Goal: Task Accomplishment & Management: Use online tool/utility

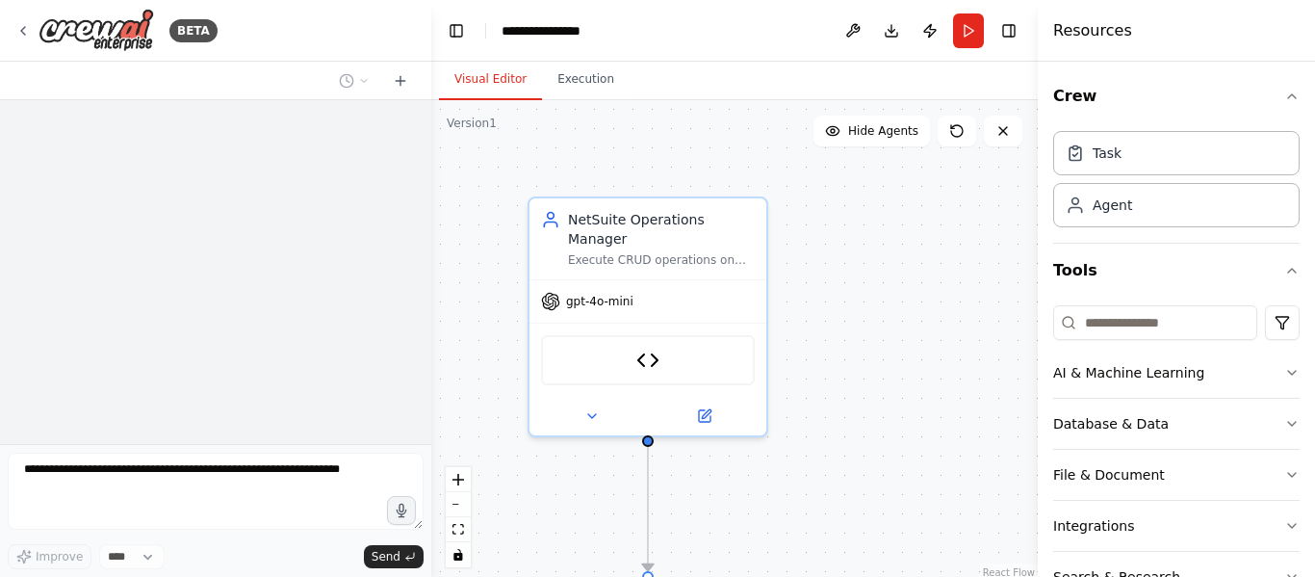
scroll to position [5974, 0]
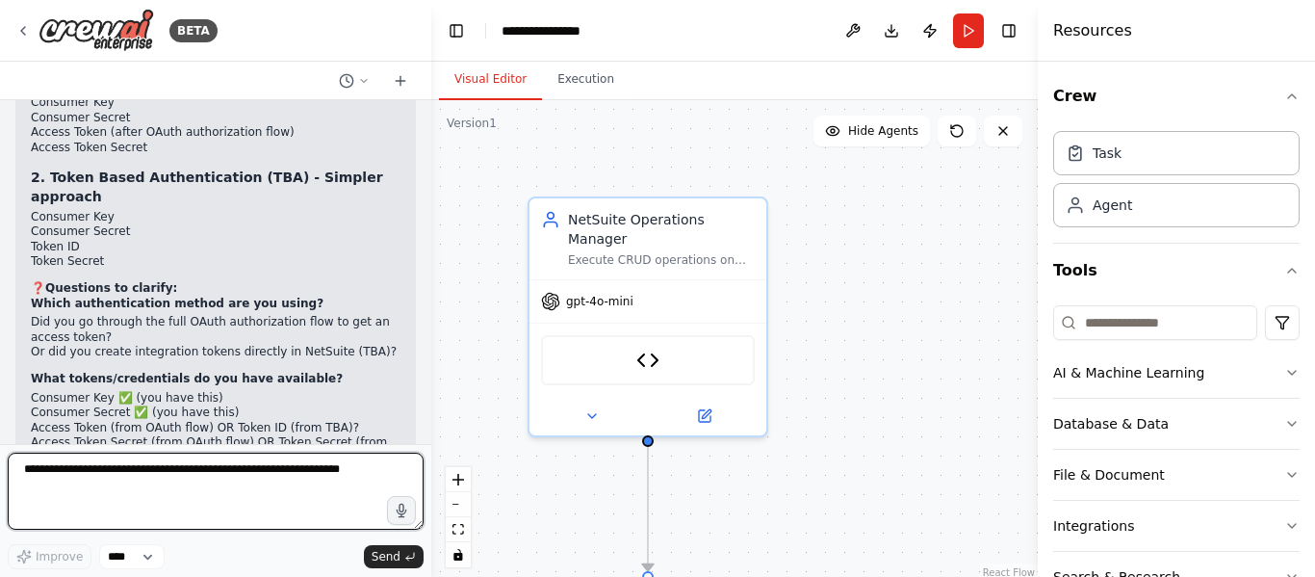
click at [157, 465] on textarea at bounding box center [216, 491] width 416 height 77
type textarea "*"
click at [62, 475] on textarea "**********" at bounding box center [216, 491] width 416 height 77
click at [106, 472] on textarea "**********" at bounding box center [216, 491] width 416 height 77
click at [29, 475] on textarea "**********" at bounding box center [216, 491] width 416 height 77
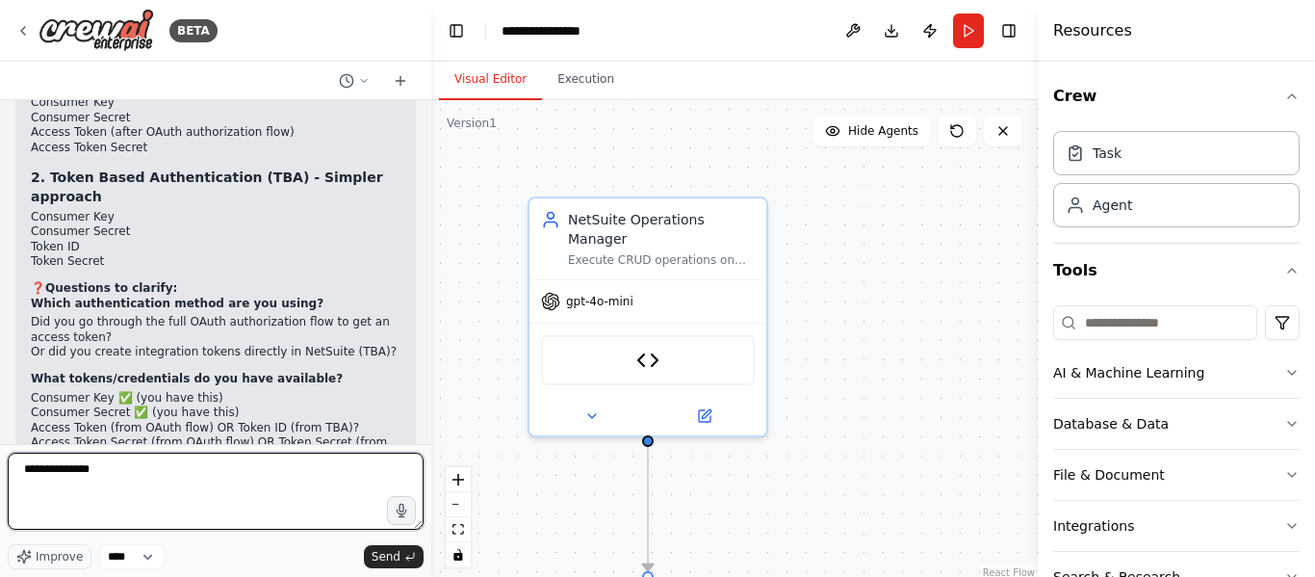
click at [29, 475] on textarea "**********" at bounding box center [216, 491] width 416 height 77
click at [164, 472] on textarea "**********" at bounding box center [216, 491] width 416 height 77
click at [206, 479] on textarea "**********" at bounding box center [216, 491] width 416 height 77
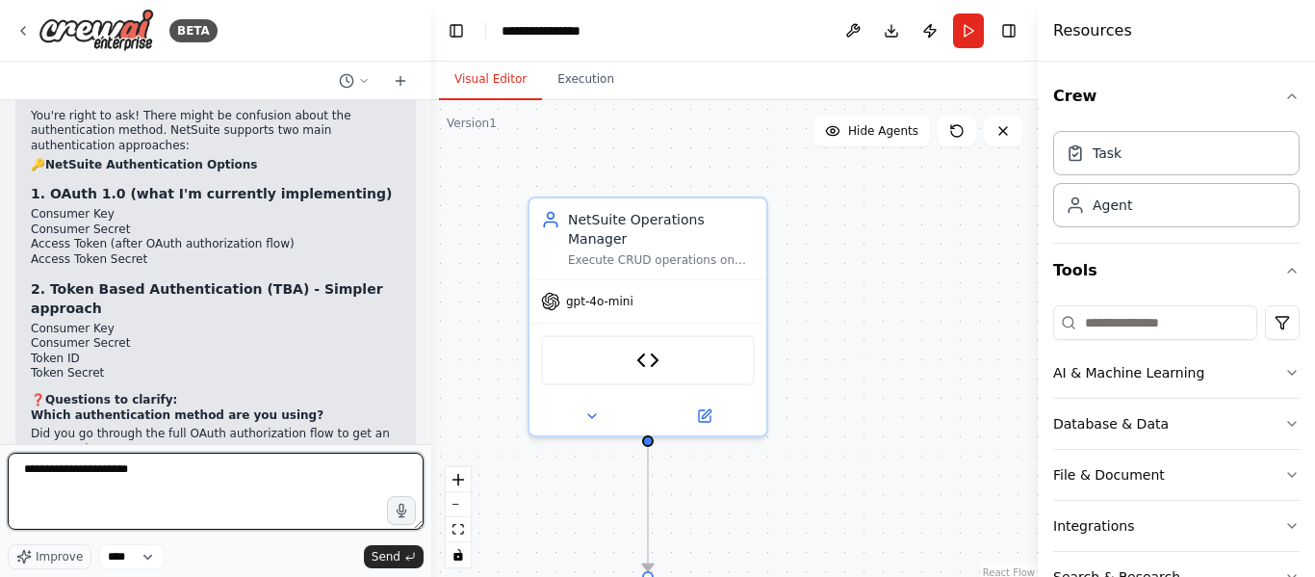
scroll to position [5860, 0]
click at [163, 464] on textarea "**********" at bounding box center [216, 491] width 416 height 77
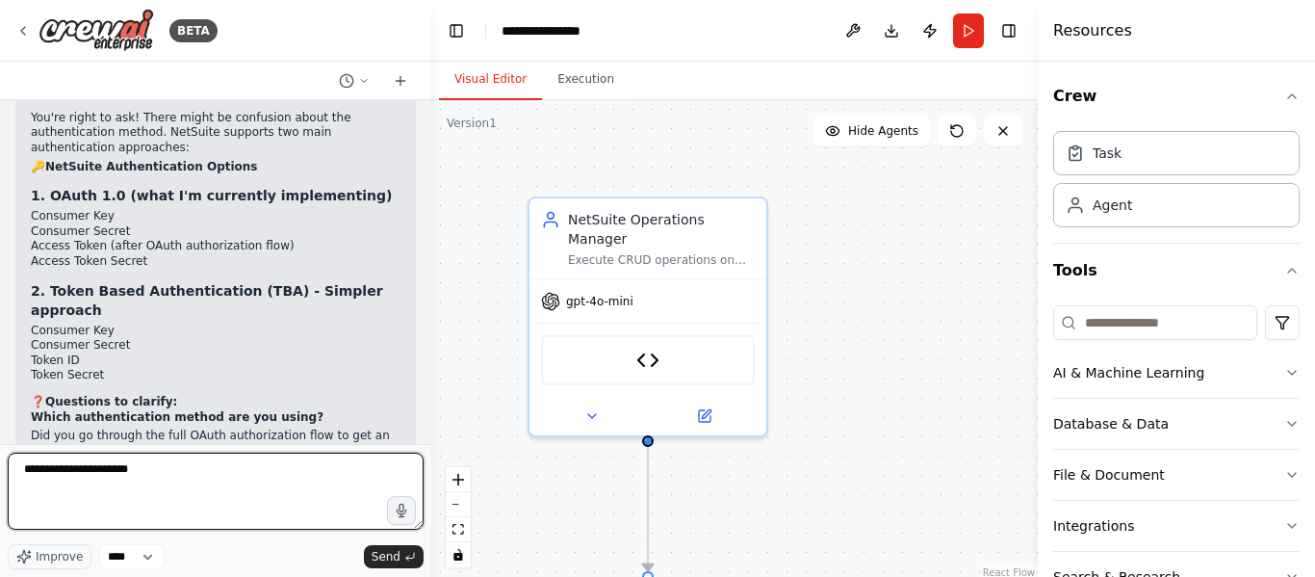
click at [163, 464] on textarea "**********" at bounding box center [216, 491] width 416 height 77
click at [232, 478] on textarea "**********" at bounding box center [216, 491] width 416 height 77
click at [20, 466] on textarea "**********" at bounding box center [216, 491] width 416 height 77
click at [44, 498] on textarea "**********" at bounding box center [216, 491] width 416 height 77
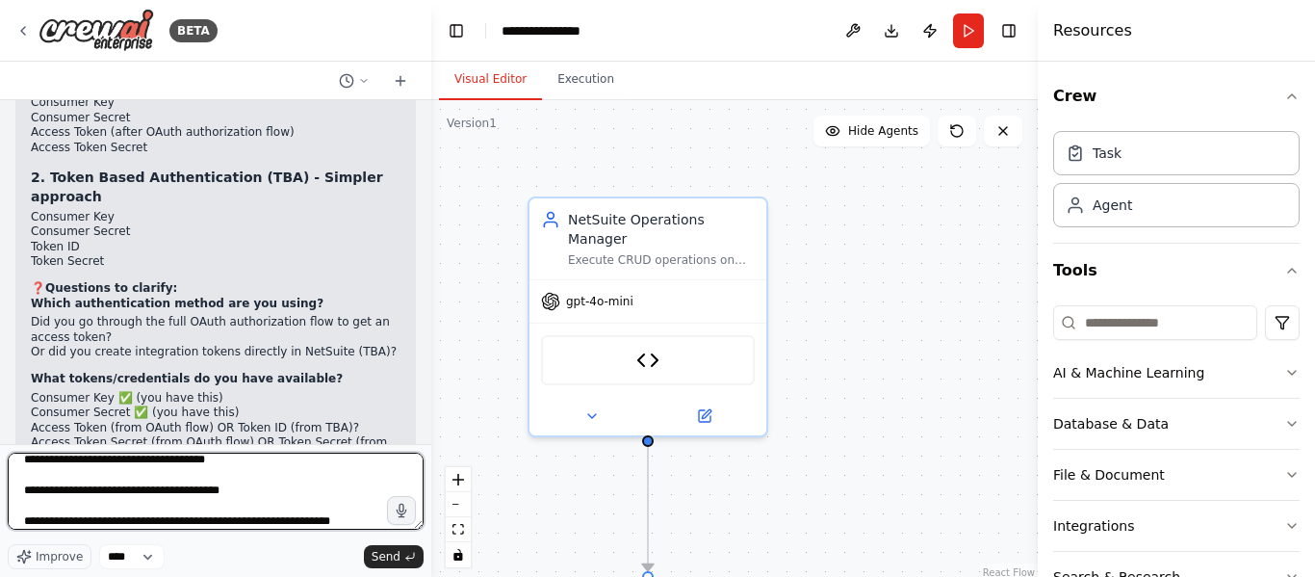
scroll to position [117, 0]
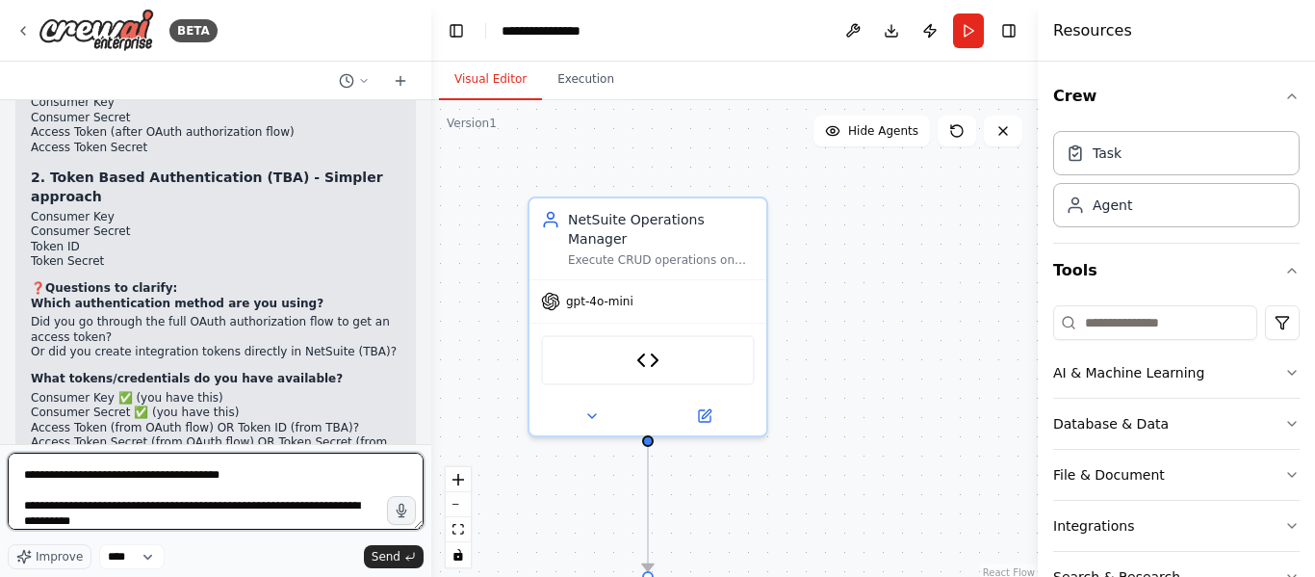
click at [61, 524] on textarea "**********" at bounding box center [216, 491] width 416 height 77
click at [159, 527] on textarea "**********" at bounding box center [216, 491] width 416 height 77
click at [143, 525] on textarea "**********" at bounding box center [216, 491] width 416 height 77
click at [224, 523] on textarea "**********" at bounding box center [216, 491] width 416 height 77
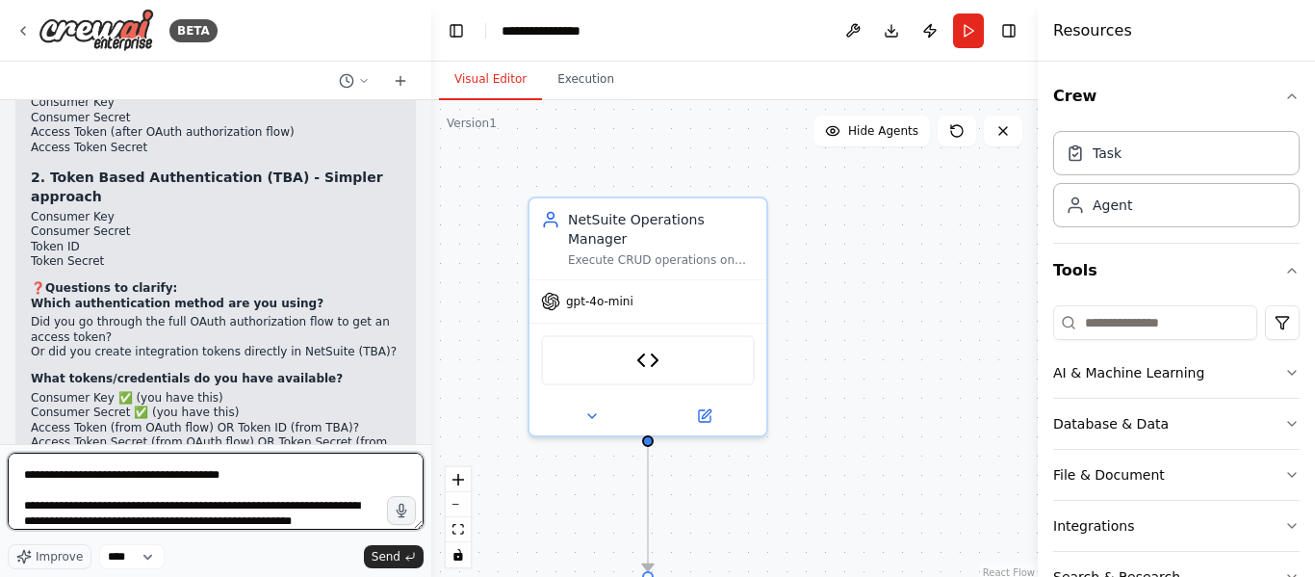
scroll to position [133, 0]
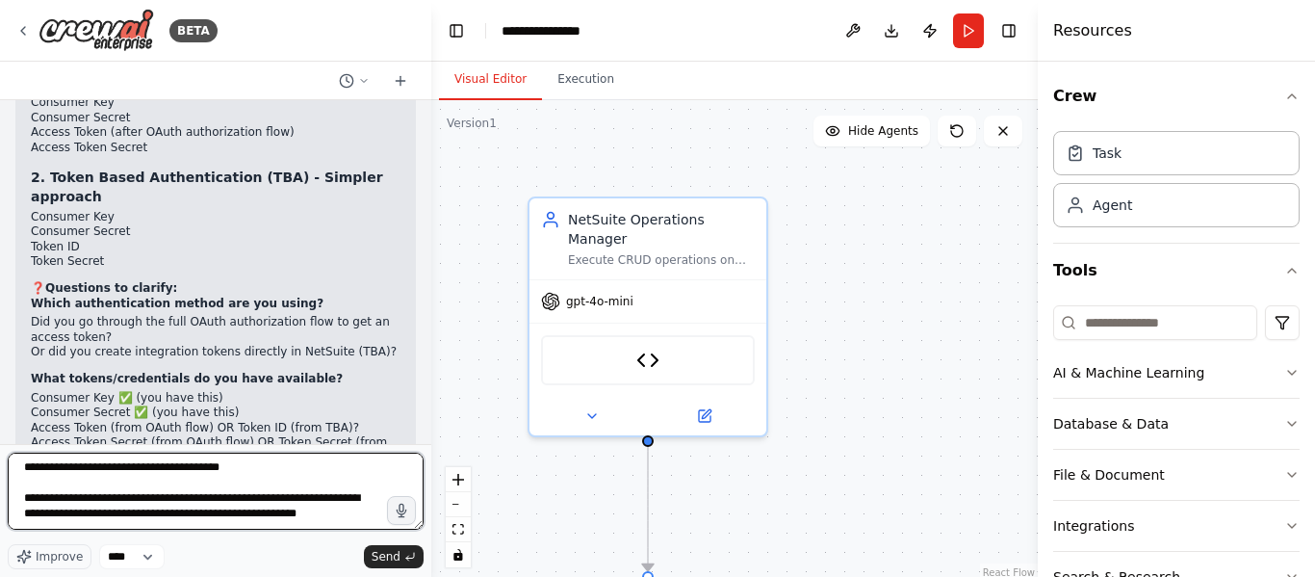
type textarea "**********"
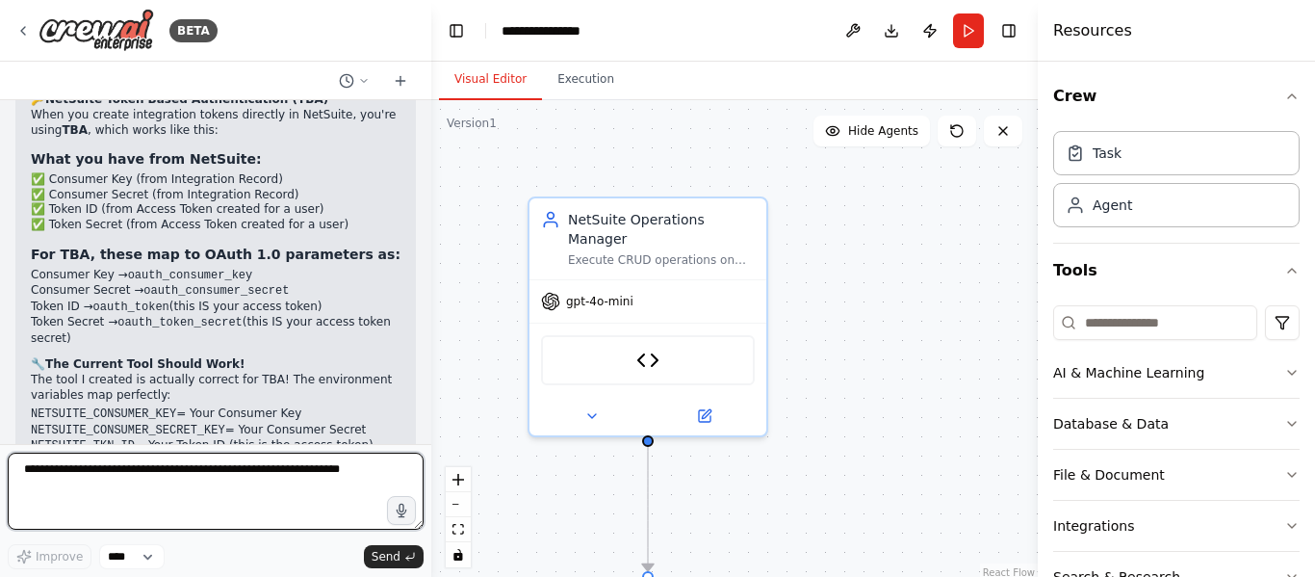
scroll to position [6849, 0]
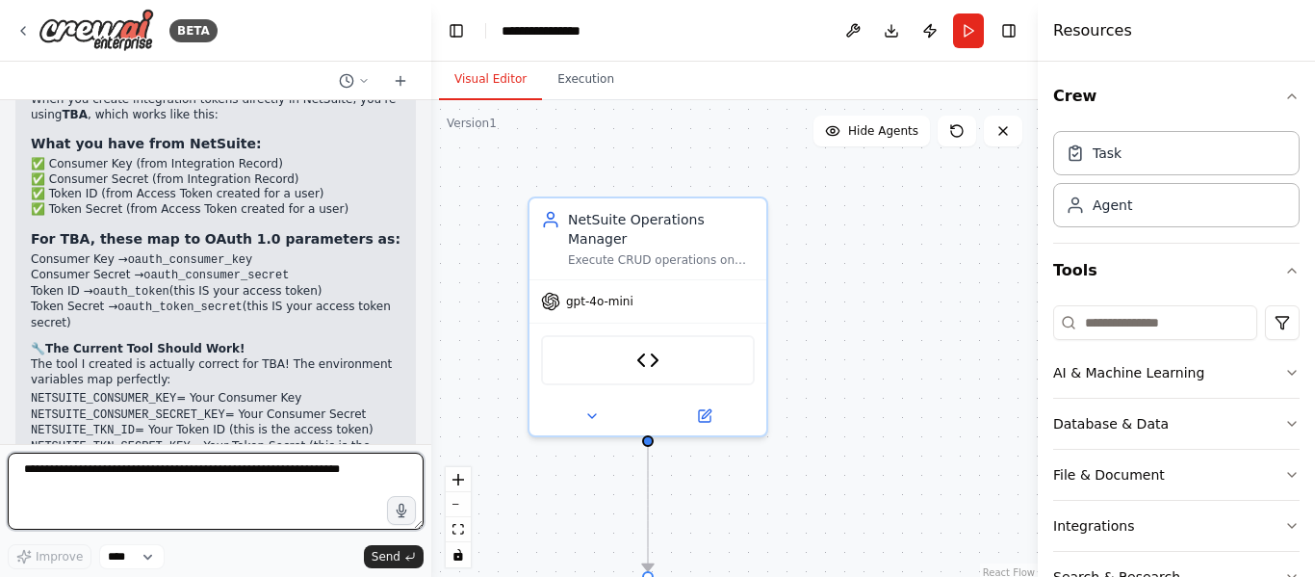
click at [136, 474] on textarea at bounding box center [216, 491] width 416 height 77
type textarea "*"
click at [255, 463] on textarea "*" at bounding box center [216, 491] width 416 height 77
type textarea "*"
click at [58, 472] on textarea "**********" at bounding box center [216, 491] width 416 height 77
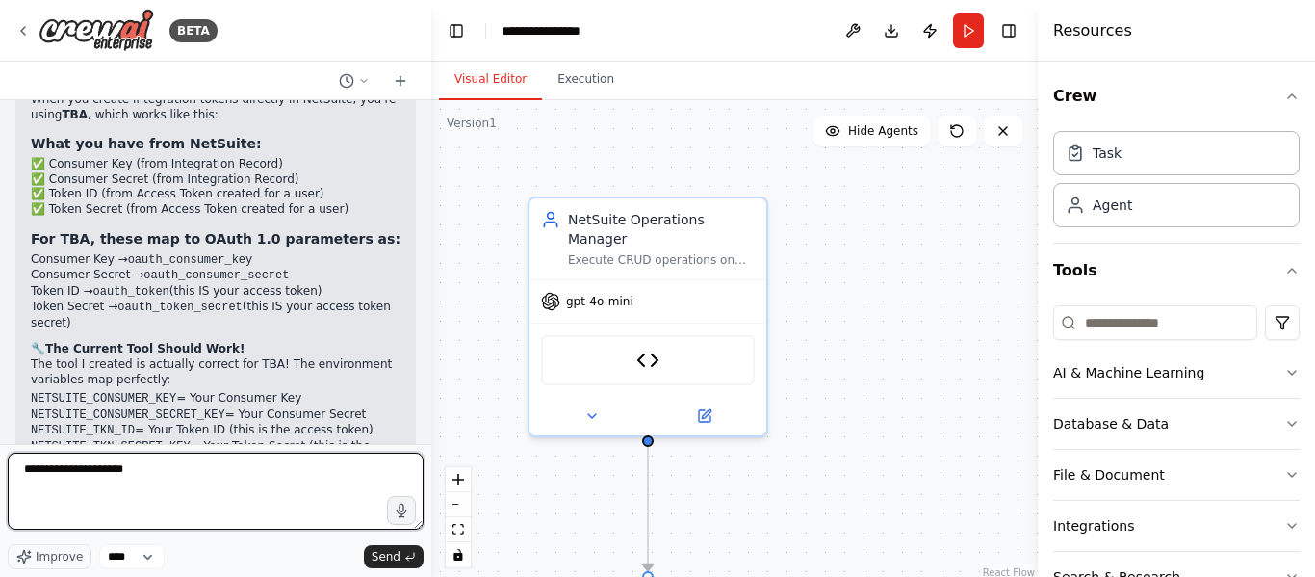
click at [58, 472] on textarea "**********" at bounding box center [216, 491] width 416 height 77
click at [139, 470] on textarea "**********" at bounding box center [216, 491] width 416 height 77
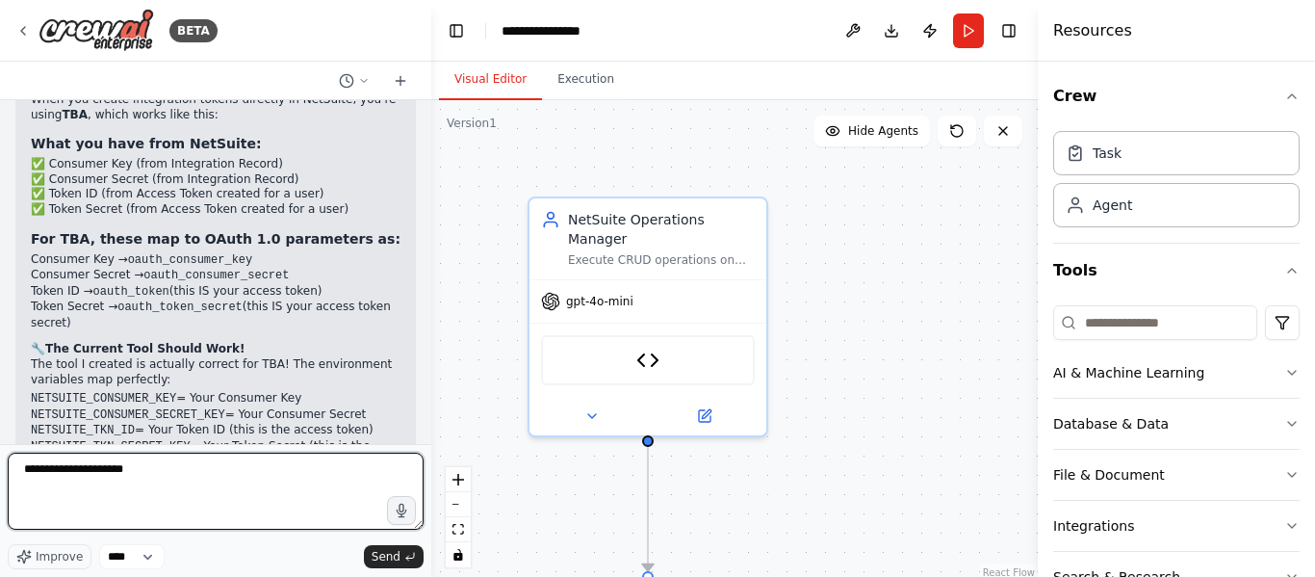
click at [139, 470] on textarea "**********" at bounding box center [216, 491] width 416 height 77
click at [31, 467] on textarea "**********" at bounding box center [216, 491] width 416 height 77
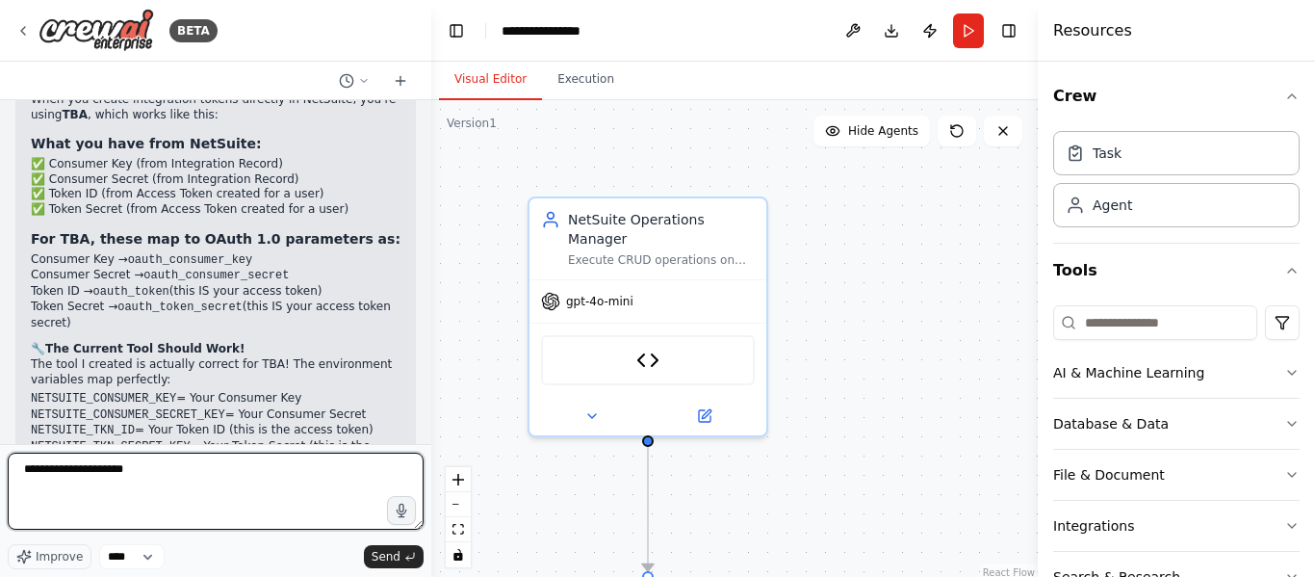
click at [167, 467] on textarea "**********" at bounding box center [216, 491] width 416 height 77
paste textarea "*********"
click at [159, 471] on textarea "**********" at bounding box center [216, 491] width 416 height 77
click at [128, 472] on textarea "**********" at bounding box center [216, 491] width 416 height 77
click at [249, 467] on textarea "**********" at bounding box center [216, 491] width 416 height 77
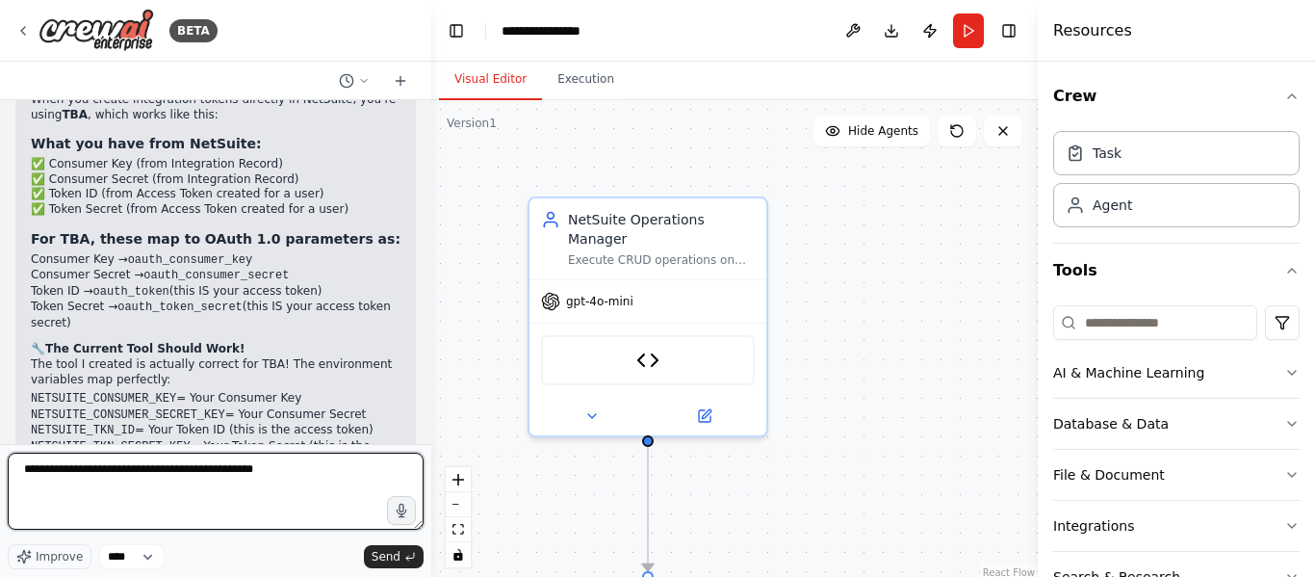
type textarea "**********"
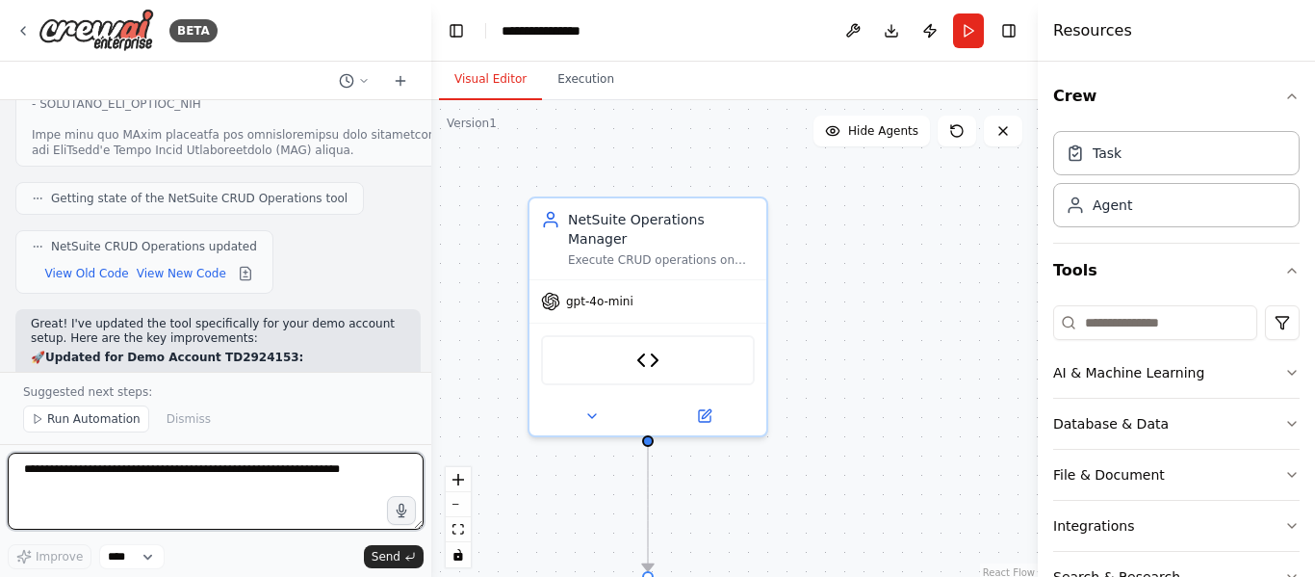
scroll to position [8265, 0]
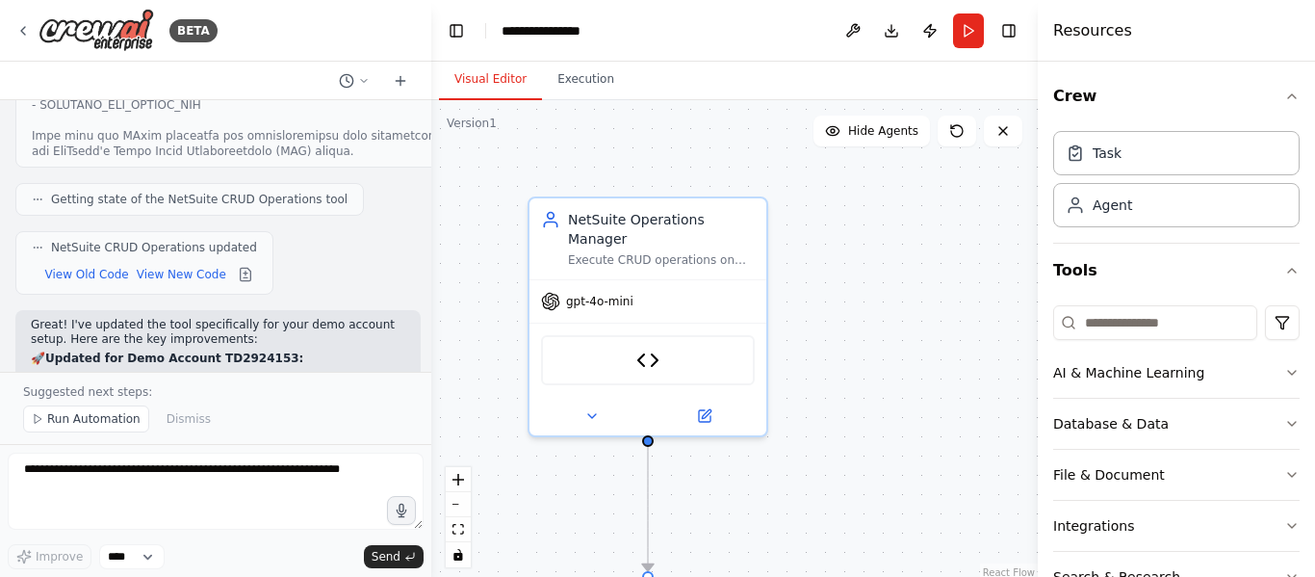
drag, startPoint x: 32, startPoint y: 198, endPoint x: 68, endPoint y: 197, distance: 36.6
click at [154, 402] on code "https://TD2924153.suitetalk.api.netsuite.com/services/rest/record/v1" at bounding box center [216, 408] width 125 height 13
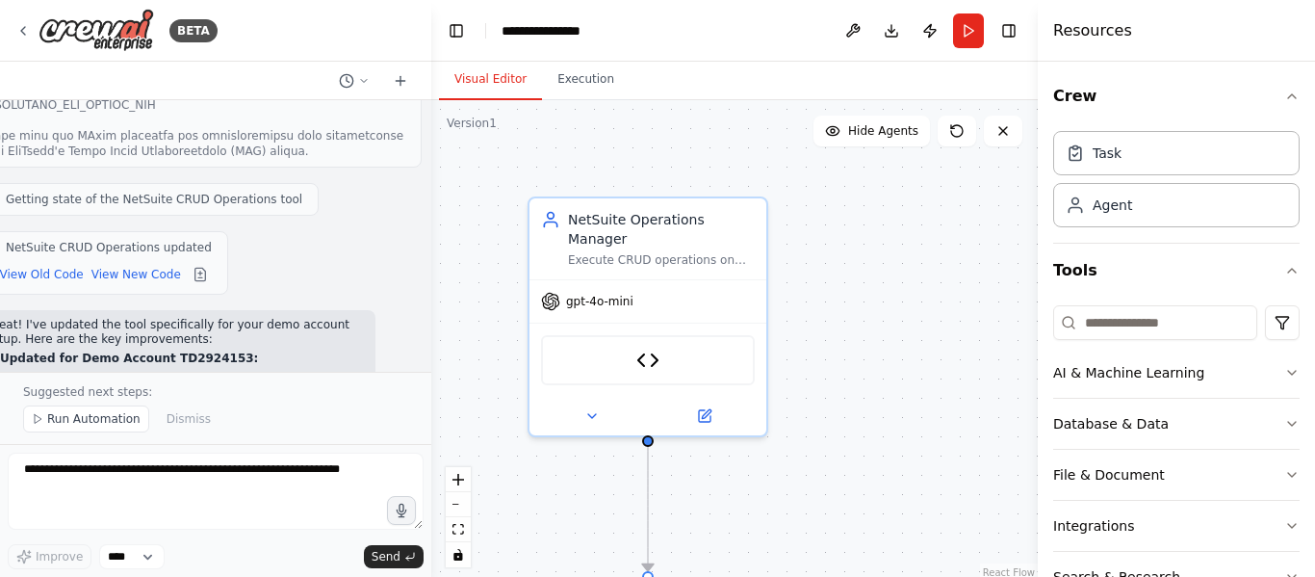
scroll to position [8265, 31]
copy ul "https://TD2924153.suitetalk.api.netsuite.com/services/rest/record/v1"
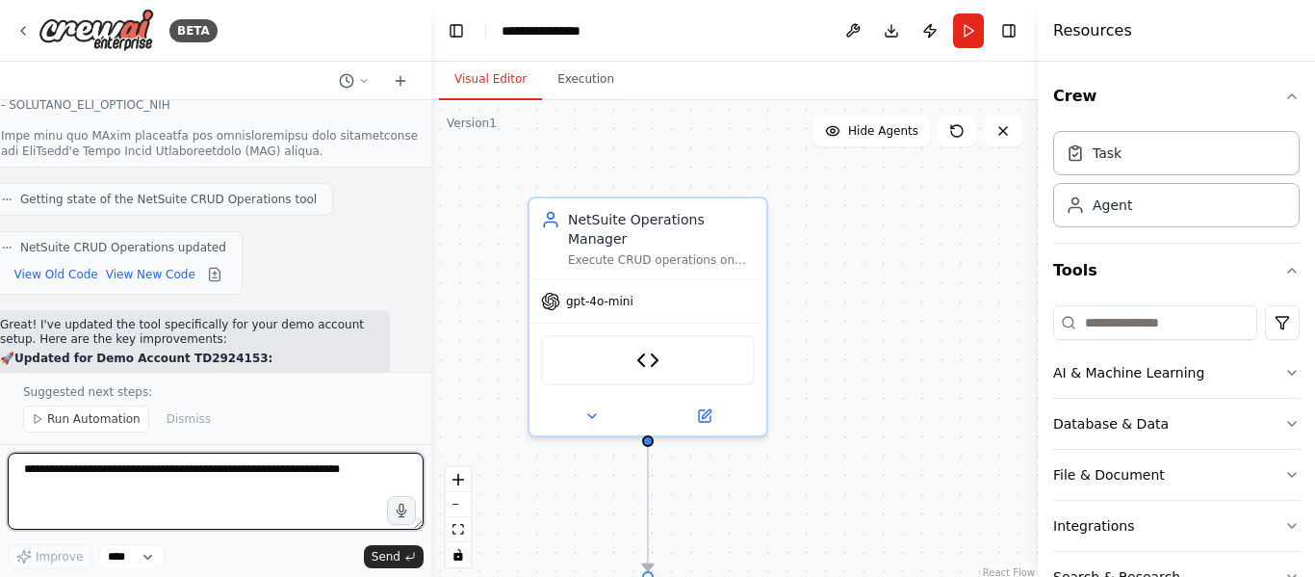
click at [84, 473] on textarea at bounding box center [216, 491] width 416 height 77
click at [31, 473] on textarea "**********" at bounding box center [216, 491] width 416 height 77
click at [169, 475] on textarea "**********" at bounding box center [216, 491] width 416 height 77
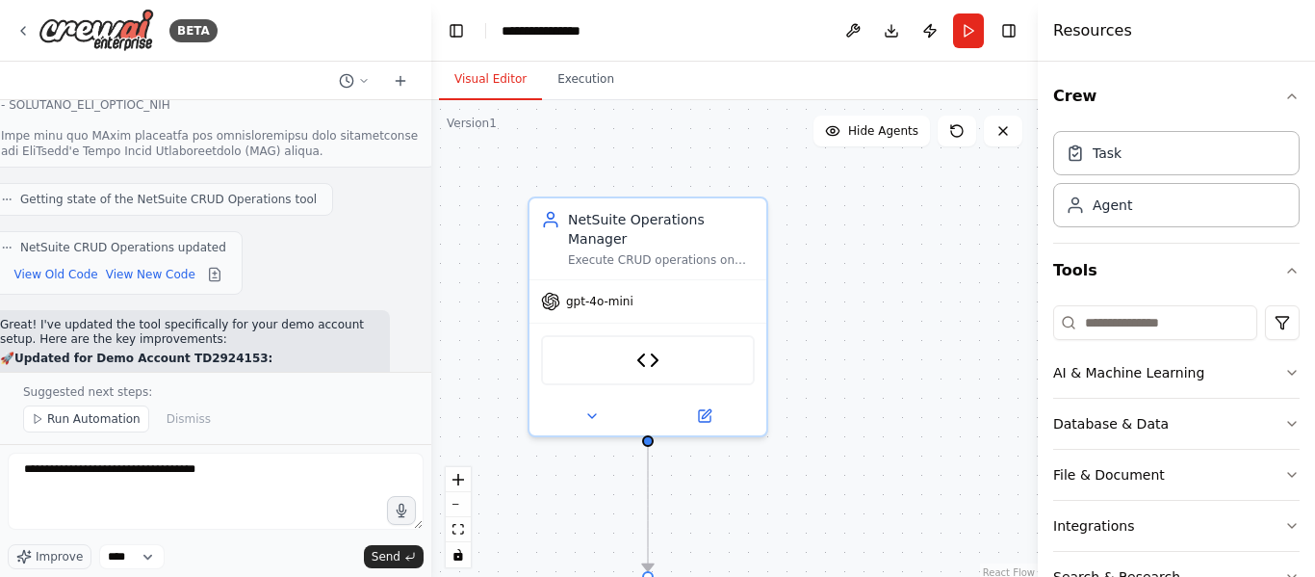
click at [123, 402] on code "https://TD2924153.suitetalk.api.netsuite.com/services/rest/record/v1" at bounding box center [185, 408] width 125 height 13
copy ul "Correct API endpoint: https://TD2924153.suitetalk.api.netsuite.com/services/res…"
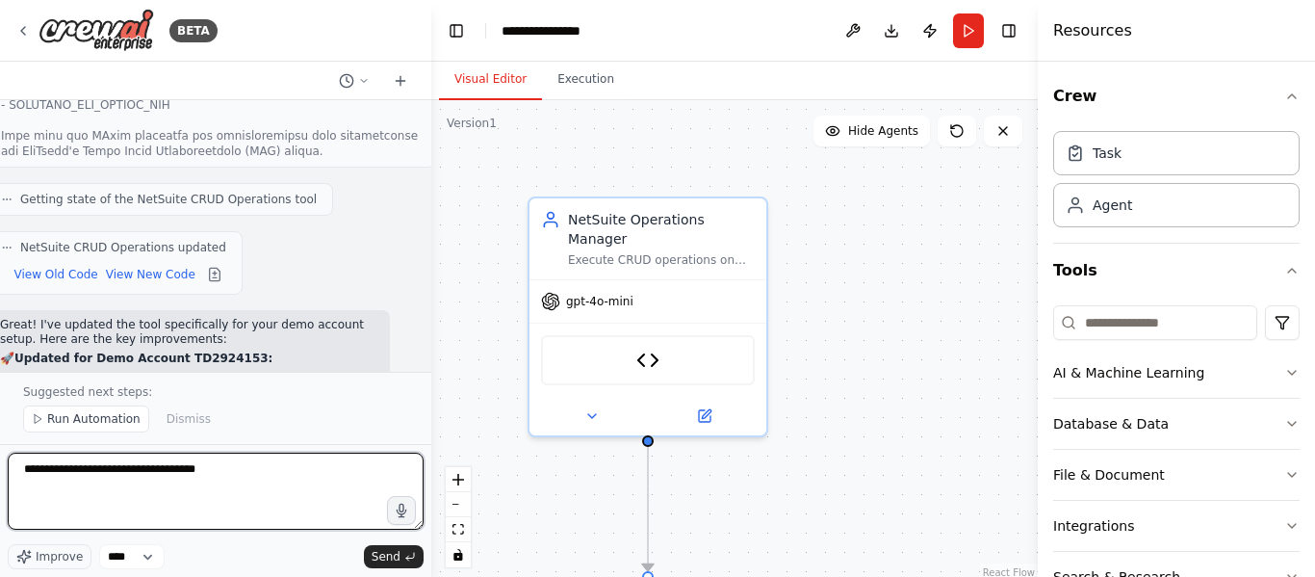
click at [240, 471] on textarea "**********" at bounding box center [216, 491] width 416 height 77
paste textarea "**********"
click at [69, 497] on textarea "**********" at bounding box center [216, 491] width 416 height 77
click at [155, 516] on textarea "**********" at bounding box center [216, 491] width 416 height 77
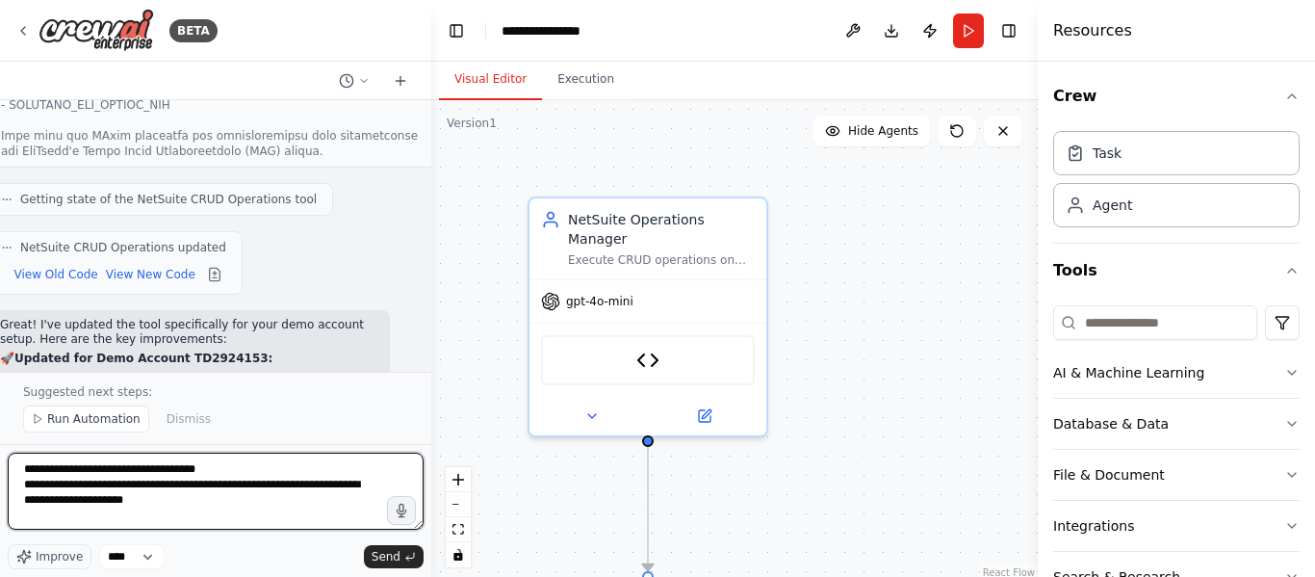
scroll to position [0, 0]
click at [166, 471] on textarea "**********" at bounding box center [216, 491] width 416 height 77
type textarea "**********"
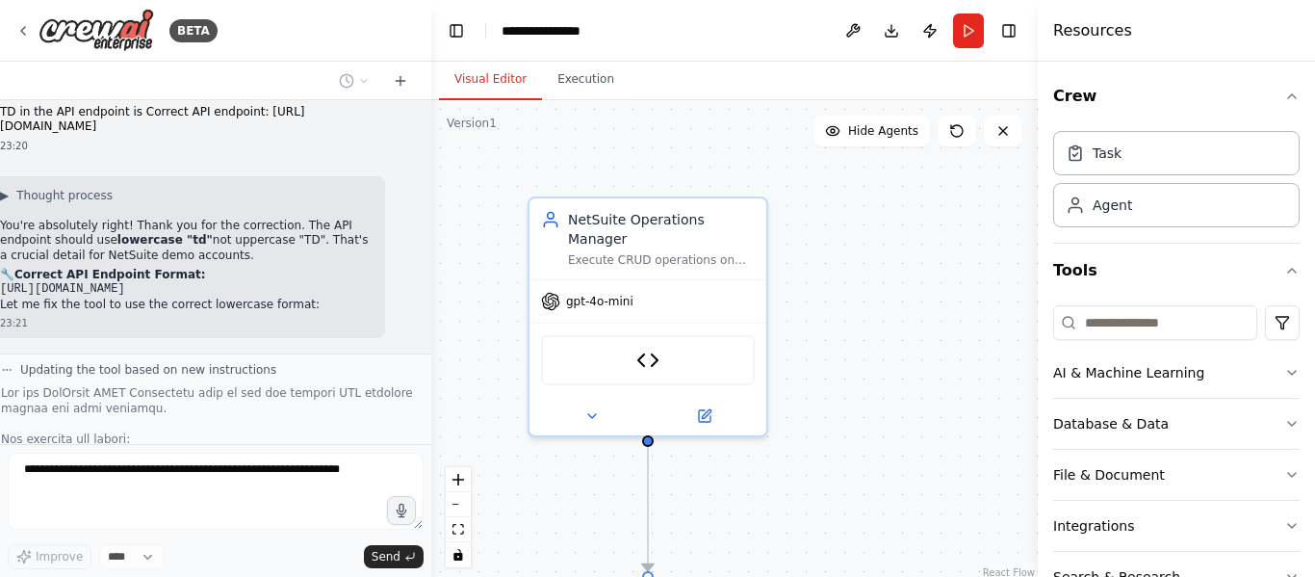
scroll to position [9429, 31]
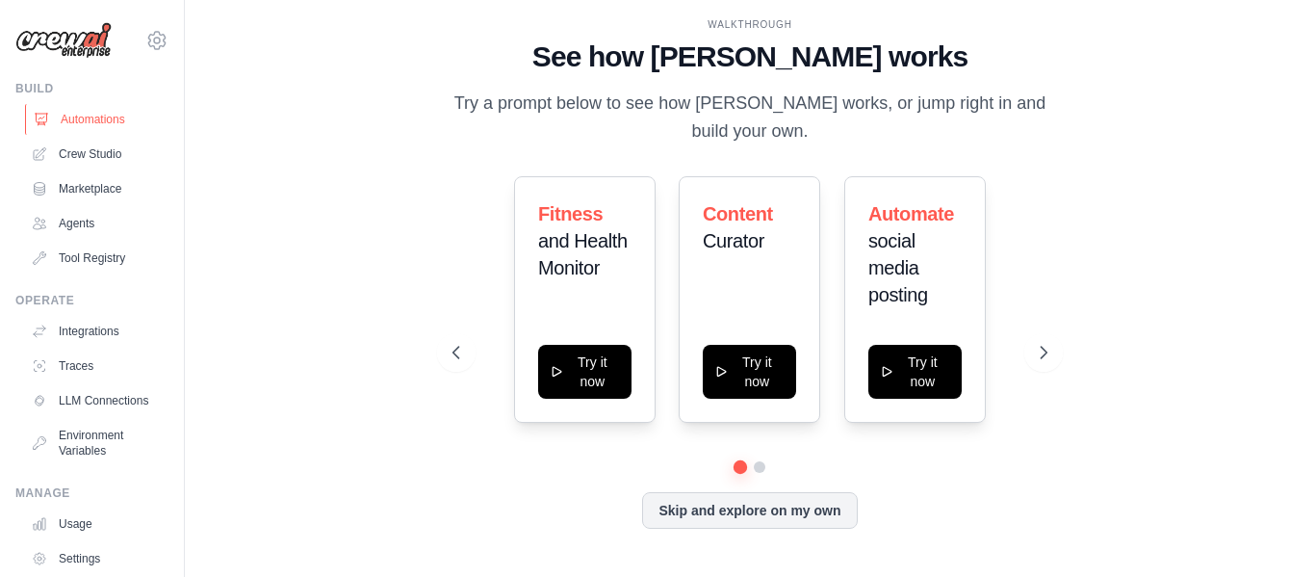
click at [82, 114] on link "Automations" at bounding box center [97, 119] width 145 height 31
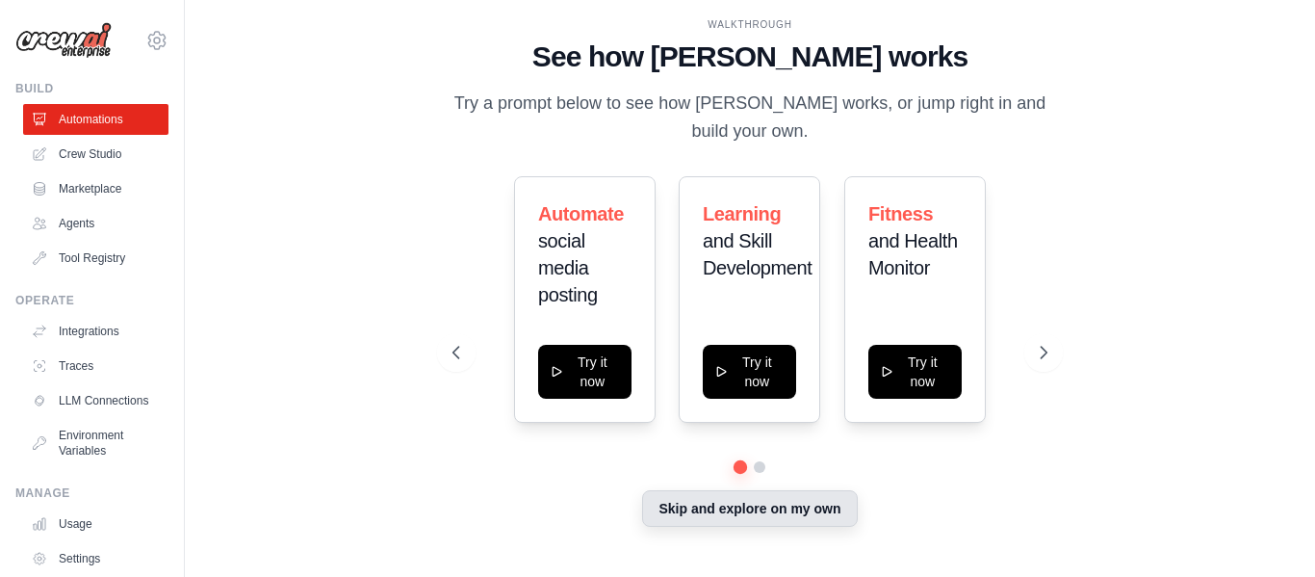
click at [686, 510] on button "Skip and explore on my own" at bounding box center [749, 508] width 215 height 37
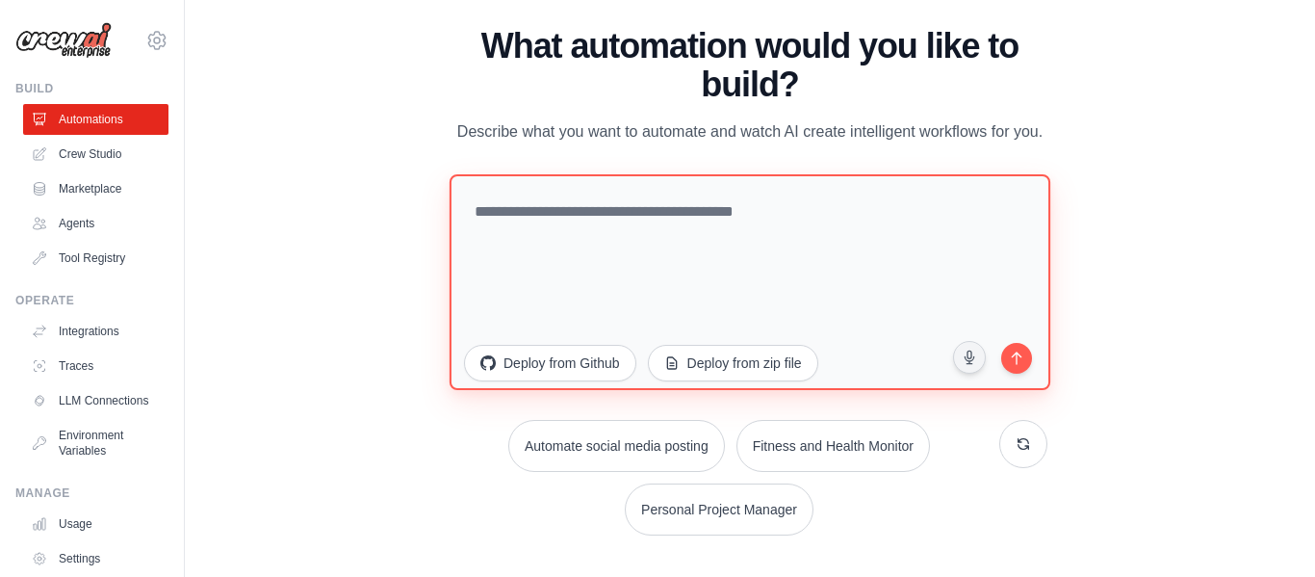
click at [559, 195] on textarea at bounding box center [750, 281] width 601 height 216
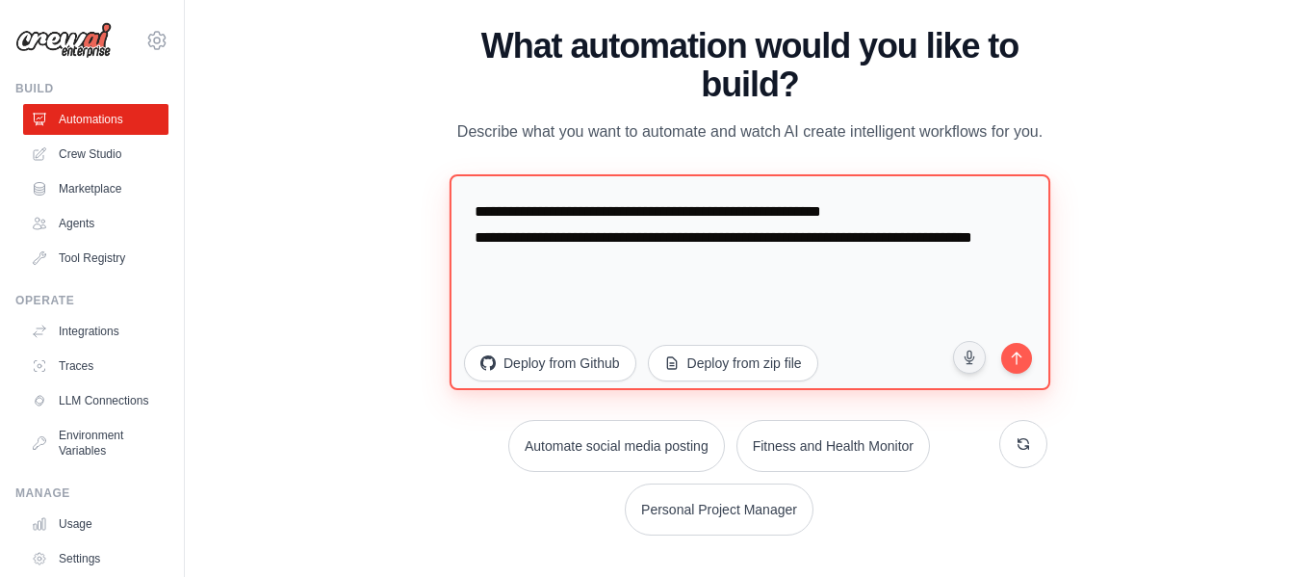
click at [712, 256] on textarea "**********" at bounding box center [750, 281] width 601 height 216
type textarea "**********"
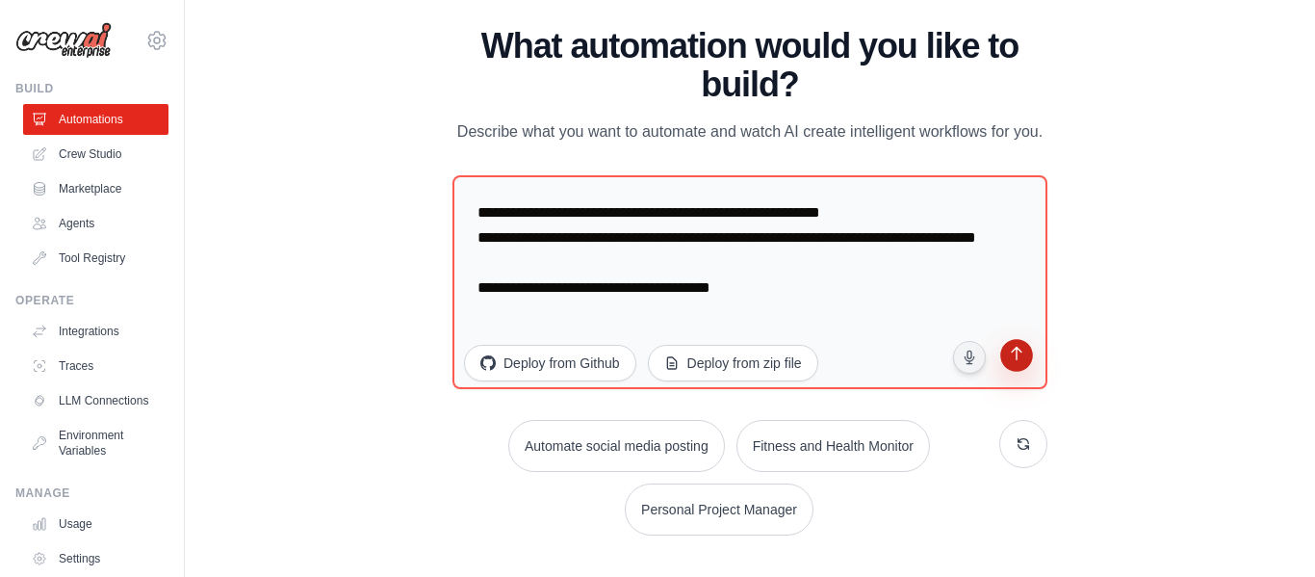
click at [1008, 363] on icon "submit" at bounding box center [1016, 356] width 18 height 18
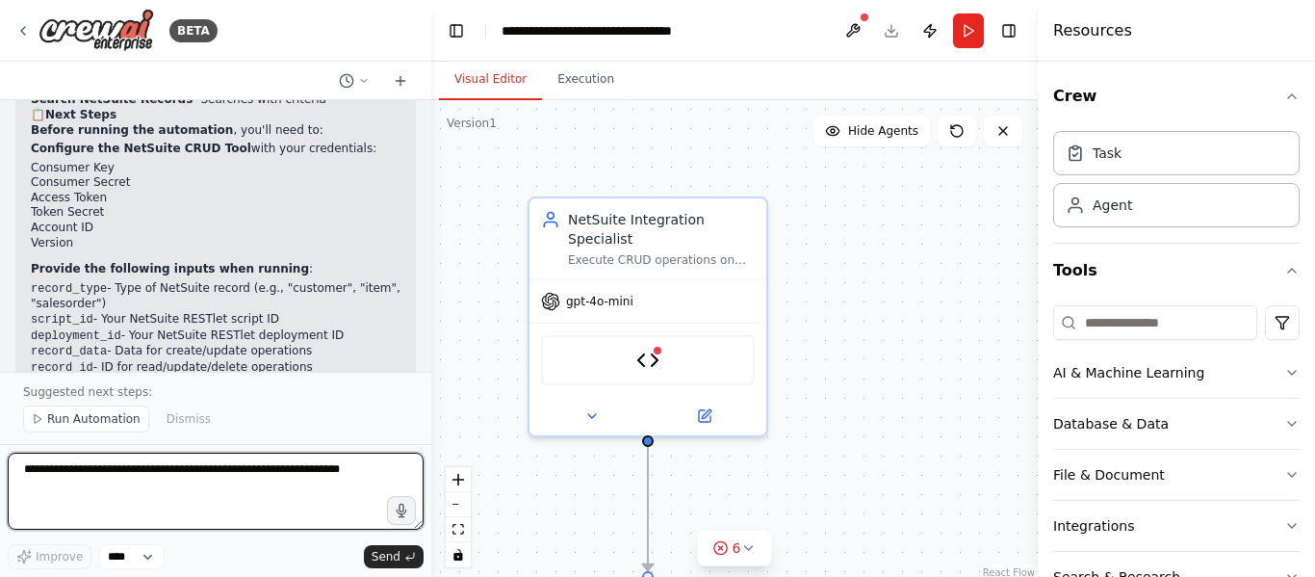
scroll to position [2646, 0]
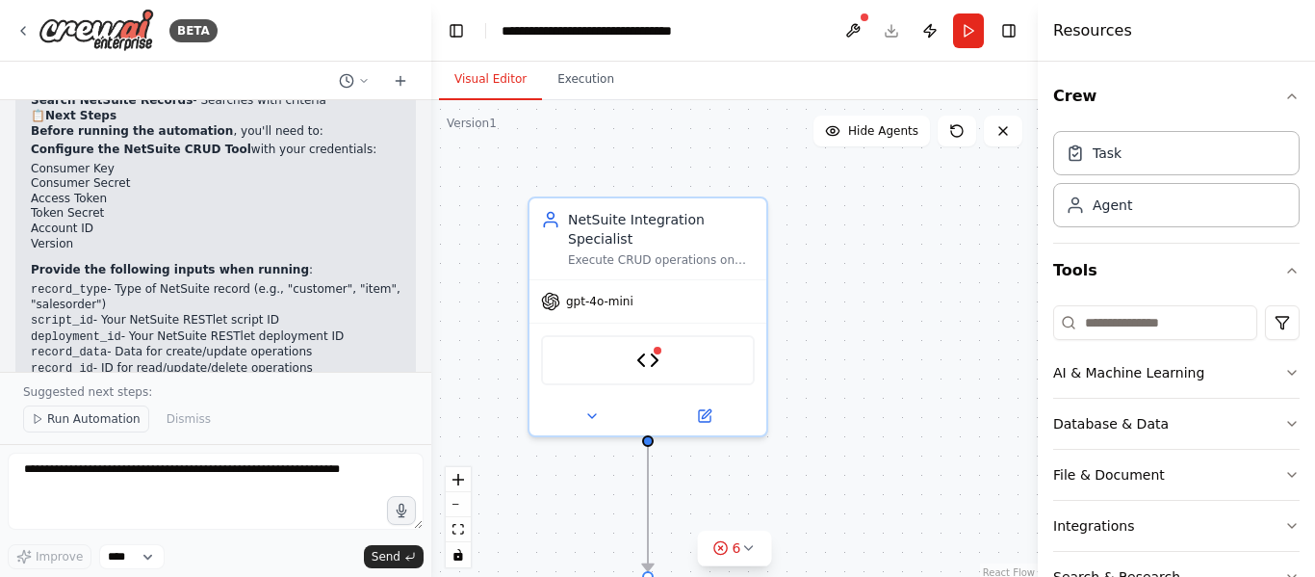
click at [75, 415] on span "Run Automation" at bounding box center [93, 418] width 93 height 15
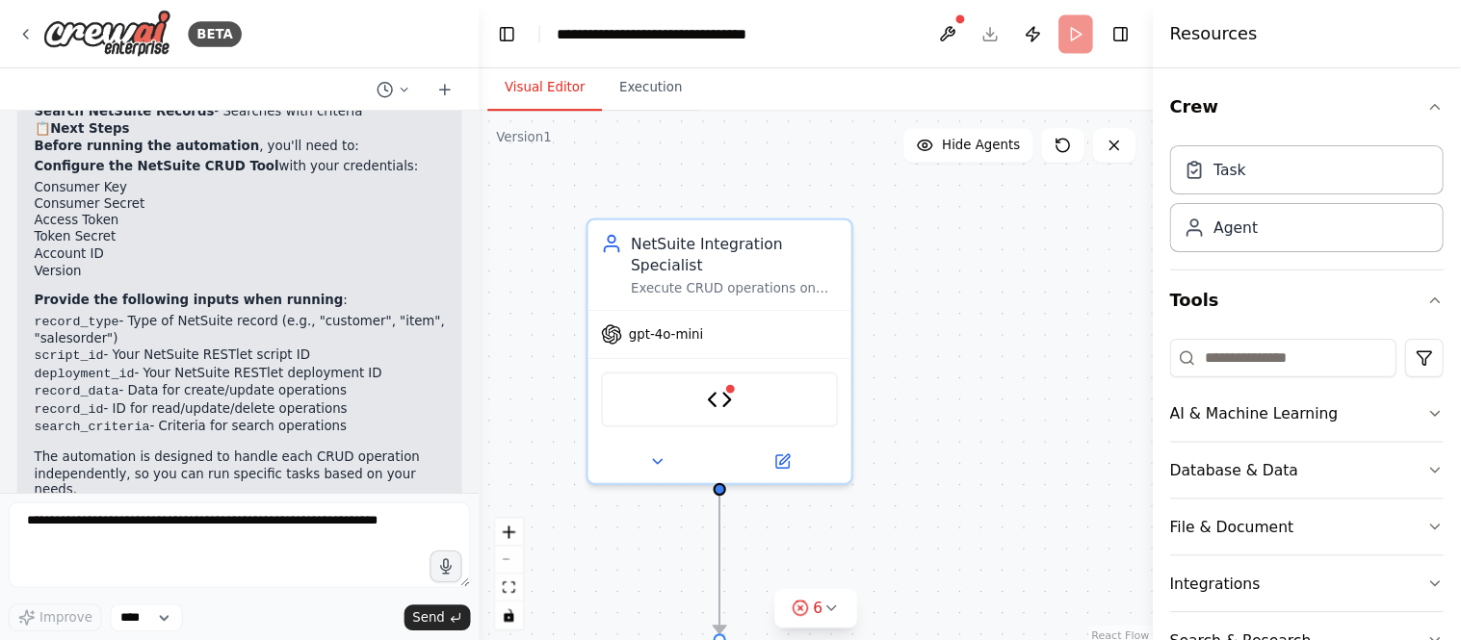
scroll to position [2696, 0]
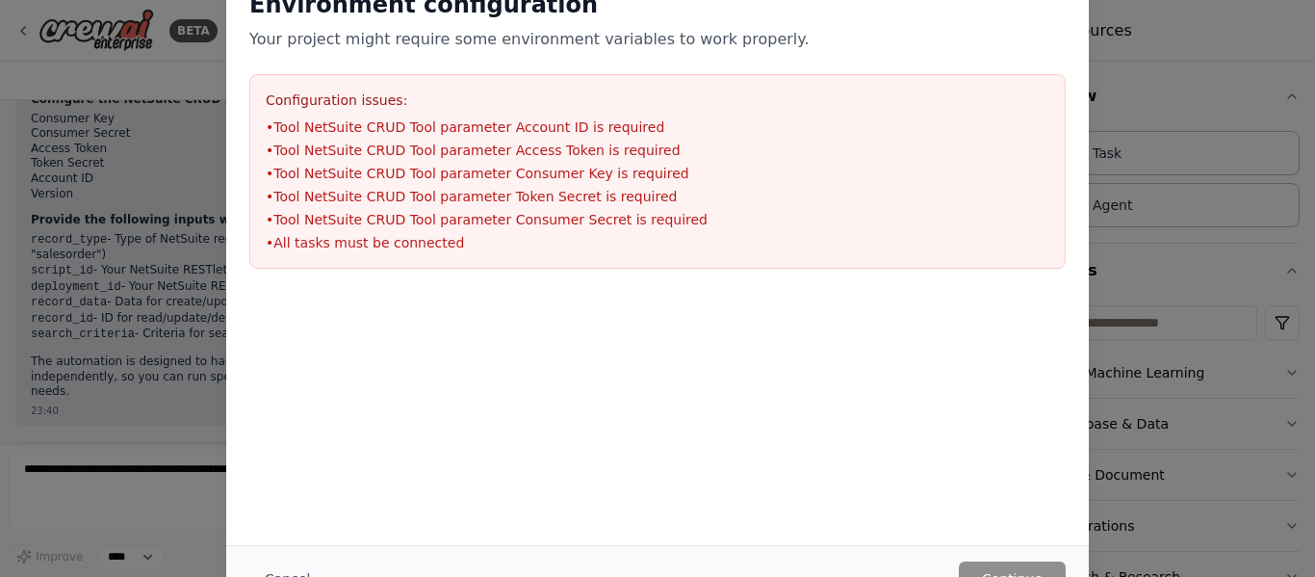
click at [141, 343] on div "Environment configuration Your project might require some environment variables…" at bounding box center [657, 288] width 1315 height 577
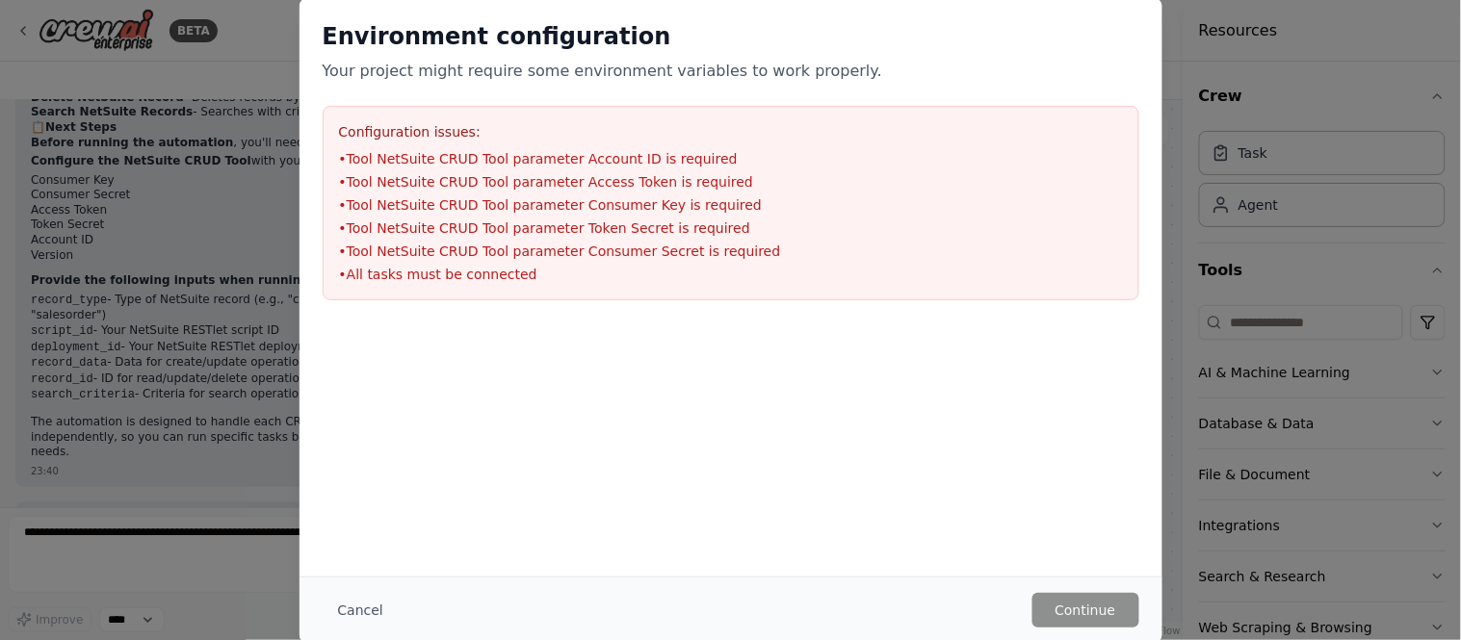
scroll to position [2558, 0]
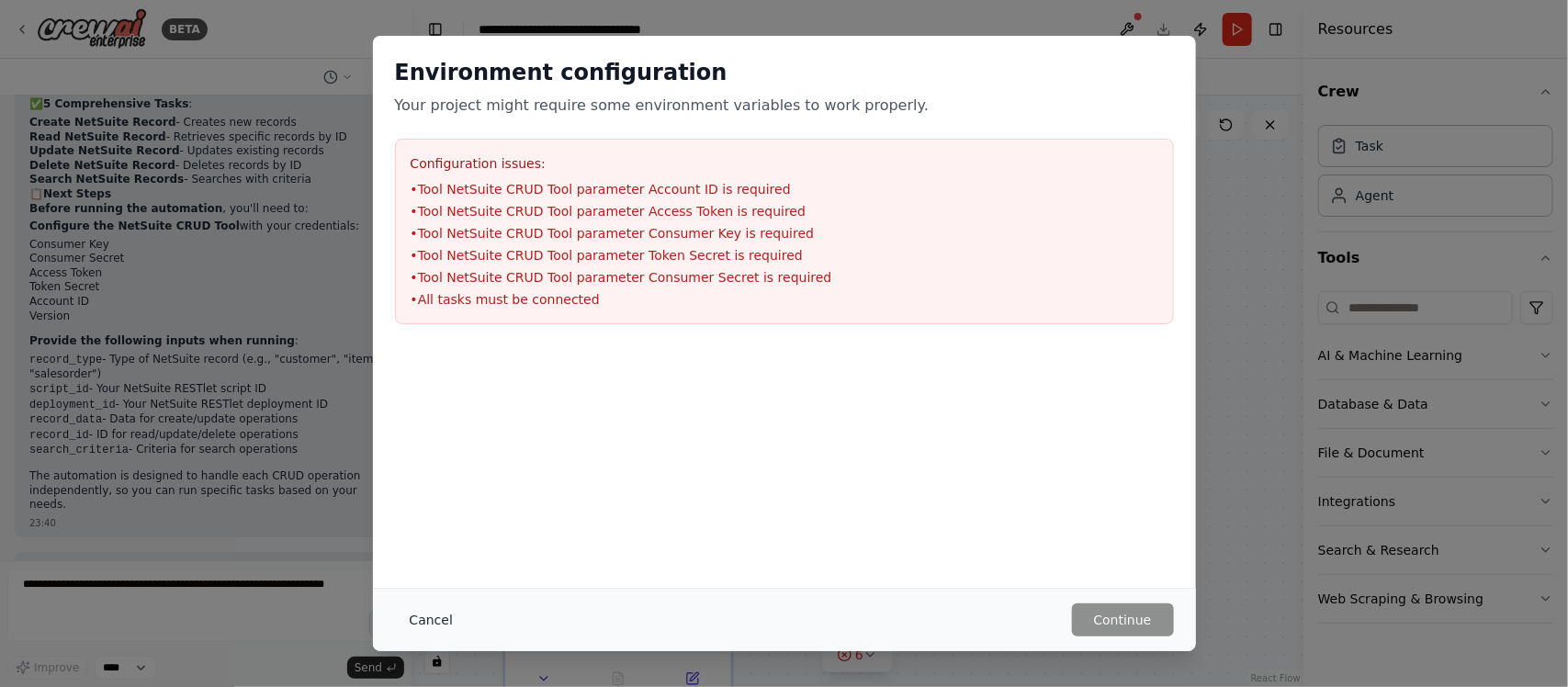
click at [419, 550] on button "Cancel" at bounding box center [431, 620] width 72 height 33
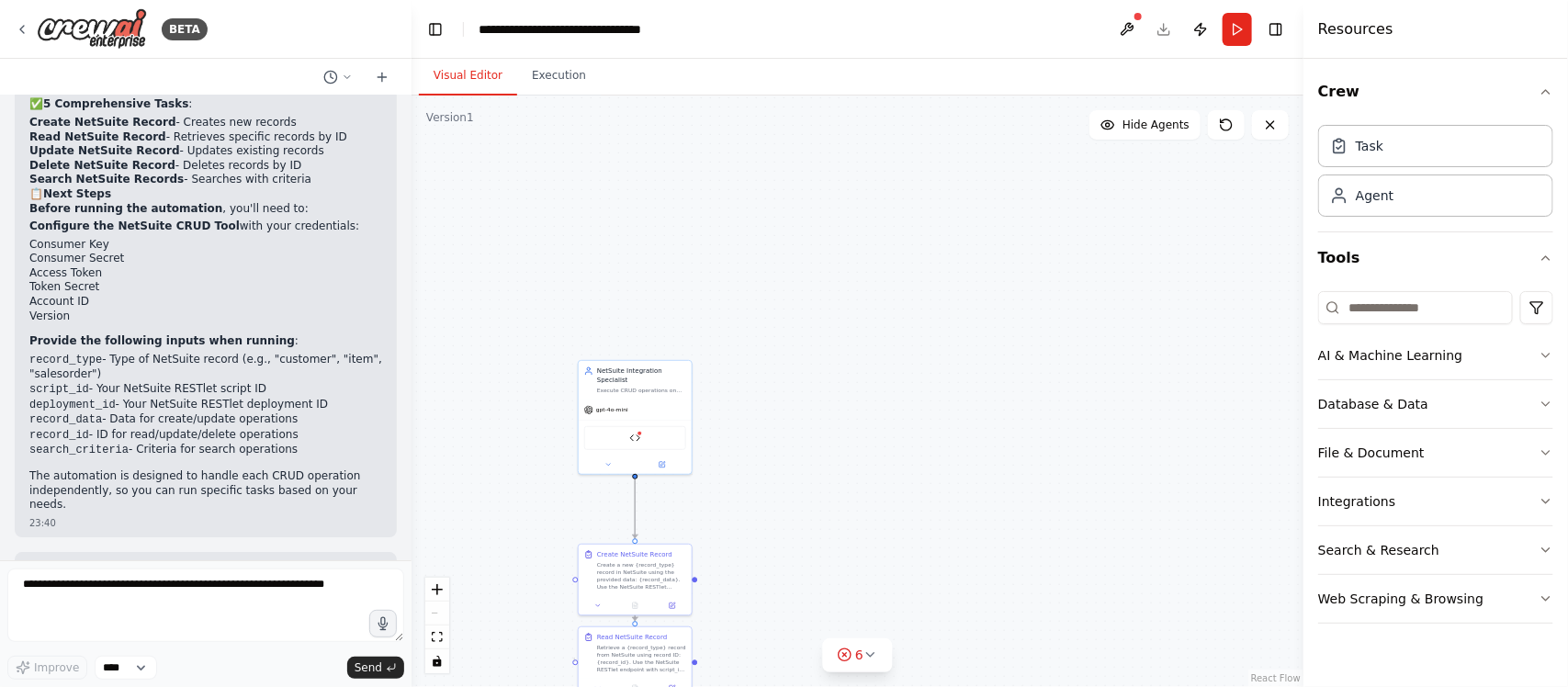
drag, startPoint x: 574, startPoint y: 657, endPoint x: 575, endPoint y: 677, distance: 20.0
click at [575, 550] on div ".deletable-edge-delete-btn { width: 20px; height: 20px; border: 0px solid #ffff…" at bounding box center [856, 391] width 892 height 592
click at [489, 550] on div ".deletable-edge-delete-btn { width: 20px; height: 20px; border: 0px solid #ffff…" at bounding box center [856, 391] width 892 height 592
click at [609, 550] on div "Retrieve a {record_type} record from NetSuite using record ID: {record_id}. Use…" at bounding box center [647, 583] width 89 height 30
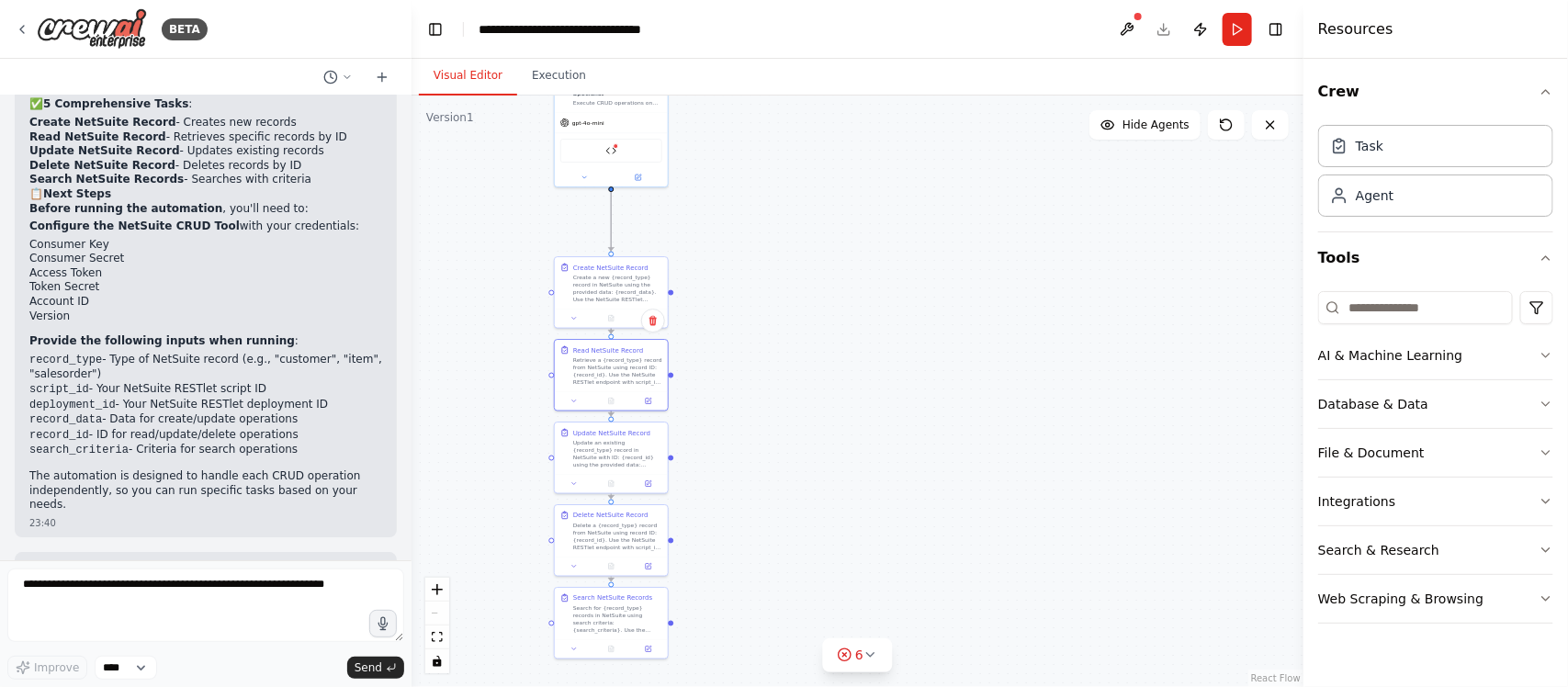
drag, startPoint x: 729, startPoint y: 344, endPoint x: 691, endPoint y: 94, distance: 252.9
click at [691, 95] on div ".deletable-edge-delete-btn { width: 20px; height: 20px; border: 0px solid #ffff…" at bounding box center [856, 391] width 892 height 592
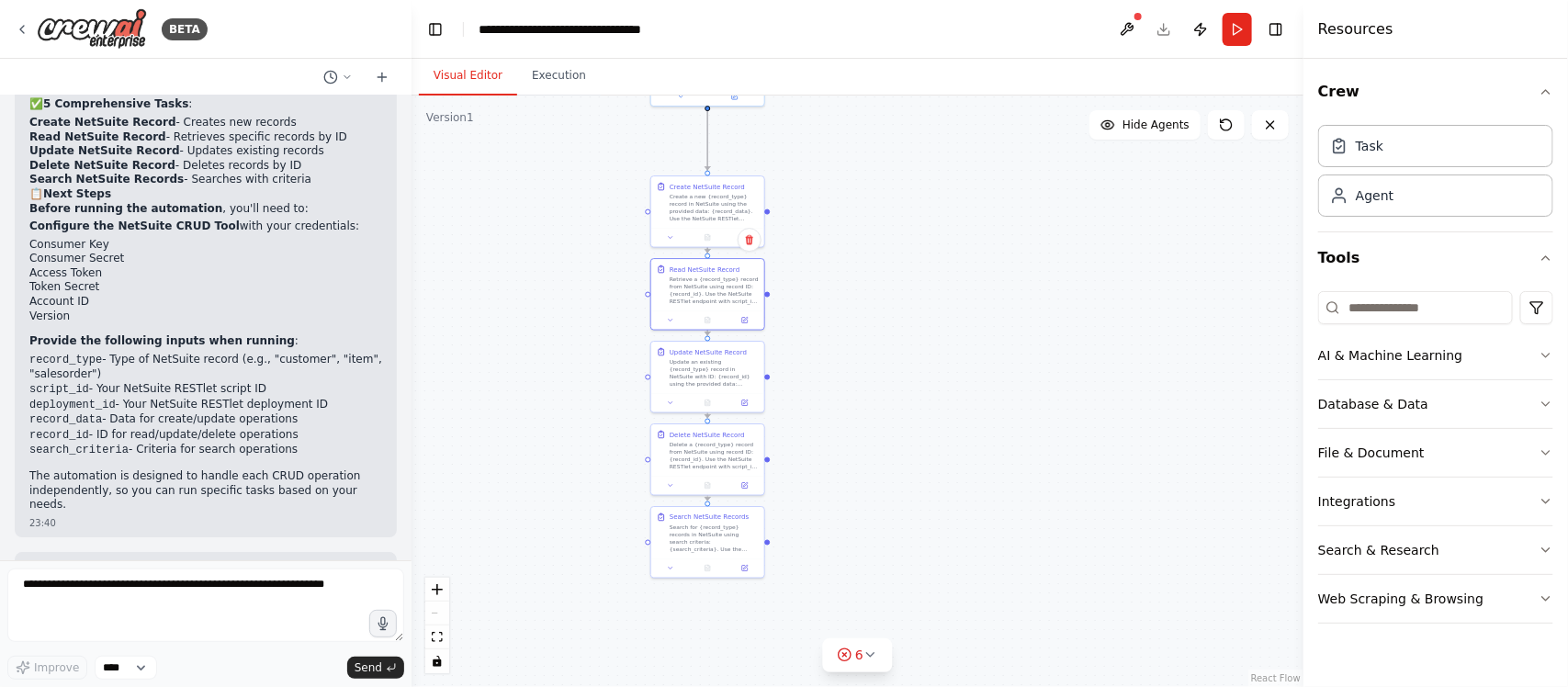
drag, startPoint x: 797, startPoint y: 278, endPoint x: 905, endPoint y: 236, distance: 115.9
click at [905, 236] on div ".deletable-edge-delete-btn { width: 20px; height: 20px; border: 0px solid #ffff…" at bounding box center [856, 391] width 892 height 592
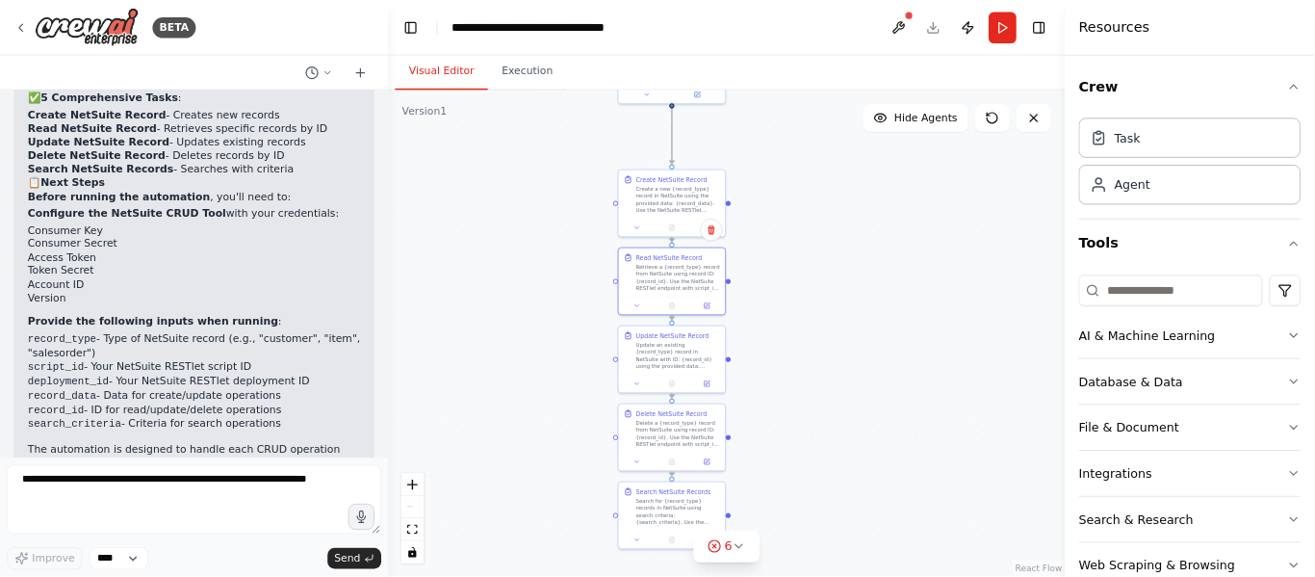
scroll to position [2559, 0]
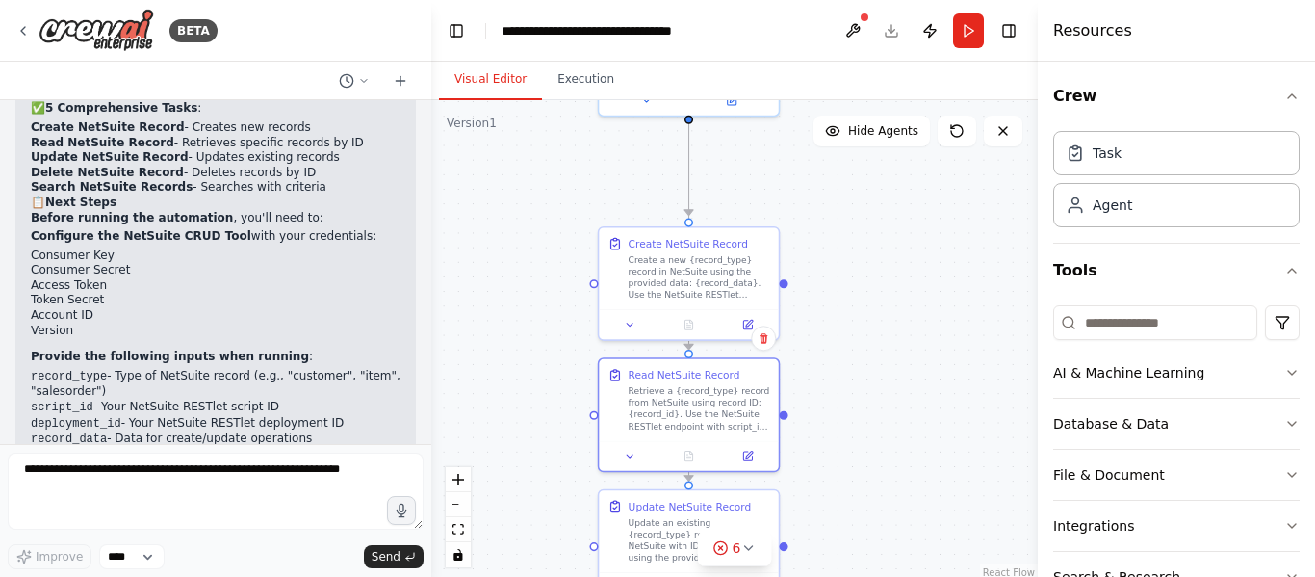
drag, startPoint x: 965, startPoint y: 280, endPoint x: 857, endPoint y: 365, distance: 137.2
click at [857, 365] on div ".deletable-edge-delete-btn { width: 20px; height: 20px; border: 0px solid #ffff…" at bounding box center [734, 340] width 607 height 481
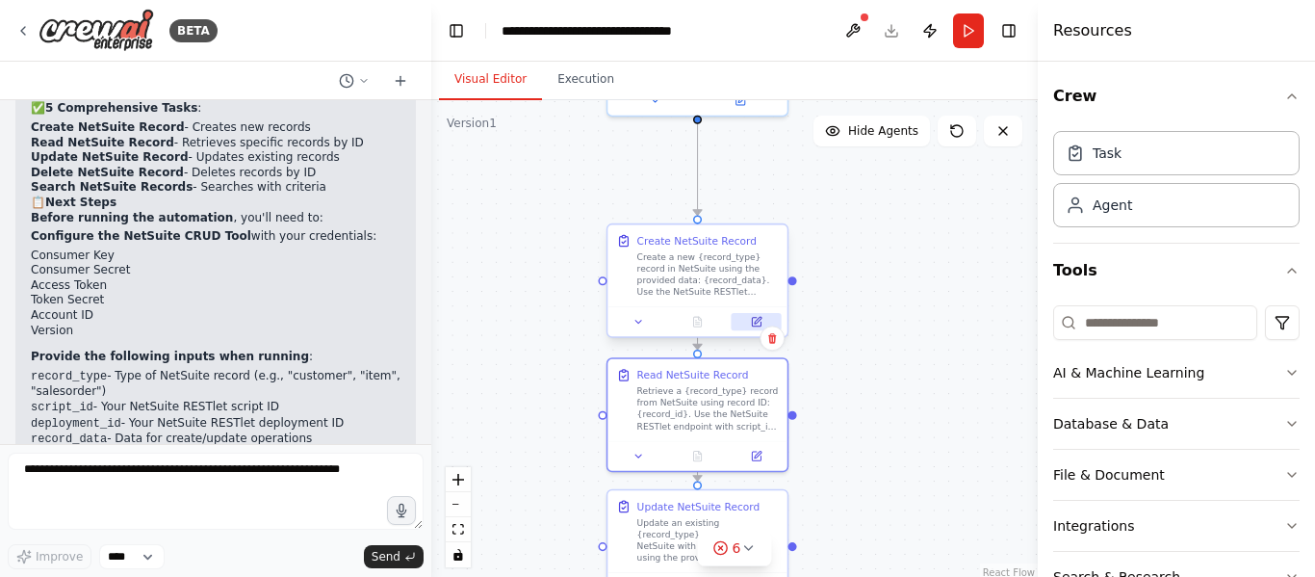
click at [758, 321] on icon at bounding box center [758, 320] width 7 height 7
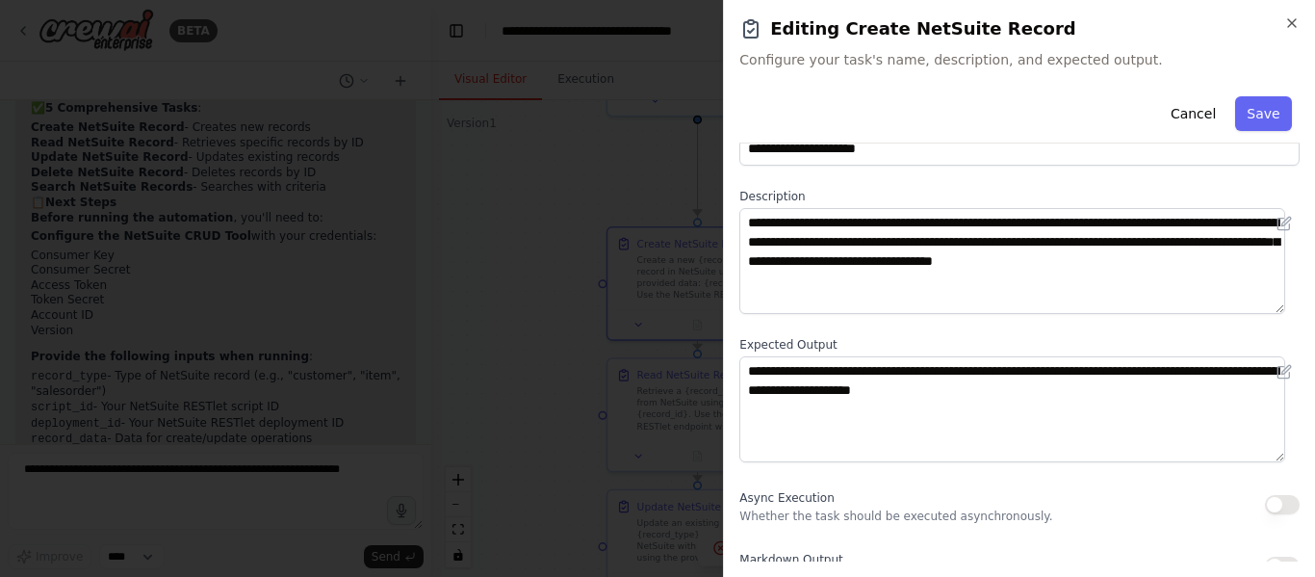
scroll to position [79, 0]
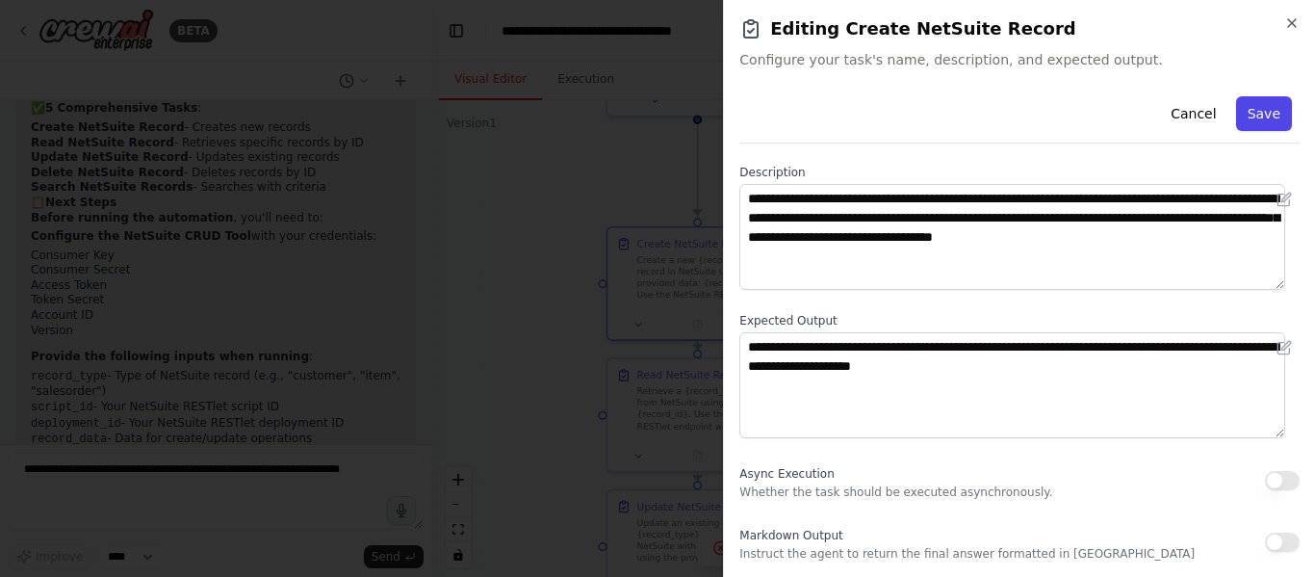
click at [1243, 113] on button "Save" at bounding box center [1264, 113] width 56 height 35
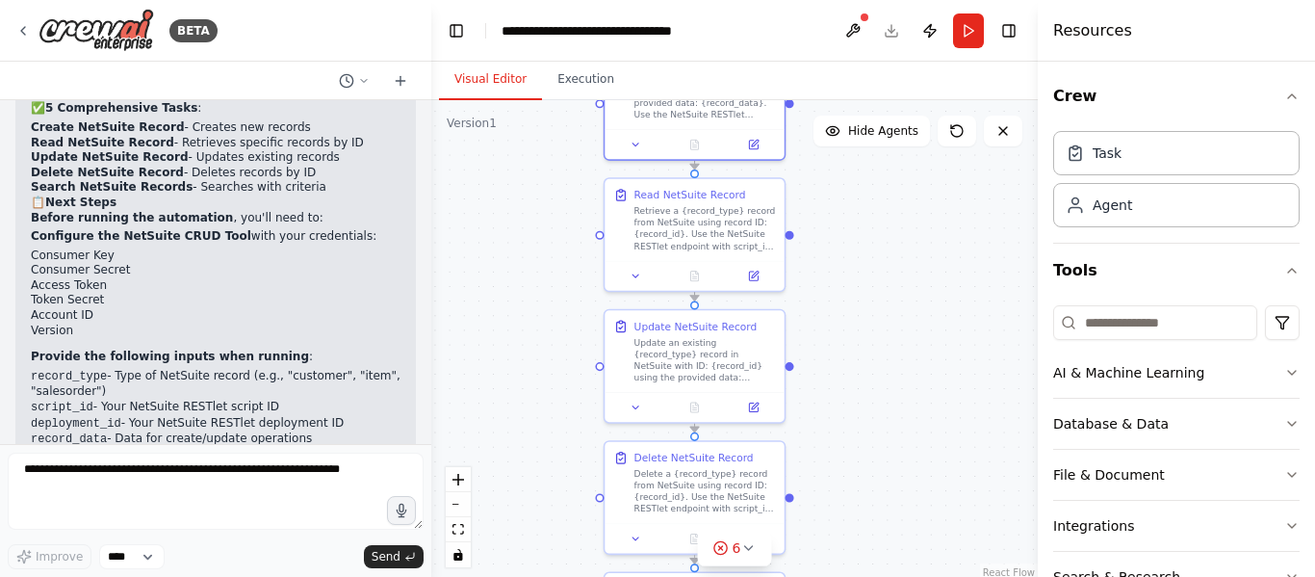
drag, startPoint x: 892, startPoint y: 470, endPoint x: 889, endPoint y: 289, distance: 181.1
click at [889, 289] on div ".deletable-edge-delete-btn { width: 20px; height: 20px; border: 0px solid #ffff…" at bounding box center [734, 340] width 607 height 481
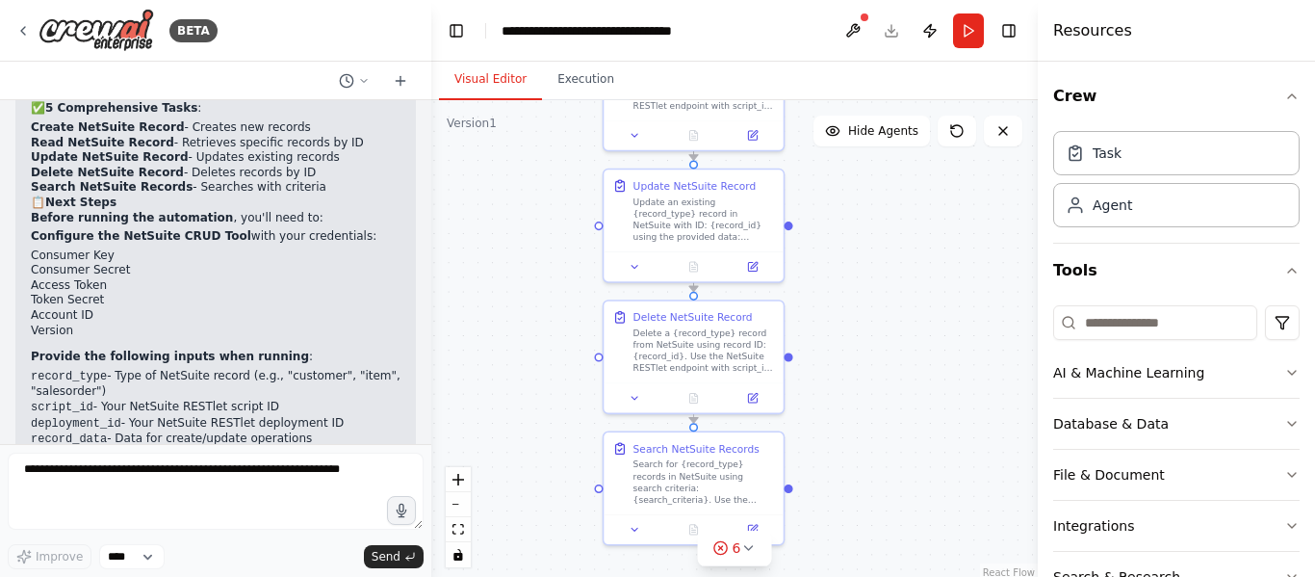
drag, startPoint x: 900, startPoint y: 426, endPoint x: 899, endPoint y: 286, distance: 139.6
click at [899, 286] on div ".deletable-edge-delete-btn { width: 20px; height: 20px; border: 0px solid #ffff…" at bounding box center [734, 340] width 607 height 481
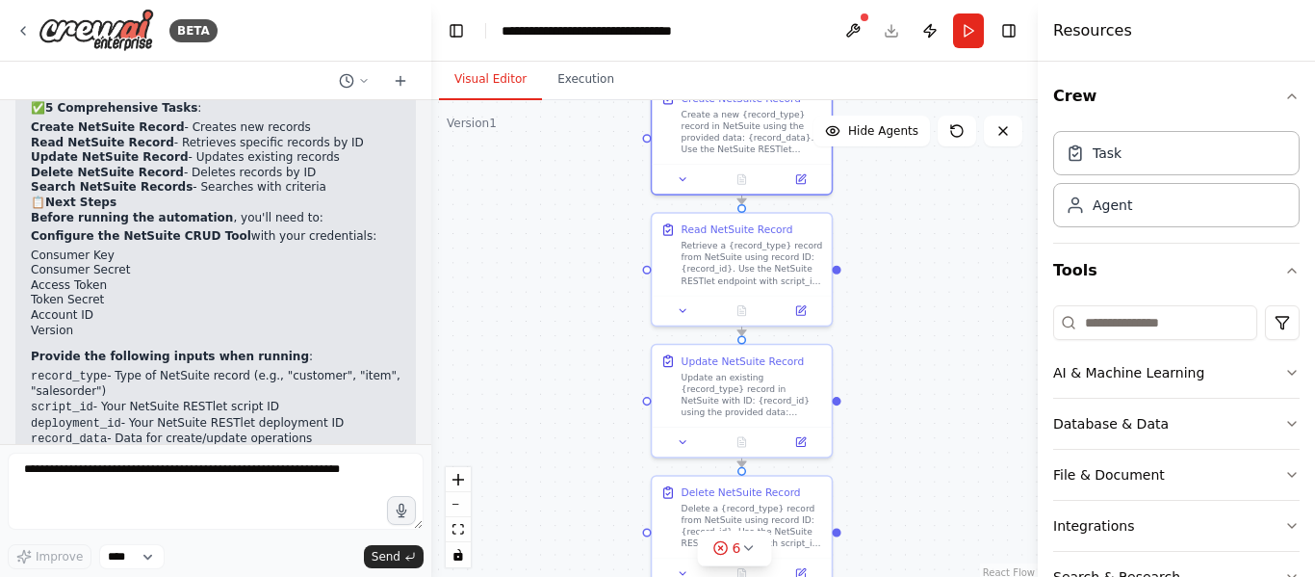
drag, startPoint x: 905, startPoint y: 447, endPoint x: 962, endPoint y: 544, distance: 112.6
click at [955, 576] on html "BETA I want to Automate NetSuite CRUD operations with OAuth 1.0. I have Consume…" at bounding box center [657, 288] width 1315 height 577
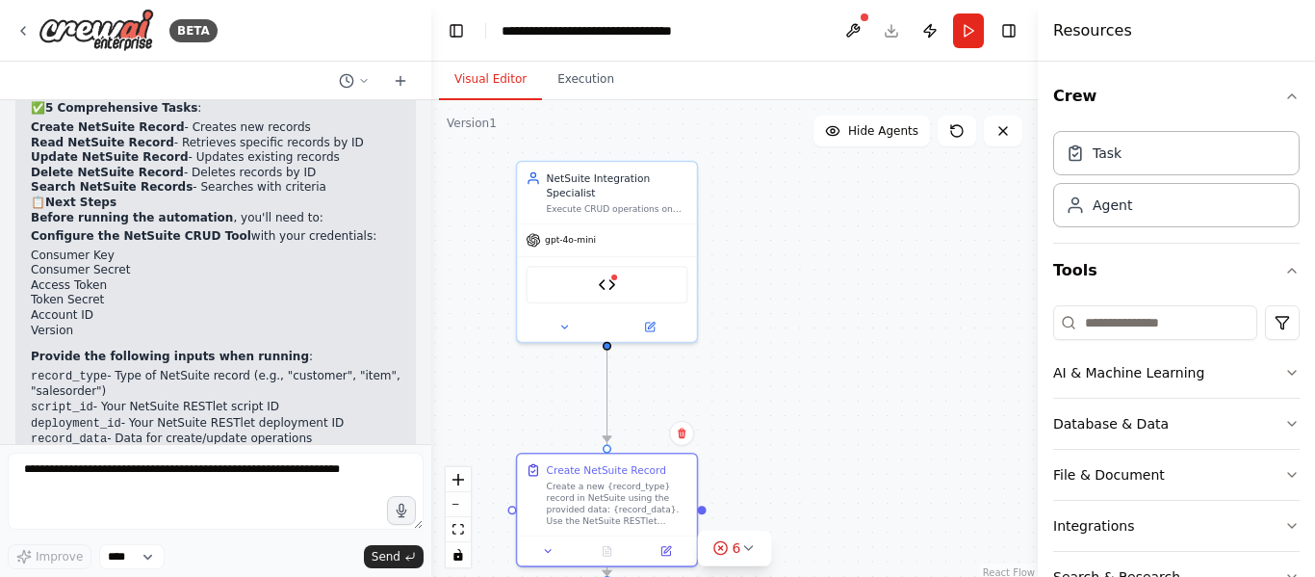
drag, startPoint x: 922, startPoint y: 249, endPoint x: 785, endPoint y: 622, distance: 396.9
click at [785, 576] on html "BETA I want to Automate NetSuite CRUD operations with OAuth 1.0. I have Consume…" at bounding box center [657, 288] width 1315 height 577
click at [617, 273] on div "NetSuite CRUD Tool" at bounding box center [607, 282] width 162 height 38
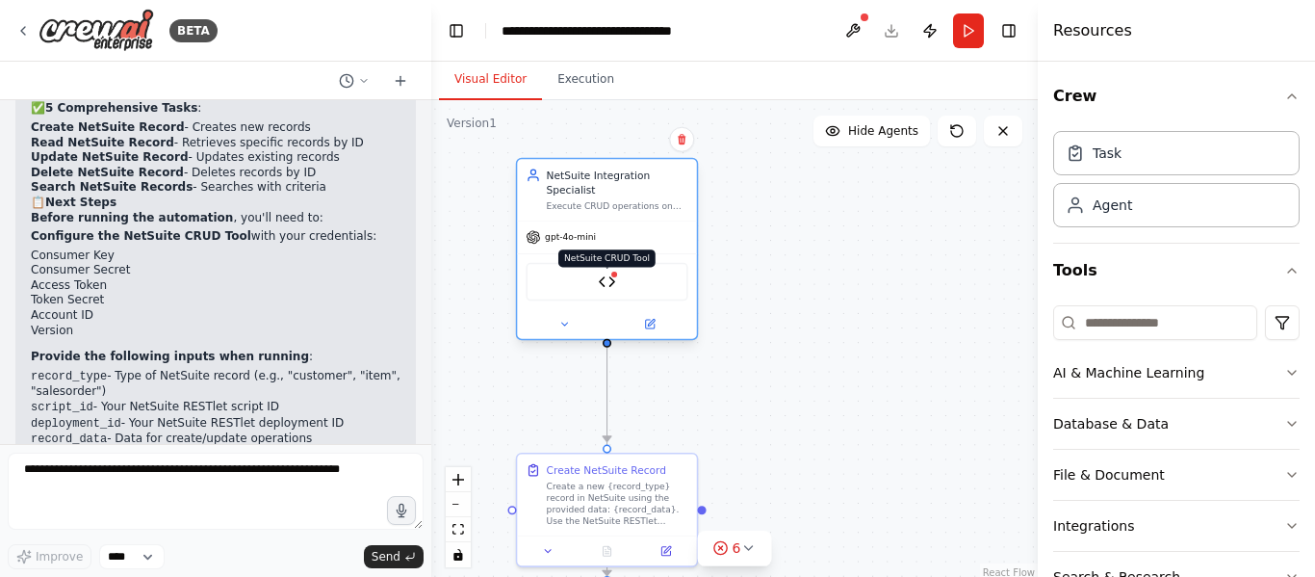
click at [610, 273] on img at bounding box center [606, 281] width 17 height 17
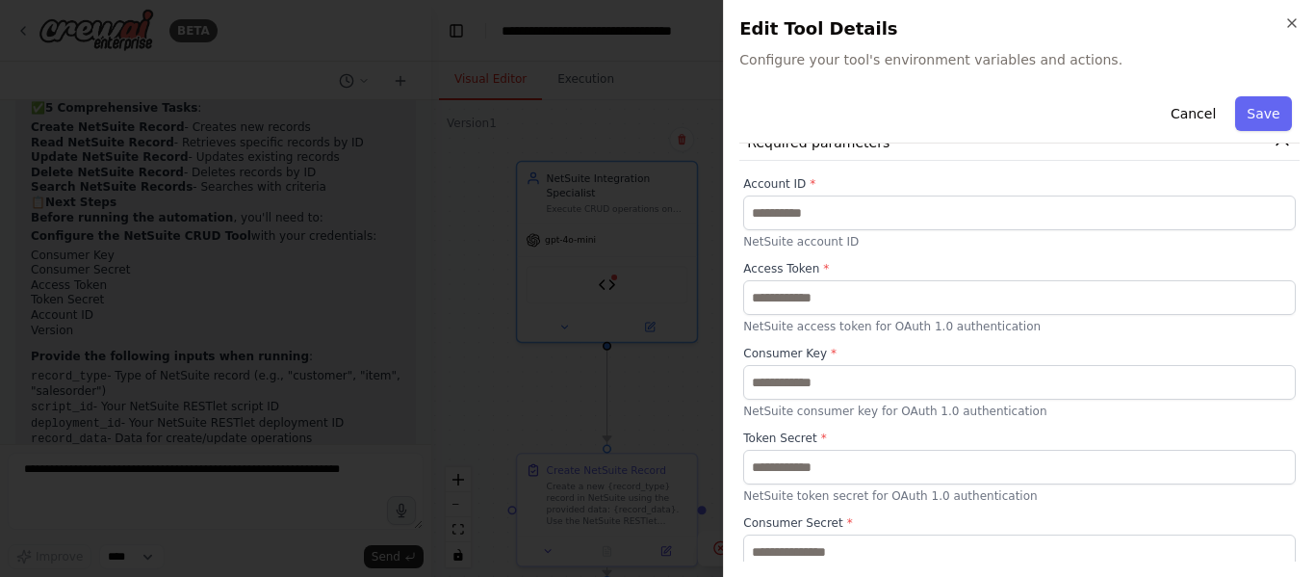
scroll to position [0, 0]
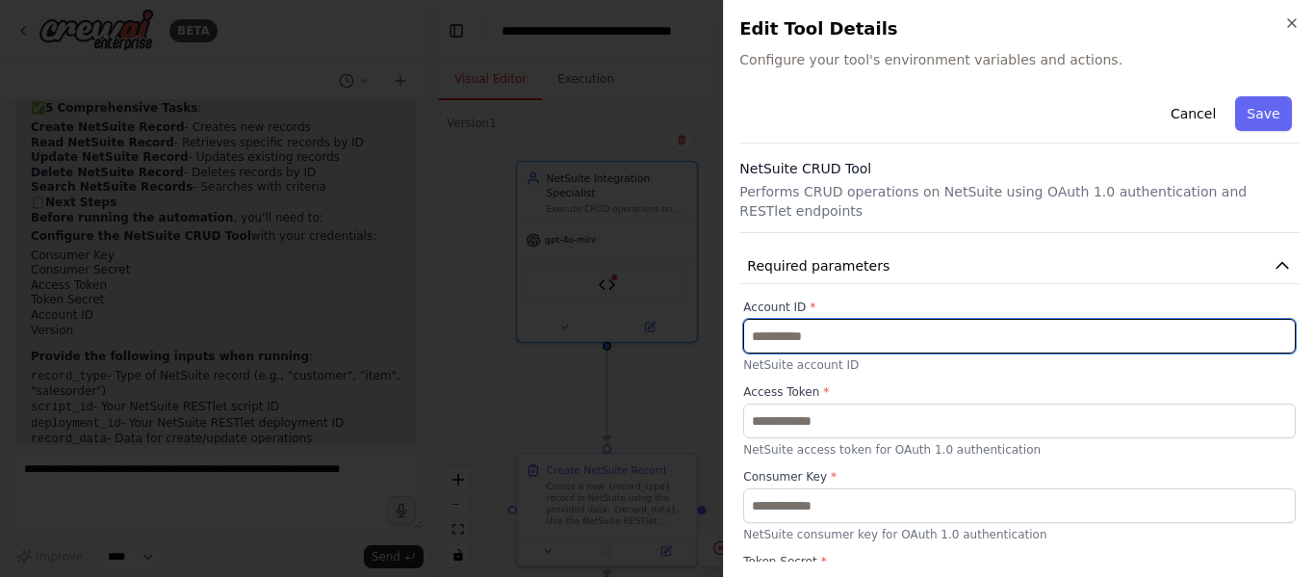
click at [825, 348] on input "text" at bounding box center [1019, 336] width 553 height 35
paste input "*********"
type input "*********"
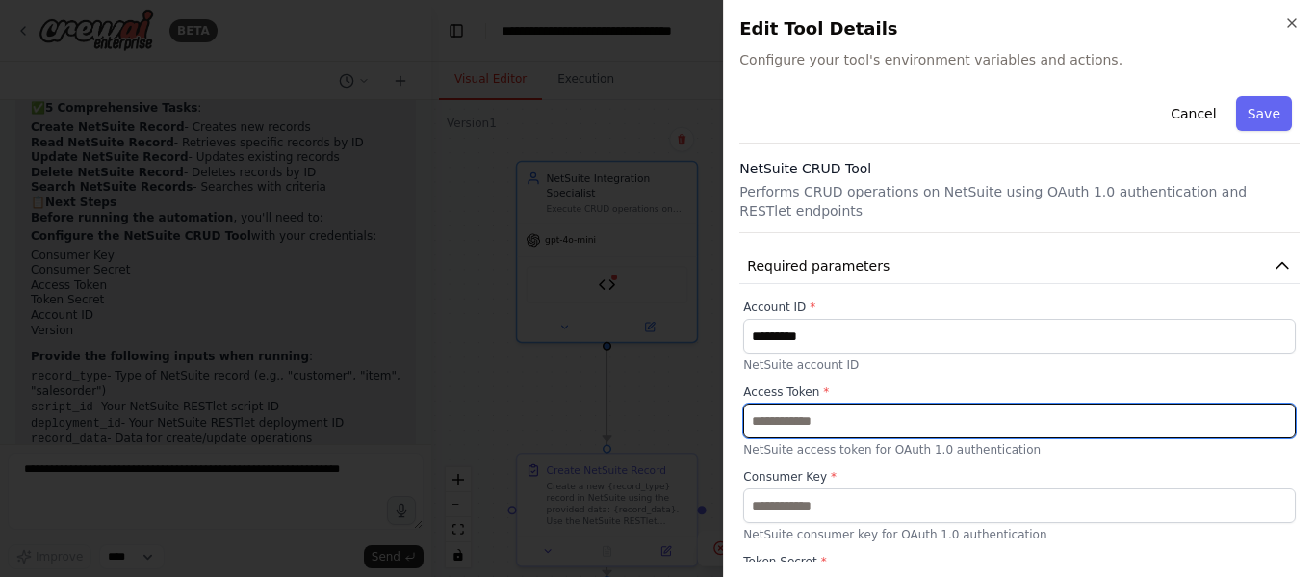
click at [840, 424] on input "text" at bounding box center [1019, 420] width 553 height 35
paste input "**********"
type input "**********"
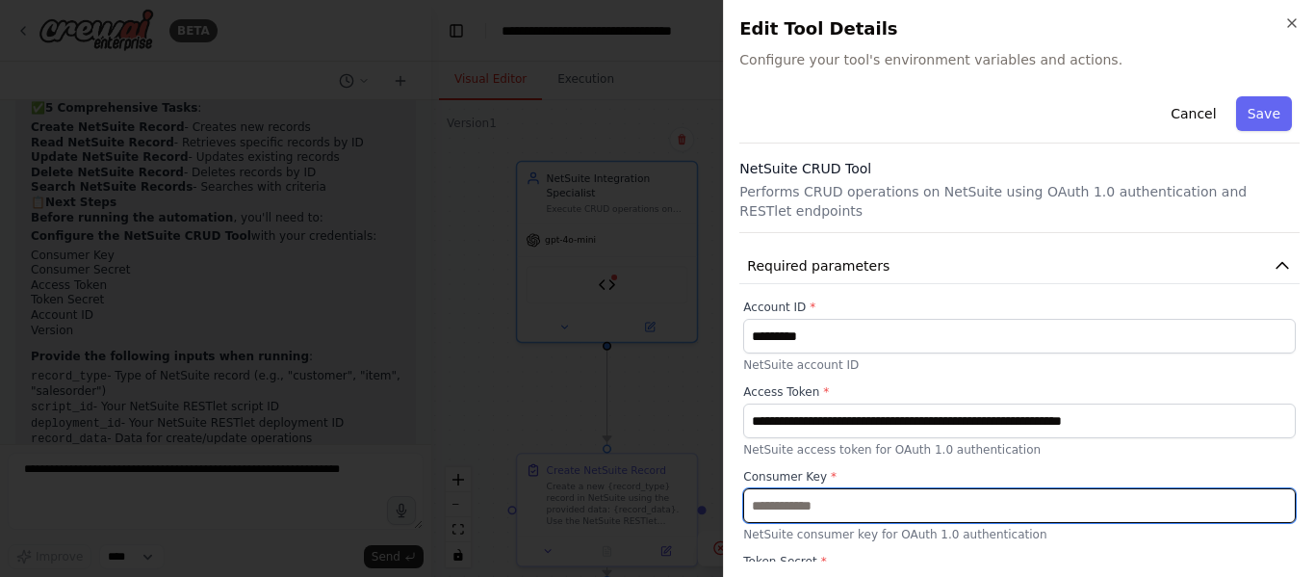
click at [811, 505] on input "text" at bounding box center [1019, 505] width 553 height 35
paste input "**********"
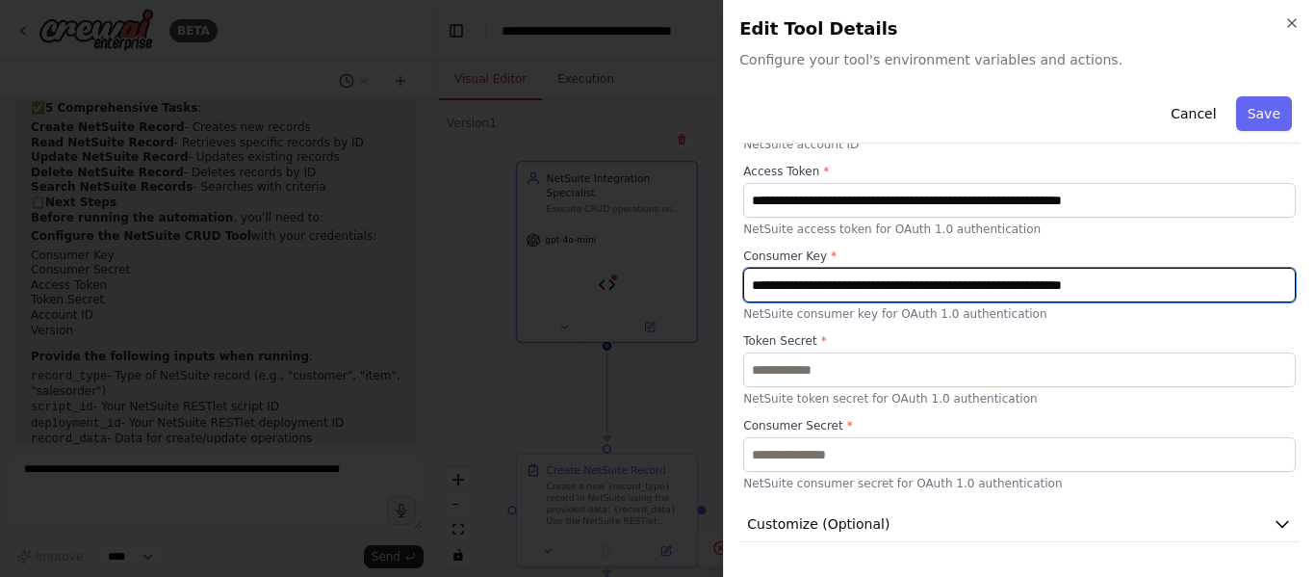
scroll to position [240, 0]
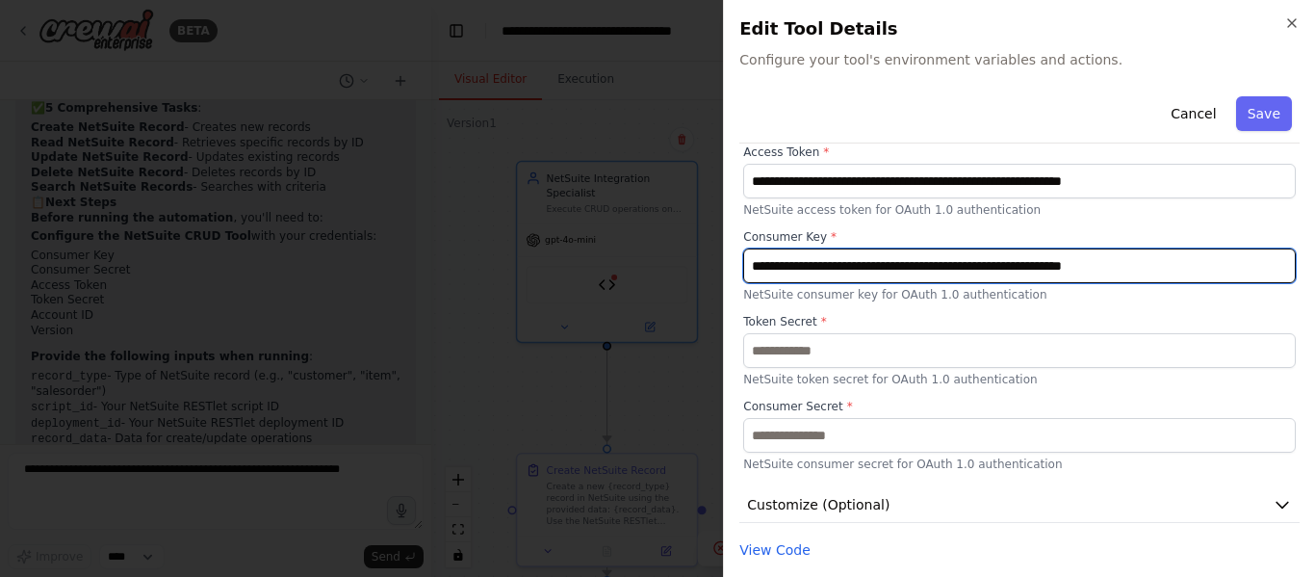
type input "**********"
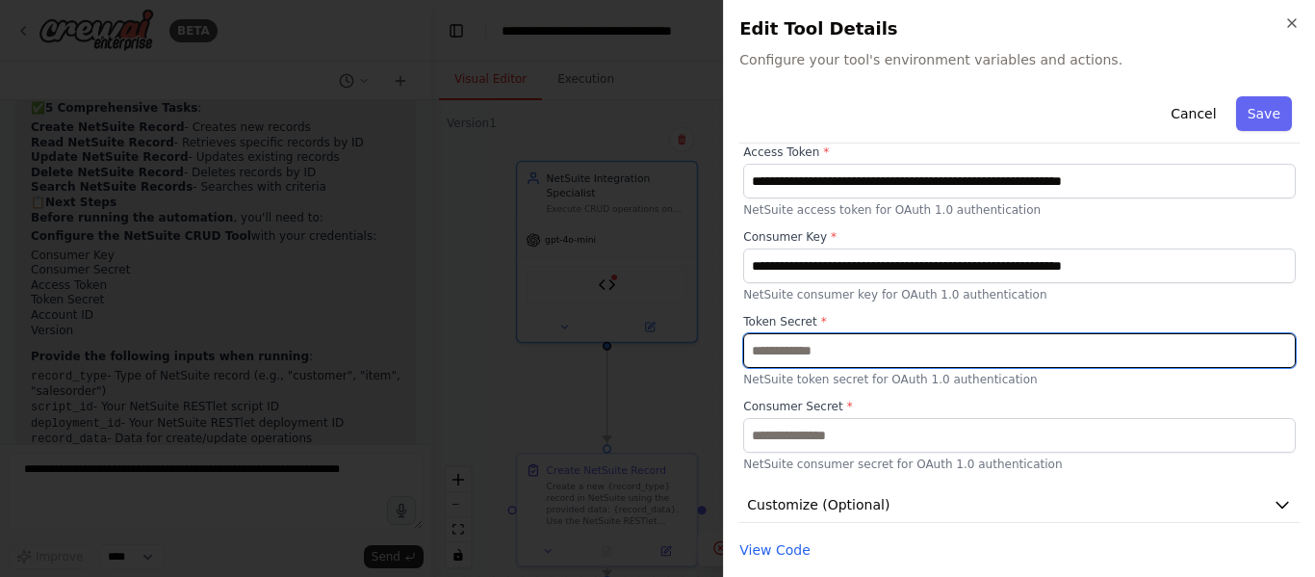
click at [826, 347] on input "text" at bounding box center [1019, 350] width 553 height 35
paste input "**********"
type input "**********"
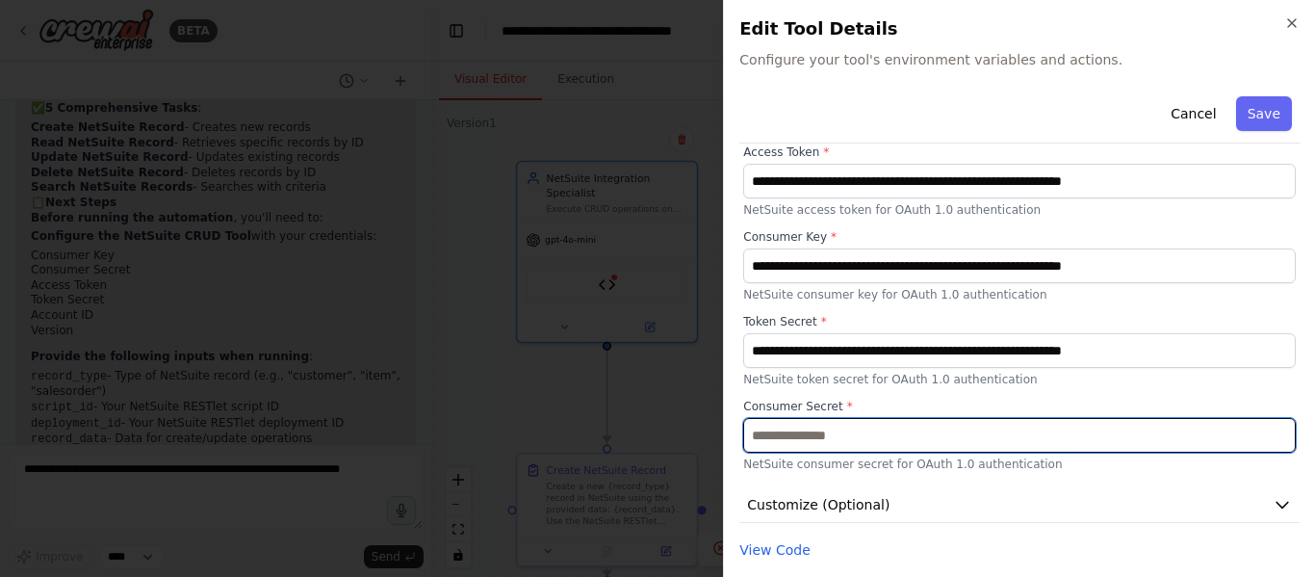
click at [807, 440] on input "text" at bounding box center [1019, 435] width 553 height 35
paste input "**********"
type input "**********"
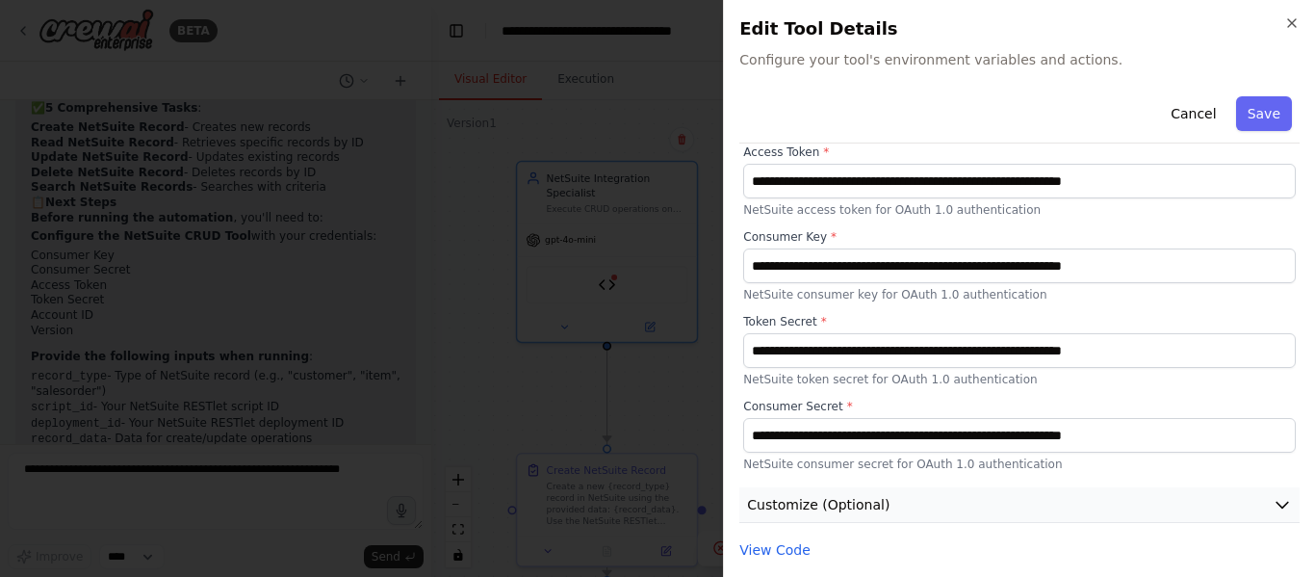
click at [1157, 509] on button "Customize (Optional)" at bounding box center [1020, 505] width 560 height 36
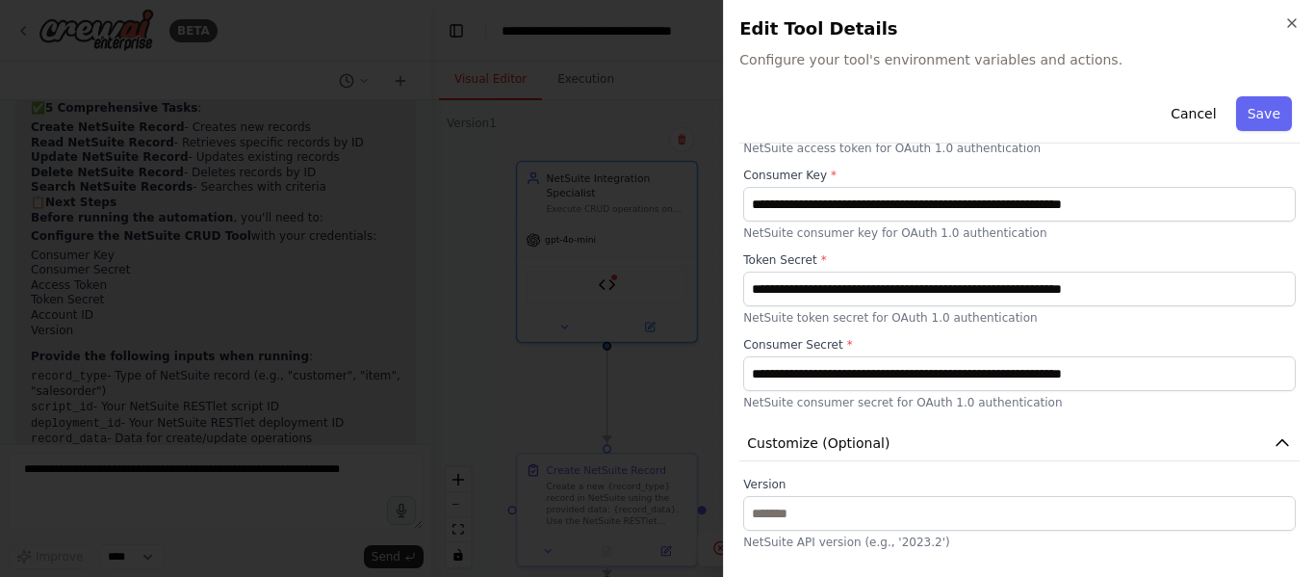
scroll to position [328, 0]
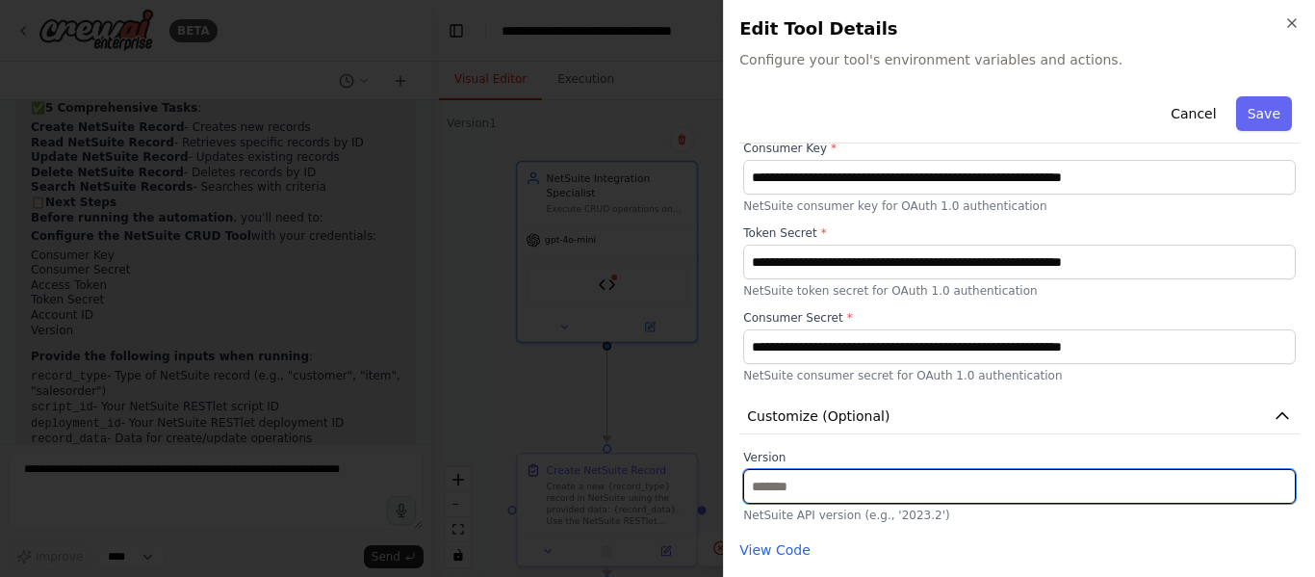
click at [841, 477] on input "text" at bounding box center [1019, 486] width 553 height 35
type input "***"
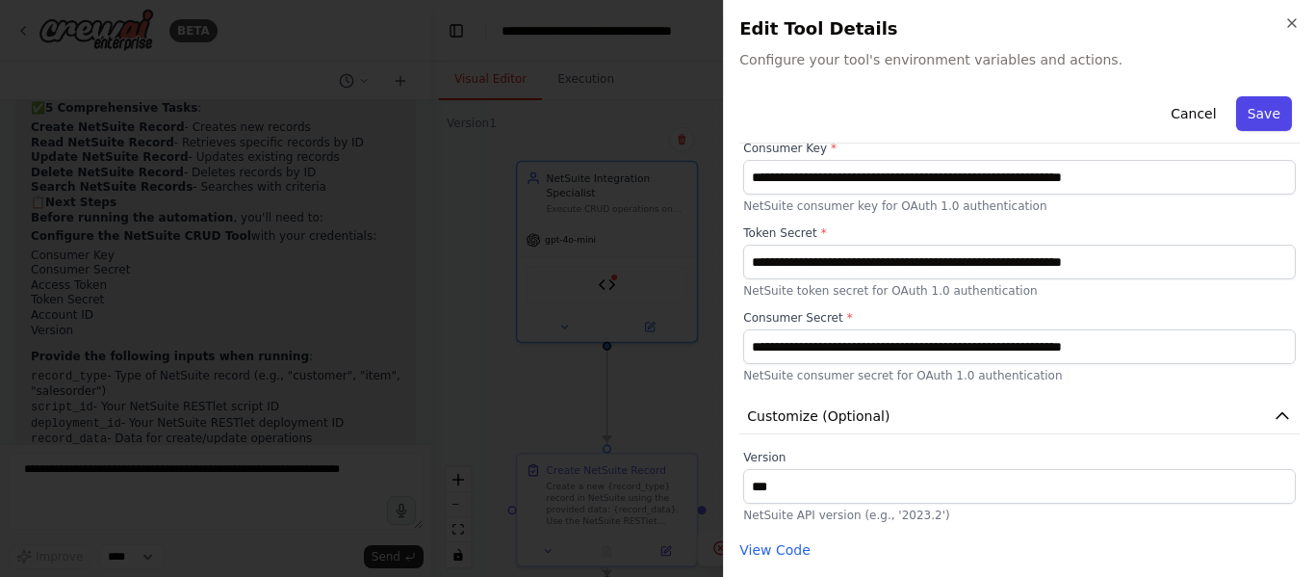
click at [1259, 114] on button "Save" at bounding box center [1264, 113] width 56 height 35
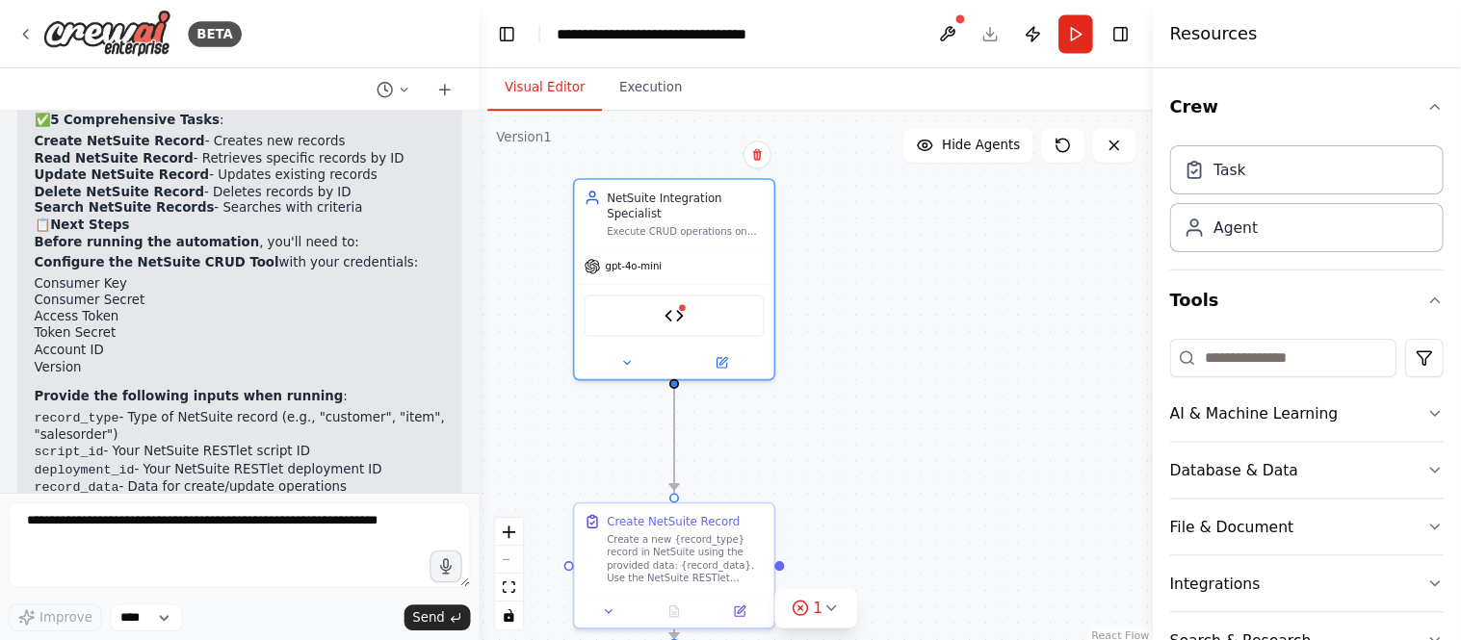
scroll to position [2696, 0]
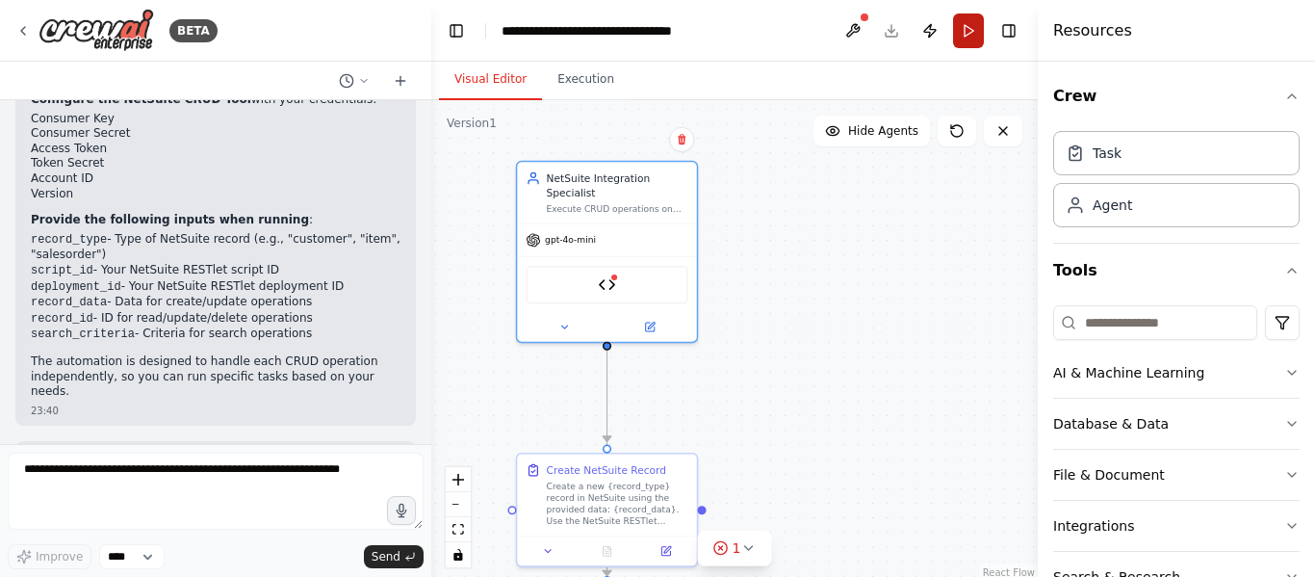
click at [973, 29] on button "Run" at bounding box center [968, 30] width 31 height 35
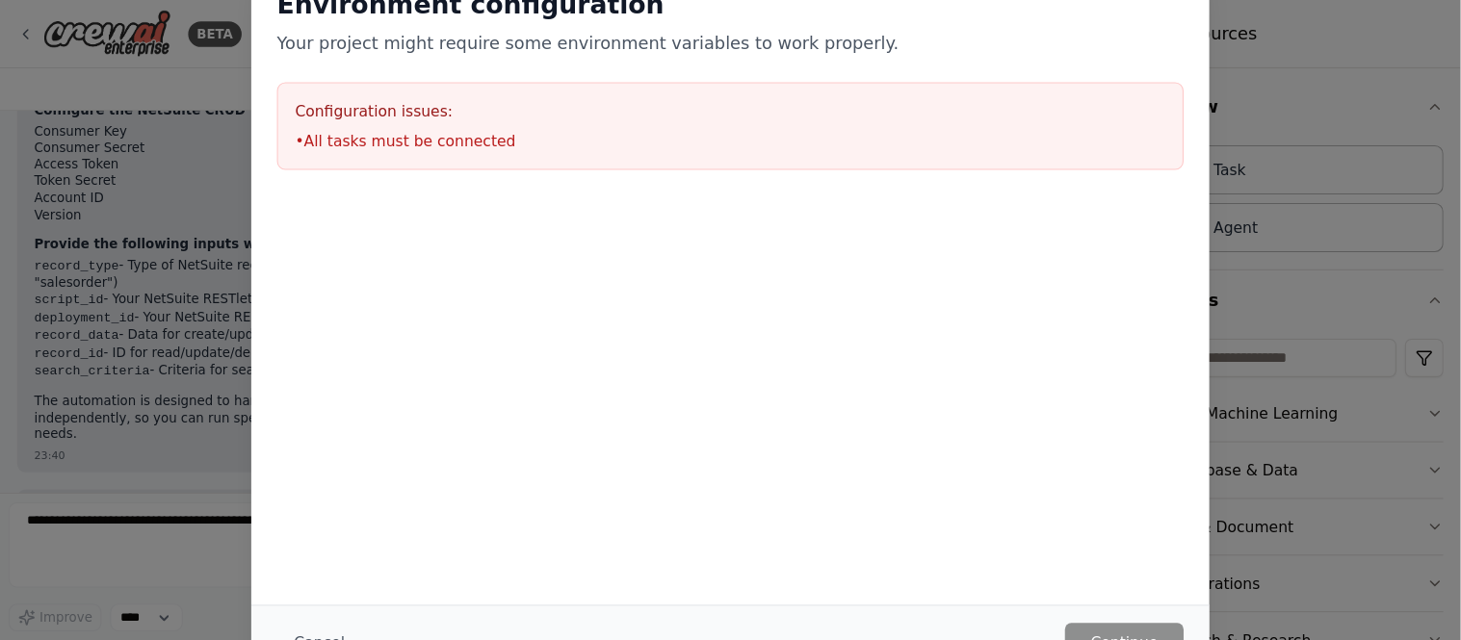
scroll to position [2635, 0]
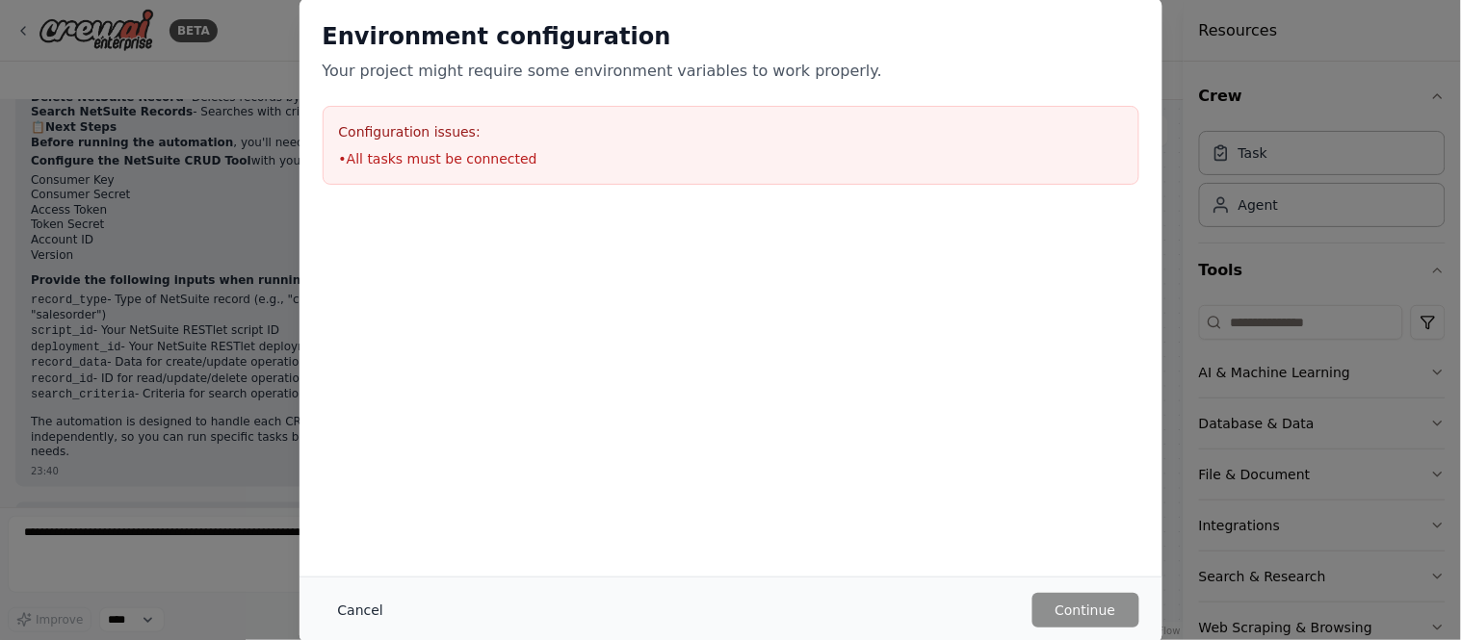
click at [367, 576] on button "Cancel" at bounding box center [361, 610] width 76 height 35
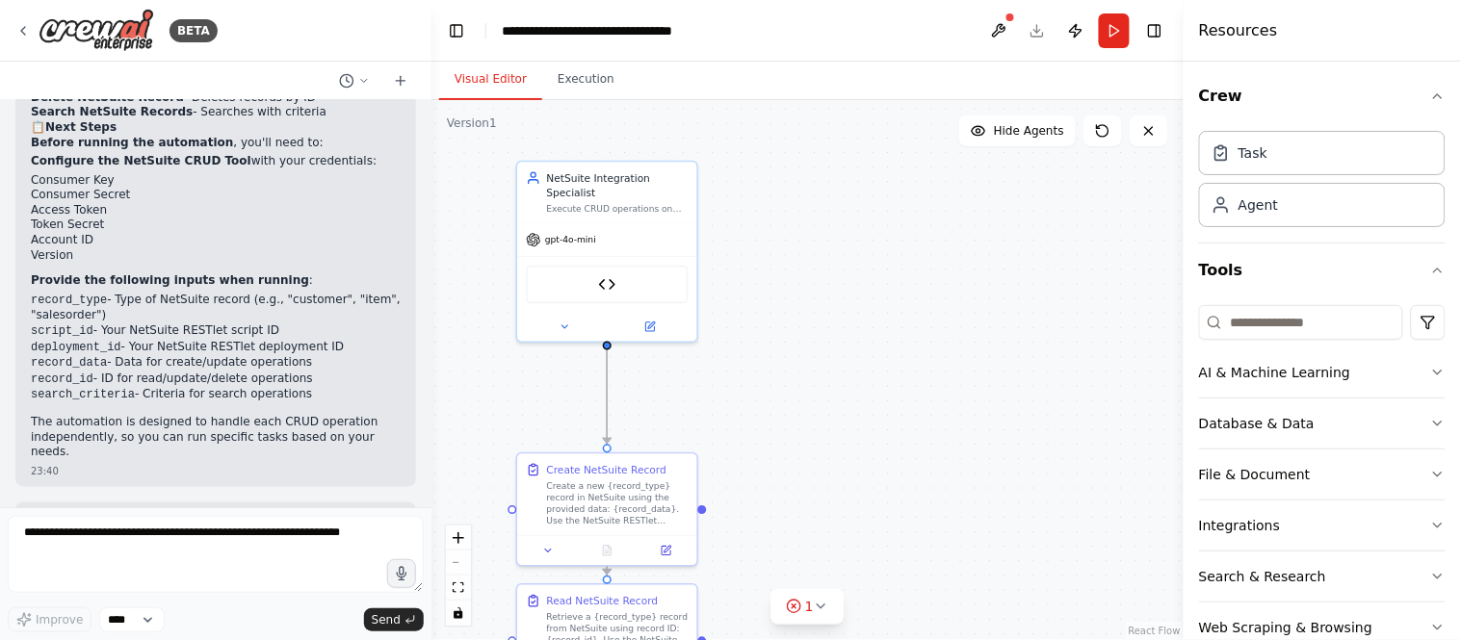
click at [706, 513] on div ".deletable-edge-delete-btn { width: 20px; height: 20px; border: 0px solid #ffff…" at bounding box center [807, 370] width 752 height 540
click at [819, 576] on icon at bounding box center [821, 606] width 15 height 15
click at [873, 557] on button at bounding box center [884, 557] width 33 height 23
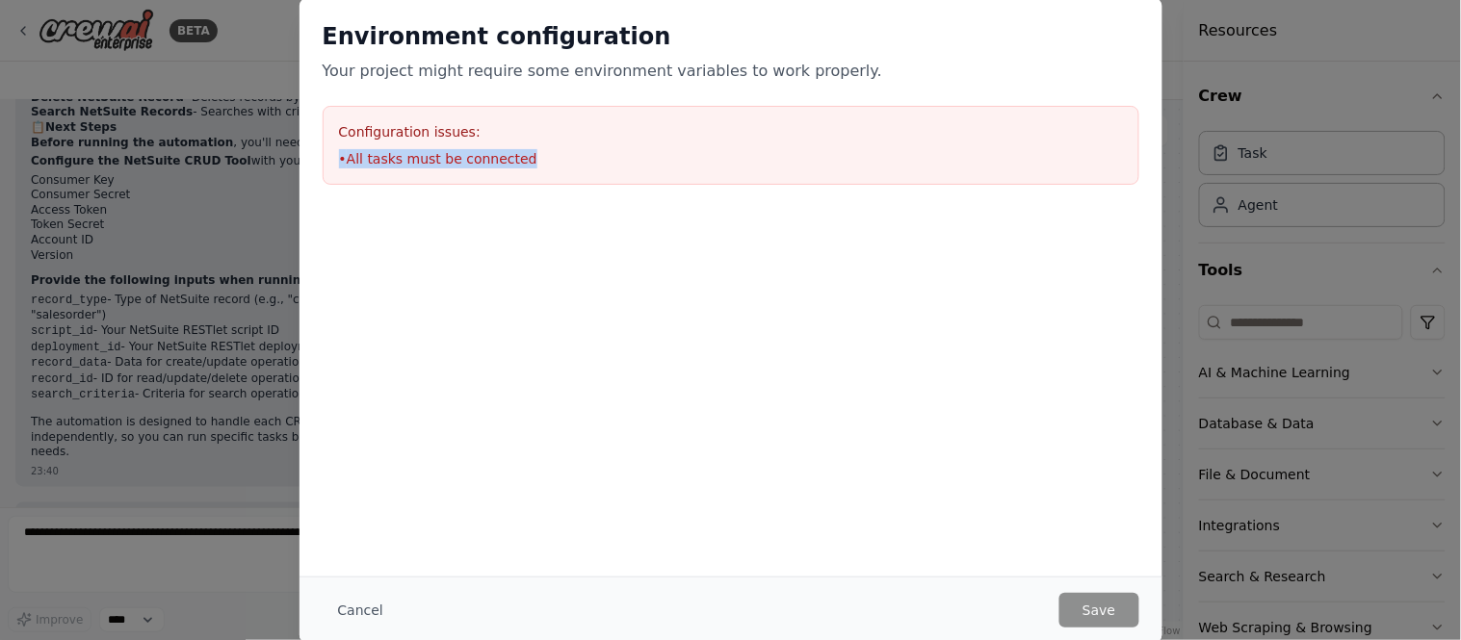
drag, startPoint x: 520, startPoint y: 155, endPoint x: 325, endPoint y: 148, distance: 195.6
click at [325, 148] on div "Configuration issues: • All tasks must be connected" at bounding box center [731, 145] width 817 height 79
copy li "• All tasks must be connected"
click at [217, 566] on div "Environment configuration Your project might require some environment variables…" at bounding box center [730, 320] width 1461 height 640
click at [361, 576] on button "Cancel" at bounding box center [361, 610] width 76 height 35
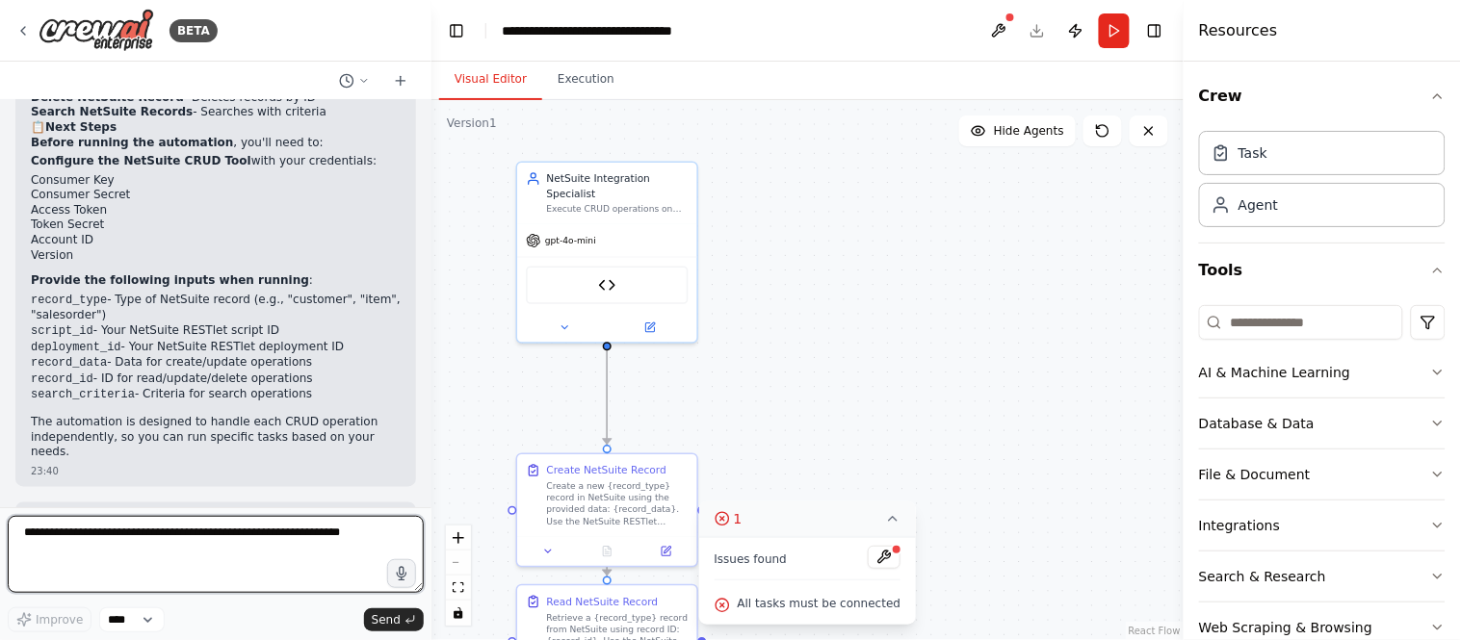
click at [204, 553] on textarea at bounding box center [216, 554] width 416 height 77
paste textarea "**********"
type textarea "**********"
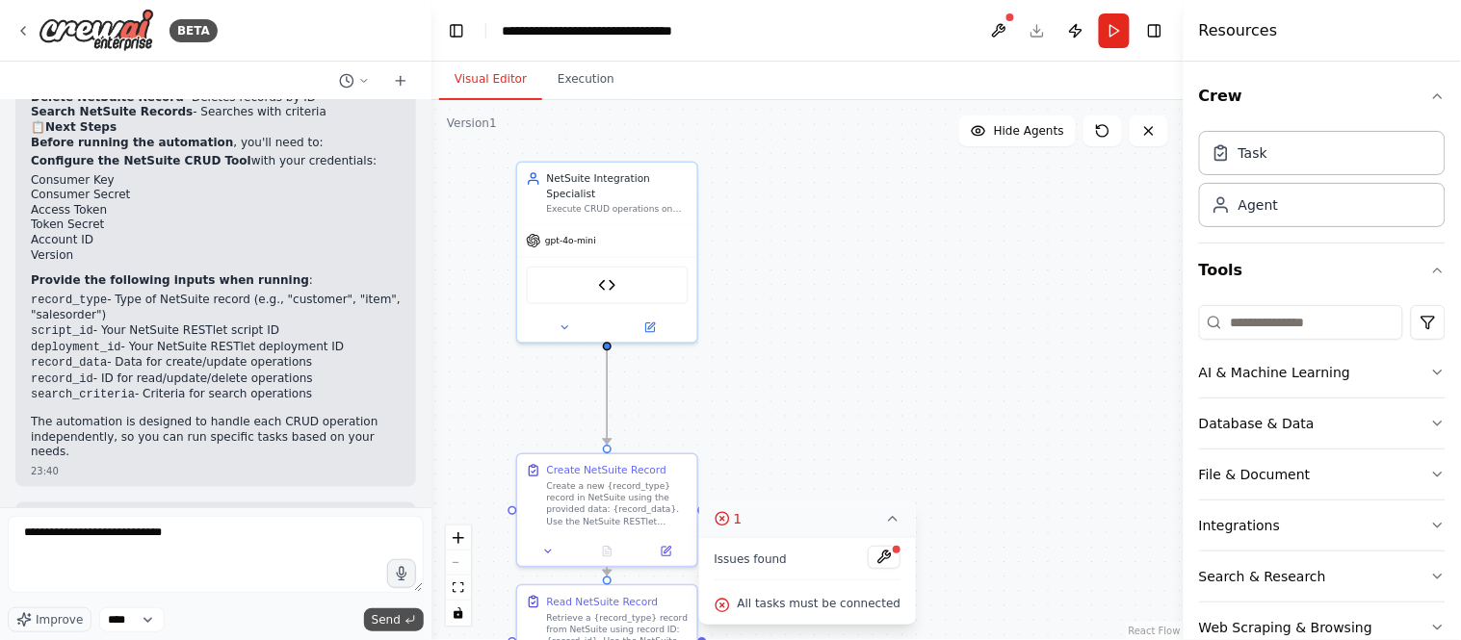
click at [411, 576] on icon "submit" at bounding box center [410, 620] width 12 height 12
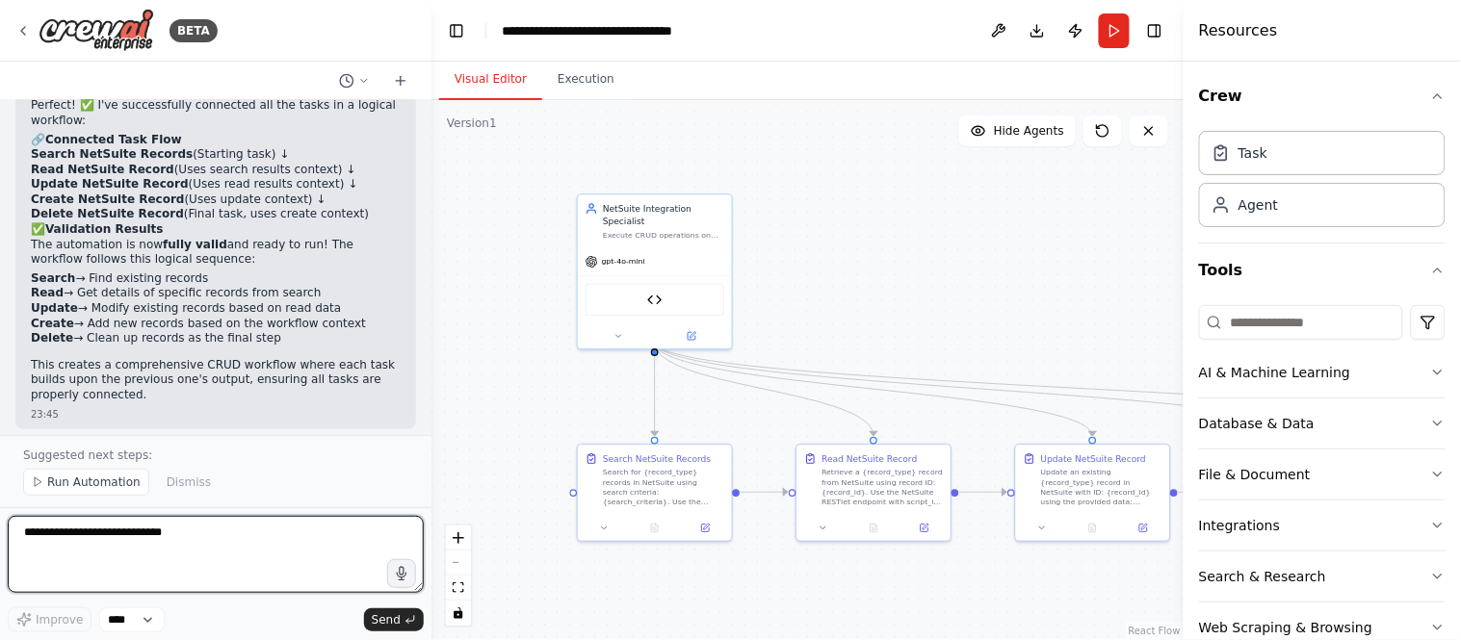
scroll to position [3939, 0]
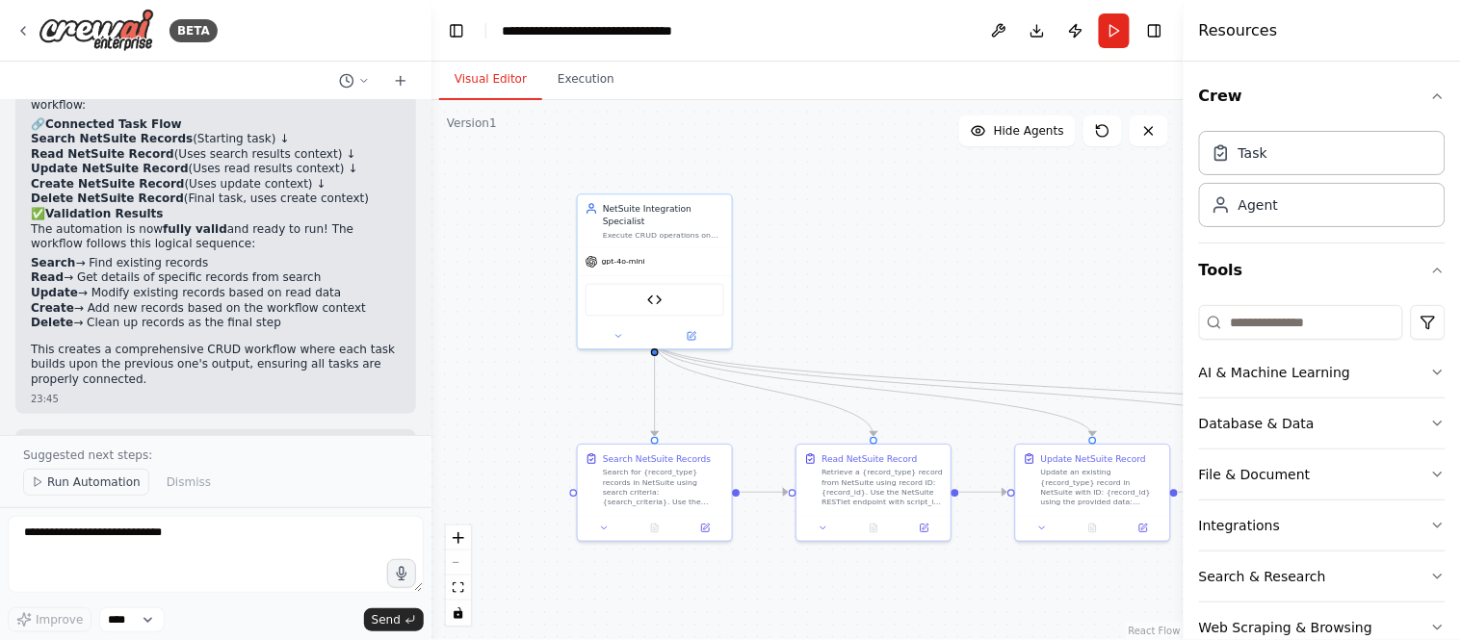
click at [85, 481] on span "Run Automation" at bounding box center [93, 482] width 93 height 15
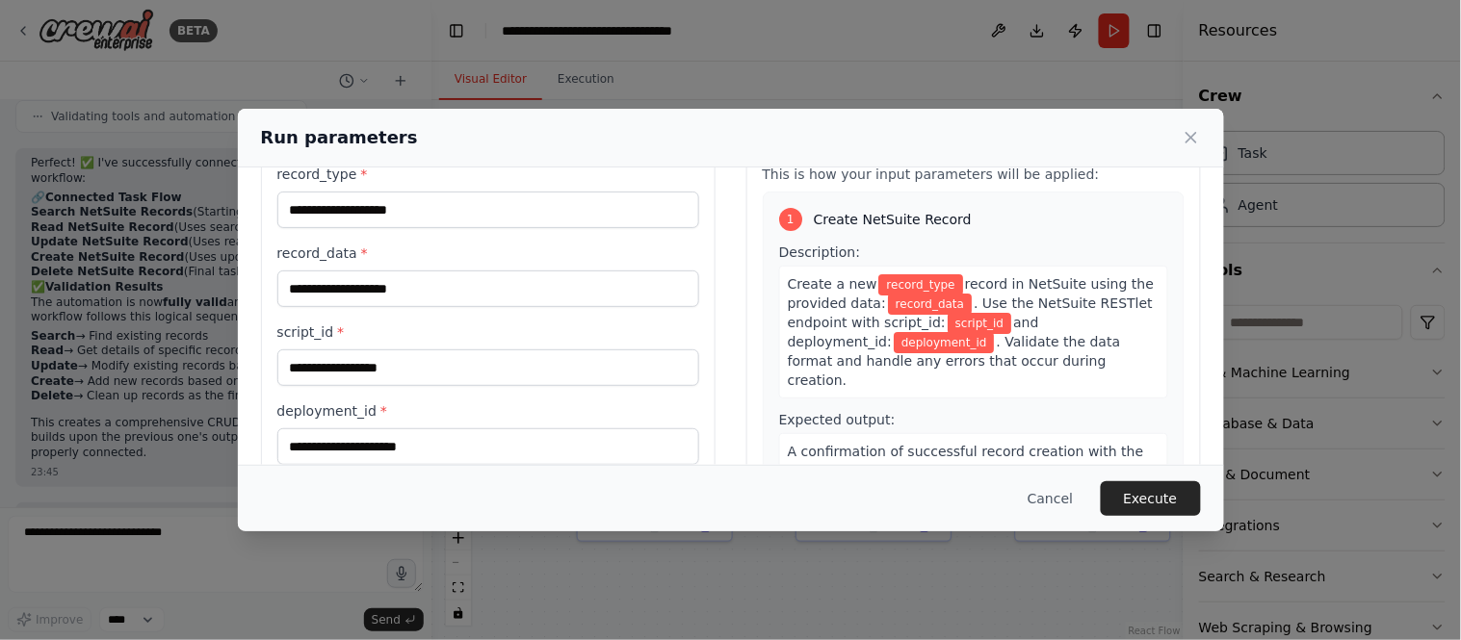
scroll to position [0, 0]
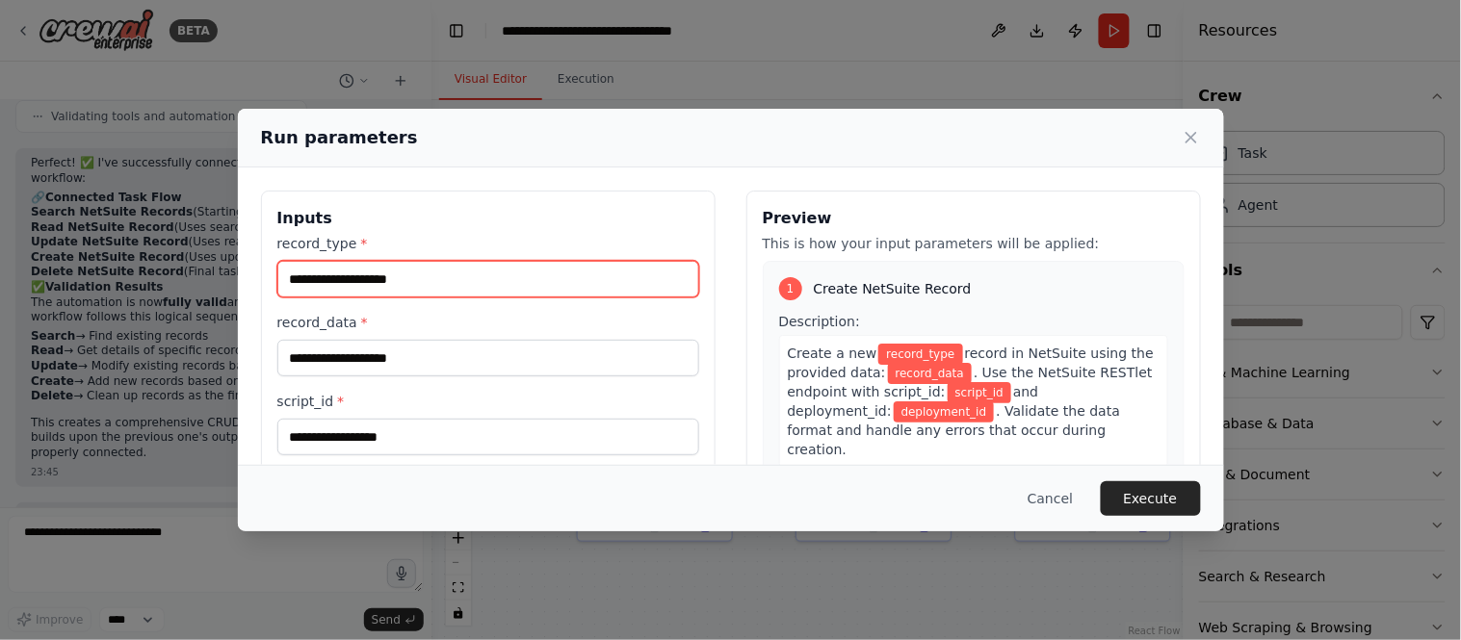
click at [367, 277] on input "record_type *" at bounding box center [488, 279] width 422 height 37
type input "********"
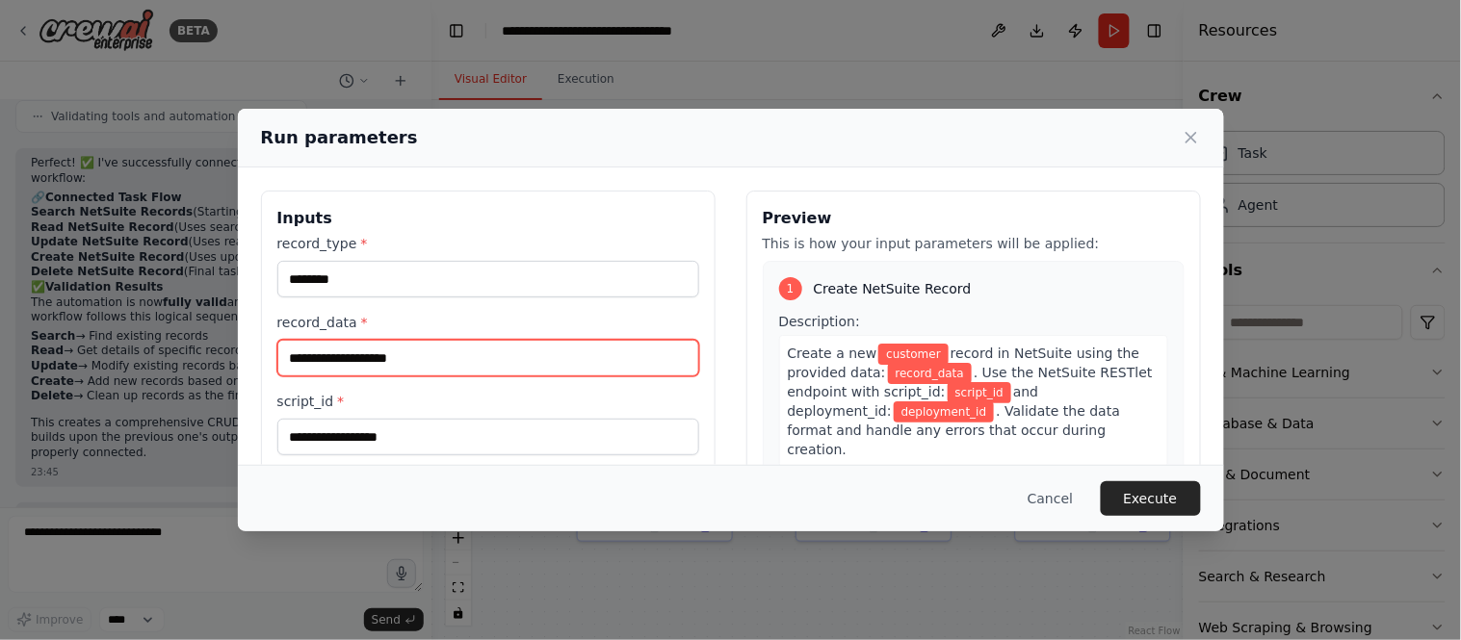
click at [361, 351] on input "record_data *" at bounding box center [488, 358] width 422 height 37
click at [839, 348] on span "Create a new" at bounding box center [833, 353] width 90 height 15
click at [462, 363] on input "record_data *" at bounding box center [488, 358] width 422 height 37
click at [439, 373] on input "record_data *" at bounding box center [488, 358] width 422 height 37
paste input "**********"
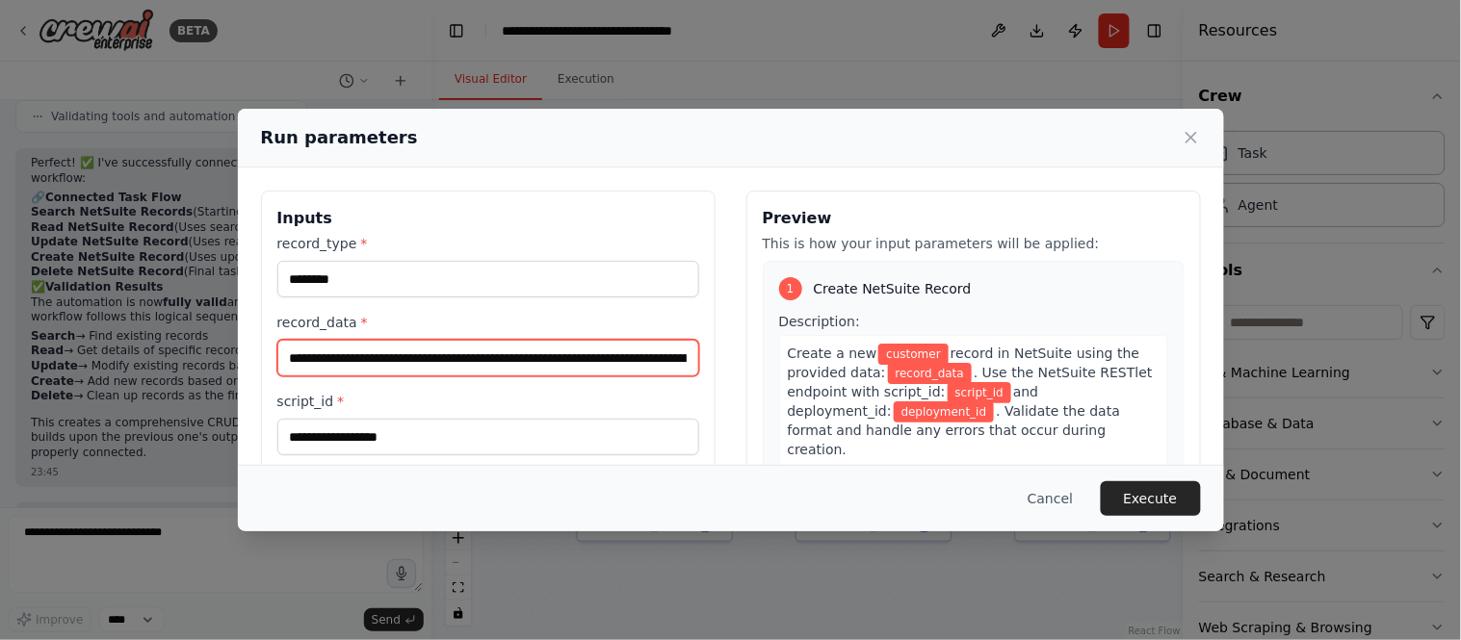
scroll to position [0, 351]
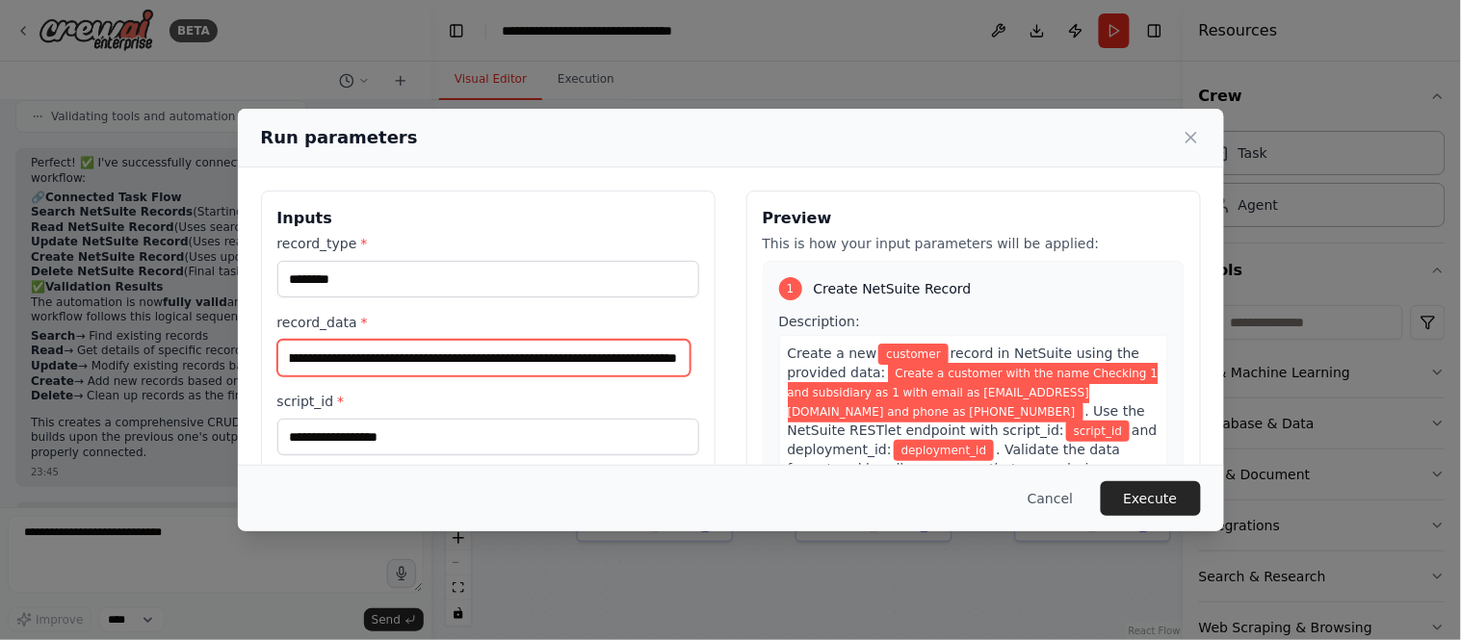
type input "**********"
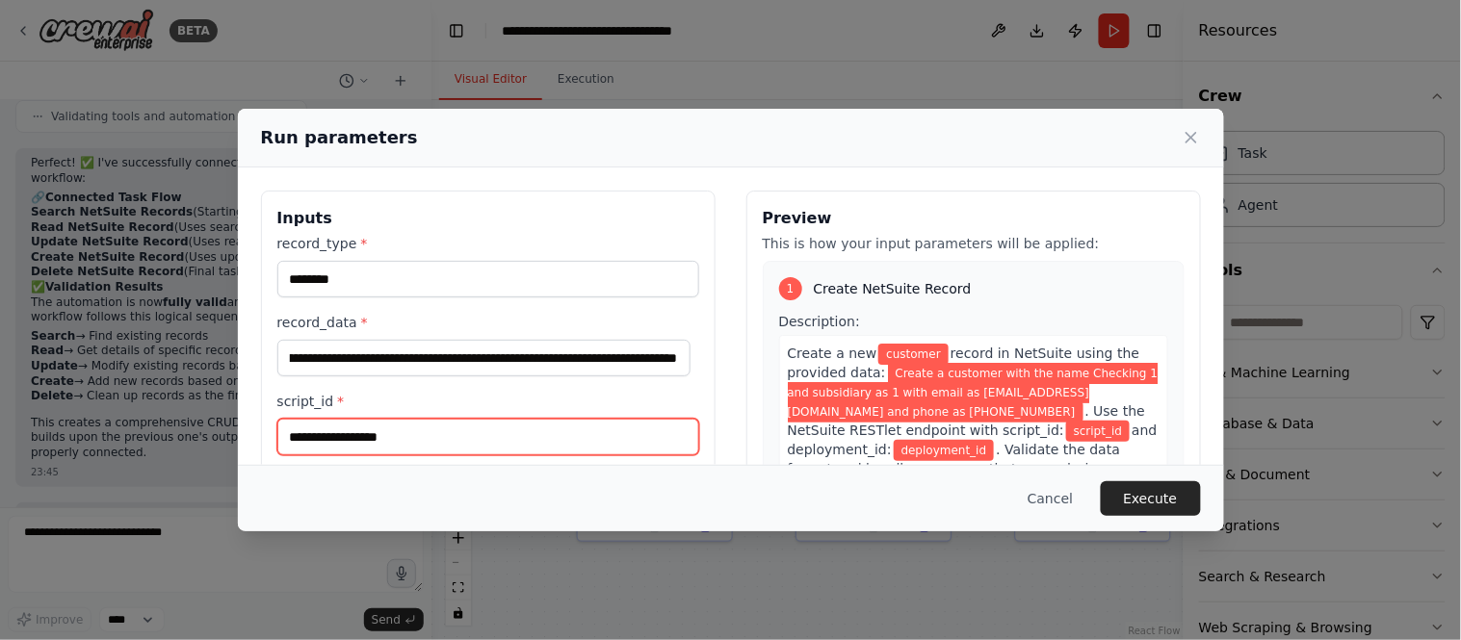
click at [387, 443] on input "script_id *" at bounding box center [488, 437] width 422 height 37
paste input "***"
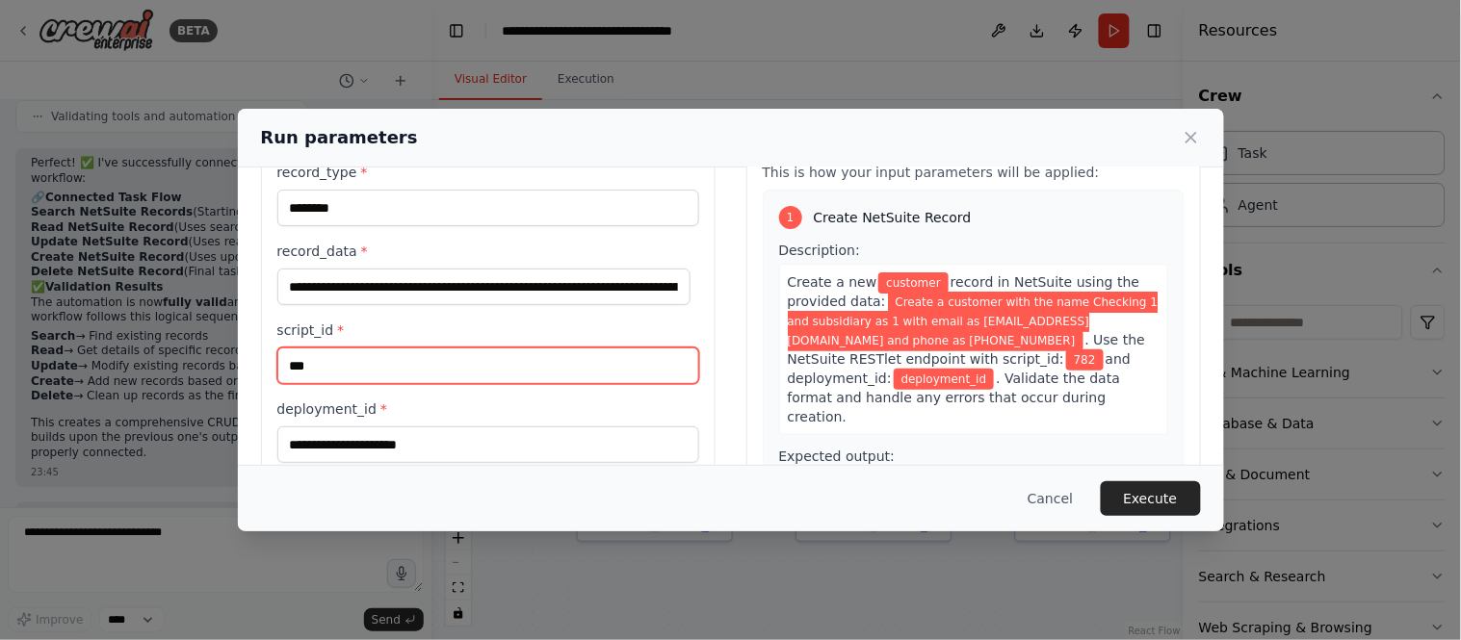
scroll to position [107, 0]
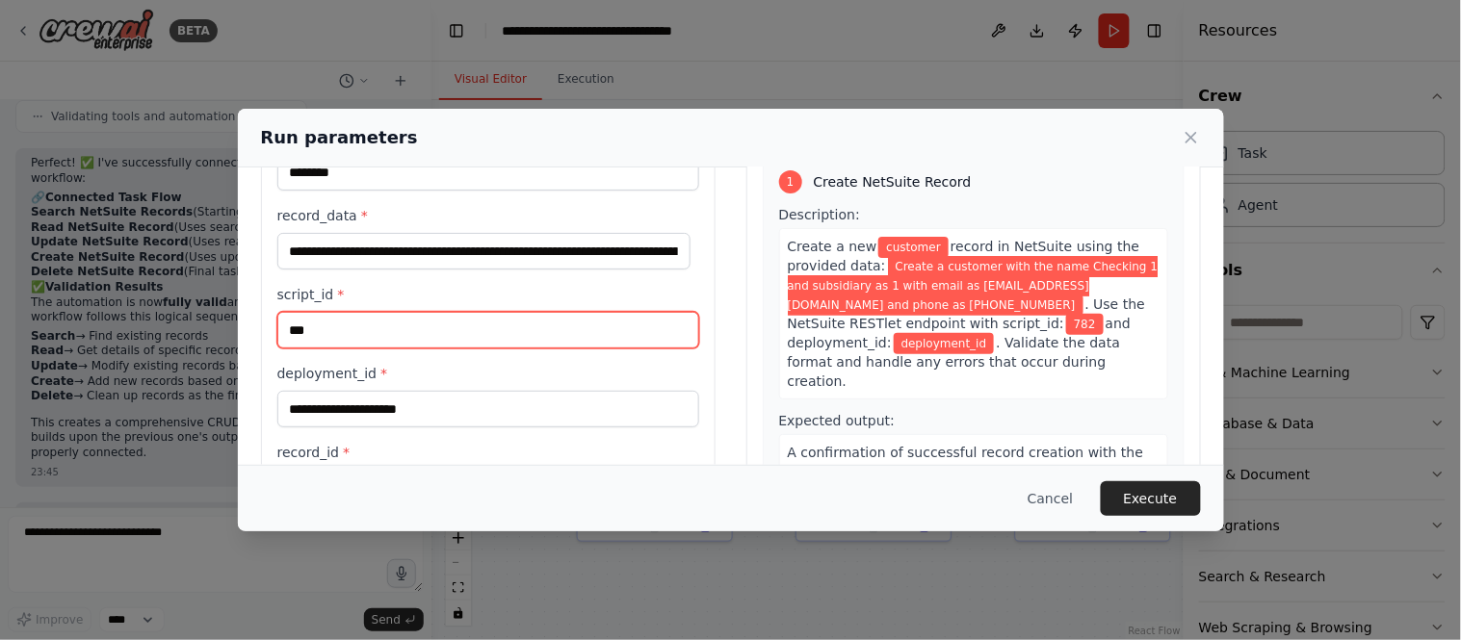
type input "***"
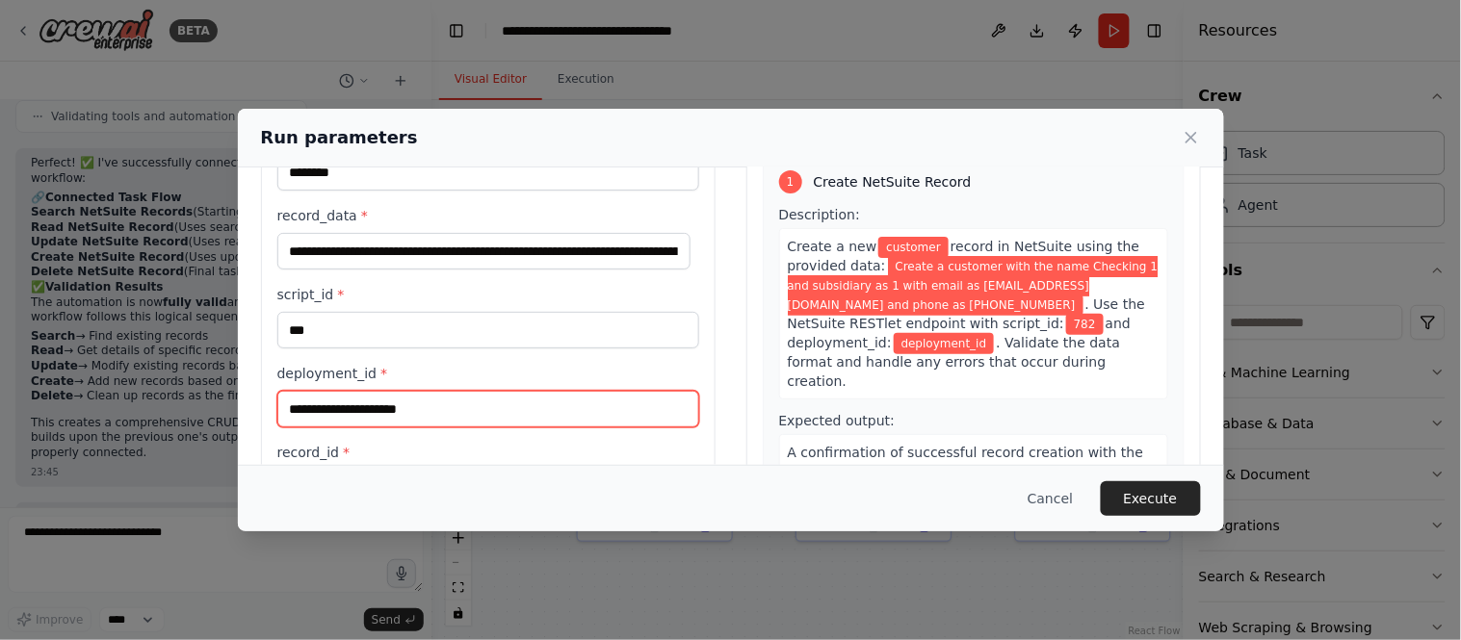
click at [428, 412] on input "deployment_id *" at bounding box center [488, 409] width 422 height 37
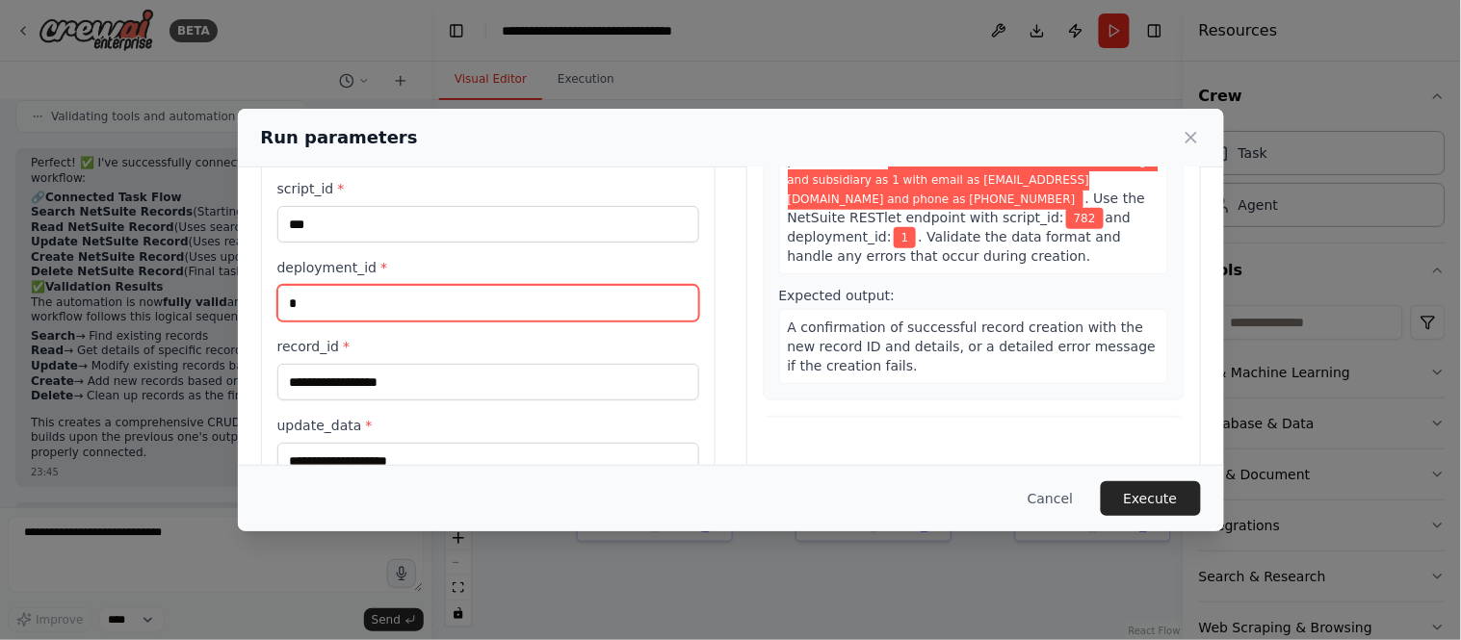
scroll to position [214, 0]
type input "*"
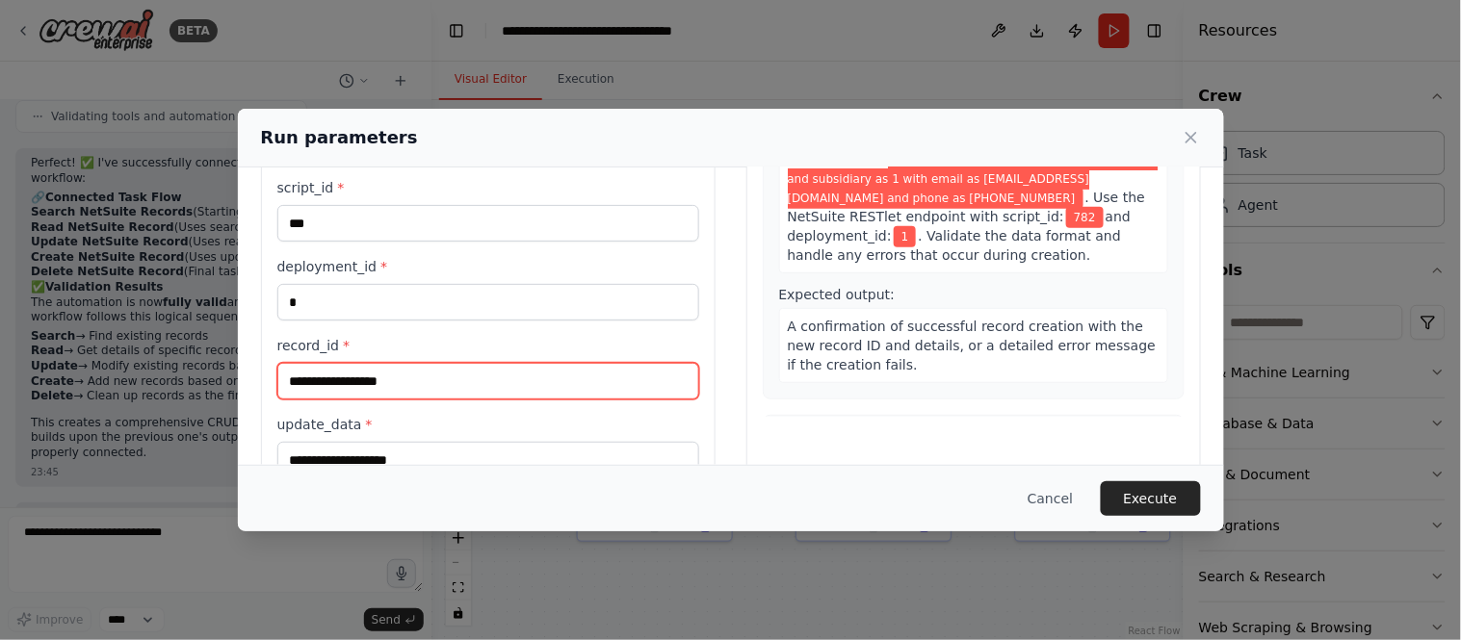
click at [356, 389] on input "record_id *" at bounding box center [488, 381] width 422 height 37
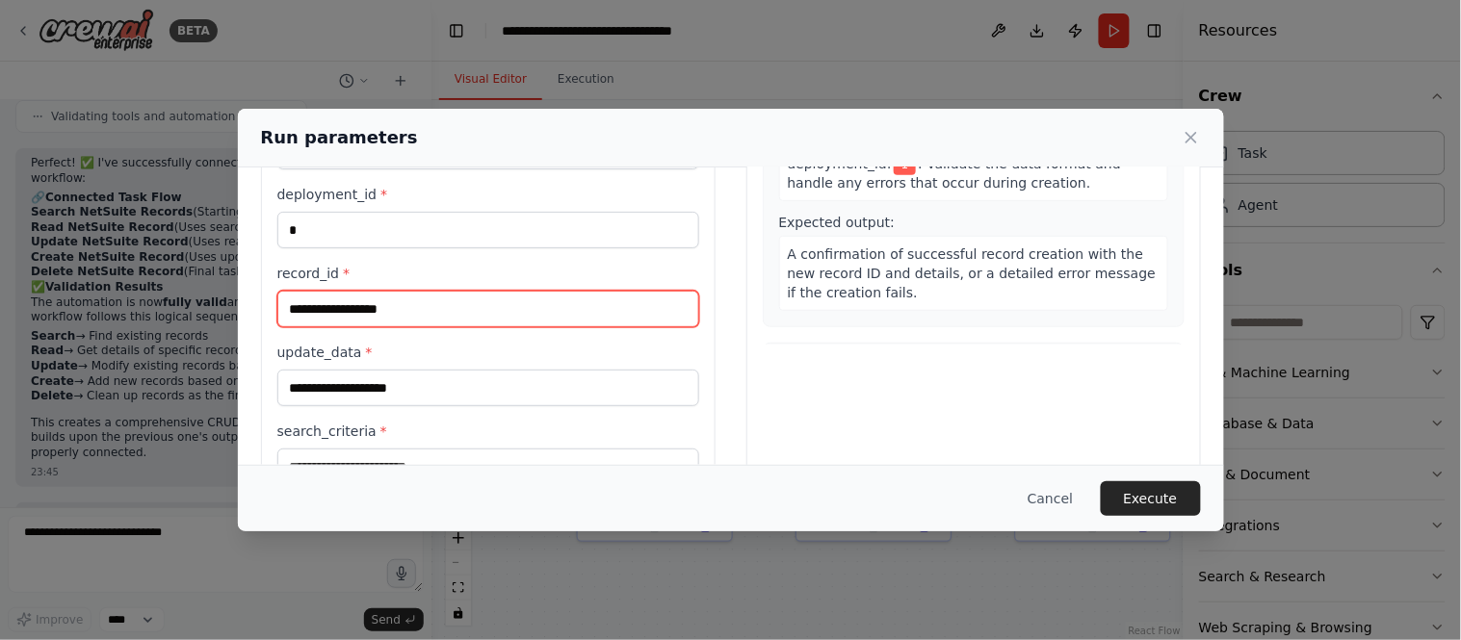
scroll to position [321, 0]
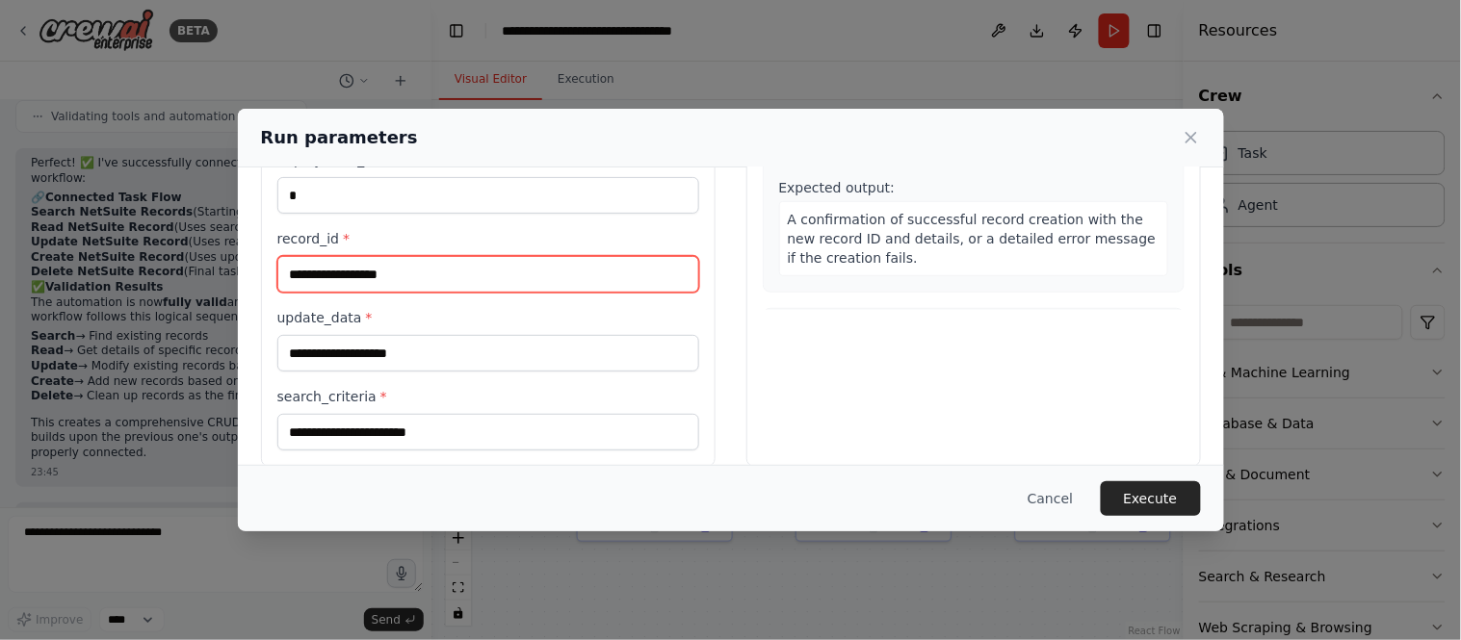
click at [339, 272] on input "record_id *" at bounding box center [488, 274] width 422 height 37
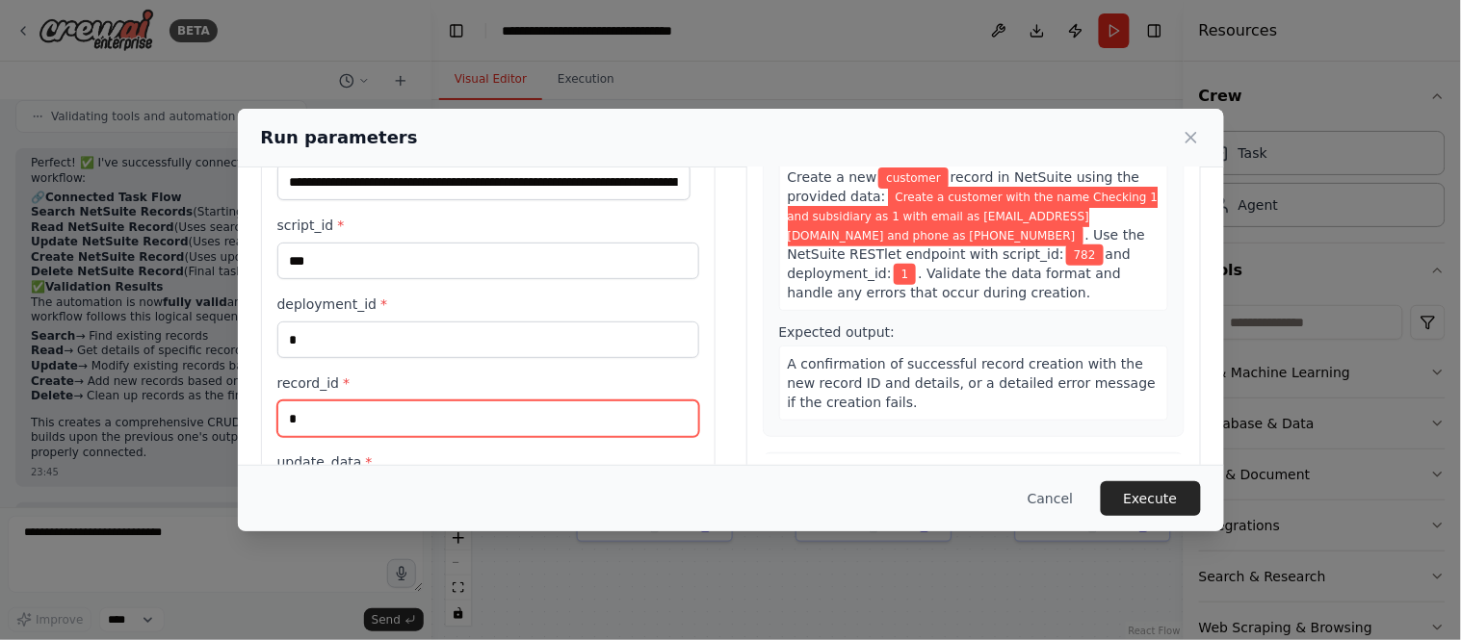
scroll to position [214, 0]
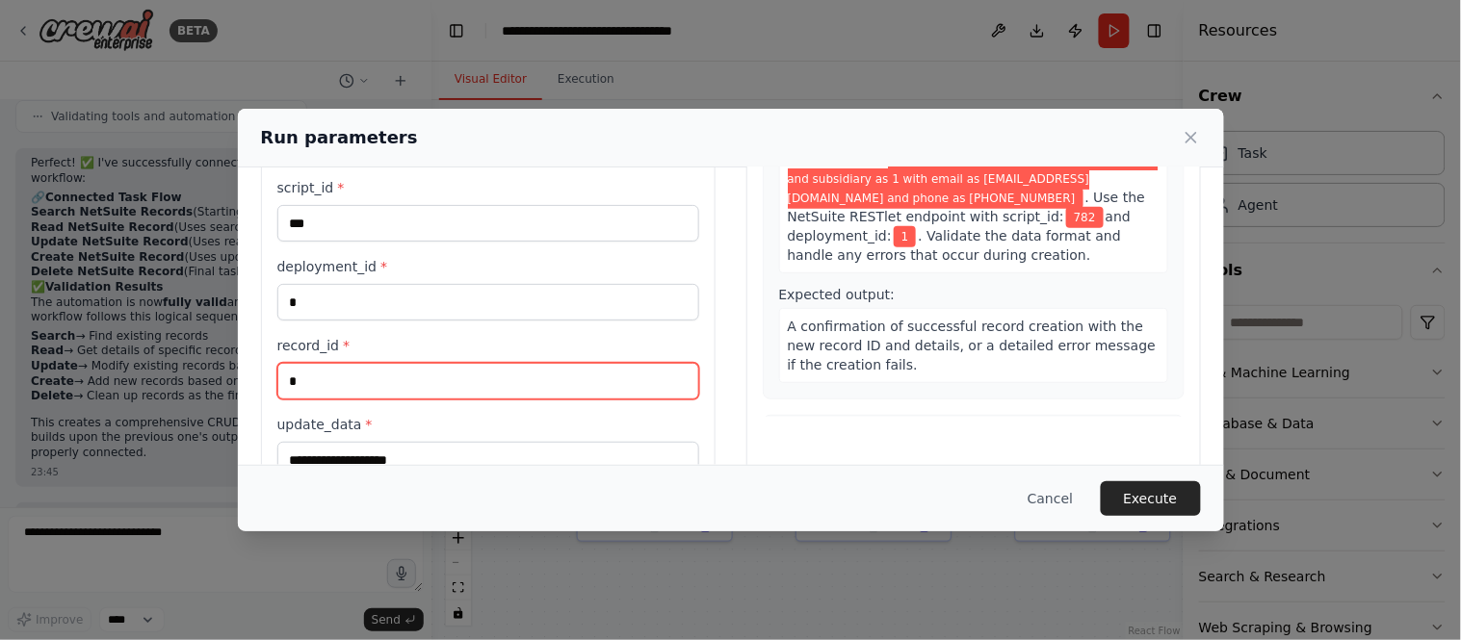
type input "*"
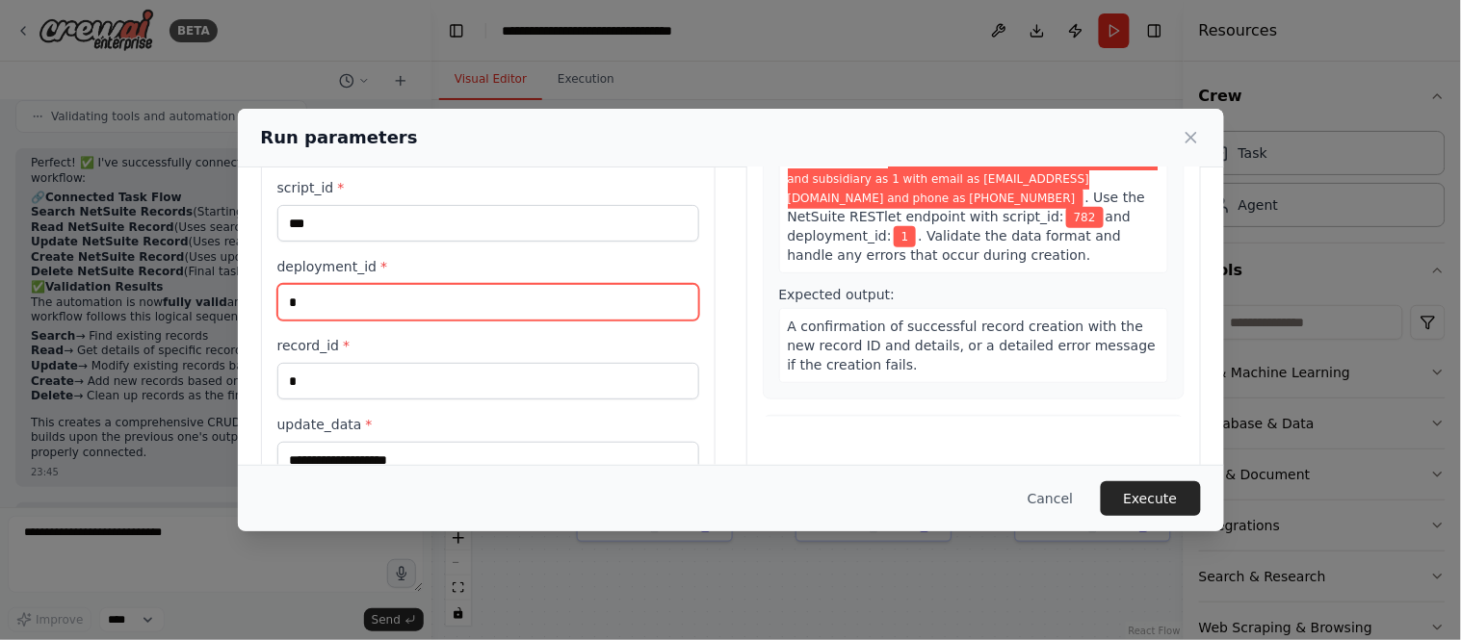
click at [371, 299] on input "*" at bounding box center [488, 302] width 422 height 37
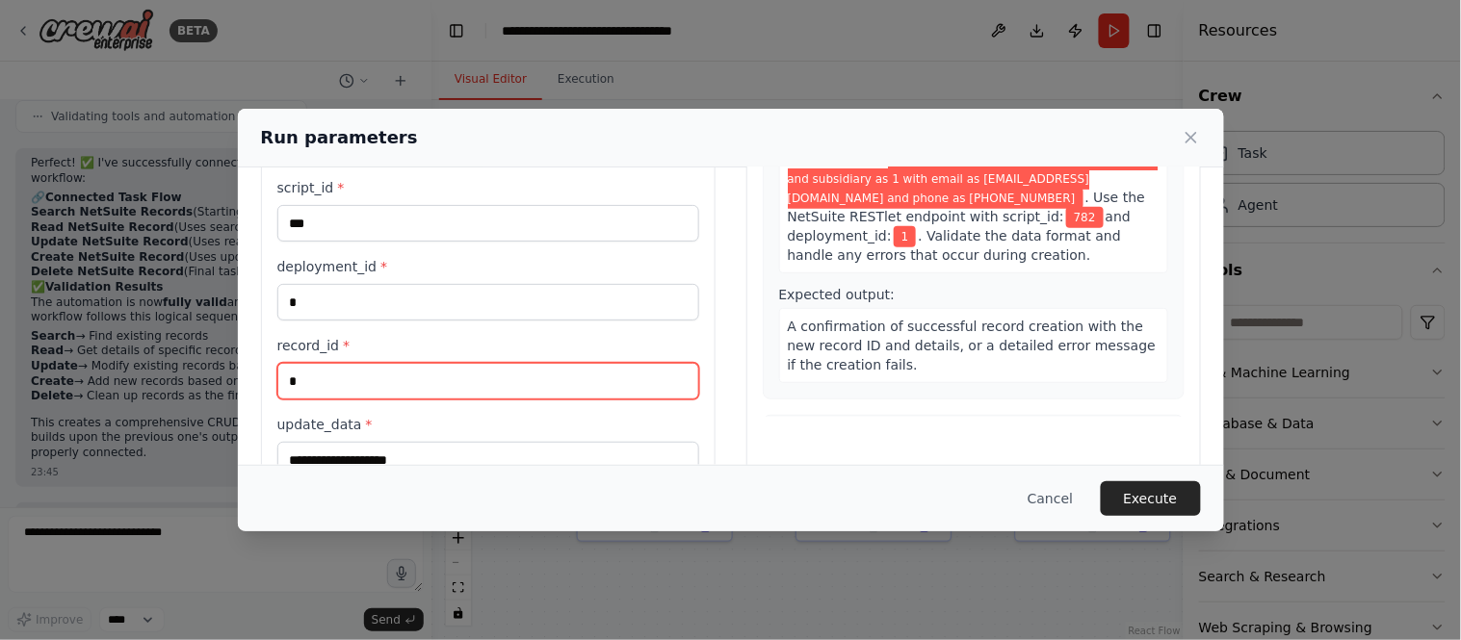
click at [348, 392] on input "*" at bounding box center [488, 381] width 422 height 37
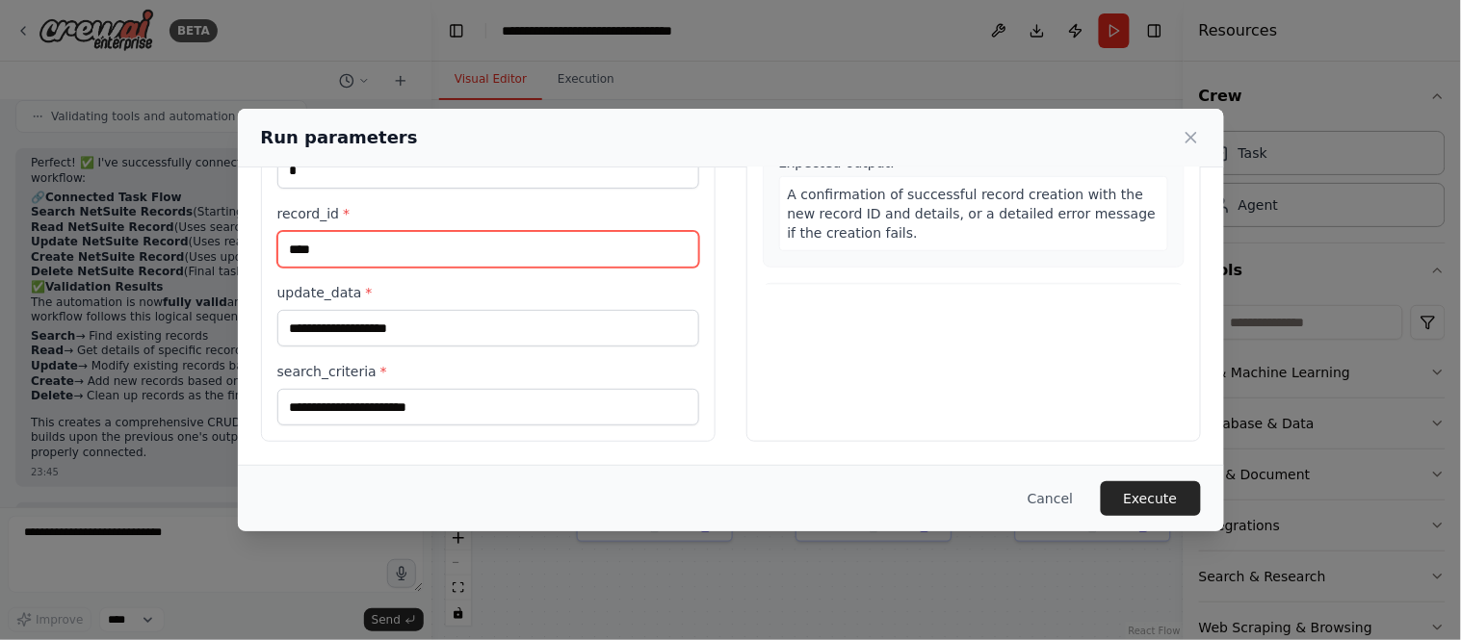
type input "****"
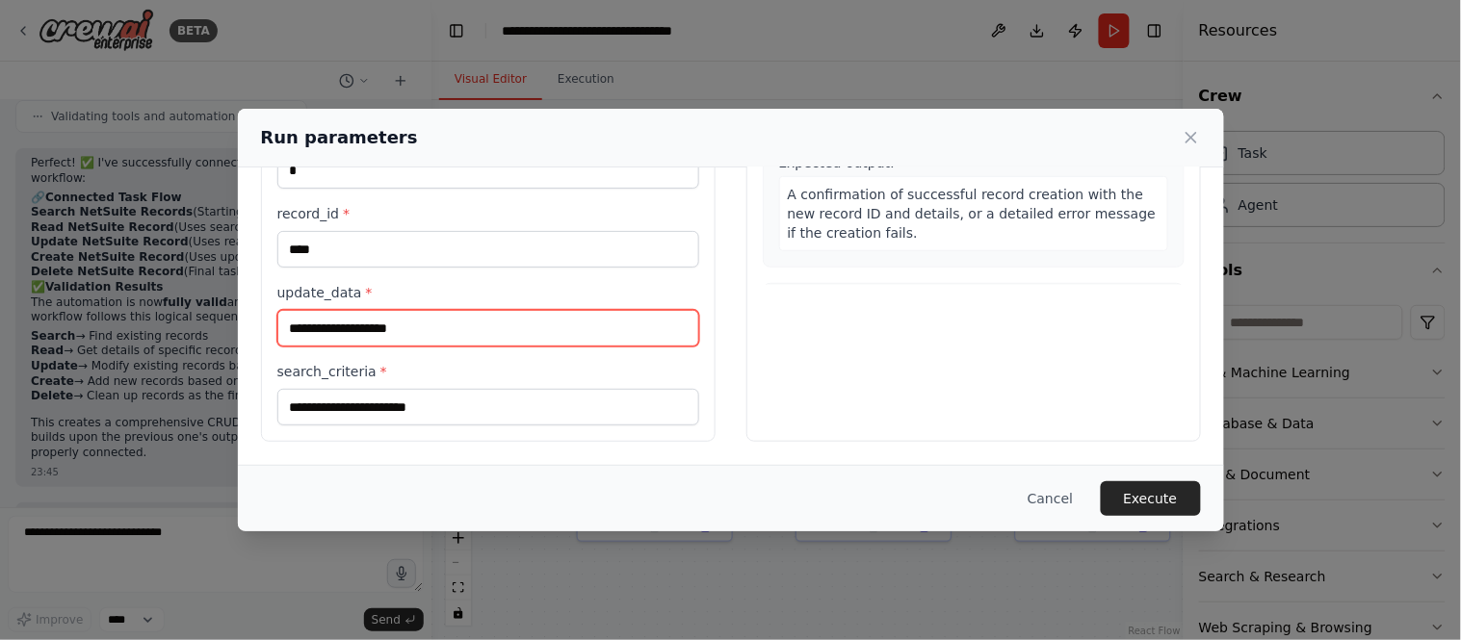
click at [320, 333] on input "update_data *" at bounding box center [488, 328] width 422 height 37
type input "****"
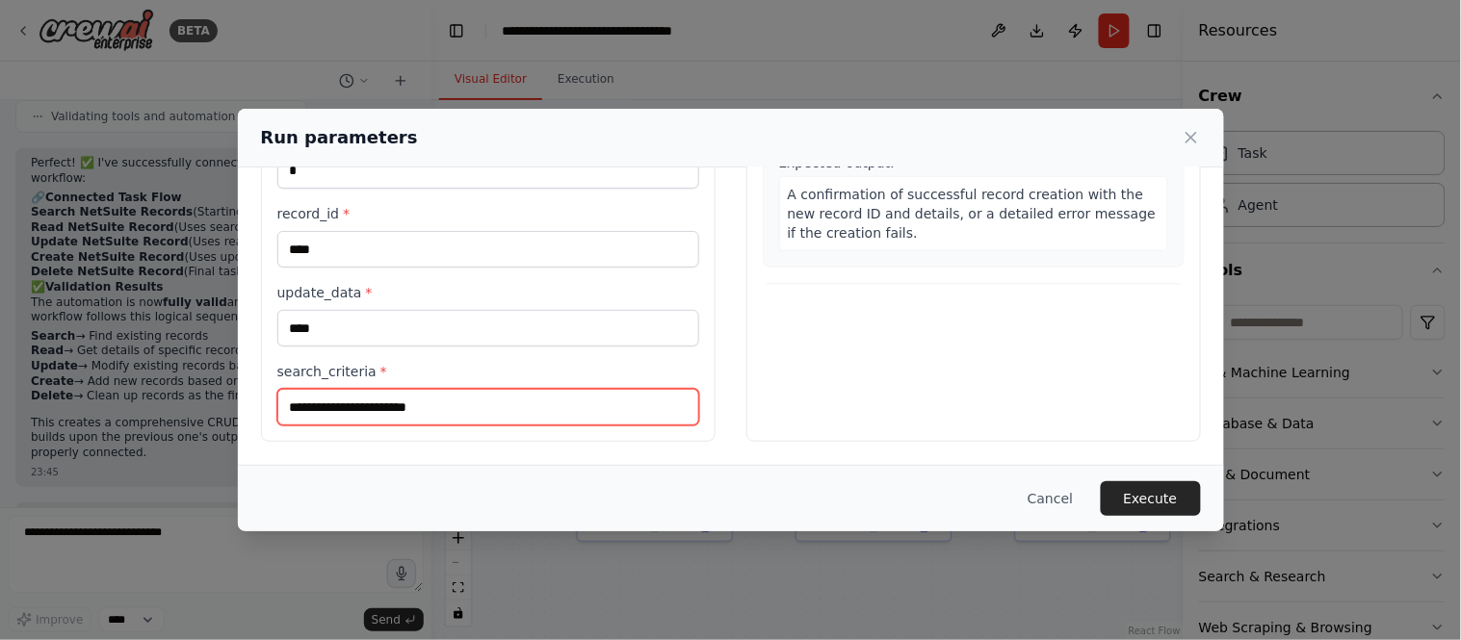
click at [320, 408] on input "search_criteria *" at bounding box center [488, 407] width 422 height 37
type input "****"
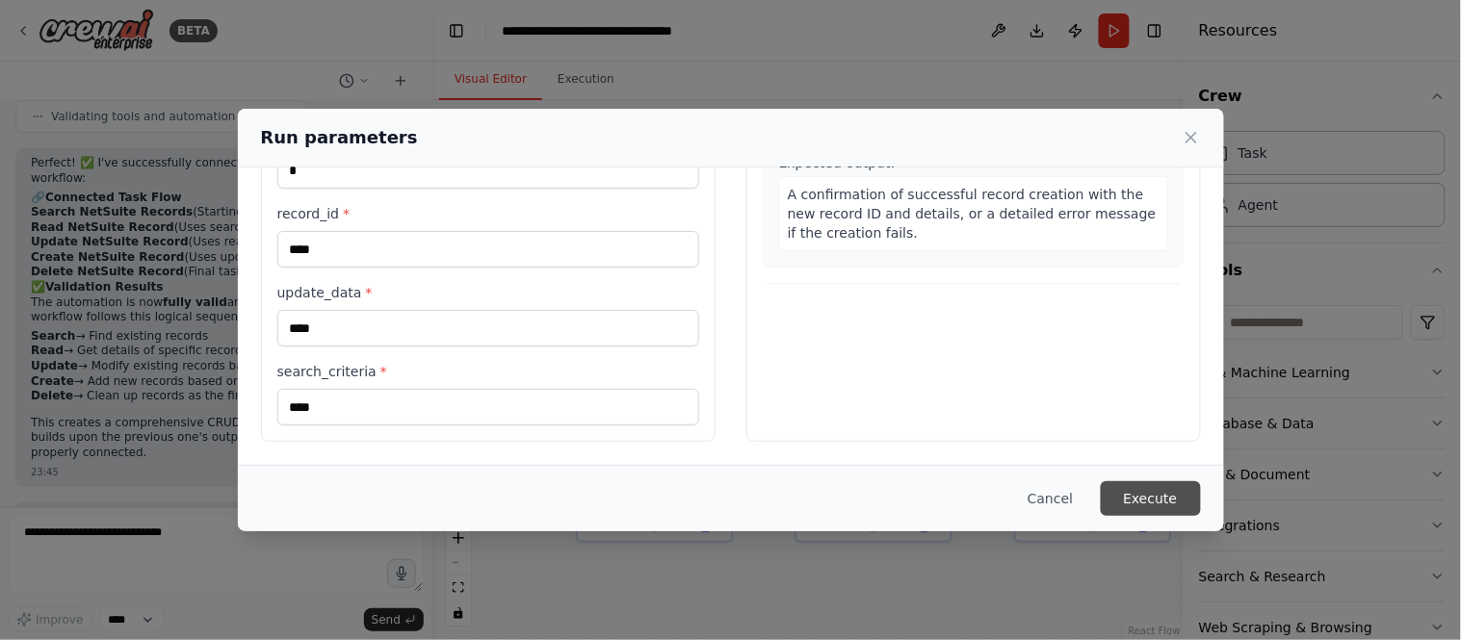
click at [1154, 506] on button "Execute" at bounding box center [1151, 498] width 100 height 35
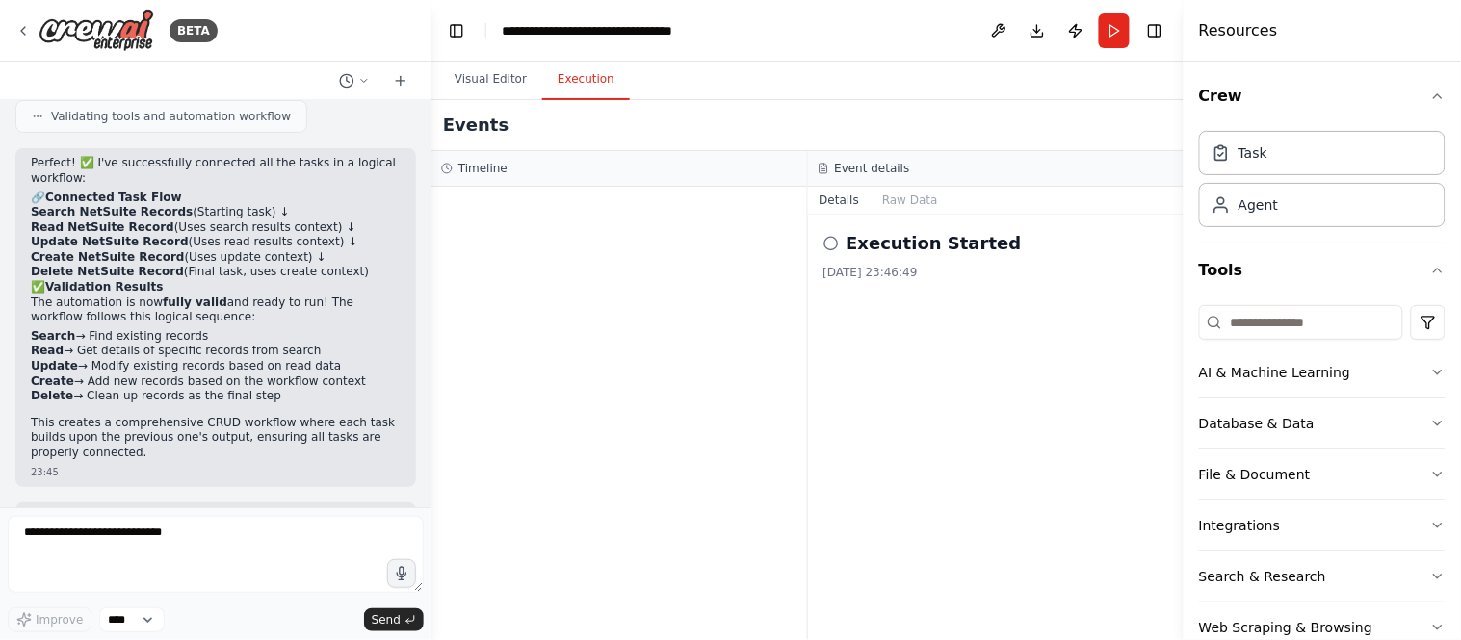
click at [574, 93] on button "Execution" at bounding box center [586, 80] width 88 height 40
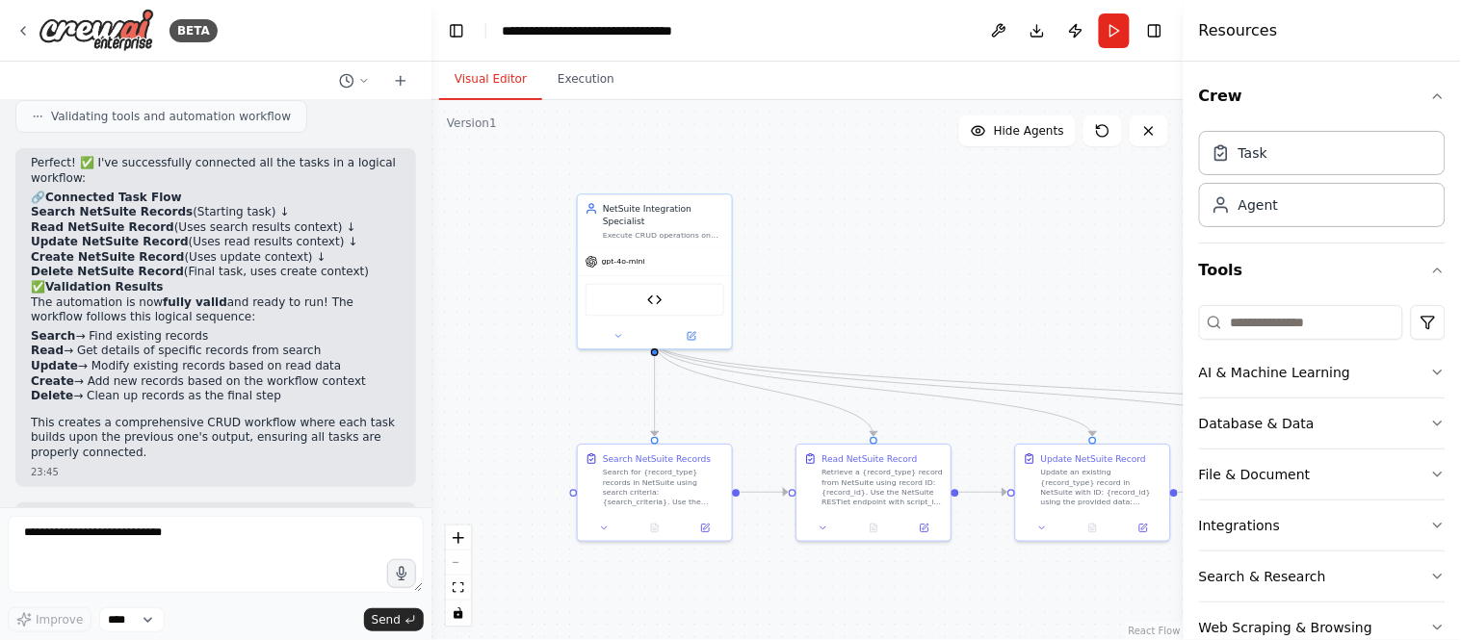
click at [493, 71] on button "Visual Editor" at bounding box center [490, 80] width 103 height 40
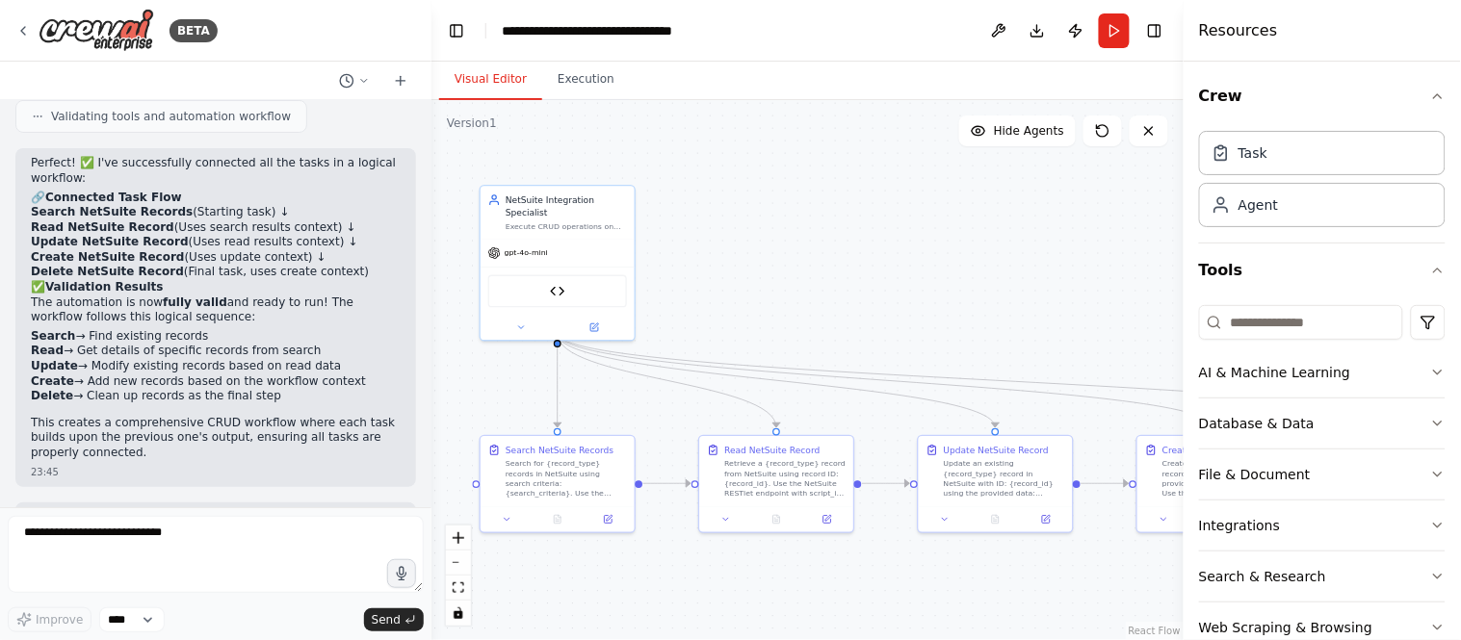
drag, startPoint x: 997, startPoint y: 270, endPoint x: 899, endPoint y: 261, distance: 97.6
click at [899, 261] on div ".deletable-edge-delete-btn { width: 20px; height: 20px; border: 0px solid #ffff…" at bounding box center [807, 370] width 752 height 540
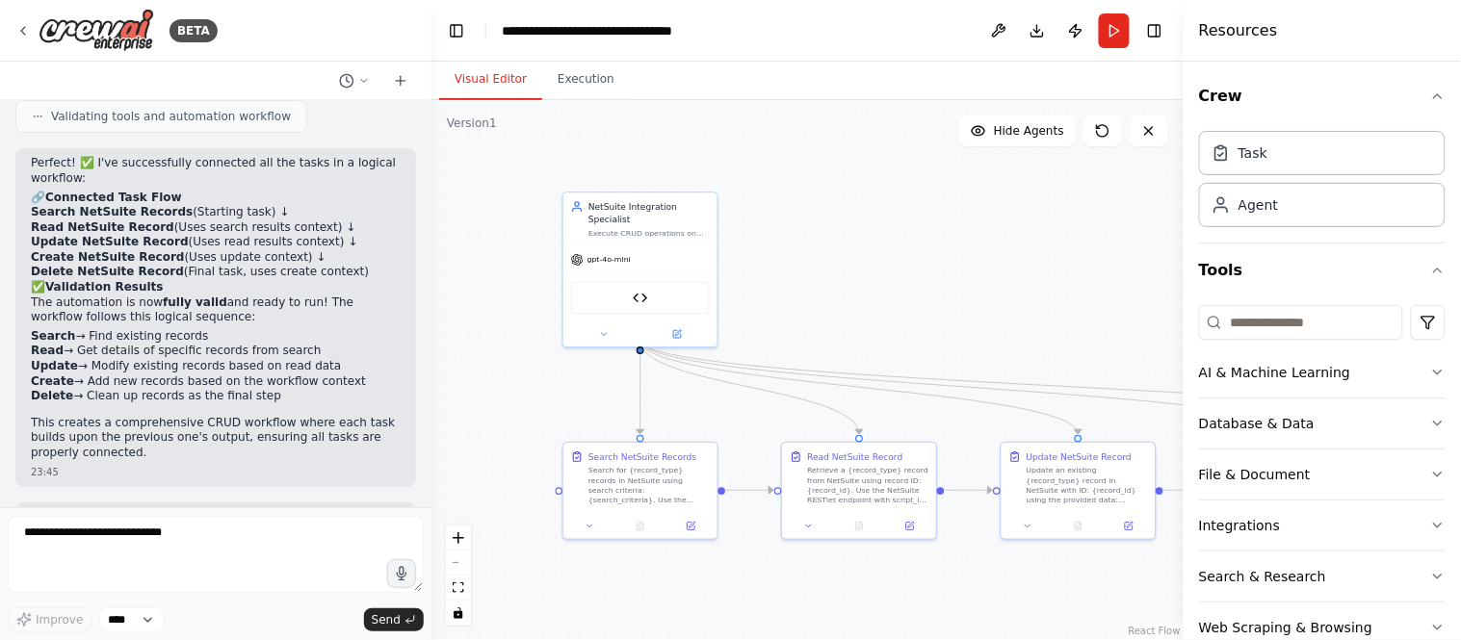
drag, startPoint x: 899, startPoint y: 261, endPoint x: 982, endPoint y: 268, distance: 83.1
click at [982, 268] on div ".deletable-edge-delete-btn { width: 20px; height: 20px; border: 0px solid #ffff…" at bounding box center [807, 370] width 752 height 540
click at [1037, 130] on span "Hide Agents" at bounding box center [1029, 130] width 70 height 15
click at [1037, 130] on span "Show Agents" at bounding box center [1026, 130] width 75 height 15
click at [1118, 35] on button "Run" at bounding box center [1114, 30] width 31 height 35
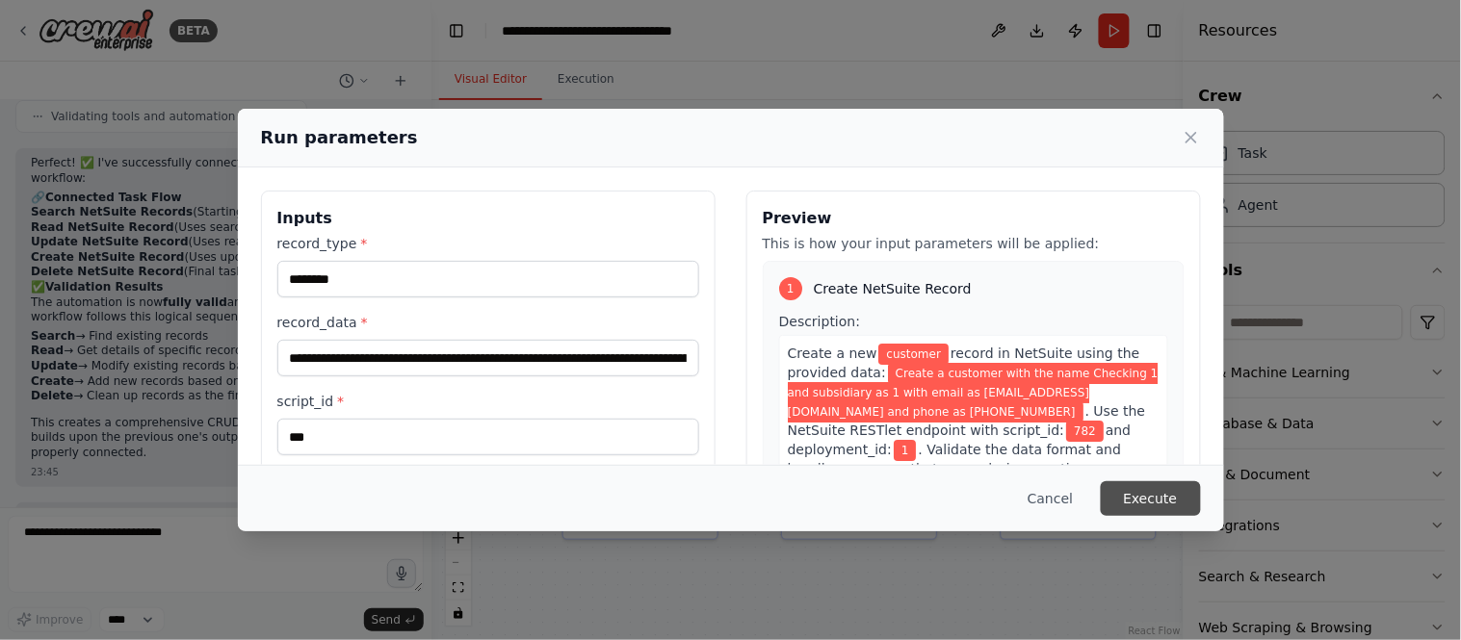
click at [1137, 492] on button "Execute" at bounding box center [1151, 498] width 100 height 35
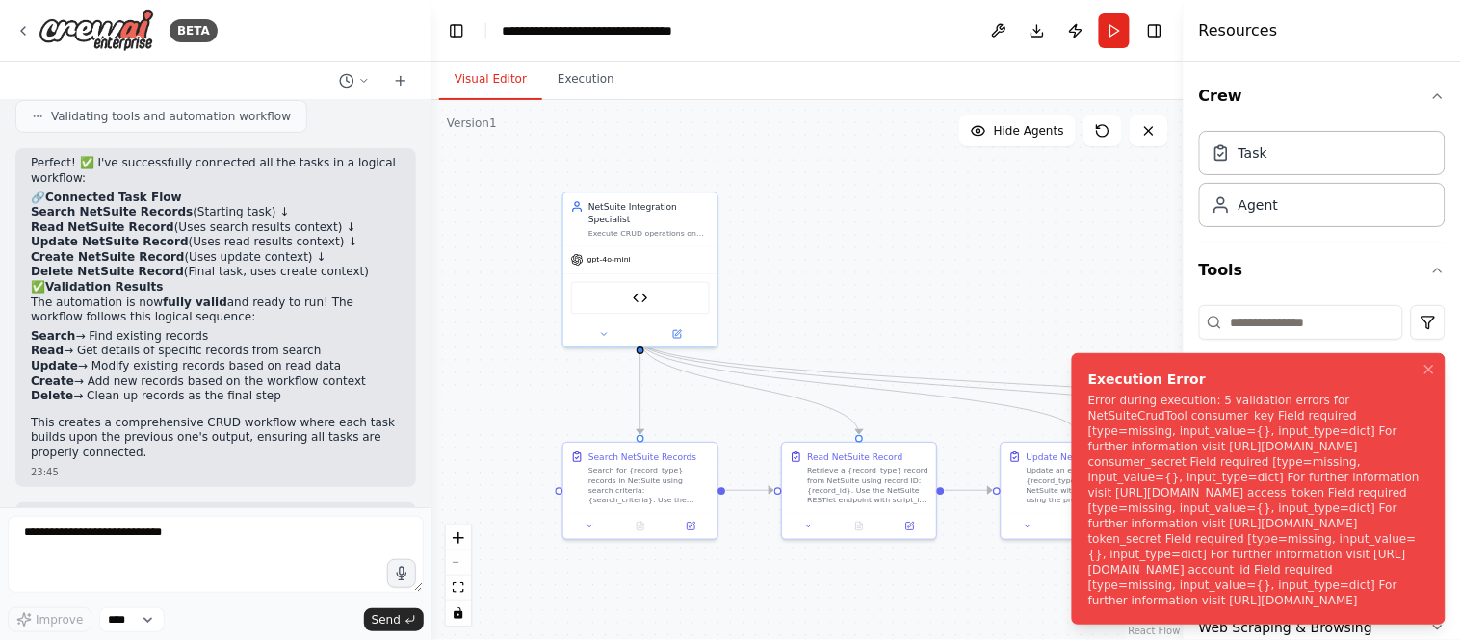
click at [1293, 558] on div "Error during execution: 5 validation errors for NetSuiteCrudTool consumer_key F…" at bounding box center [1254, 501] width 333 height 216
drag, startPoint x: 1307, startPoint y: 590, endPoint x: 1089, endPoint y: 376, distance: 305.7
click at [1089, 393] on div "Error during execution: 5 validation errors for NetSuiteCrudTool consumer_key F…" at bounding box center [1254, 501] width 333 height 216
copy div "Error during execution: 5 validation errors for NetSuiteCrudTool consumer_key F…"
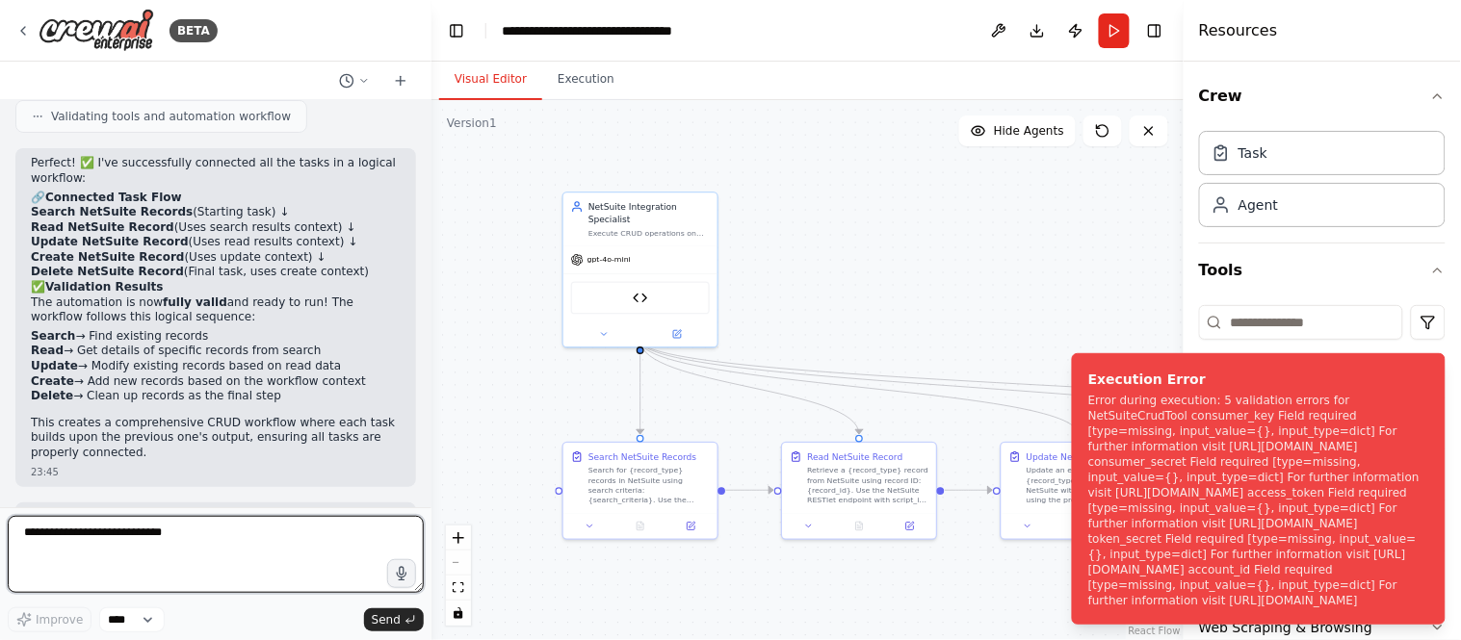
click at [61, 534] on textarea "**********" at bounding box center [216, 554] width 416 height 77
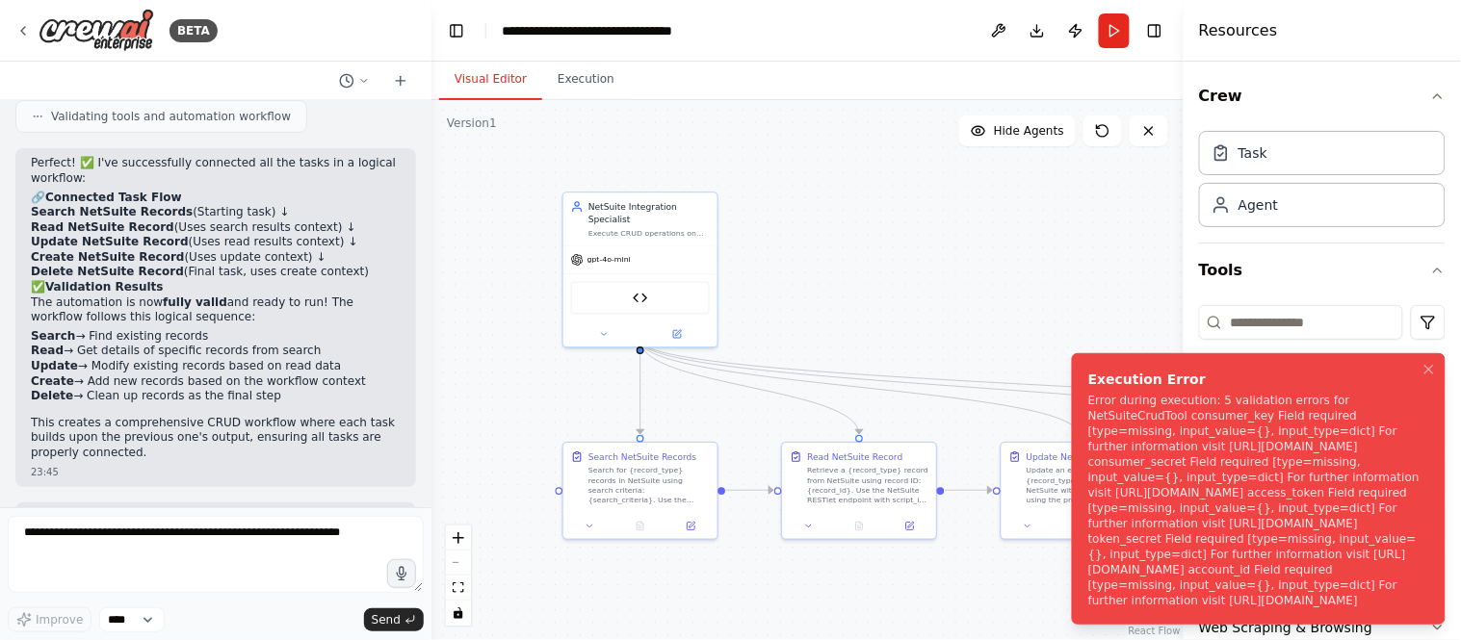
drag, startPoint x: 1329, startPoint y: 604, endPoint x: 1086, endPoint y: 373, distance: 335.1
click at [1086, 373] on li "Execution Error Error during execution: 5 validation errors for NetSuiteCrudToo…" at bounding box center [1259, 489] width 374 height 272
copy div "Error during execution: 5 validation errors for NetSuiteCrudTool consumer_key F…"
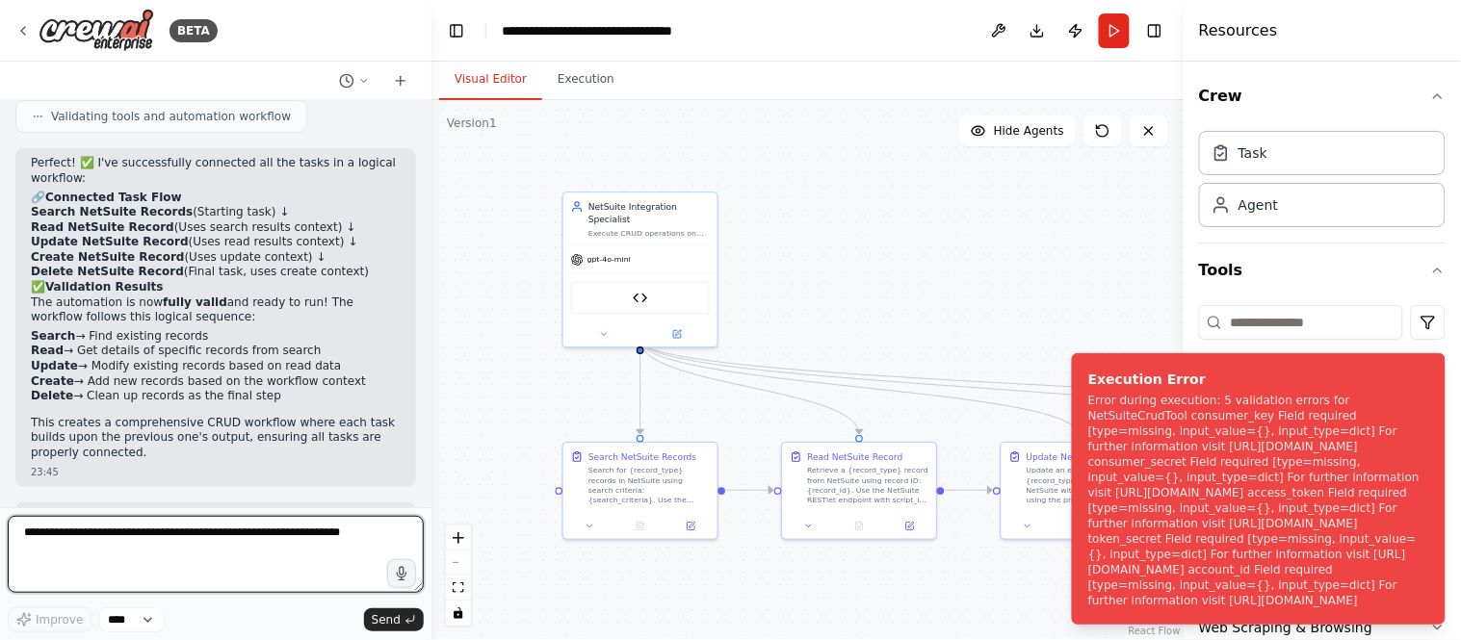
click at [100, 533] on textarea at bounding box center [216, 554] width 416 height 77
paste textarea "**********"
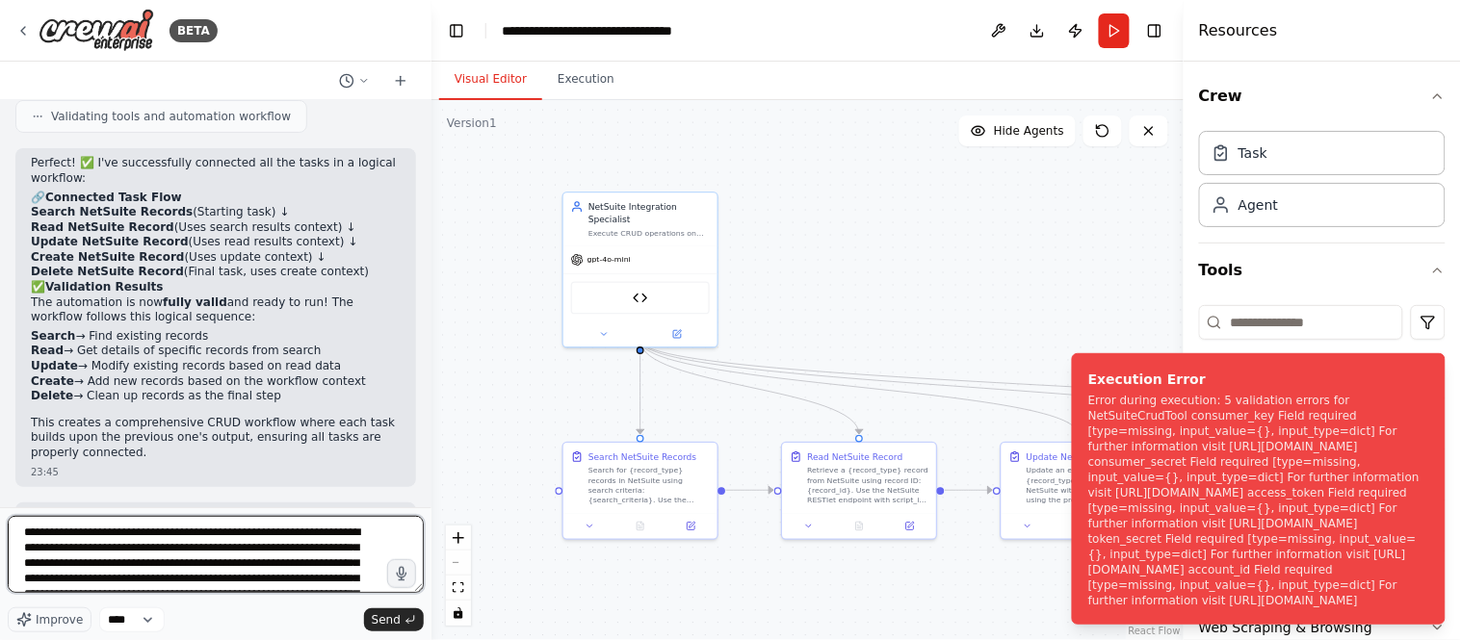
scroll to position [179, 0]
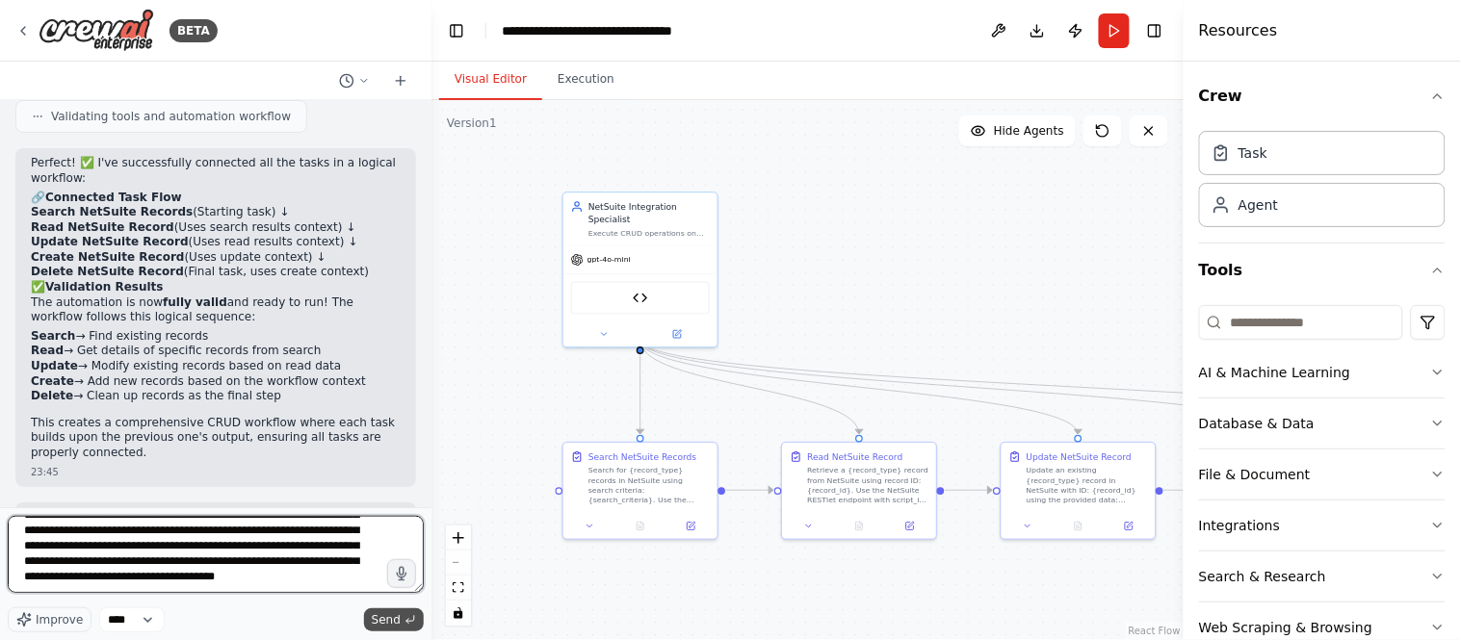
type textarea "**********"
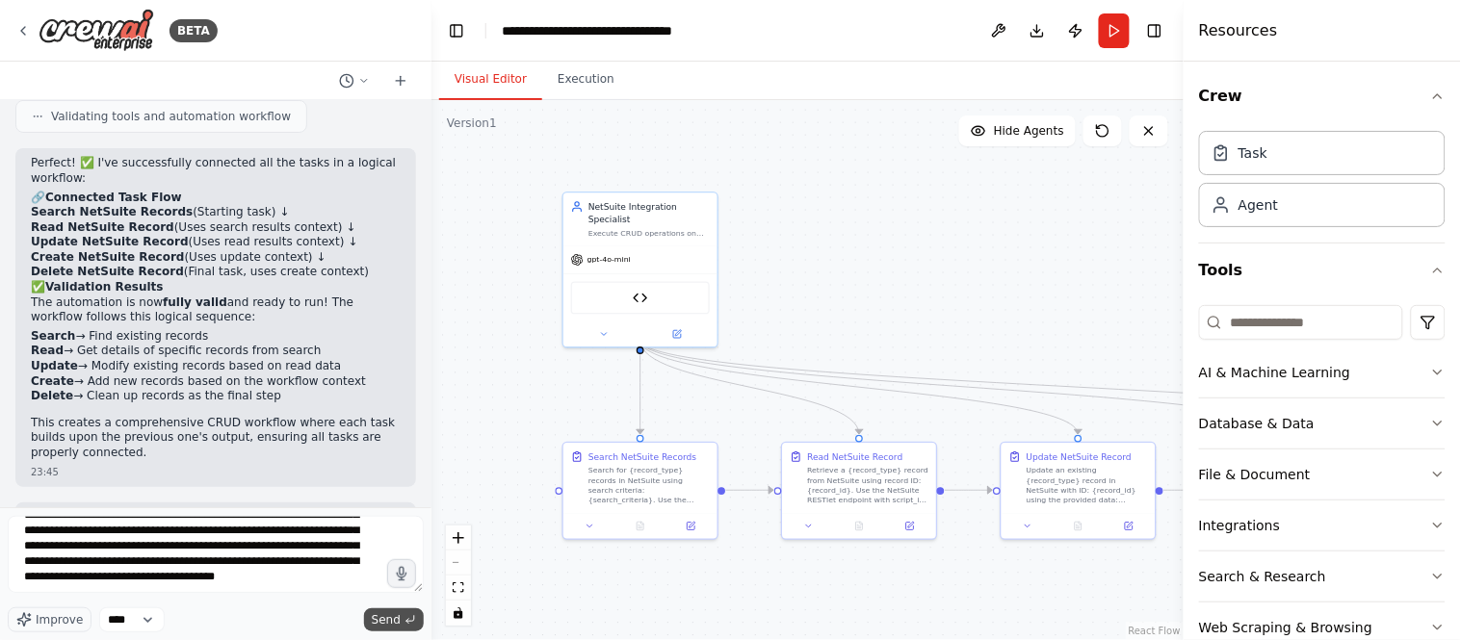
click at [392, 576] on span "Send" at bounding box center [386, 619] width 29 height 15
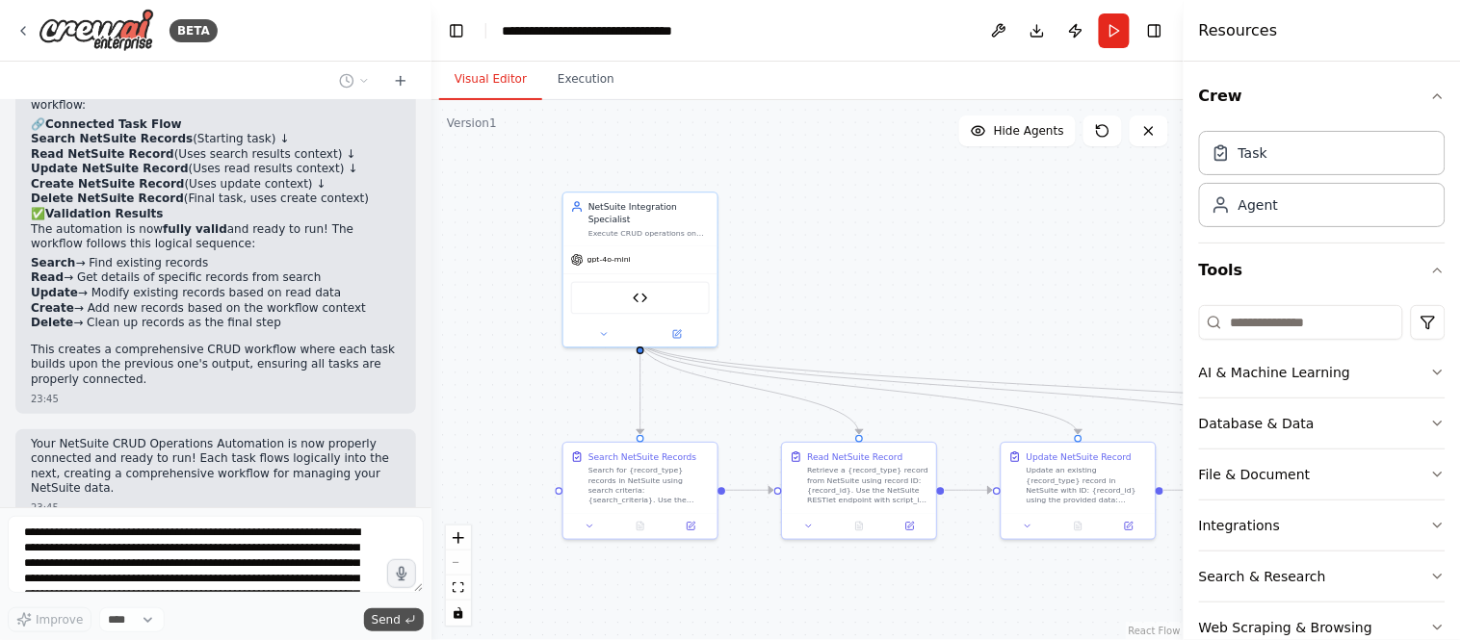
scroll to position [4175, 0]
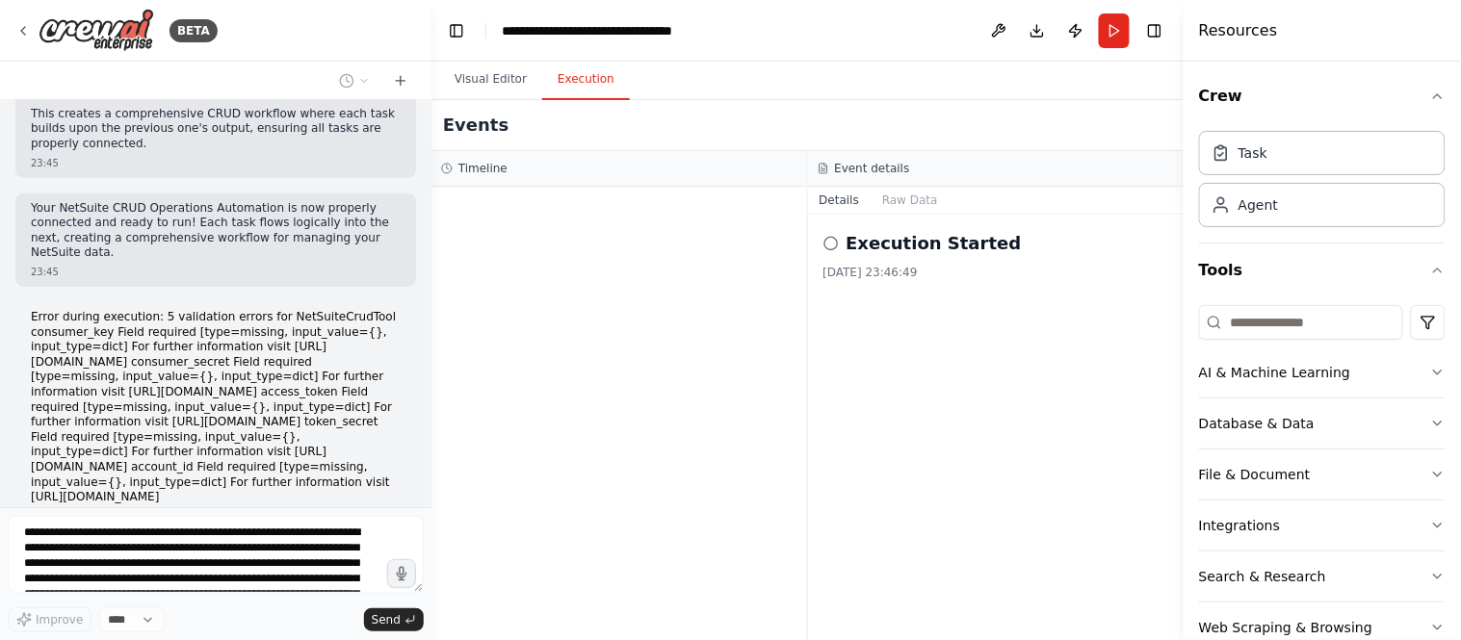
click at [593, 94] on button "Execution" at bounding box center [586, 80] width 88 height 40
click at [539, 170] on div "Timeline" at bounding box center [619, 168] width 356 height 15
click at [901, 292] on div "Execution Started 01/09/2025, 23:46:49" at bounding box center [996, 428] width 376 height 426
click at [832, 245] on icon at bounding box center [830, 243] width 15 height 15
click at [911, 207] on button "Raw Data" at bounding box center [909, 200] width 79 height 27
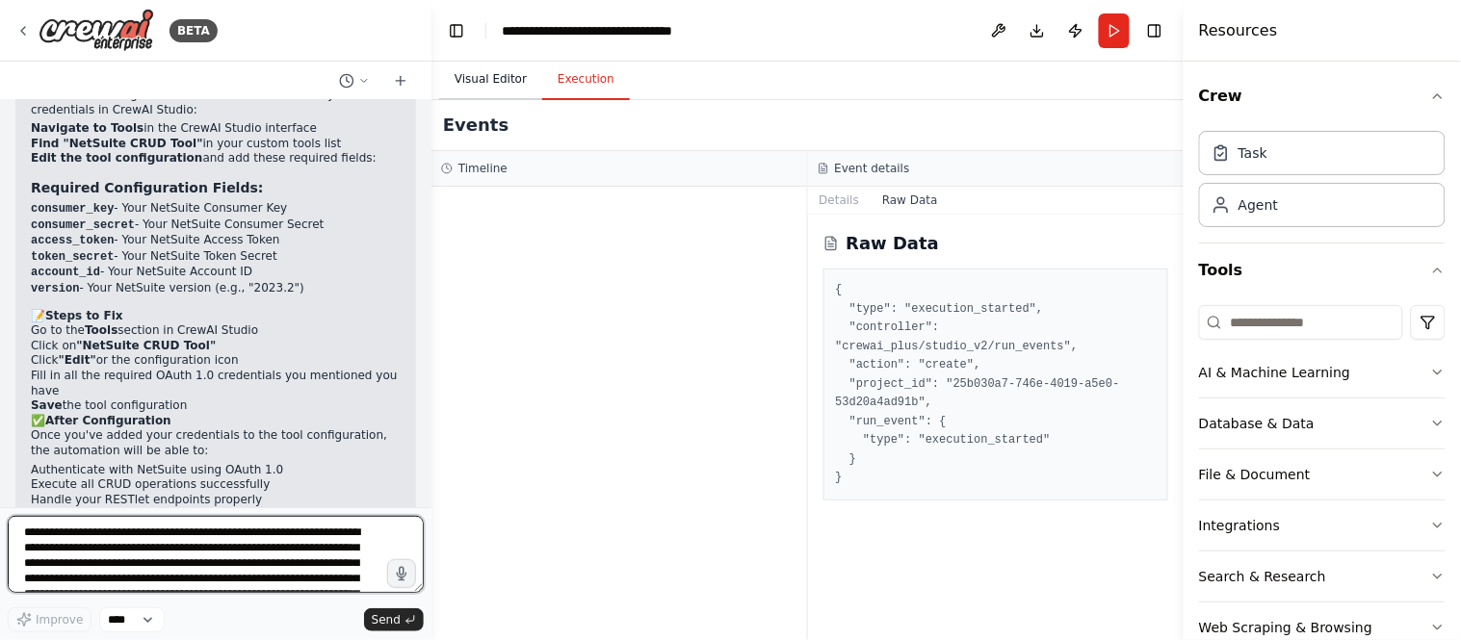
scroll to position [4754, 0]
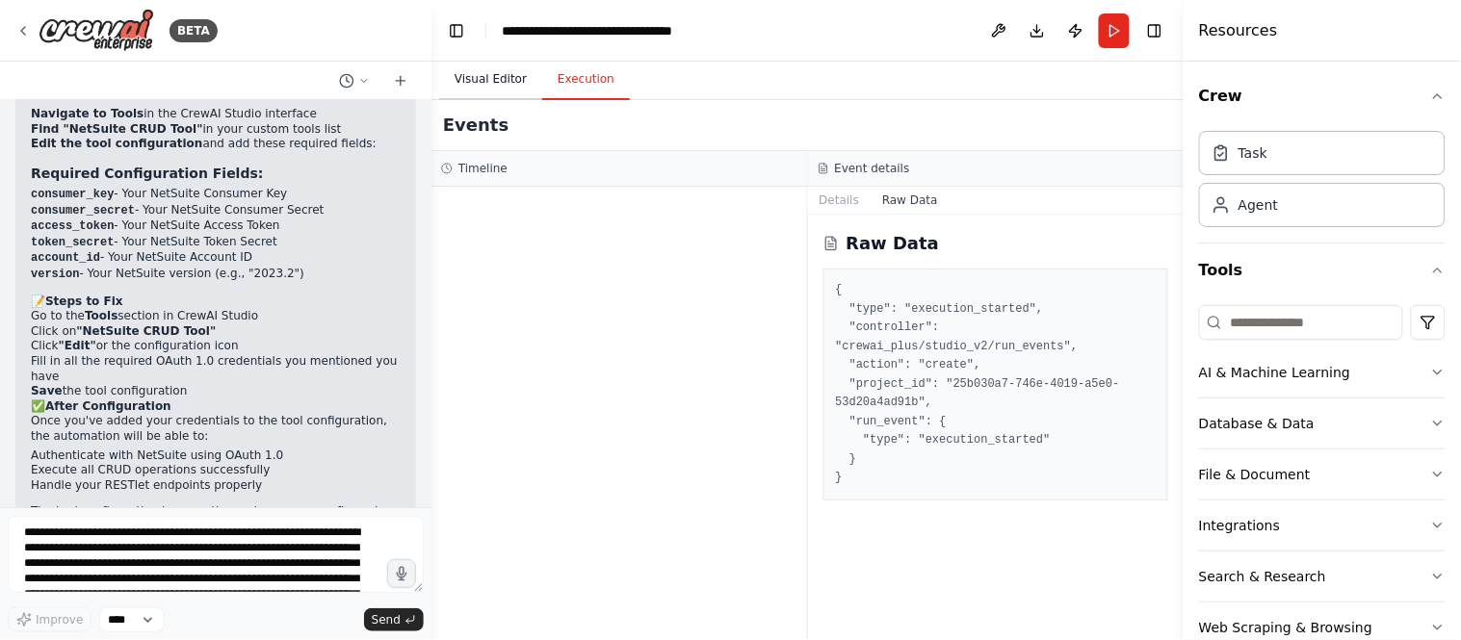
click at [479, 87] on button "Visual Editor" at bounding box center [490, 80] width 103 height 40
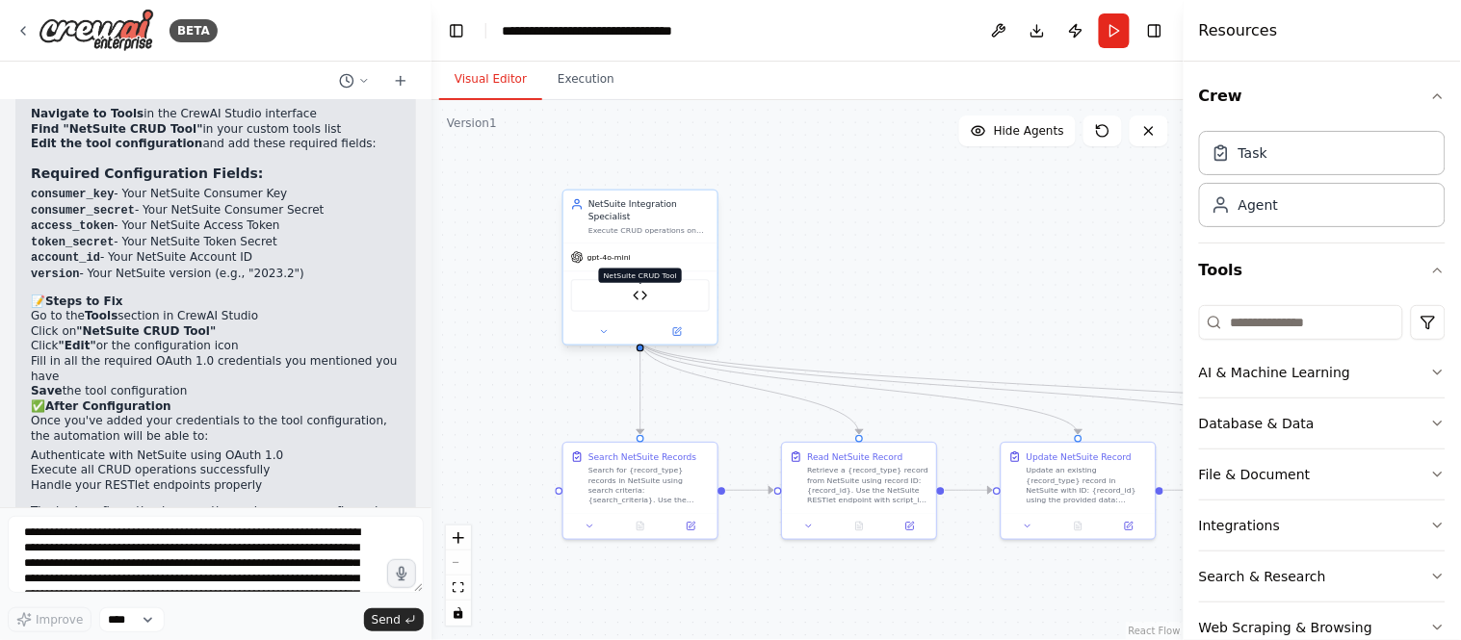
click at [633, 288] on img at bounding box center [640, 295] width 15 height 15
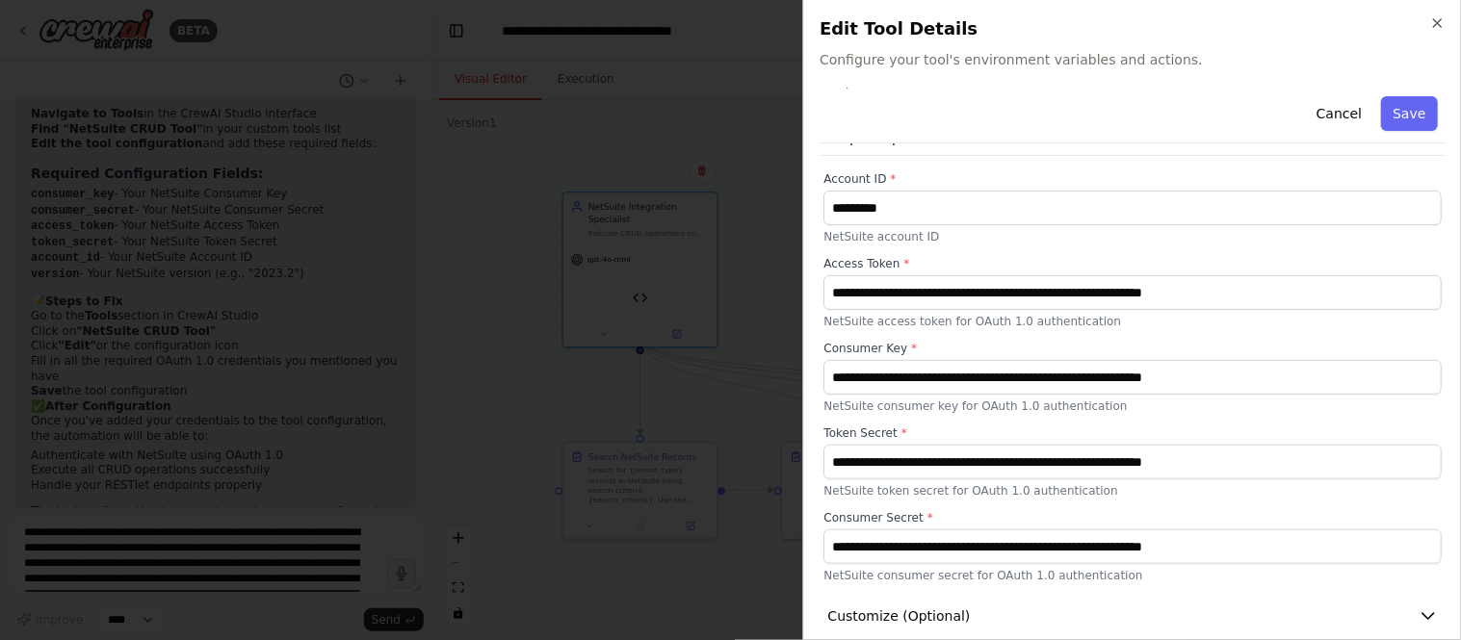
scroll to position [156, 0]
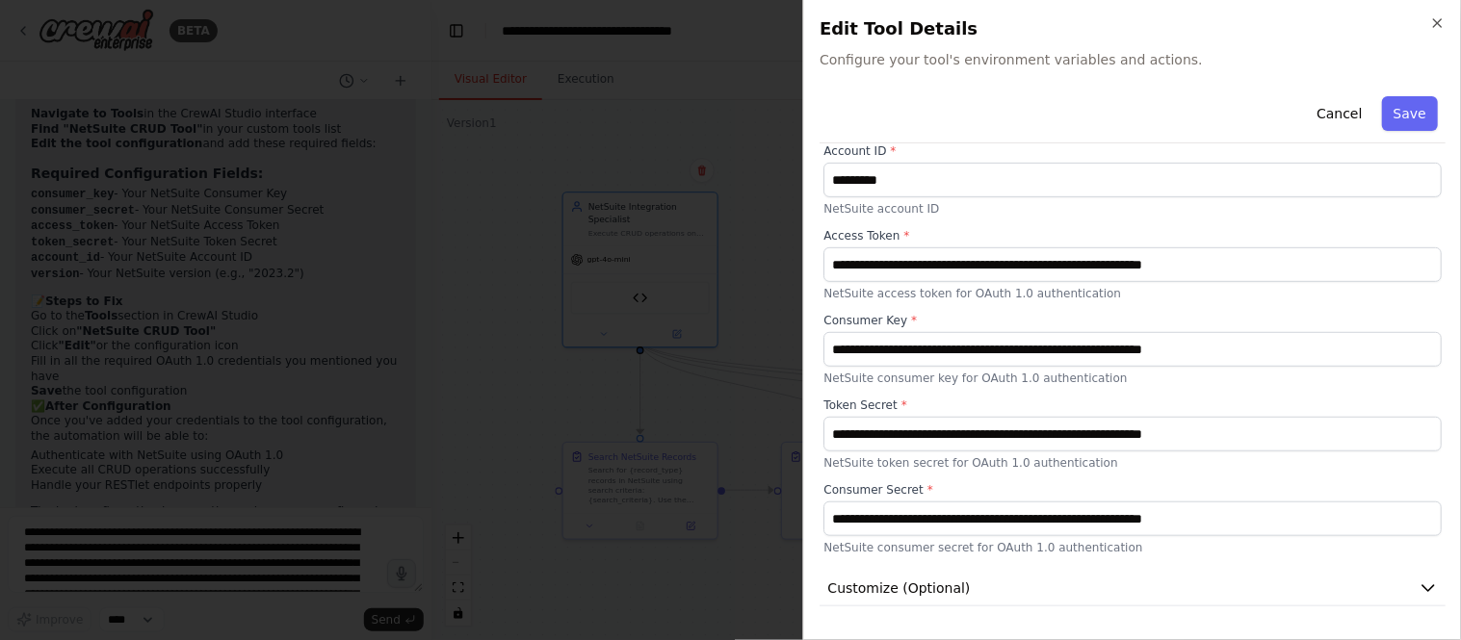
click at [864, 576] on button "View Code" at bounding box center [854, 633] width 71 height 19
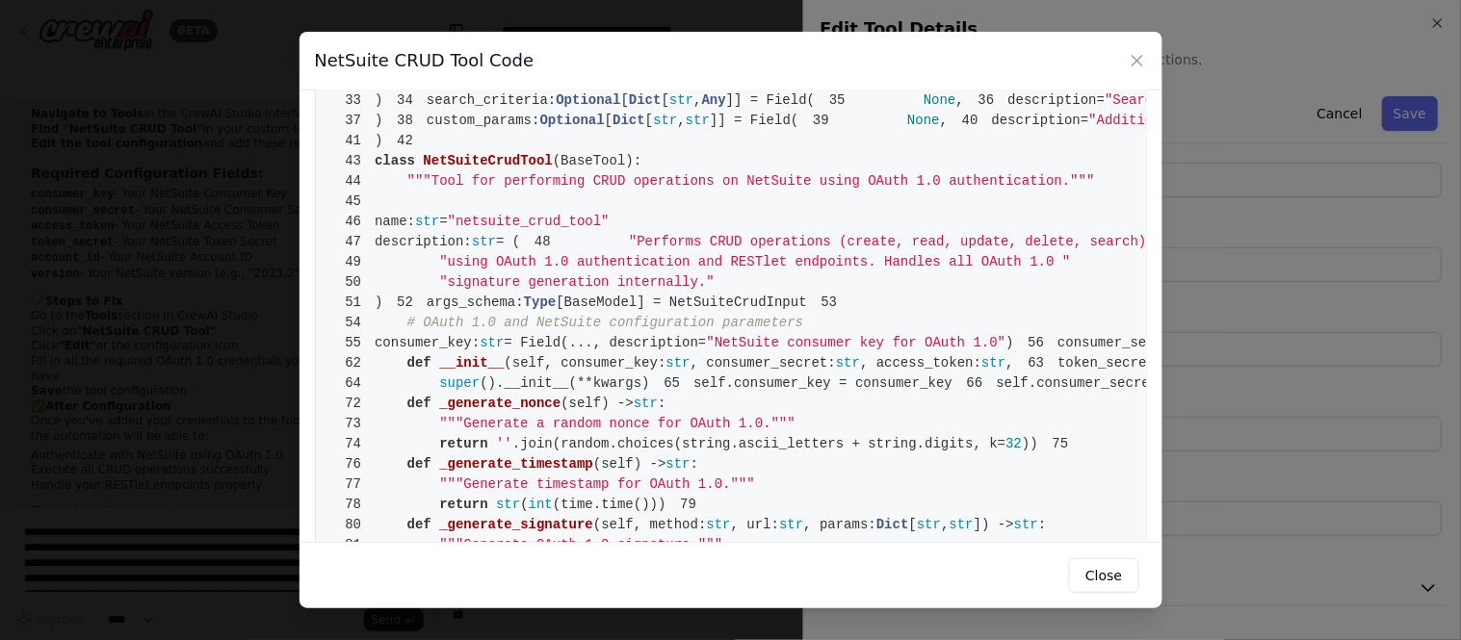
scroll to position [321, 0]
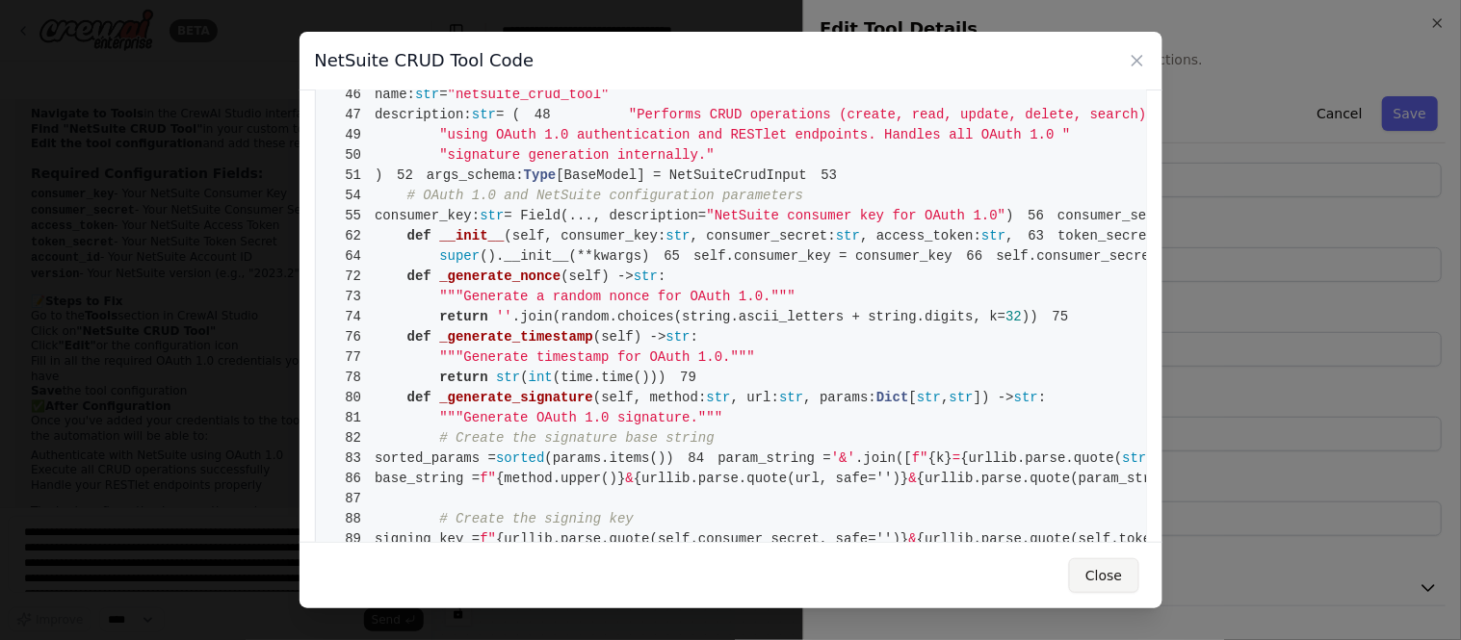
click at [1110, 572] on button "Close" at bounding box center [1103, 575] width 69 height 35
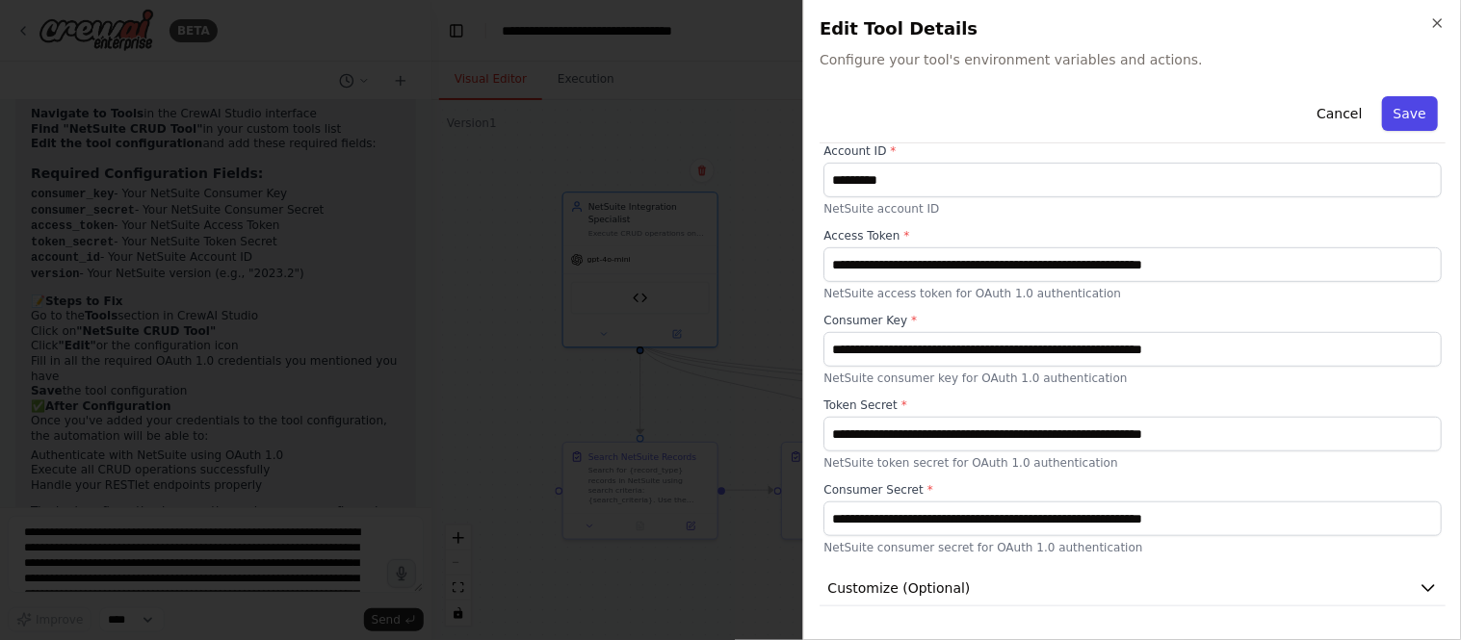
click at [1314, 117] on button "Save" at bounding box center [1410, 113] width 56 height 35
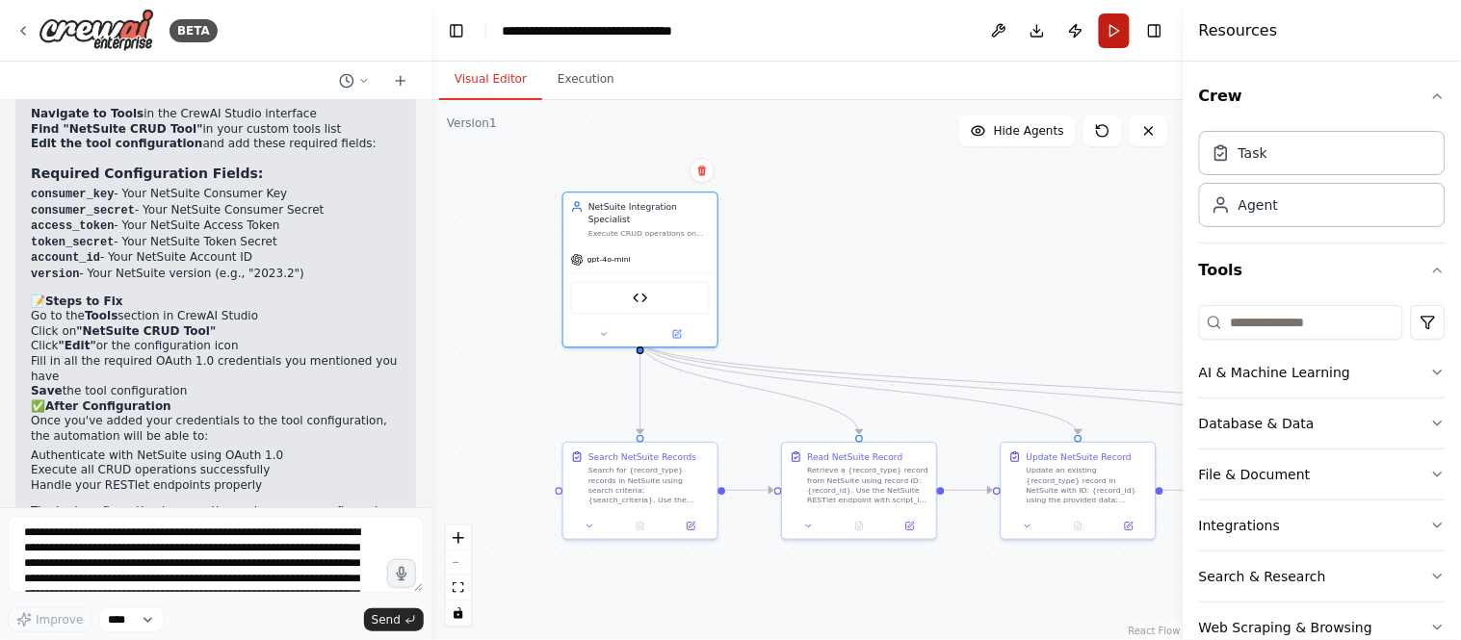
click at [1113, 27] on button "Run" at bounding box center [1114, 30] width 31 height 35
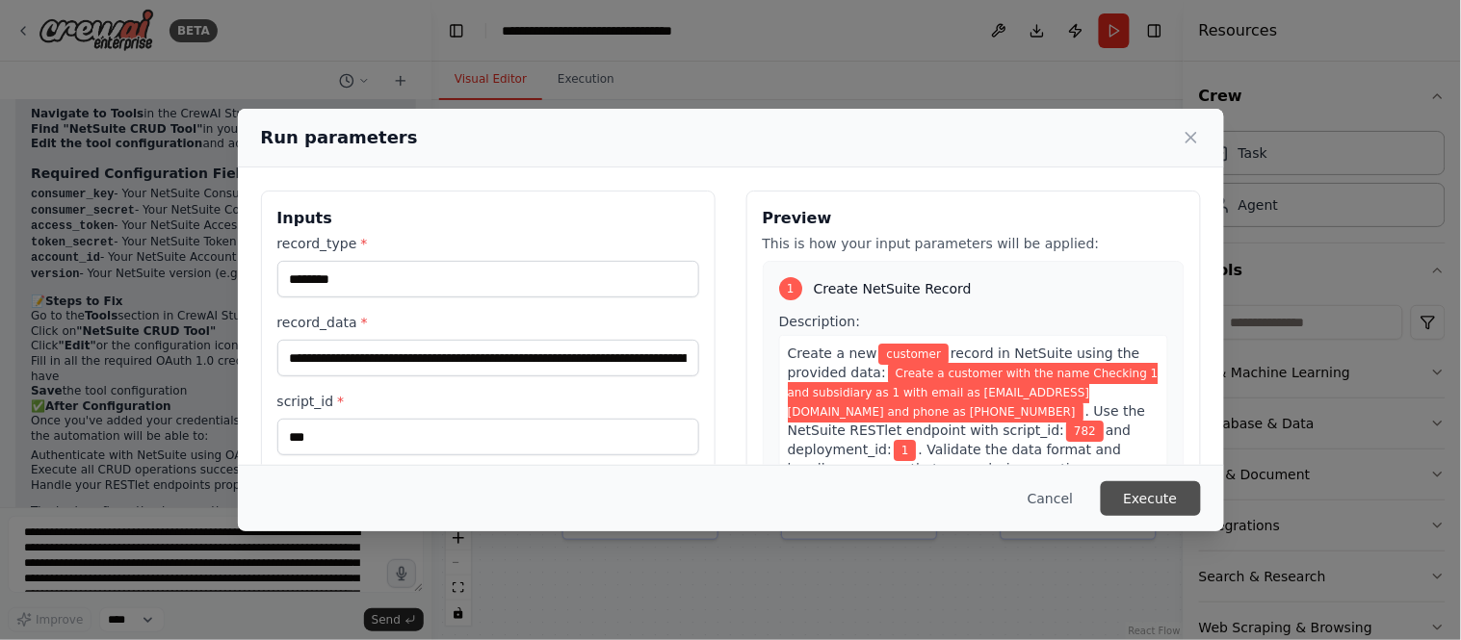
click at [1153, 492] on button "Execute" at bounding box center [1151, 498] width 100 height 35
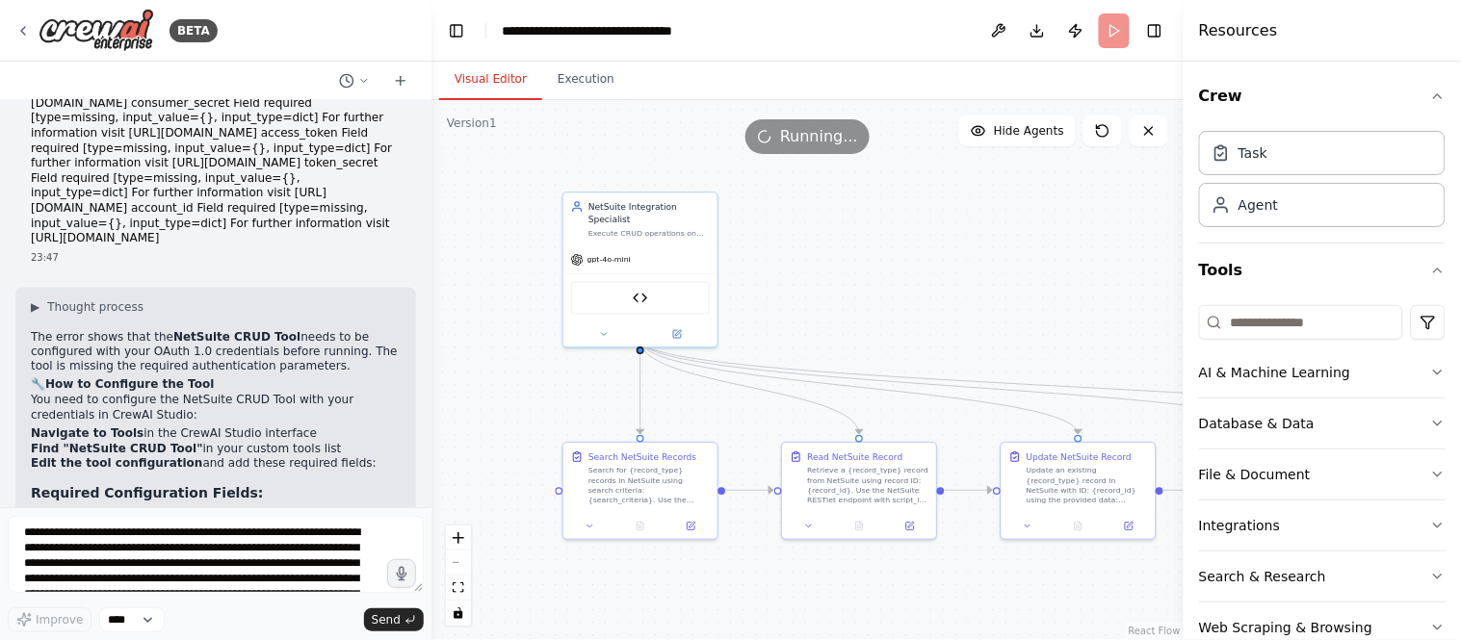
scroll to position [4433, 0]
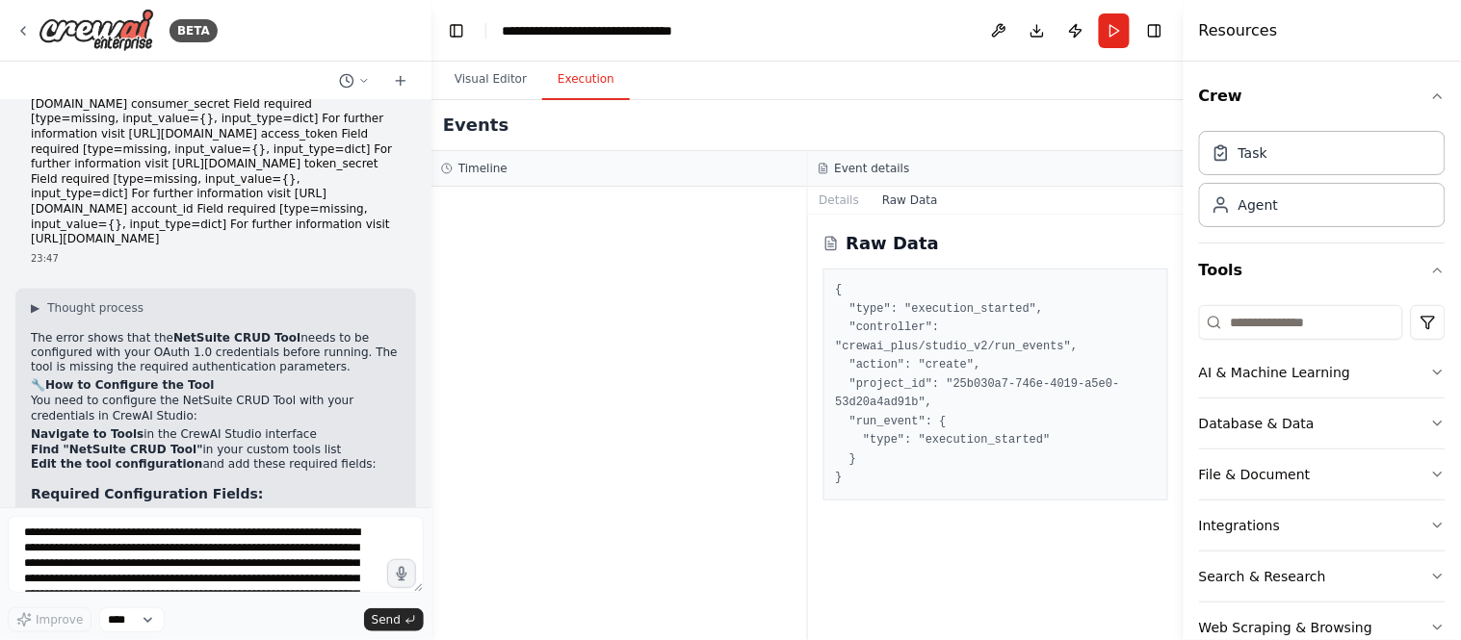
click at [579, 79] on button "Execution" at bounding box center [586, 80] width 88 height 40
click at [844, 199] on button "Details" at bounding box center [840, 200] width 64 height 27
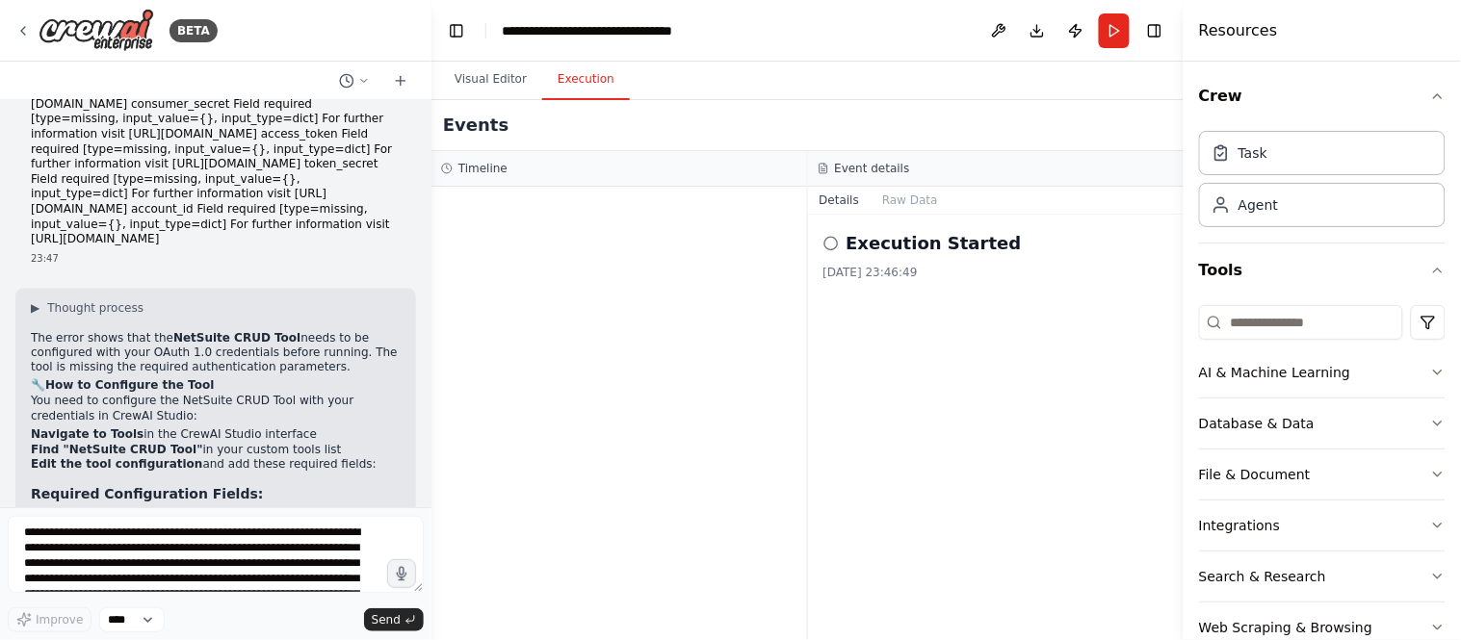
click at [832, 243] on icon at bounding box center [830, 243] width 15 height 15
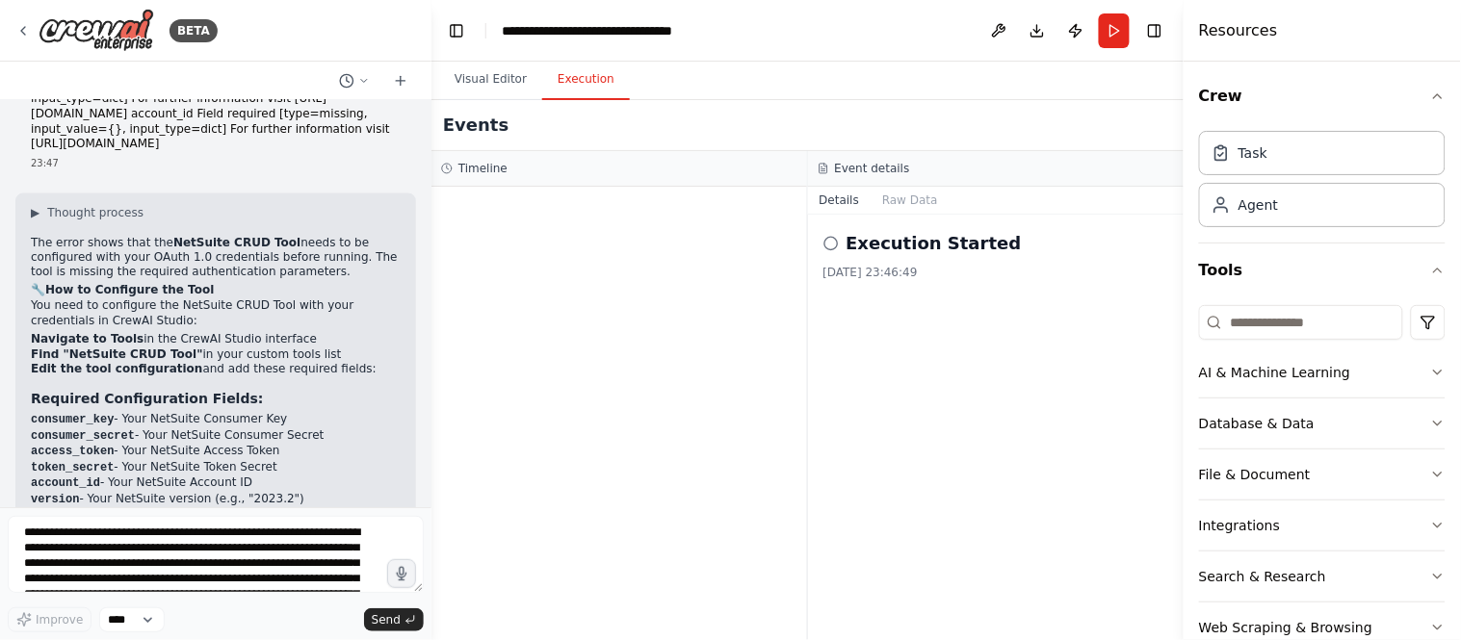
scroll to position [4540, 0]
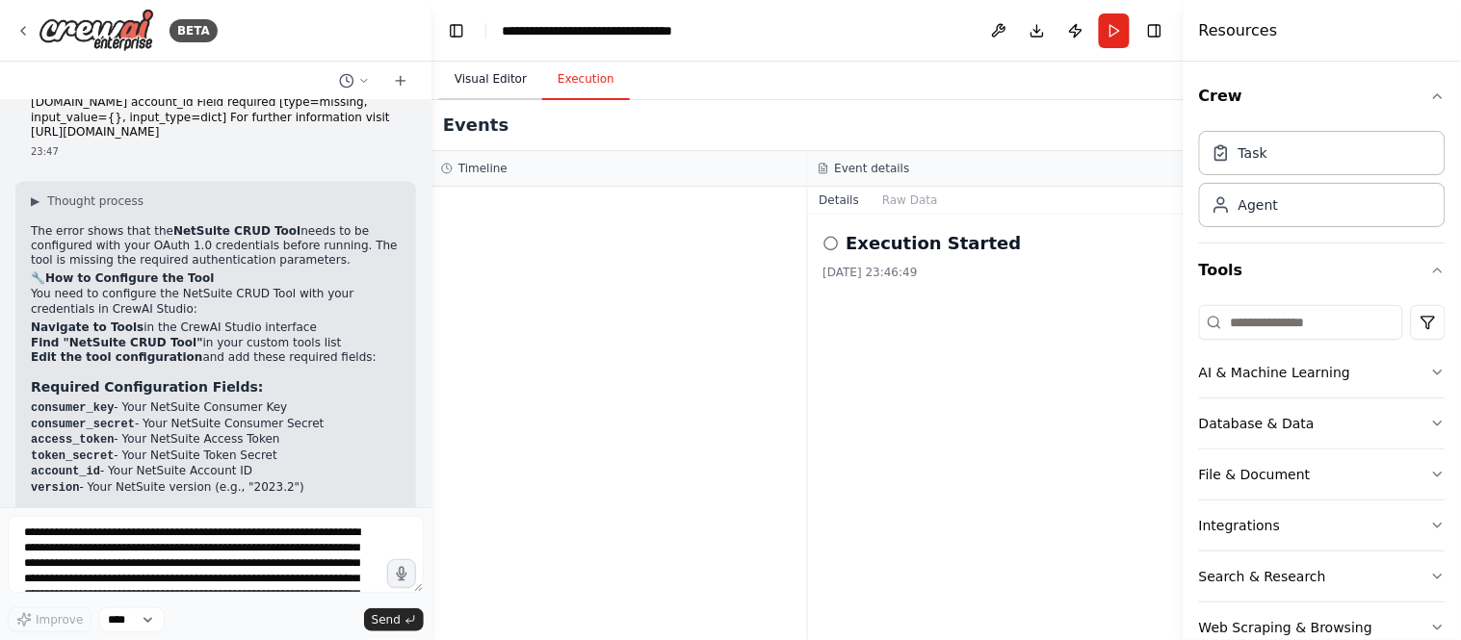
click at [495, 83] on button "Visual Editor" at bounding box center [490, 80] width 103 height 40
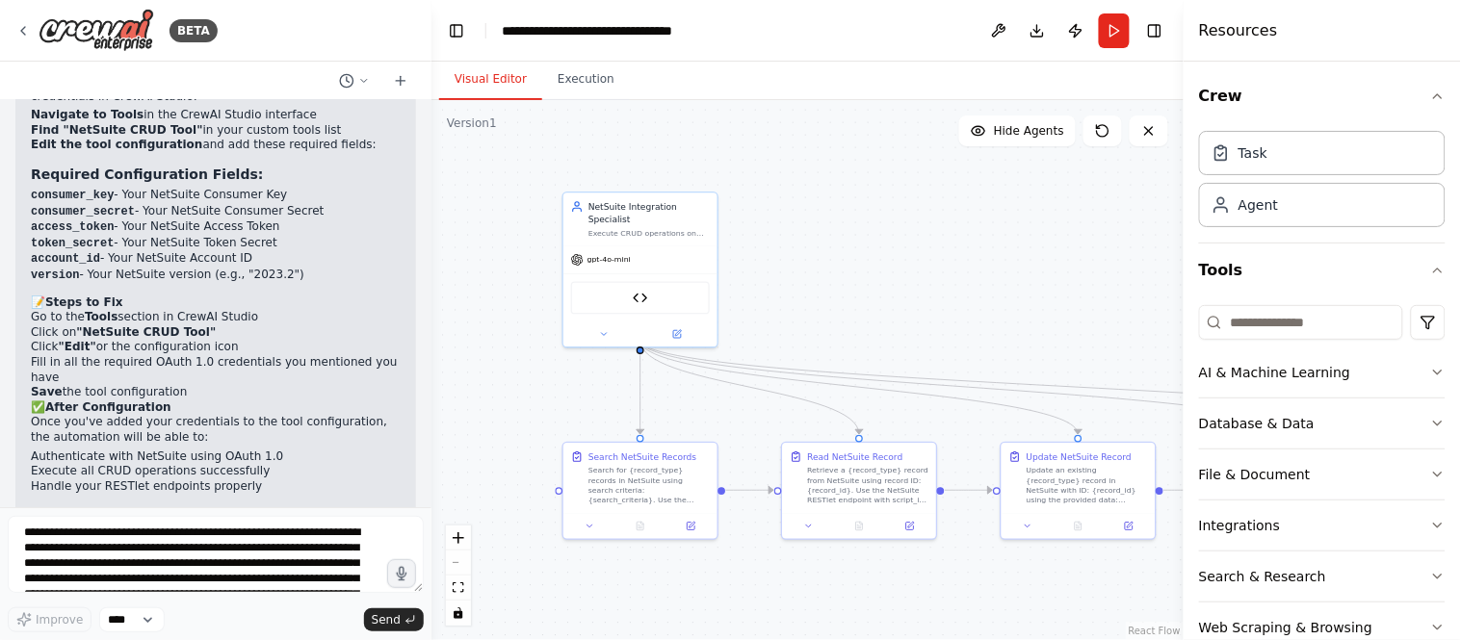
scroll to position [4754, 0]
click at [681, 331] on div at bounding box center [640, 334] width 154 height 25
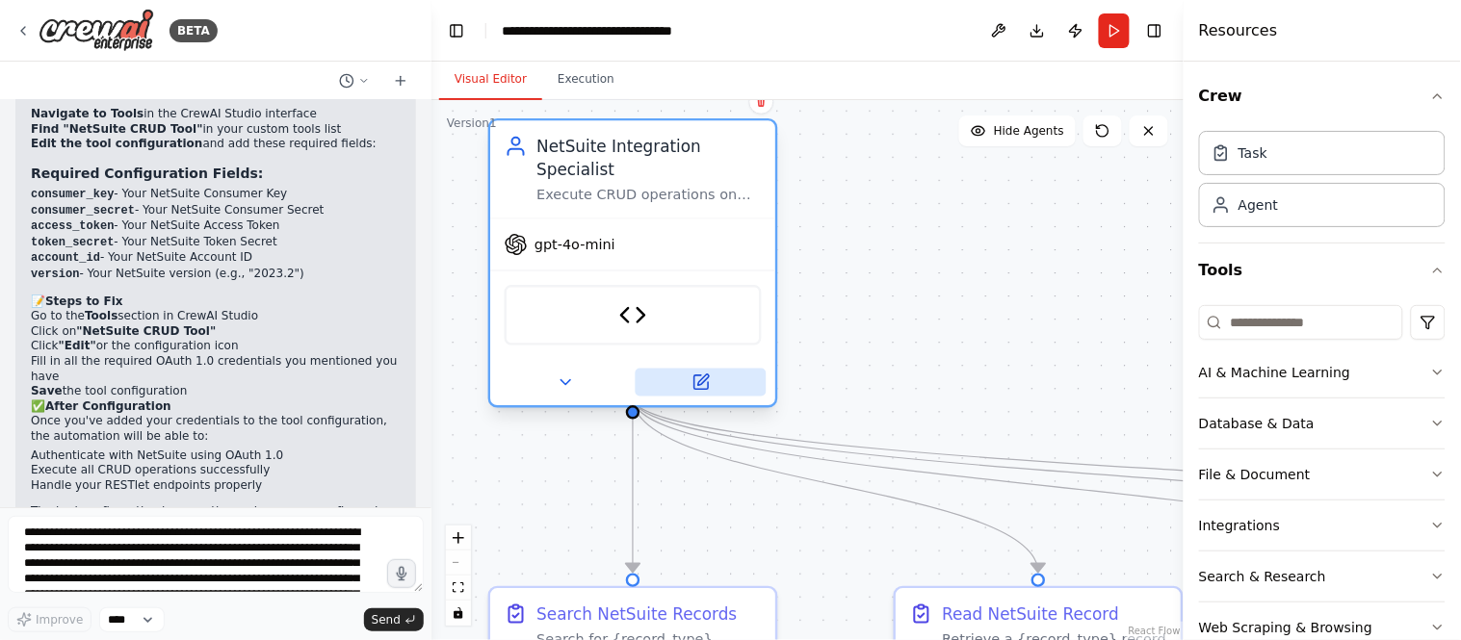
click at [695, 376] on icon at bounding box center [699, 382] width 13 height 13
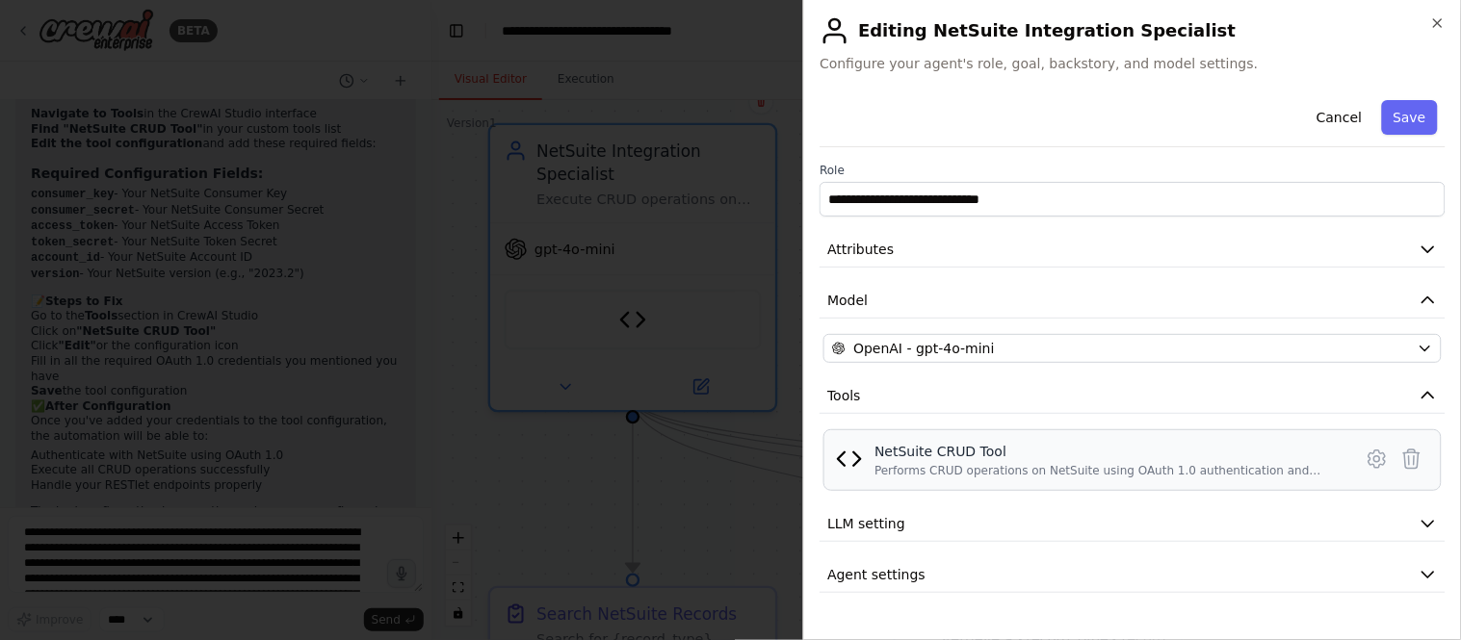
click at [973, 464] on div "Performs CRUD operations on NetSuite using OAuth 1.0 authentication and RESTlet…" at bounding box center [1107, 470] width 466 height 15
click at [1314, 456] on icon at bounding box center [1376, 459] width 23 height 23
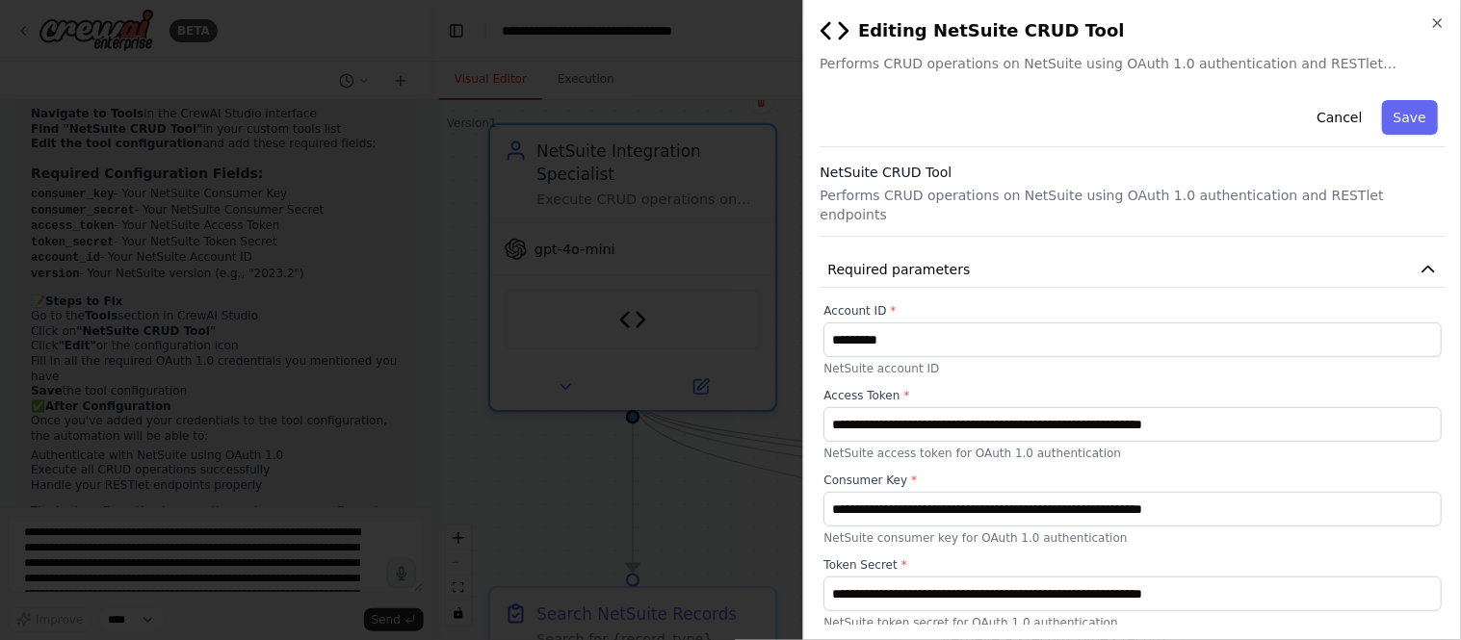
click at [1105, 175] on h3 "NetSuite CRUD Tool" at bounding box center [1132, 172] width 626 height 19
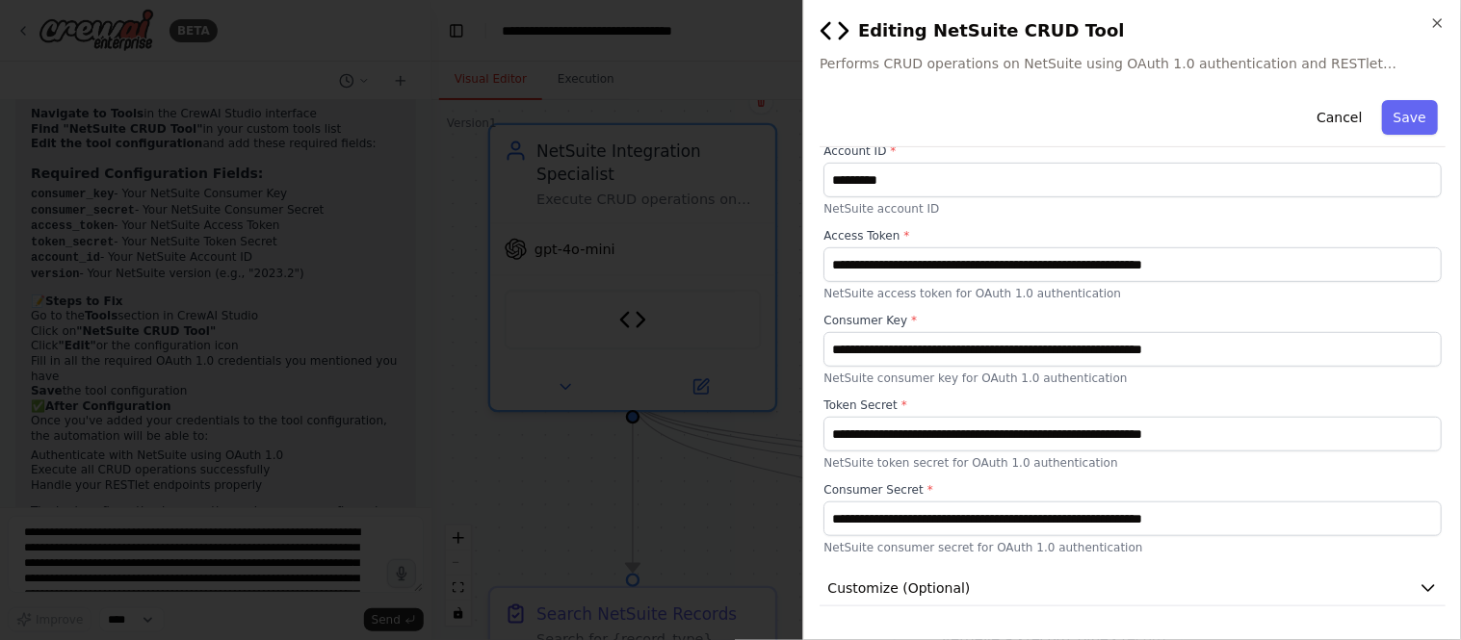
click at [861, 576] on button "View Code" at bounding box center [854, 633] width 71 height 19
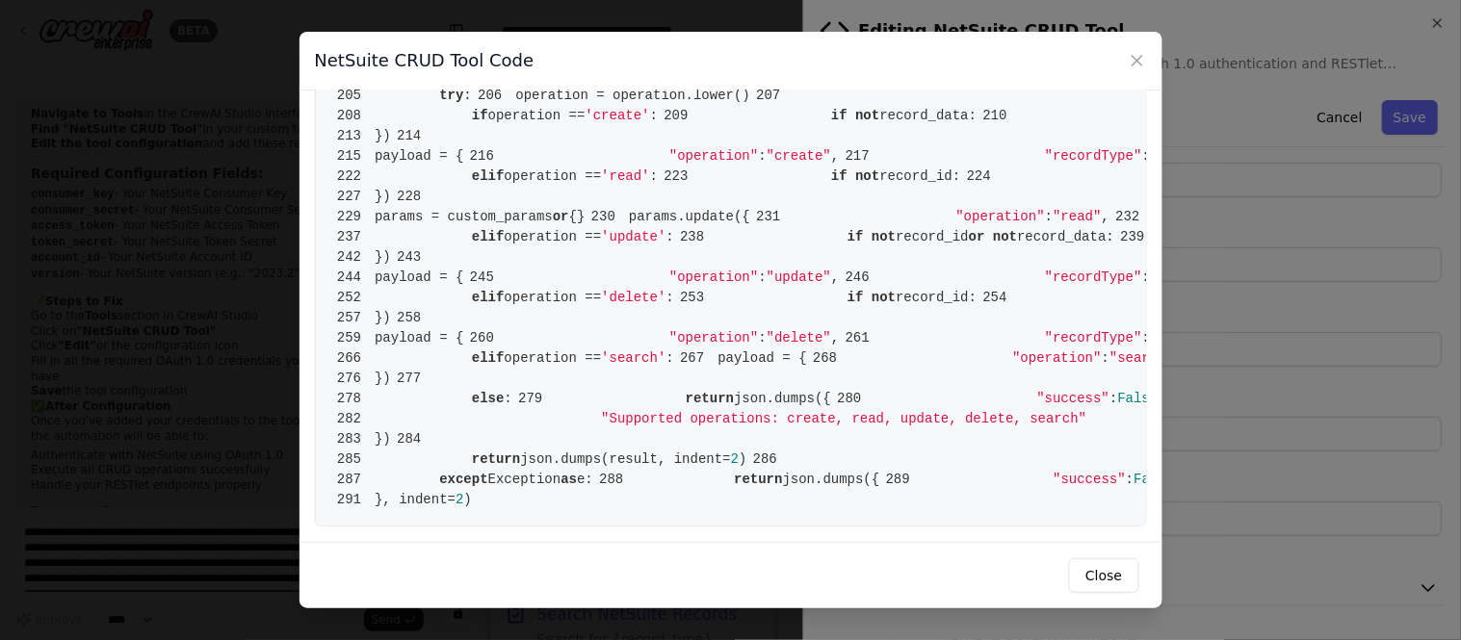
scroll to position [2460, 0]
click at [1102, 576] on button "Close" at bounding box center [1103, 575] width 69 height 35
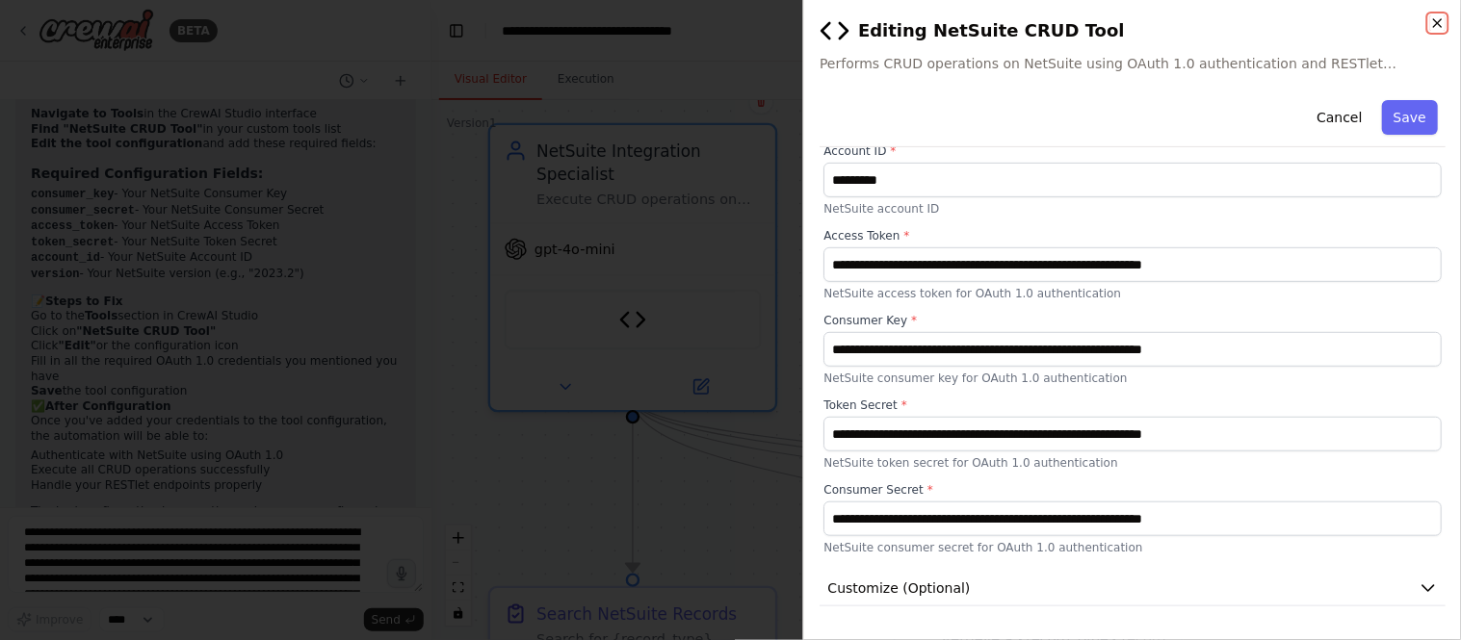
click at [1314, 19] on icon "button" at bounding box center [1437, 22] width 15 height 15
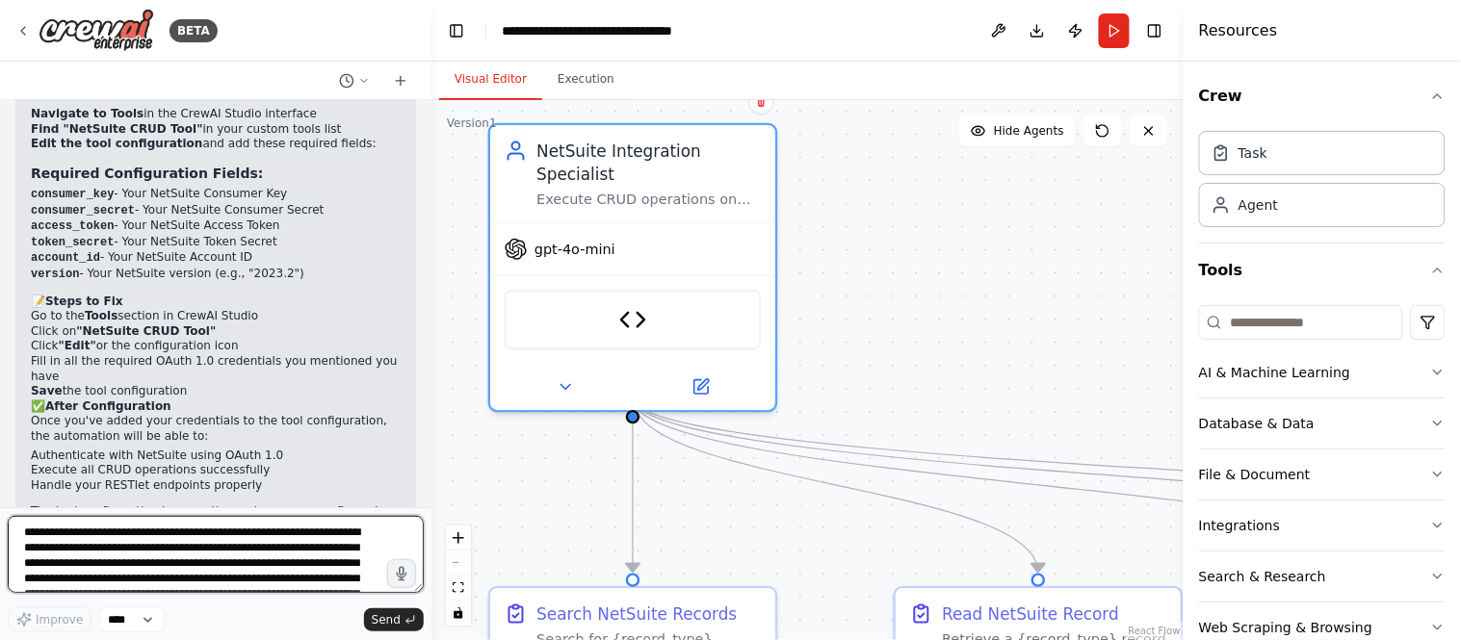
click at [191, 545] on textarea "**********" at bounding box center [216, 554] width 416 height 77
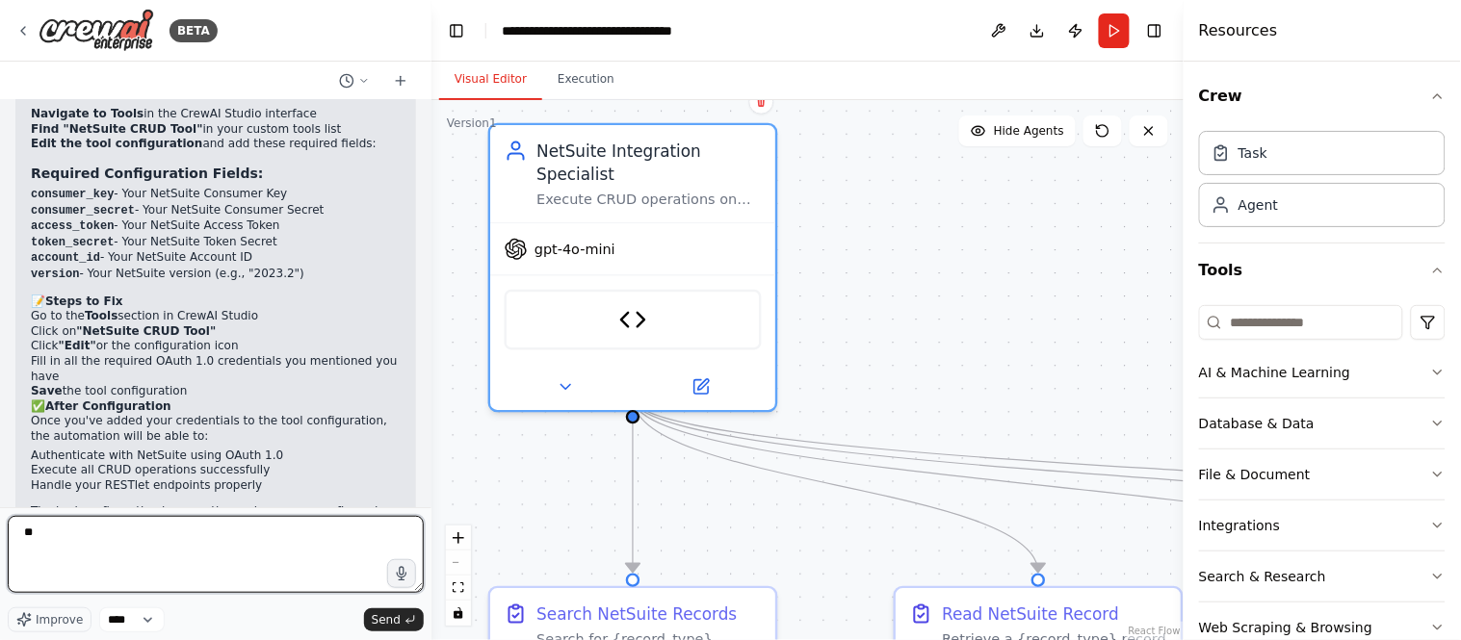
type textarea "*"
type textarea "**********"
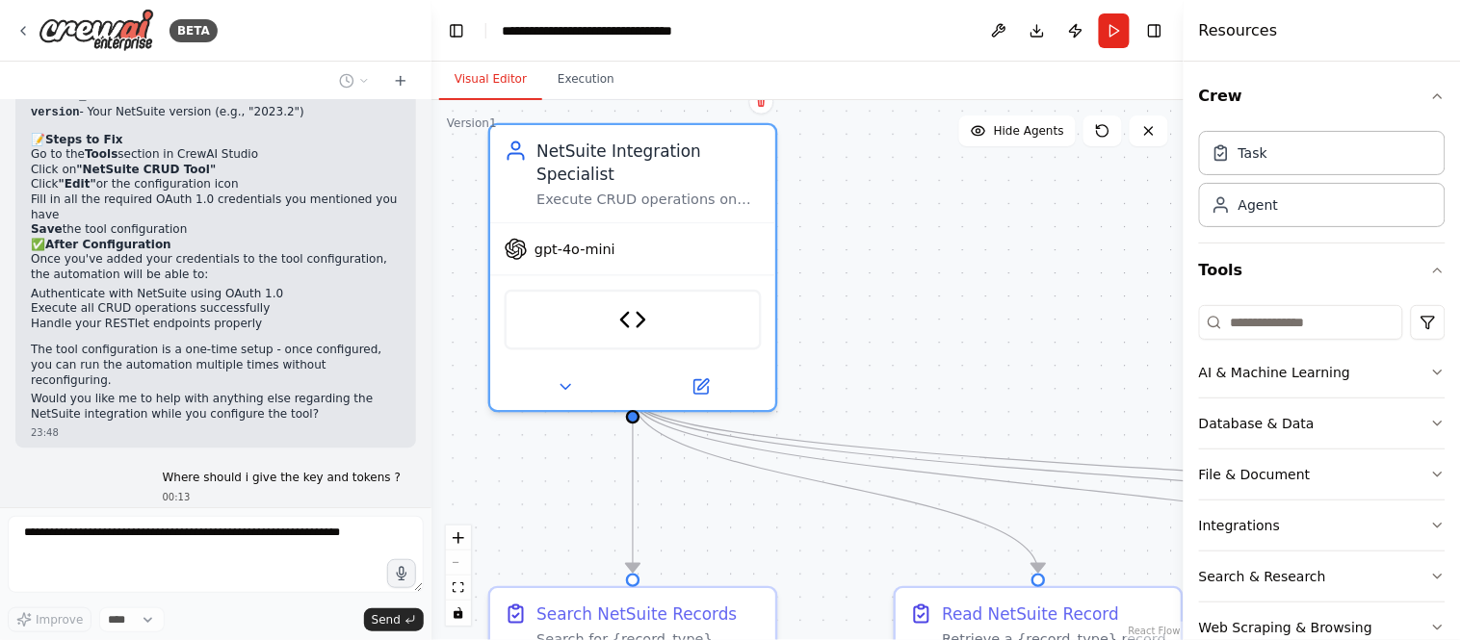
scroll to position [5030, 0]
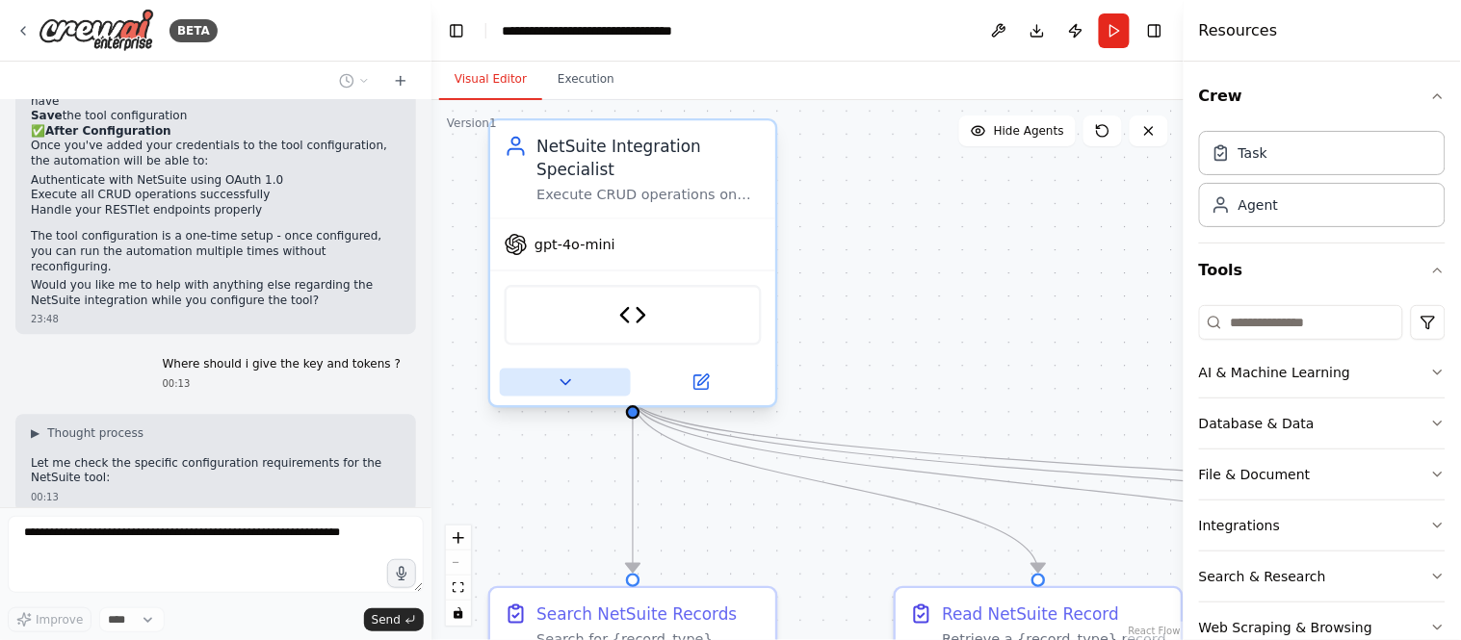
click at [568, 374] on icon at bounding box center [565, 383] width 18 height 18
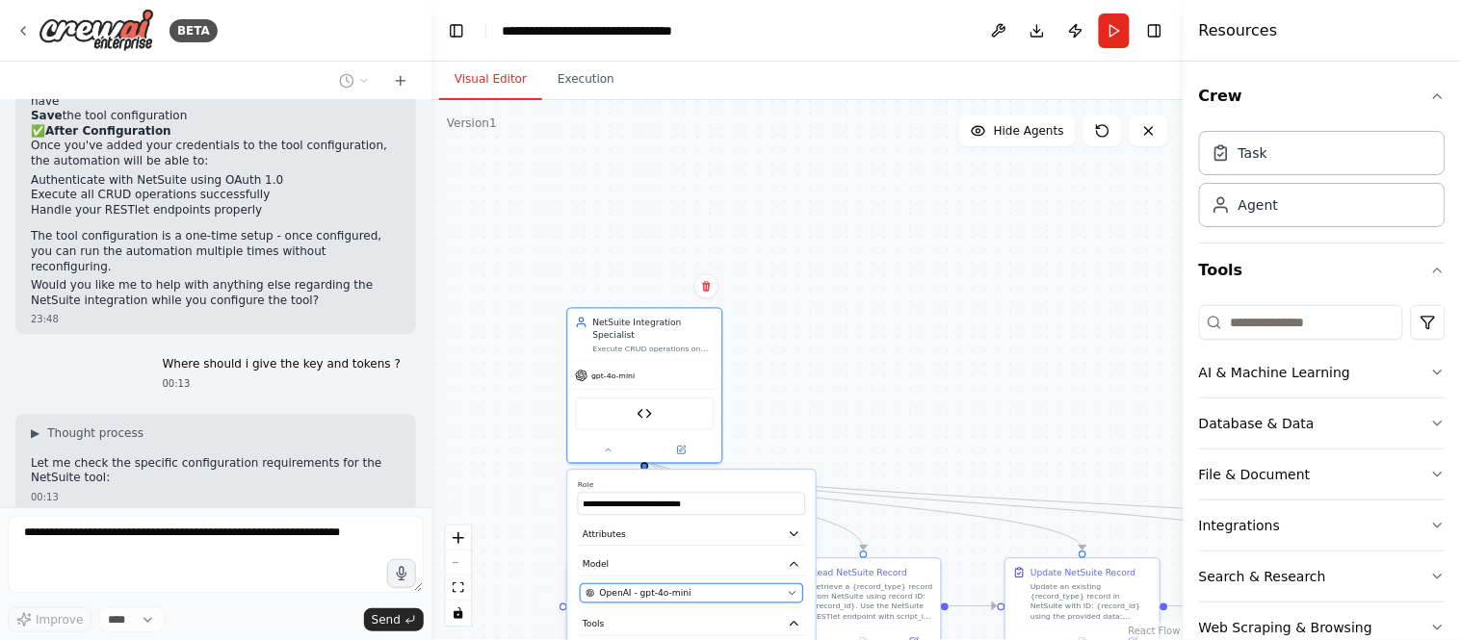
click at [765, 576] on div "OpenAI - gpt-4o-mini" at bounding box center [683, 593] width 196 height 13
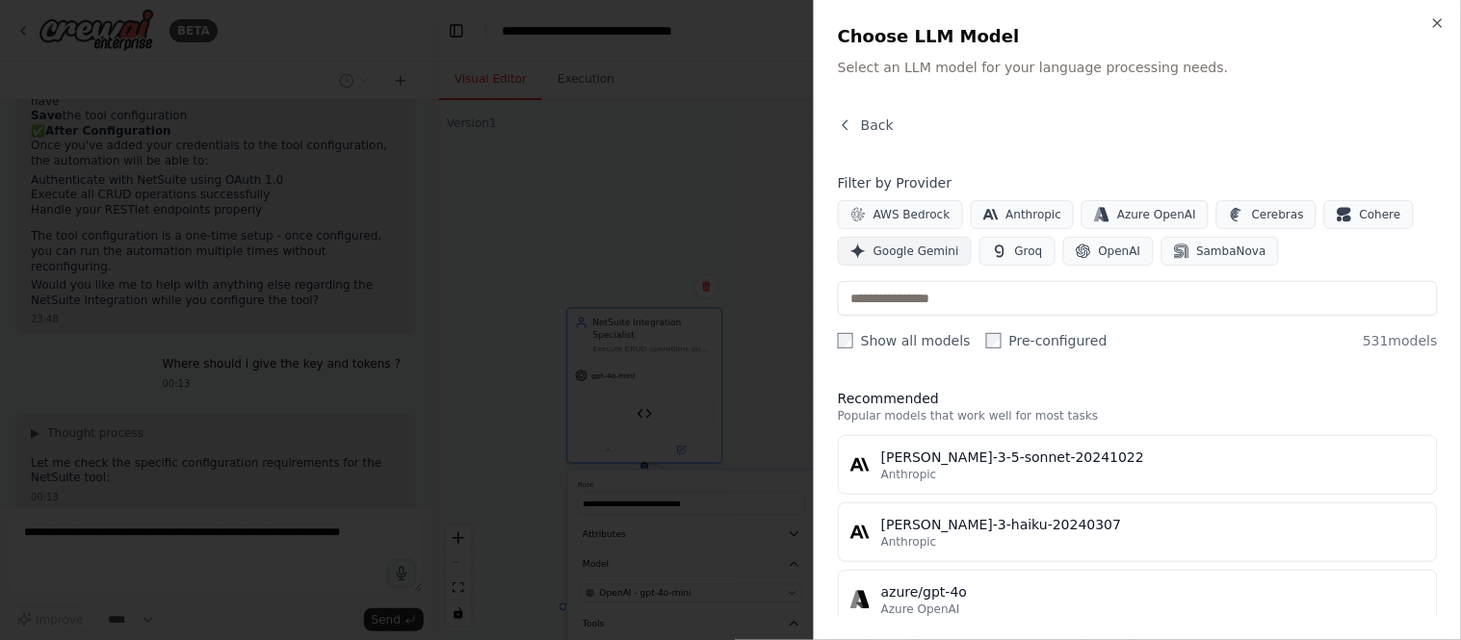
click at [922, 251] on span "Google Gemini" at bounding box center [916, 251] width 86 height 15
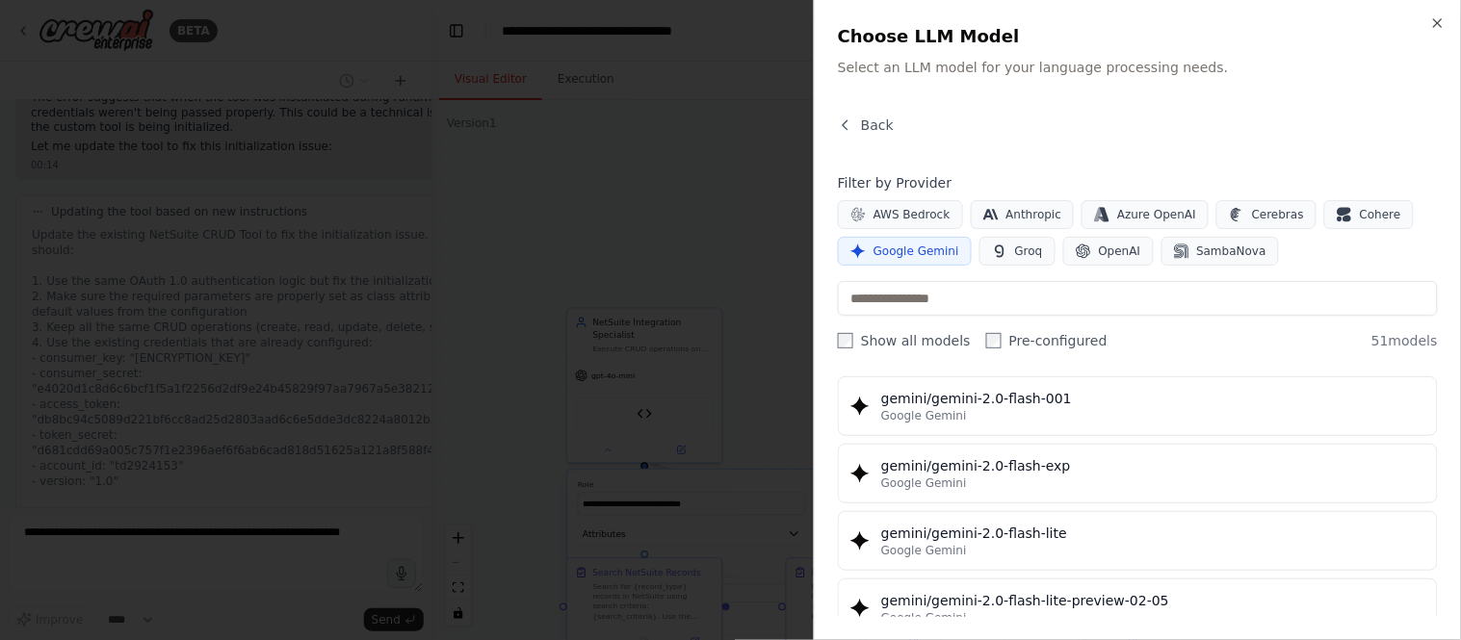
scroll to position [5822, 0]
click at [1013, 220] on span "Anthropic" at bounding box center [1034, 214] width 56 height 15
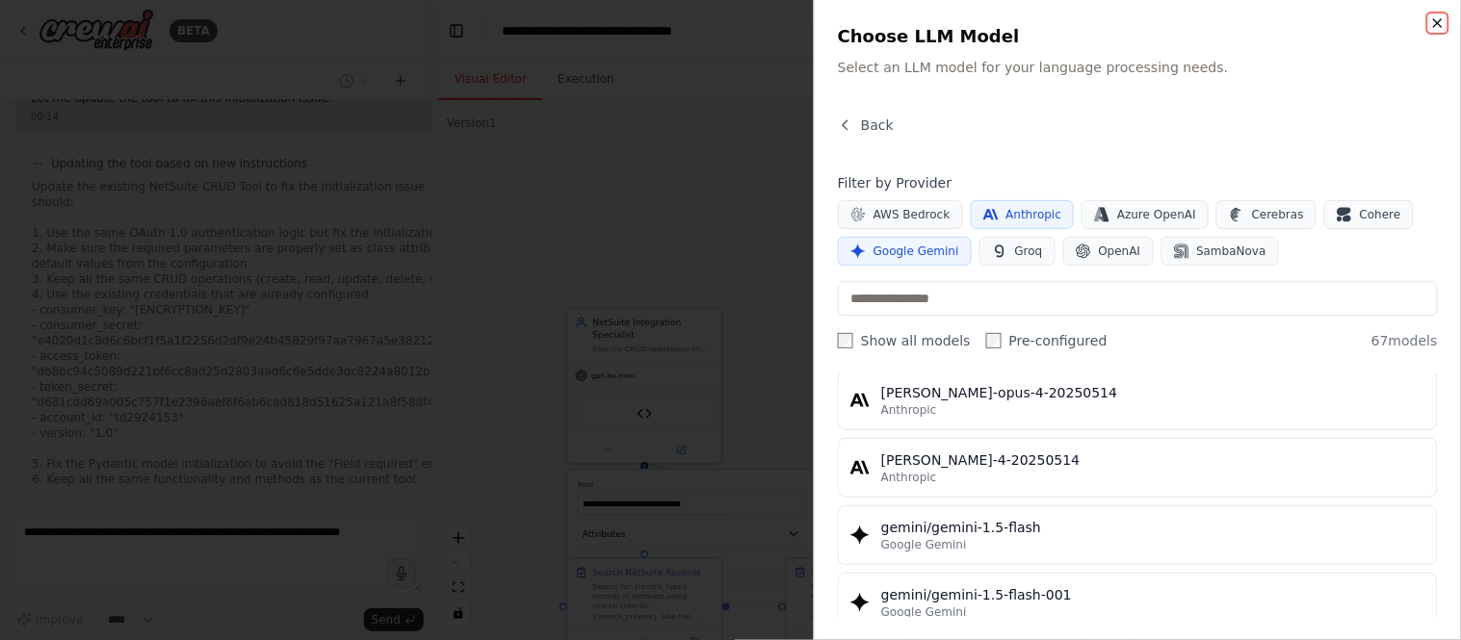
click at [1314, 19] on icon "button" at bounding box center [1437, 22] width 15 height 15
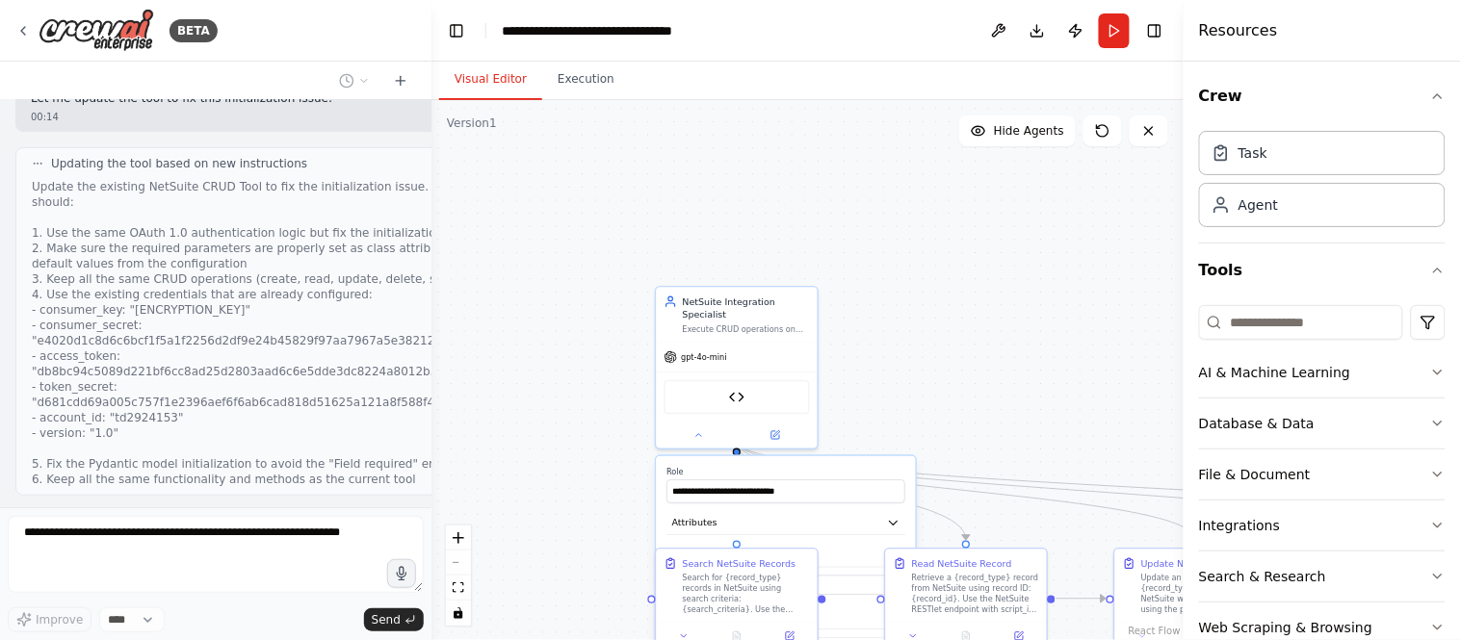
click at [998, 308] on div ".deletable-edge-delete-btn { width: 20px; height: 20px; border: 0px solid #ffff…" at bounding box center [807, 370] width 752 height 540
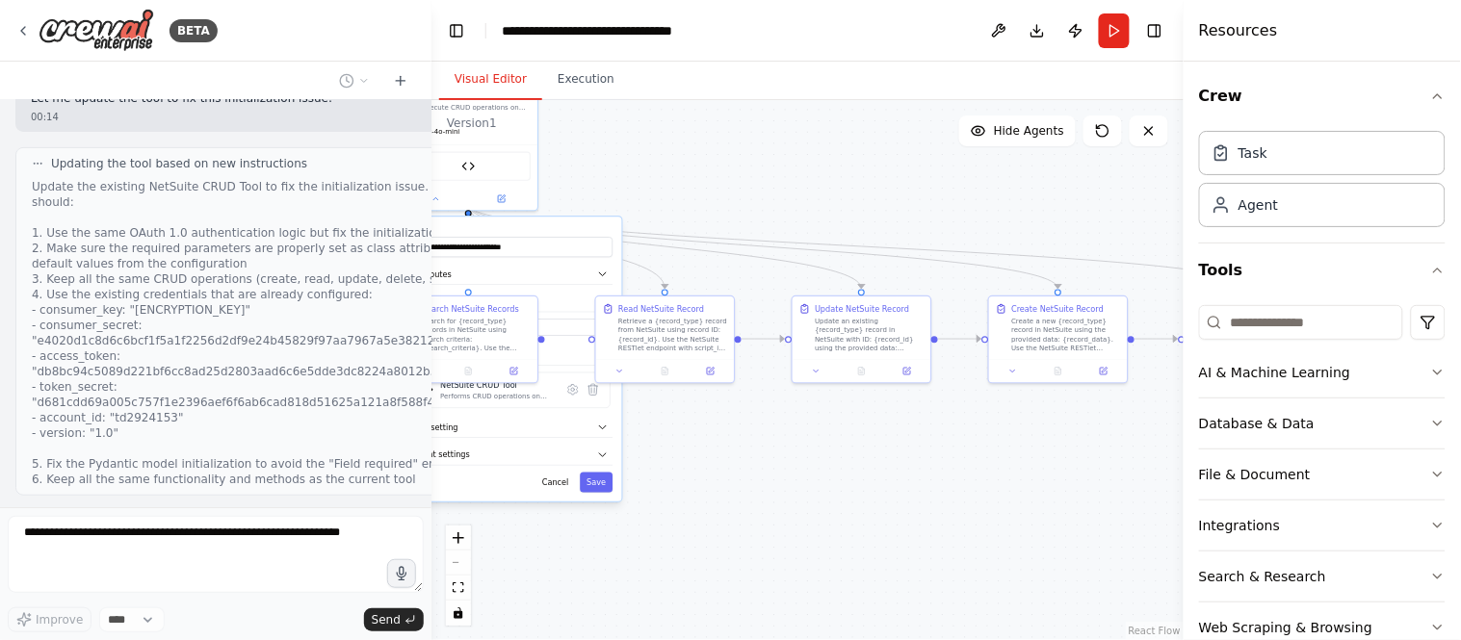
drag, startPoint x: 924, startPoint y: 342, endPoint x: 672, endPoint y: 155, distance: 313.9
click at [672, 155] on div ".deletable-edge-delete-btn { width: 20px; height: 20px; border: 0px solid #ffff…" at bounding box center [807, 370] width 752 height 540
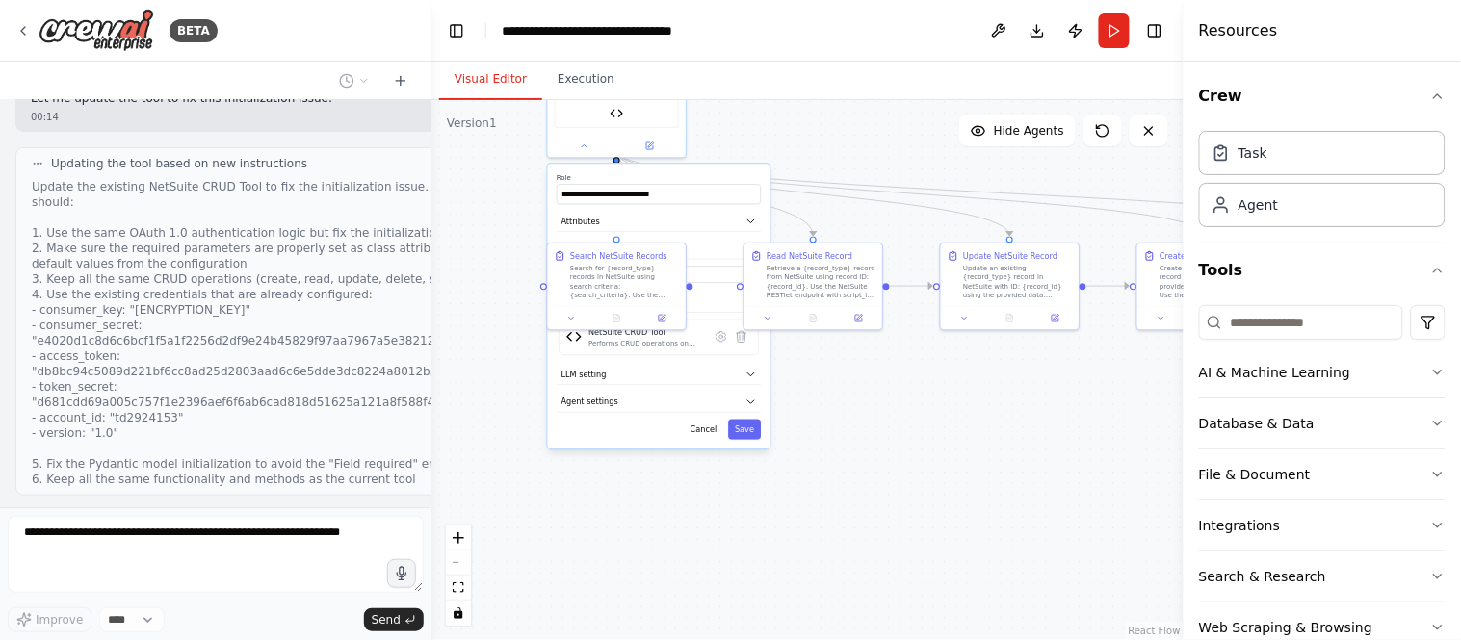
drag, startPoint x: 829, startPoint y: 496, endPoint x: 982, endPoint y: 440, distance: 163.0
click at [982, 440] on div ".deletable-edge-delete-btn { width: 20px; height: 20px; border: 0px solid #ffff…" at bounding box center [807, 370] width 752 height 540
click at [680, 181] on input "**********" at bounding box center [663, 191] width 204 height 20
drag, startPoint x: 637, startPoint y: 283, endPoint x: 480, endPoint y: 328, distance: 164.3
click at [480, 328] on div "Search for {record_type} records in NetSuite using search criteria: {search_cri…" at bounding box center [472, 321] width 109 height 36
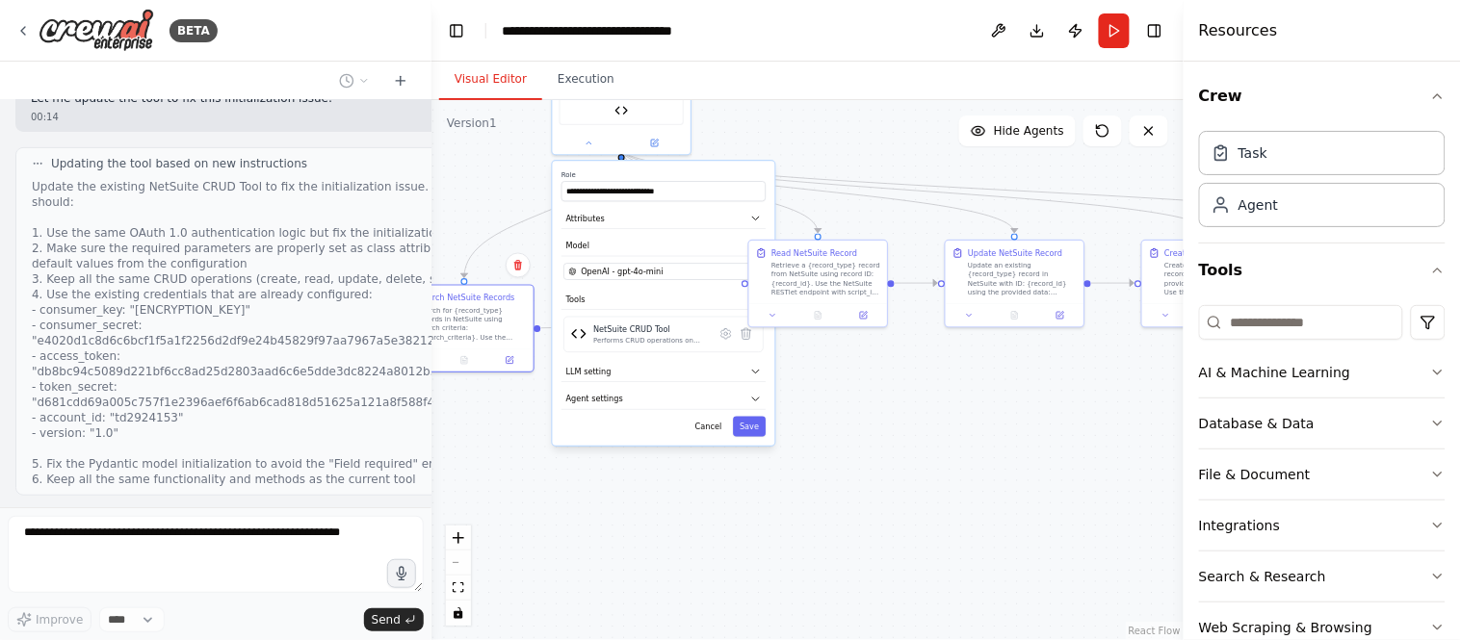
click at [863, 351] on div ".deletable-edge-delete-btn { width: 20px; height: 20px; border: 0px solid #ffff…" at bounding box center [807, 370] width 752 height 540
drag, startPoint x: 822, startPoint y: 289, endPoint x: 870, endPoint y: 306, distance: 50.3
click at [870, 306] on div "Retrieve a {record_type} record from NetSuite using record ID: {record_id}. Use…" at bounding box center [865, 299] width 109 height 36
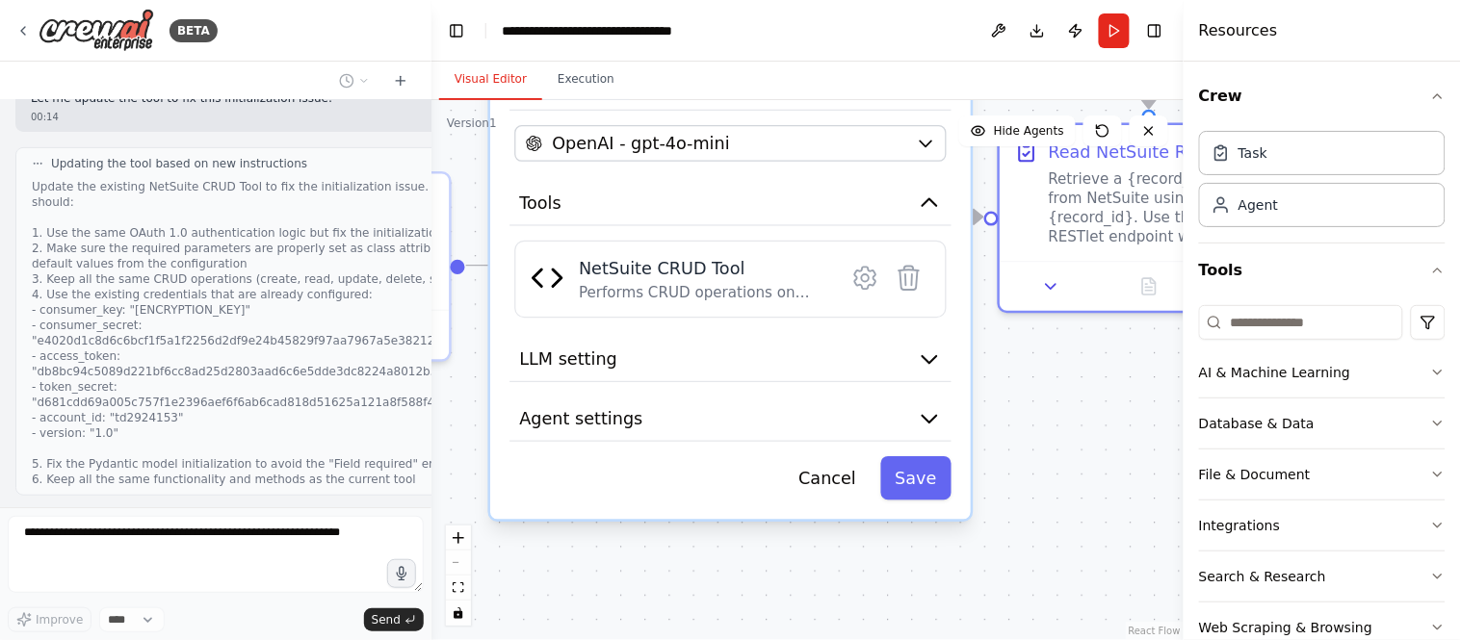
drag, startPoint x: 934, startPoint y: 478, endPoint x: 1078, endPoint y: 463, distance: 145.2
click at [1078, 463] on div ".deletable-edge-delete-btn { width: 20px; height: 20px; border: 0px solid #ffff…" at bounding box center [807, 370] width 752 height 540
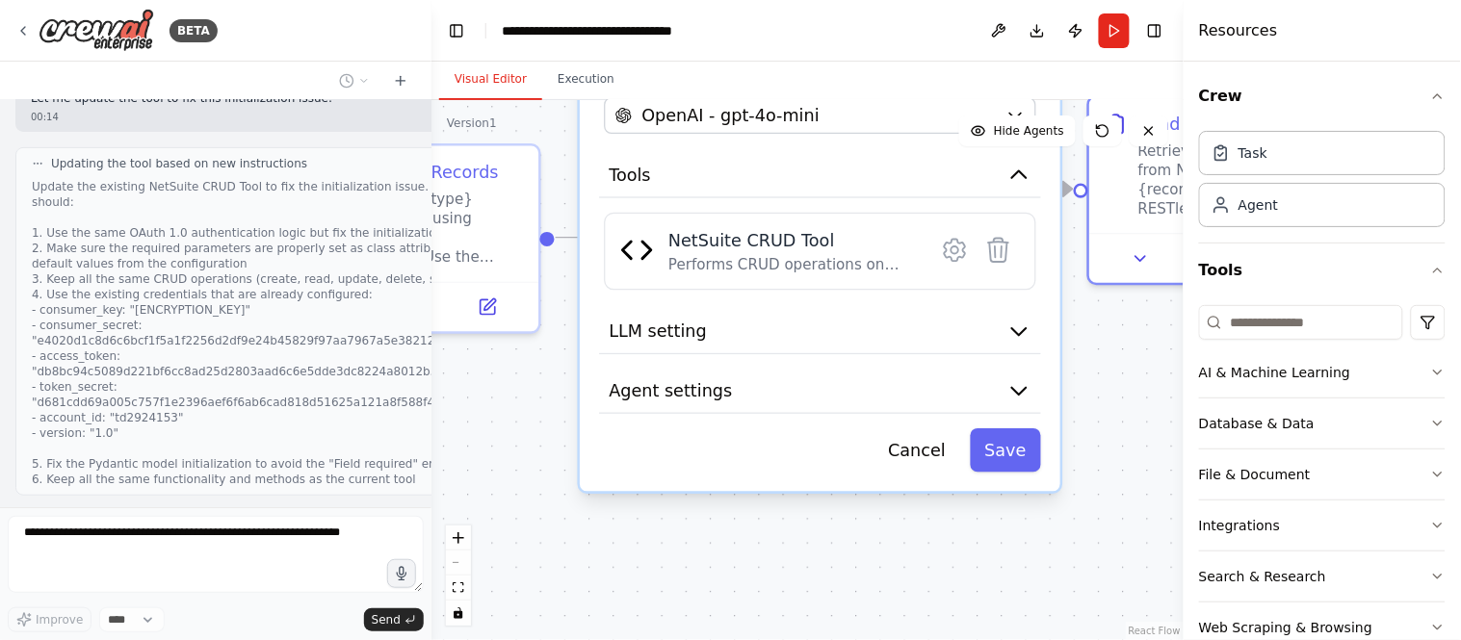
drag, startPoint x: 676, startPoint y: 552, endPoint x: 763, endPoint y: 524, distance: 91.0
click at [763, 524] on div ".deletable-edge-delete-btn { width: 20px; height: 20px; border: 0px solid #ffff…" at bounding box center [807, 370] width 752 height 540
click at [773, 311] on button "LLM setting" at bounding box center [820, 332] width 442 height 45
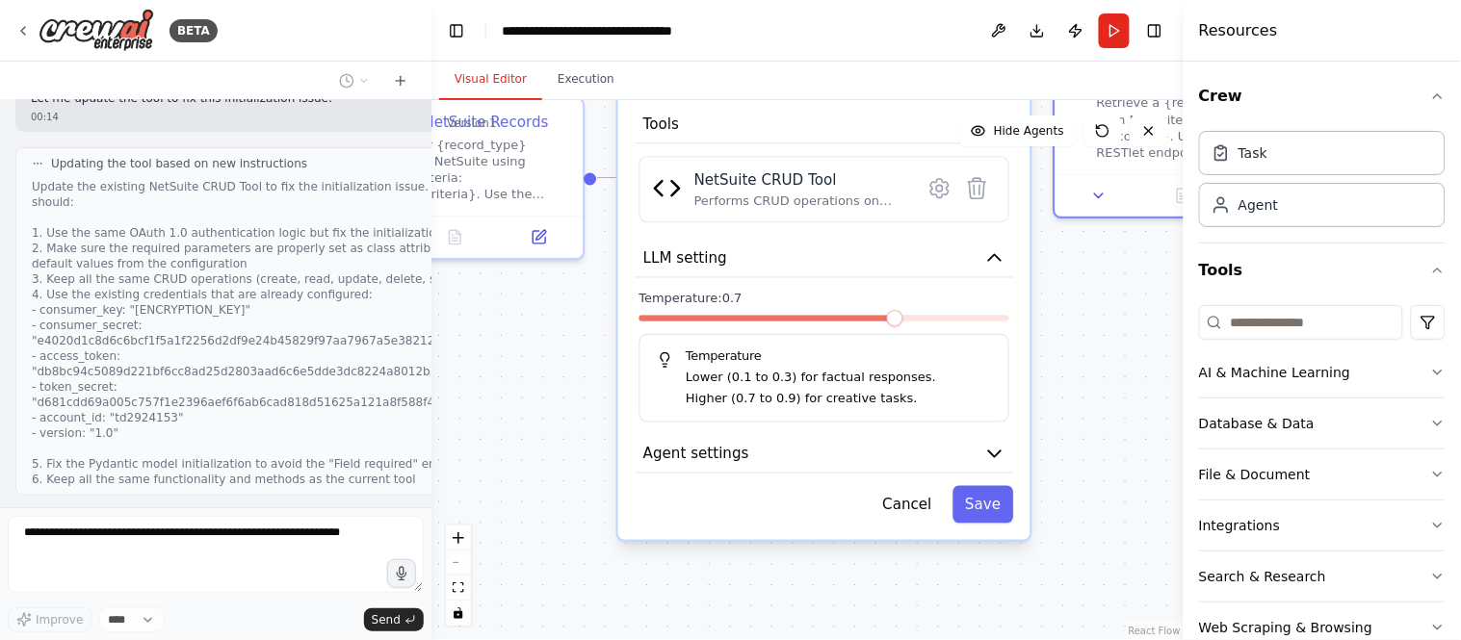
drag, startPoint x: 590, startPoint y: 475, endPoint x: 597, endPoint y: 385, distance: 89.8
click at [591, 391] on div ".deletable-edge-delete-btn { width: 20px; height: 20px; border: 0px solid #ffff…" at bounding box center [807, 370] width 752 height 540
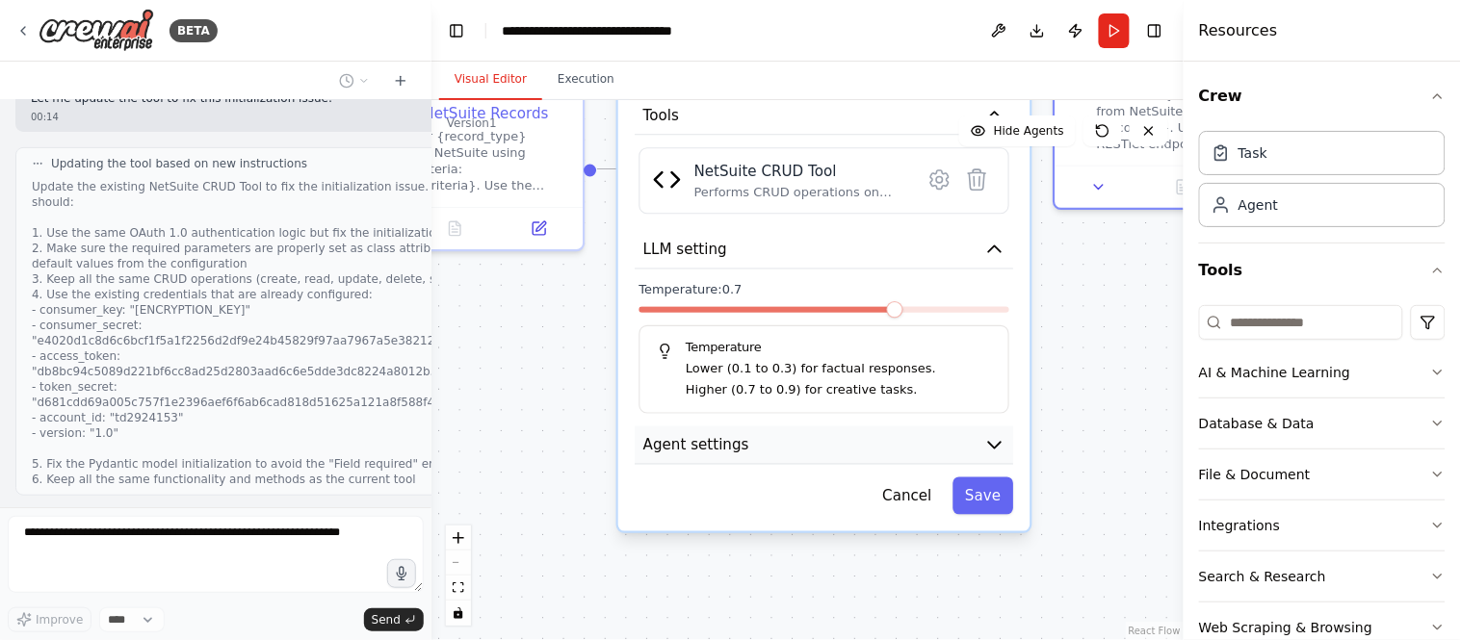
click at [879, 433] on button "Agent settings" at bounding box center [824, 446] width 378 height 39
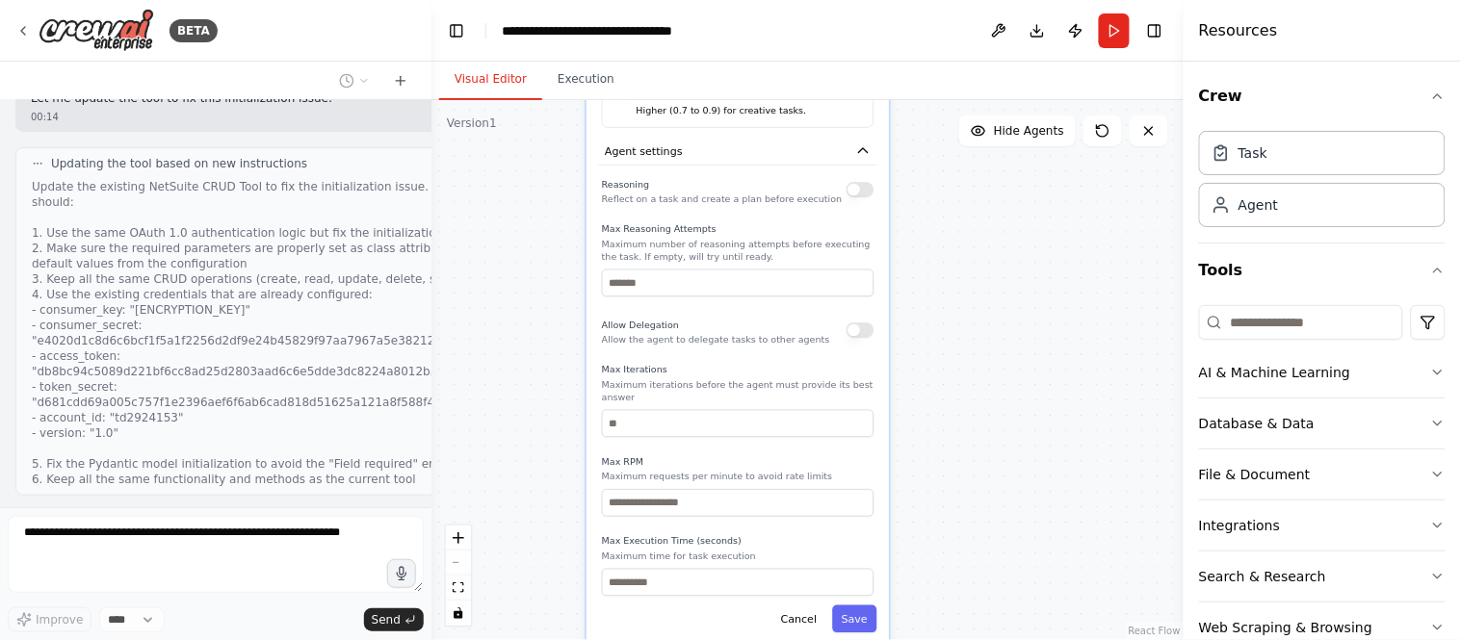
drag, startPoint x: 1057, startPoint y: 518, endPoint x: 956, endPoint y: 228, distance: 307.0
click at [956, 228] on div ".deletable-edge-delete-btn { width: 20px; height: 20px; border: 0px solid #ffff…" at bounding box center [807, 370] width 752 height 540
click at [850, 576] on button "Save" at bounding box center [853, 620] width 44 height 28
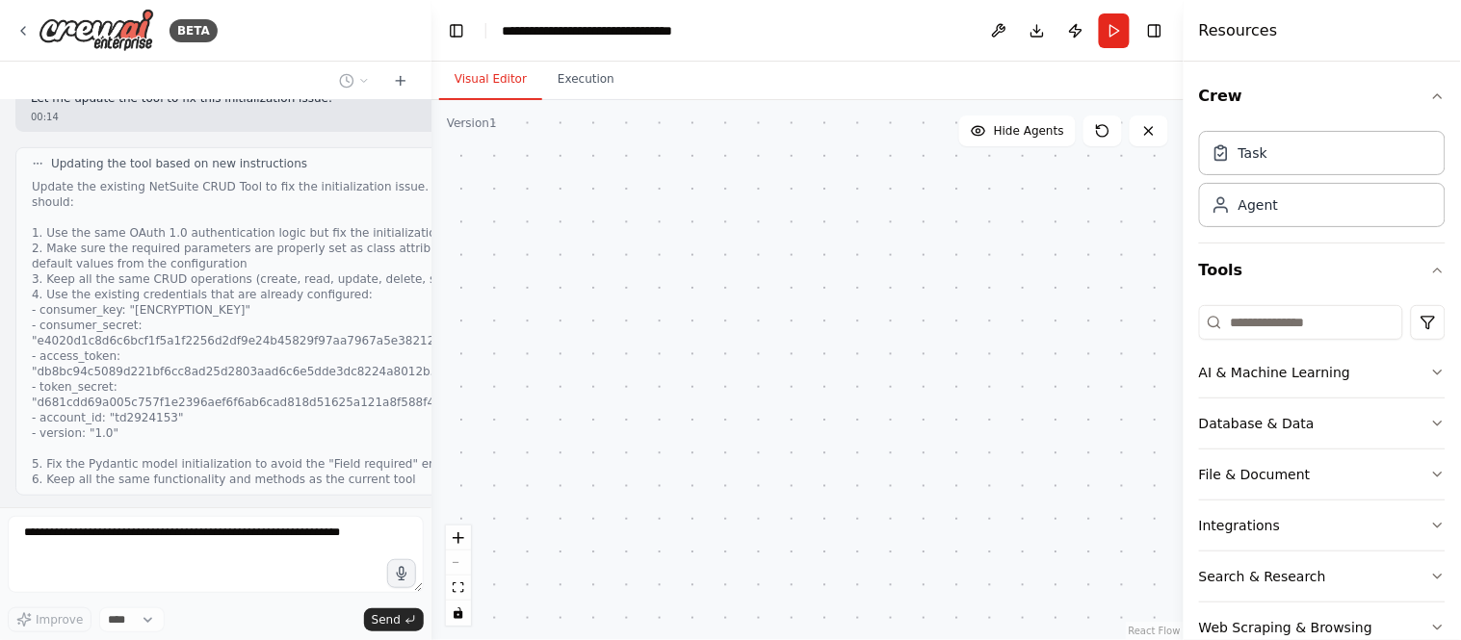
click at [761, 352] on div ".deletable-edge-delete-btn { width: 20px; height: 20px; border: 0px solid #ffff…" at bounding box center [807, 370] width 752 height 540
drag, startPoint x: 761, startPoint y: 352, endPoint x: 795, endPoint y: 518, distance: 169.2
click at [795, 518] on div ".deletable-edge-delete-btn { width: 20px; height: 20px; border: 0px solid #ffff…" at bounding box center [807, 370] width 752 height 540
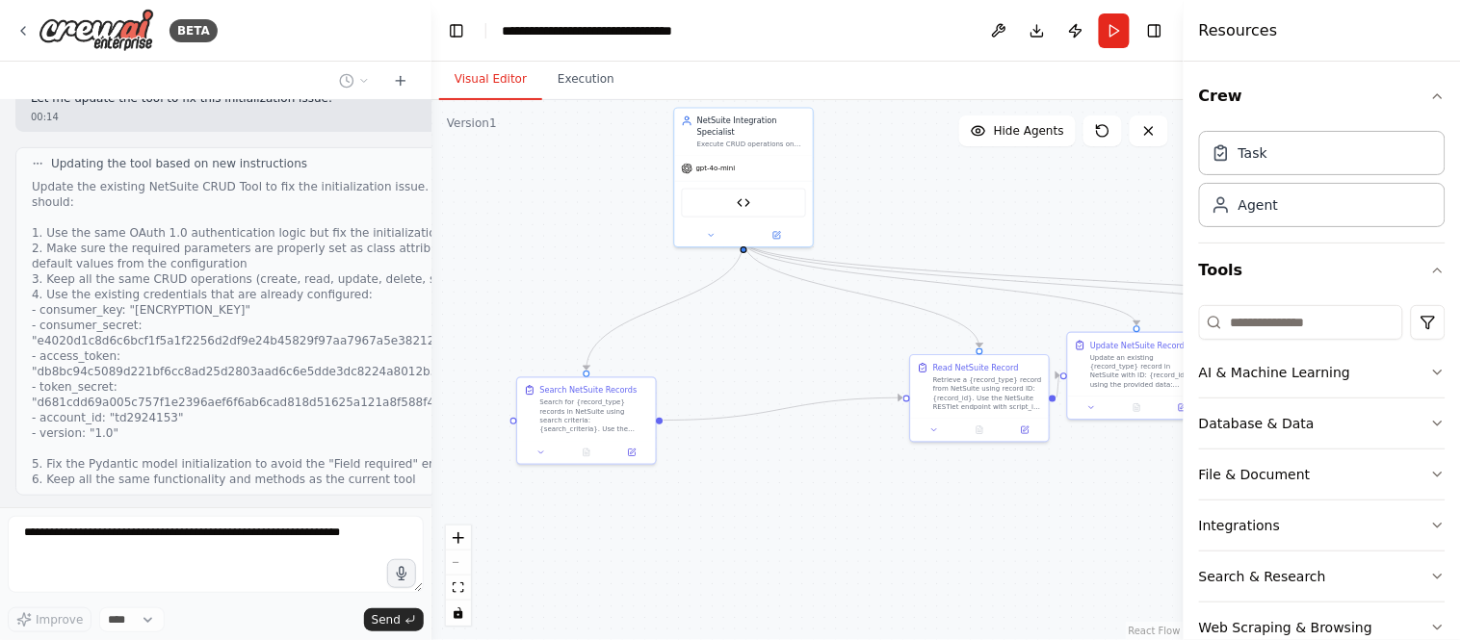
drag, startPoint x: 744, startPoint y: 465, endPoint x: 755, endPoint y: 622, distance: 157.3
click at [755, 576] on div ".deletable-edge-delete-btn { width: 20px; height: 20px; border: 0px solid #ffff…" at bounding box center [807, 370] width 752 height 540
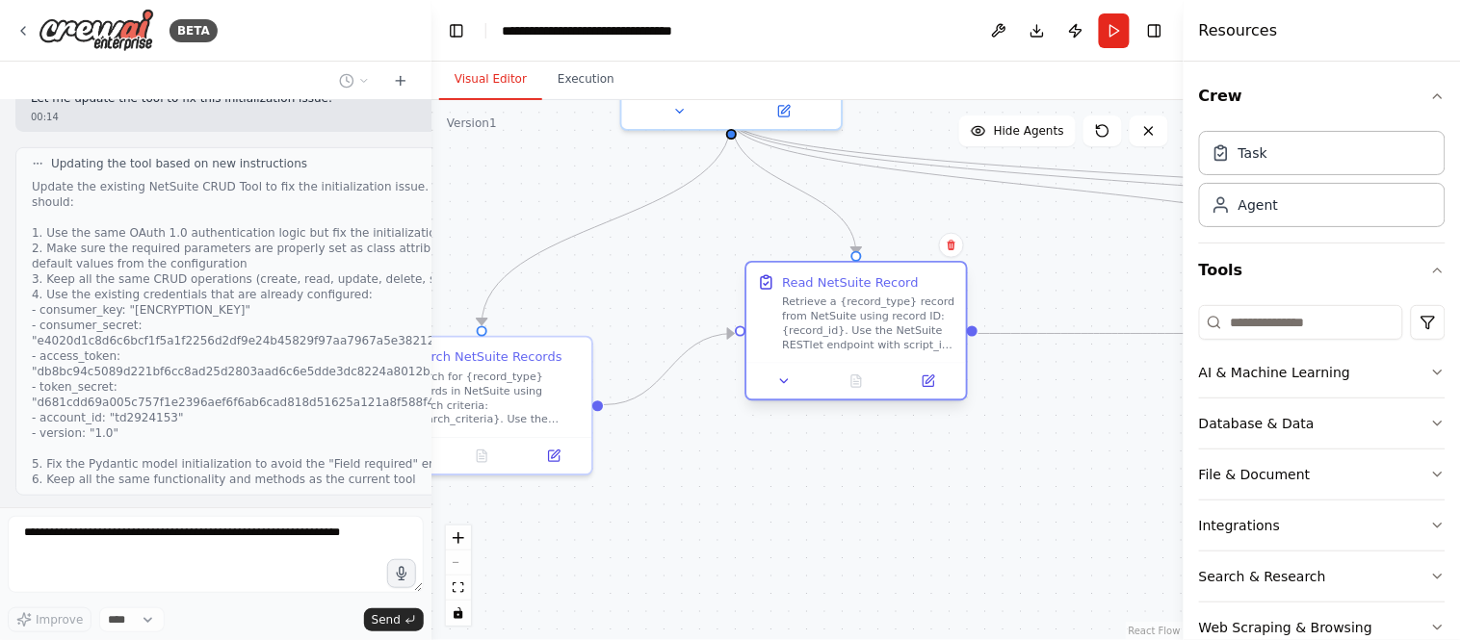
drag, startPoint x: 1070, startPoint y: 361, endPoint x: 819, endPoint y: 315, distance: 254.6
click at [819, 315] on div "Retrieve a {record_type} record from NetSuite using record ID: {record_id}. Use…" at bounding box center [868, 323] width 173 height 57
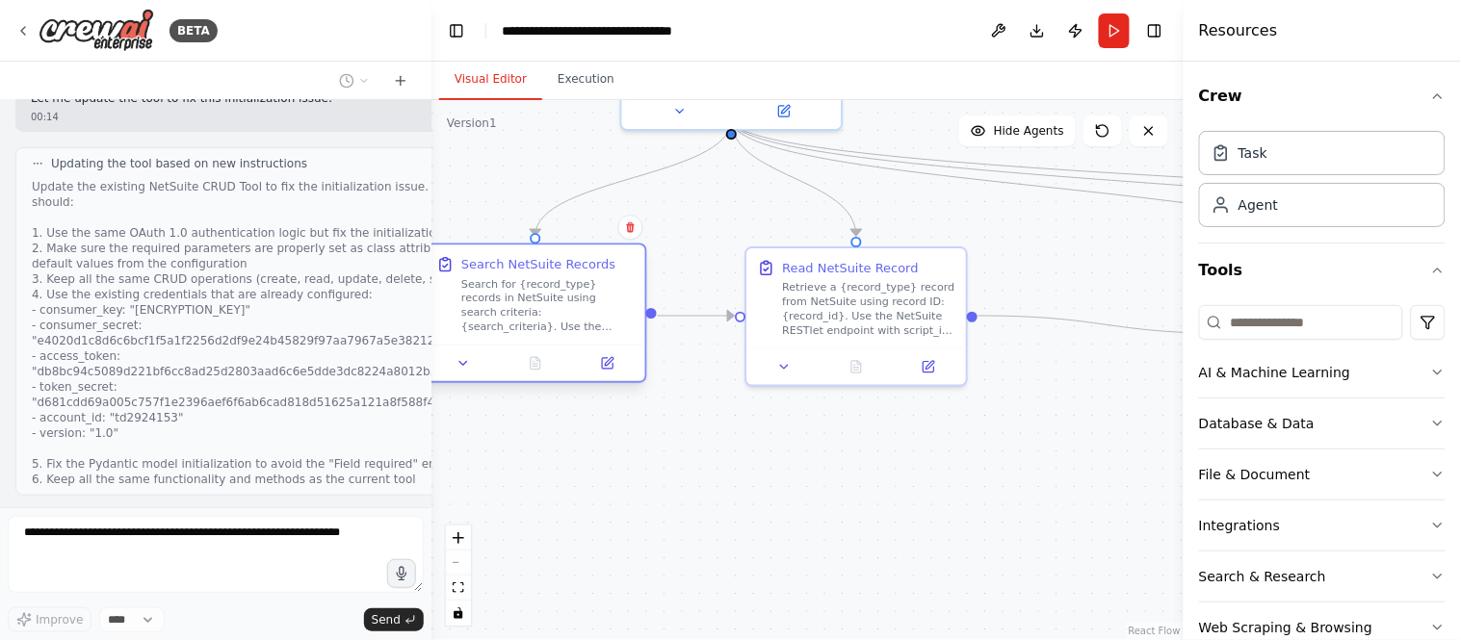
drag, startPoint x: 520, startPoint y: 422, endPoint x: 573, endPoint y: 325, distance: 109.9
click at [573, 325] on div "Search for {record_type} records in NetSuite using search criteria: {search_cri…" at bounding box center [547, 305] width 173 height 57
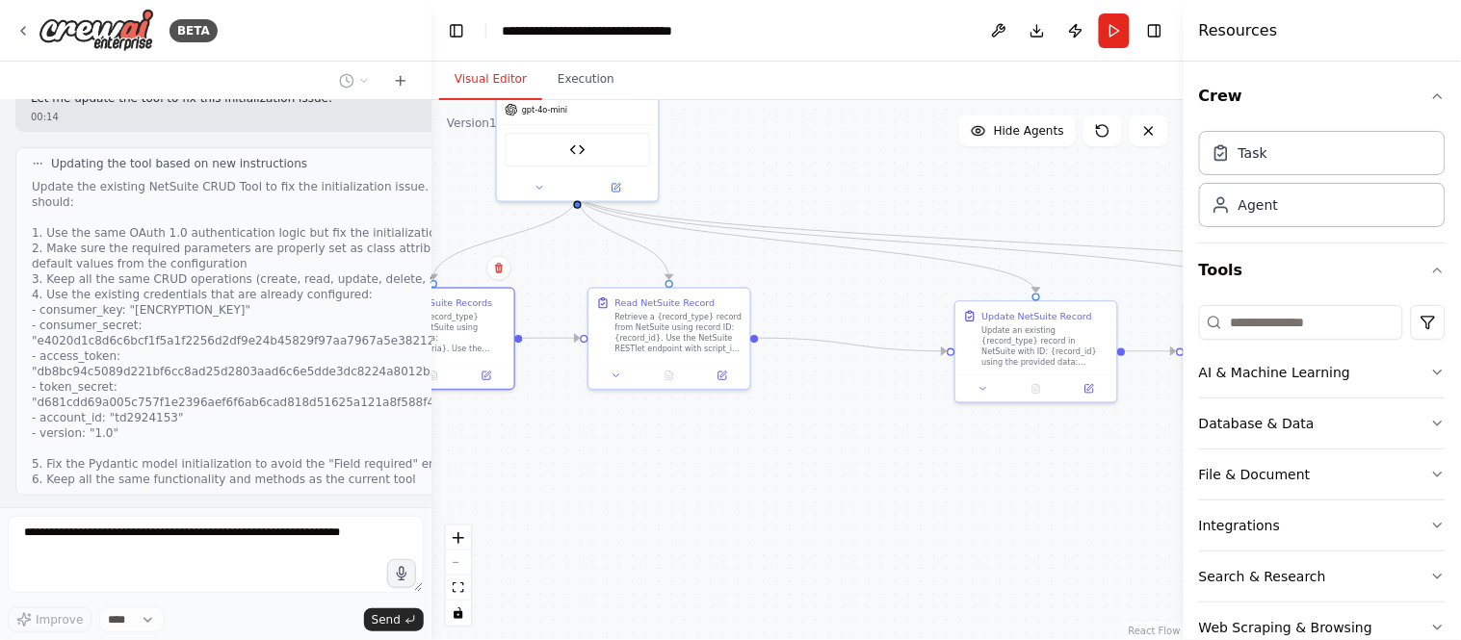
drag, startPoint x: 985, startPoint y: 422, endPoint x: 723, endPoint y: 422, distance: 261.9
click at [723, 422] on div ".deletable-edge-delete-btn { width: 20px; height: 20px; border: 0px solid #ffff…" at bounding box center [807, 370] width 752 height 540
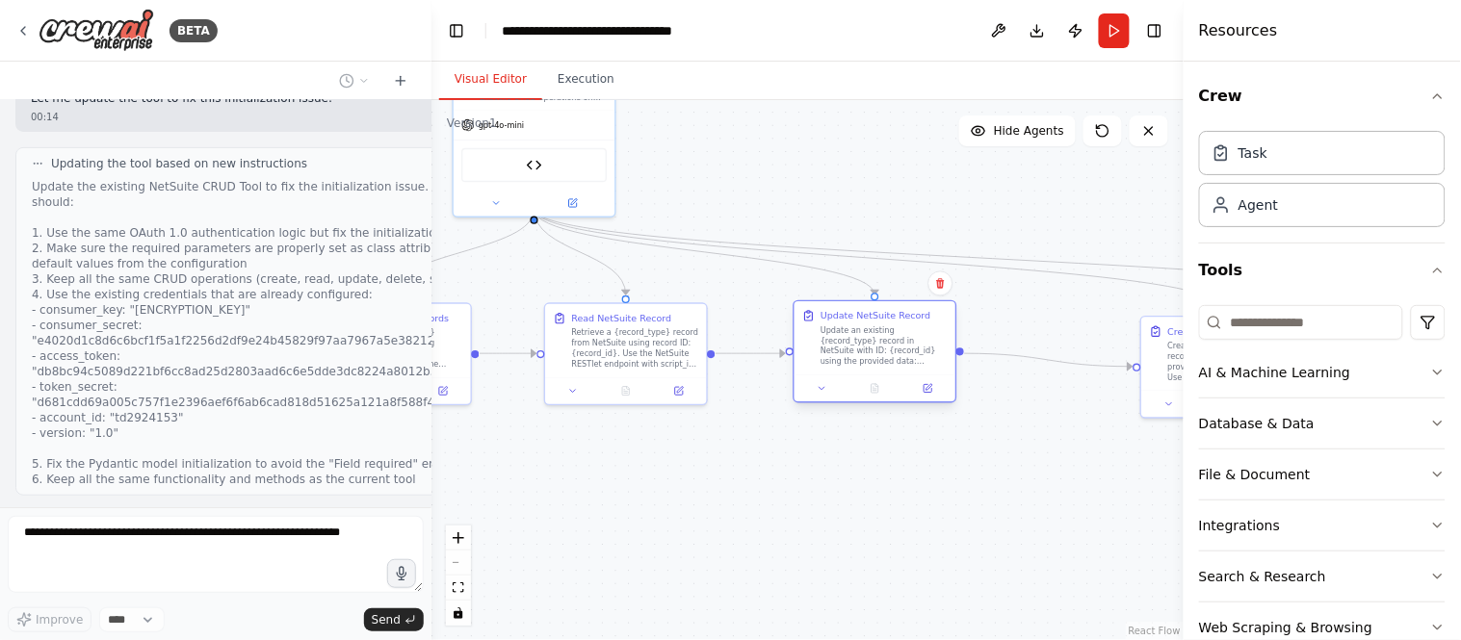
drag, startPoint x: 970, startPoint y: 367, endPoint x: 855, endPoint y: 353, distance: 115.4
click at [855, 353] on div "Update an existing {record_type} record in NetSuite with ID: {record_id} using …" at bounding box center [883, 346] width 127 height 42
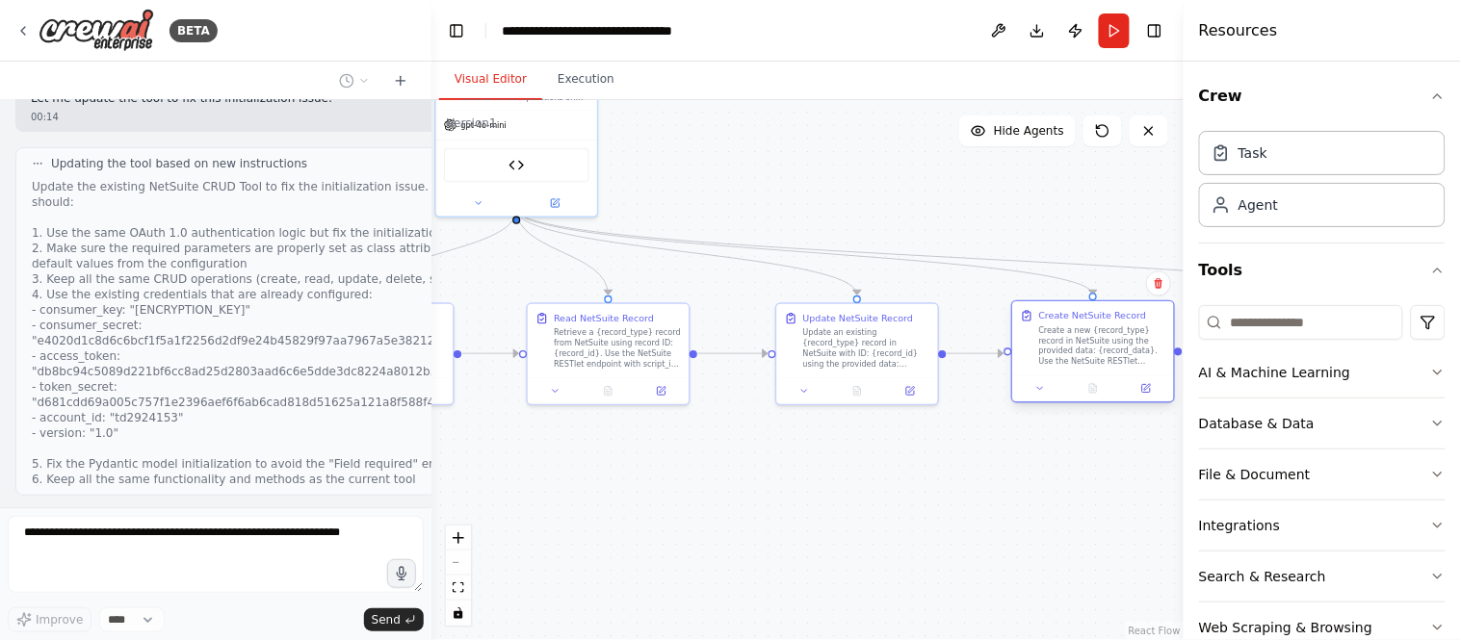
drag, startPoint x: 1168, startPoint y: 358, endPoint x: 1040, endPoint y: 342, distance: 129.1
click at [1040, 342] on div "Create a new {record_type} record in NetSuite using the provided data: {record_…" at bounding box center [1102, 346] width 127 height 42
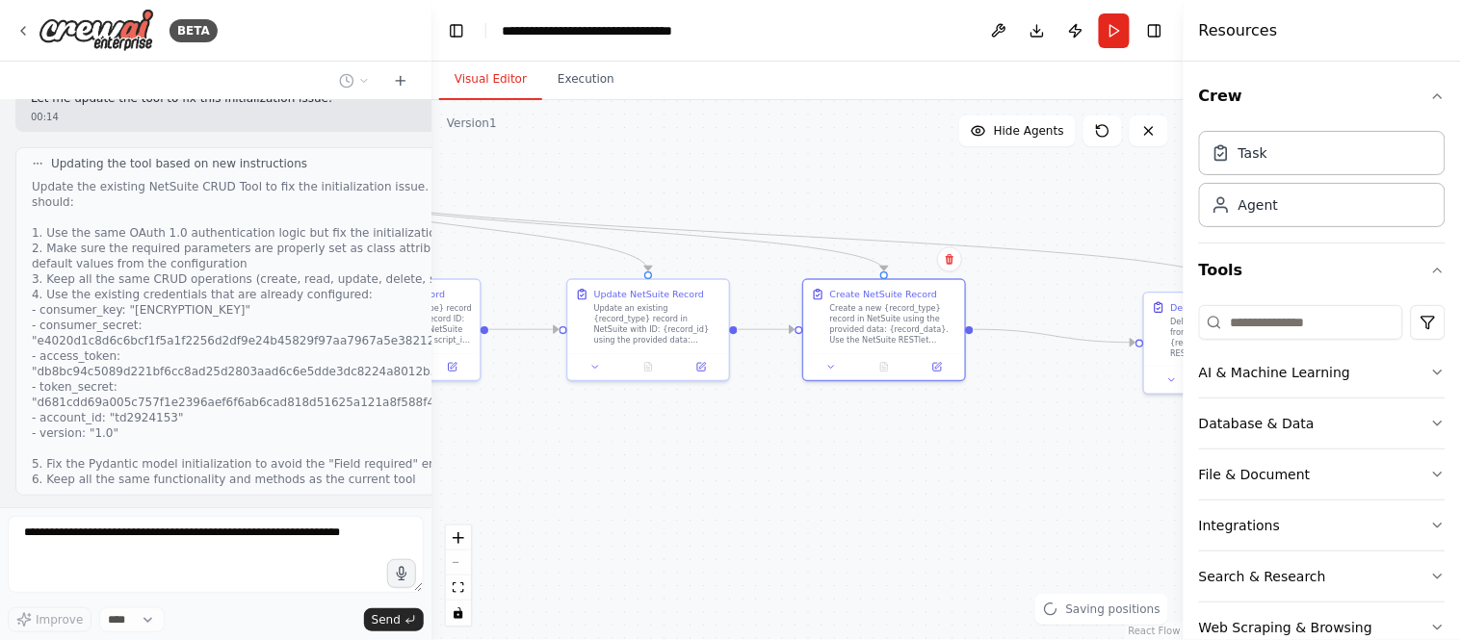
drag, startPoint x: 954, startPoint y: 506, endPoint x: 697, endPoint y: 498, distance: 257.2
click at [697, 498] on div ".deletable-edge-delete-btn { width: 20px; height: 20px; border: 0px solid #ffff…" at bounding box center [807, 370] width 752 height 540
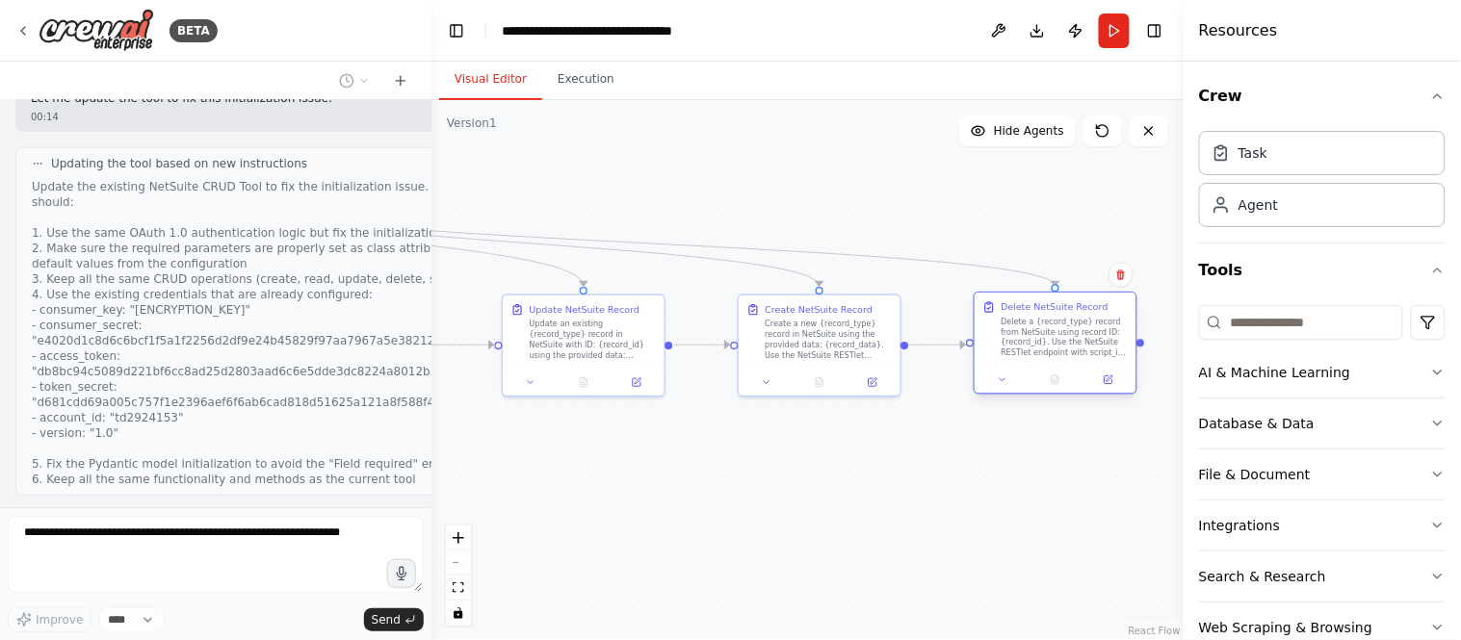
drag, startPoint x: 1151, startPoint y: 370, endPoint x: 1041, endPoint y: 356, distance: 110.6
click at [1041, 356] on div "Delete a {record_type} record from NetSuite using record ID: {record_id}. Use t…" at bounding box center [1063, 338] width 127 height 42
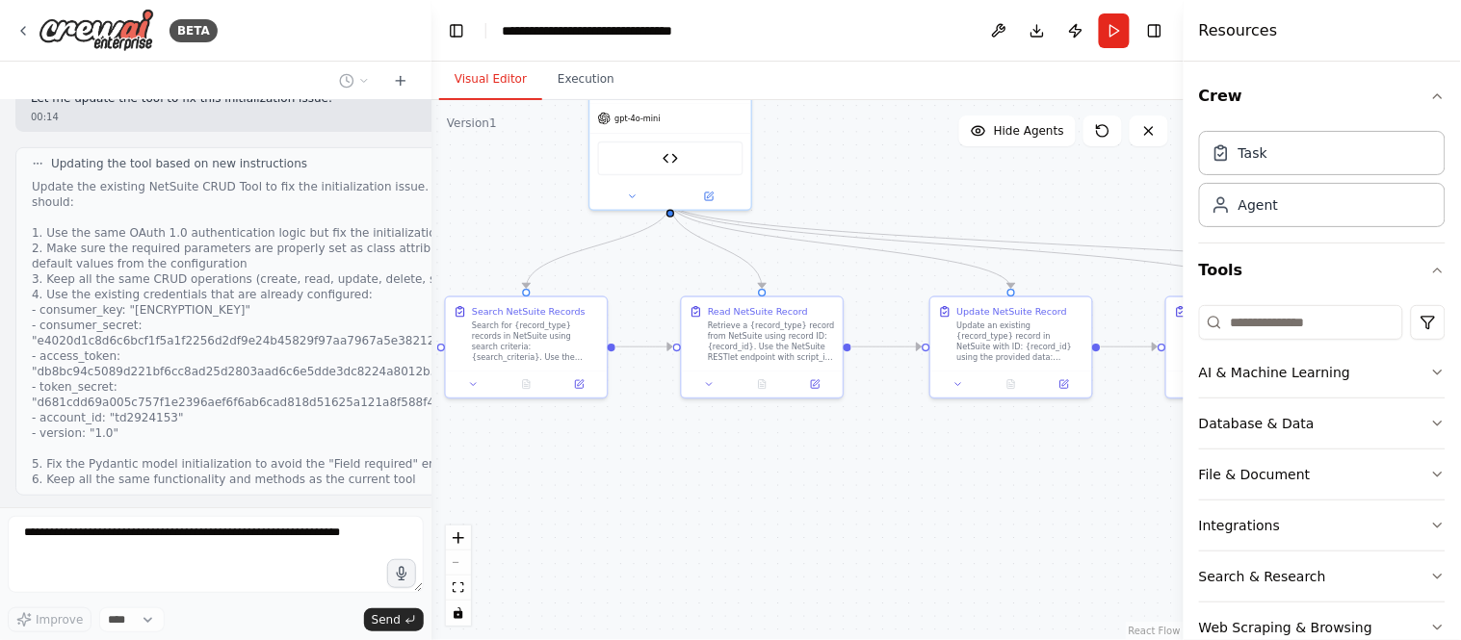
drag, startPoint x: 770, startPoint y: 496, endPoint x: 1198, endPoint y: 498, distance: 427.5
click at [1198, 498] on div "BETA I want to Automate NetSuite CRUD operations with OAuth 1.0. I have Consume…" at bounding box center [730, 320] width 1461 height 640
click at [1009, 350] on div "Update an existing {record_type} record in NetSuite with ID: {record_id} using …" at bounding box center [1007, 340] width 127 height 42
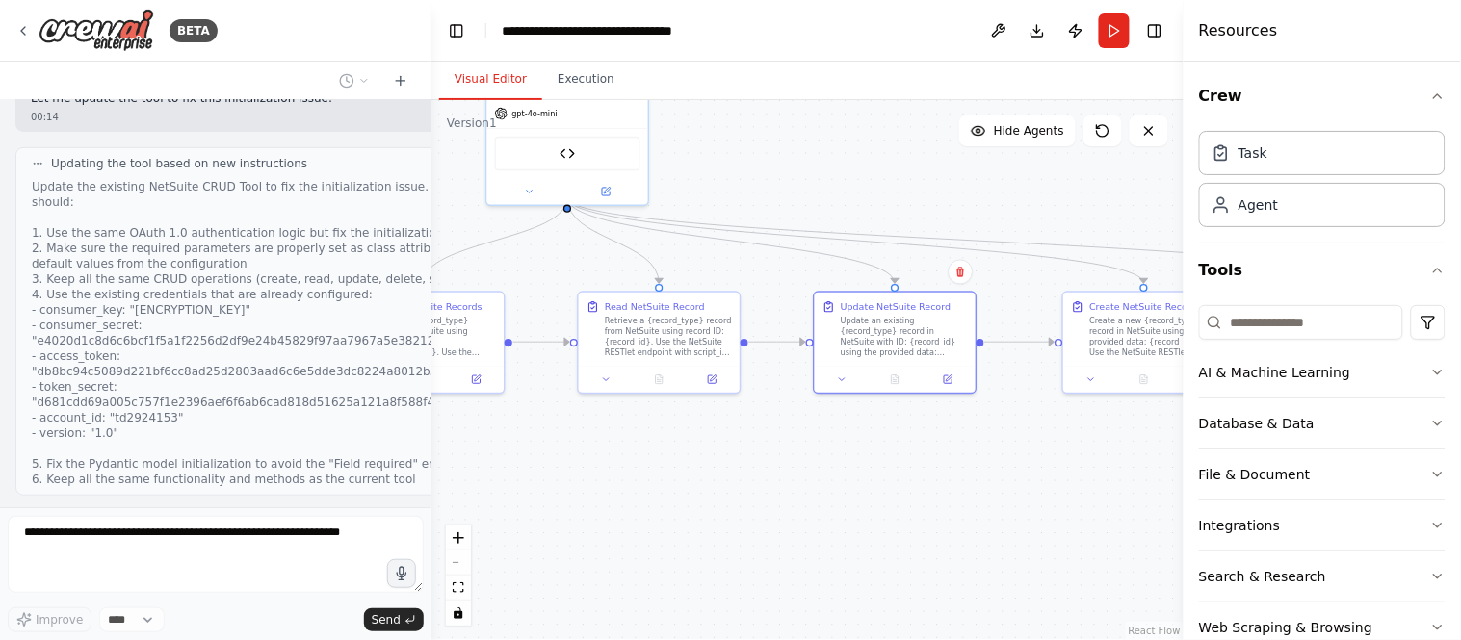
drag, startPoint x: 1028, startPoint y: 473, endPoint x: 960, endPoint y: 429, distance: 80.9
click at [921, 468] on div ".deletable-edge-delete-btn { width: 20px; height: 20px; border: 0px solid #ffff…" at bounding box center [807, 370] width 752 height 540
drag, startPoint x: 1130, startPoint y: 342, endPoint x: 1111, endPoint y: 343, distance: 19.3
click at [1111, 343] on div "Create a new {record_type} record in NetSuite using the provided data: {record_…" at bounding box center [1135, 335] width 127 height 42
drag, startPoint x: 1072, startPoint y: 483, endPoint x: 816, endPoint y: 483, distance: 256.1
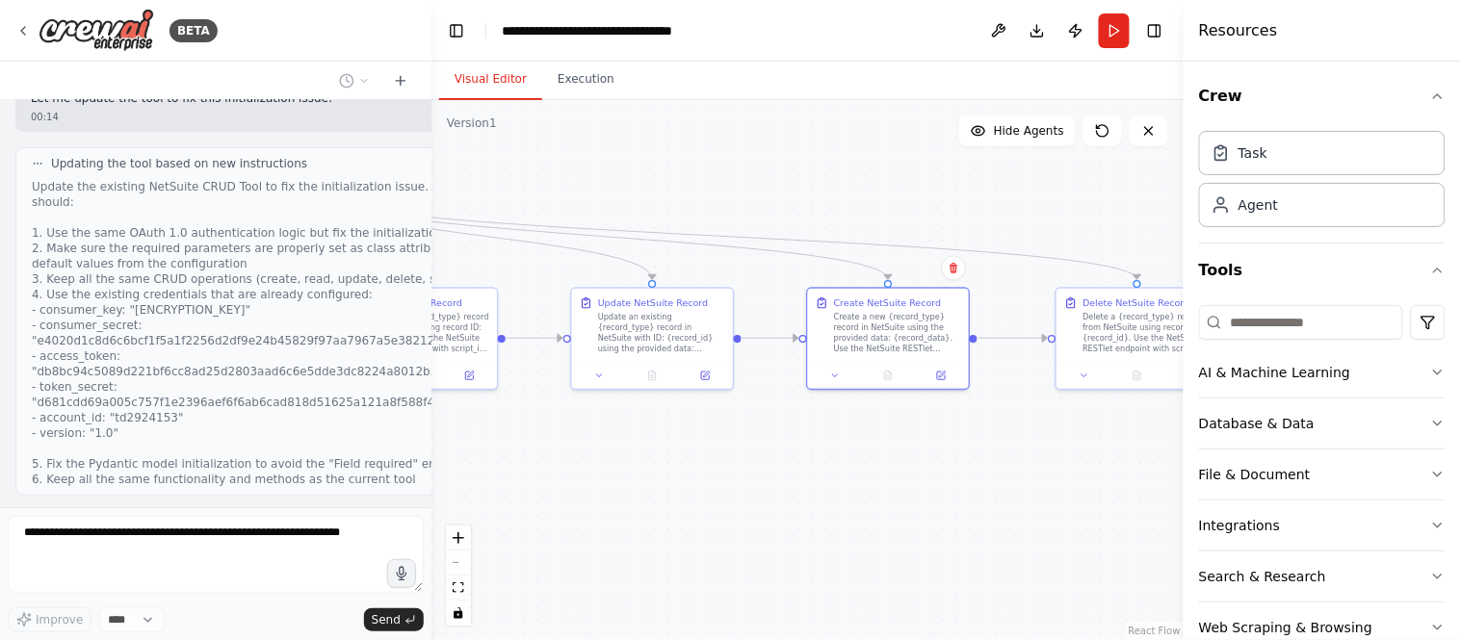
click at [816, 483] on div ".deletable-edge-delete-btn { width: 20px; height: 20px; border: 0px solid #ffff…" at bounding box center [807, 370] width 752 height 540
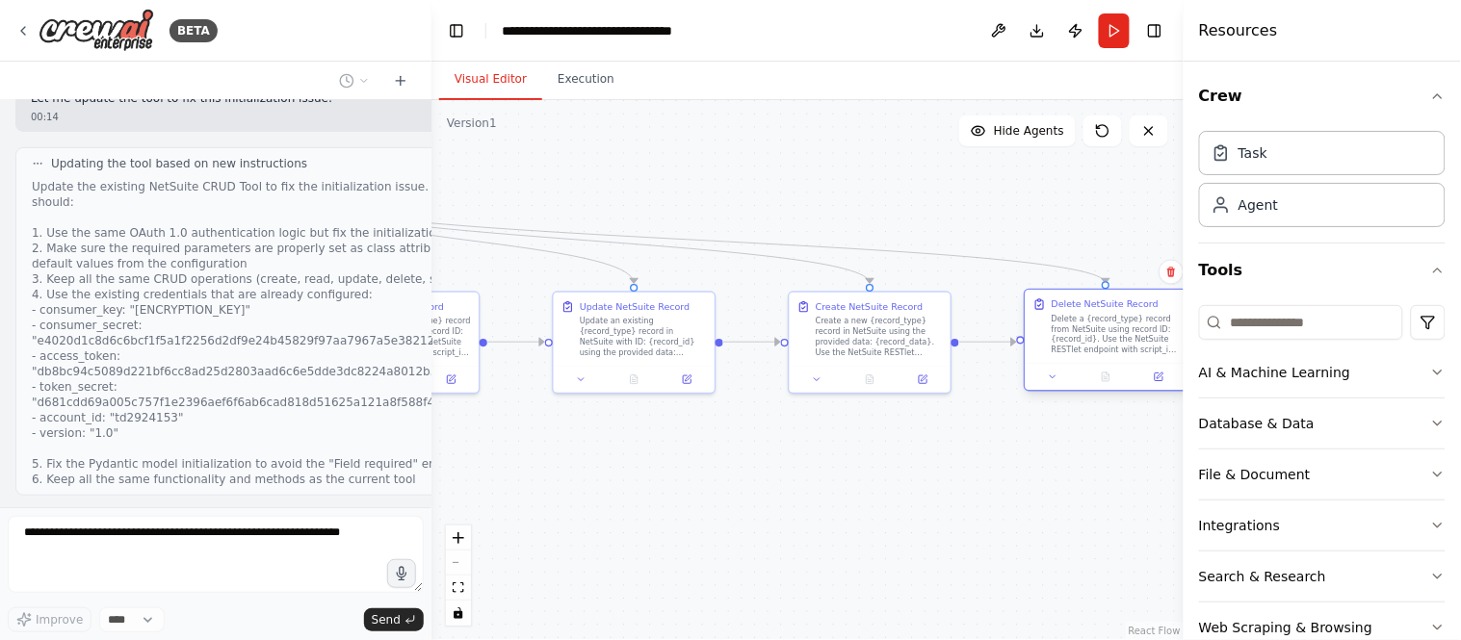
drag, startPoint x: 1136, startPoint y: 337, endPoint x: 1119, endPoint y: 341, distance: 17.8
click at [1119, 341] on div "Delete a {record_type} record from NetSuite using record ID: {record_id}. Use t…" at bounding box center [1114, 335] width 127 height 42
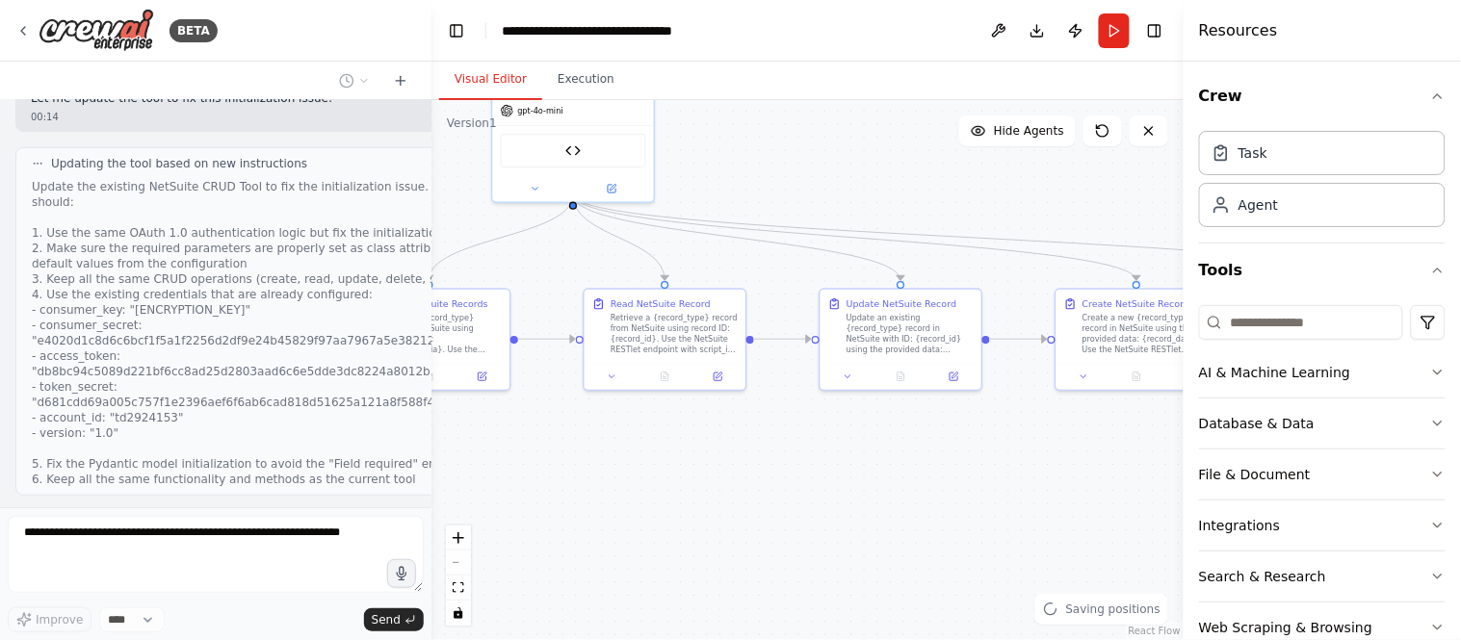
drag, startPoint x: 911, startPoint y: 477, endPoint x: 1178, endPoint y: 474, distance: 266.7
click at [1178, 474] on div "BETA I want to Automate NetSuite CRUD operations with OAuth 1.0. I have Consume…" at bounding box center [730, 320] width 1461 height 640
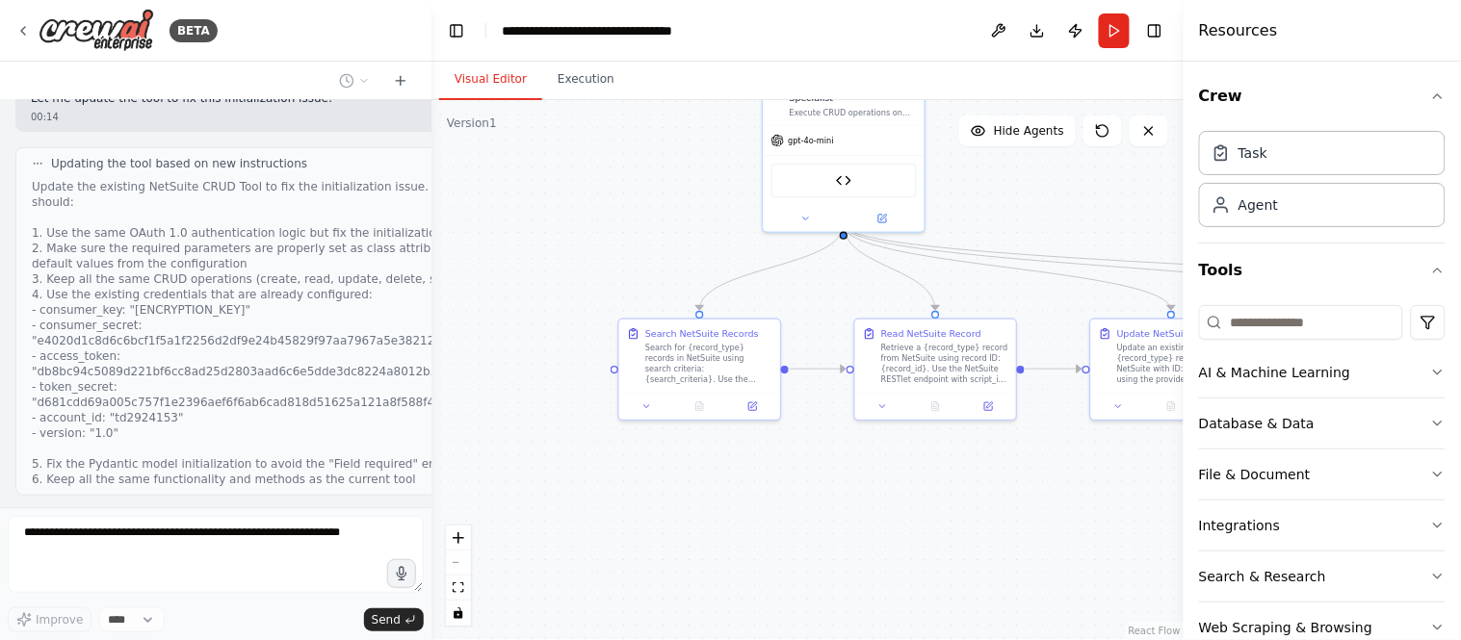
drag, startPoint x: 898, startPoint y: 476, endPoint x: 1169, endPoint y: 506, distance: 272.2
click at [1169, 506] on div ".deletable-edge-delete-btn { width: 20px; height: 20px; border: 0px solid #ffff…" at bounding box center [807, 370] width 752 height 540
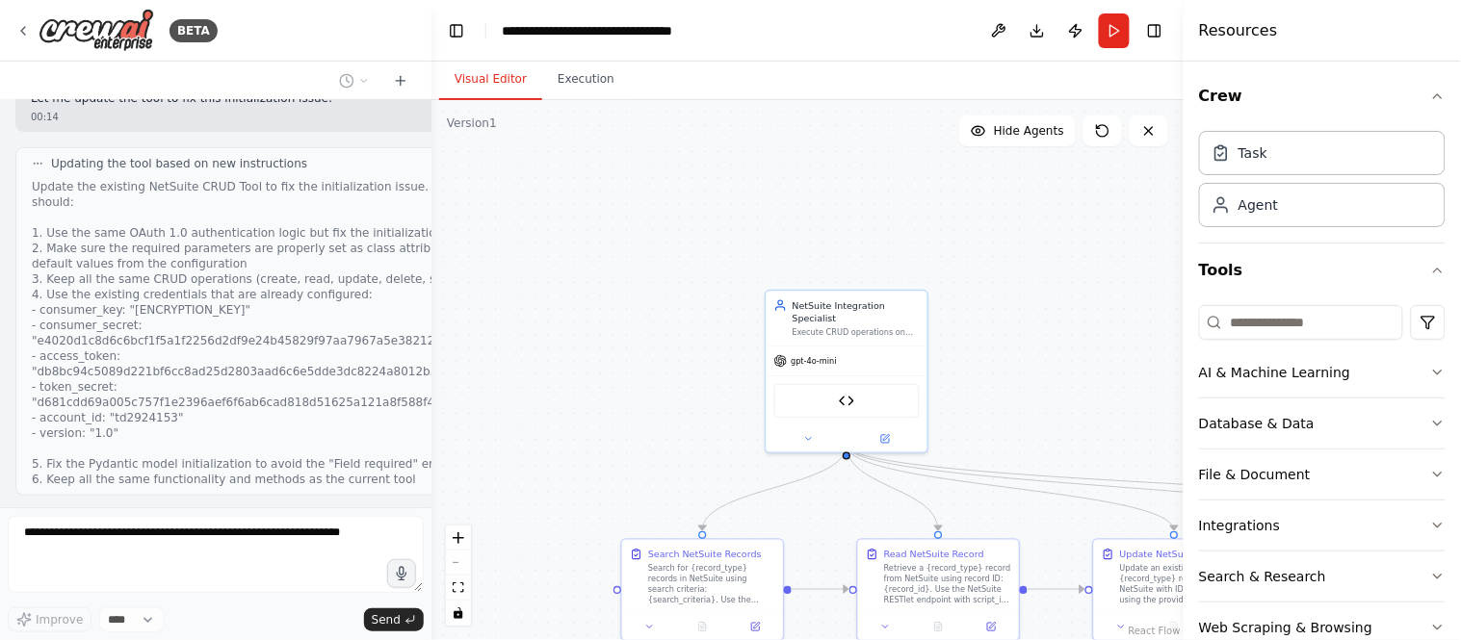
drag, startPoint x: 572, startPoint y: 243, endPoint x: 569, endPoint y: 485, distance: 242.7
click at [569, 485] on div ".deletable-edge-delete-btn { width: 20px; height: 20px; border: 0px solid #ffff…" at bounding box center [807, 370] width 752 height 540
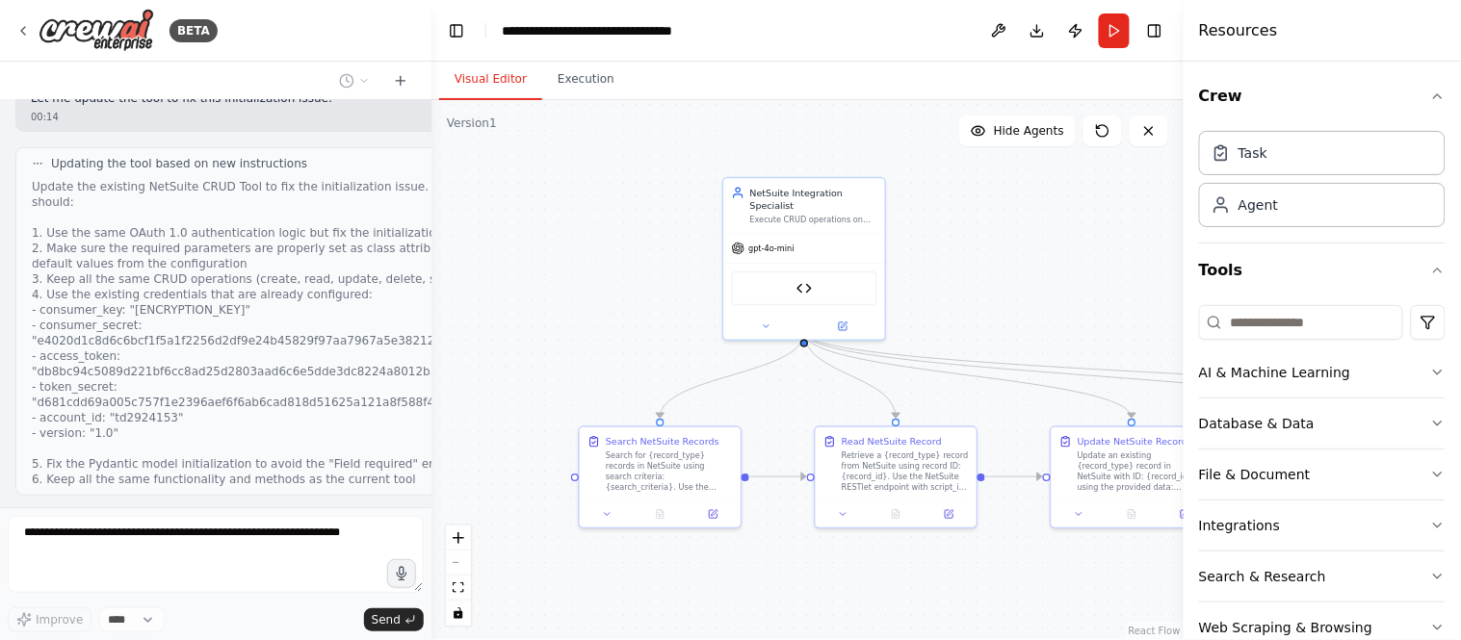
drag, startPoint x: 661, startPoint y: 475, endPoint x: 623, endPoint y: 319, distance: 160.4
click at [623, 322] on div ".deletable-edge-delete-btn { width: 20px; height: 20px; border: 0px solid #ffff…" at bounding box center [807, 370] width 752 height 540
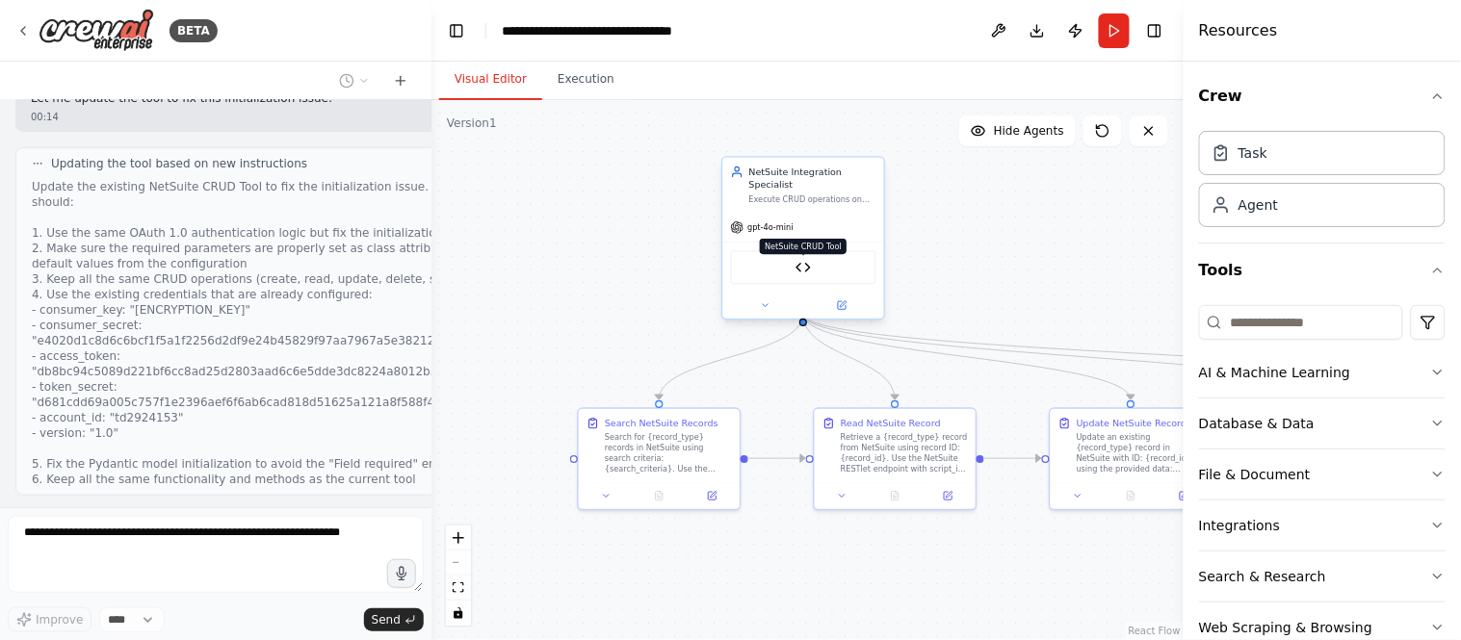
click at [807, 260] on img at bounding box center [802, 267] width 15 height 15
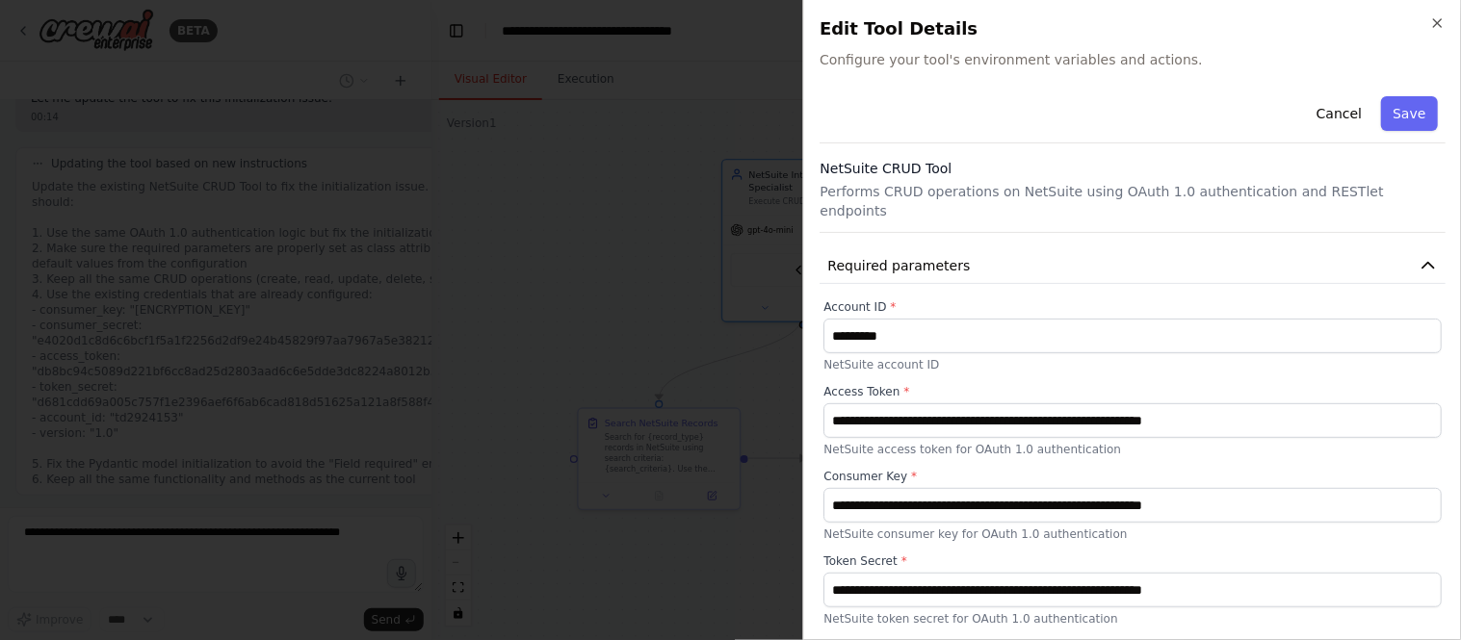
scroll to position [5901, 0]
click at [1314, 113] on button "Save" at bounding box center [1410, 113] width 56 height 35
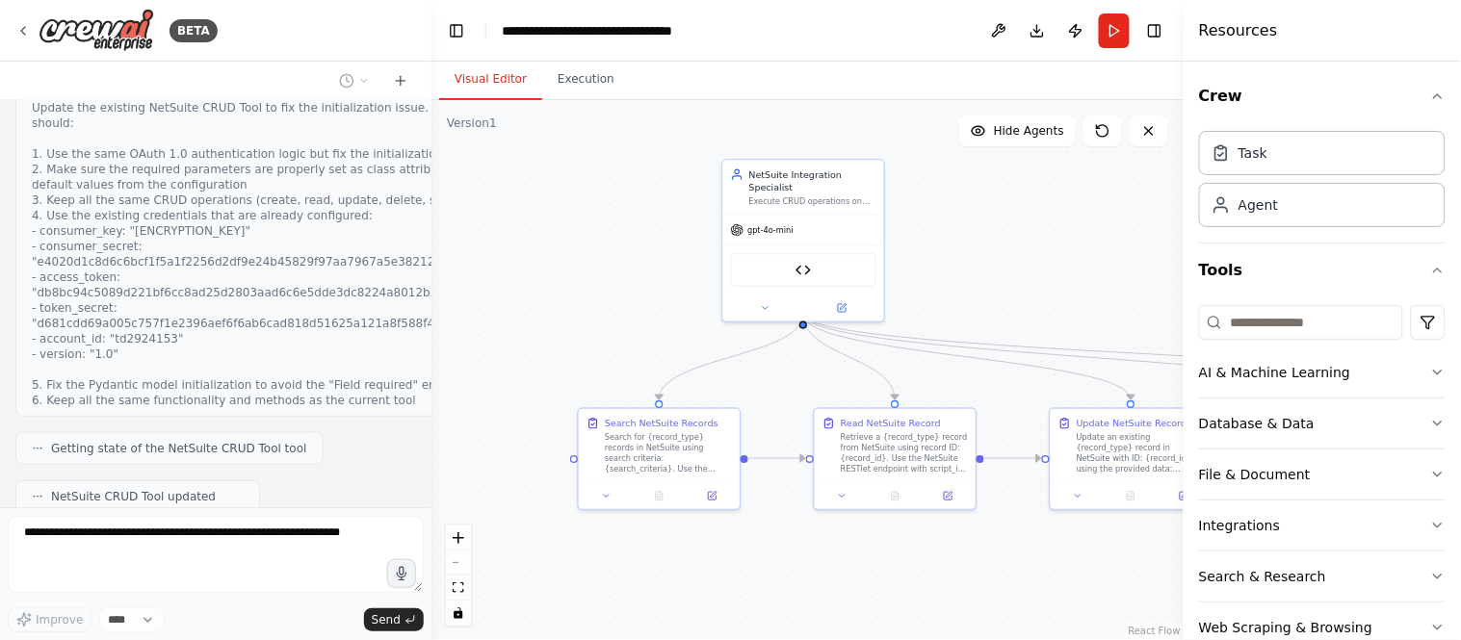
click at [59, 512] on button "View Old Code" at bounding box center [74, 523] width 84 height 23
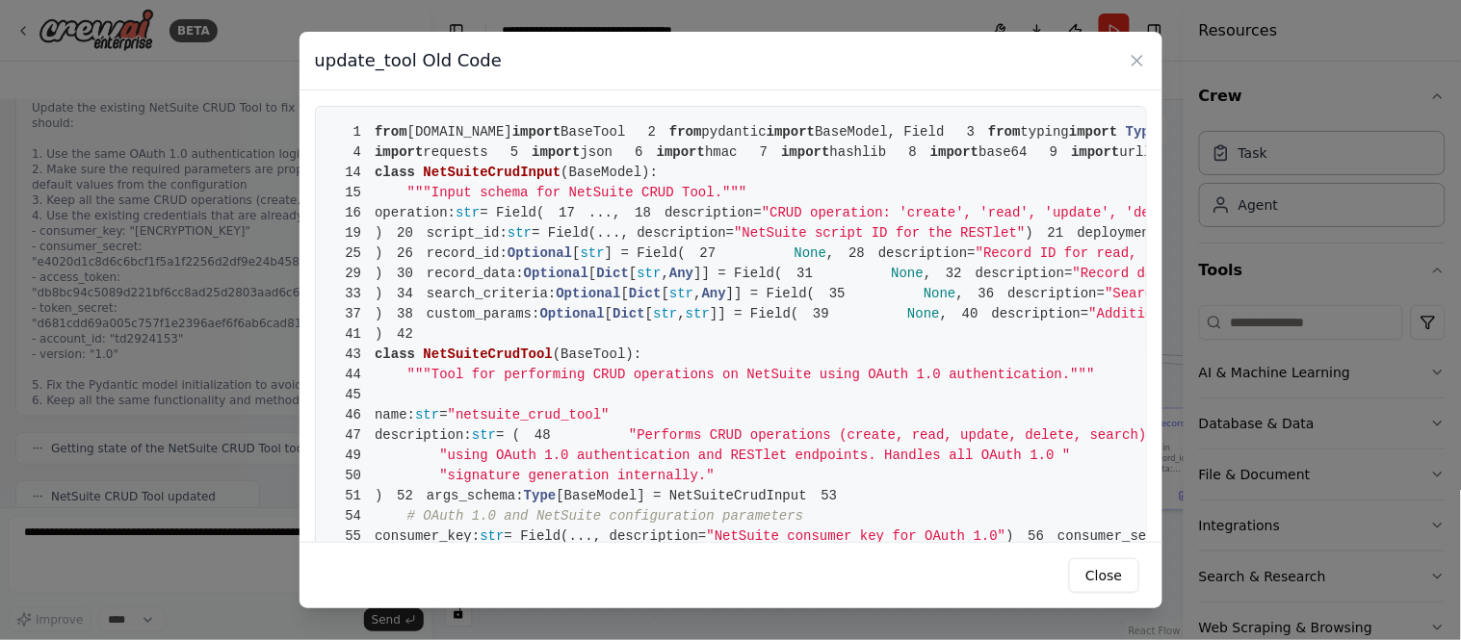
click at [155, 421] on div "update_tool Old Code 1 from crewai.tools import BaseTool 2 from pydantic import…" at bounding box center [730, 320] width 1461 height 640
click at [1142, 64] on icon at bounding box center [1137, 60] width 19 height 19
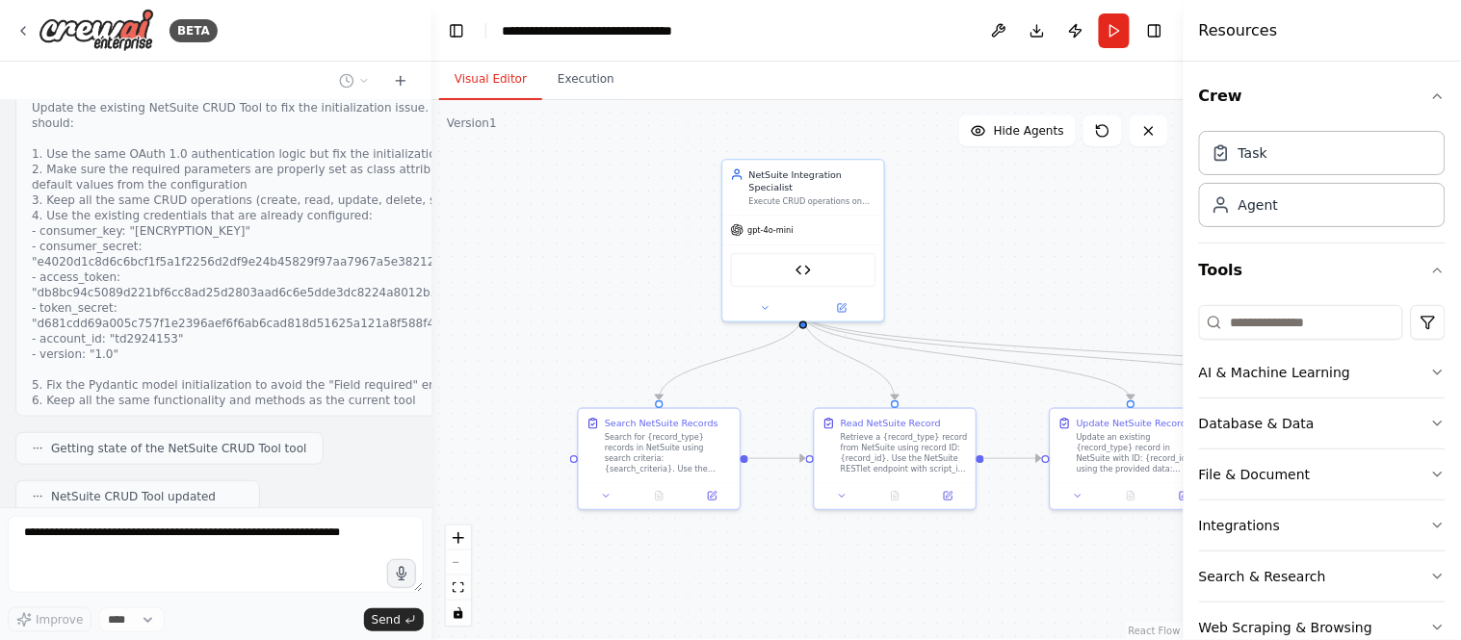
click at [168, 512] on button "View New Code" at bounding box center [168, 523] width 90 height 23
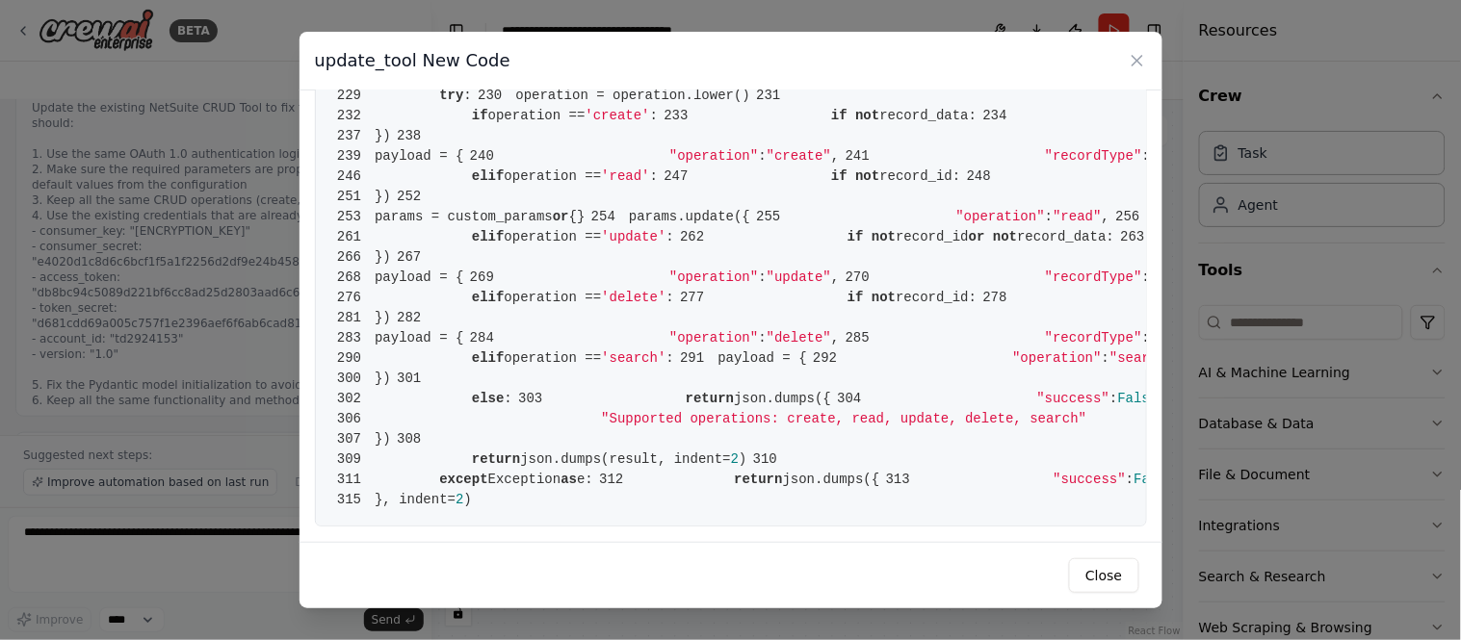
scroll to position [11748, 0]
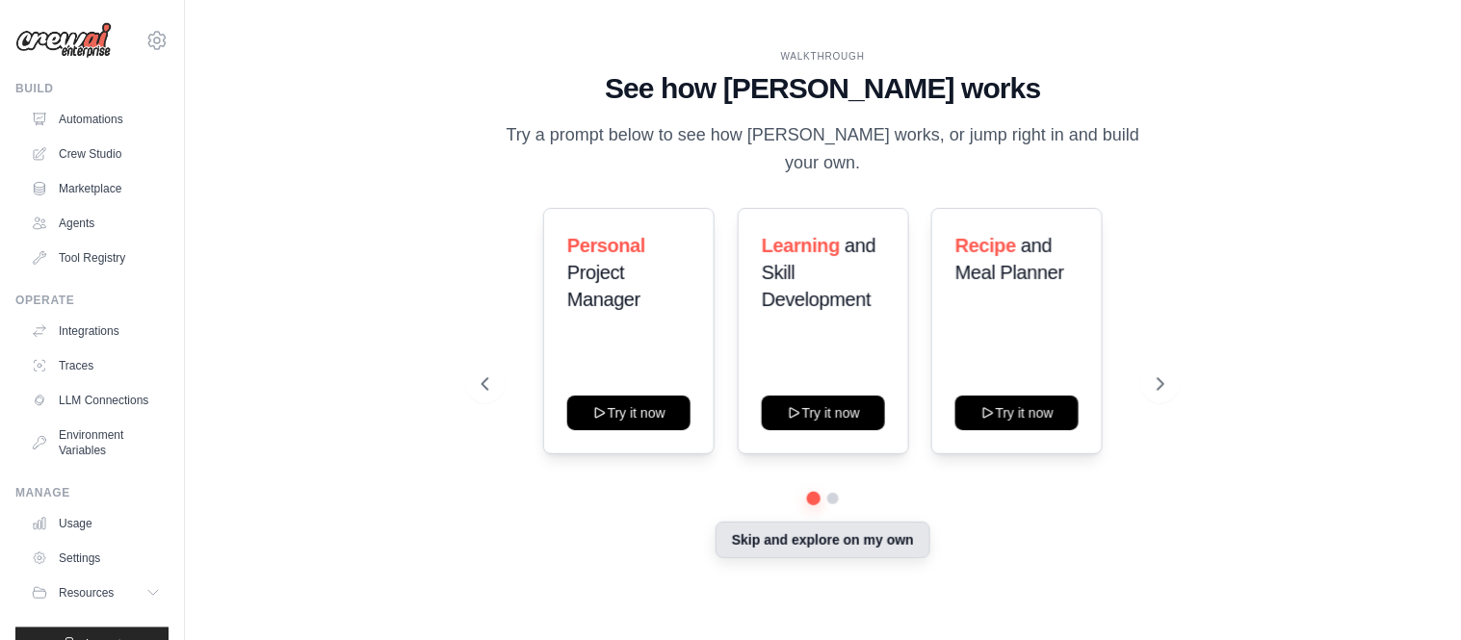
click at [806, 532] on button "Skip and explore on my own" at bounding box center [822, 540] width 215 height 37
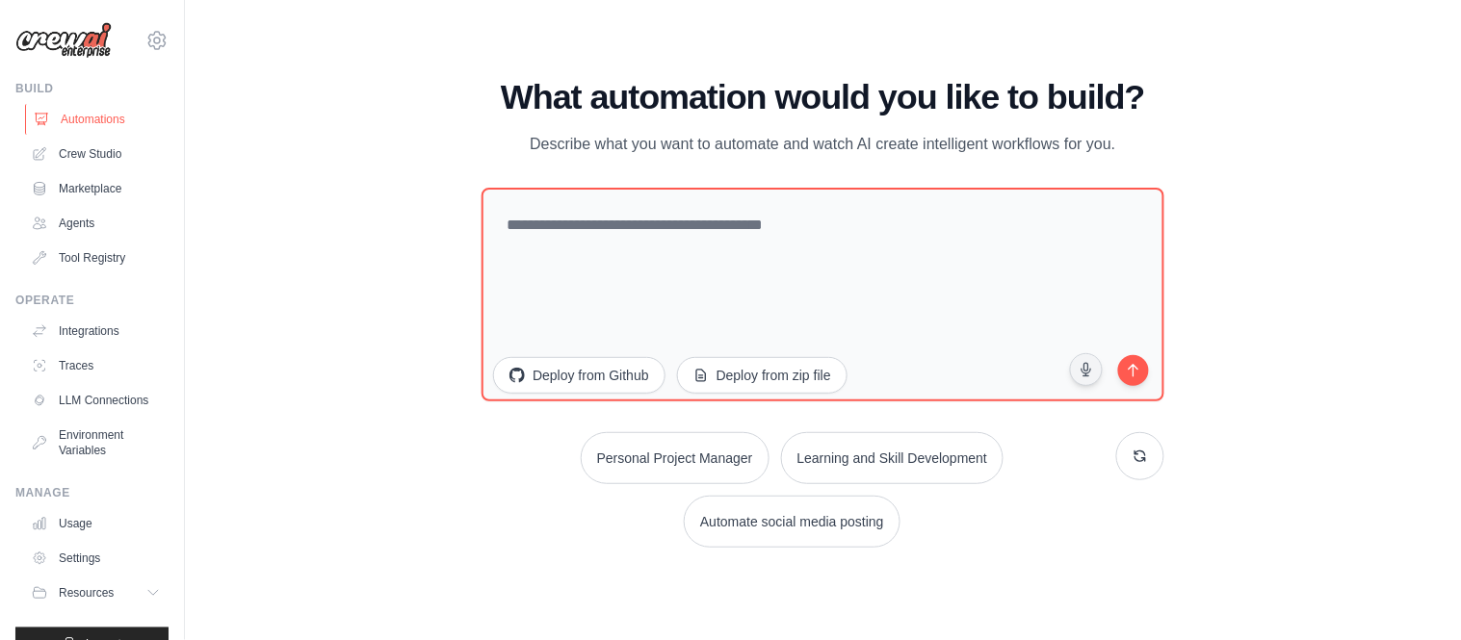
click at [91, 119] on link "Automations" at bounding box center [97, 119] width 145 height 31
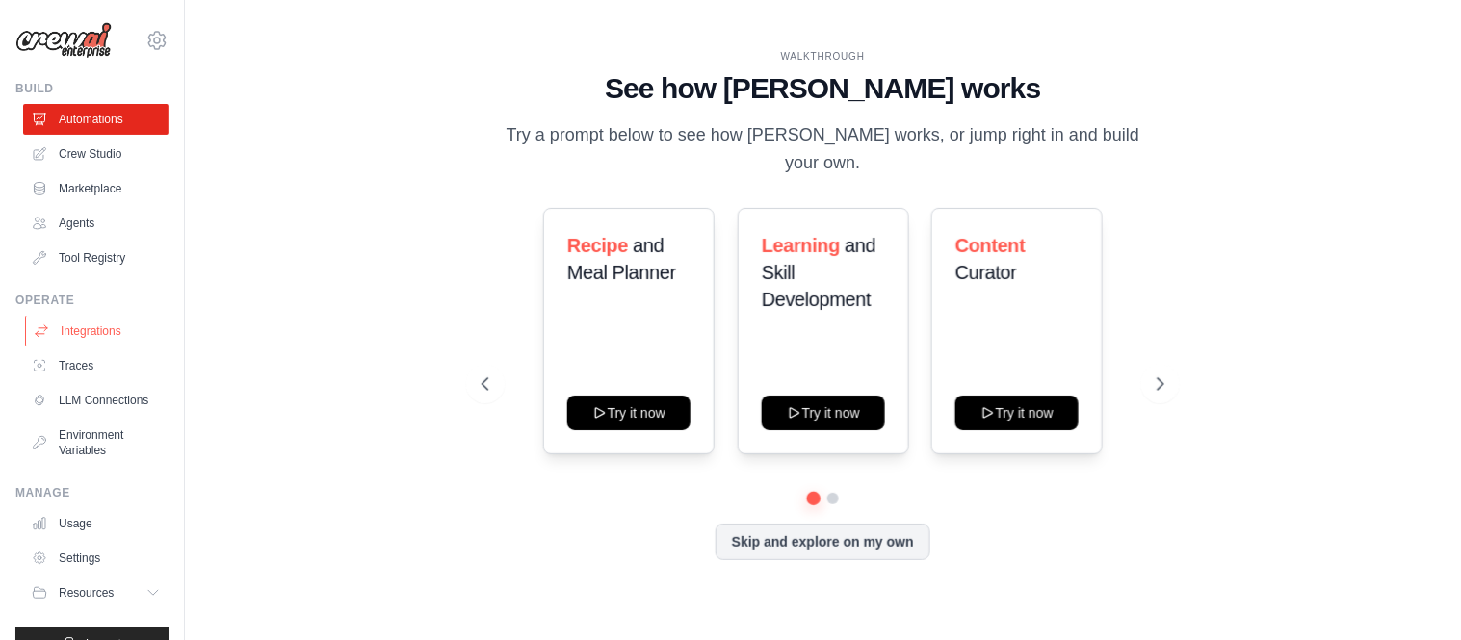
click at [82, 330] on link "Integrations" at bounding box center [97, 331] width 145 height 31
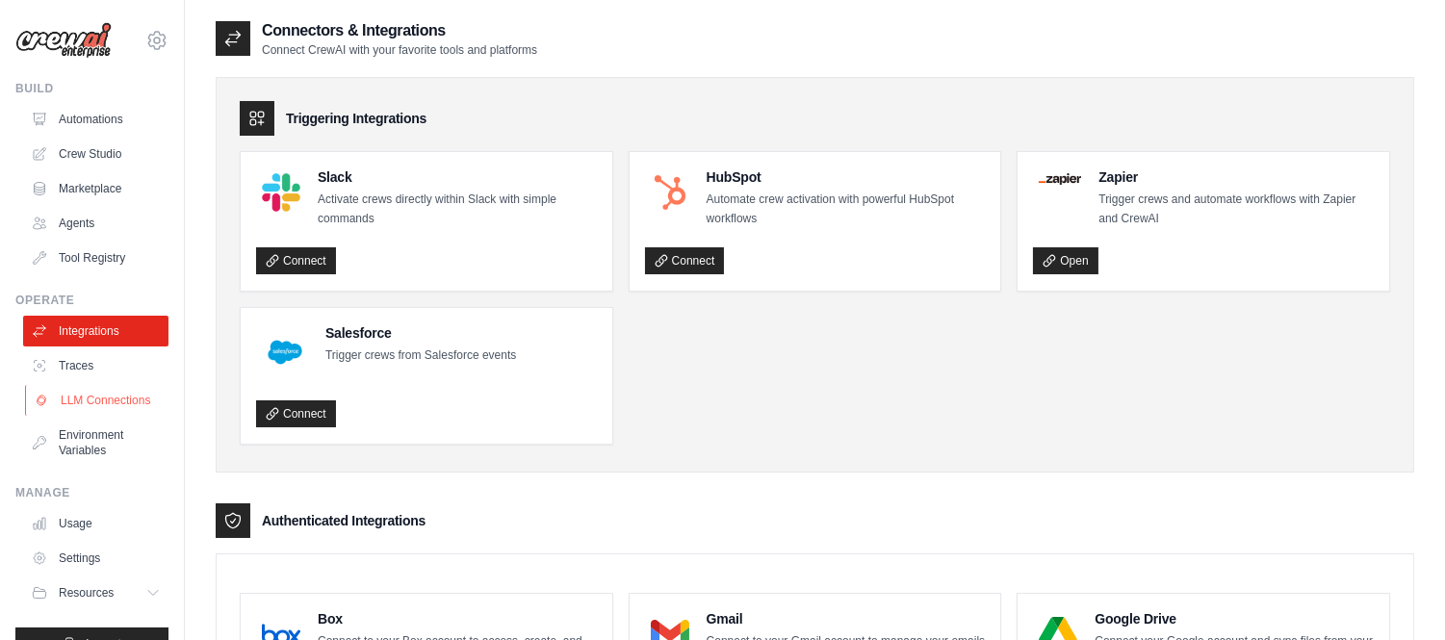
click at [99, 401] on link "LLM Connections" at bounding box center [97, 400] width 145 height 31
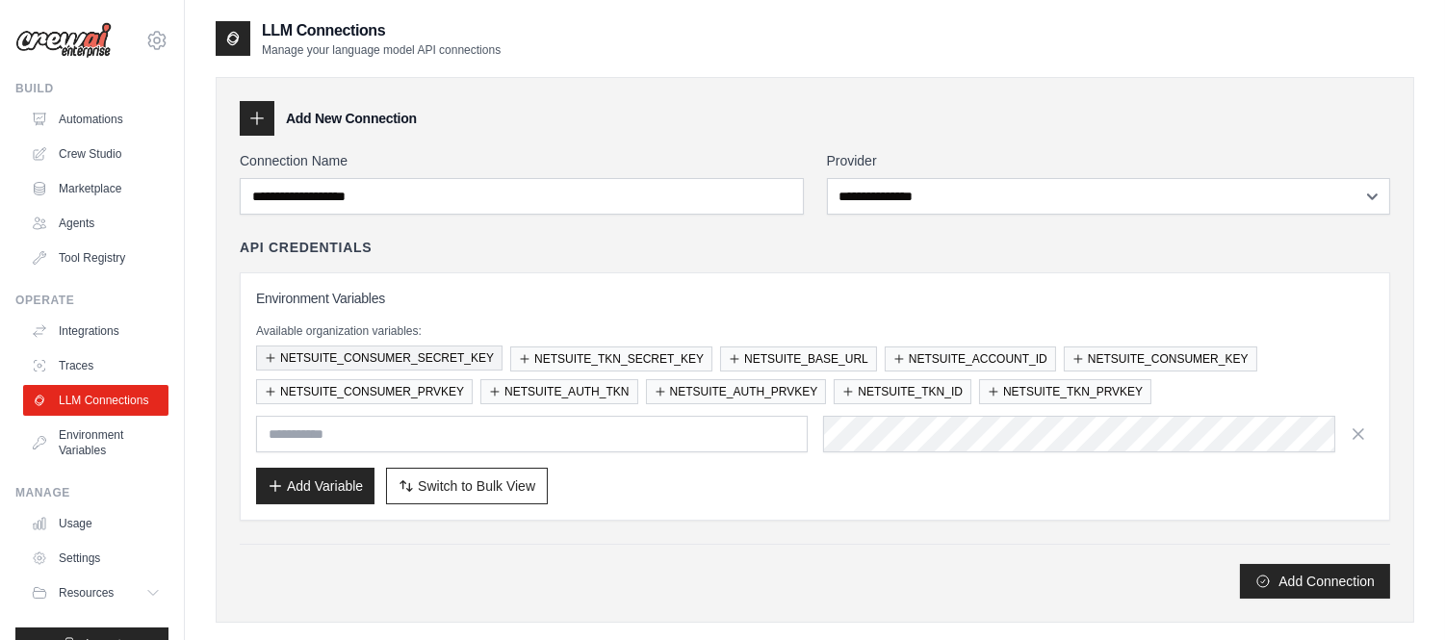
click at [451, 350] on button "NETSUITE_CONSUMER_SECRET_KEY" at bounding box center [379, 358] width 247 height 25
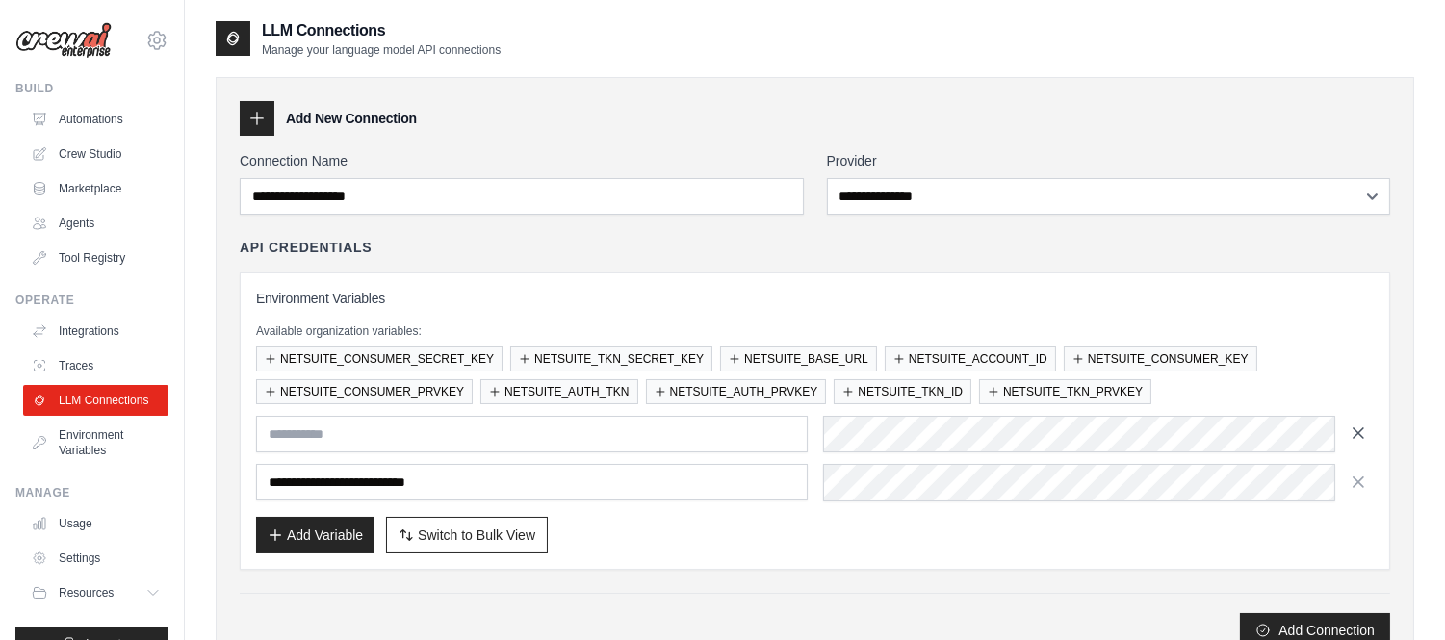
click at [1358, 430] on icon "button" at bounding box center [1358, 433] width 19 height 19
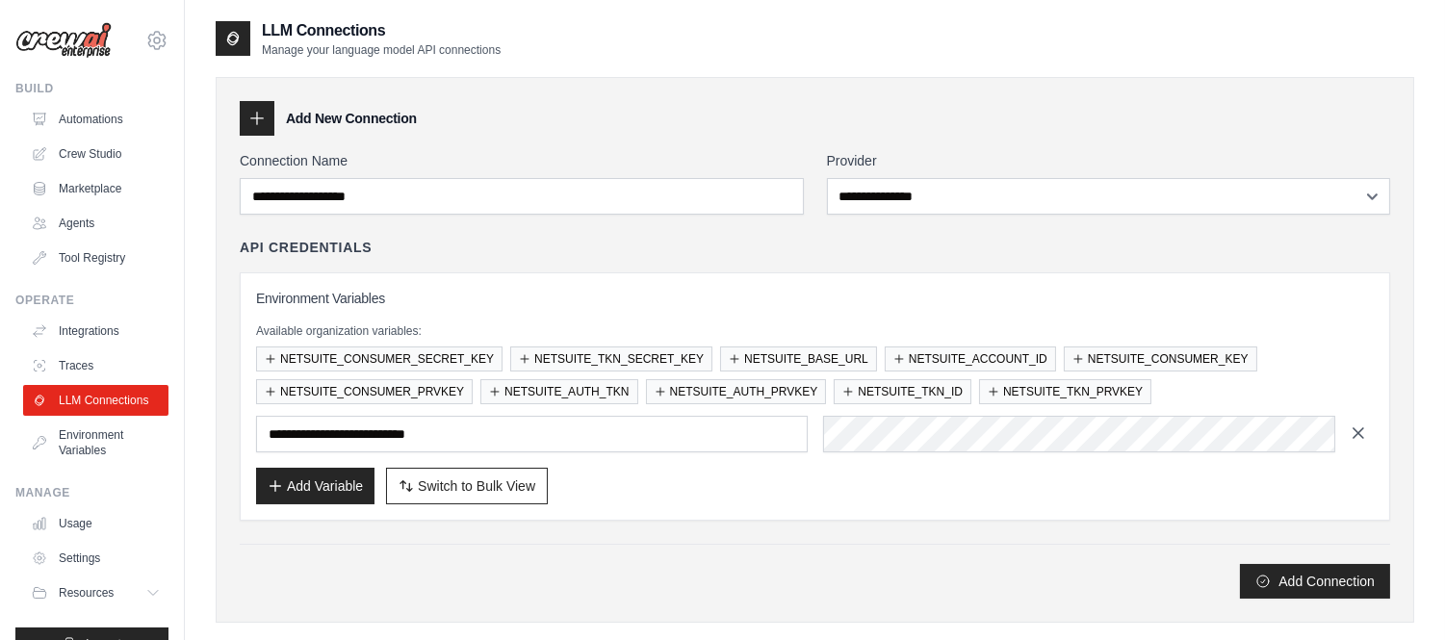
click at [1360, 434] on icon "button" at bounding box center [1359, 433] width 10 height 10
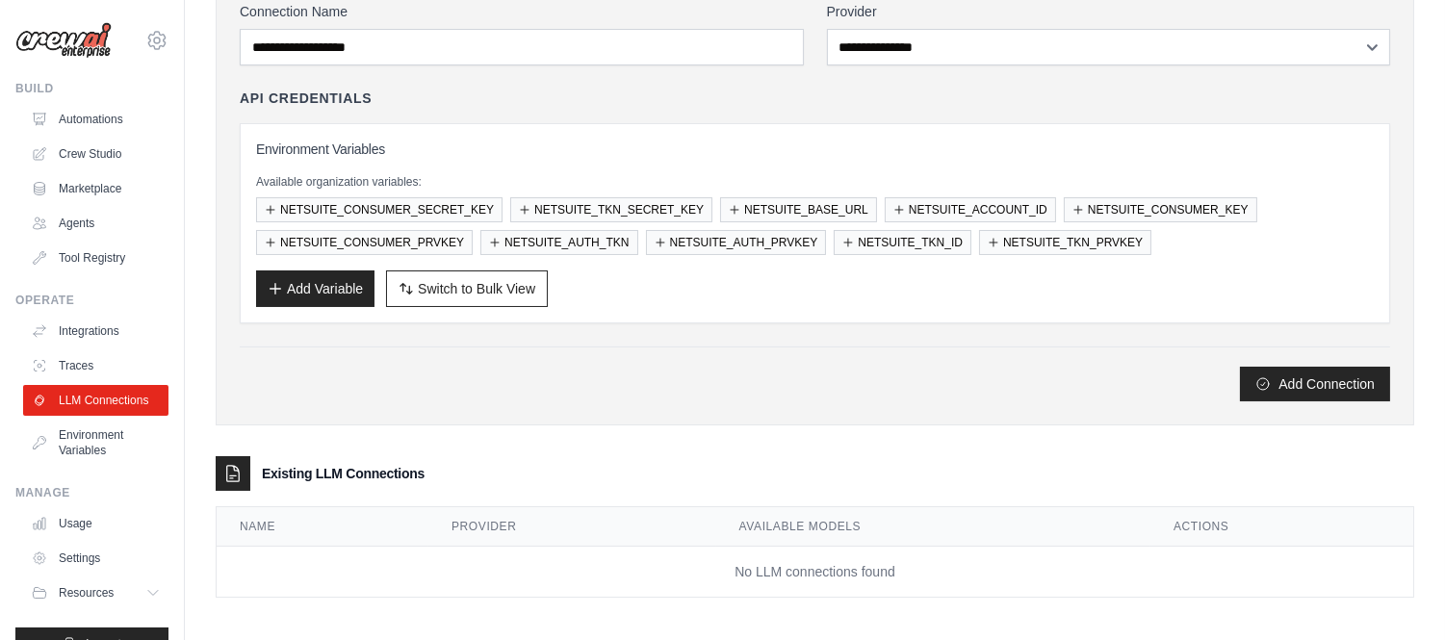
scroll to position [158, 0]
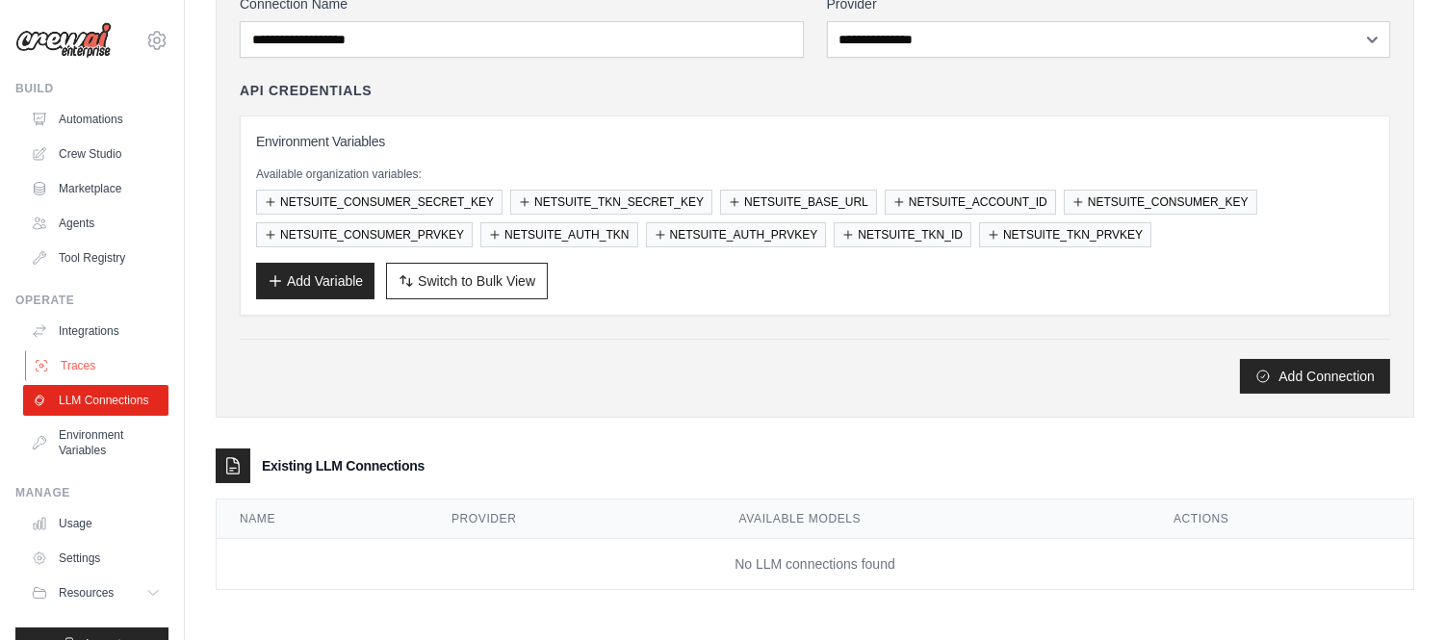
click at [81, 356] on link "Traces" at bounding box center [97, 365] width 145 height 31
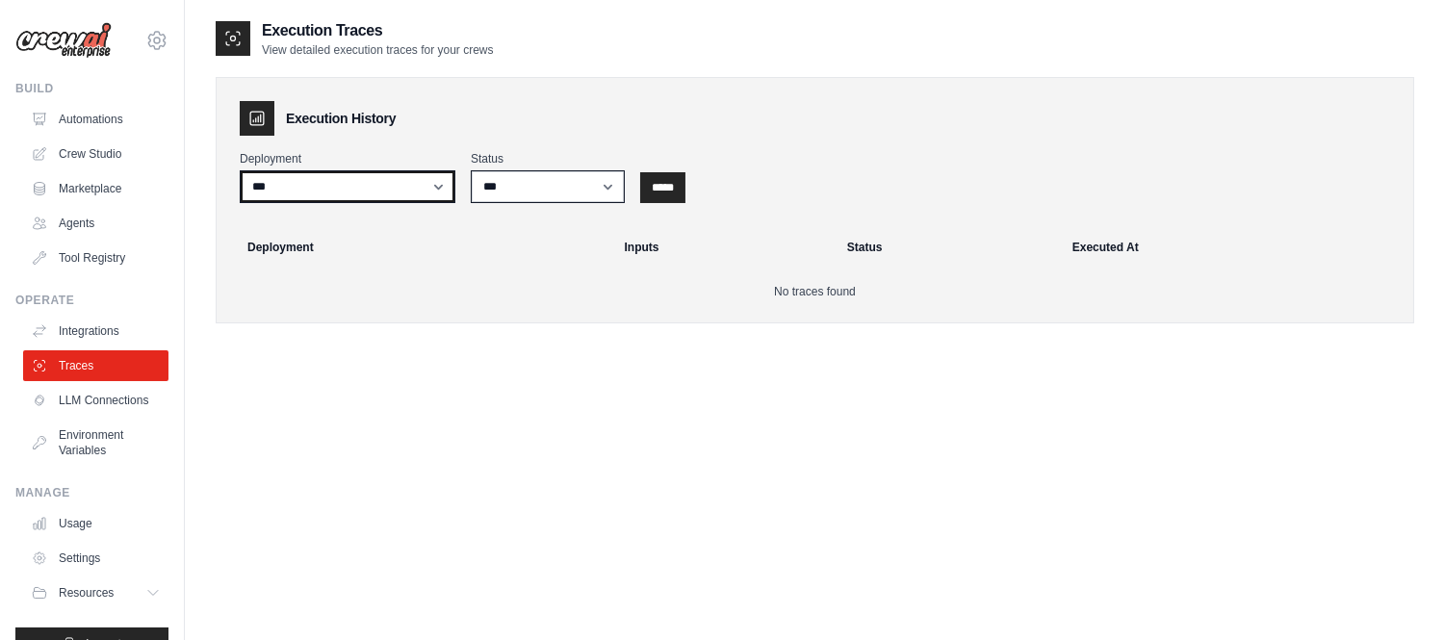
click at [329, 190] on select "***" at bounding box center [348, 186] width 216 height 33
click at [240, 170] on select "***" at bounding box center [348, 186] width 216 height 33
click at [331, 247] on th "Deployment" at bounding box center [418, 247] width 389 height 42
click at [51, 218] on link "Agents" at bounding box center [97, 223] width 145 height 31
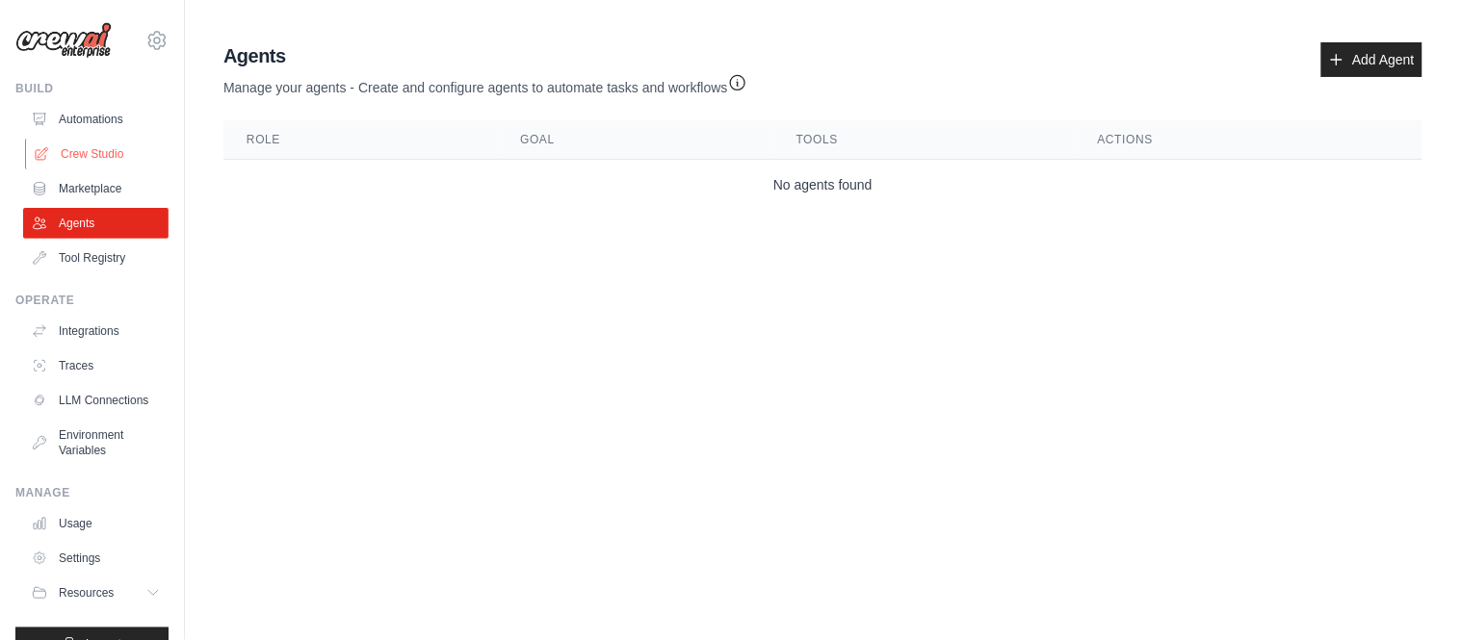
click at [88, 165] on link "Crew Studio" at bounding box center [97, 154] width 145 height 31
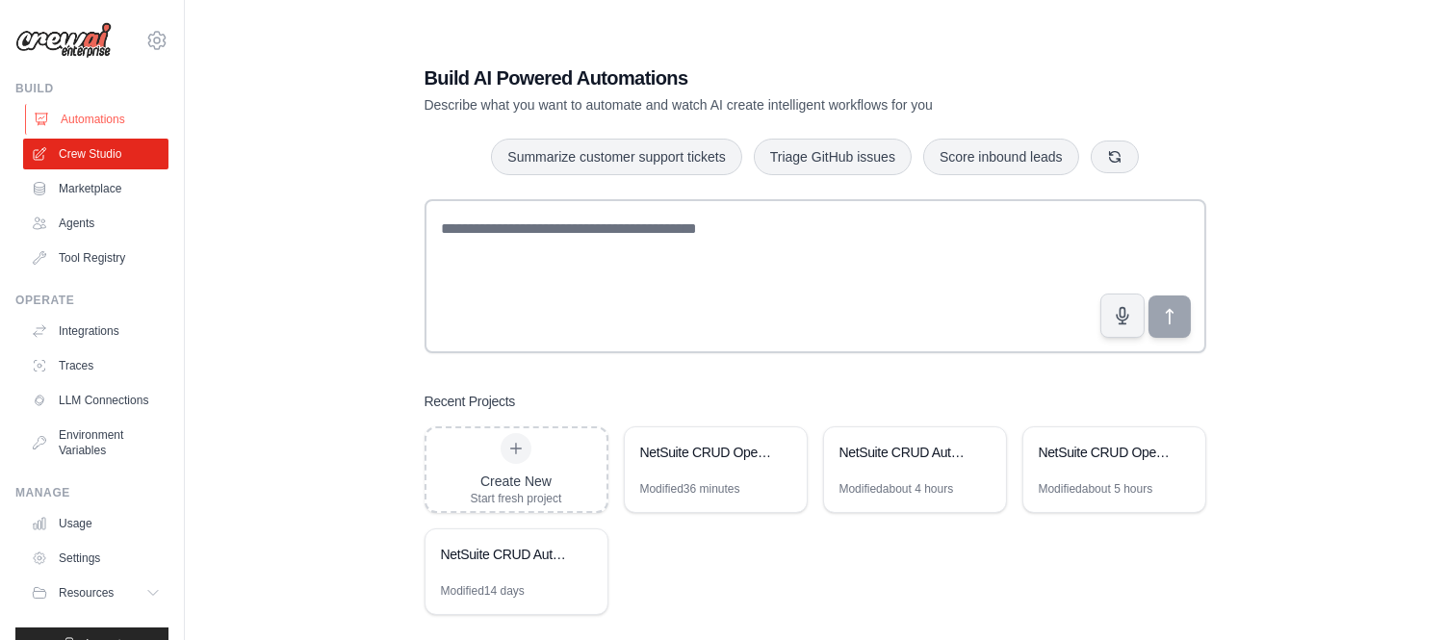
click at [87, 117] on link "Automations" at bounding box center [97, 119] width 145 height 31
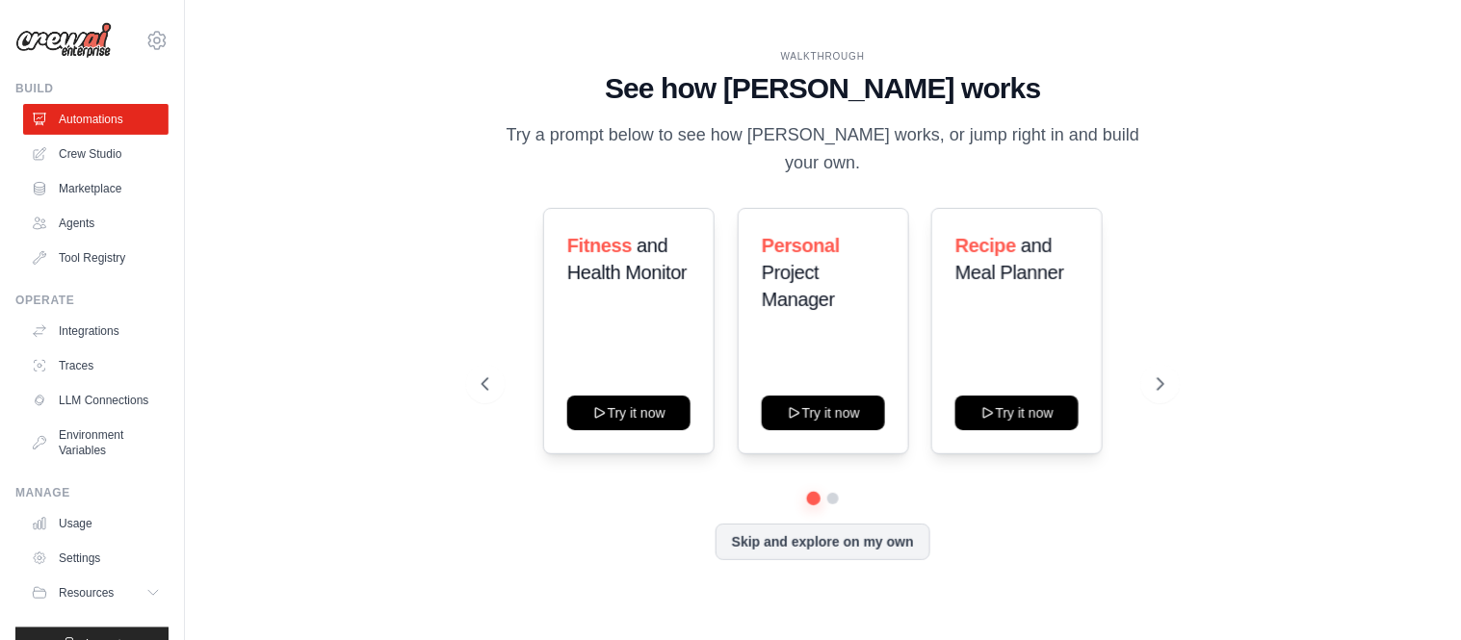
click at [87, 169] on ul "Automations Crew Studio Marketplace Agents Tool Registry" at bounding box center [95, 188] width 145 height 169
click at [88, 156] on link "Crew Studio" at bounding box center [97, 154] width 145 height 31
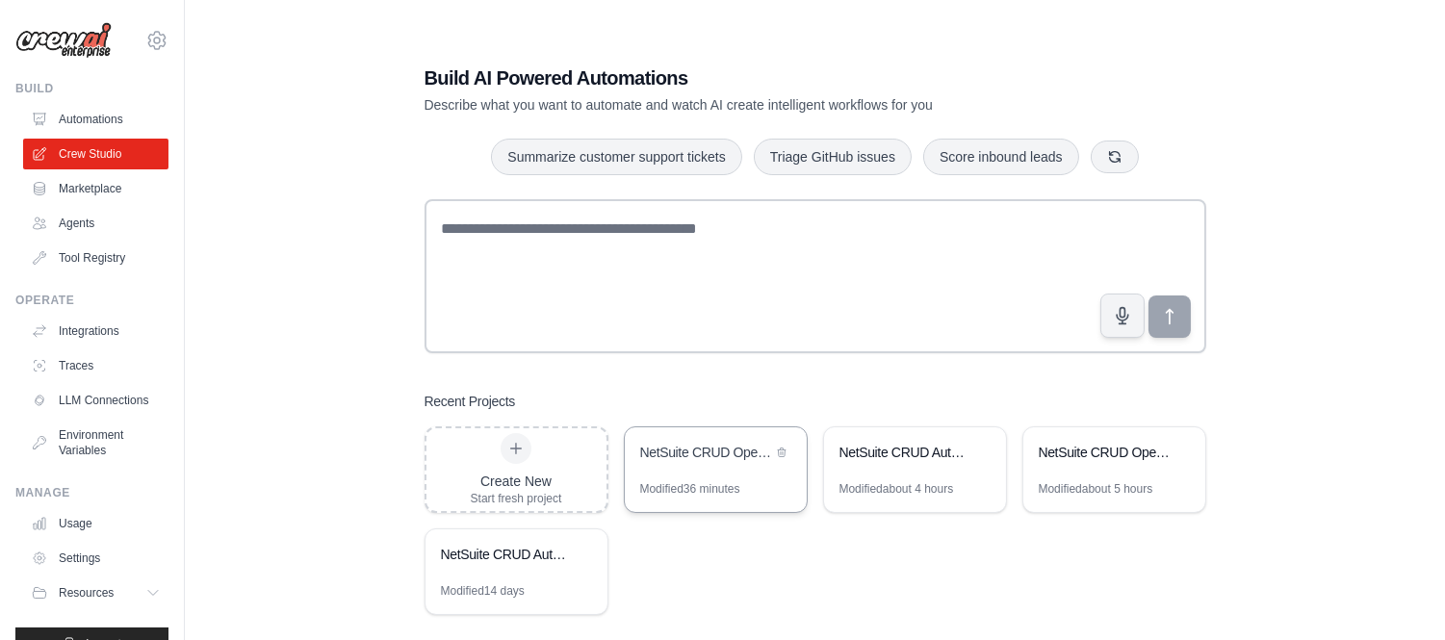
click at [689, 481] on div "Modified 36 minutes" at bounding box center [690, 488] width 100 height 15
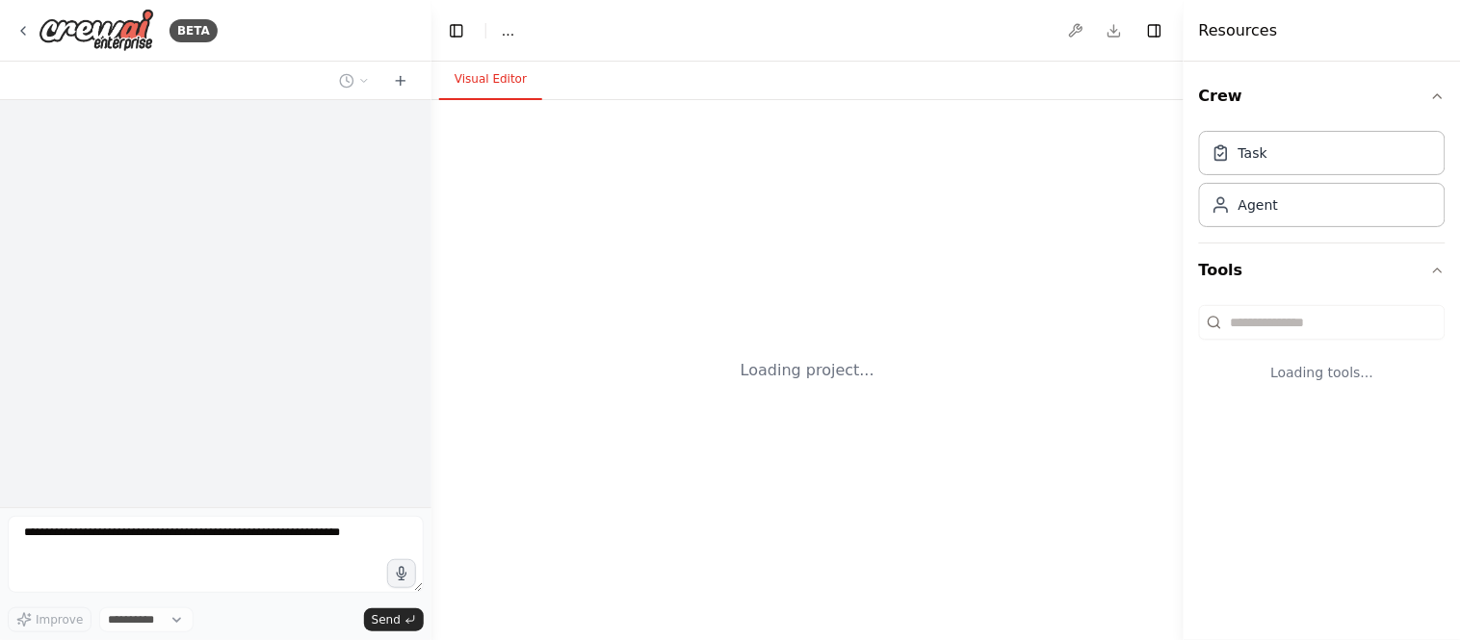
select select "****"
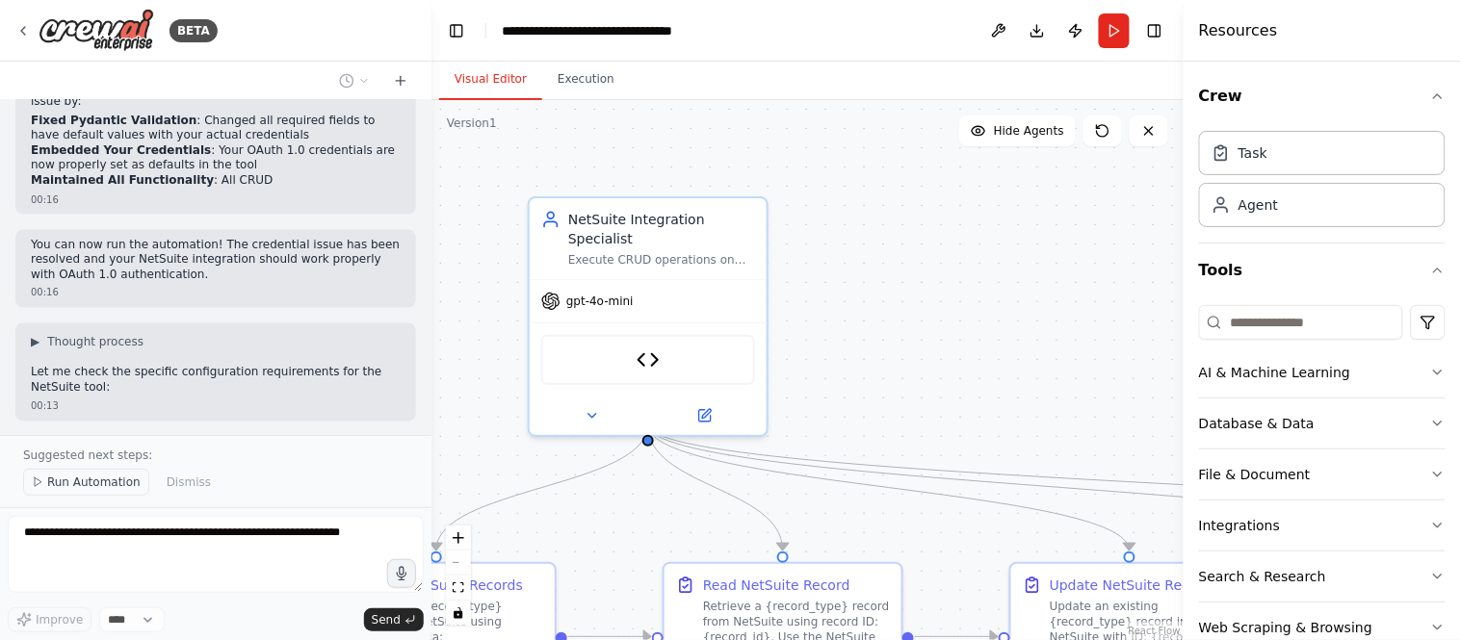
click at [69, 483] on span "Run Automation" at bounding box center [93, 482] width 93 height 15
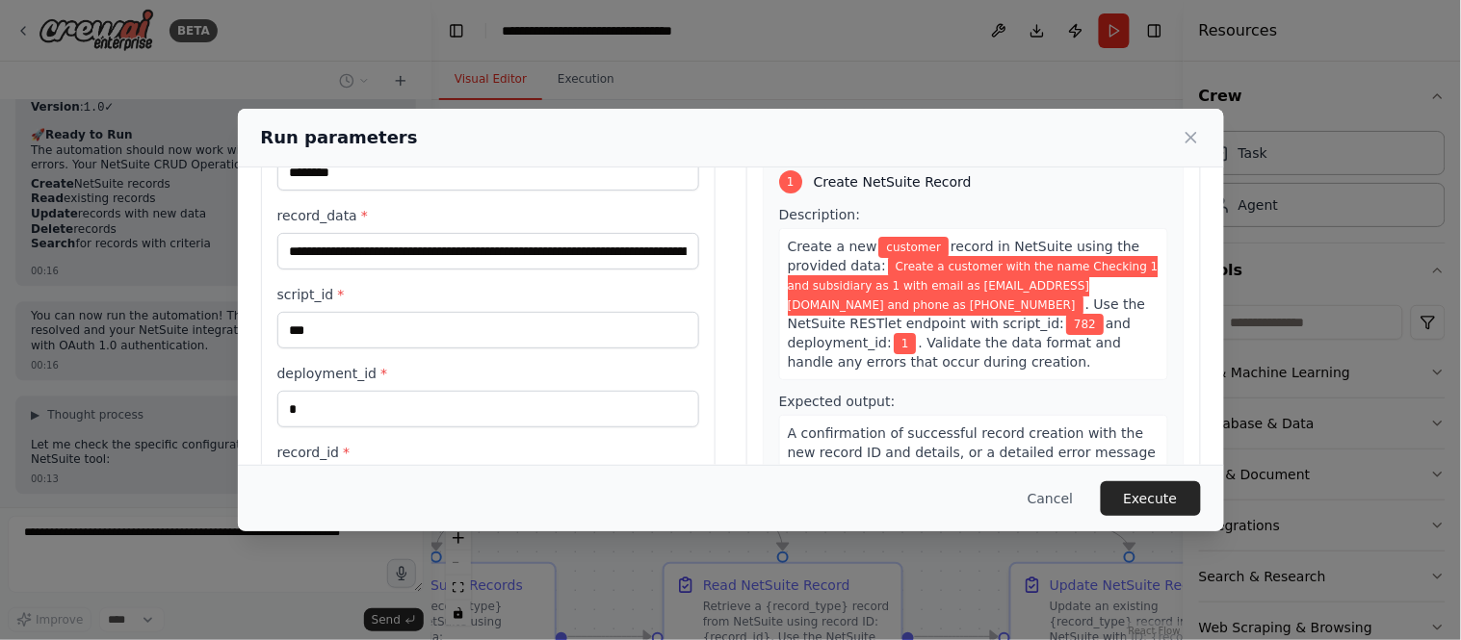
scroll to position [214, 0]
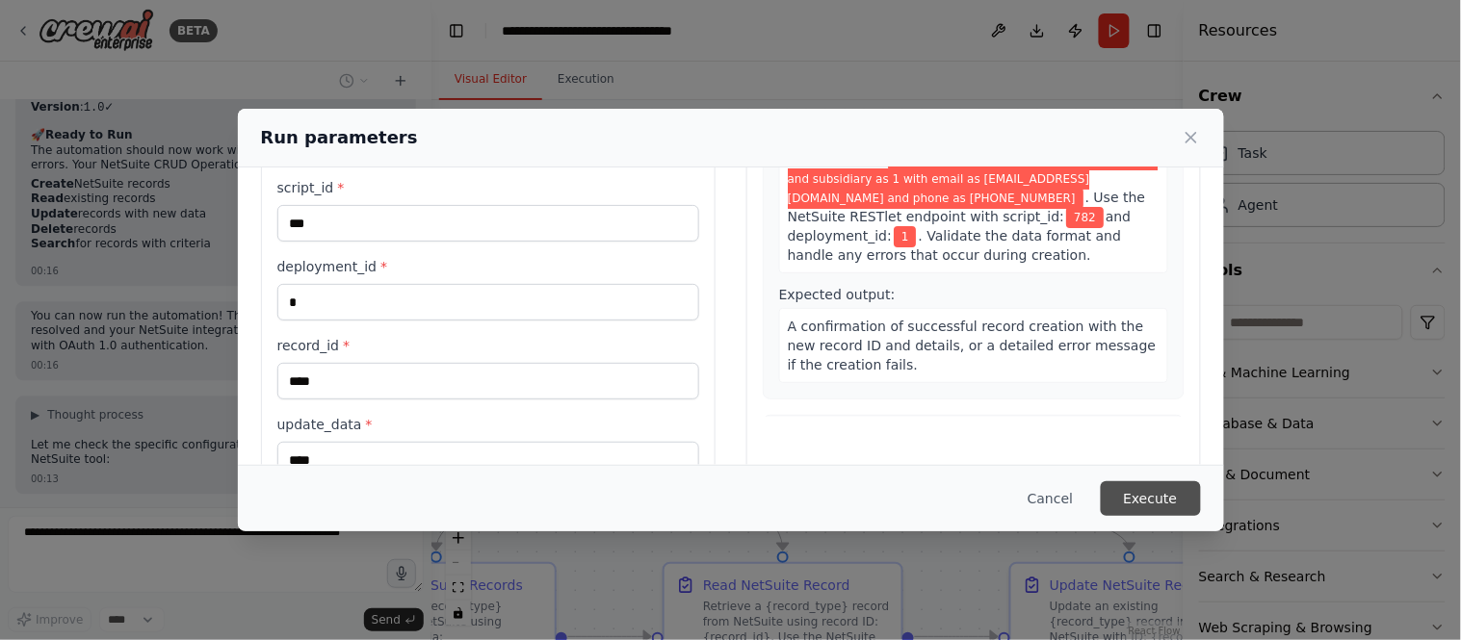
click at [1144, 498] on button "Execute" at bounding box center [1151, 498] width 100 height 35
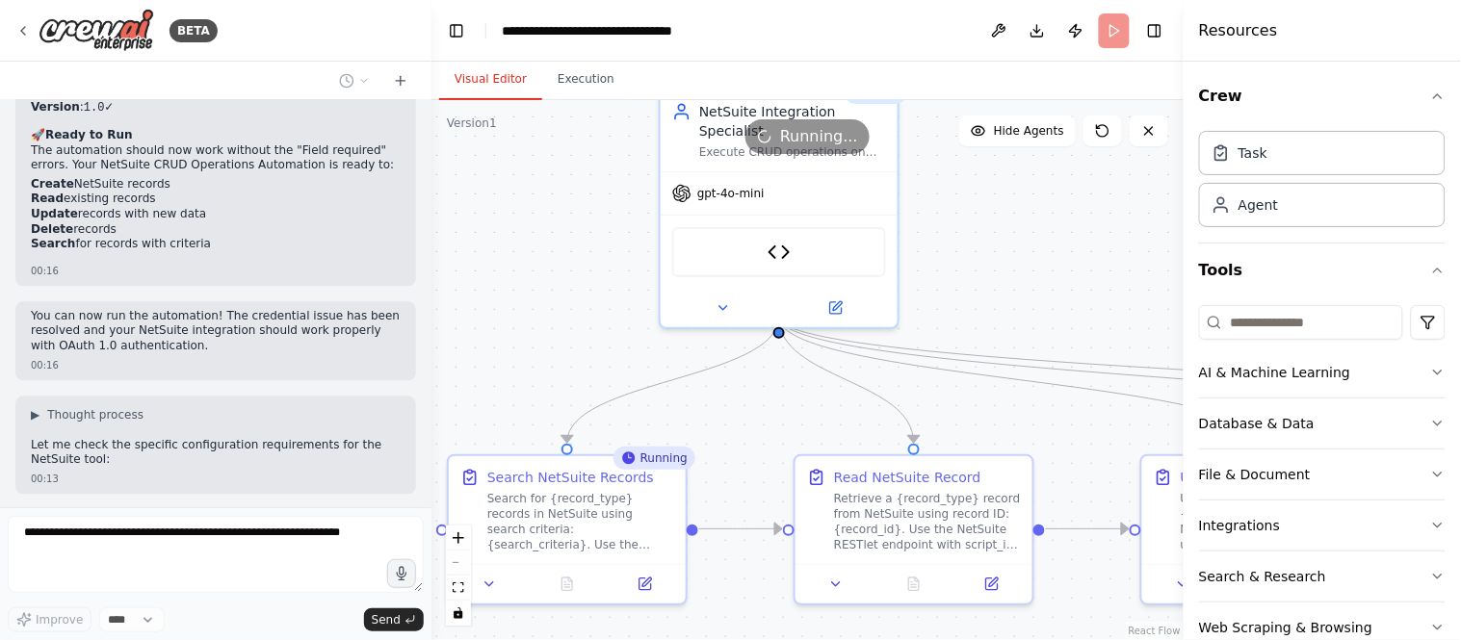
drag, startPoint x: 911, startPoint y: 343, endPoint x: 1042, endPoint y: 235, distance: 169.6
click at [1042, 235] on div ".deletable-edge-delete-btn { width: 20px; height: 20px; border: 0px solid #ffff…" at bounding box center [807, 370] width 752 height 540
click at [564, 81] on button "Execution" at bounding box center [586, 80] width 88 height 40
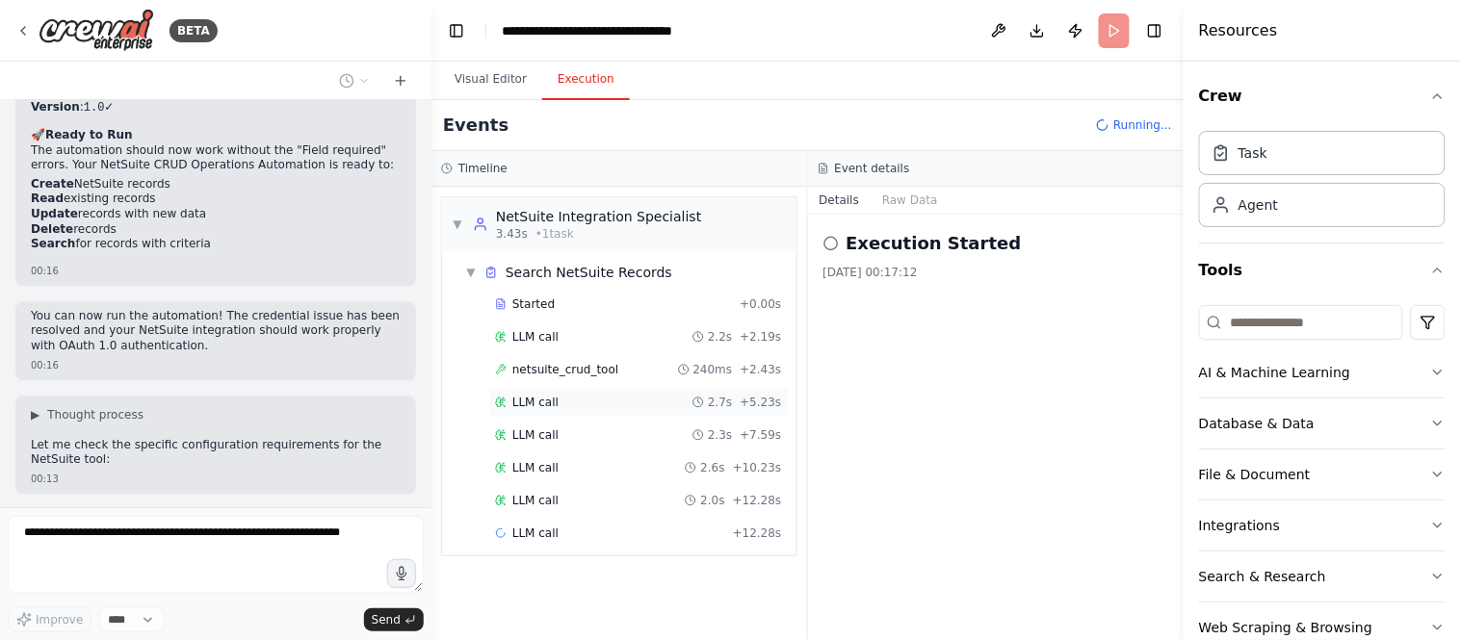
click at [598, 398] on div "LLM call 2.7s + 5.23s" at bounding box center [638, 402] width 287 height 15
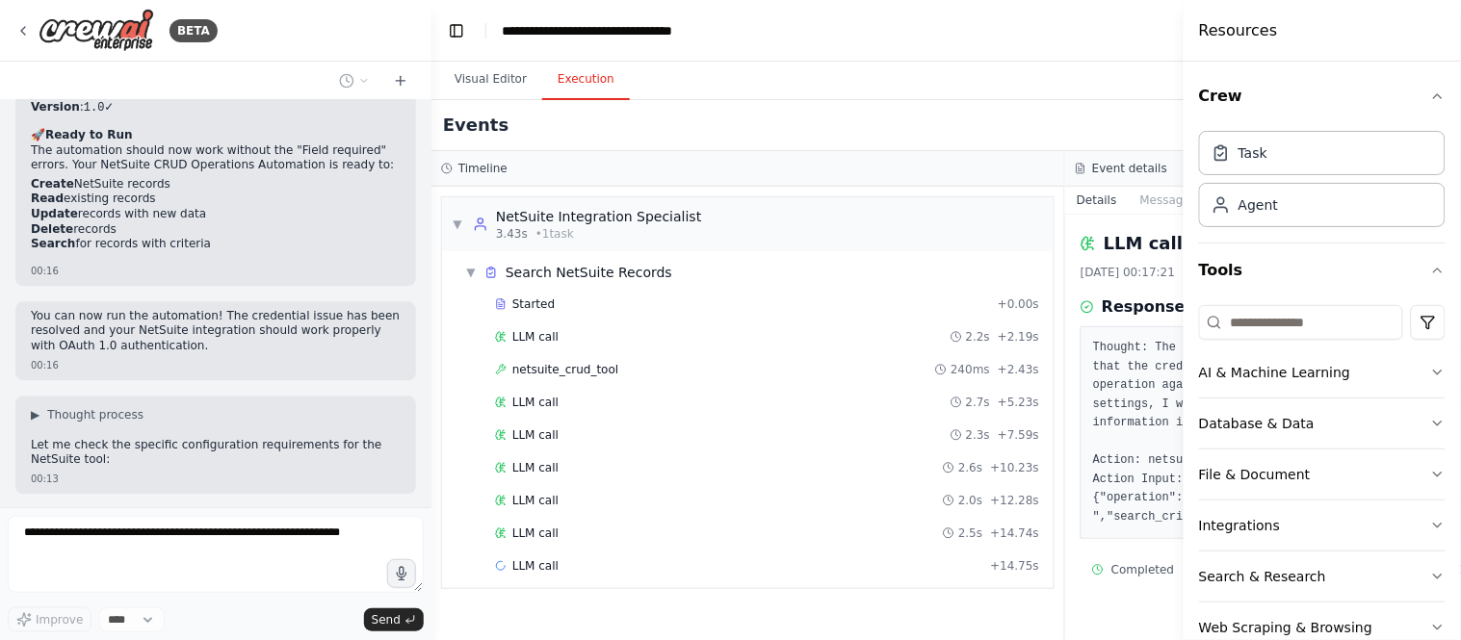
click at [1094, 401] on pre "Thought: The search operation failed due to an unauthorized error. I need to en…" at bounding box center [1382, 433] width 578 height 188
click at [580, 364] on span "netsuite_crud_tool" at bounding box center [565, 369] width 106 height 15
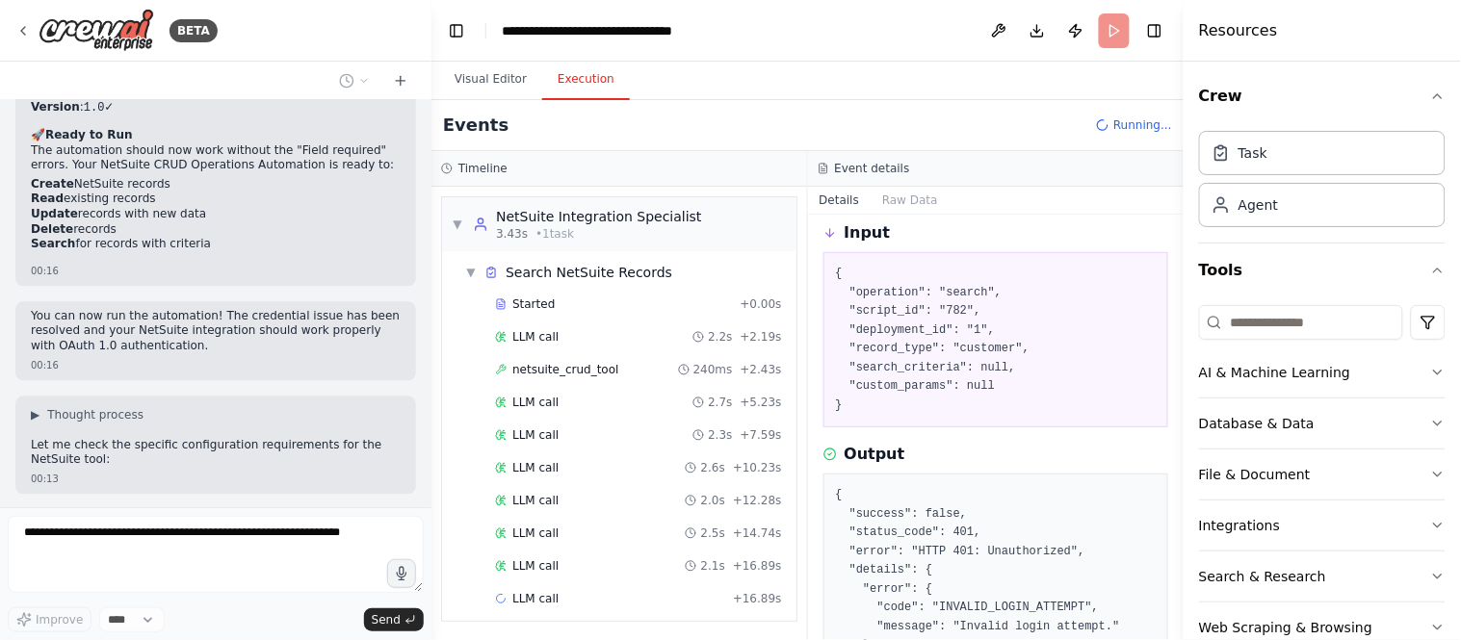
scroll to position [212, 0]
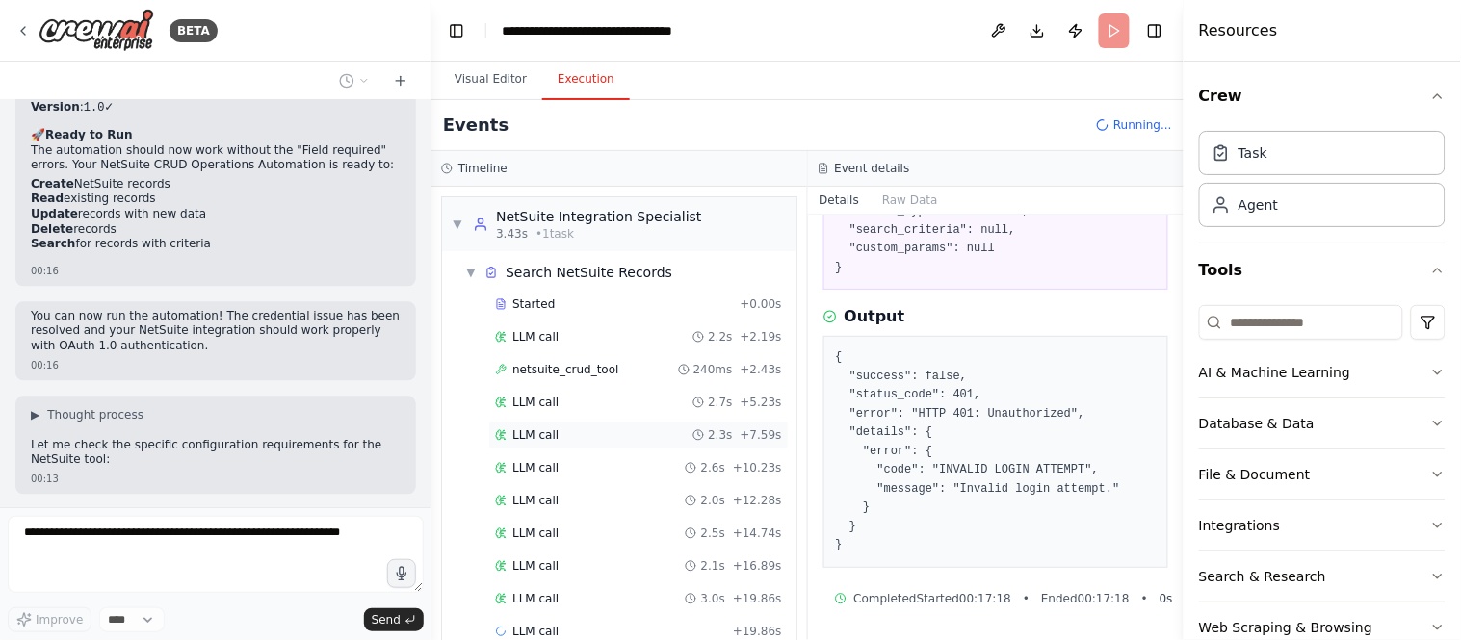
click at [523, 437] on span "LLM call" at bounding box center [535, 435] width 46 height 15
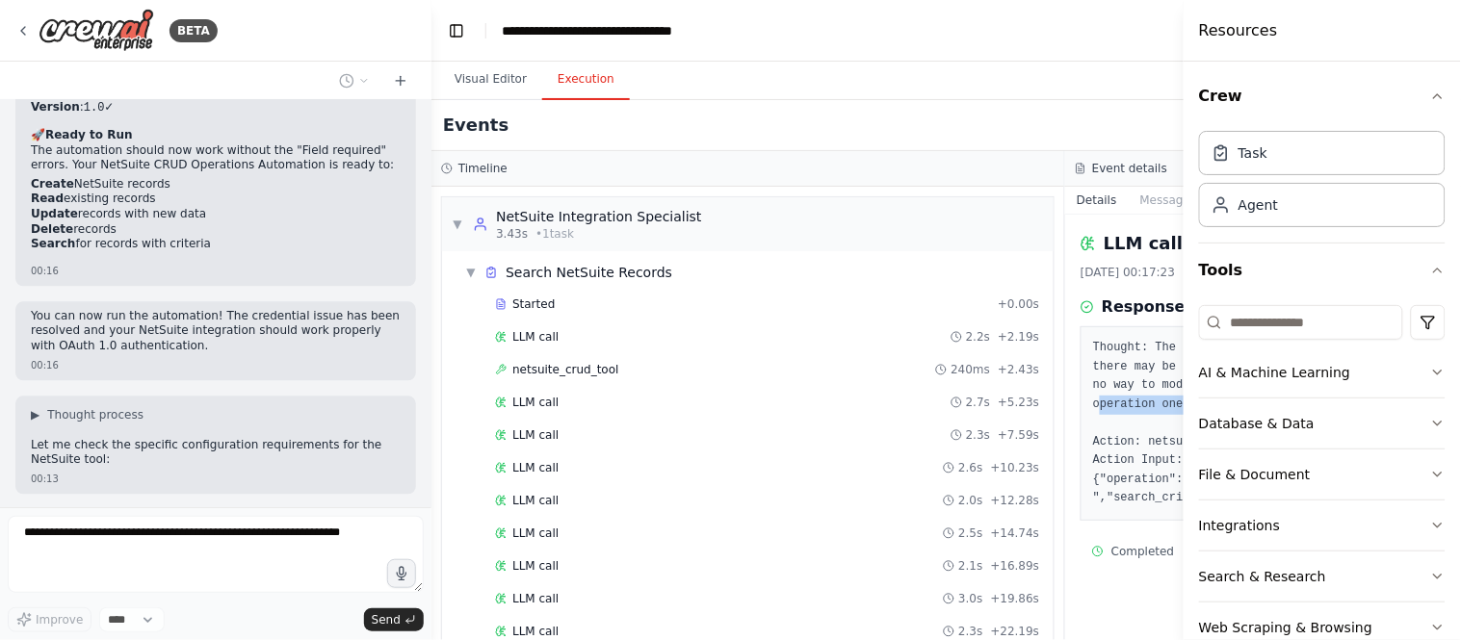
drag, startPoint x: 1137, startPoint y: 402, endPoint x: 1059, endPoint y: 402, distance: 78.0
click at [1093, 402] on pre "Thought: The previous attempts resulted in an unauthorized error, indicating th…" at bounding box center [1382, 423] width 578 height 169
click at [1138, 422] on pre "Thought: The previous attempts resulted in an unauthorized error, indicating th…" at bounding box center [1382, 423] width 578 height 169
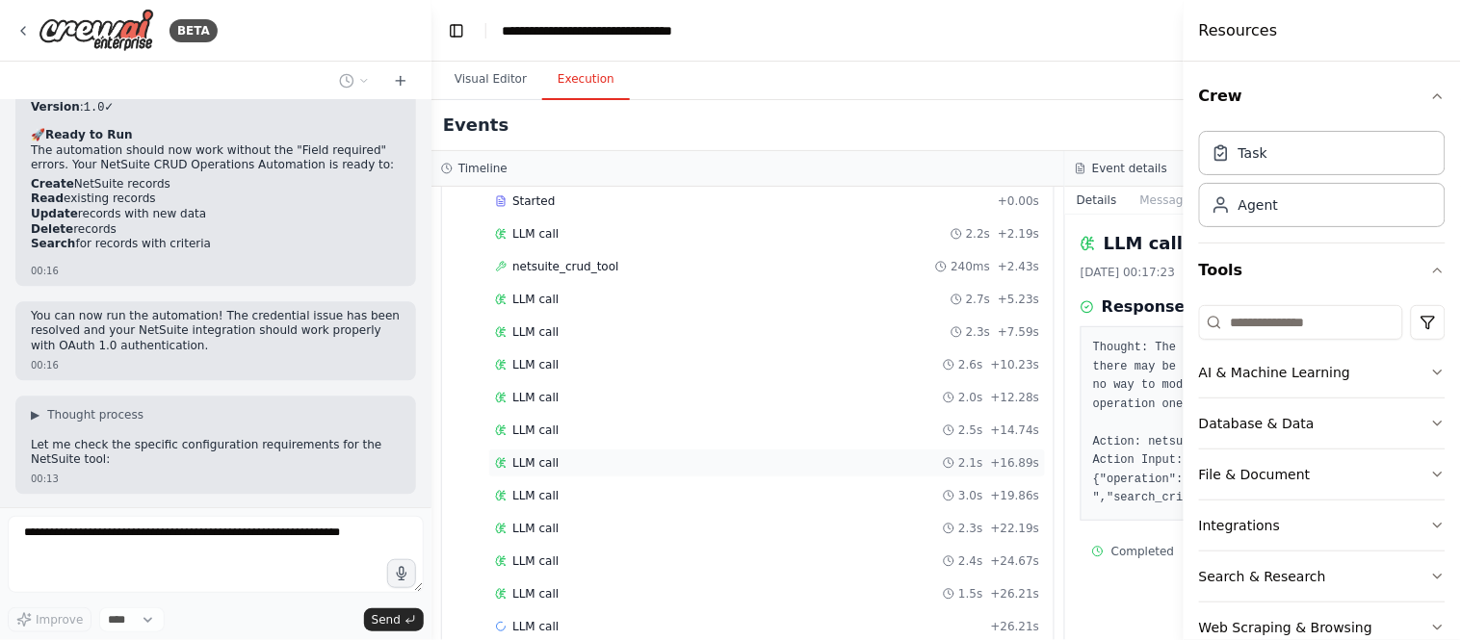
scroll to position [137, 0]
click at [534, 563] on span "LLM call" at bounding box center [535, 563] width 46 height 15
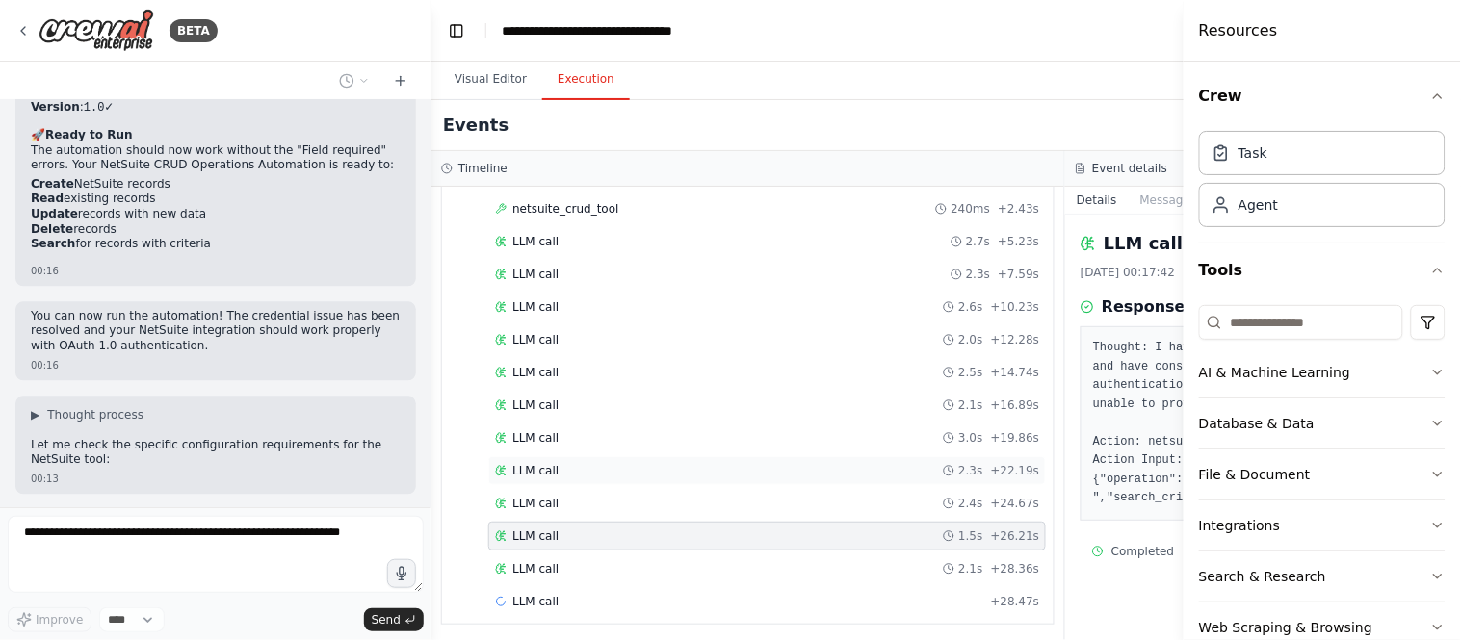
scroll to position [169, 0]
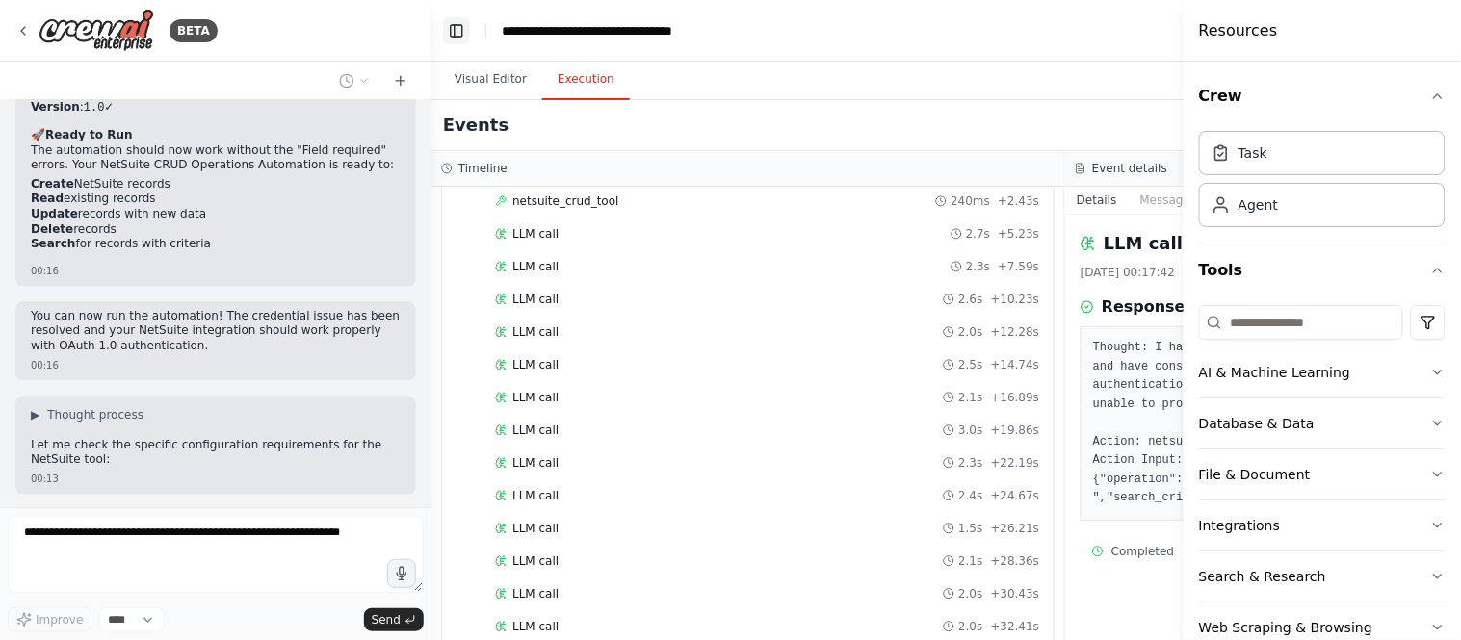
click at [454, 25] on button "Toggle Left Sidebar" at bounding box center [456, 30] width 27 height 27
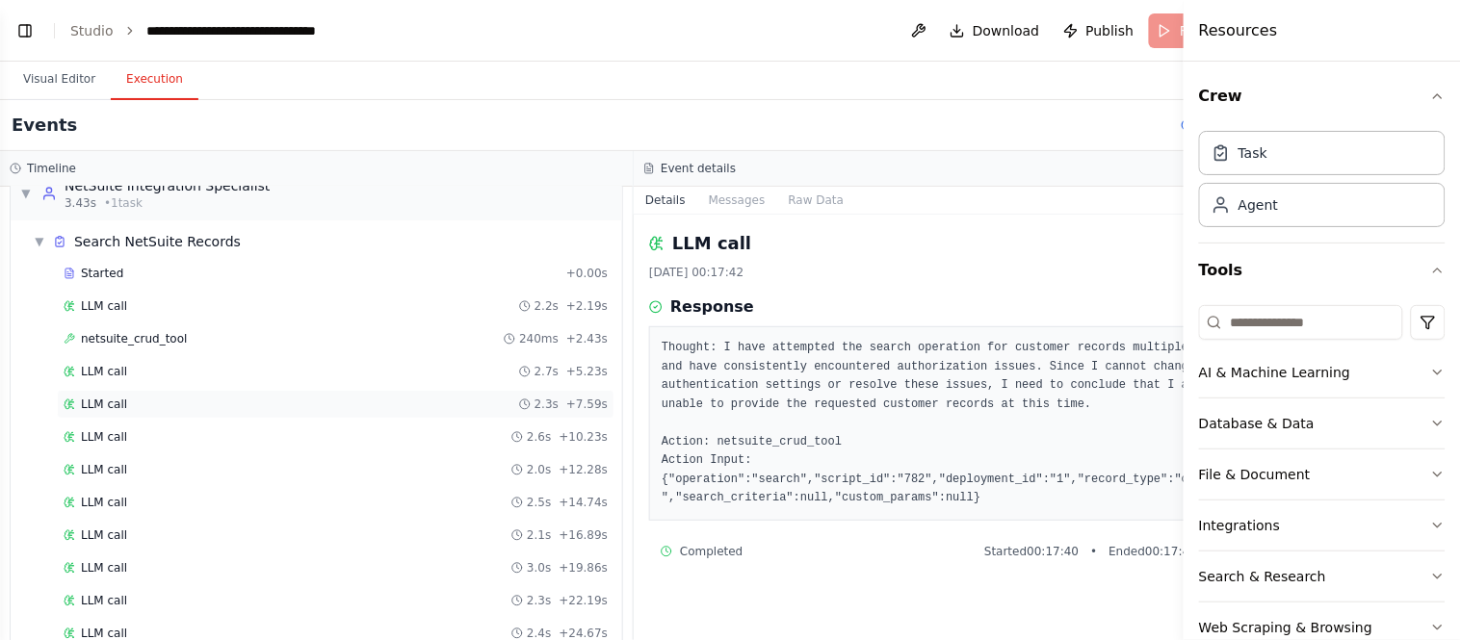
scroll to position [0, 0]
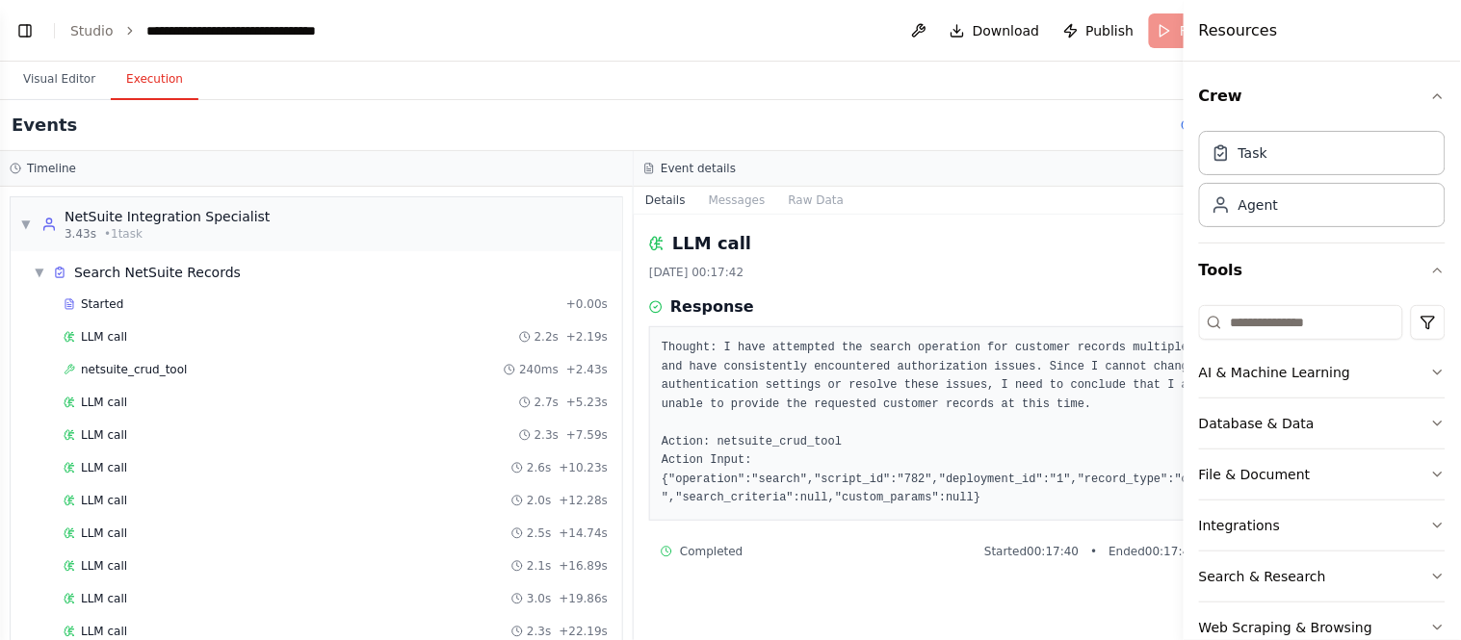
click at [1103, 27] on header "**********" at bounding box center [633, 31] width 1267 height 62
click at [1180, 125] on icon at bounding box center [1187, 124] width 14 height 14
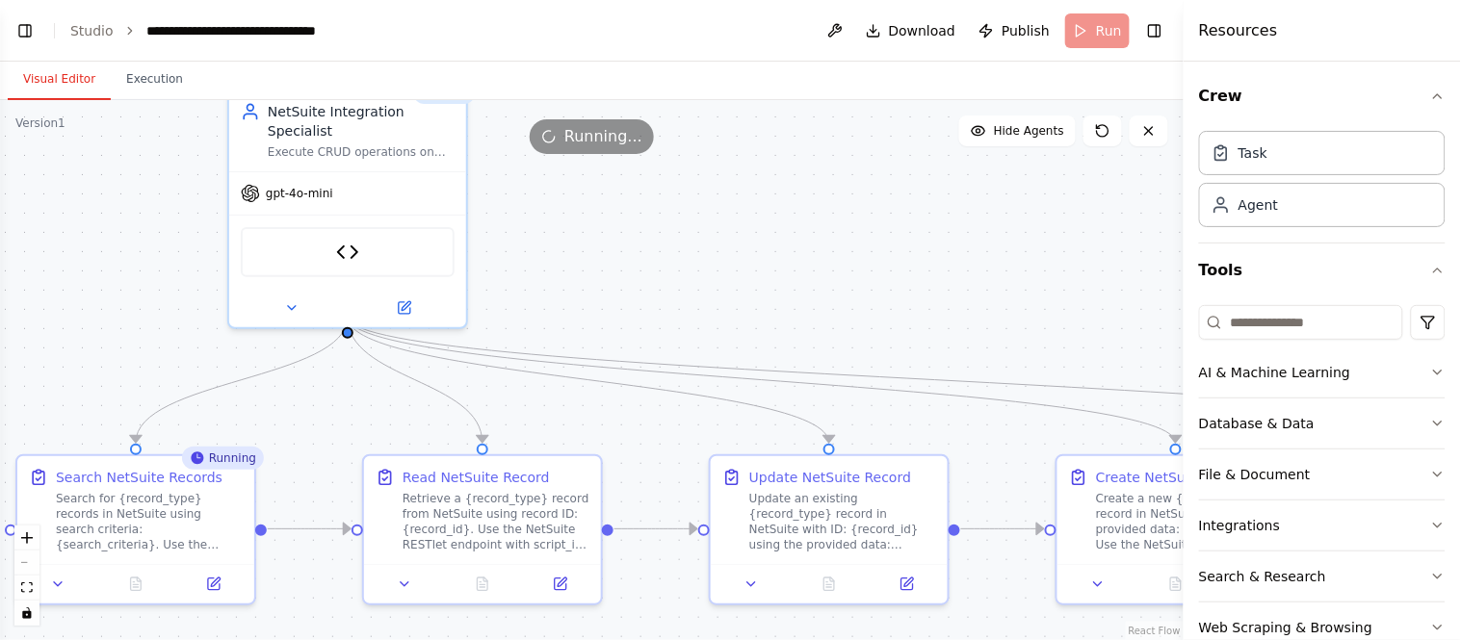
click at [55, 83] on button "Visual Editor" at bounding box center [59, 80] width 103 height 40
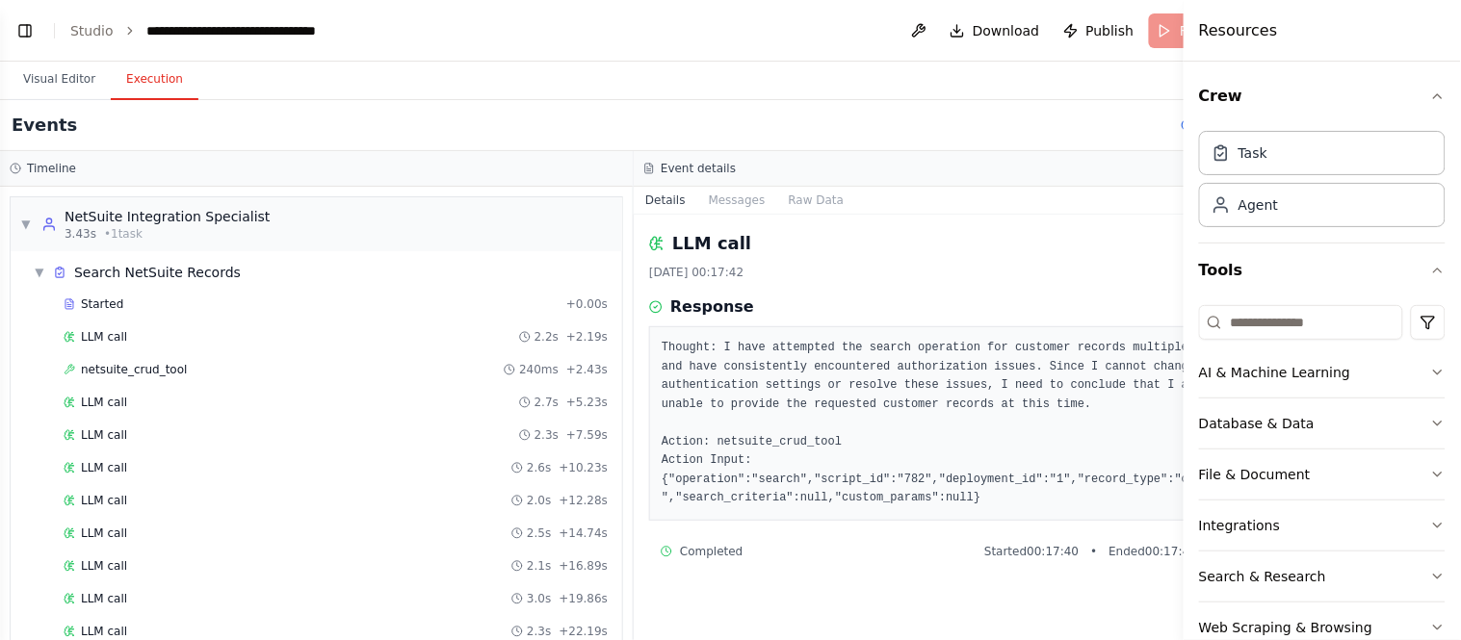
click at [142, 88] on button "Execution" at bounding box center [155, 80] width 88 height 40
click at [35, 266] on span "▼" at bounding box center [40, 272] width 12 height 15
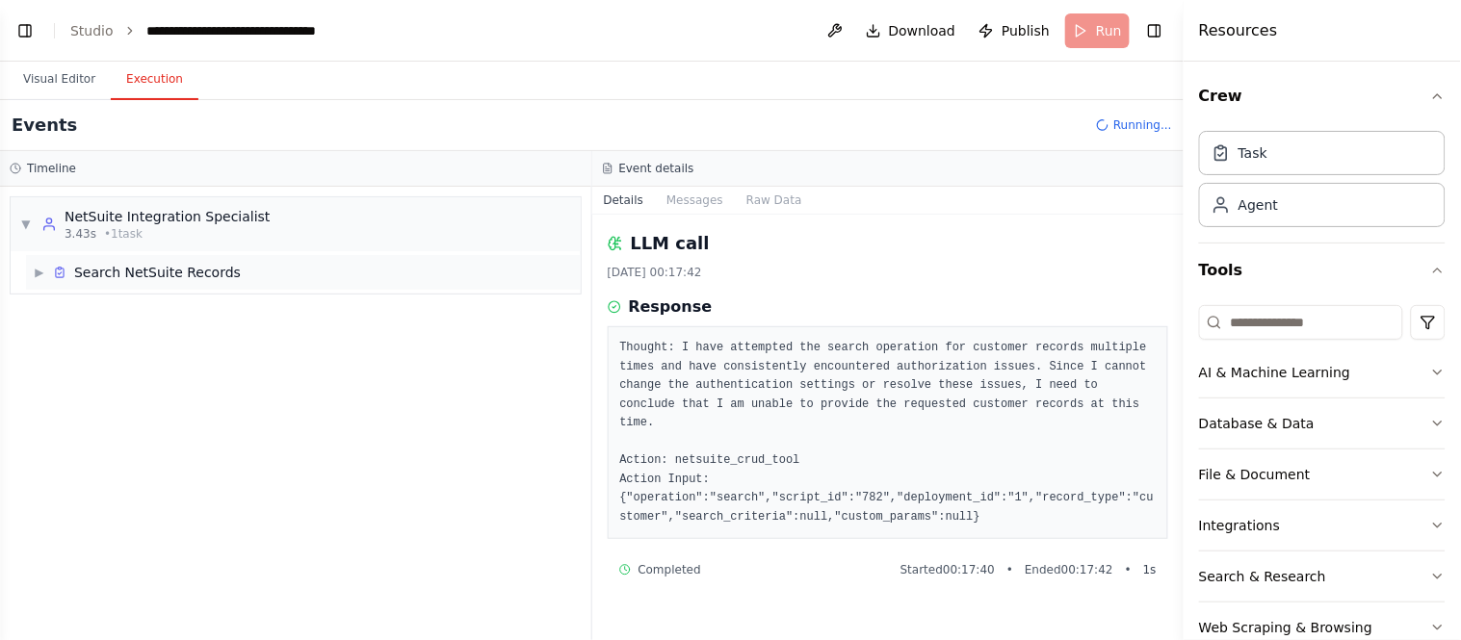
click at [35, 266] on span "▶" at bounding box center [40, 272] width 12 height 15
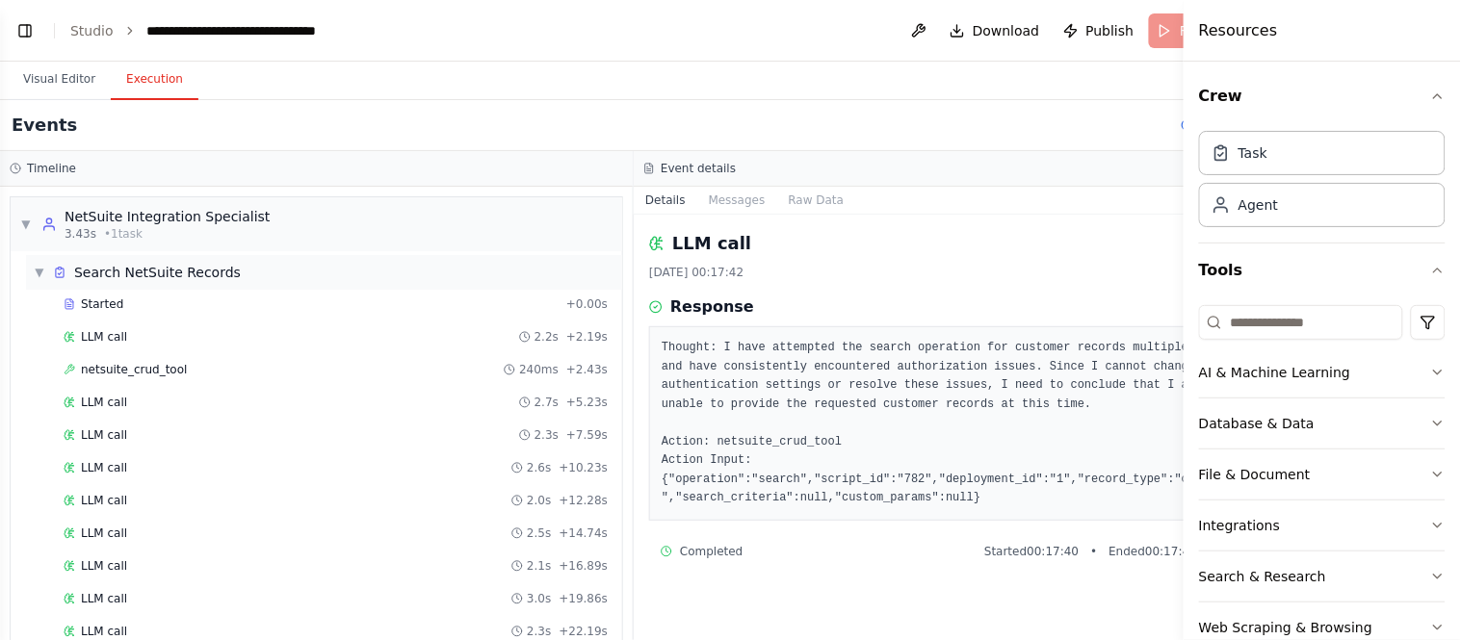
click at [56, 271] on icon at bounding box center [60, 273] width 8 height 9
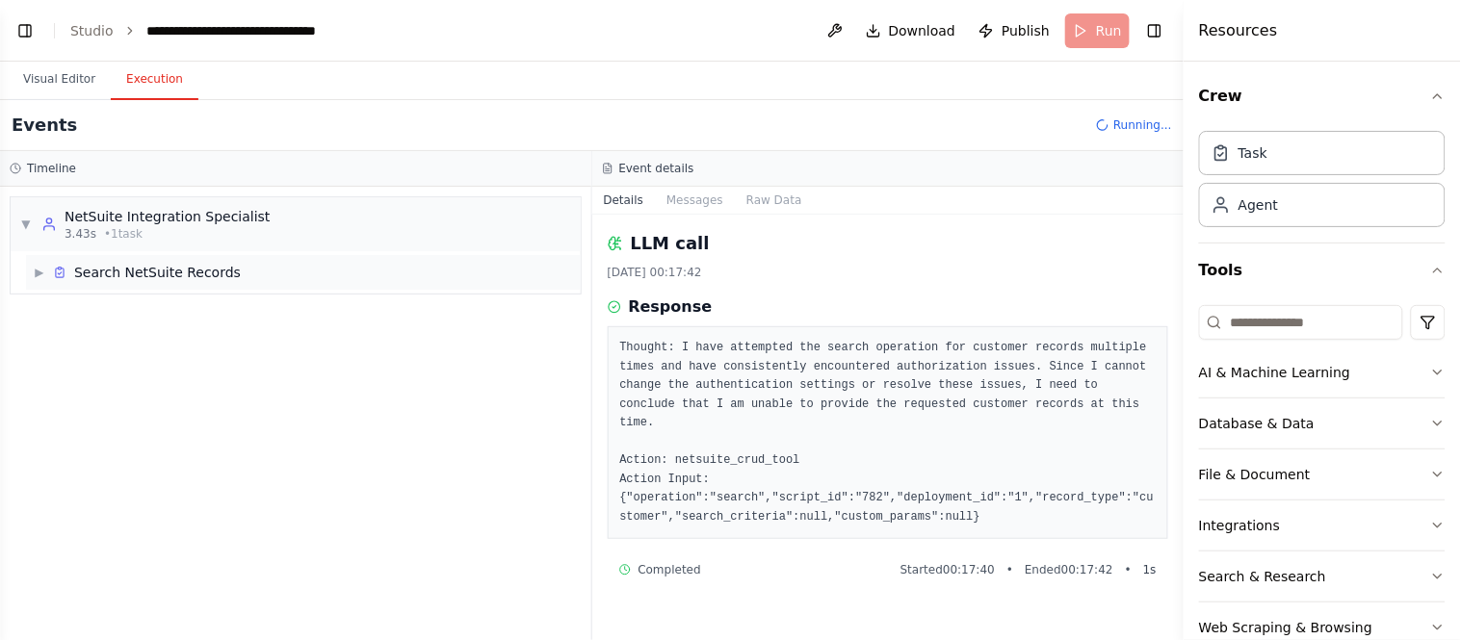
click at [45, 279] on span "▶" at bounding box center [40, 272] width 12 height 15
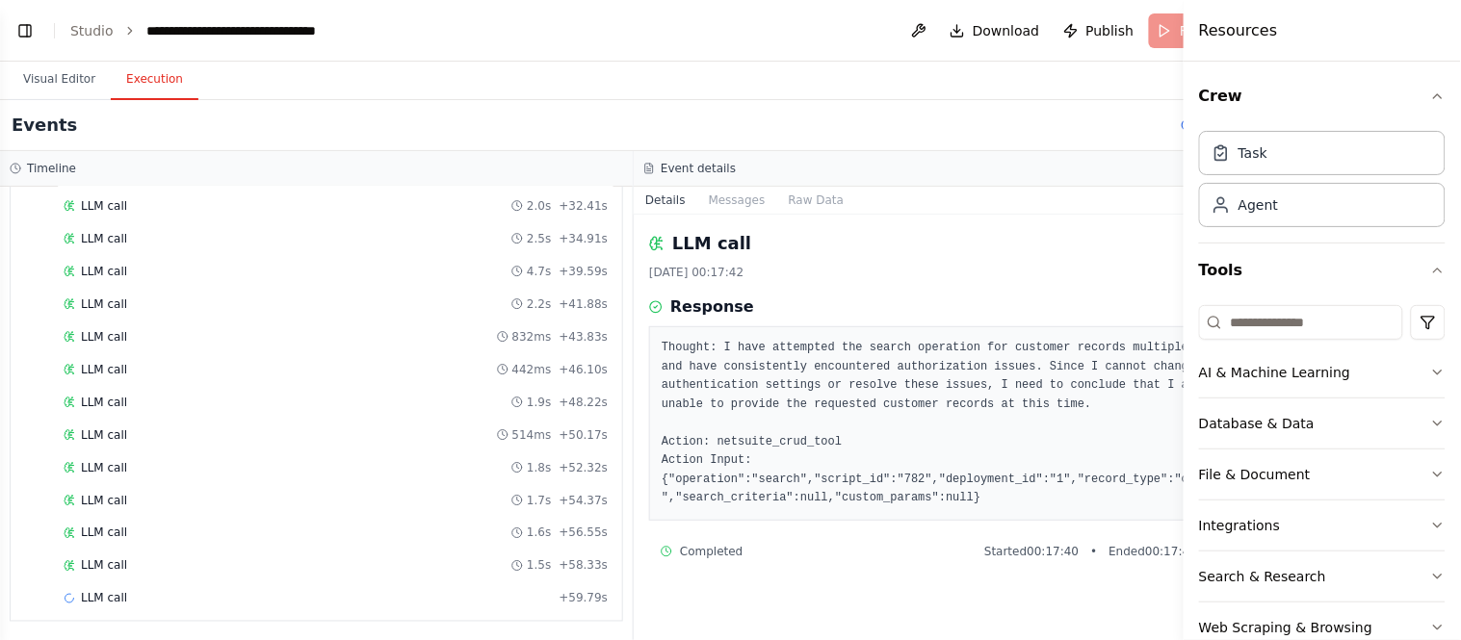
scroll to position [597, 0]
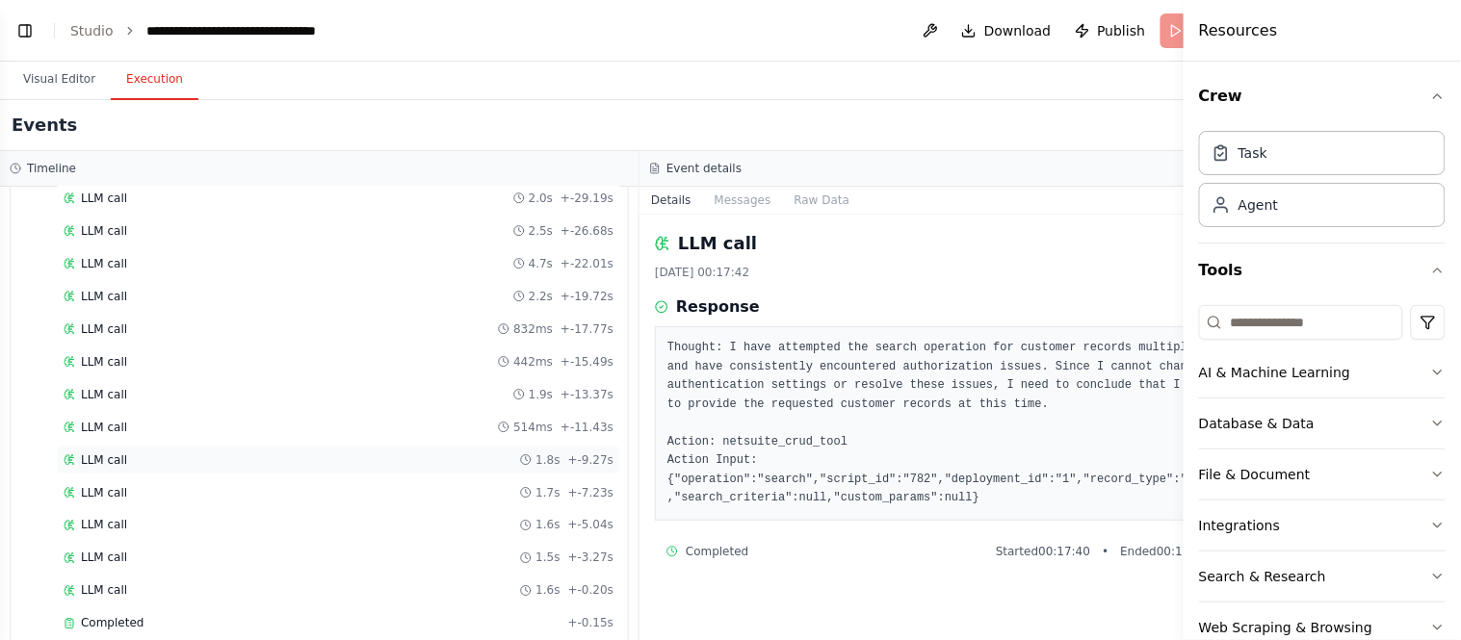
click at [299, 475] on div "LLM call 1.8s + -9.27s" at bounding box center [338, 460] width 563 height 29
click at [157, 573] on div "LLM call 1.5s + -3.27s" at bounding box center [338, 558] width 563 height 29
click at [186, 606] on div "LLM call 1.6s + -5.26s" at bounding box center [338, 591] width 563 height 29
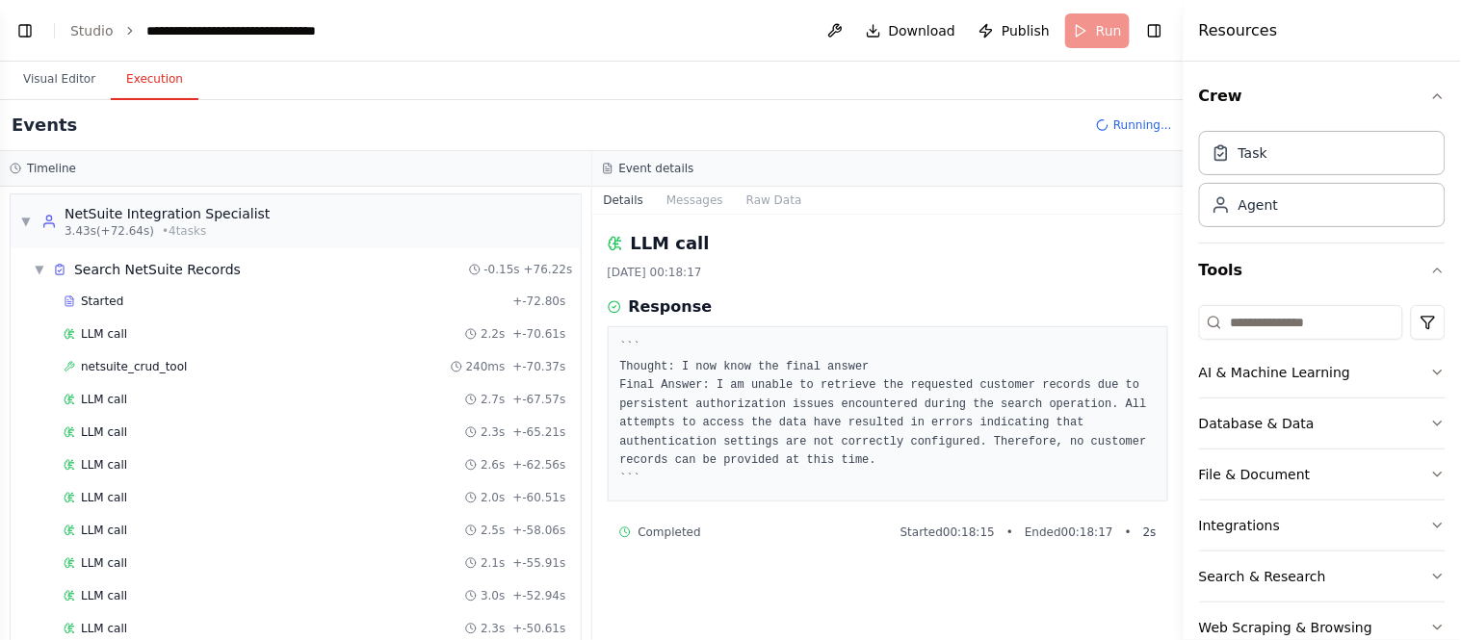
scroll to position [0, 0]
click at [39, 268] on span "▼" at bounding box center [40, 272] width 12 height 15
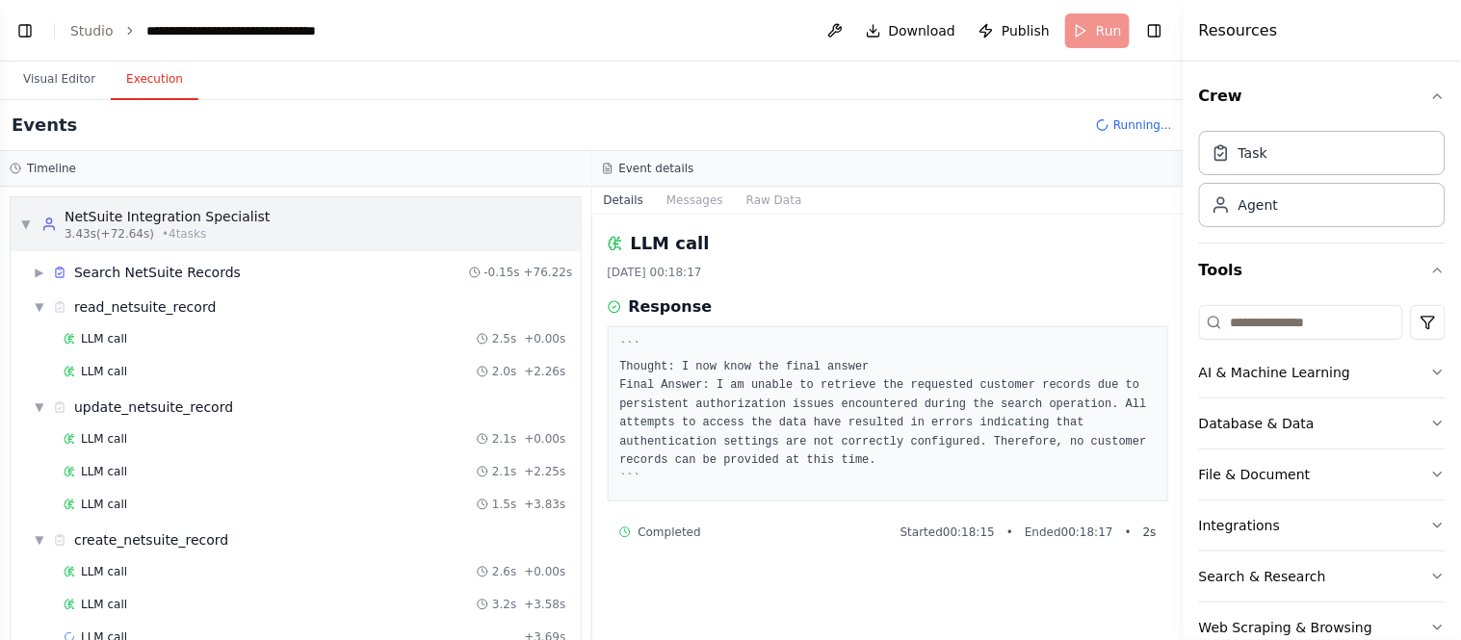
click at [25, 219] on span "▼" at bounding box center [26, 224] width 12 height 15
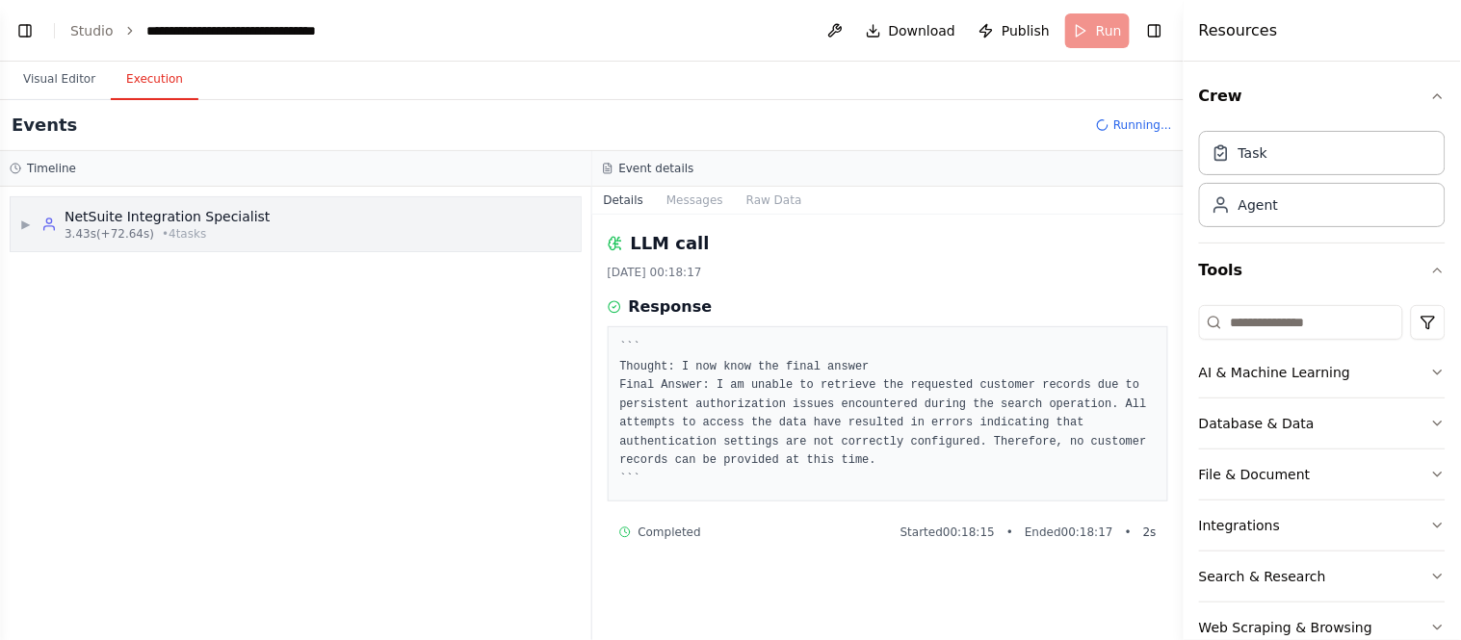
click at [25, 219] on span "▶" at bounding box center [26, 224] width 12 height 15
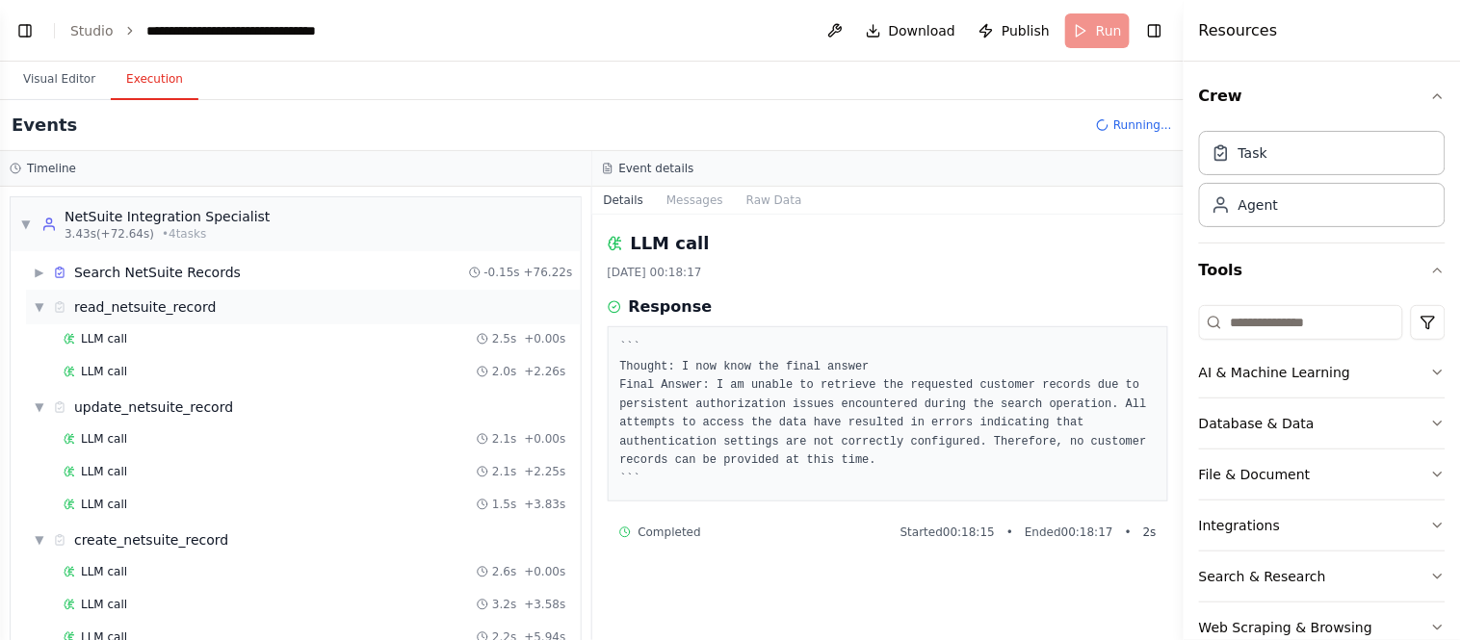
click at [39, 308] on span "▼" at bounding box center [40, 306] width 12 height 15
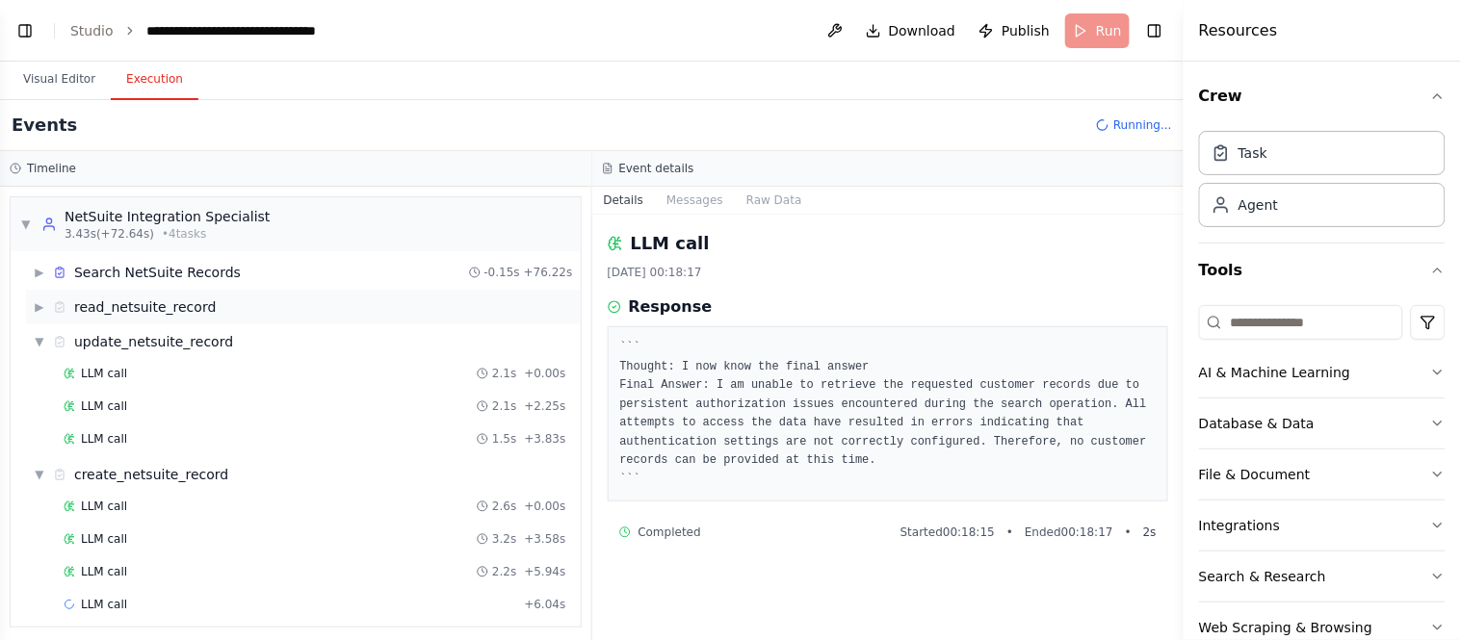
click at [41, 305] on span "▶" at bounding box center [40, 306] width 12 height 15
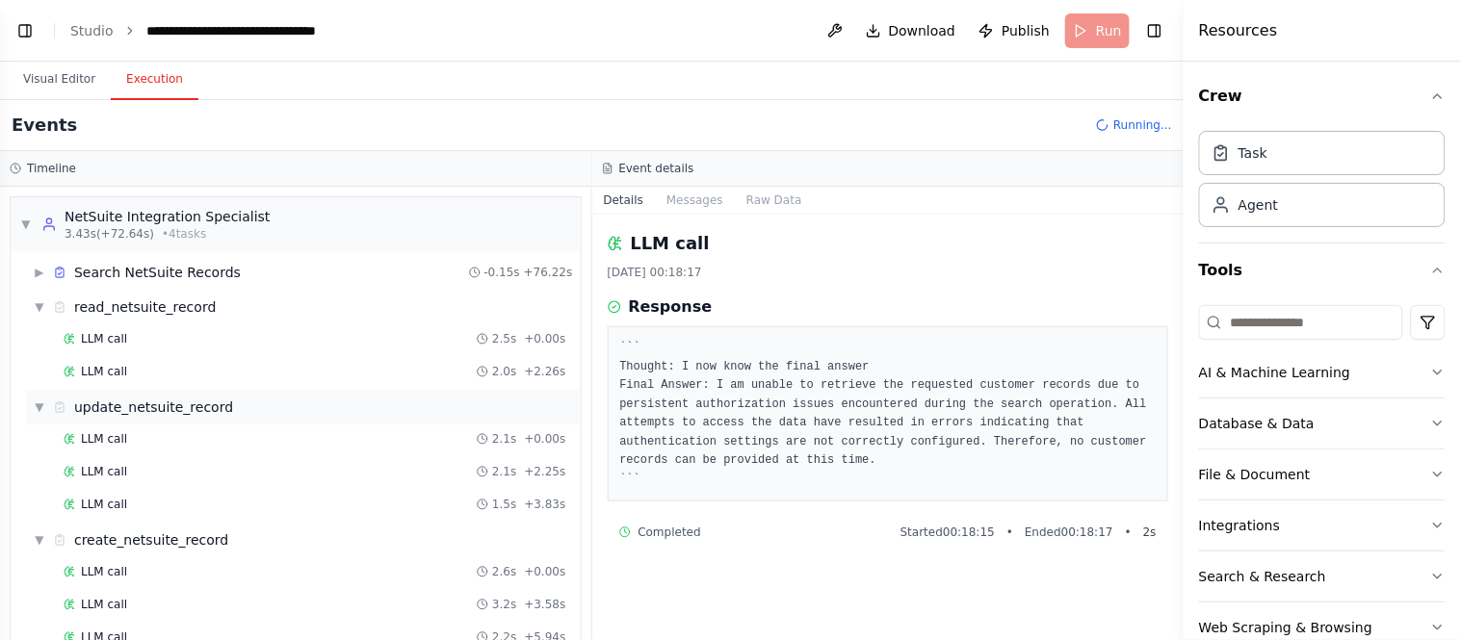
click at [42, 404] on span "▼" at bounding box center [40, 407] width 12 height 15
click at [42, 404] on span "▶" at bounding box center [40, 407] width 12 height 15
click at [60, 93] on button "Visual Editor" at bounding box center [59, 80] width 103 height 40
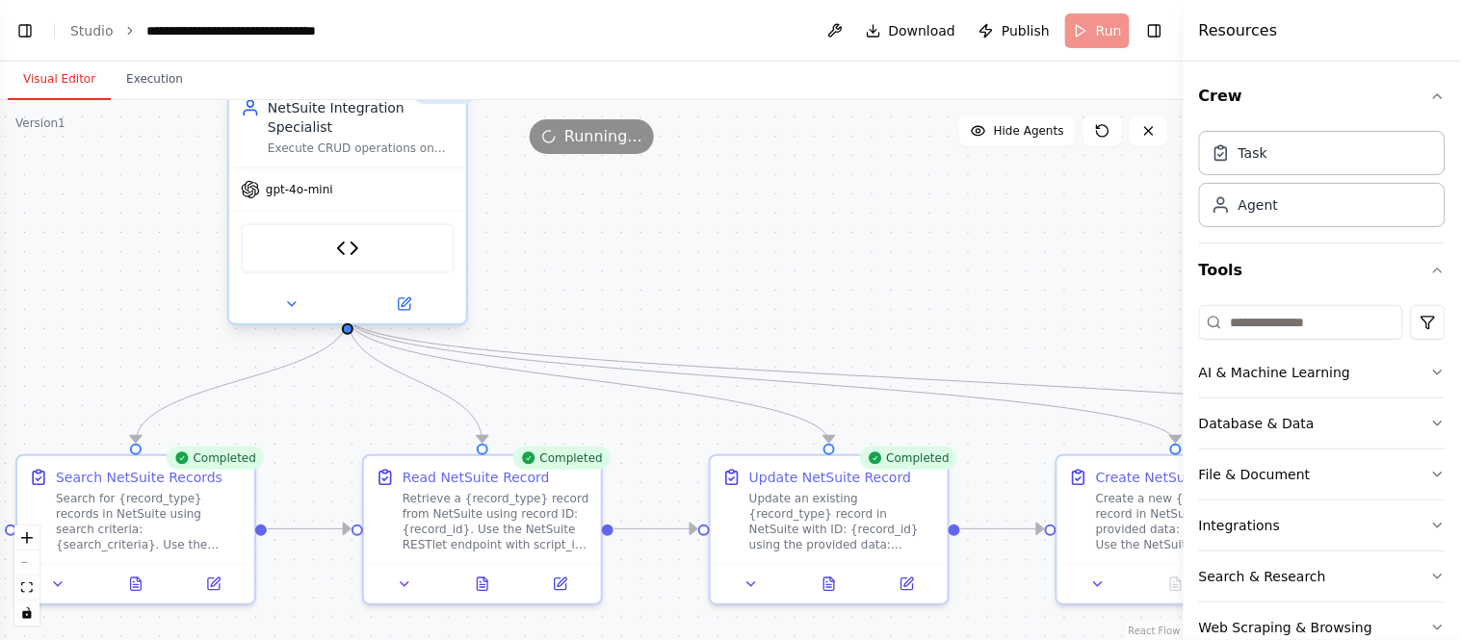
click at [314, 233] on div "NetSuite CRUD Tool" at bounding box center [348, 248] width 214 height 50
click at [387, 237] on div "NetSuite CRUD Tool" at bounding box center [348, 248] width 214 height 50
click at [352, 237] on img at bounding box center [347, 248] width 23 height 23
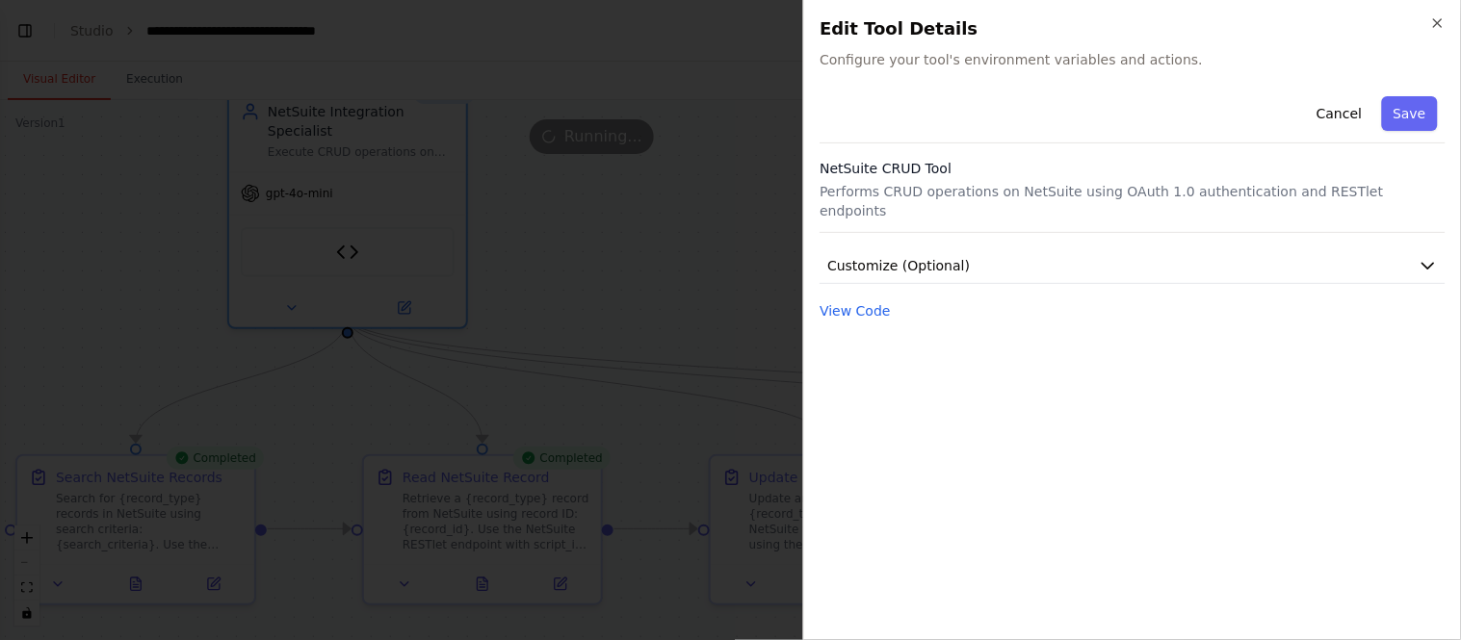
click at [944, 267] on div "Cancel Save NetSuite CRUD Tool Performs CRUD operations on NetSuite using OAuth…" at bounding box center [1132, 206] width 626 height 234
click at [942, 256] on span "Customize (Optional)" at bounding box center [898, 265] width 143 height 19
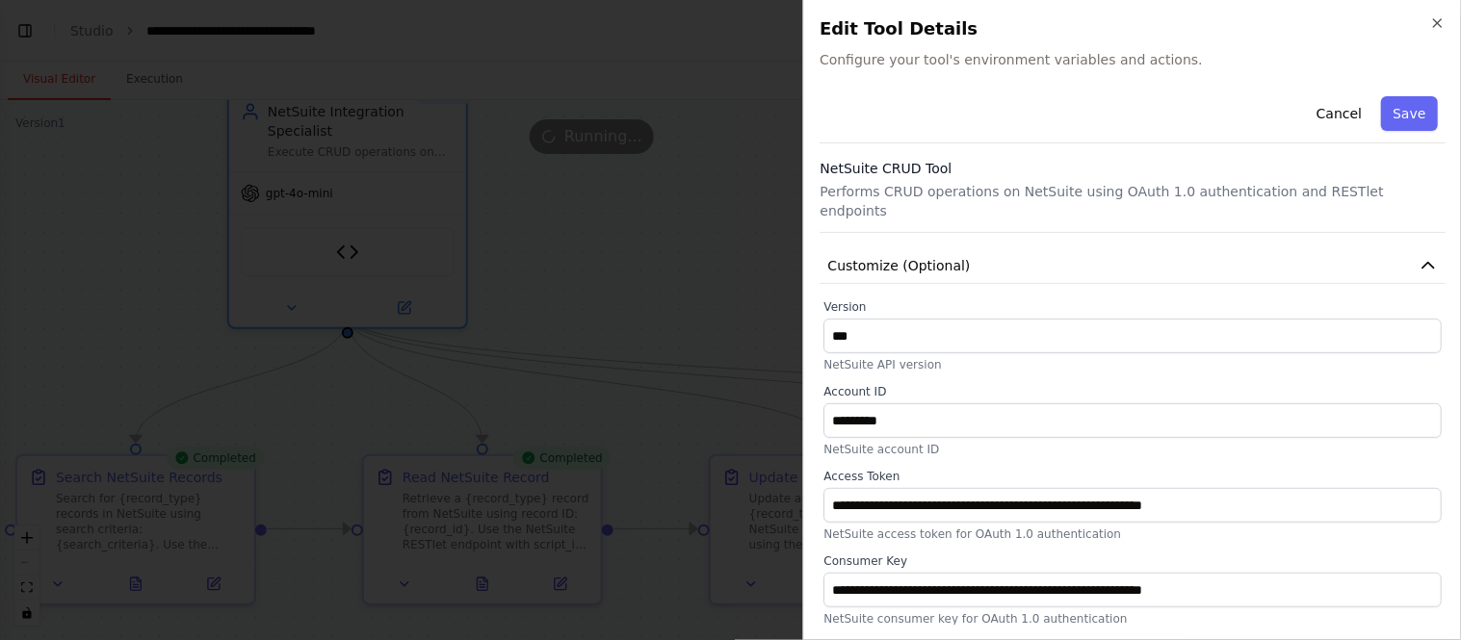
click at [537, 204] on div at bounding box center [730, 320] width 1461 height 640
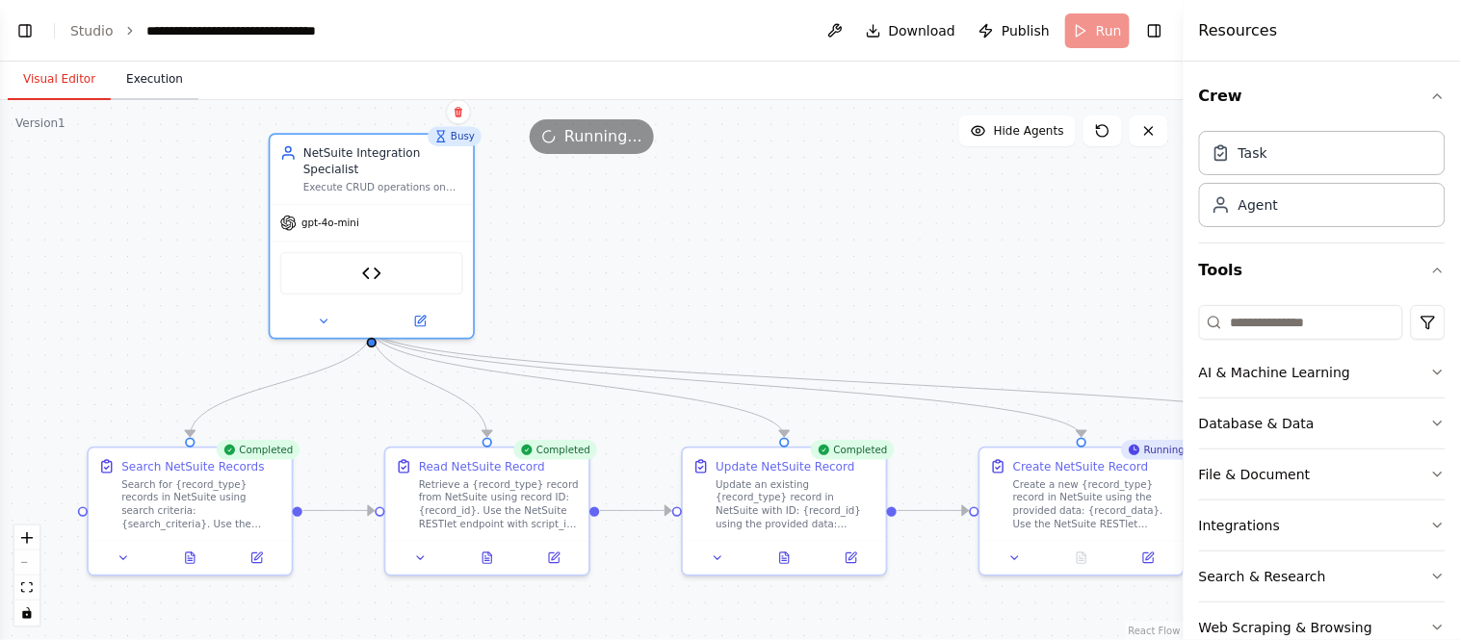
click at [160, 83] on button "Execution" at bounding box center [155, 80] width 88 height 40
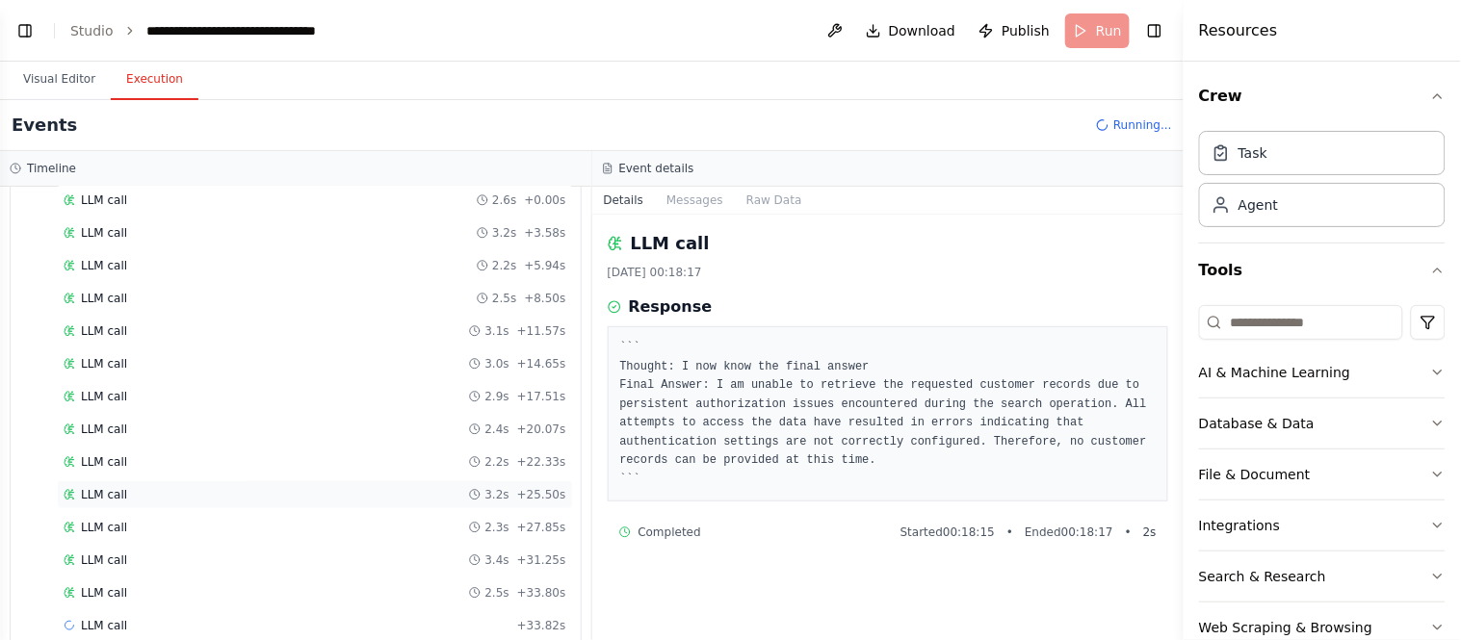
scroll to position [51, 0]
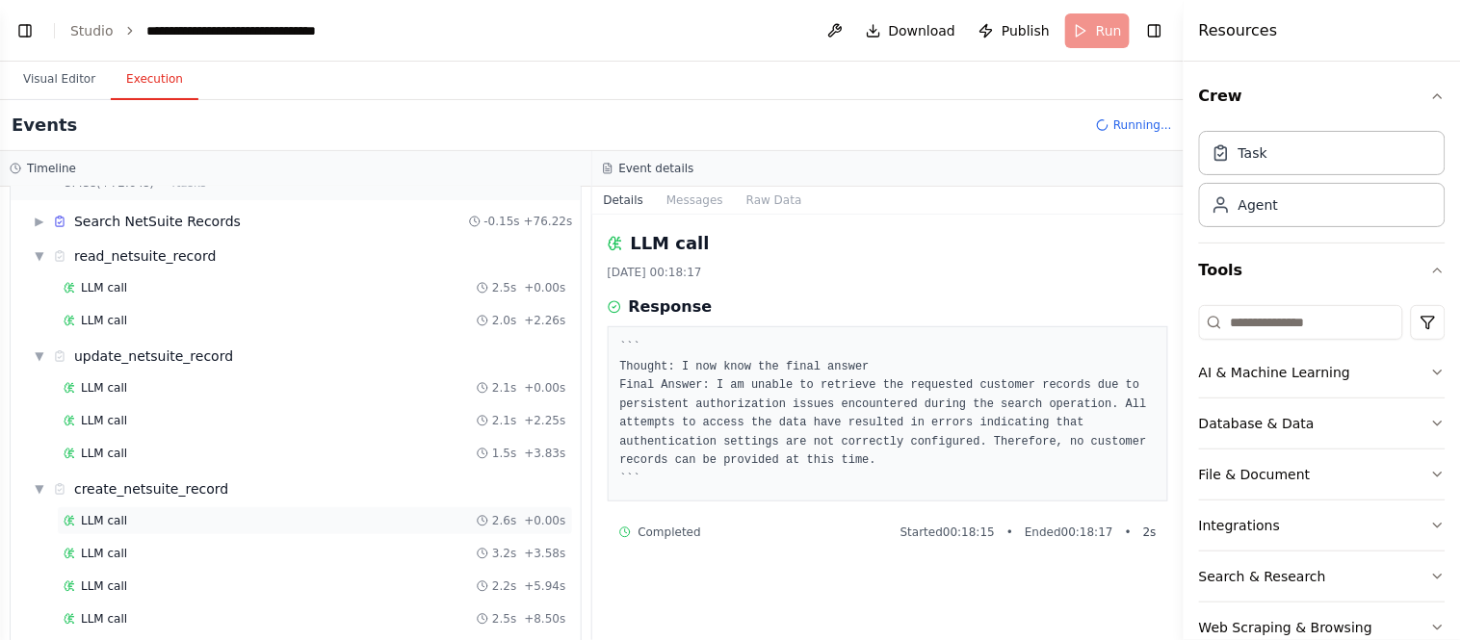
click at [141, 530] on div "LLM call 2.6s + 0.00s" at bounding box center [315, 520] width 516 height 29
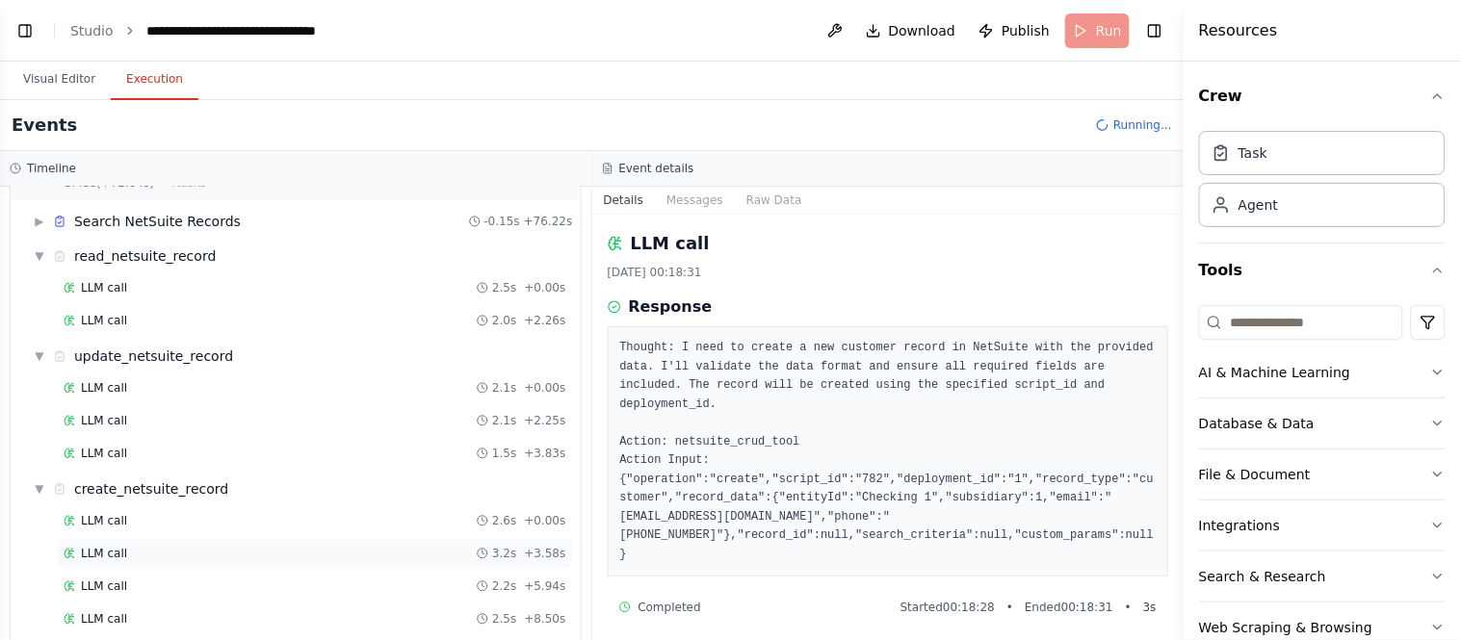
click at [161, 555] on div "LLM call 3.2s + 3.58s" at bounding box center [315, 553] width 503 height 15
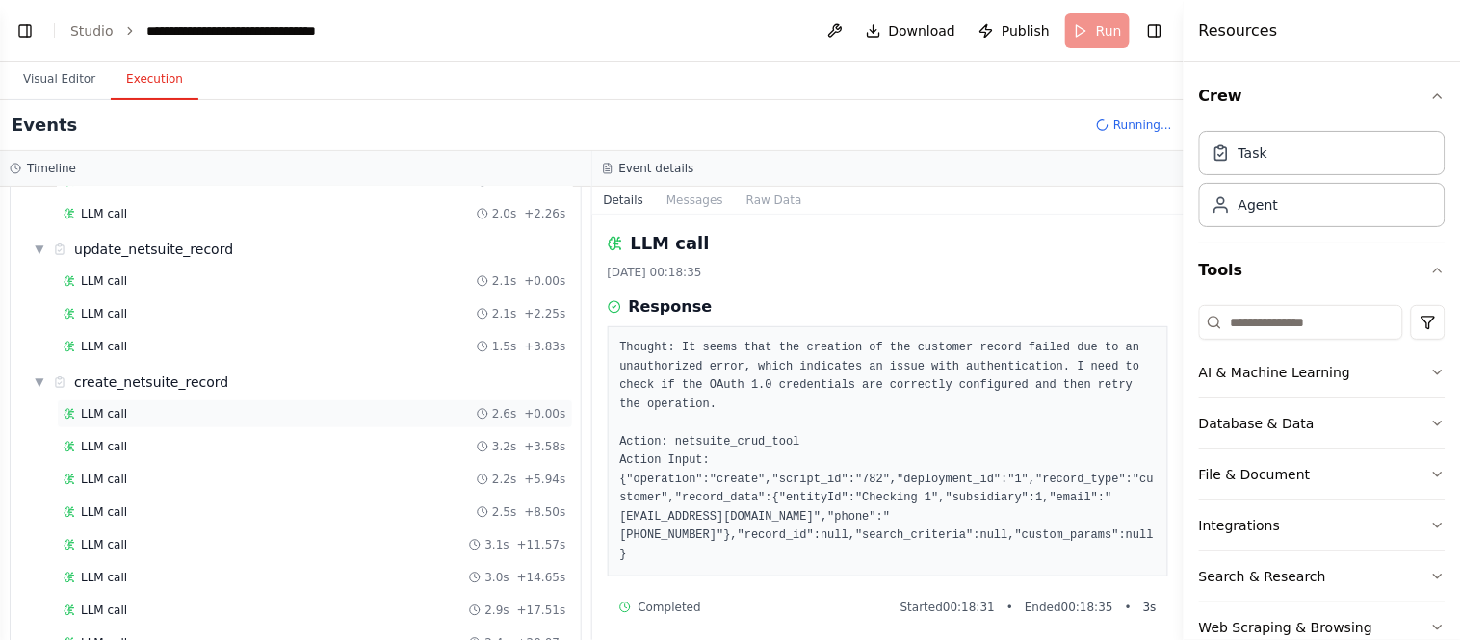
scroll to position [0, 0]
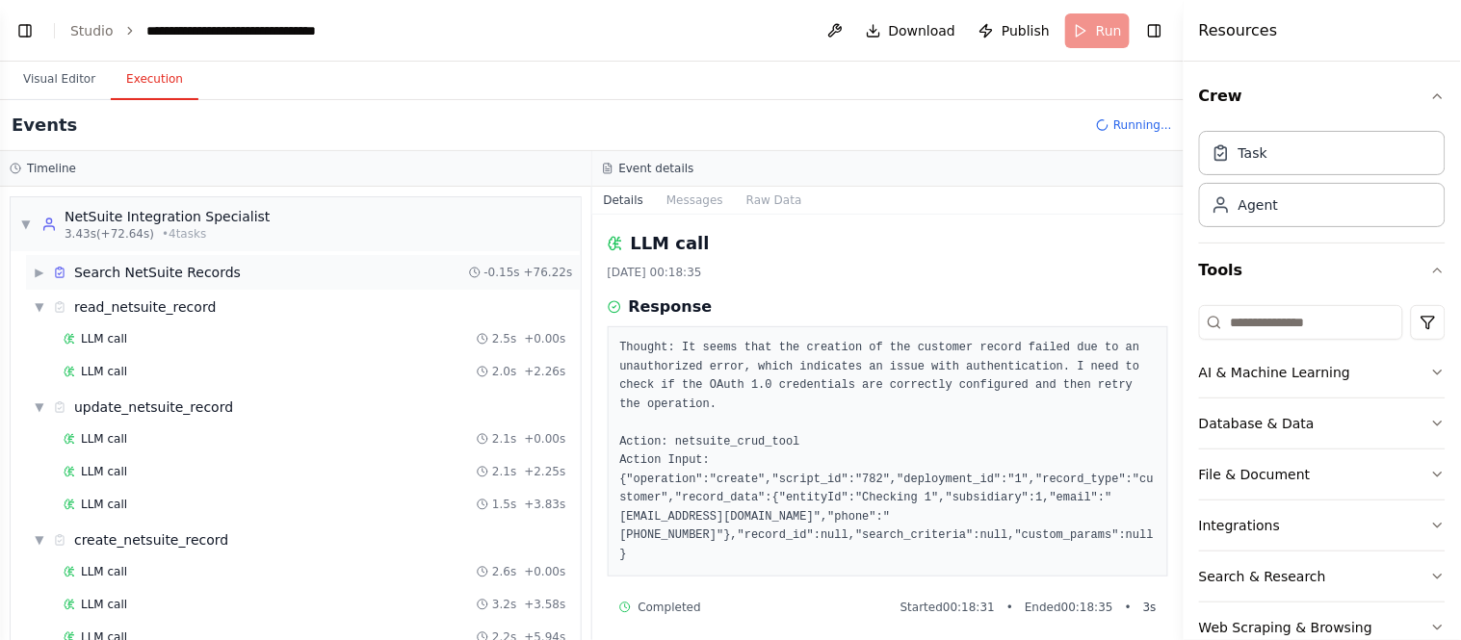
click at [35, 265] on span "▶" at bounding box center [40, 272] width 12 height 15
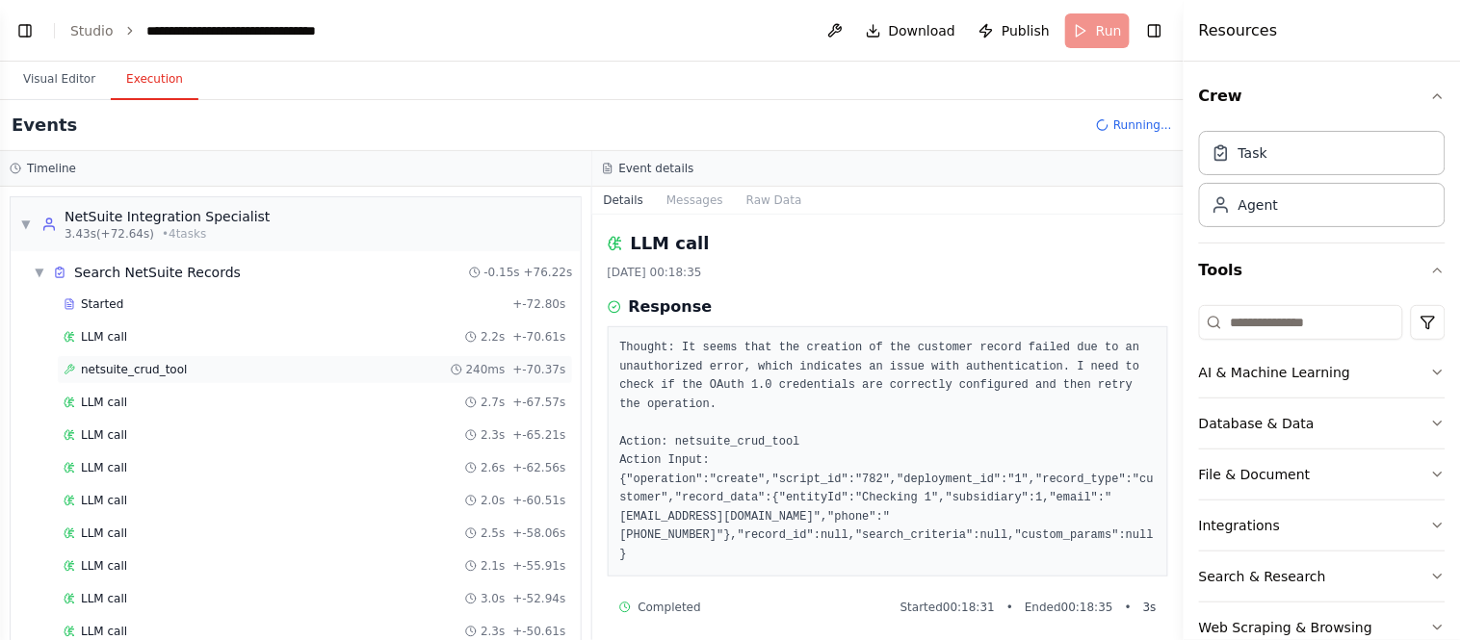
click at [126, 372] on span "netsuite_crud_tool" at bounding box center [134, 369] width 106 height 15
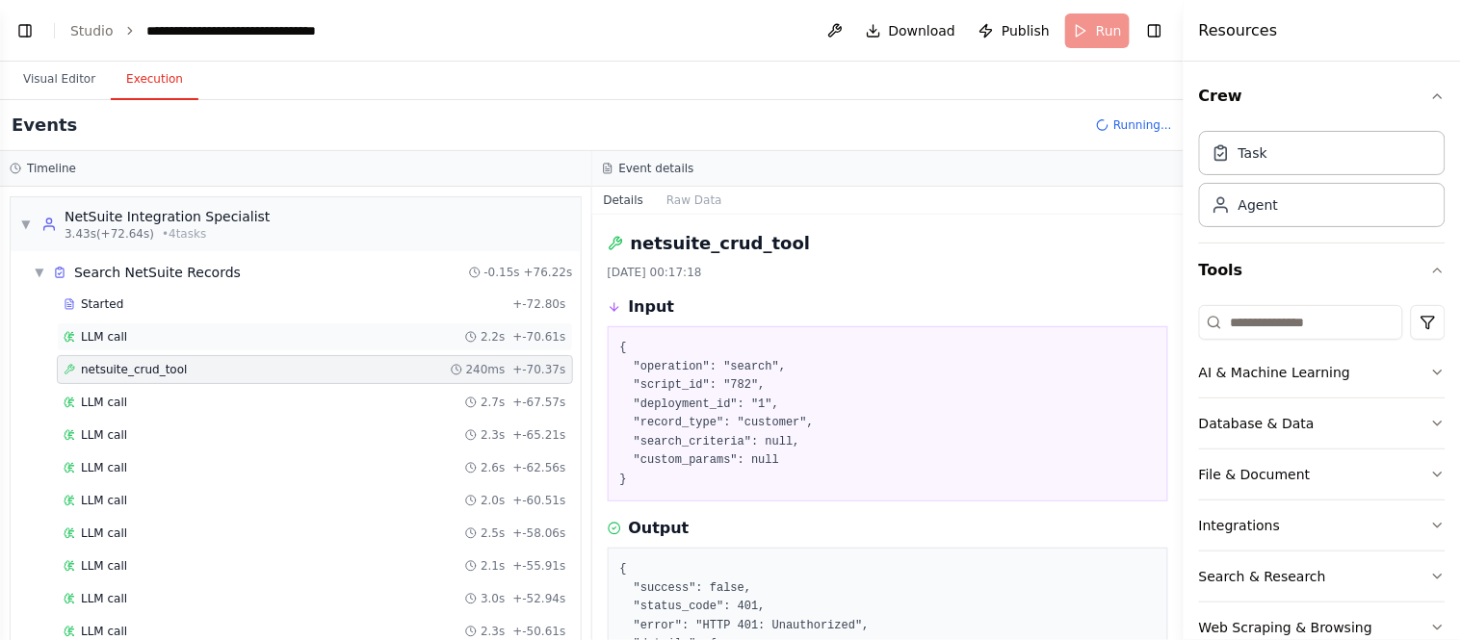
click at [123, 333] on div "LLM call 2.2s + -70.61s" at bounding box center [315, 336] width 503 height 15
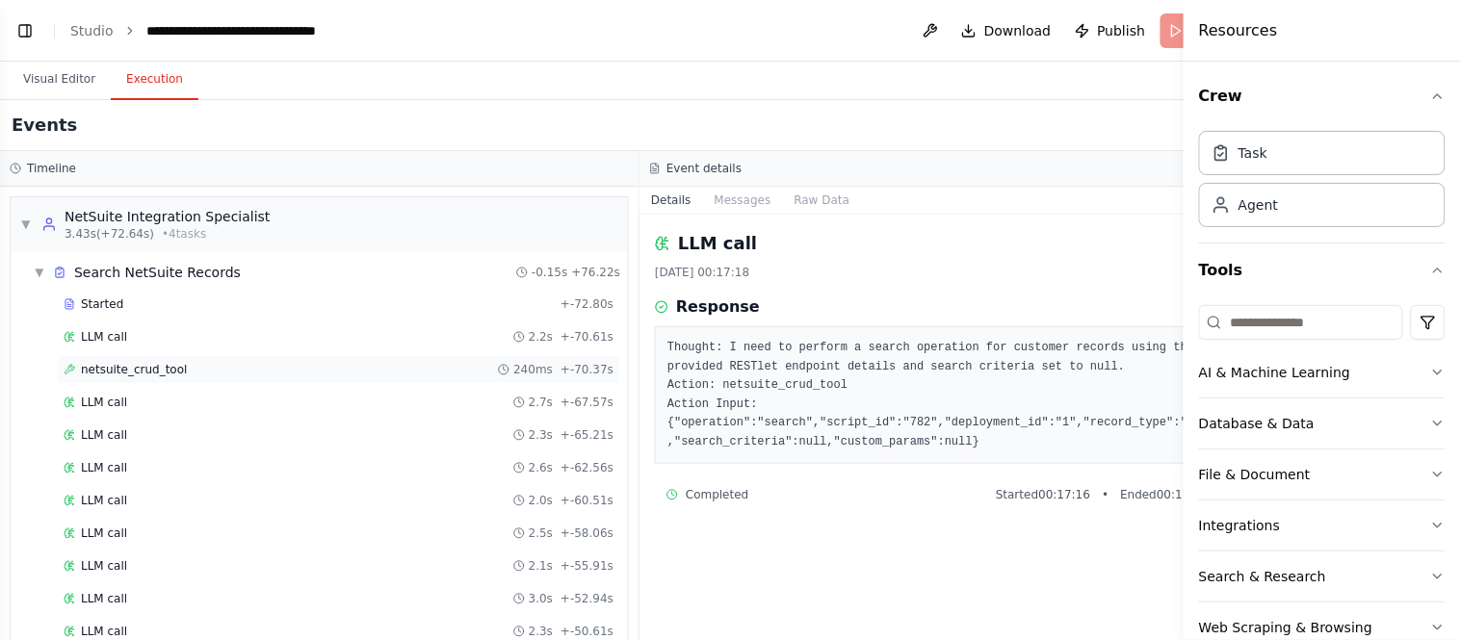
click at [125, 367] on span "netsuite_crud_tool" at bounding box center [134, 369] width 106 height 15
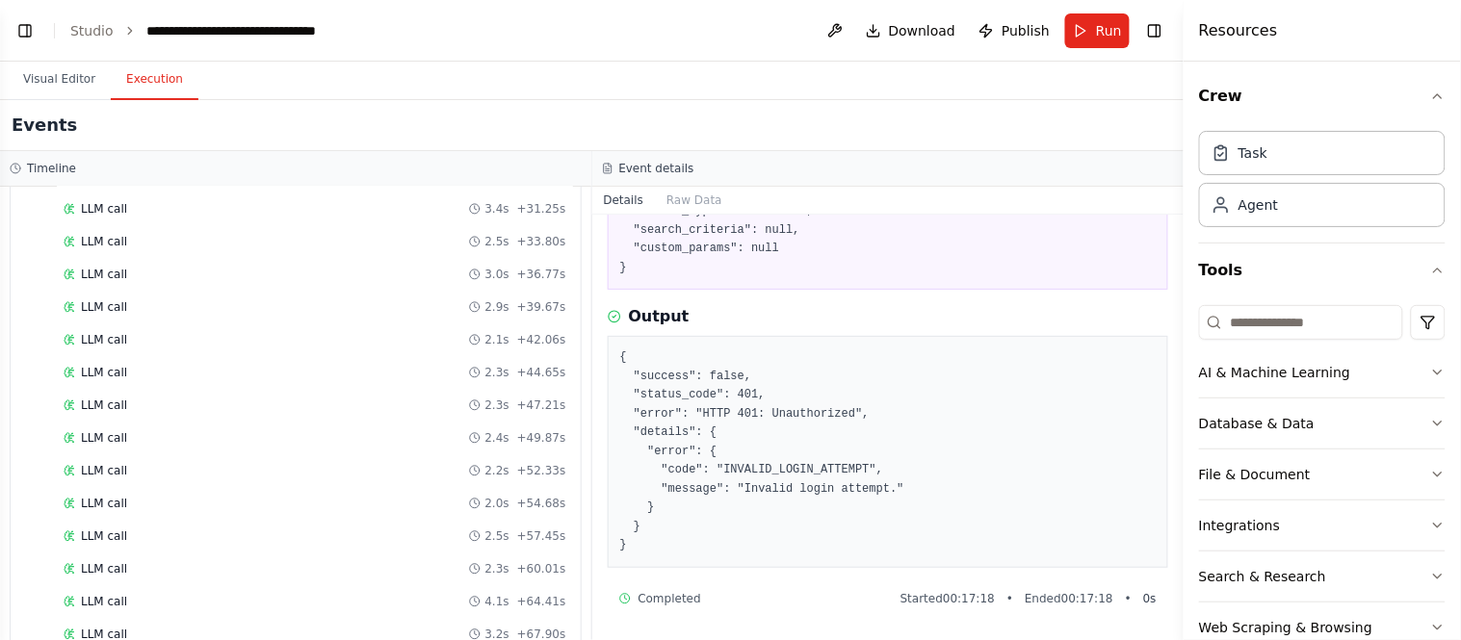
scroll to position [2284, 0]
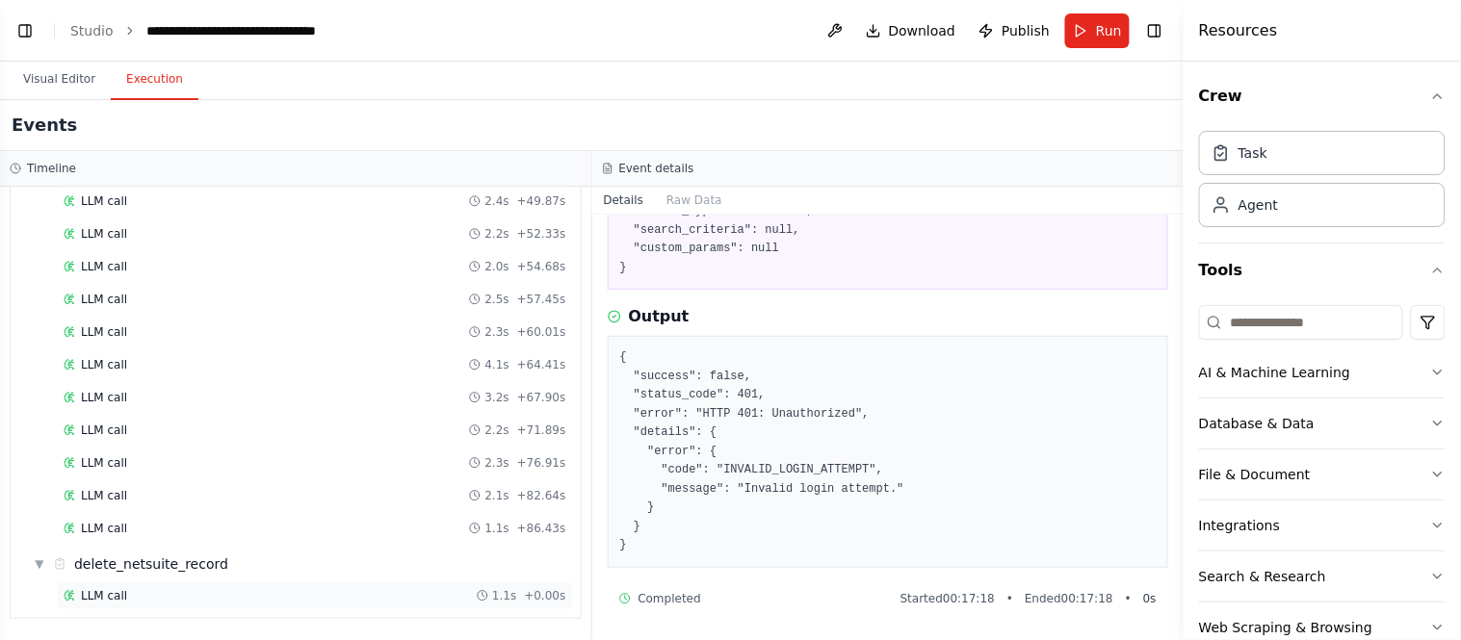
click at [117, 588] on span "LLM call" at bounding box center [104, 595] width 46 height 15
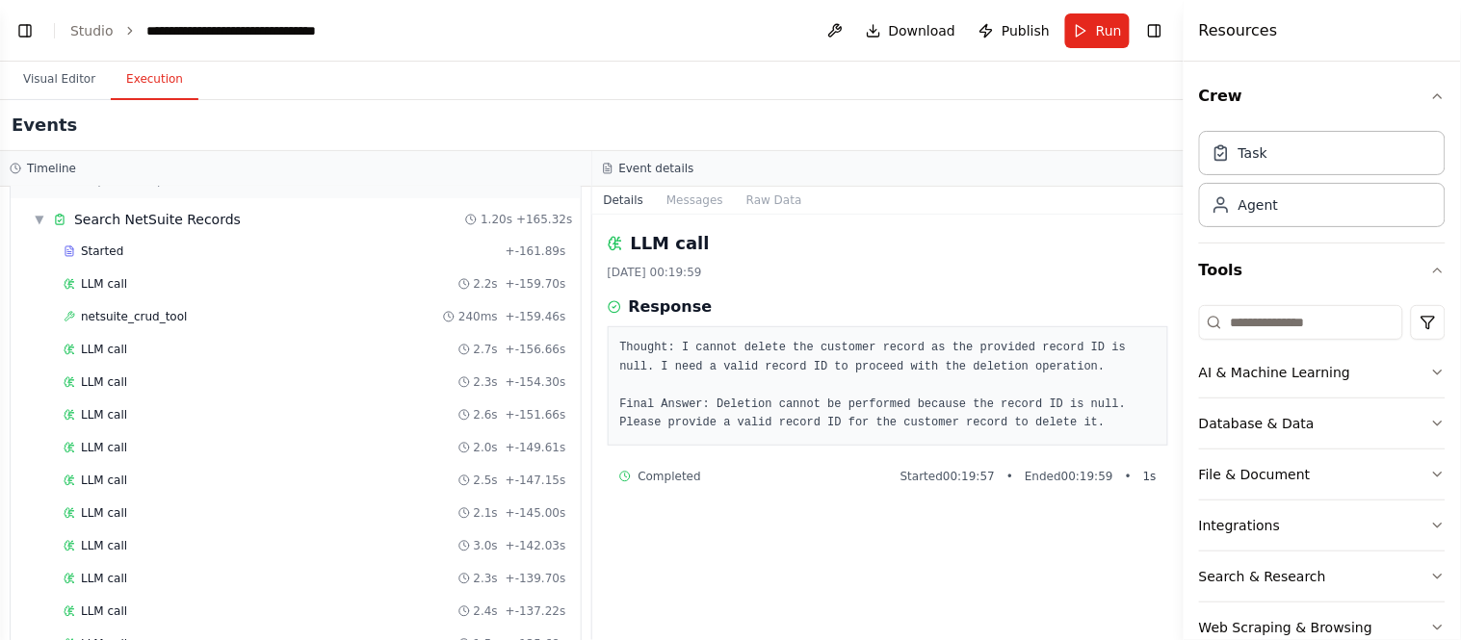
scroll to position [0, 0]
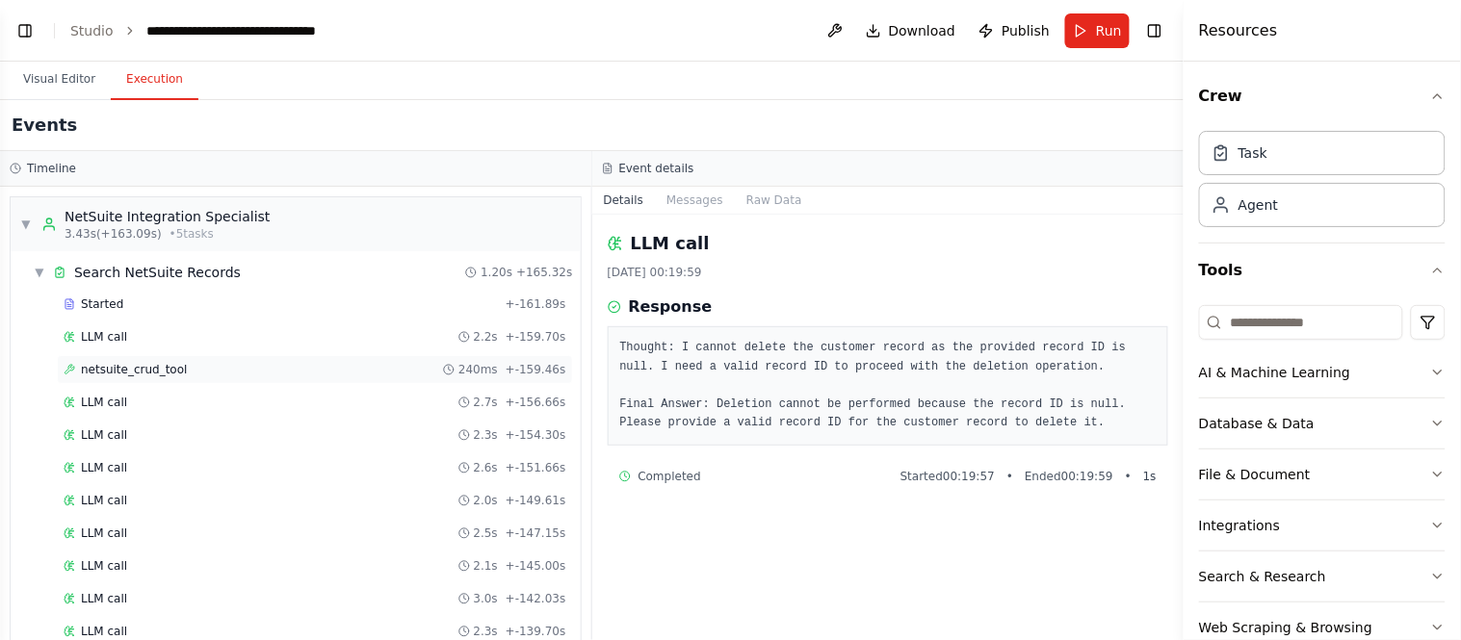
click at [132, 362] on span "netsuite_crud_tool" at bounding box center [134, 369] width 106 height 15
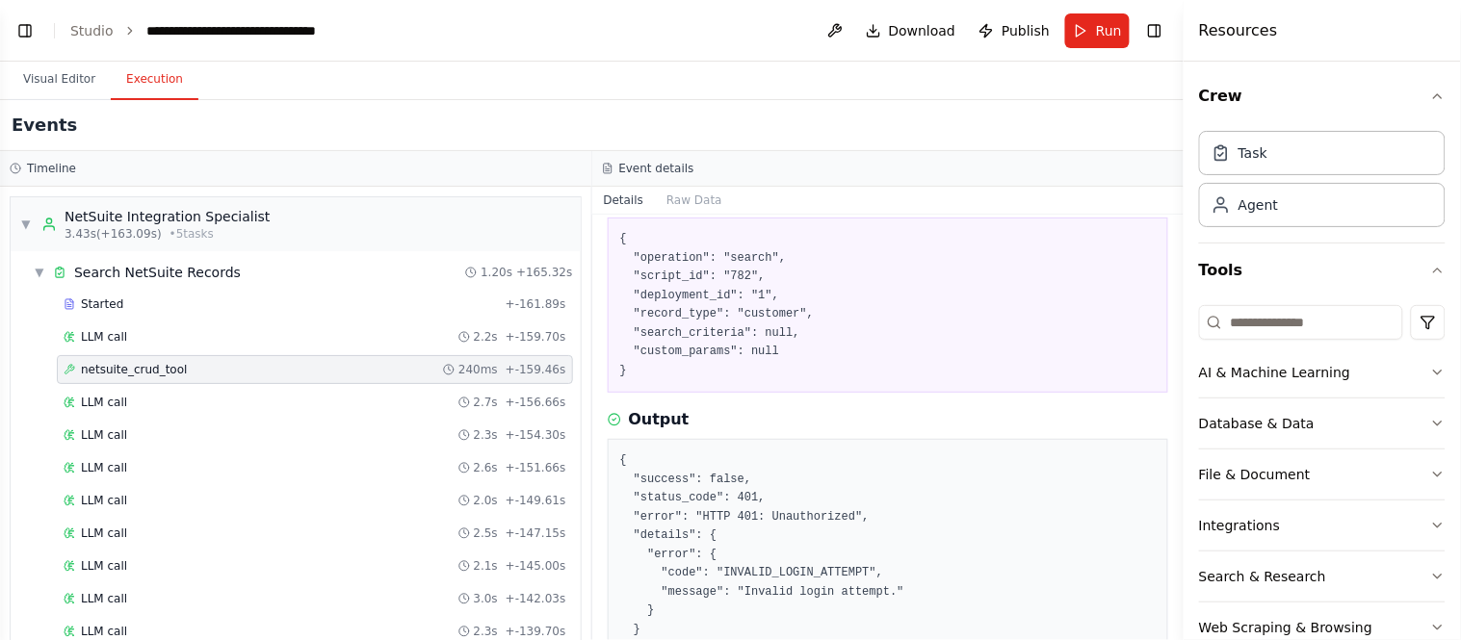
scroll to position [212, 0]
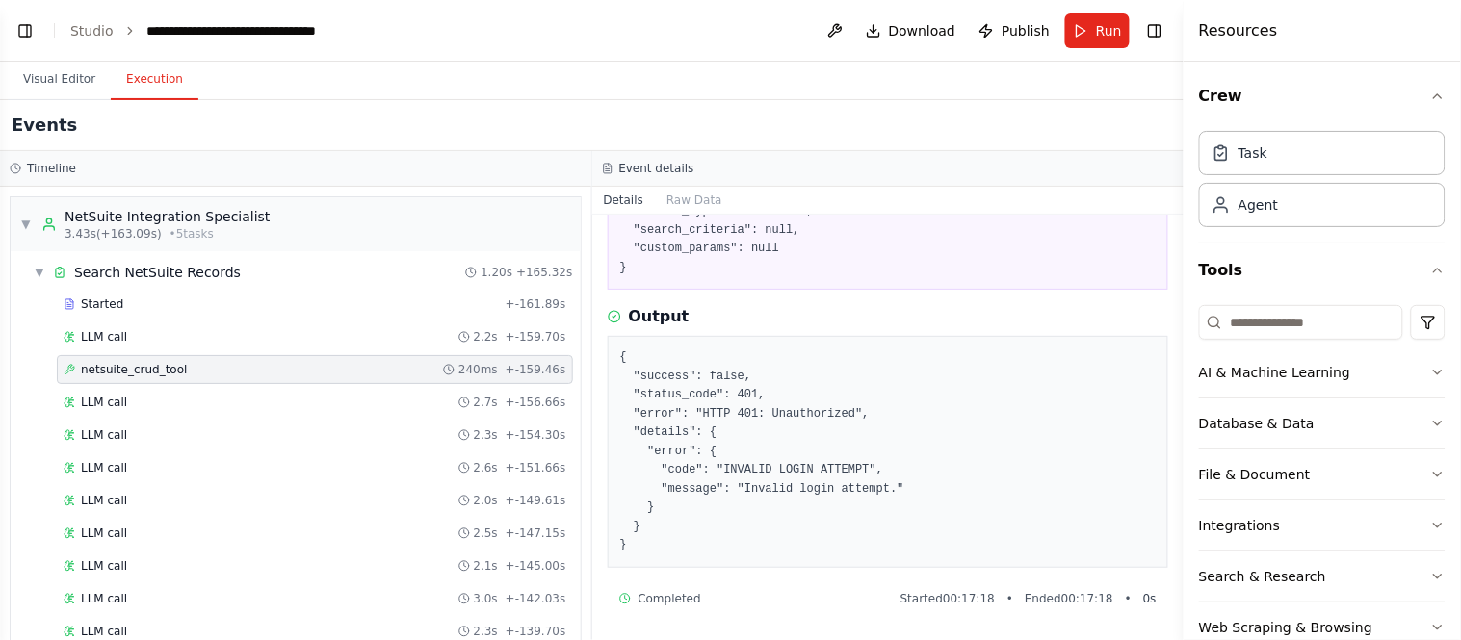
click at [803, 494] on pre "{ "success": false, "status_code": 401, "error": "HTTP 401: Unauthorized", "det…" at bounding box center [888, 452] width 536 height 207
click at [796, 487] on pre "{ "success": false, "status_code": 401, "error": "HTTP 401: Unauthorized", "det…" at bounding box center [888, 452] width 536 height 207
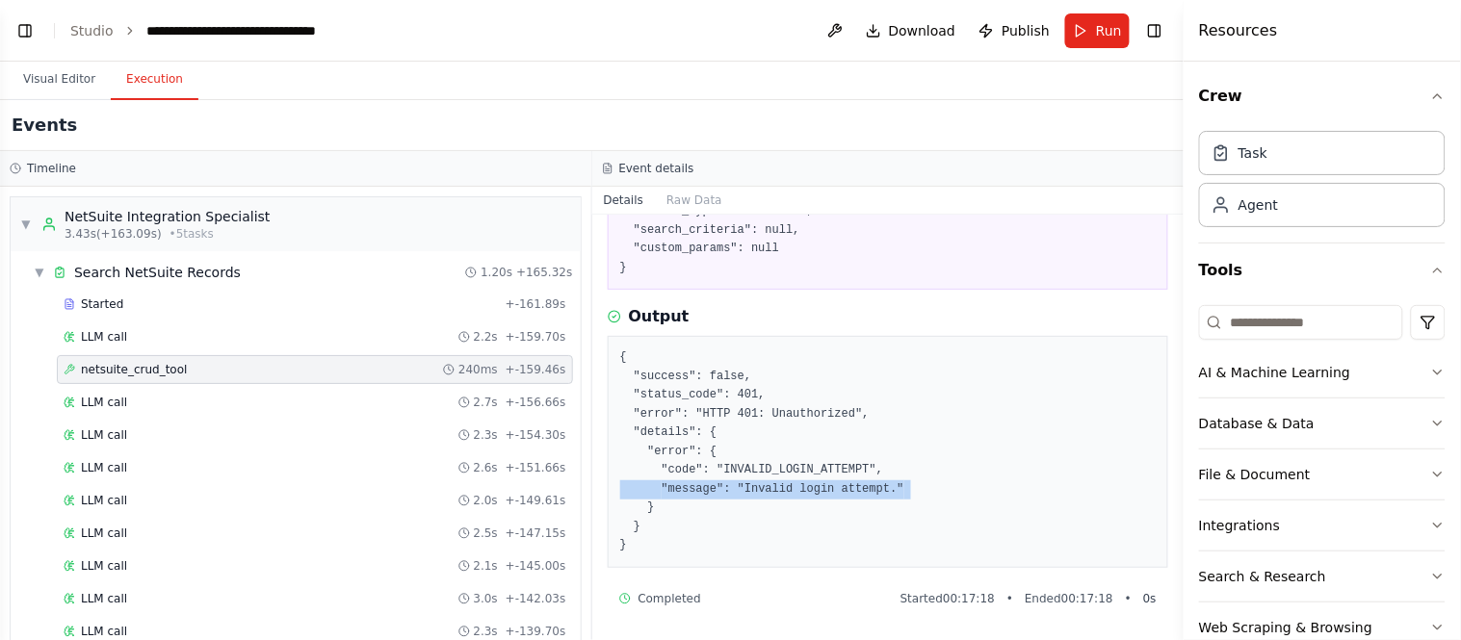
click at [796, 487] on pre "{ "success": false, "status_code": 401, "error": "HTTP 401: Unauthorized", "det…" at bounding box center [888, 452] width 536 height 207
click at [792, 476] on pre "{ "success": false, "status_code": 401, "error": "HTTP 401: Unauthorized", "det…" at bounding box center [888, 452] width 536 height 207
click at [21, 29] on button "Toggle Left Sidebar" at bounding box center [25, 30] width 27 height 27
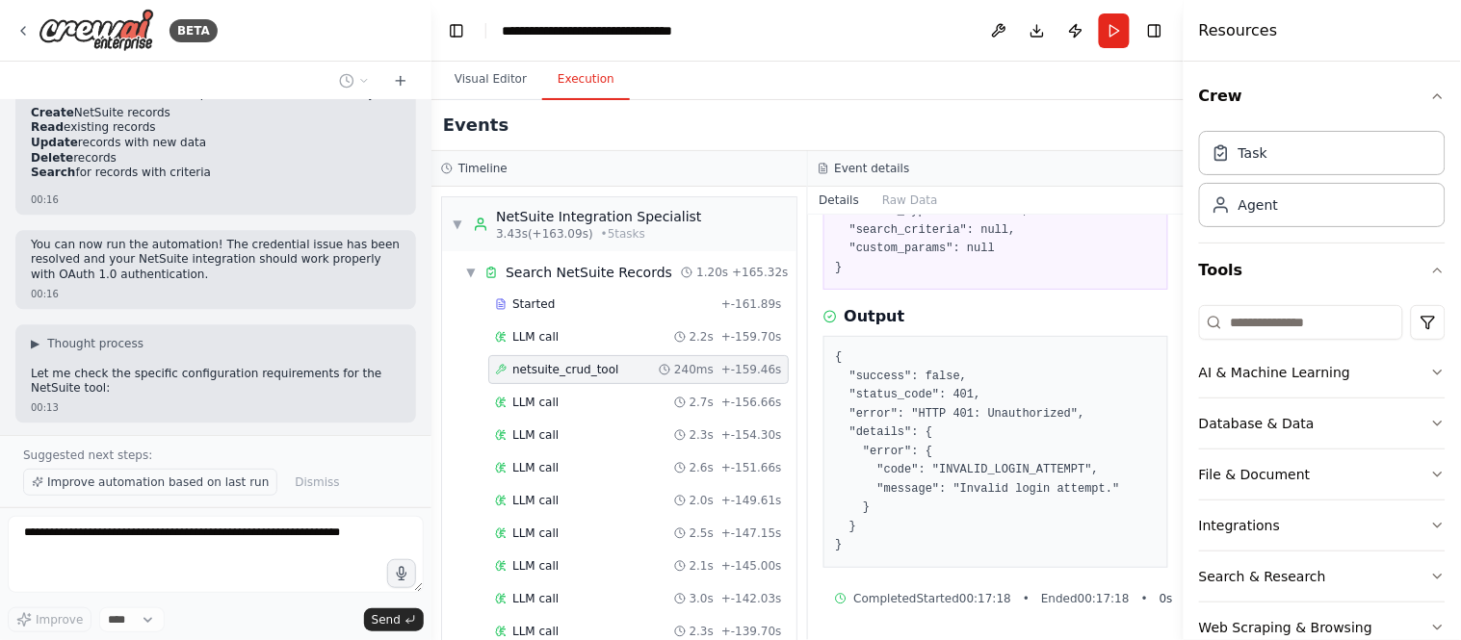
click at [226, 483] on span "Improve automation based on last run" at bounding box center [157, 482] width 221 height 15
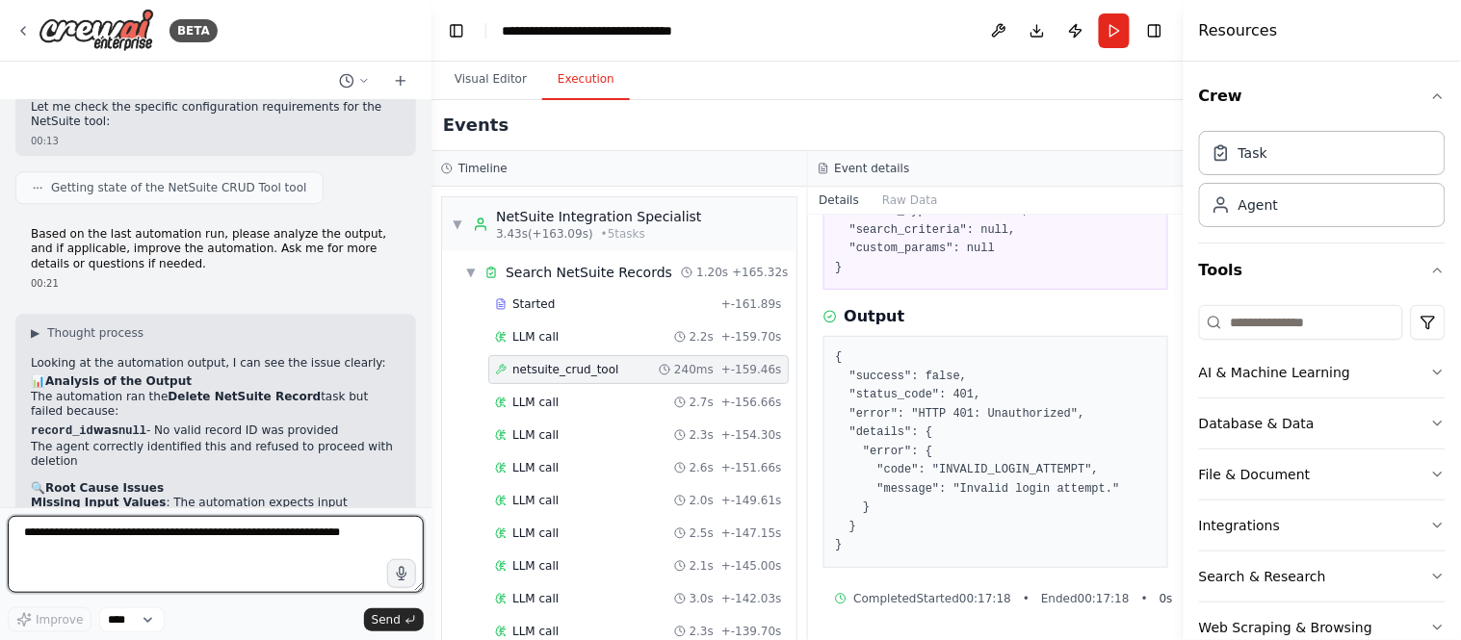
scroll to position [7073, 0]
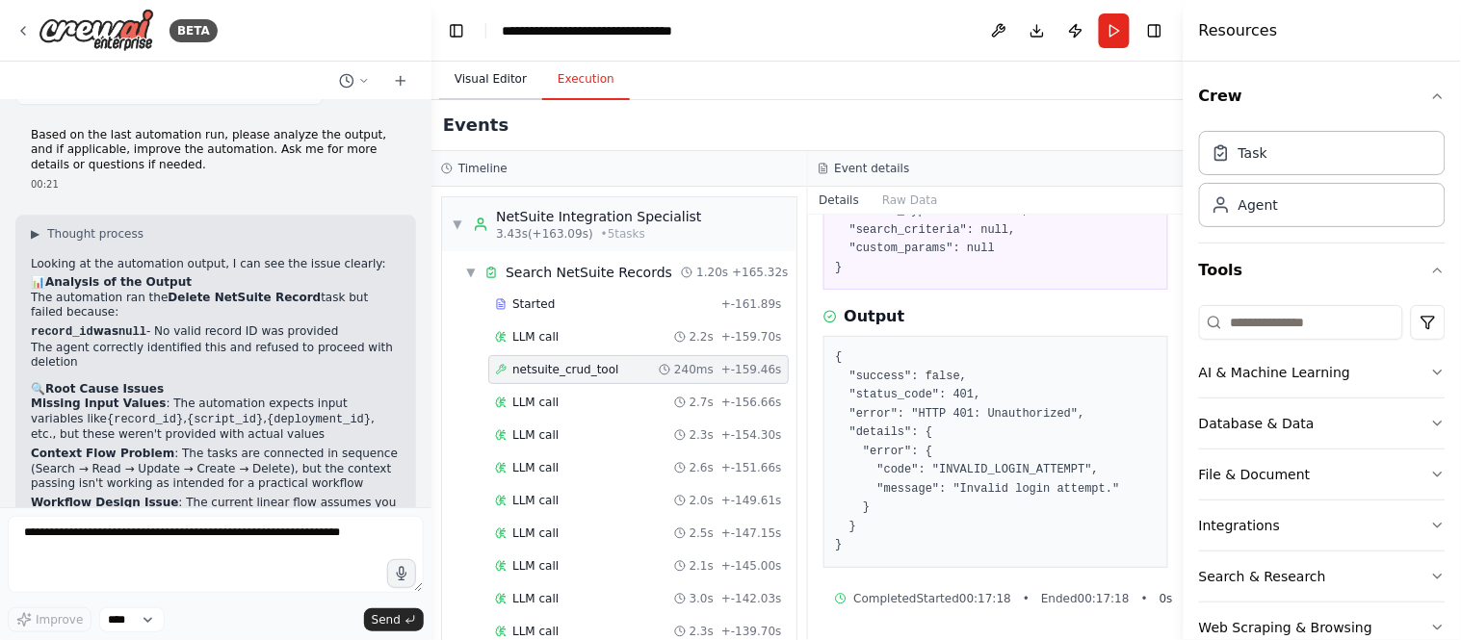
click at [473, 72] on button "Visual Editor" at bounding box center [490, 80] width 103 height 40
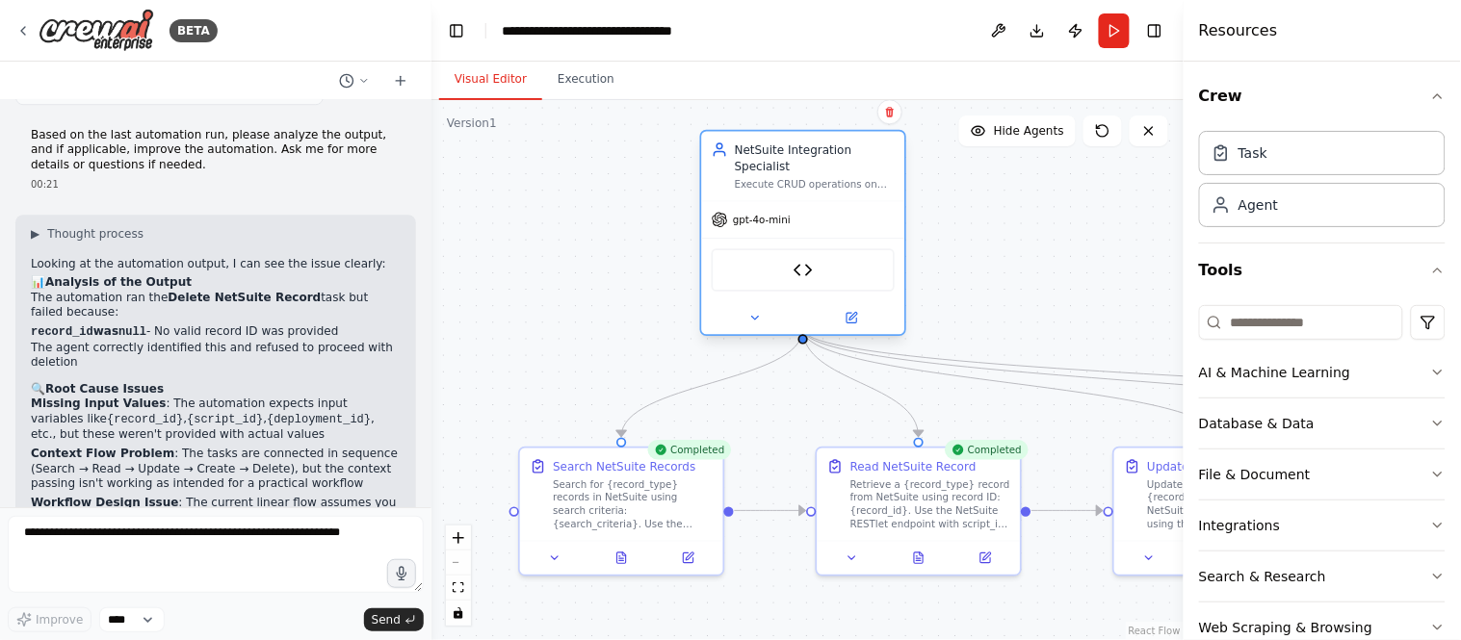
click at [715, 271] on div "NetSuite CRUD Tool" at bounding box center [803, 269] width 183 height 43
click at [745, 248] on div "NetSuite CRUD Tool" at bounding box center [803, 269] width 183 height 43
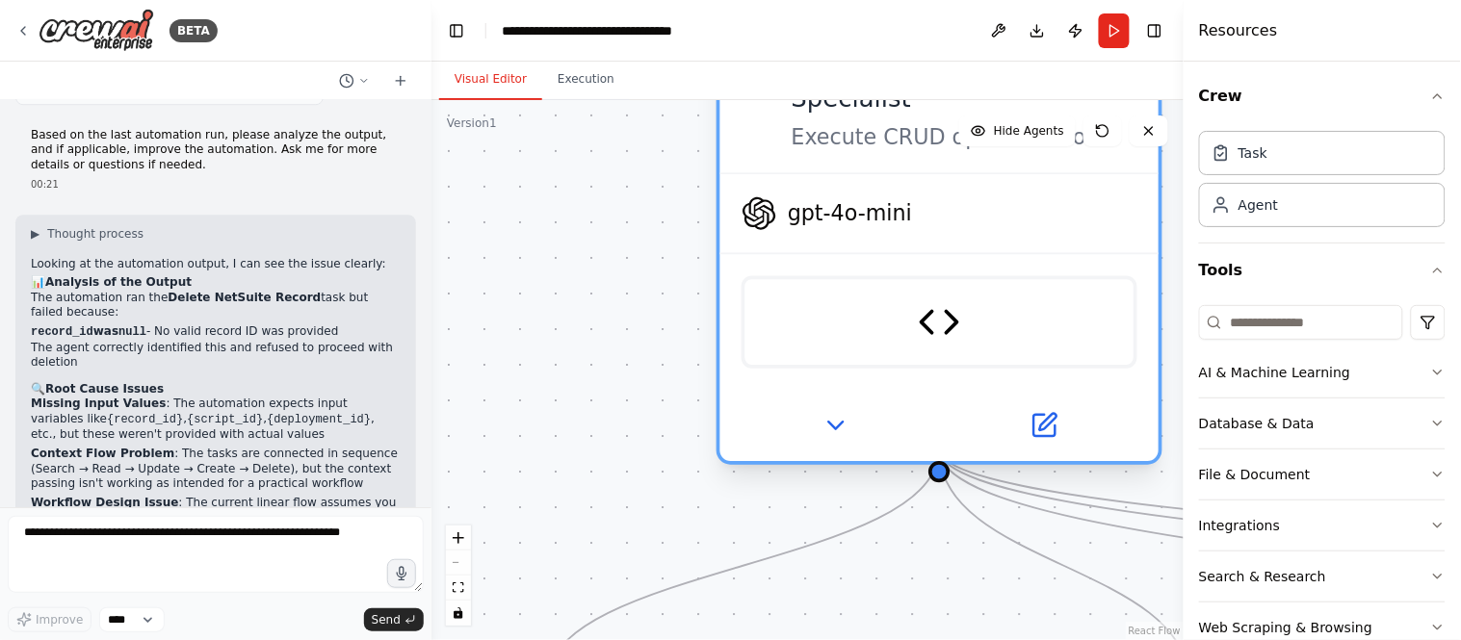
click at [963, 299] on div "NetSuite CRUD Tool" at bounding box center [939, 322] width 396 height 92
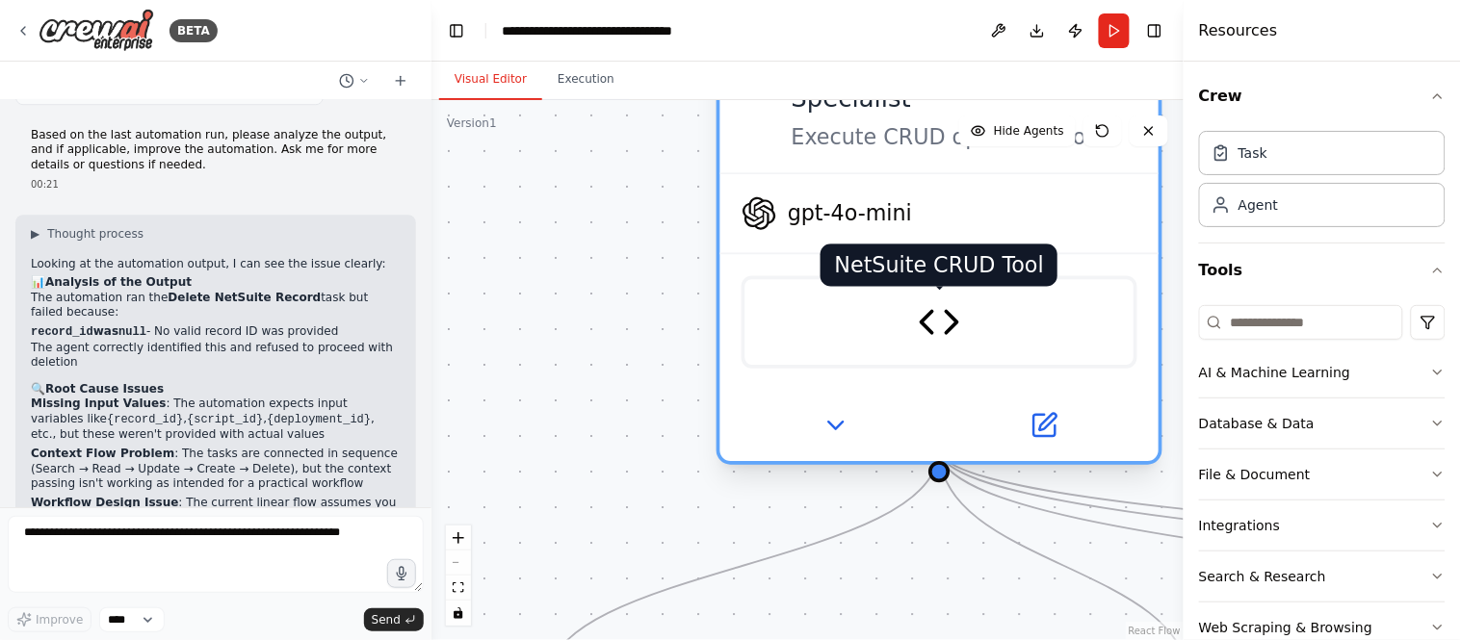
click at [919, 301] on img at bounding box center [939, 322] width 42 height 42
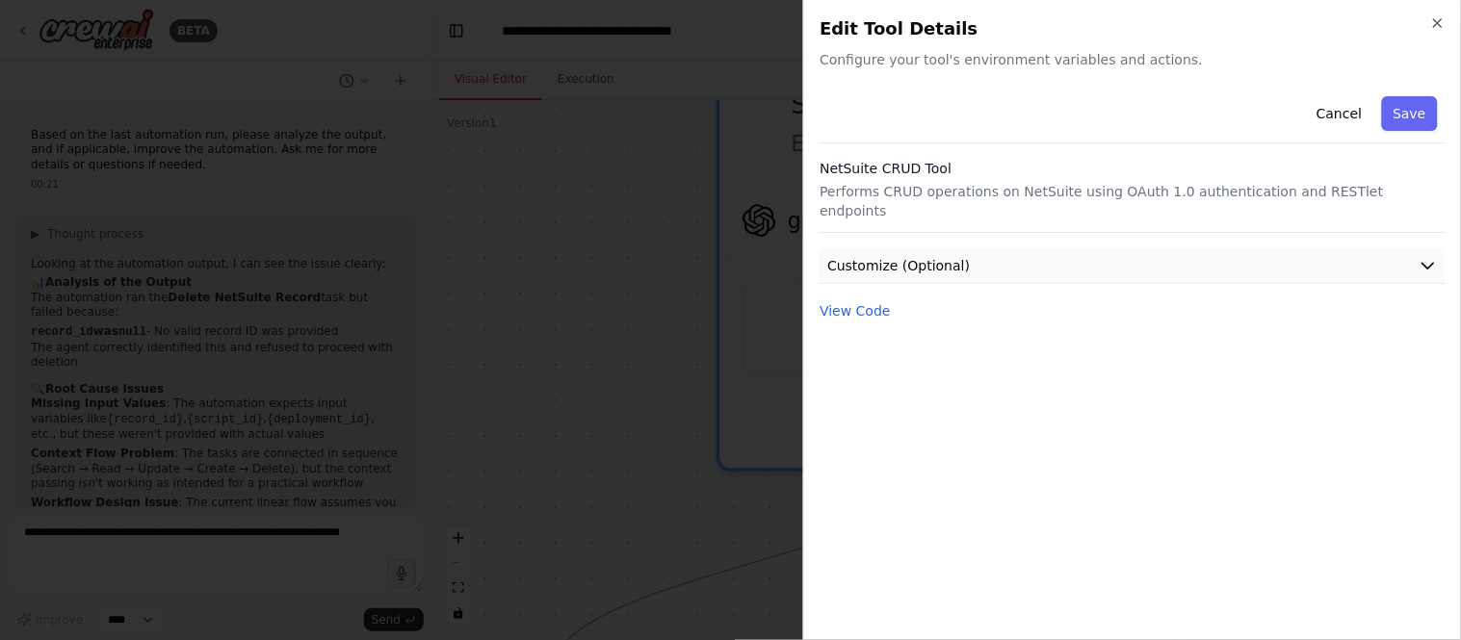
click at [920, 256] on span "Customize (Optional)" at bounding box center [898, 265] width 143 height 19
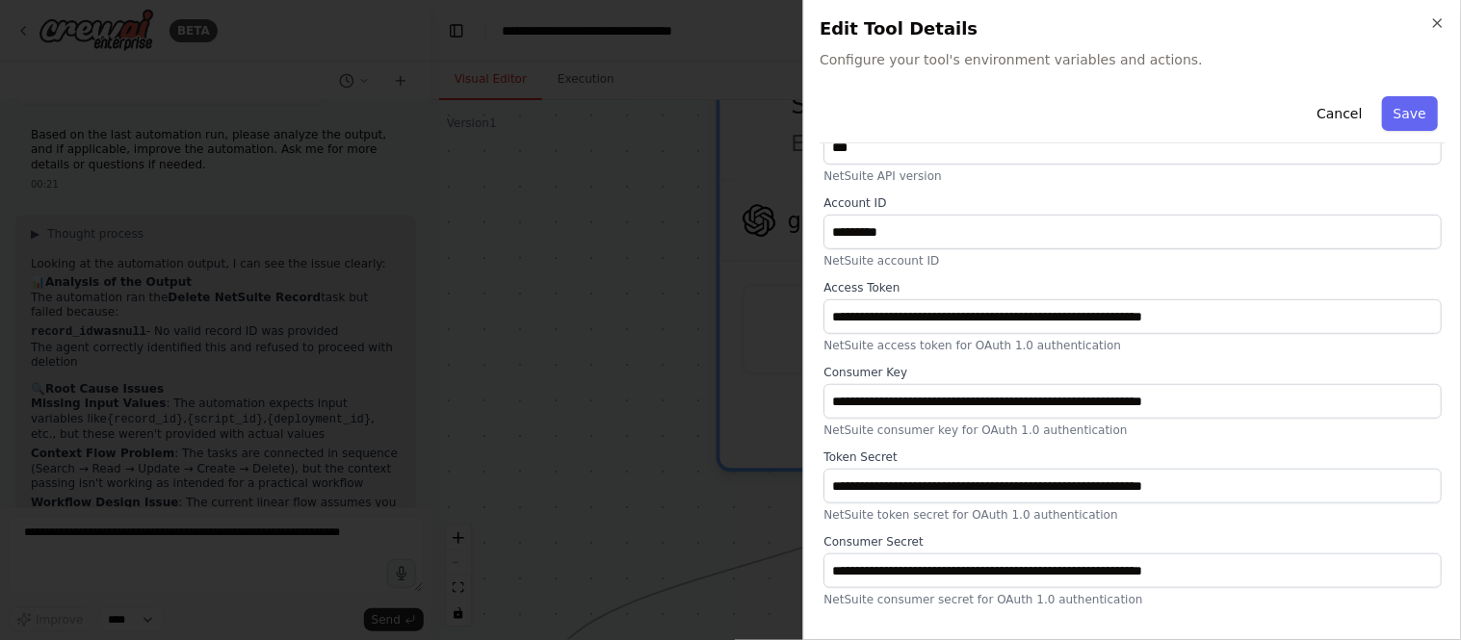
scroll to position [0, 0]
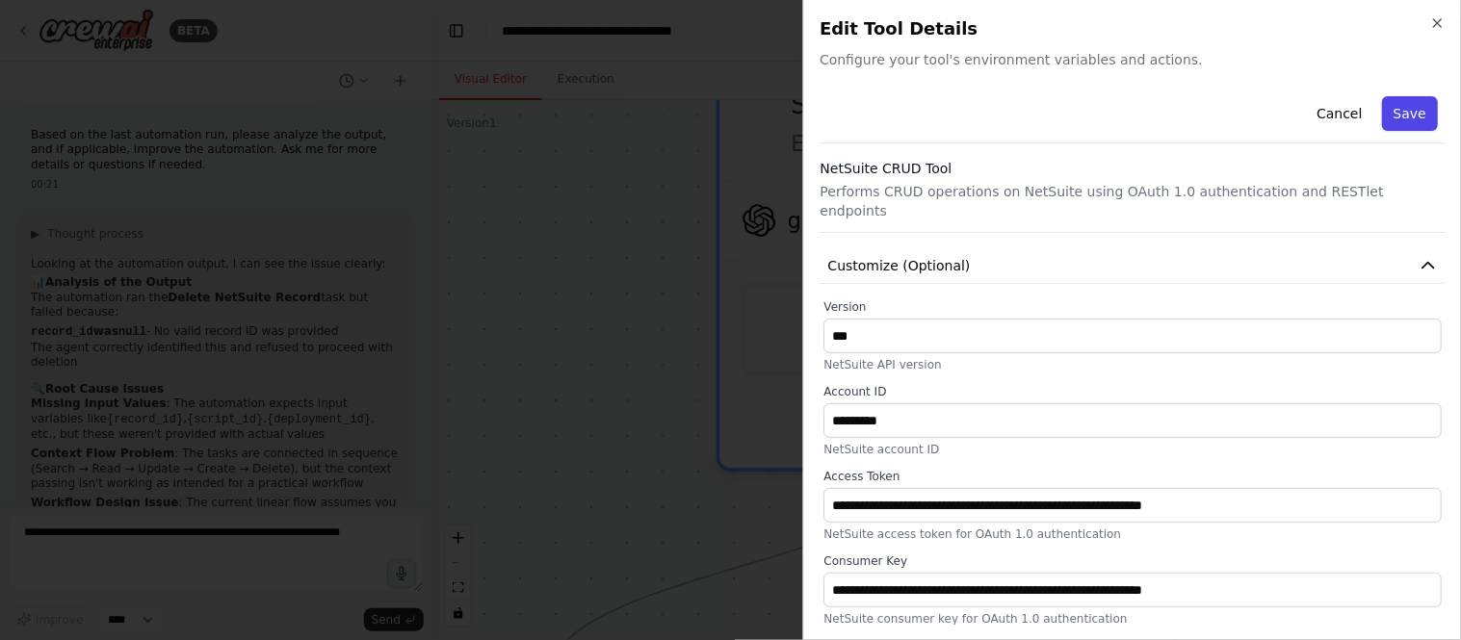
click at [1392, 116] on button "Save" at bounding box center [1410, 113] width 56 height 35
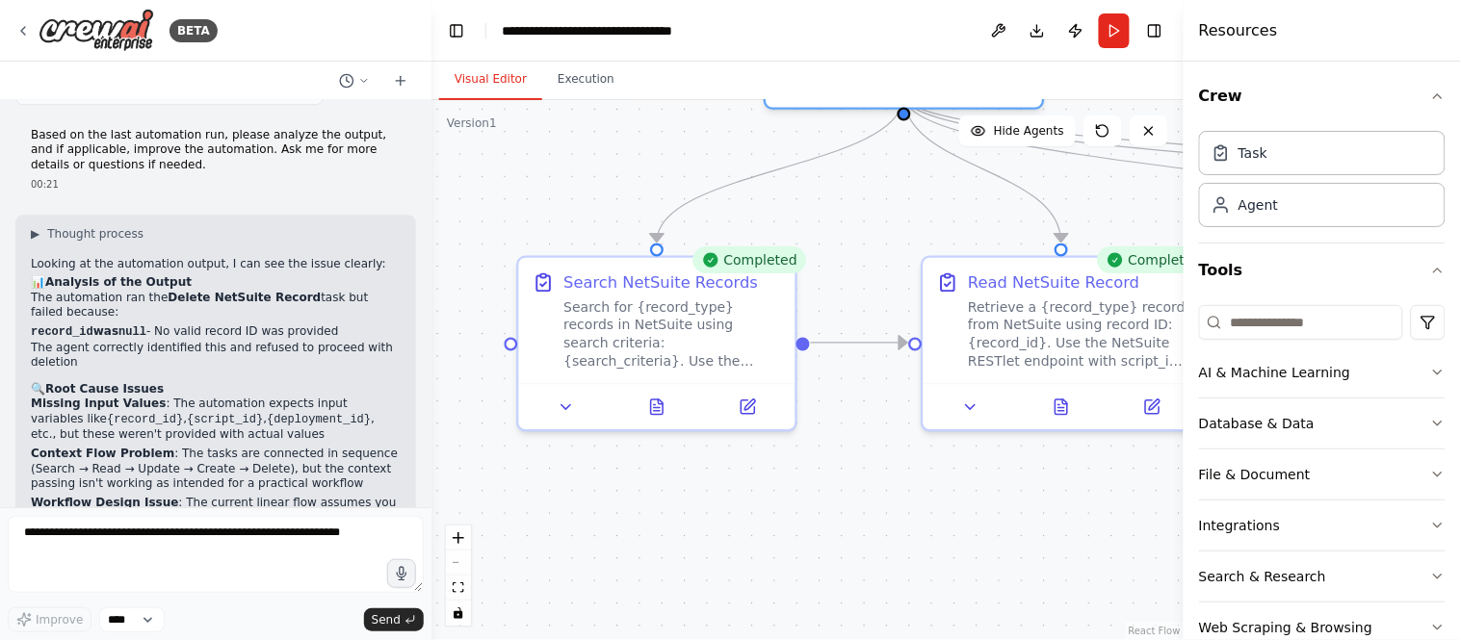
drag, startPoint x: 609, startPoint y: 399, endPoint x: 662, endPoint y: 97, distance: 306.2
click at [662, 97] on div "Visual Editor Execution Version 1 Show Tools Hide Agents .deletable-edge-delete…" at bounding box center [807, 351] width 752 height 579
click at [756, 408] on icon at bounding box center [748, 403] width 18 height 18
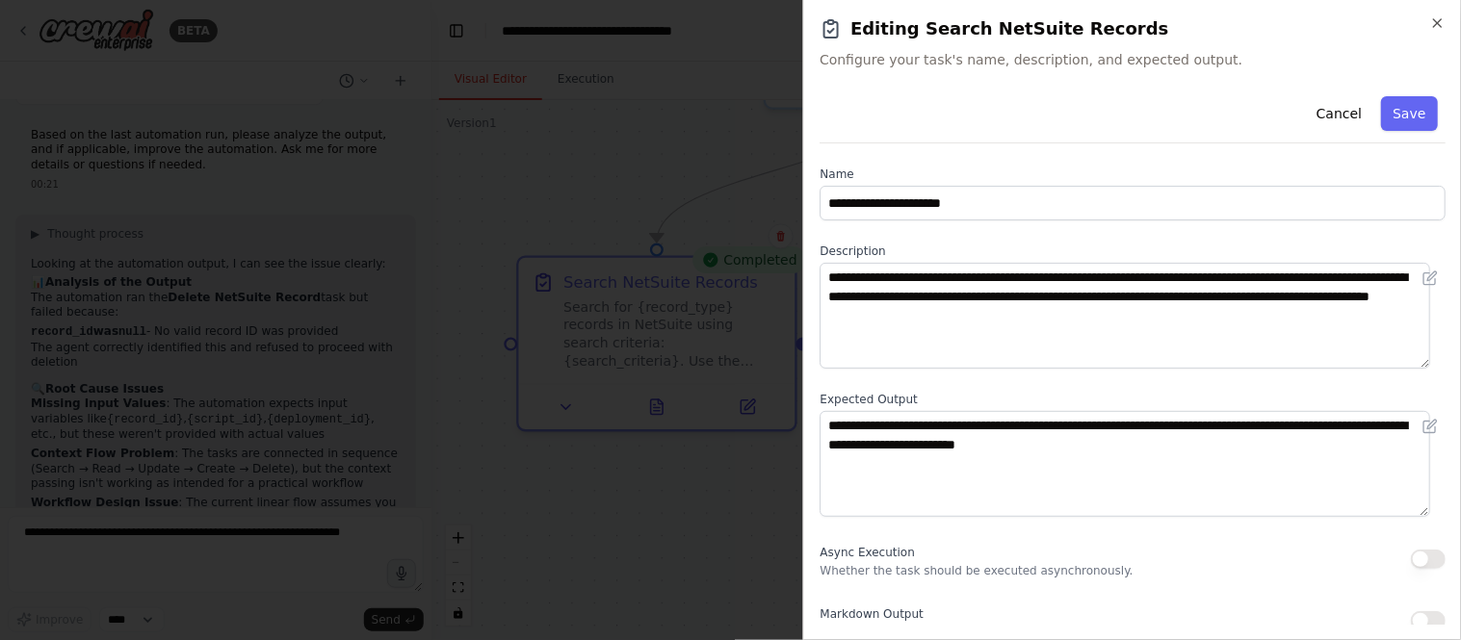
click at [709, 523] on div at bounding box center [730, 320] width 1461 height 640
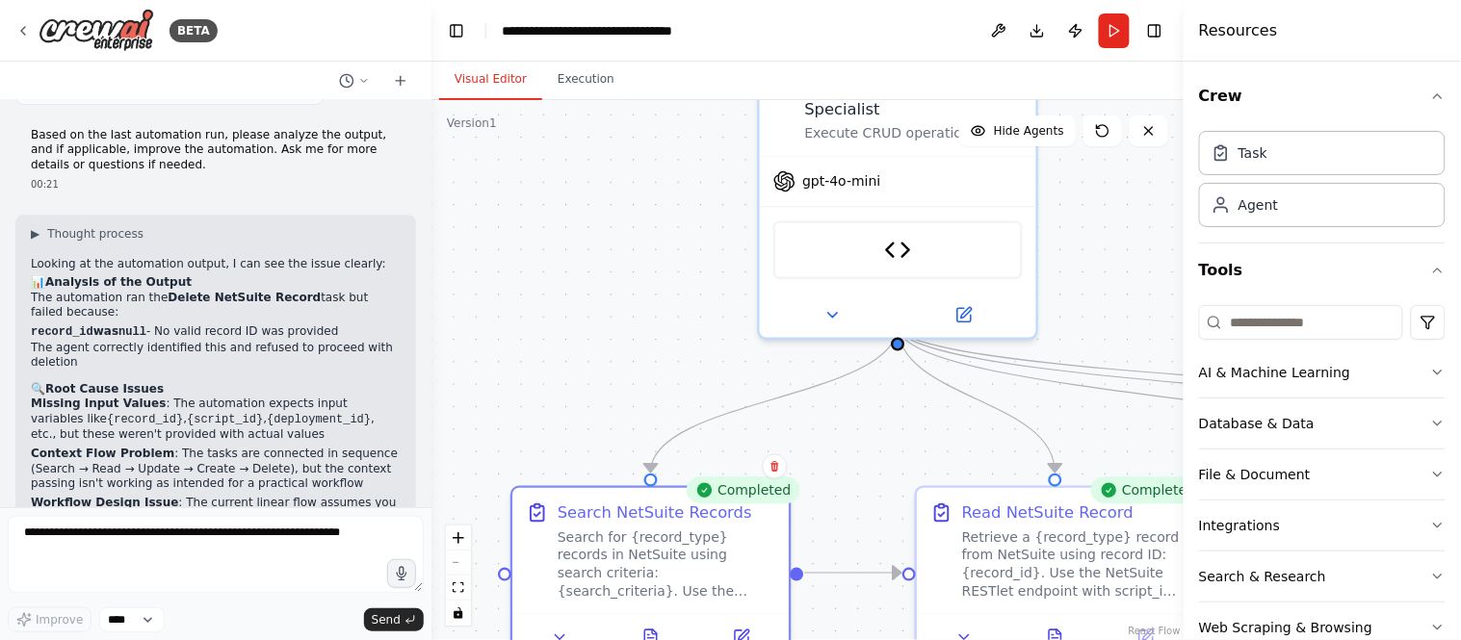
drag, startPoint x: 514, startPoint y: 187, endPoint x: 513, endPoint y: 473, distance: 286.0
click at [513, 473] on div ".deletable-edge-delete-btn { width: 20px; height: 20px; border: 0px solid #ffff…" at bounding box center [807, 370] width 752 height 540
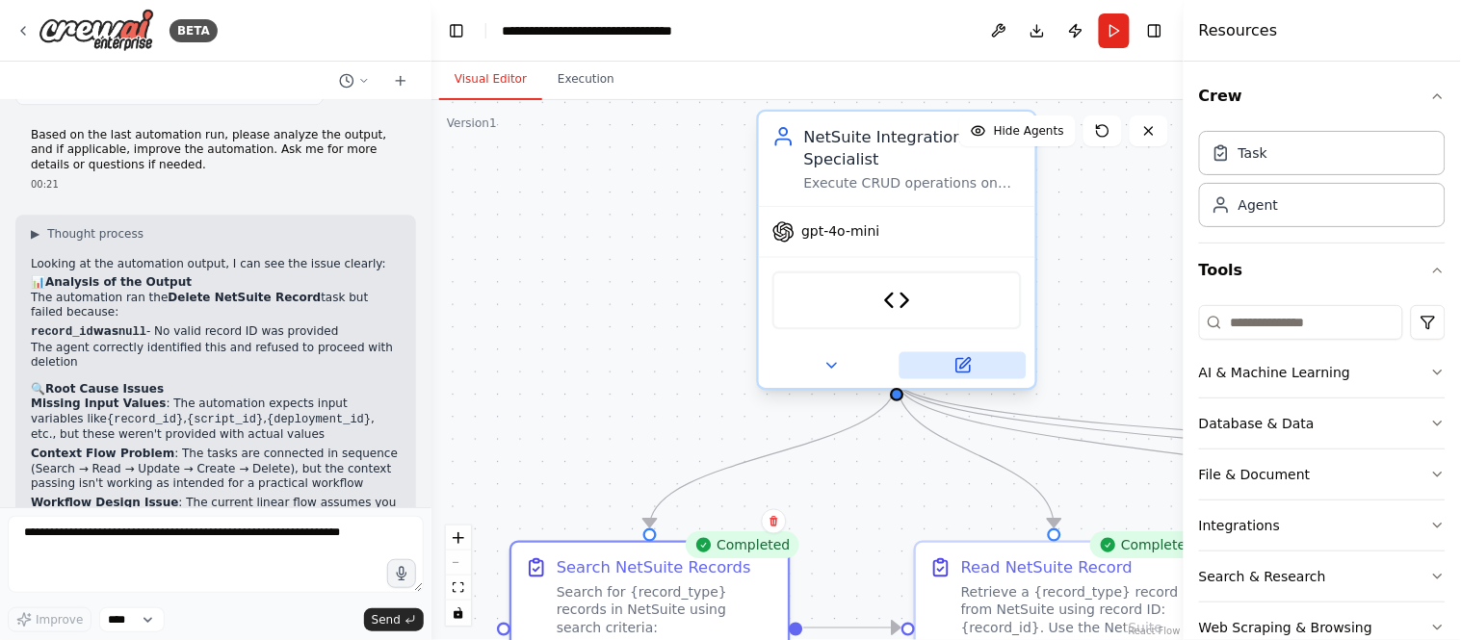
click at [961, 358] on icon at bounding box center [965, 363] width 11 height 11
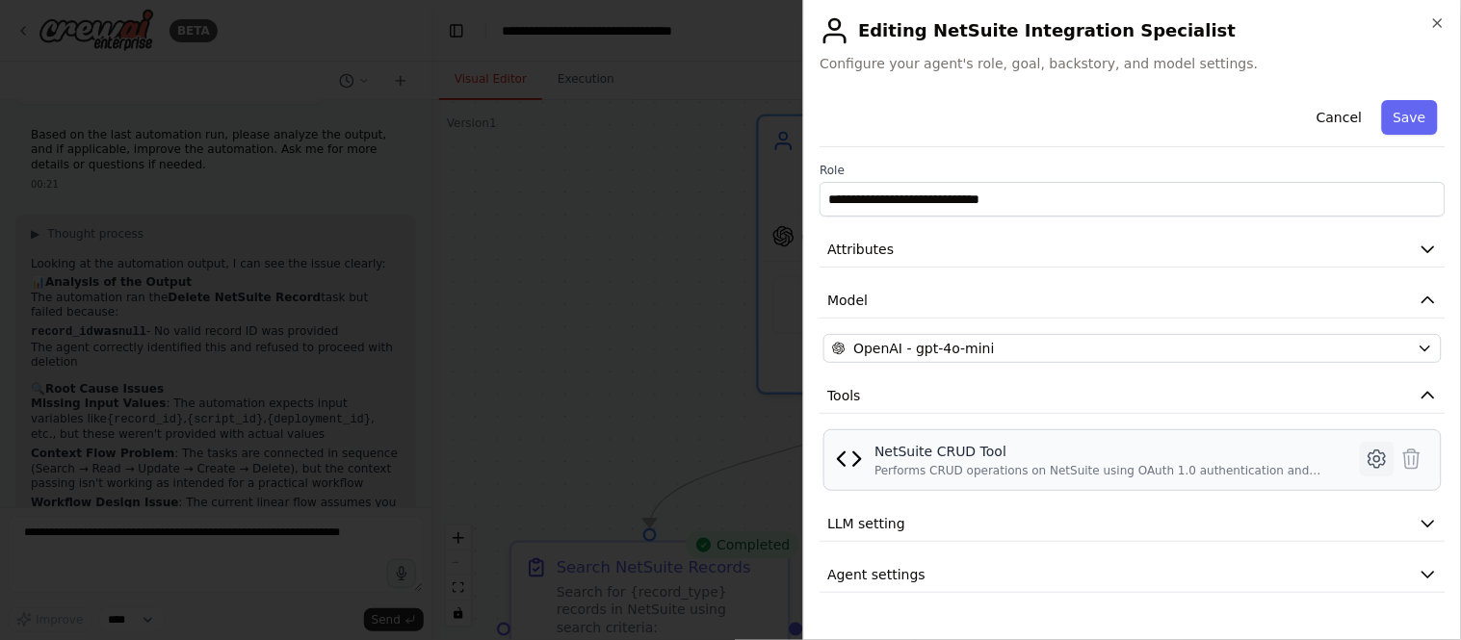
click at [1382, 454] on icon at bounding box center [1376, 459] width 16 height 17
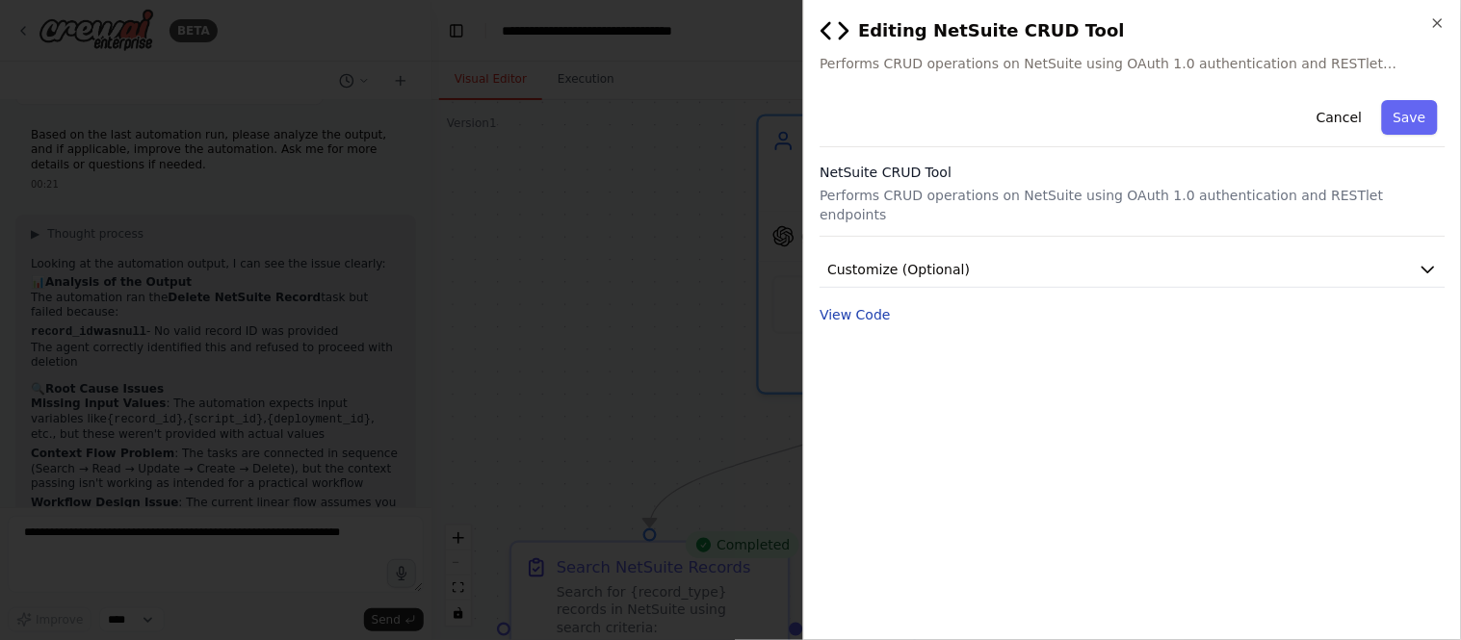
click at [869, 305] on button "View Code" at bounding box center [854, 314] width 71 height 19
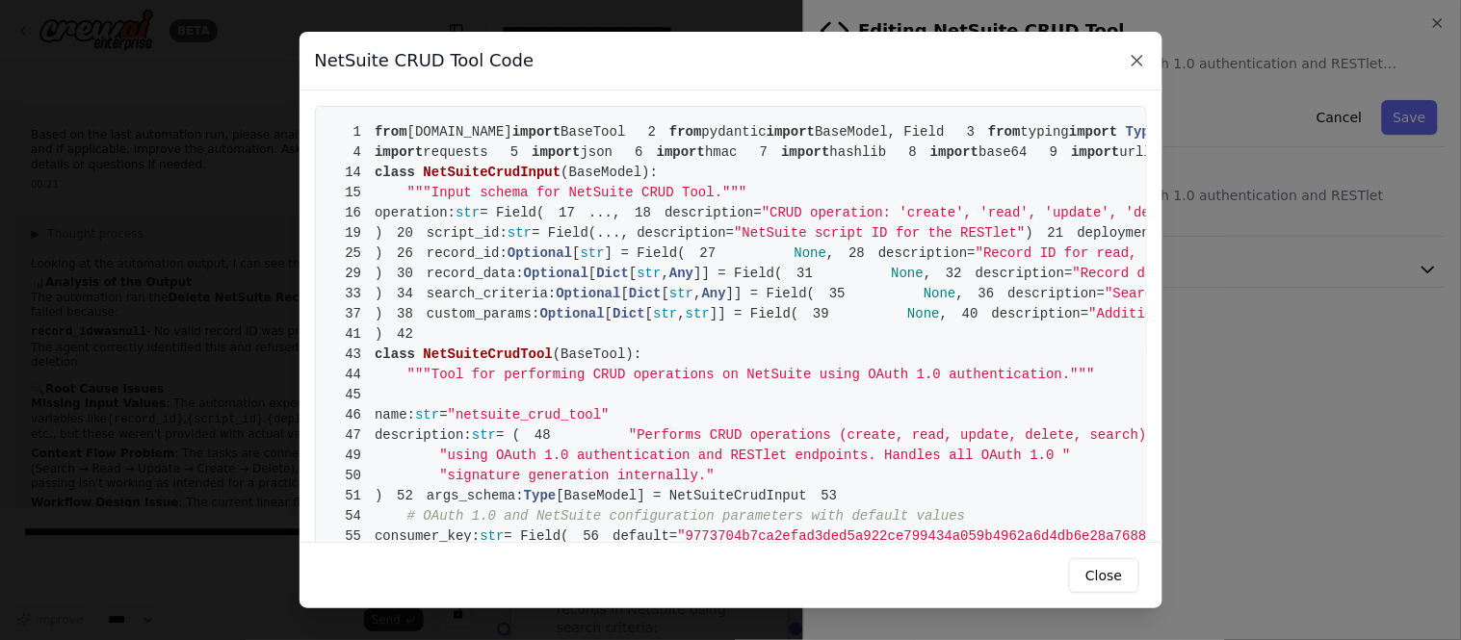
click at [1140, 63] on icon at bounding box center [1137, 60] width 19 height 19
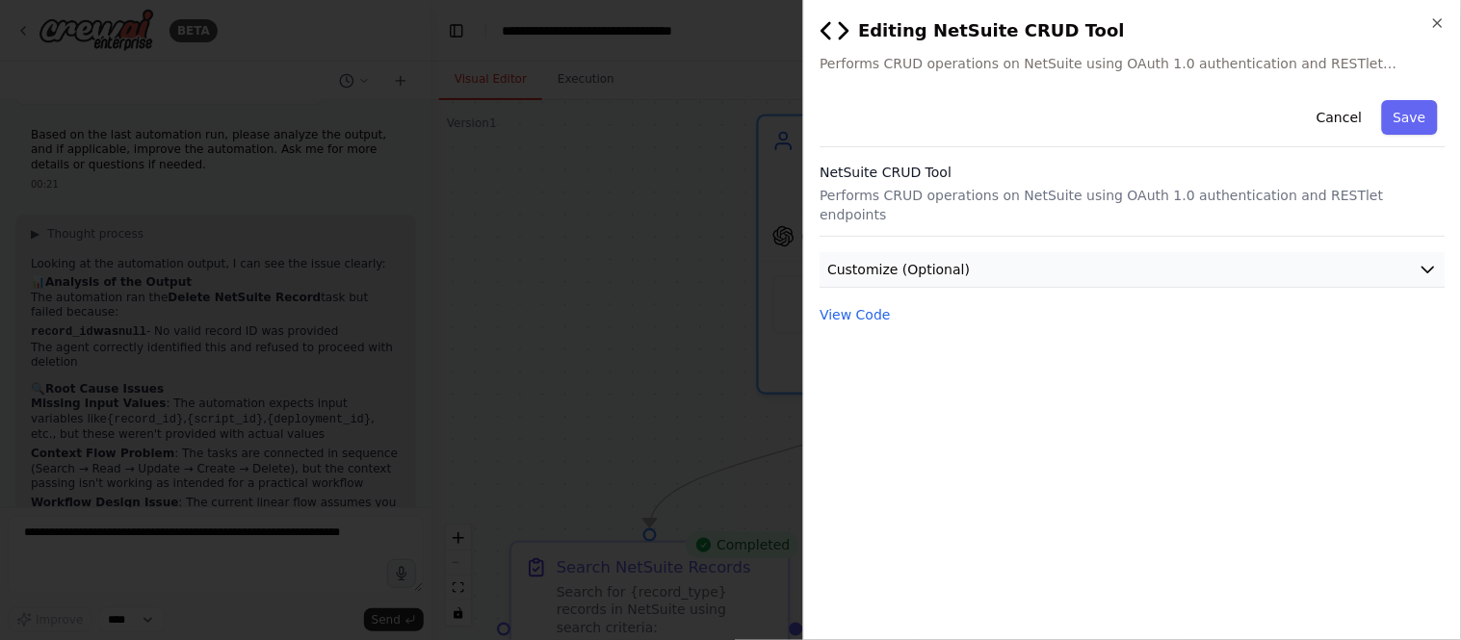
click at [1015, 262] on button "Customize (Optional)" at bounding box center [1132, 270] width 626 height 36
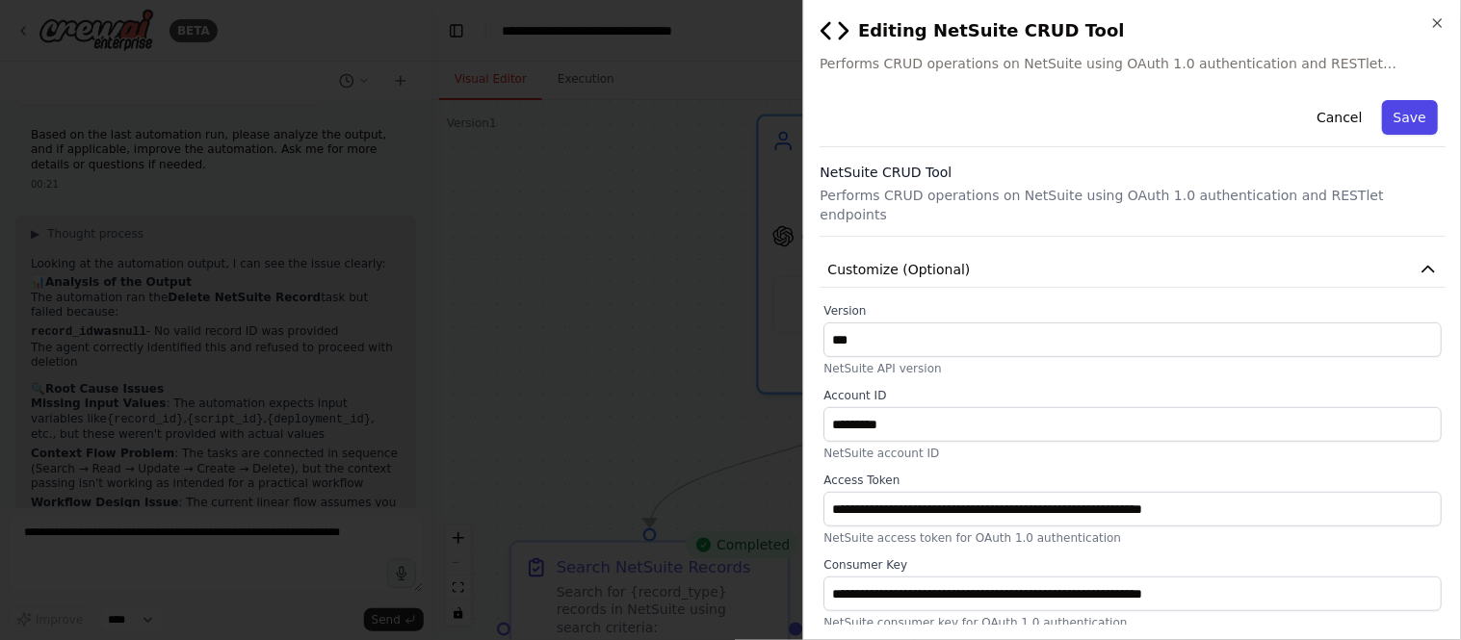
click at [1389, 119] on button "Save" at bounding box center [1410, 117] width 56 height 35
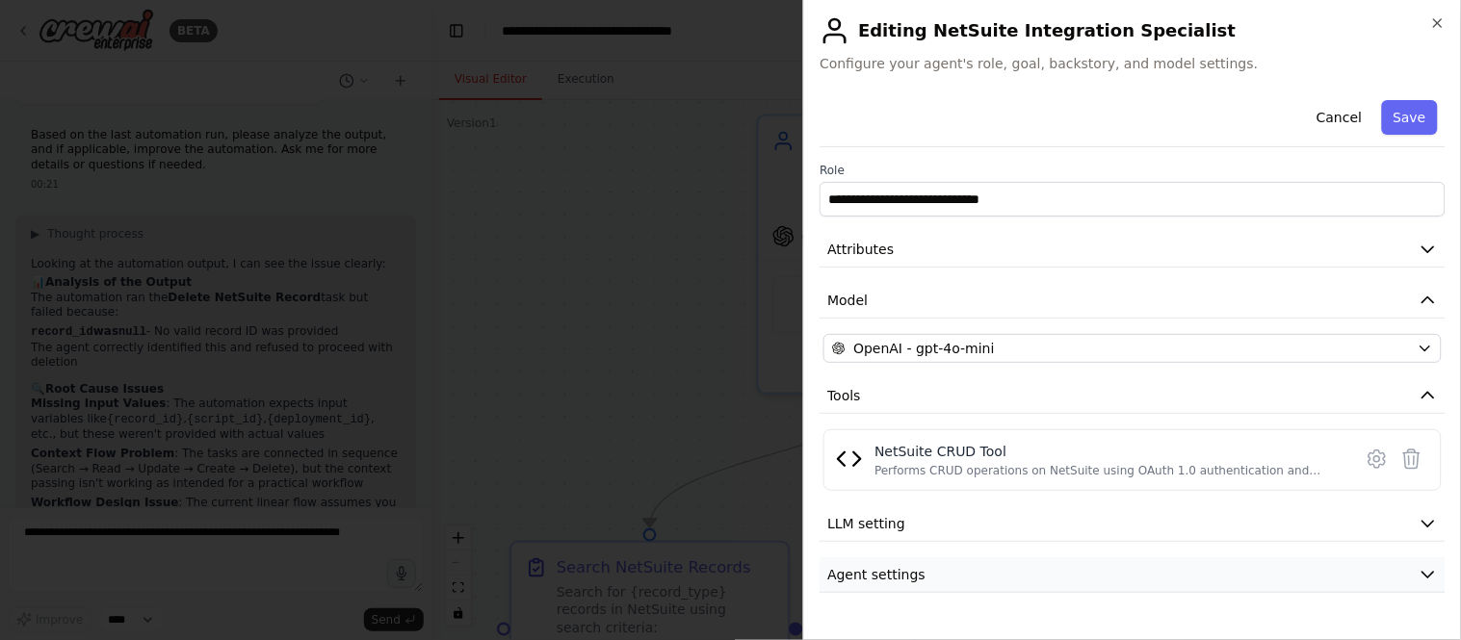
click at [905, 578] on span "Agent settings" at bounding box center [876, 574] width 98 height 19
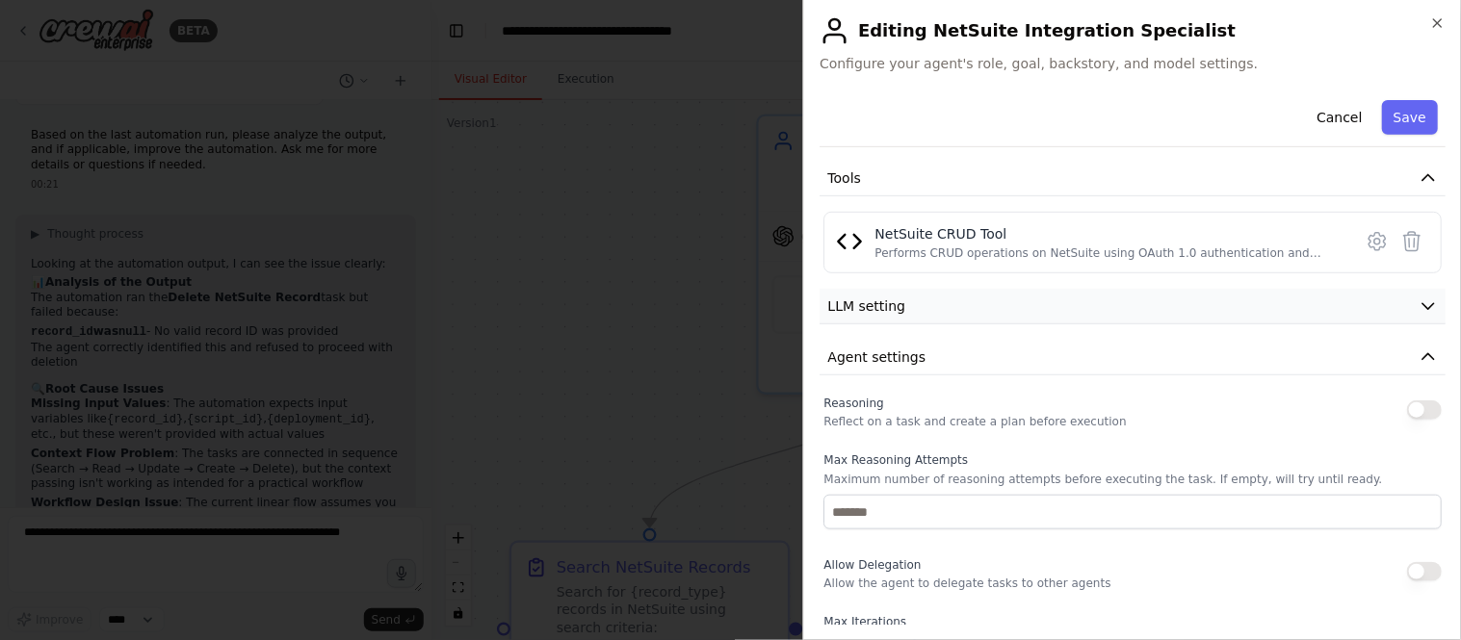
scroll to position [214, 0]
click at [908, 319] on button "LLM setting" at bounding box center [1132, 311] width 626 height 36
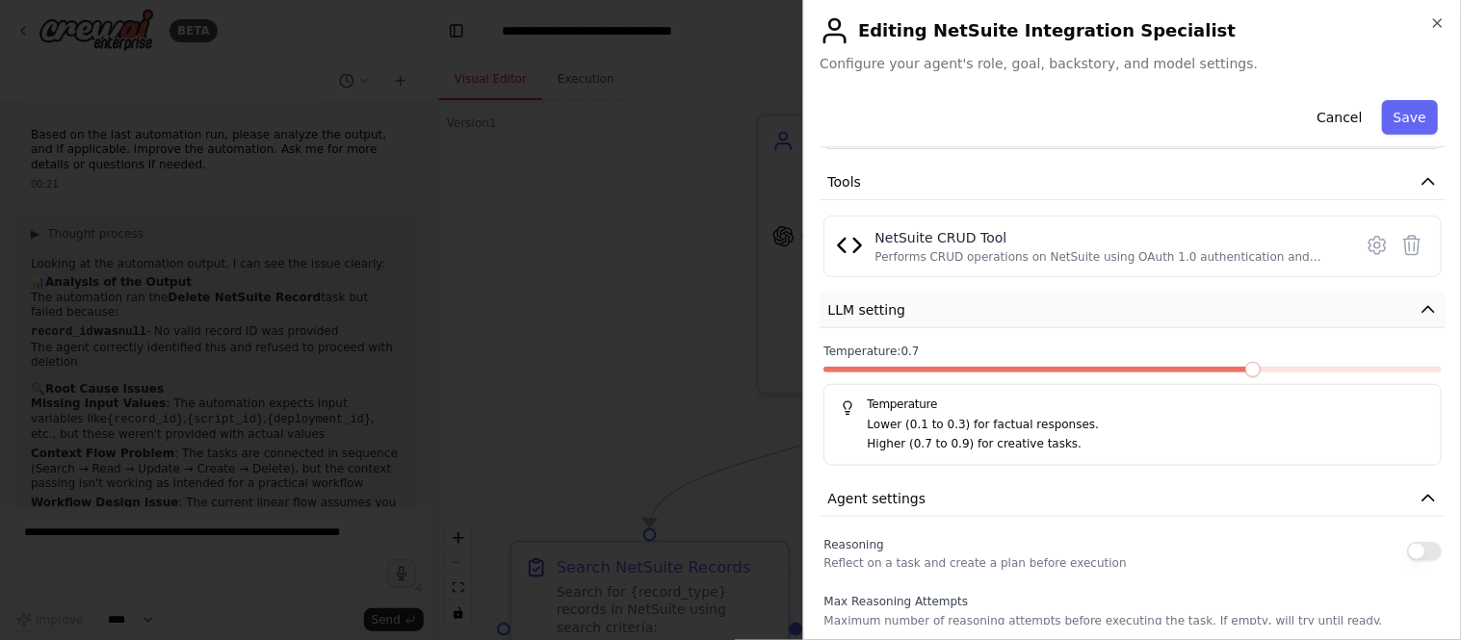
click at [908, 319] on button "LLM setting" at bounding box center [1132, 311] width 626 height 36
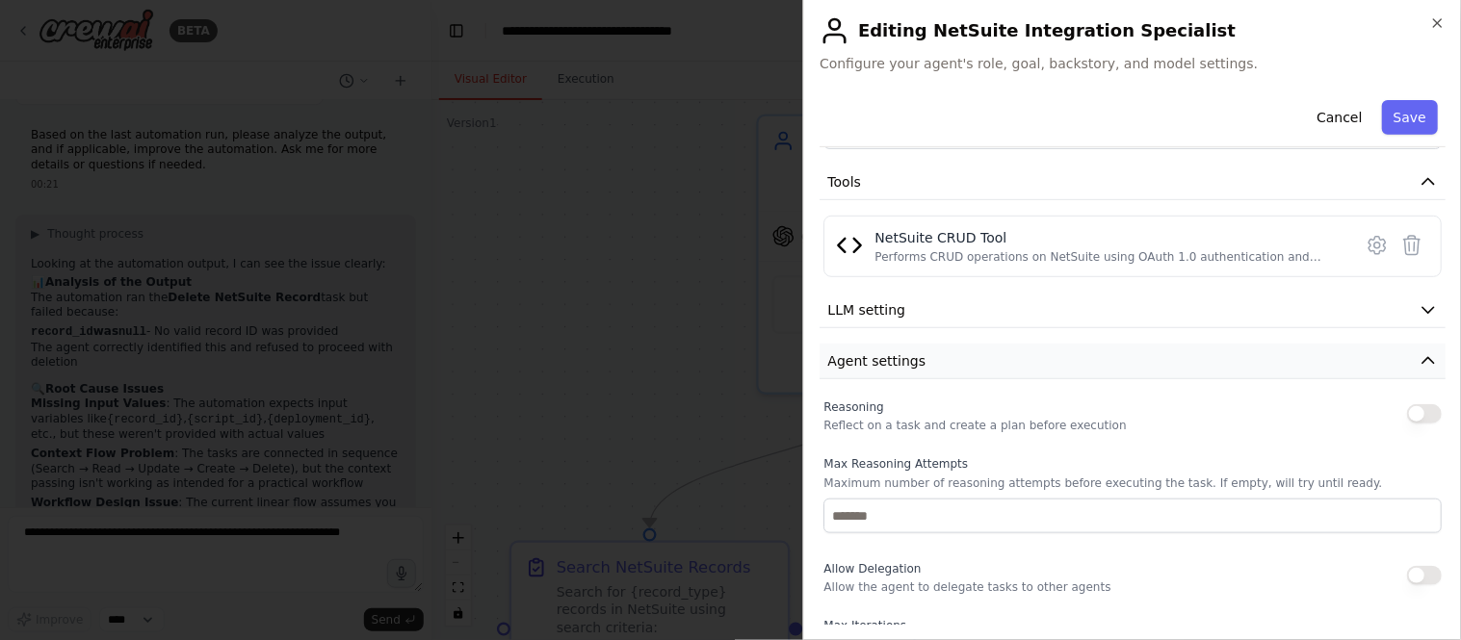
click at [909, 369] on span "Agent settings" at bounding box center [876, 360] width 98 height 19
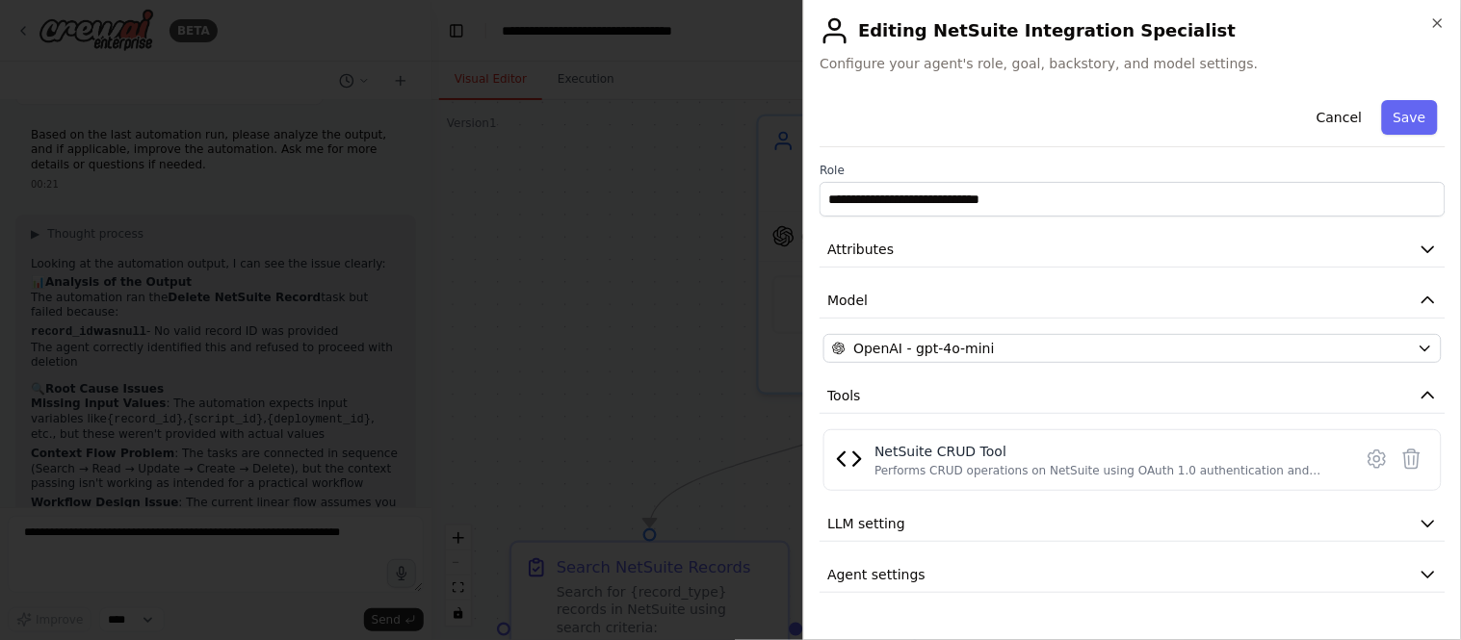
click at [757, 397] on div at bounding box center [730, 320] width 1461 height 640
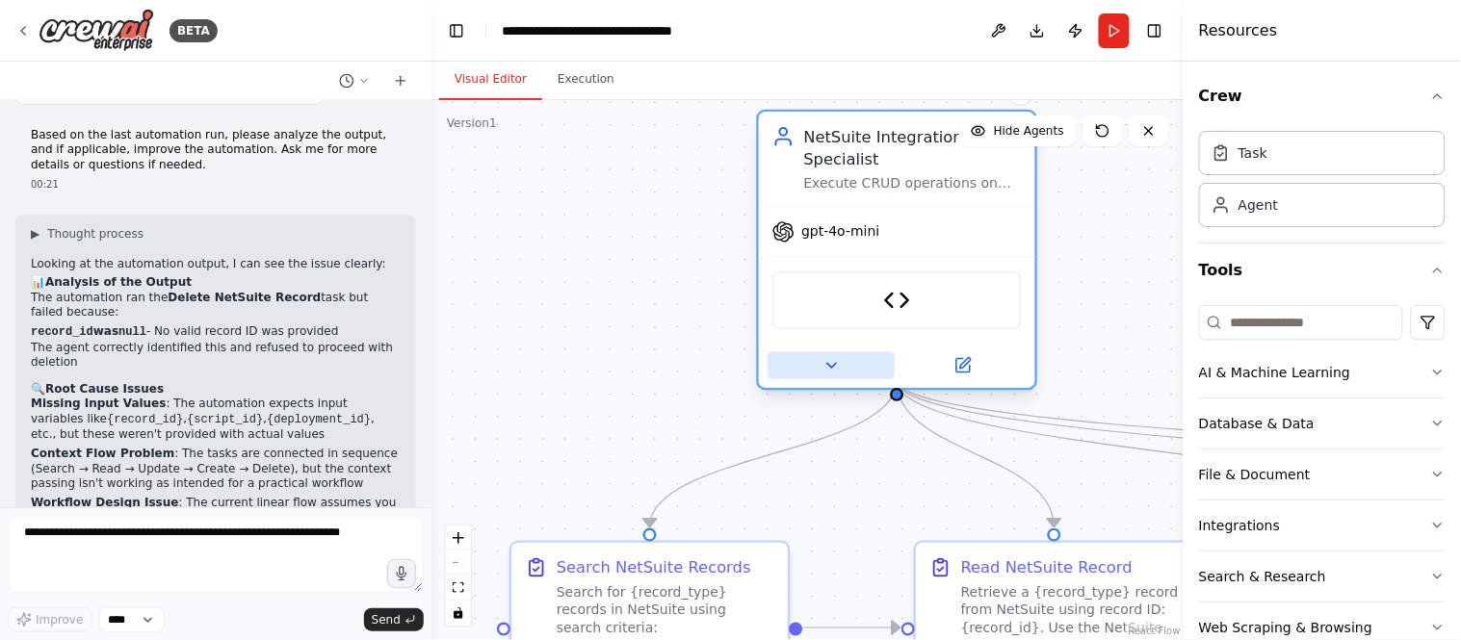
click at [844, 352] on button at bounding box center [830, 365] width 127 height 27
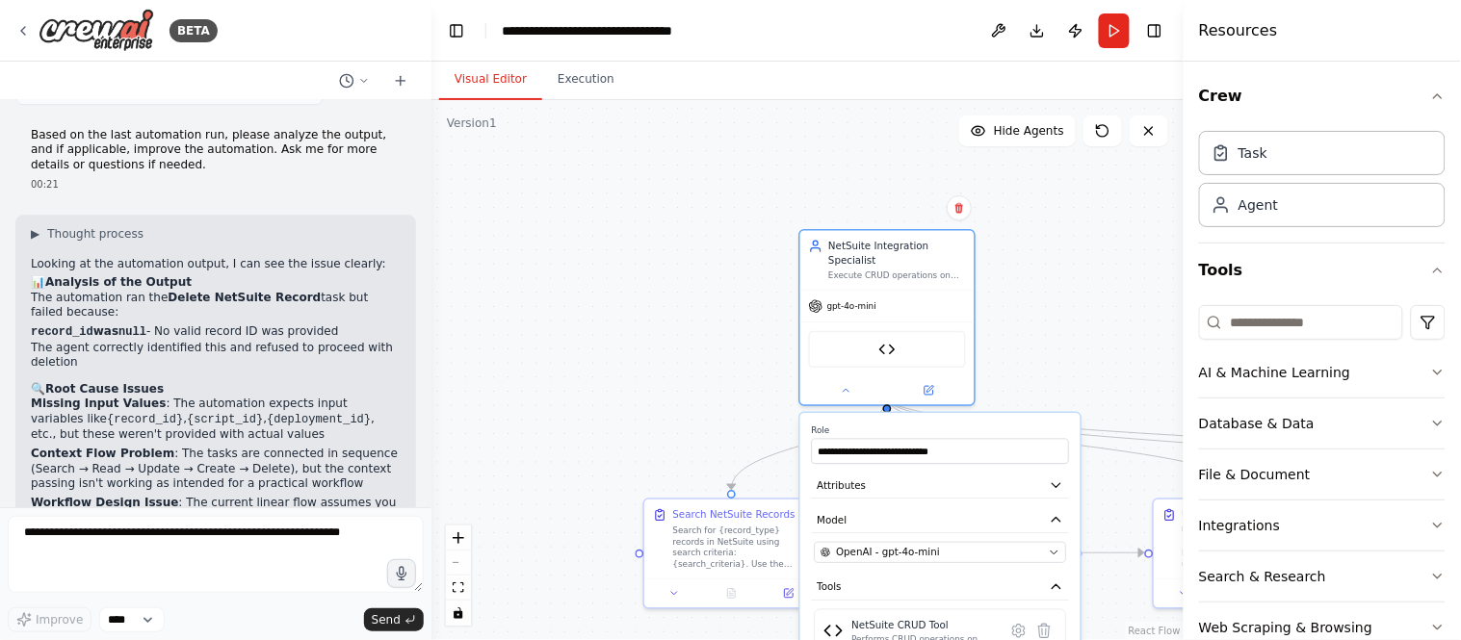
click at [724, 374] on div ".deletable-edge-delete-btn { width: 20px; height: 20px; border: 0px solid #ffff…" at bounding box center [807, 370] width 752 height 540
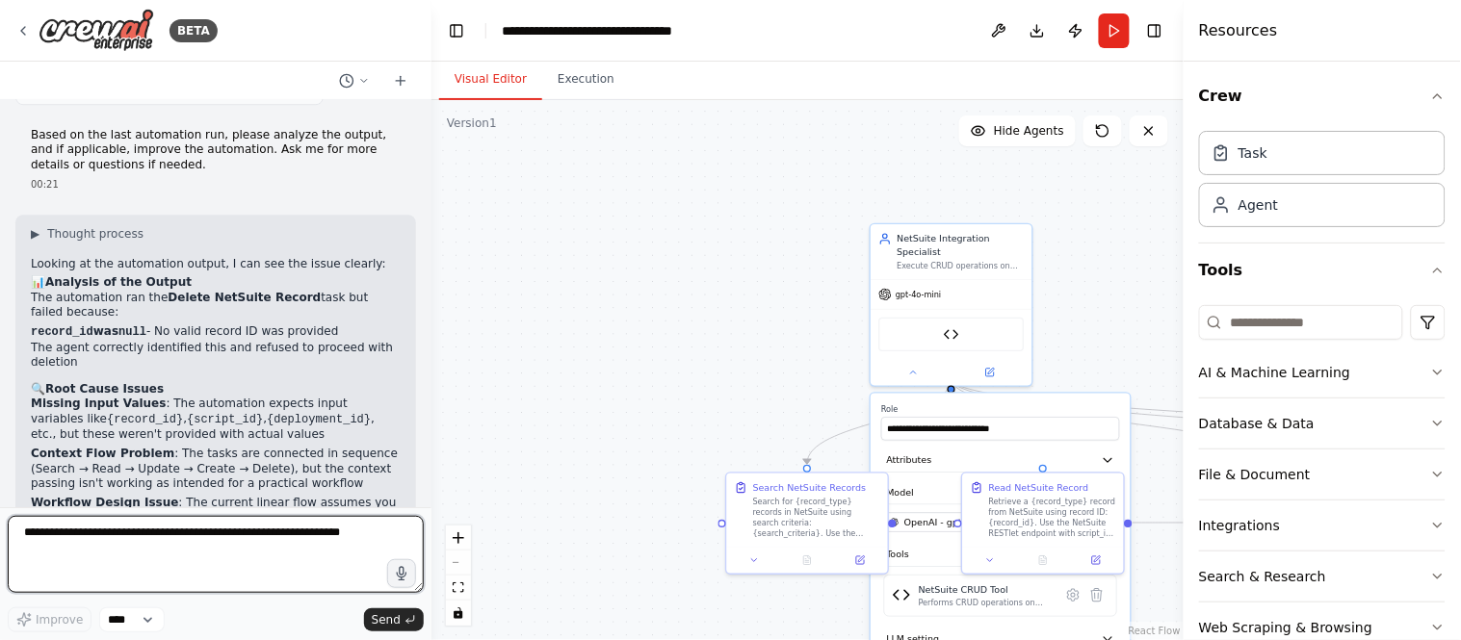
click at [158, 539] on textarea at bounding box center [216, 554] width 416 height 77
paste textarea "**********"
type textarea "**********"
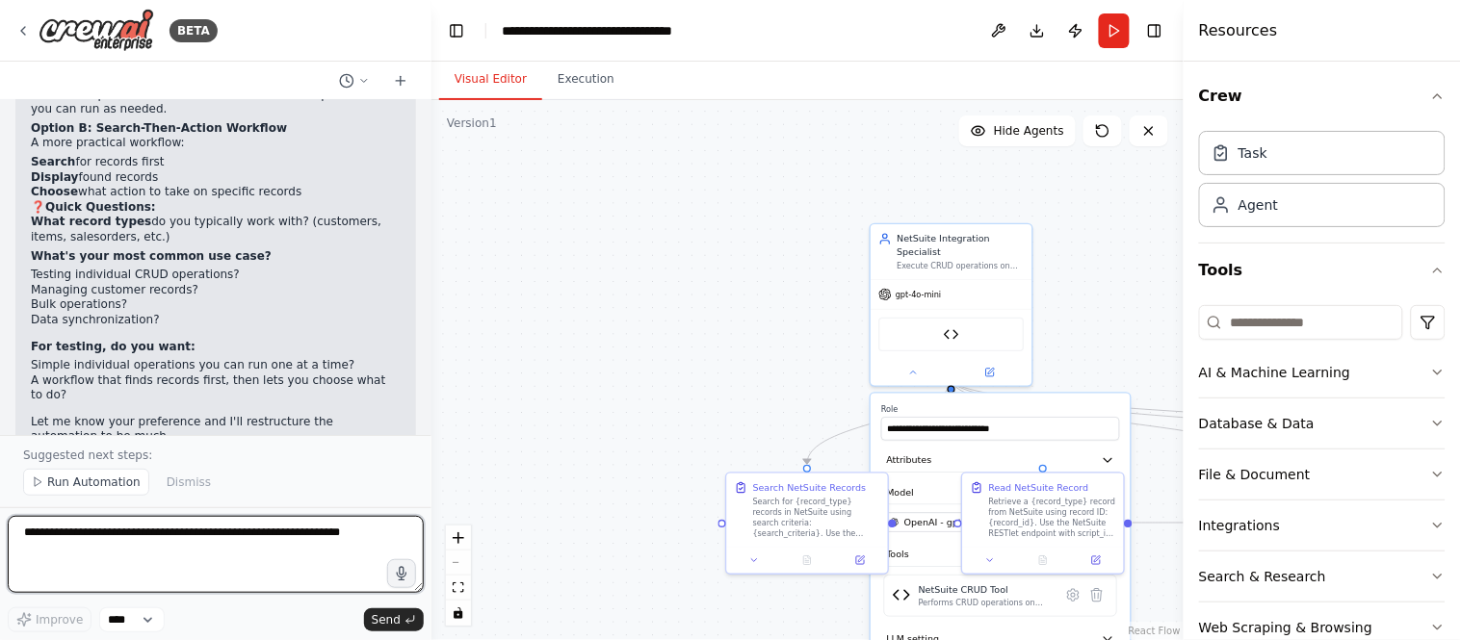
scroll to position [8703, 0]
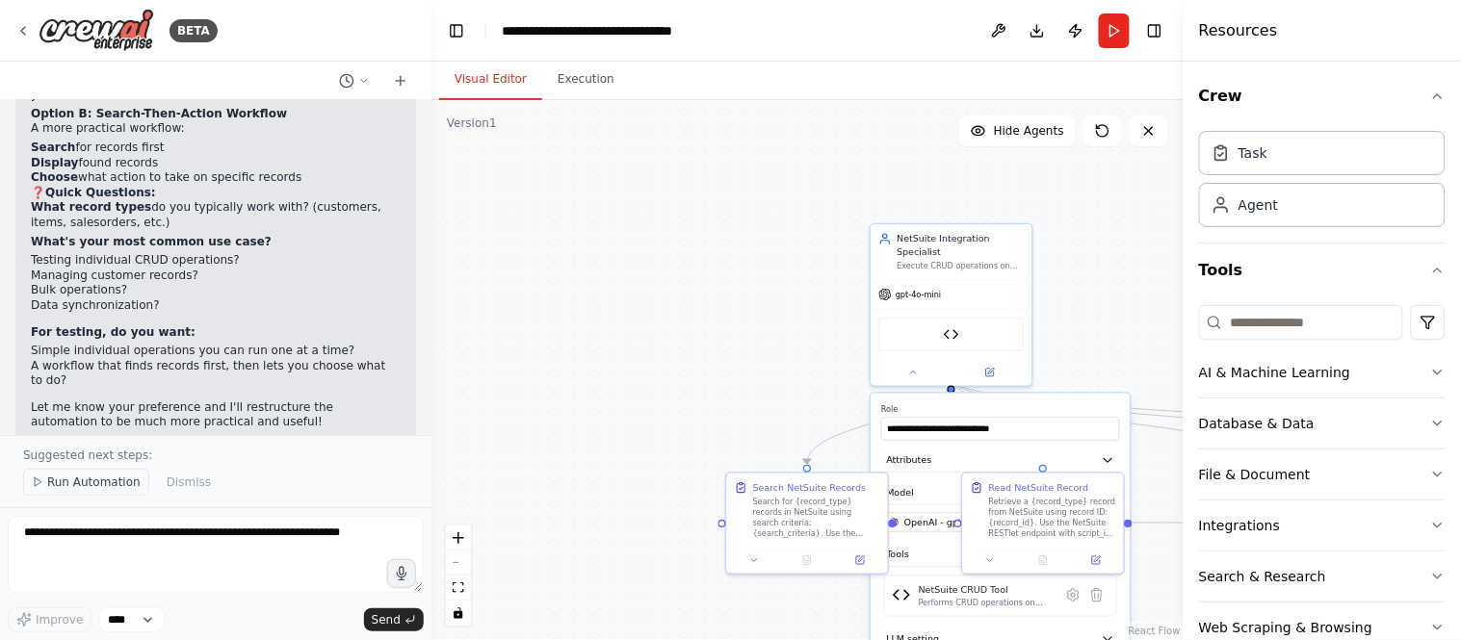
click at [92, 487] on span "Run Automation" at bounding box center [93, 482] width 93 height 15
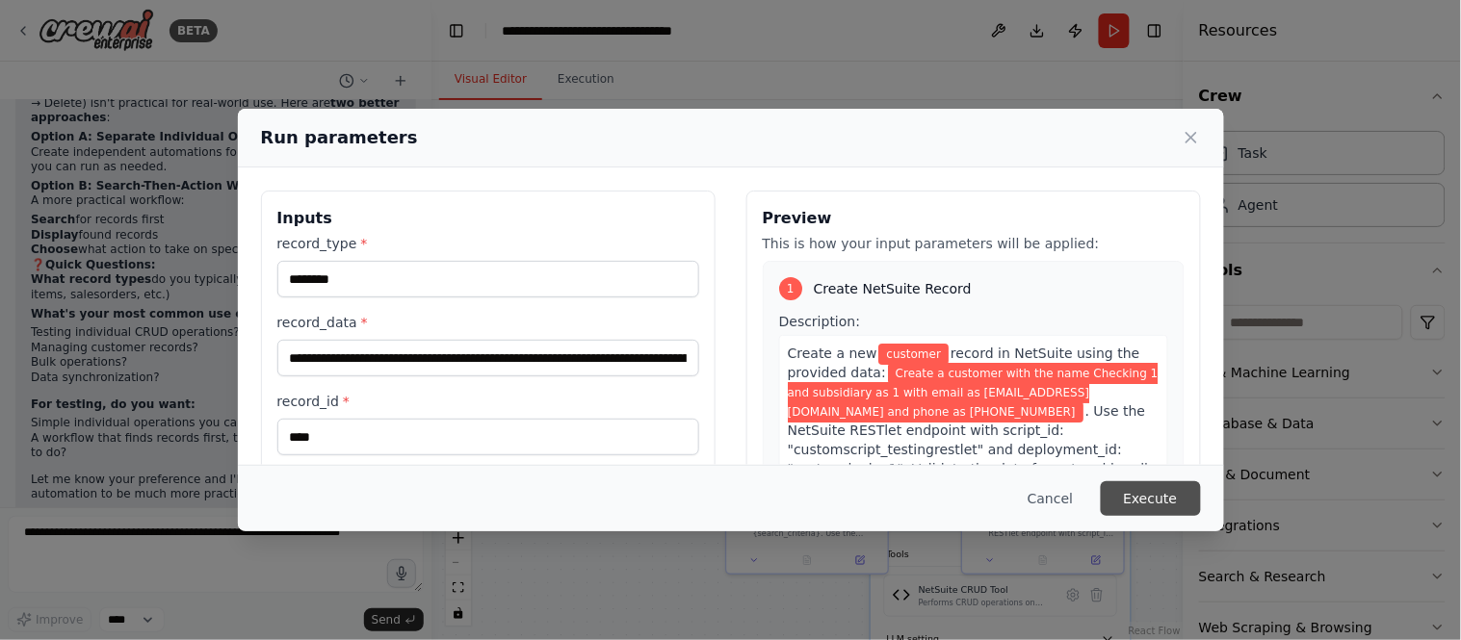
click at [1176, 501] on button "Execute" at bounding box center [1151, 498] width 100 height 35
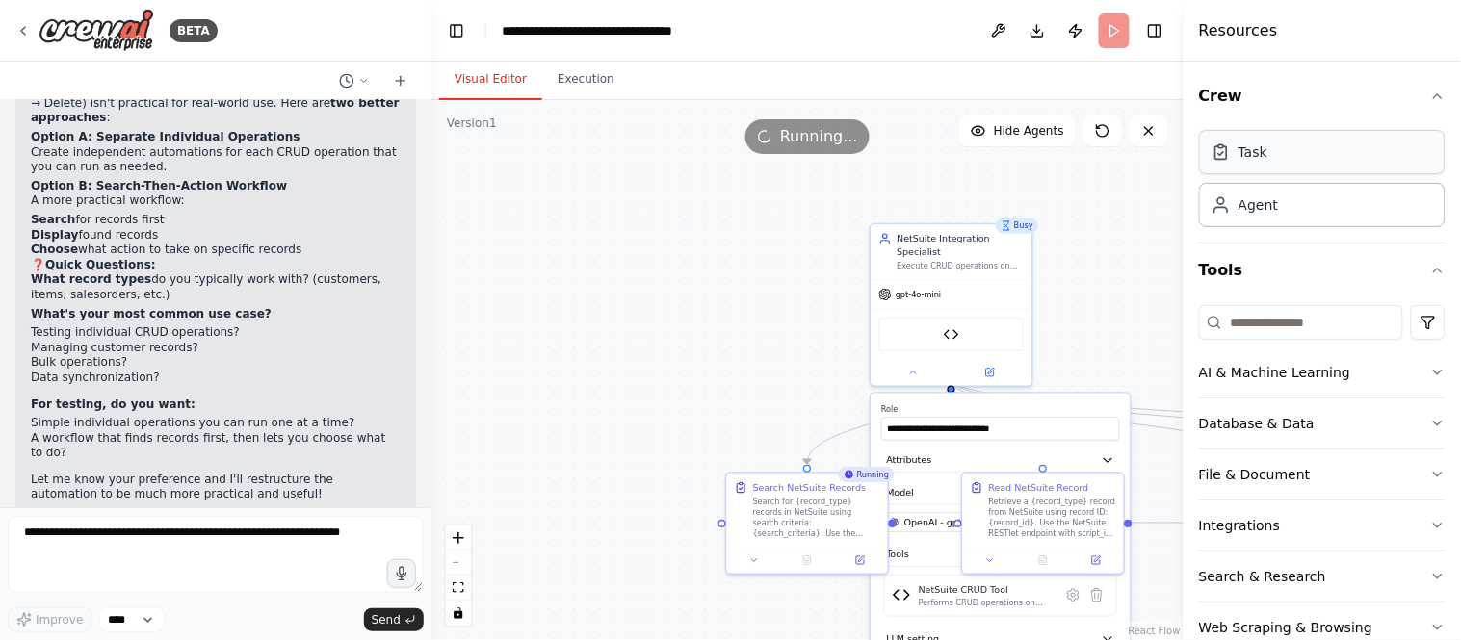
click at [1276, 158] on div "Task" at bounding box center [1322, 152] width 247 height 44
click at [1300, 205] on div "Agent" at bounding box center [1322, 204] width 247 height 44
click at [1288, 319] on input at bounding box center [1301, 322] width 204 height 35
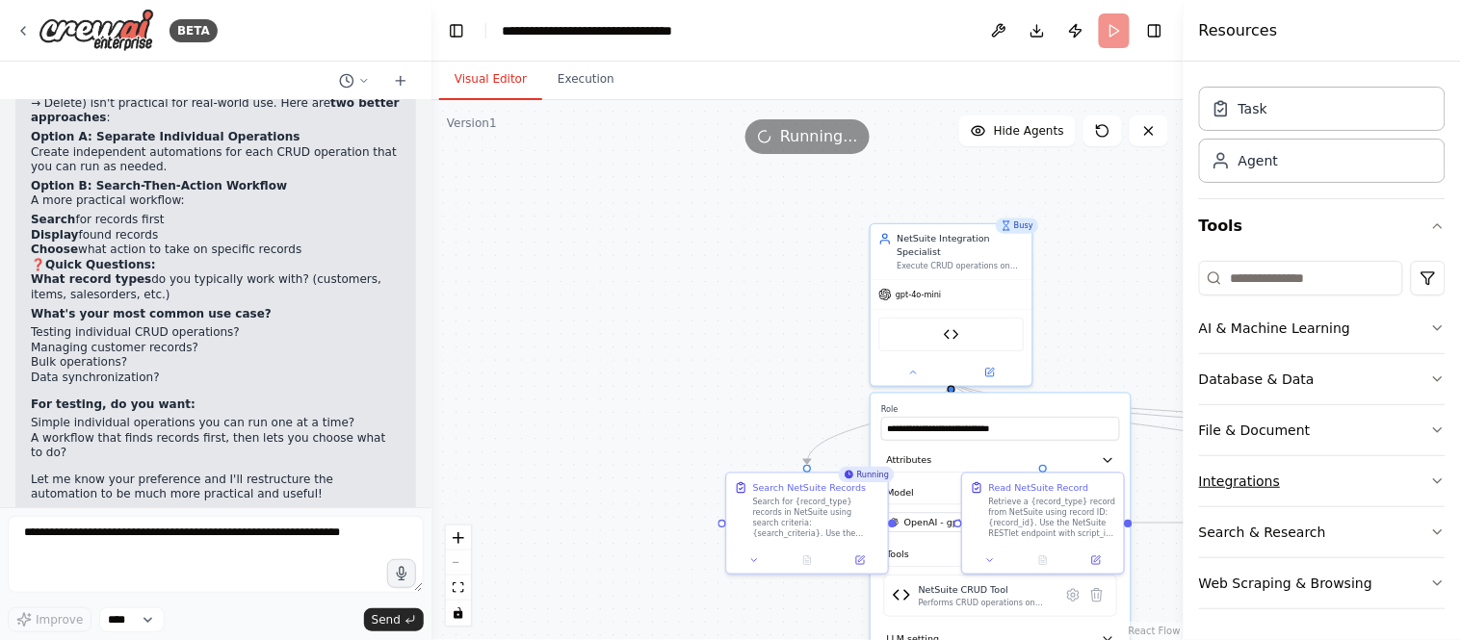
click at [1317, 473] on button "Integrations" at bounding box center [1322, 481] width 247 height 50
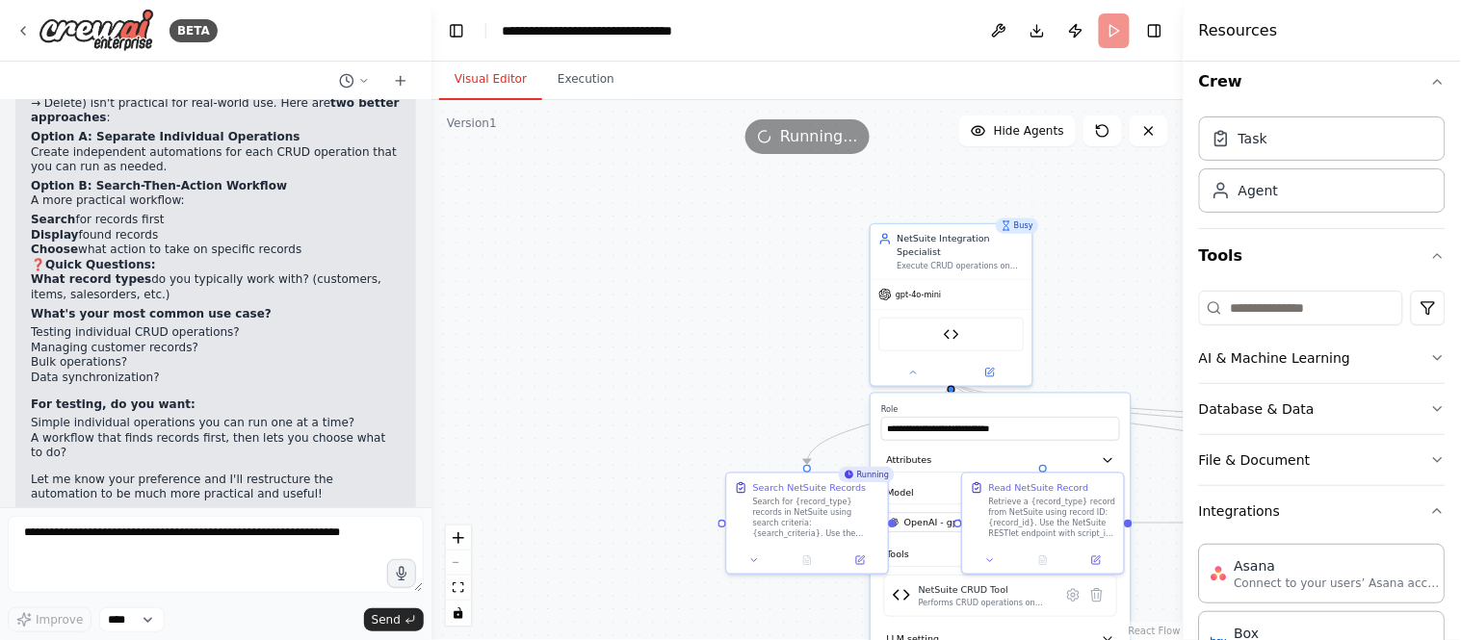
scroll to position [0, 0]
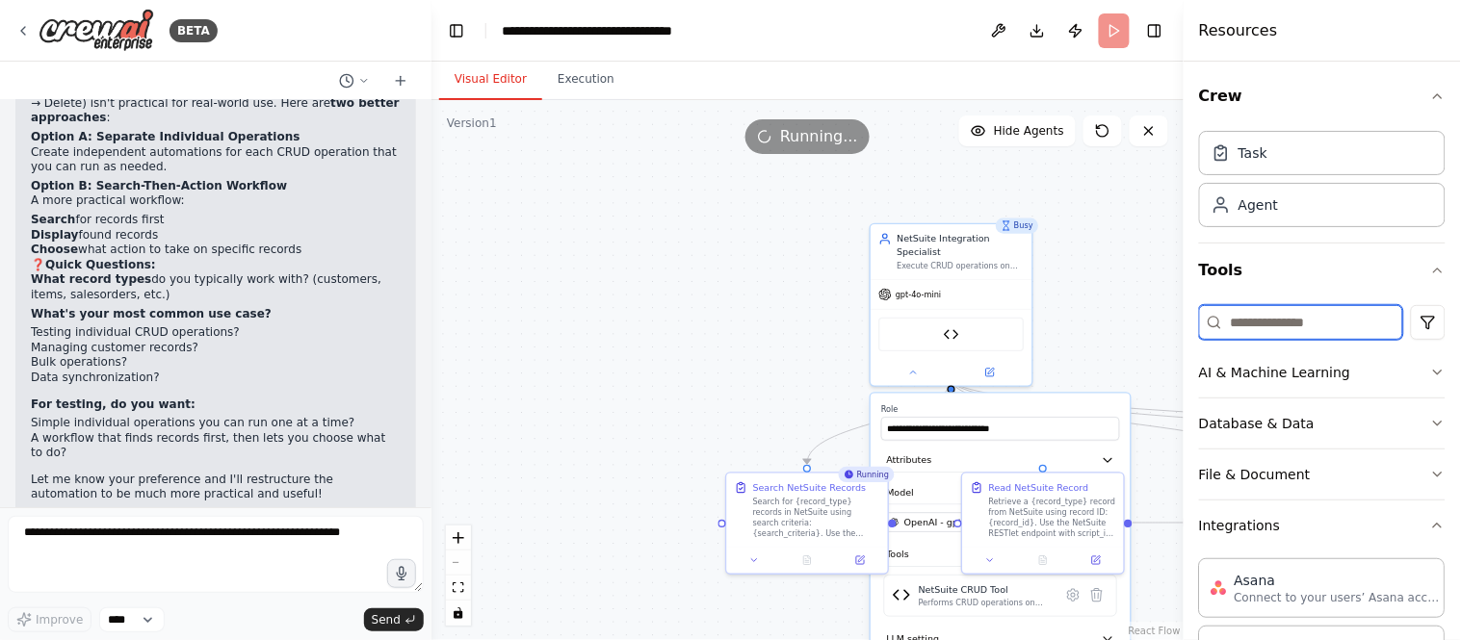
click at [1279, 329] on input at bounding box center [1301, 322] width 204 height 35
click at [1287, 377] on button "AI & Machine Learning" at bounding box center [1322, 373] width 247 height 50
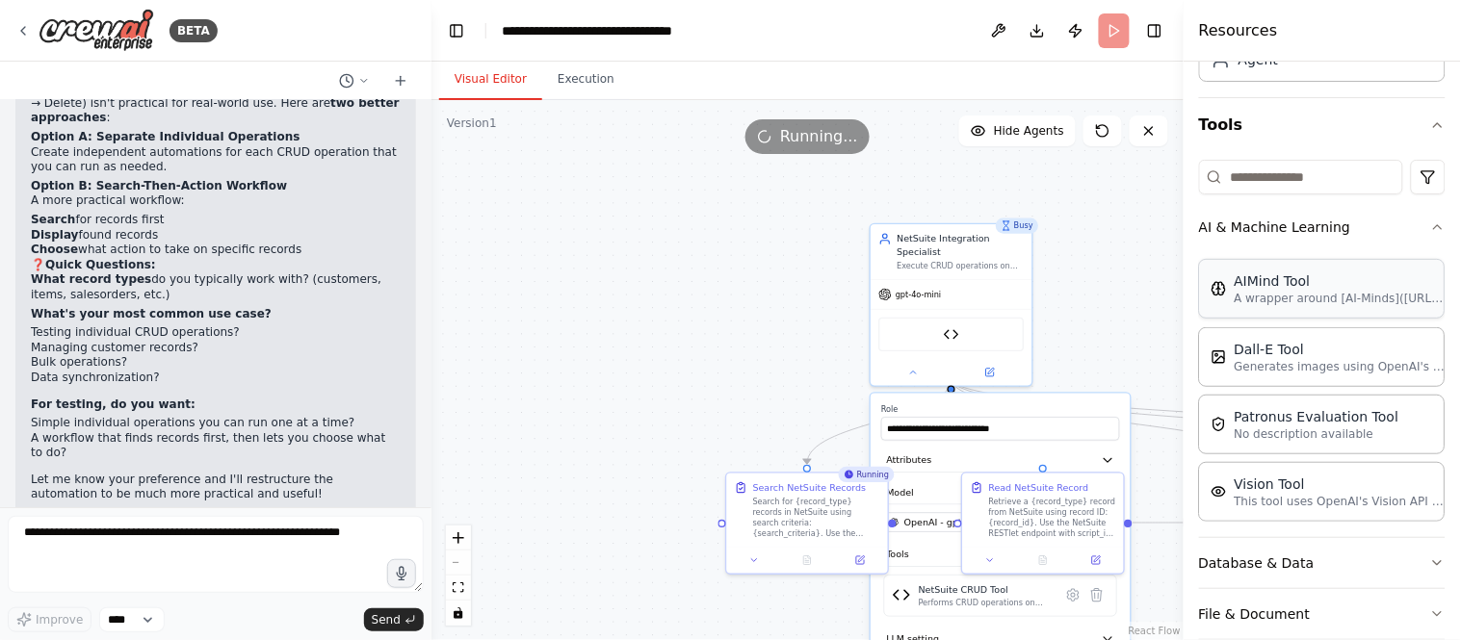
scroll to position [107, 0]
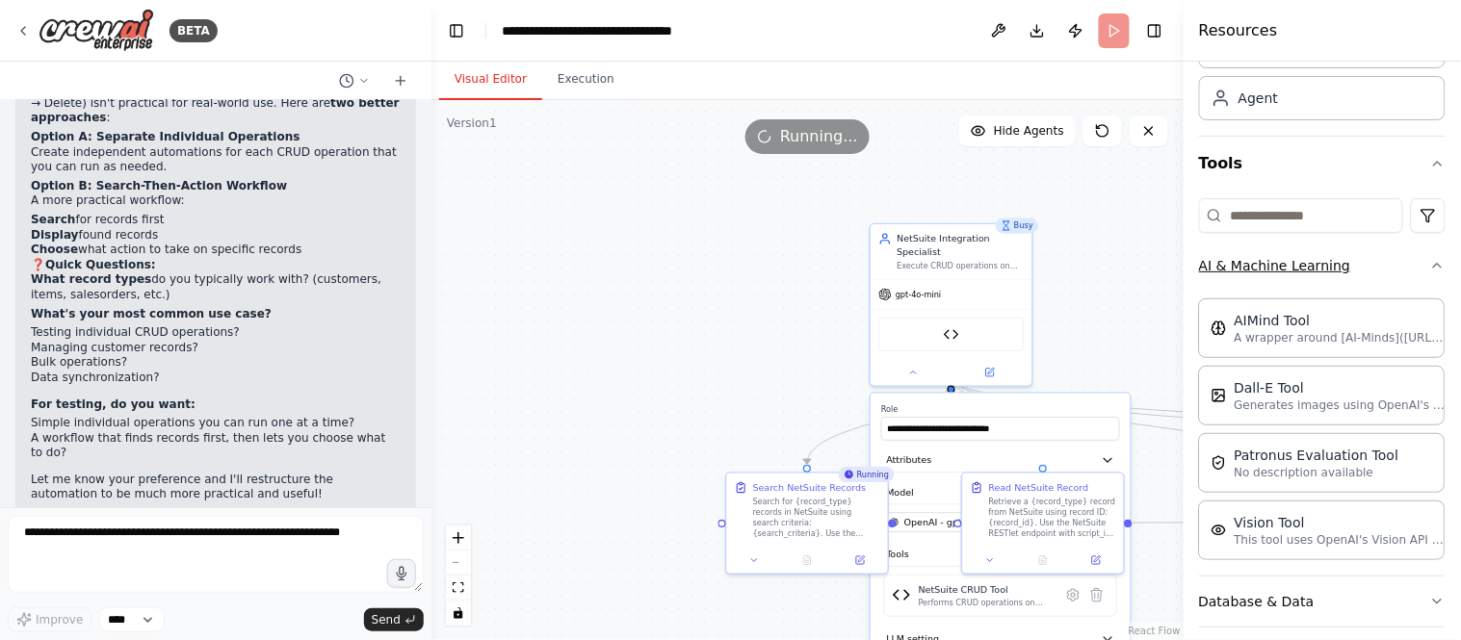
click at [1387, 268] on button "AI & Machine Learning" at bounding box center [1322, 266] width 247 height 50
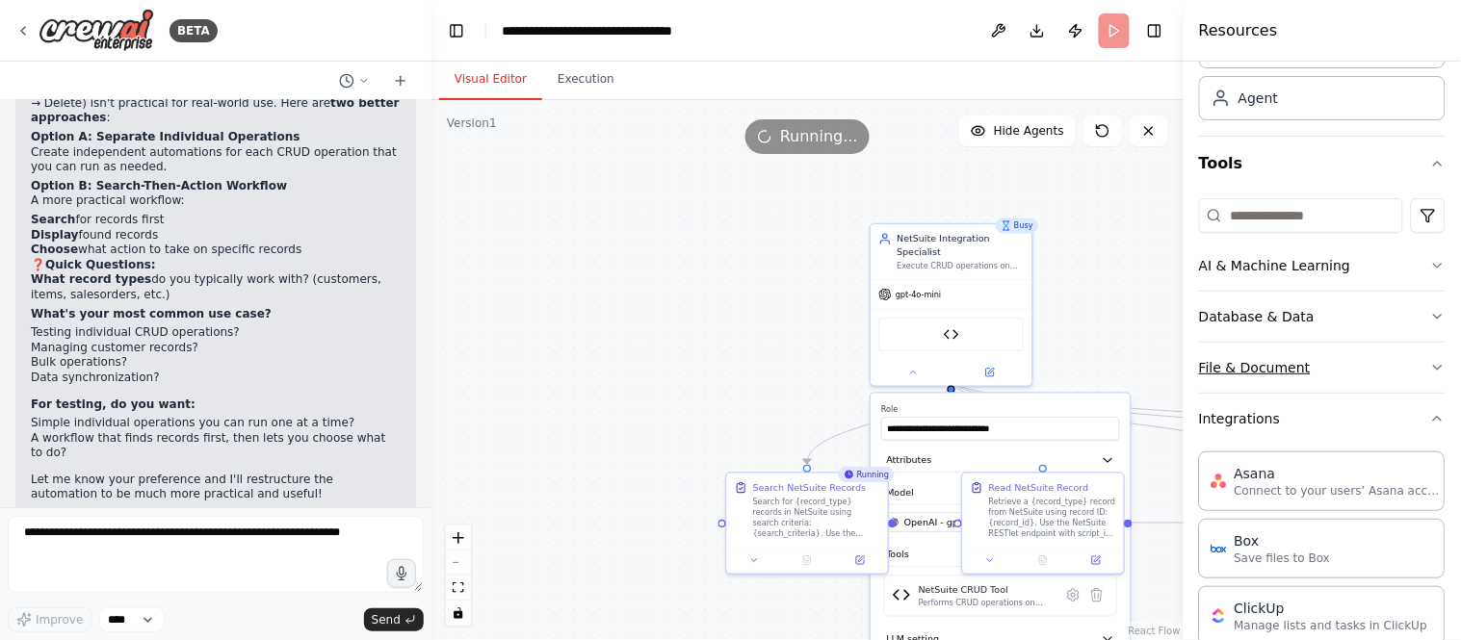
click at [1334, 368] on button "File & Document" at bounding box center [1322, 368] width 247 height 50
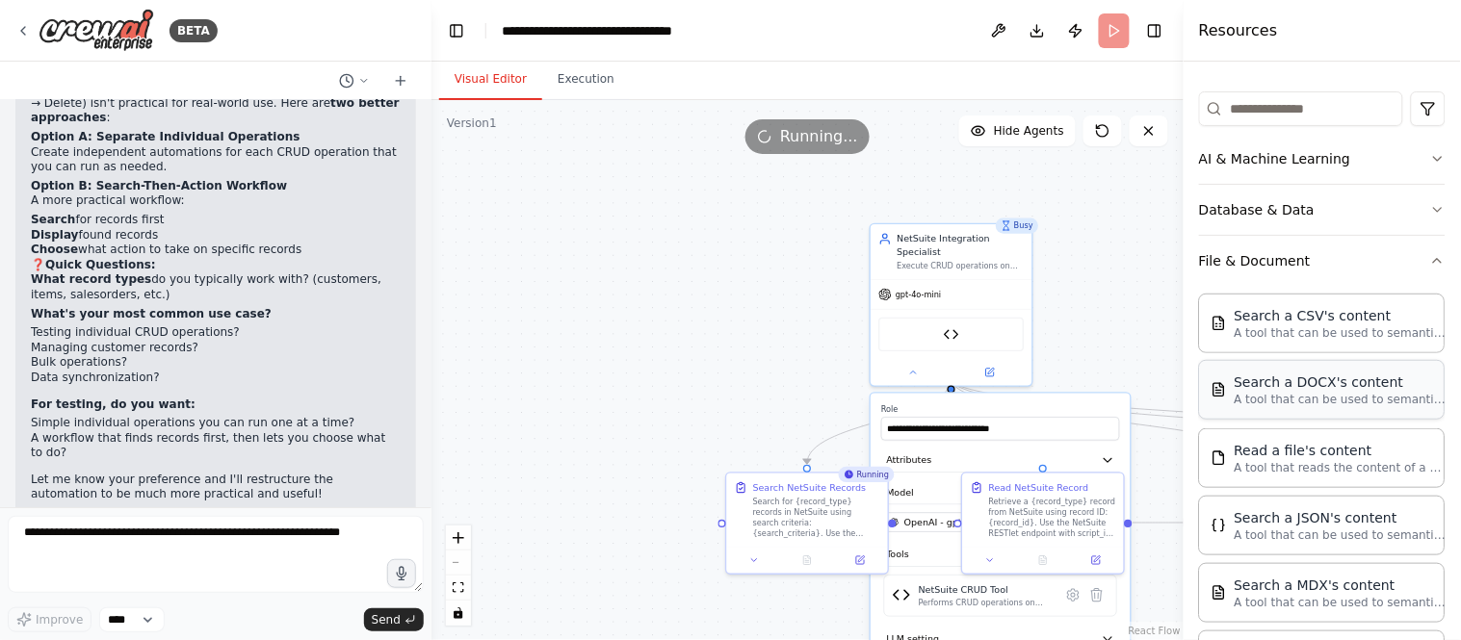
scroll to position [321, 0]
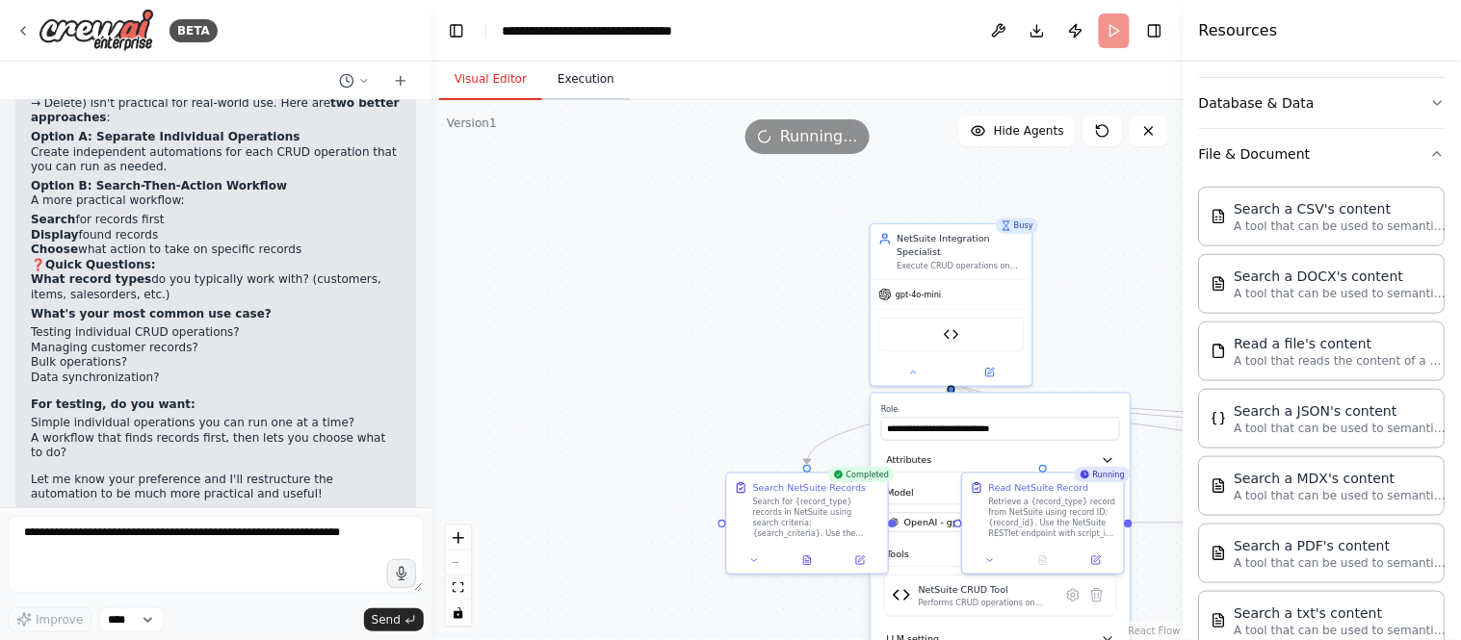
click at [572, 80] on button "Execution" at bounding box center [586, 80] width 88 height 40
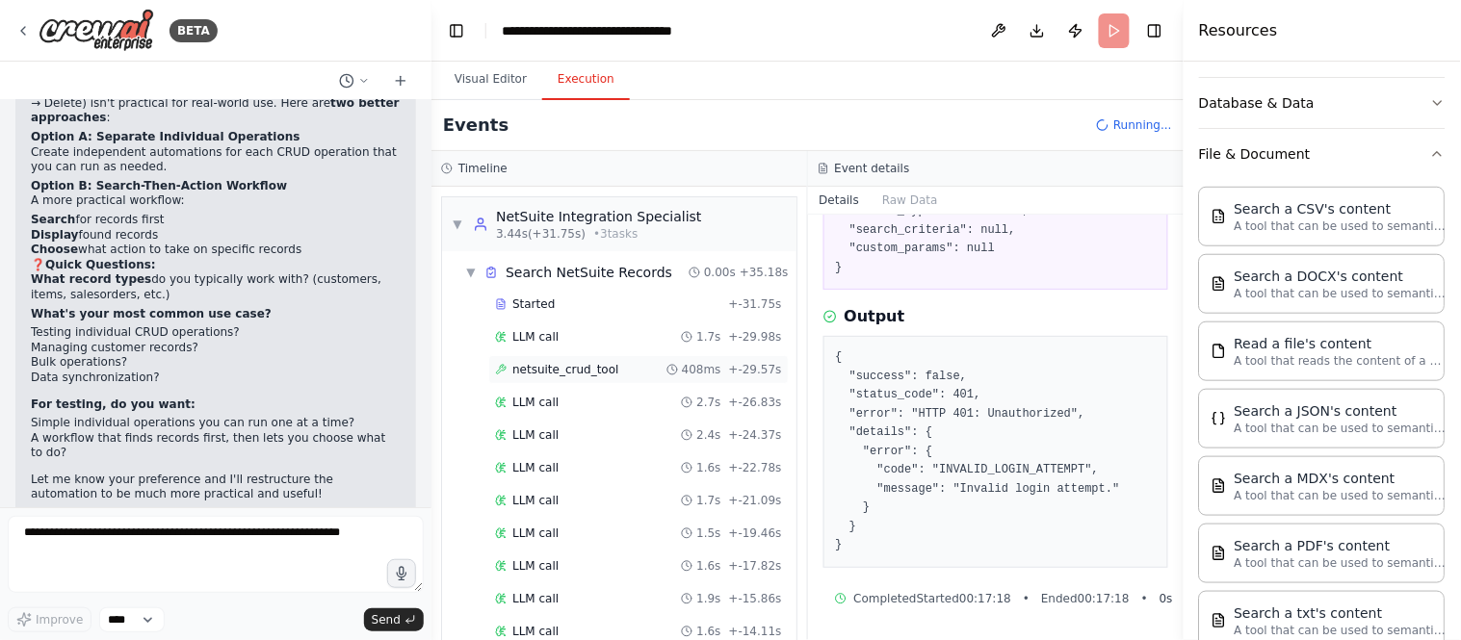
click at [546, 372] on span "netsuite_crud_tool" at bounding box center [565, 369] width 106 height 15
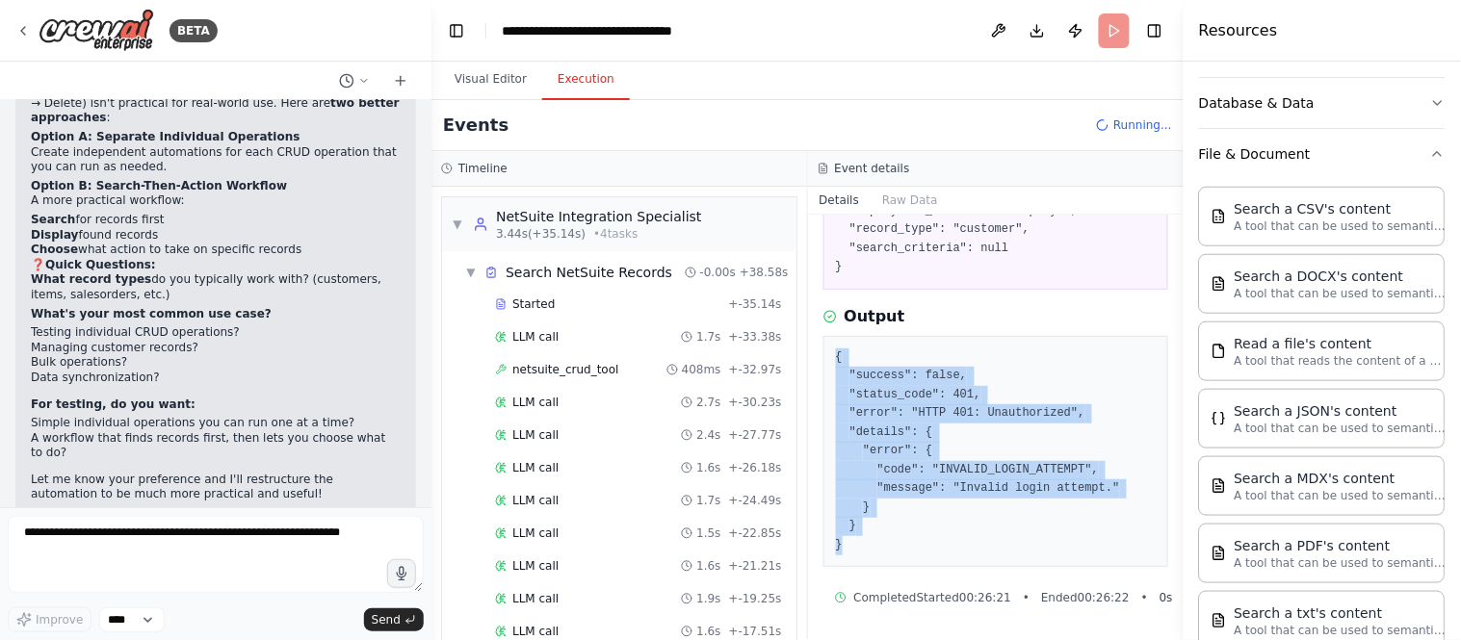
drag, startPoint x: 854, startPoint y: 544, endPoint x: 814, endPoint y: 353, distance: 194.9
click at [814, 353] on div "netsuite_crud_tool 02/09/2025, 00:26:22 Input { "operation": "search", "script_…" at bounding box center [996, 428] width 376 height 426
copy pre "{ "success": false, "status_code": 401, "error": "HTTP 401: Unauthorized", "det…"
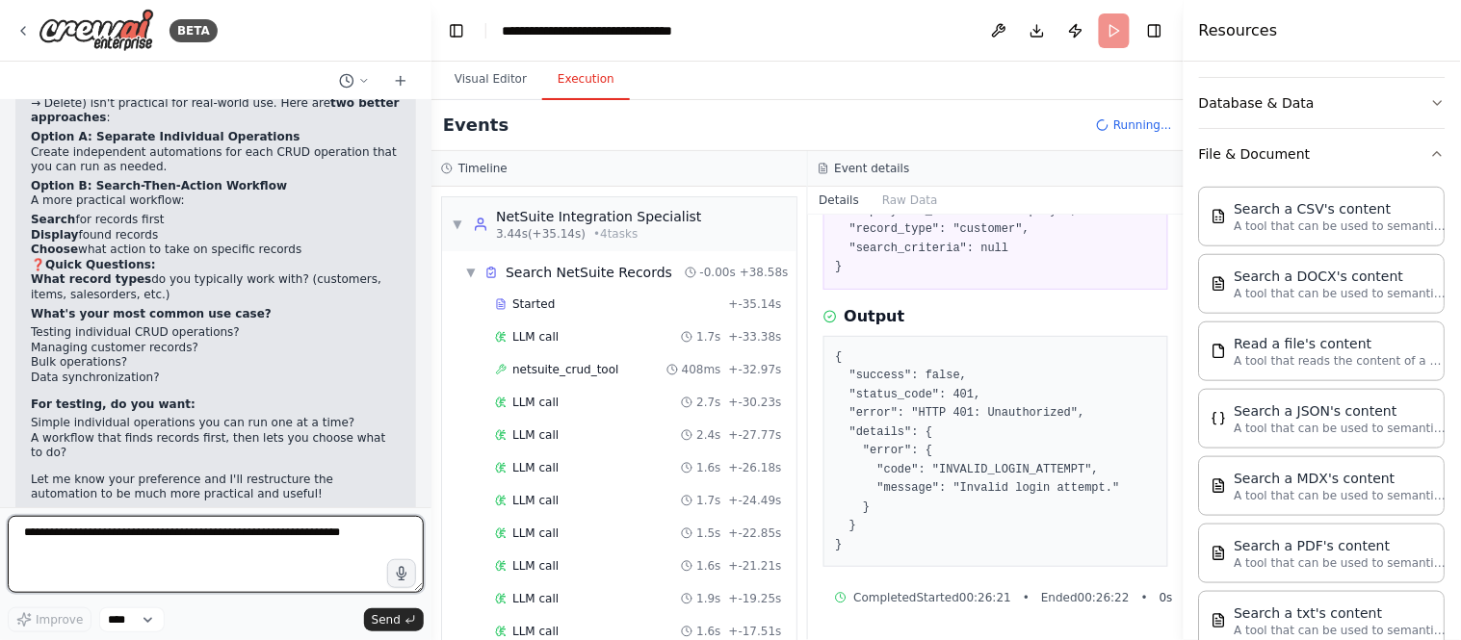
click at [185, 557] on textarea at bounding box center [216, 554] width 416 height 77
paste textarea "**********"
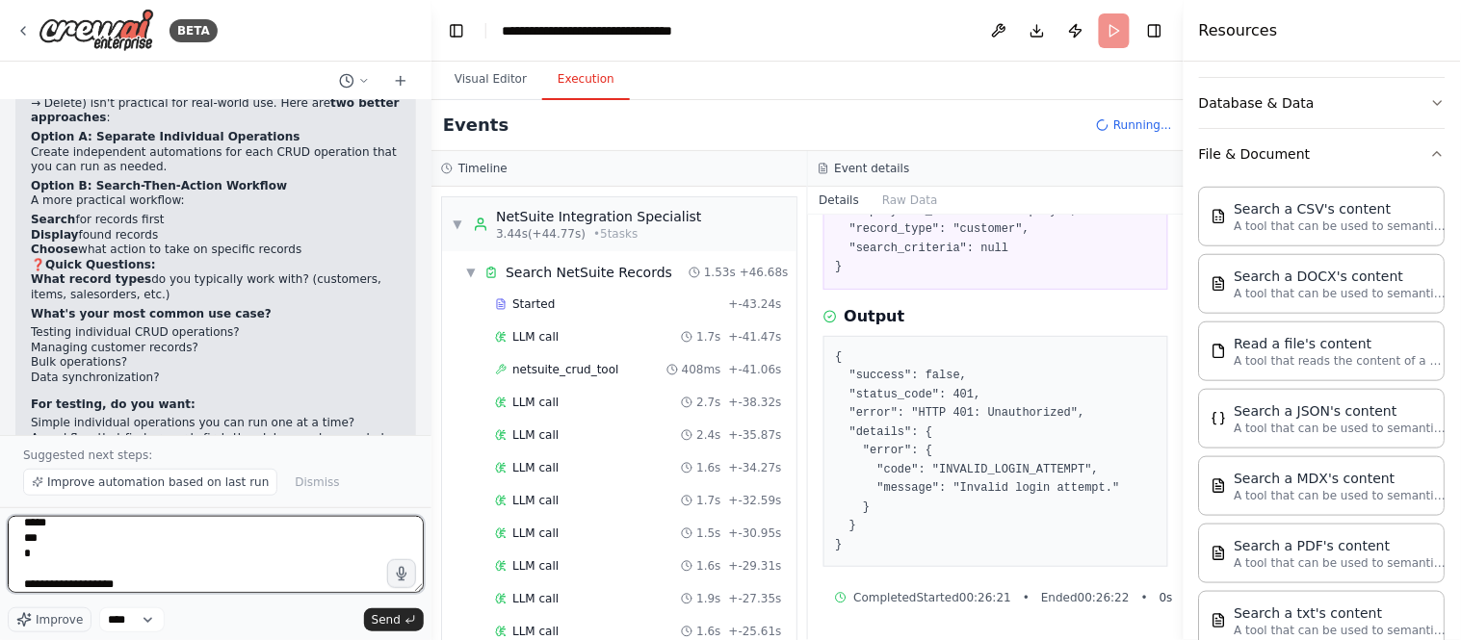
scroll to position [8703, 0]
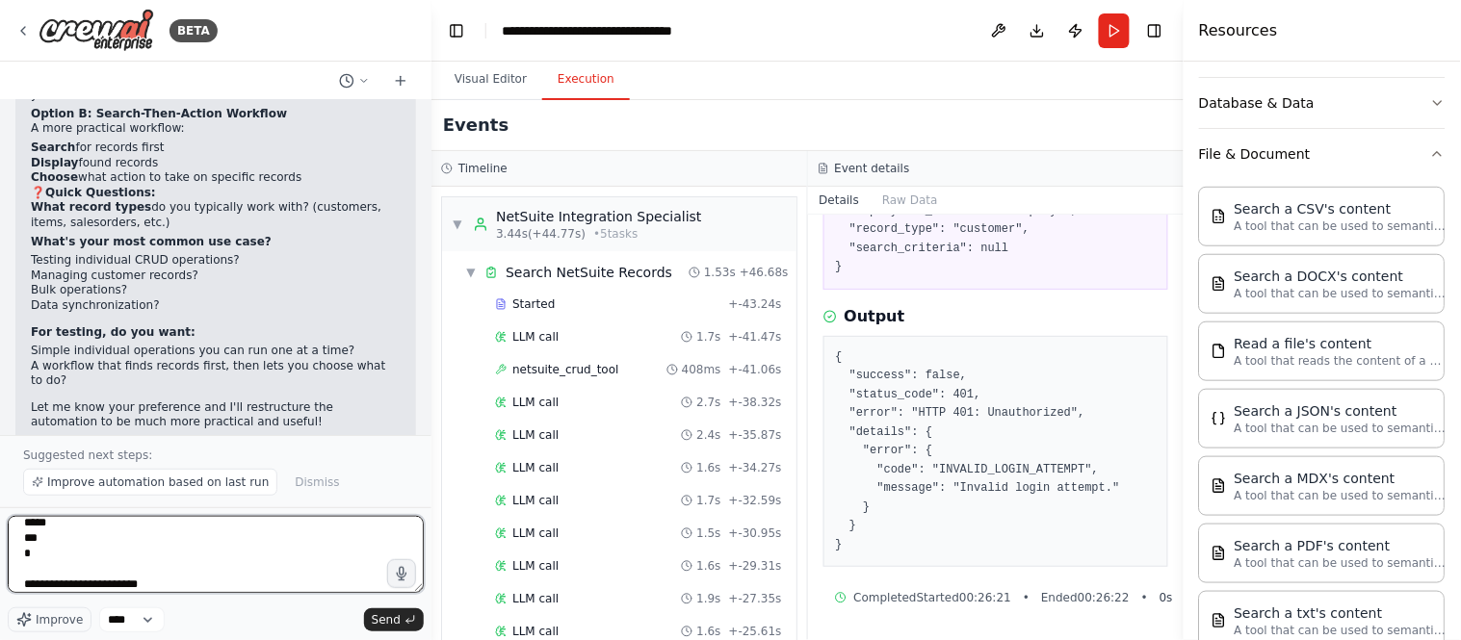
type textarea "**********"
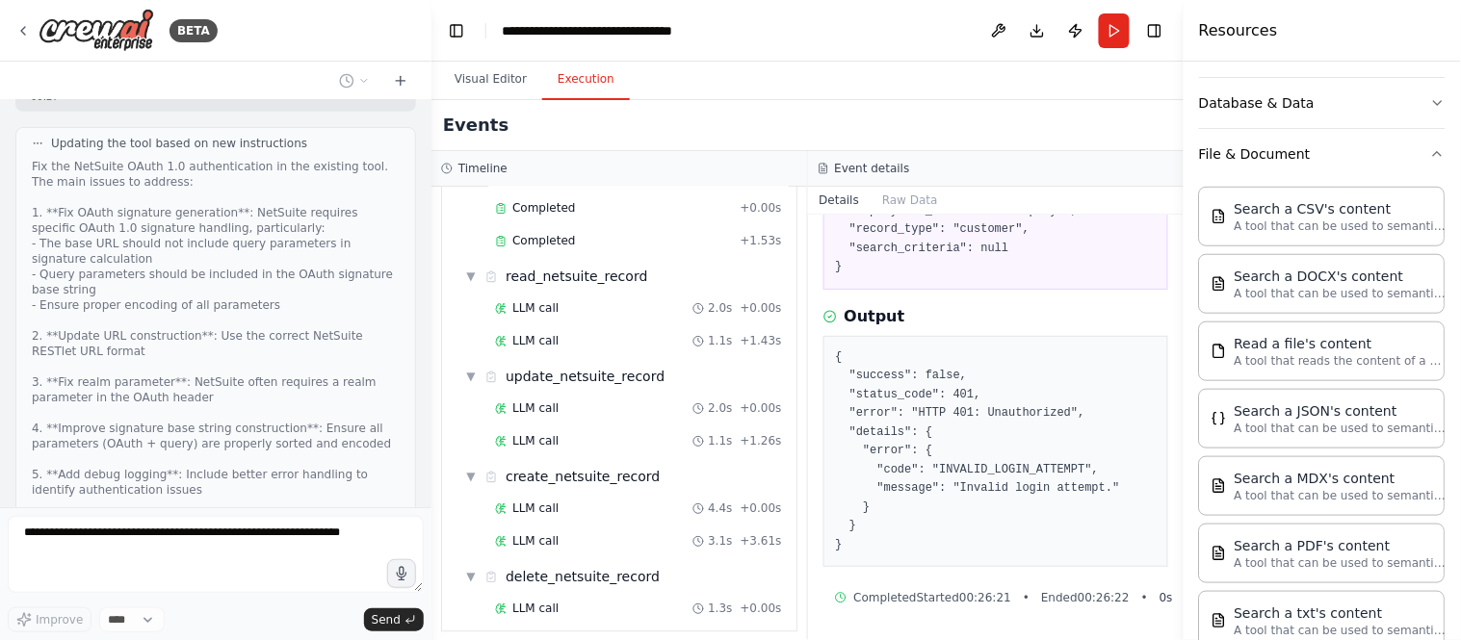
scroll to position [966, 0]
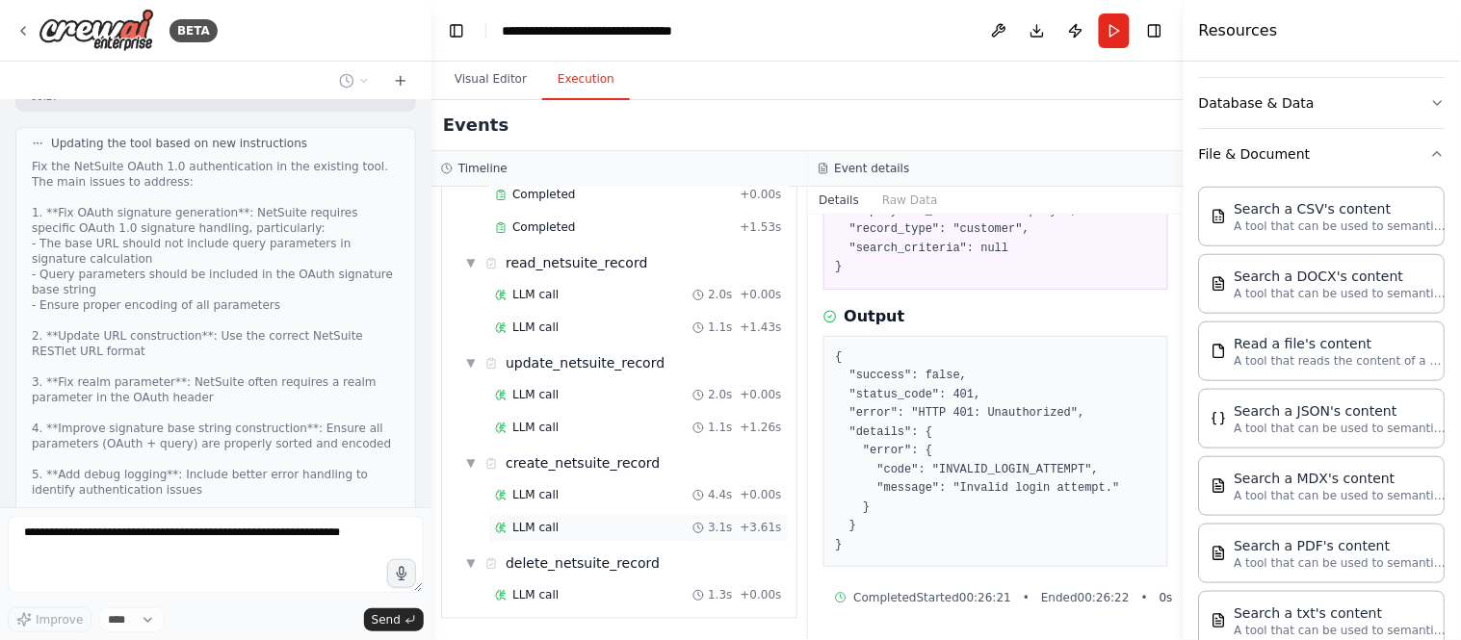
click at [547, 515] on div "LLM call 3.1s + 3.61s" at bounding box center [638, 528] width 300 height 29
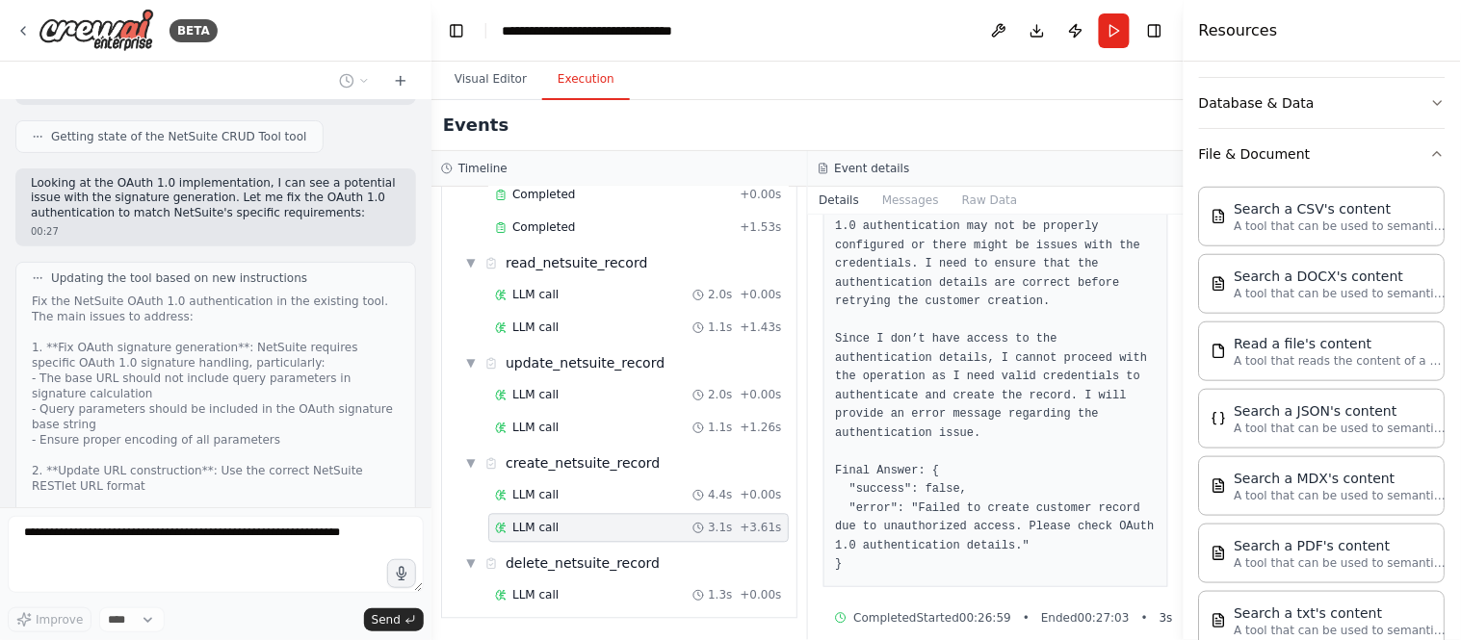
scroll to position [9699, 0]
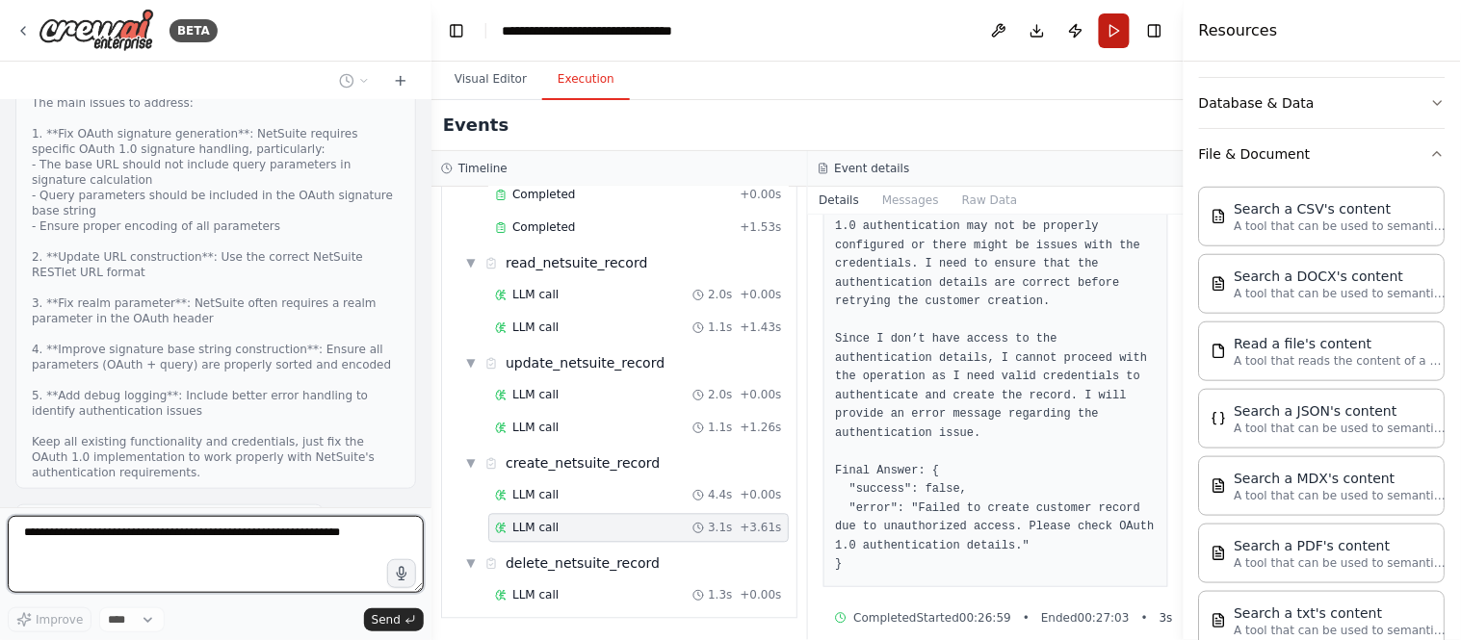
click at [1108, 32] on button "Run" at bounding box center [1114, 30] width 31 height 35
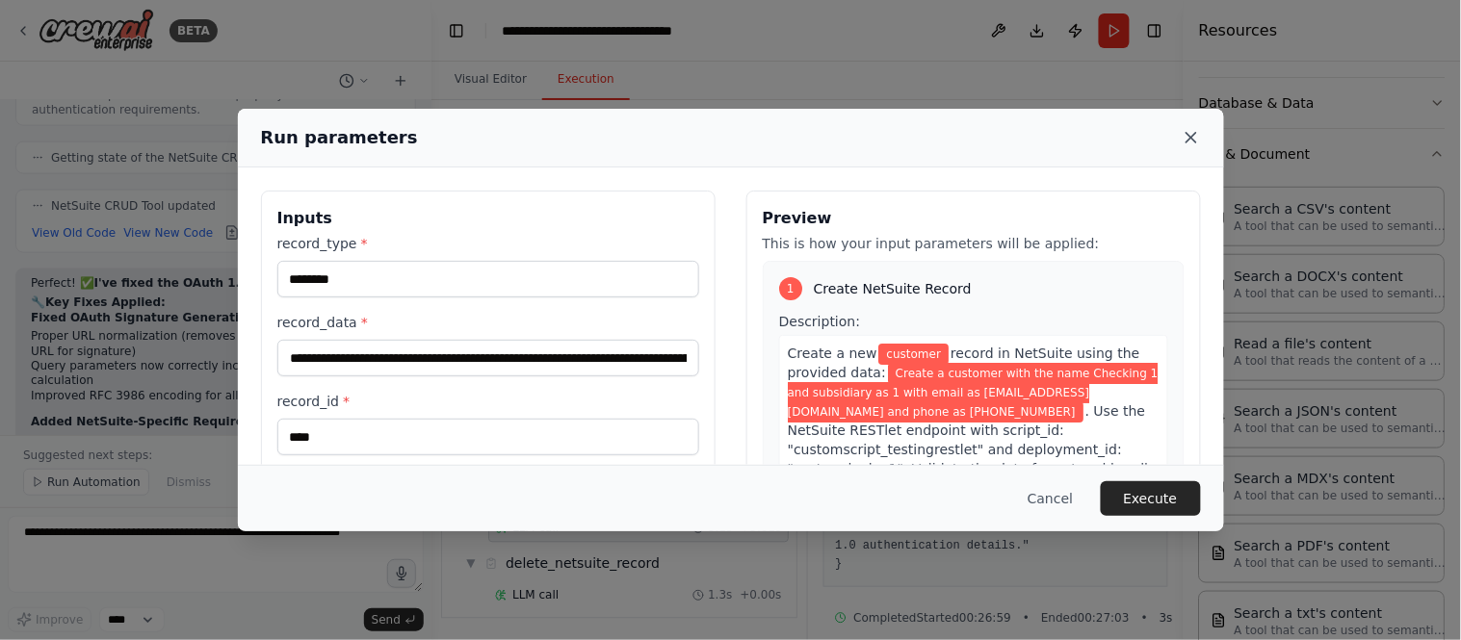
click at [1181, 139] on icon at bounding box center [1190, 137] width 19 height 19
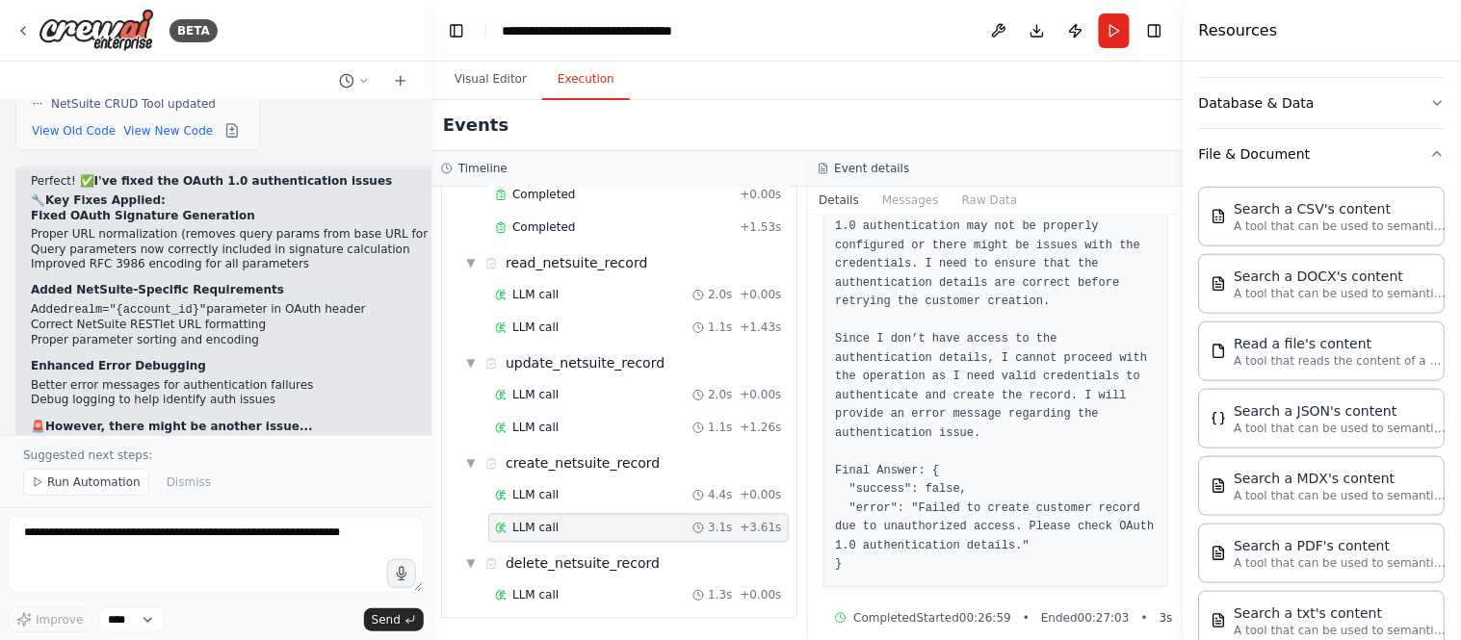
scroll to position [10221, 0]
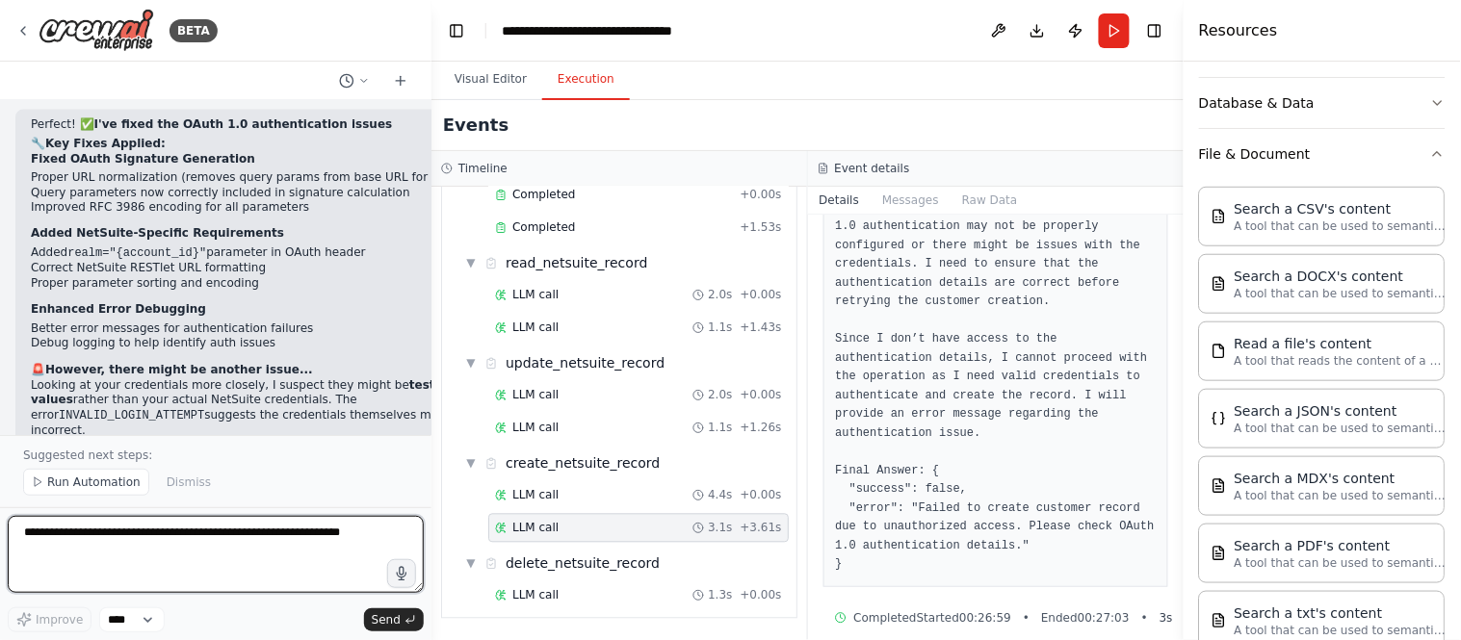
click at [73, 532] on textarea at bounding box center [216, 554] width 416 height 77
click at [75, 556] on textarea at bounding box center [216, 554] width 416 height 77
paste textarea "**********"
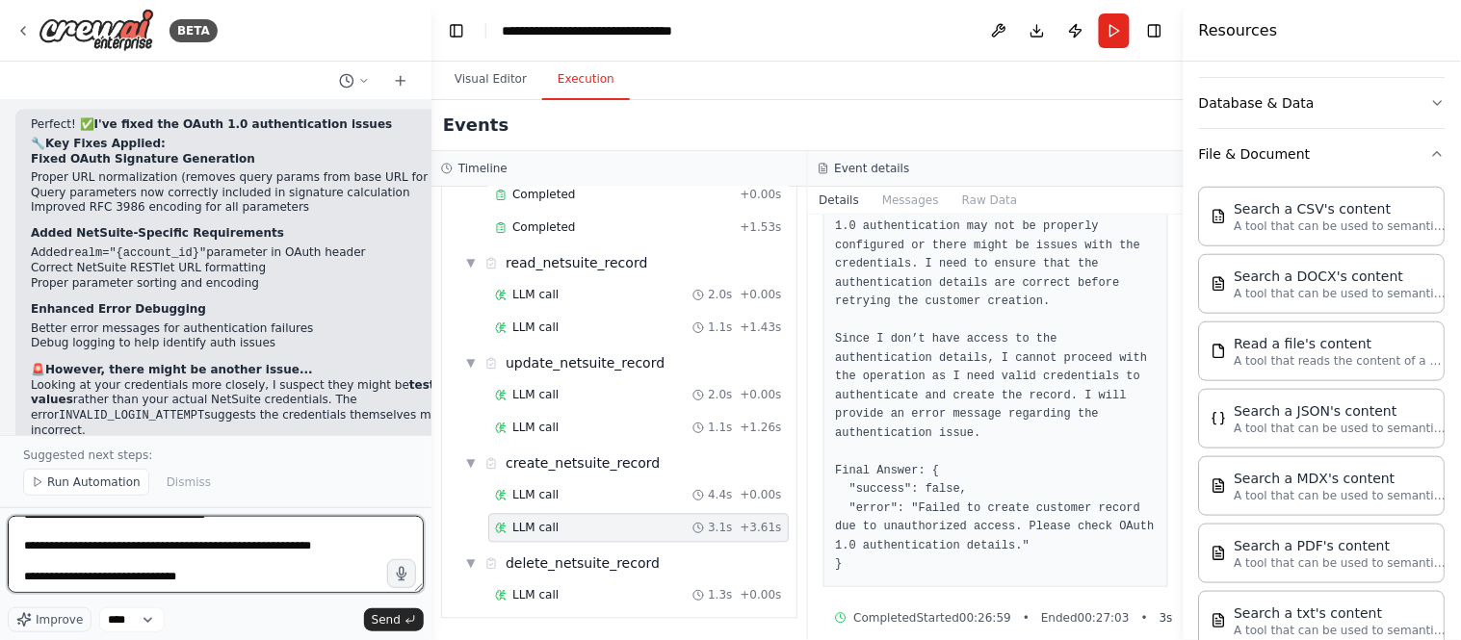
scroll to position [210, 0]
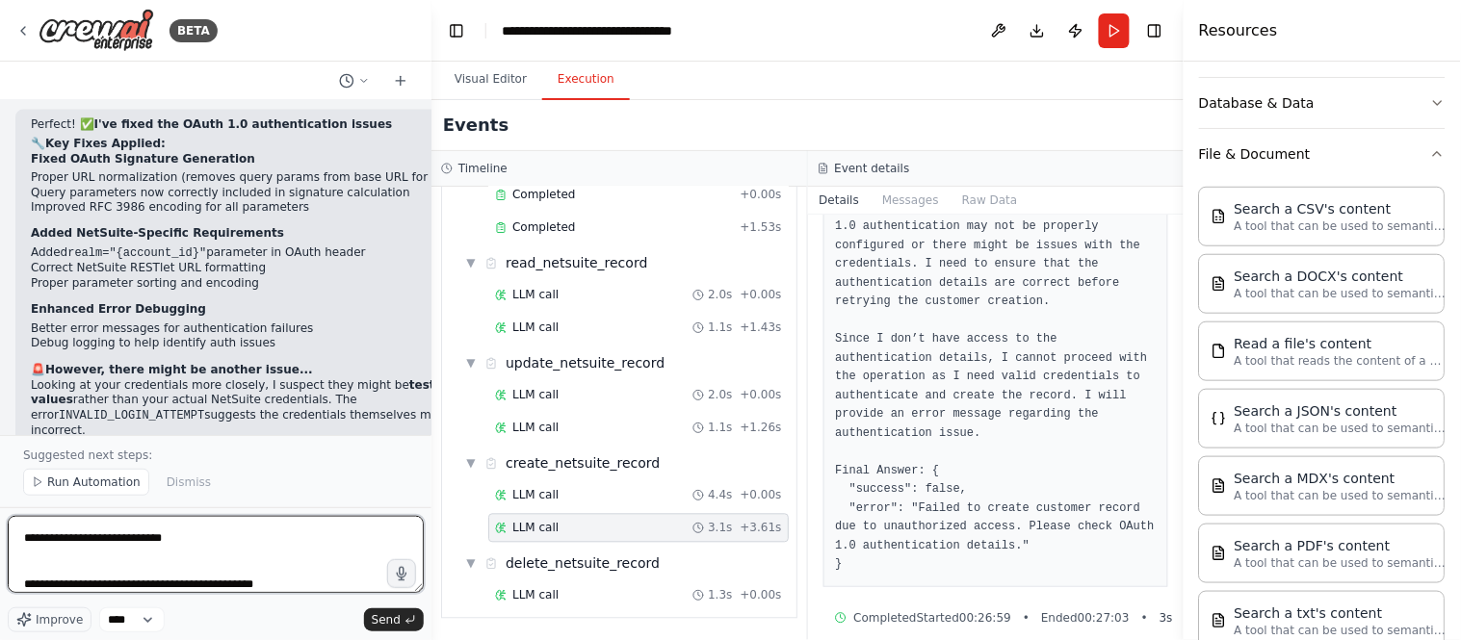
type textarea "**********"
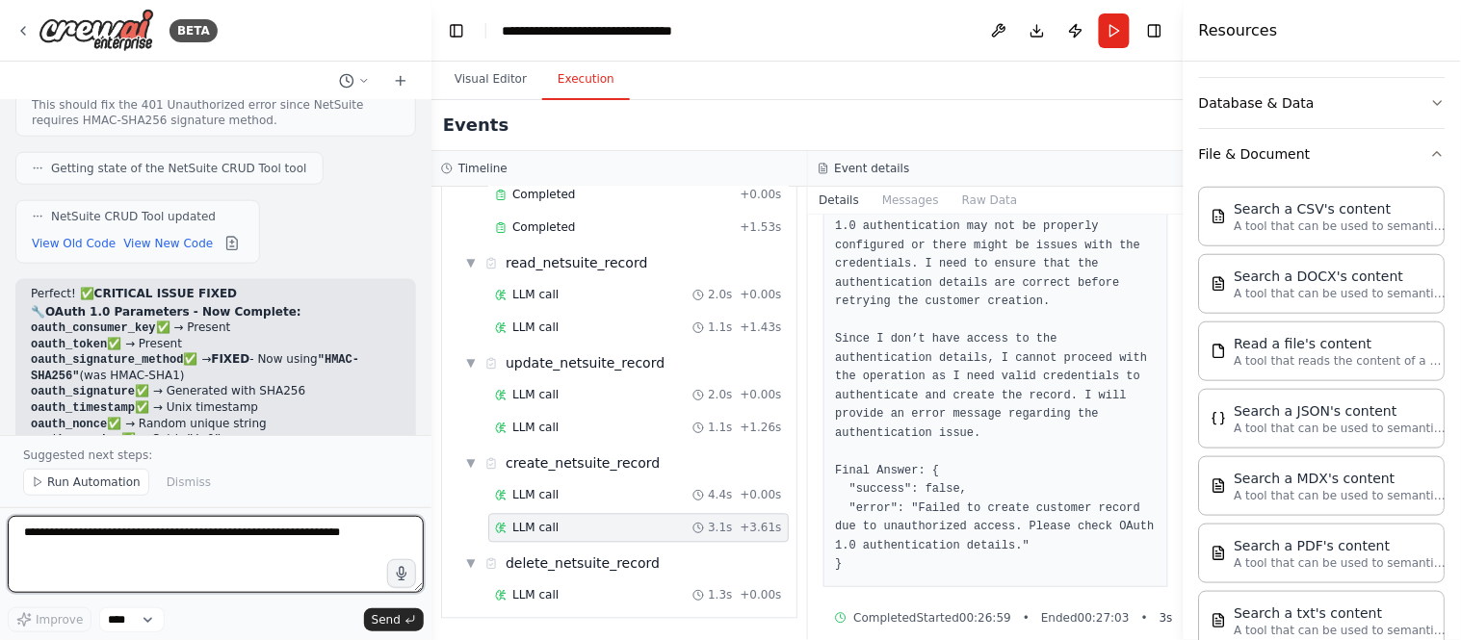
scroll to position [11711, 0]
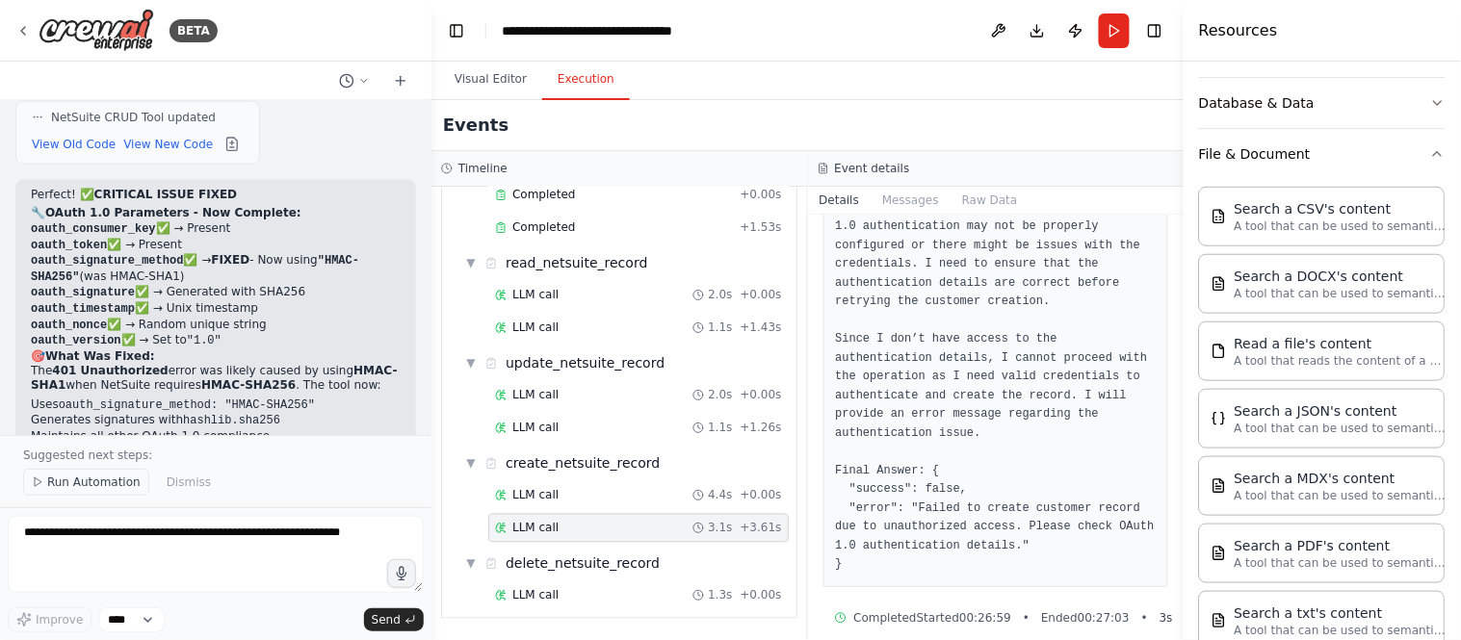
click at [85, 482] on span "Run Automation" at bounding box center [93, 482] width 93 height 15
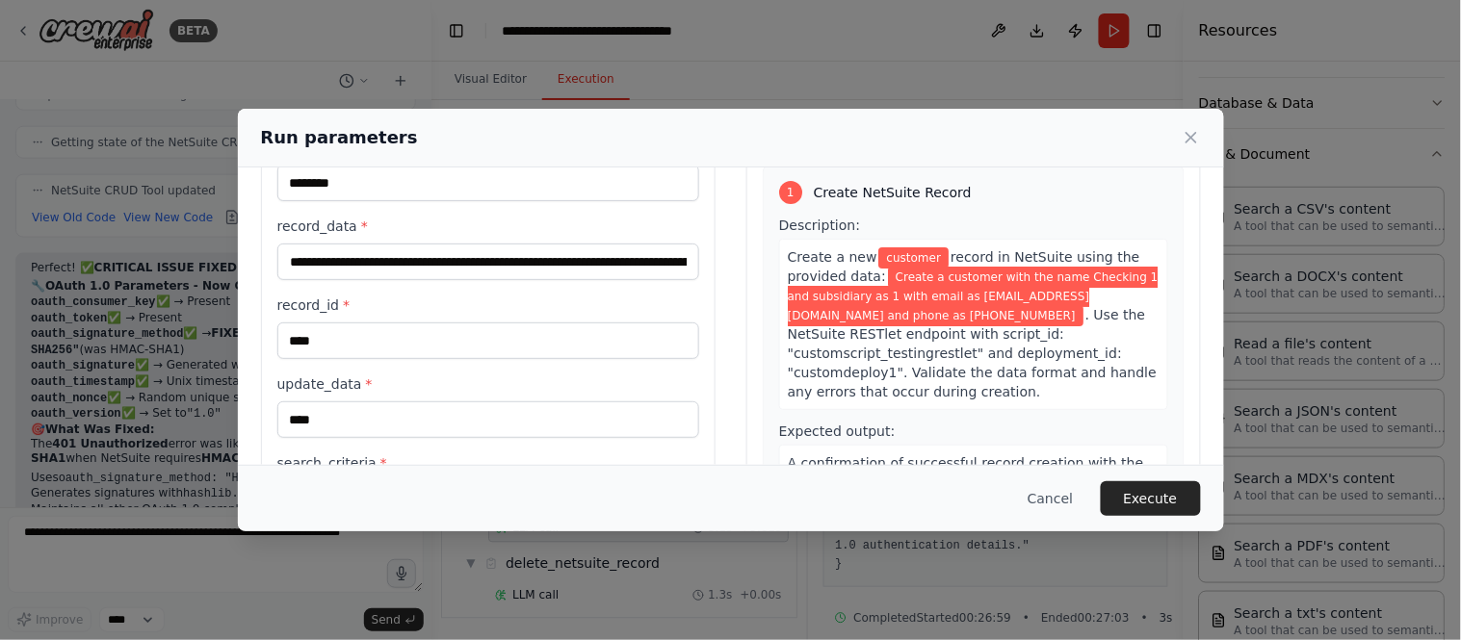
scroll to position [205, 0]
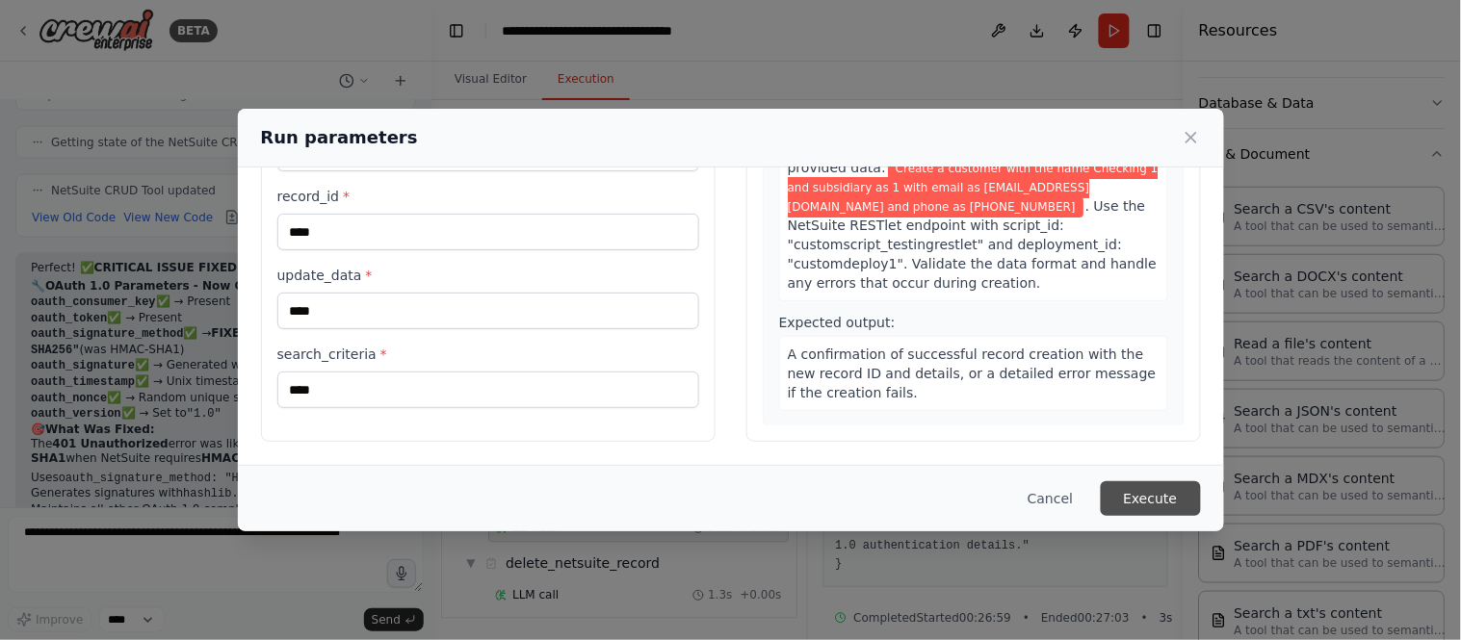
click at [1180, 499] on button "Execute" at bounding box center [1151, 498] width 100 height 35
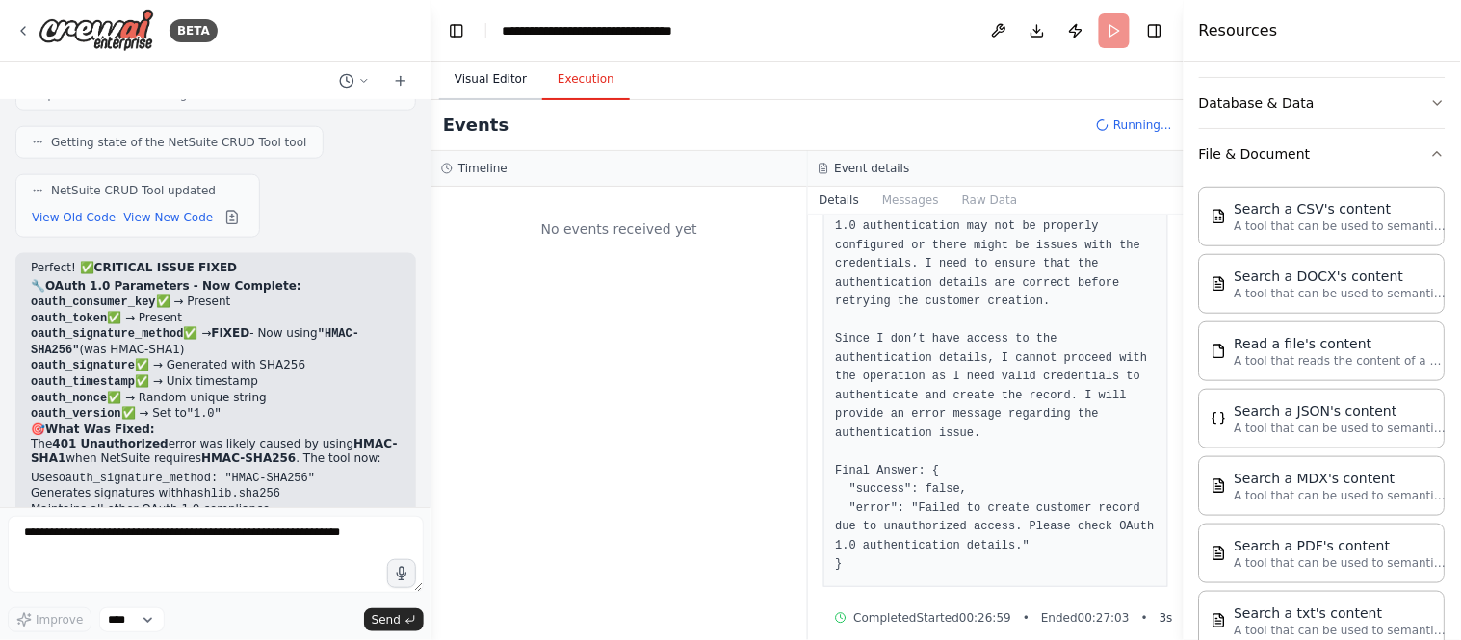
click at [481, 79] on button "Visual Editor" at bounding box center [490, 80] width 103 height 40
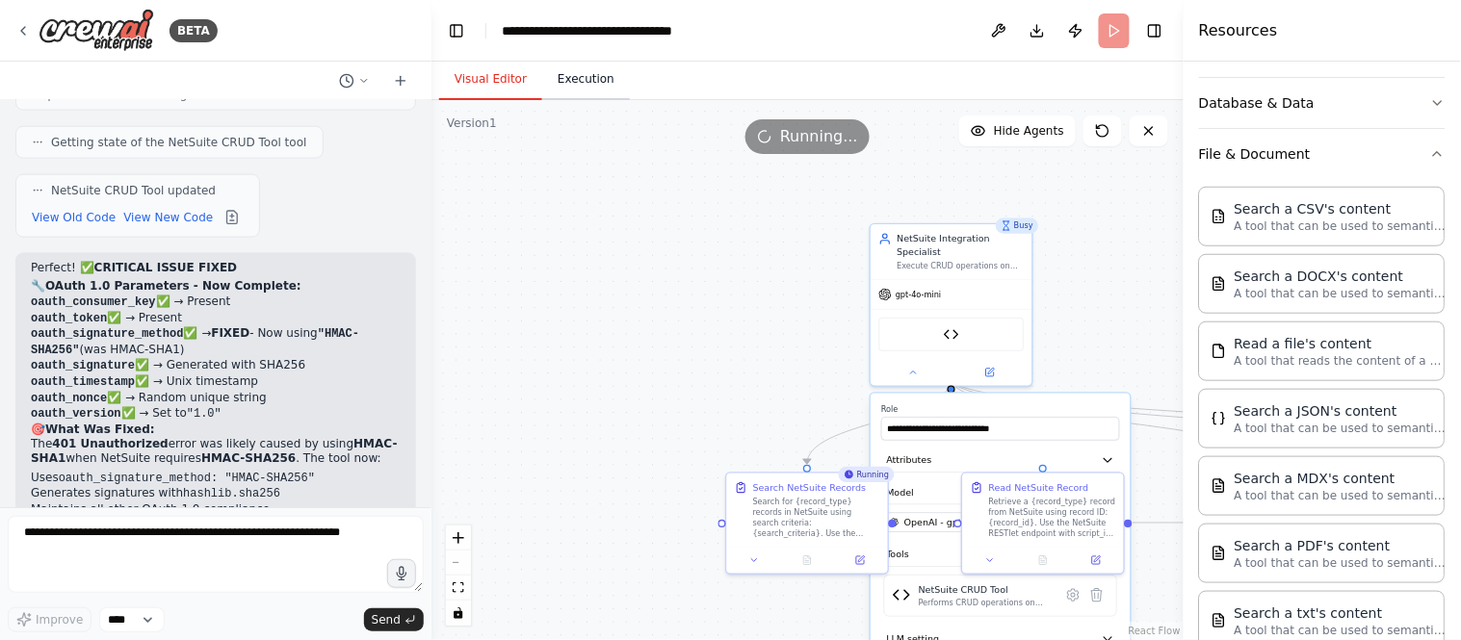
click at [576, 83] on button "Execution" at bounding box center [586, 80] width 88 height 40
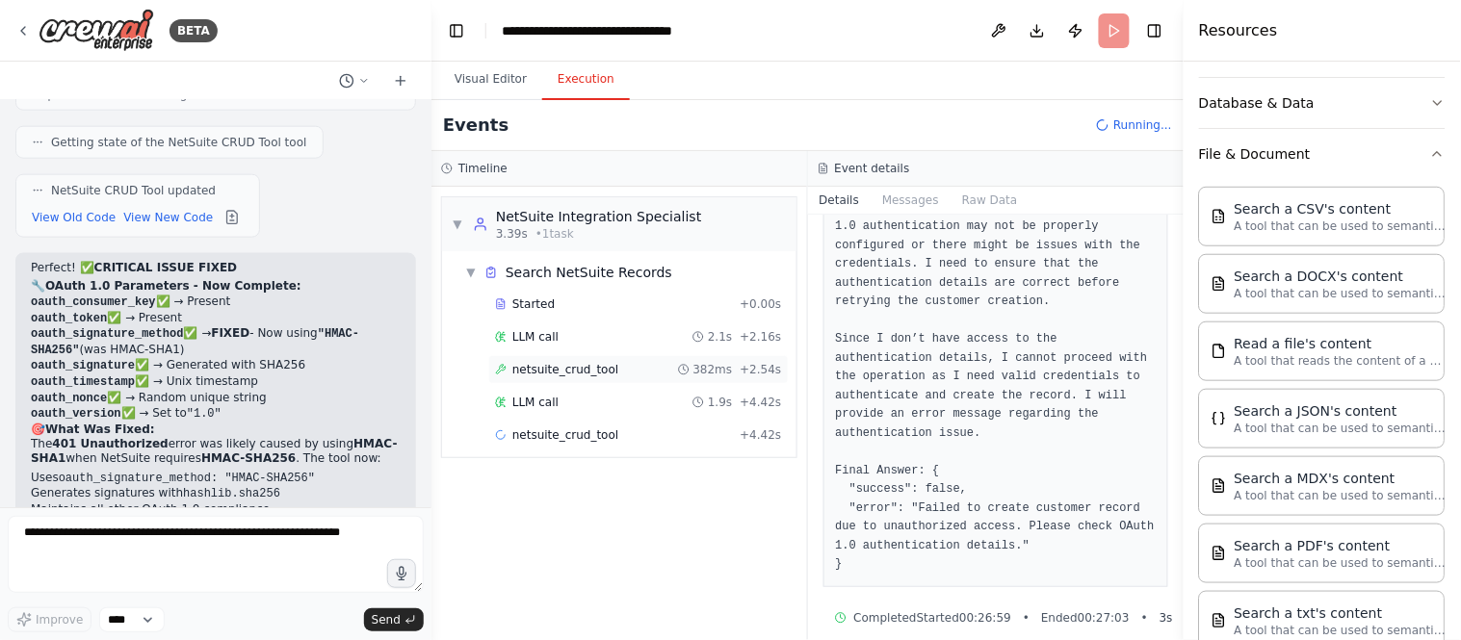
click at [573, 370] on span "netsuite_crud_tool" at bounding box center [565, 369] width 106 height 15
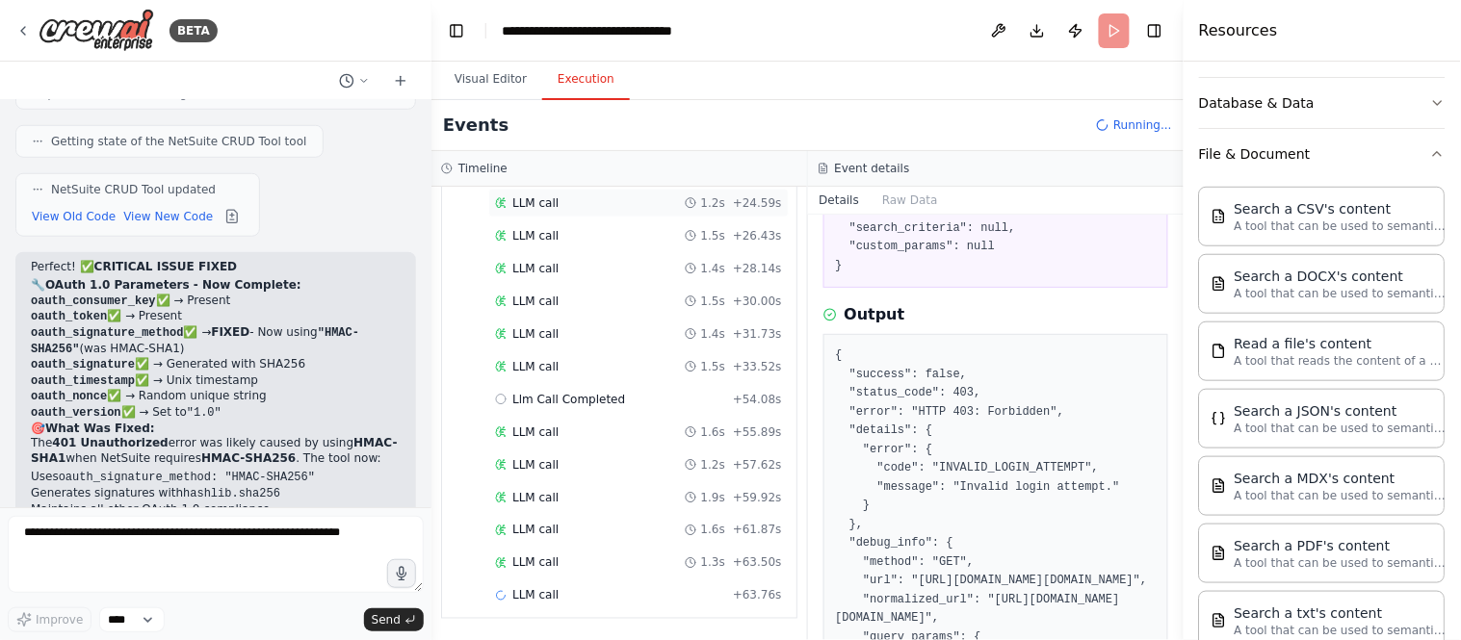
scroll to position [597, 0]
click at [556, 402] on span "Llm Call Completed" at bounding box center [568, 399] width 113 height 15
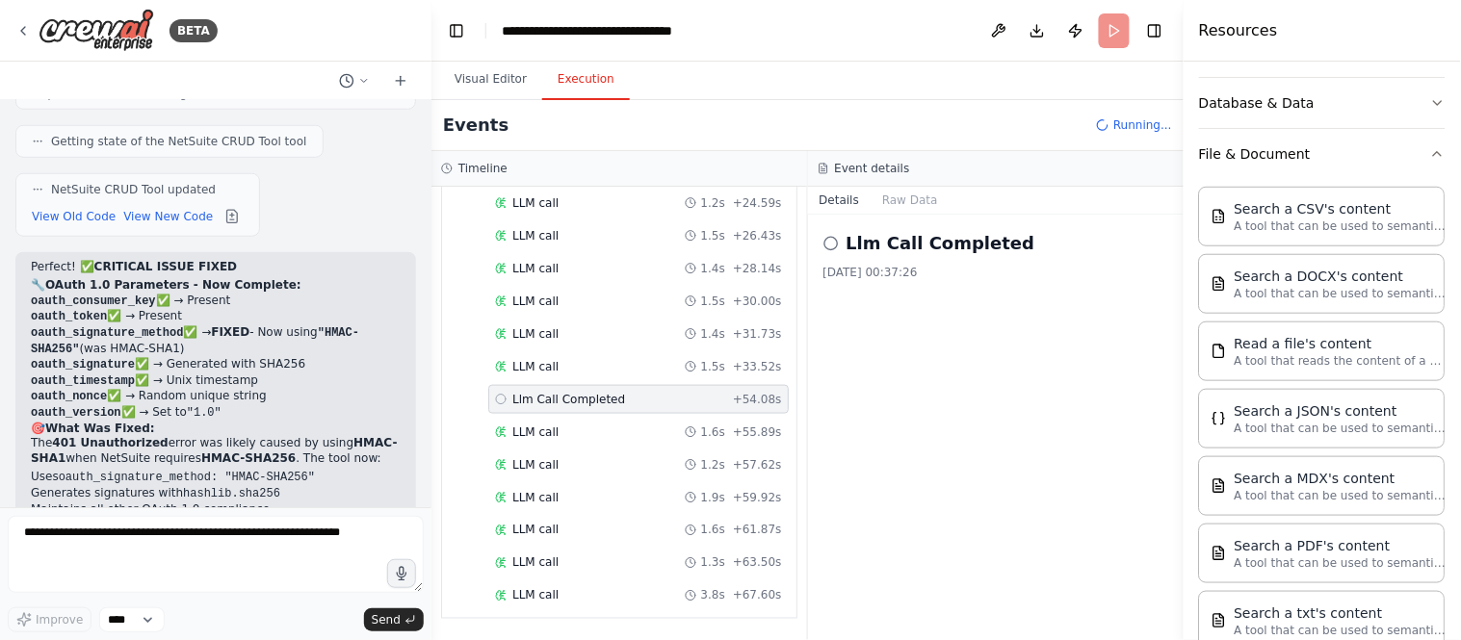
click at [580, 447] on div "Started + 0.00s LLM call 2.1s + 2.16s netsuite_crud_tool 382ms + 2.54s LLM call…" at bounding box center [626, 156] width 339 height 917
click at [578, 438] on div "LLM call 1.6s + 55.89s" at bounding box center [638, 432] width 287 height 15
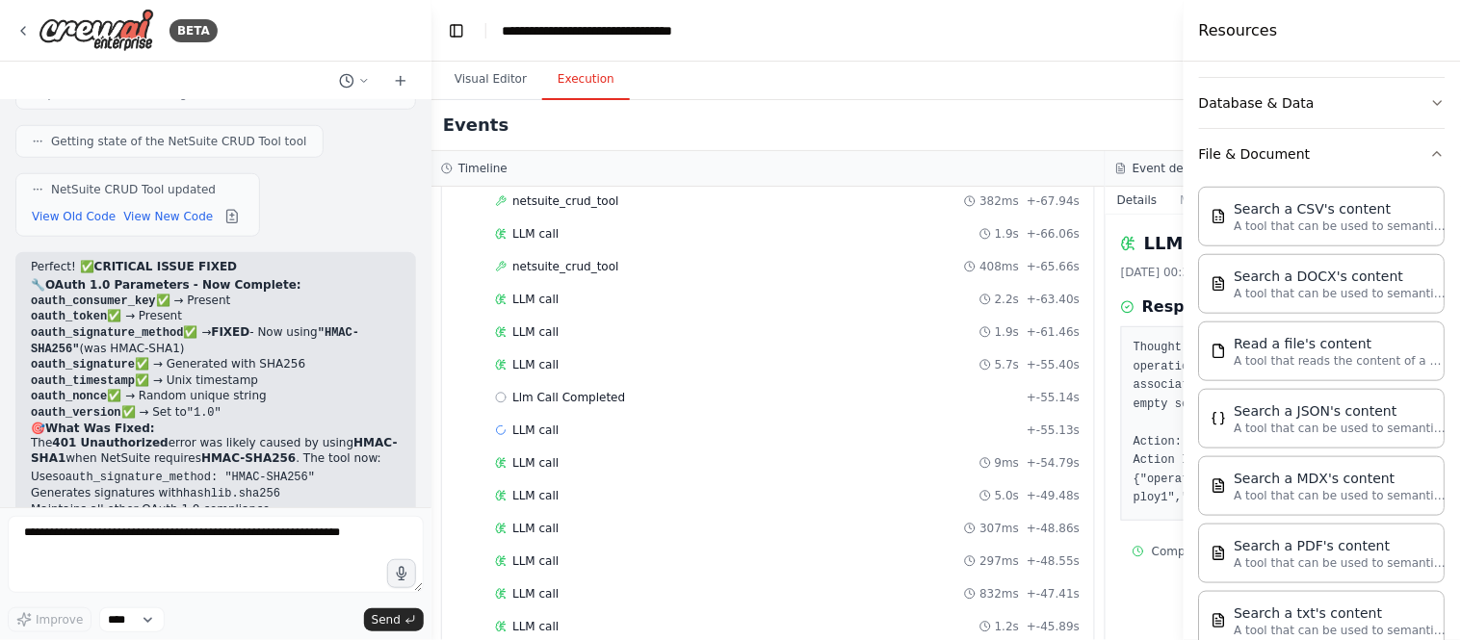
scroll to position [0, 0]
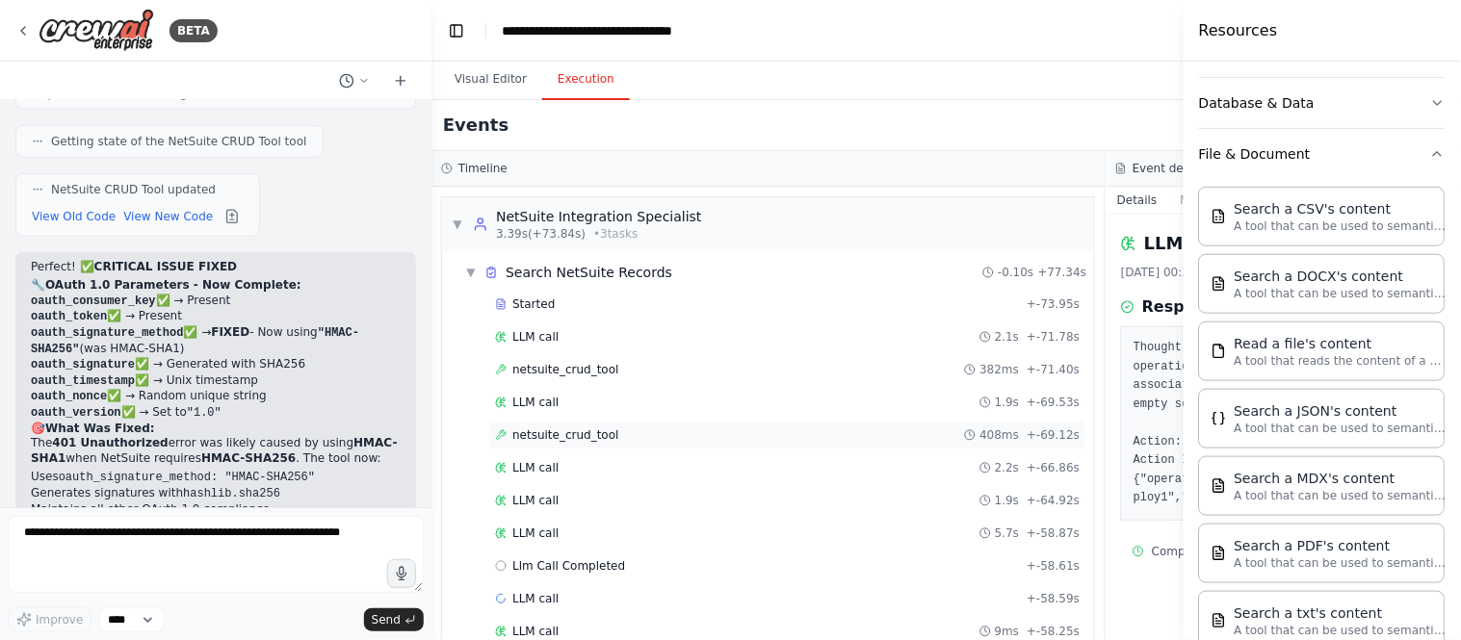
click at [575, 440] on span "netsuite_crud_tool" at bounding box center [565, 435] width 106 height 15
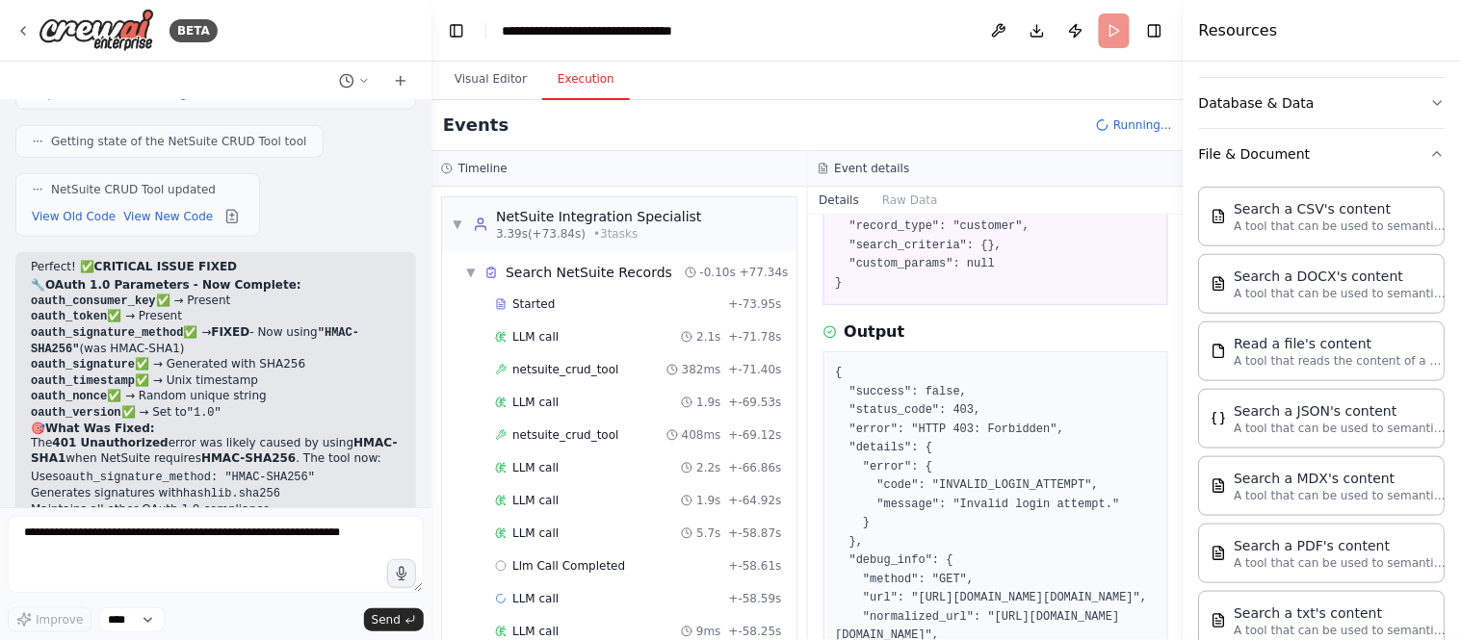
scroll to position [214, 0]
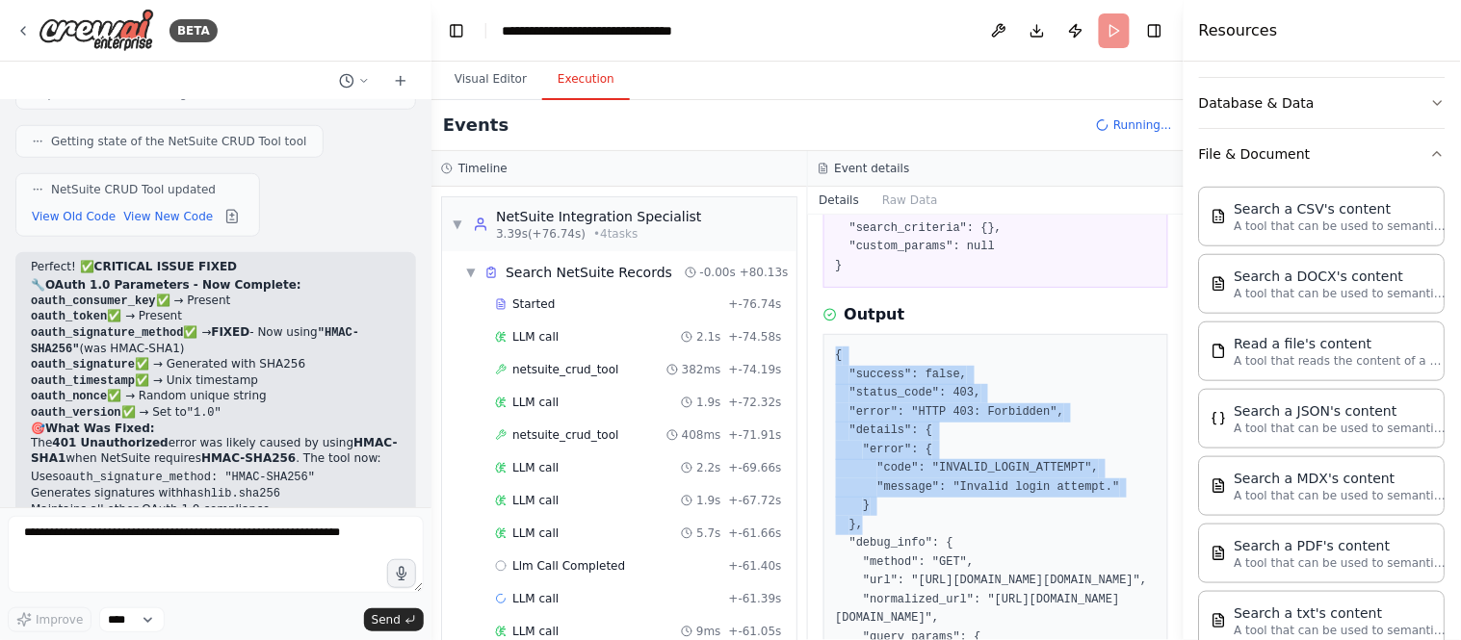
drag, startPoint x: 918, startPoint y: 526, endPoint x: 890, endPoint y: 360, distance: 168.0
click at [890, 360] on pre "{ "success": false, "status_code": 403, "error": "HTTP 403: Forbidden", "detail…" at bounding box center [996, 610] width 321 height 526
click at [1042, 528] on pre "{ "success": false, "status_code": 403, "error": "HTTP 403: Forbidden", "detail…" at bounding box center [996, 610] width 321 height 526
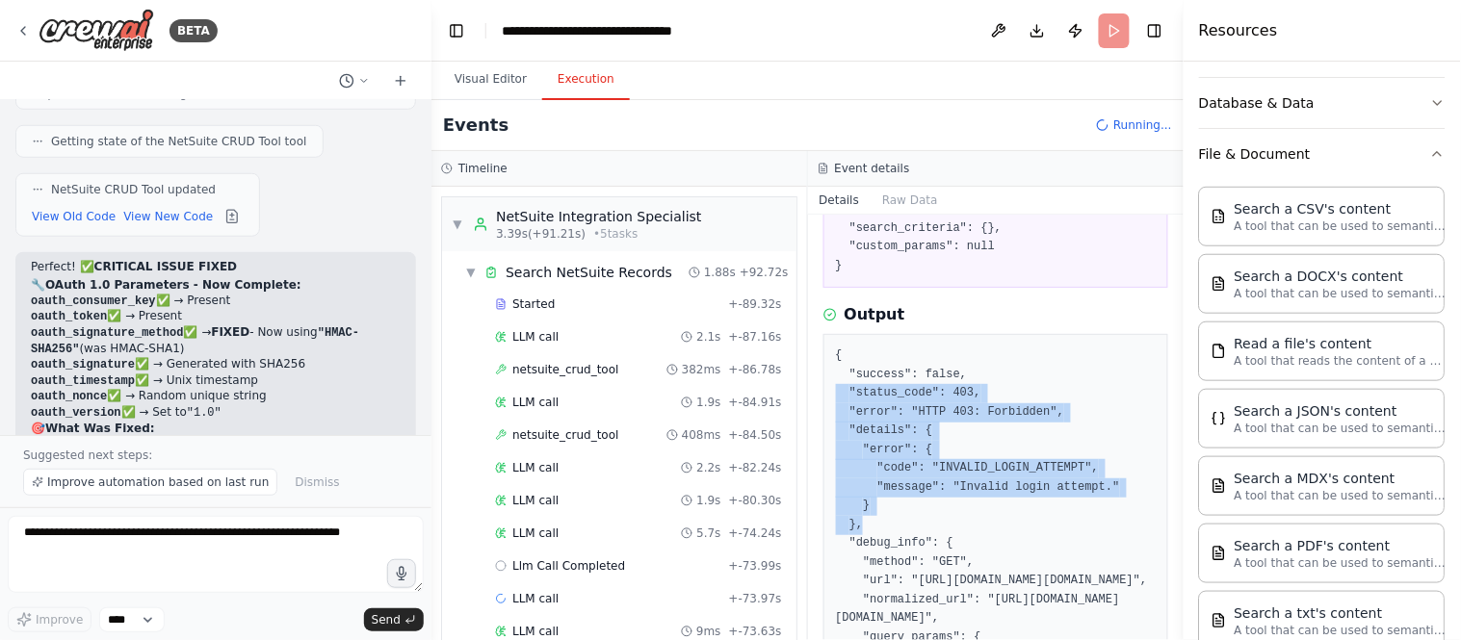
scroll to position [11762, 0]
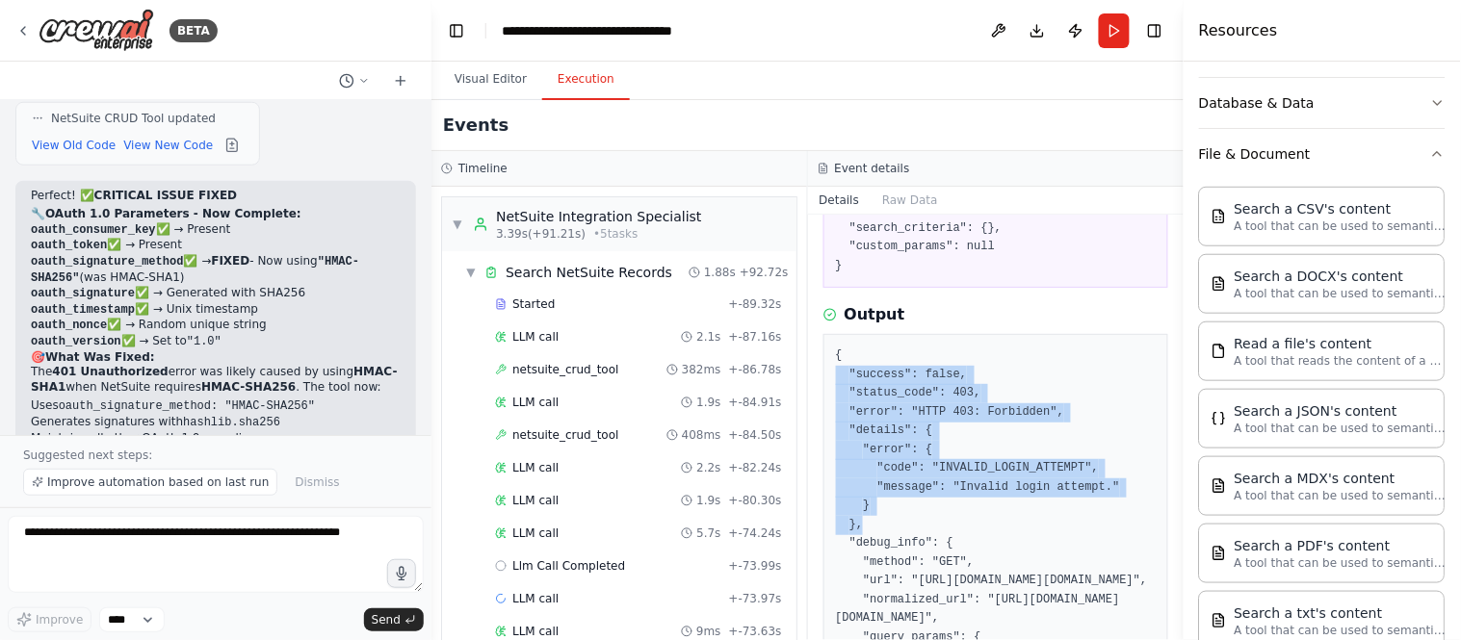
drag, startPoint x: 921, startPoint y: 522, endPoint x: 877, endPoint y: 366, distance: 161.9
click at [877, 366] on div "{ "success": false, "status_code": 403, "error": "HTTP 403: Forbidden", "detail…" at bounding box center [996, 609] width 346 height 551
copy pre ""success": false, "status_code": 403, "error": "HTTP 403: Forbidden", "details"…"
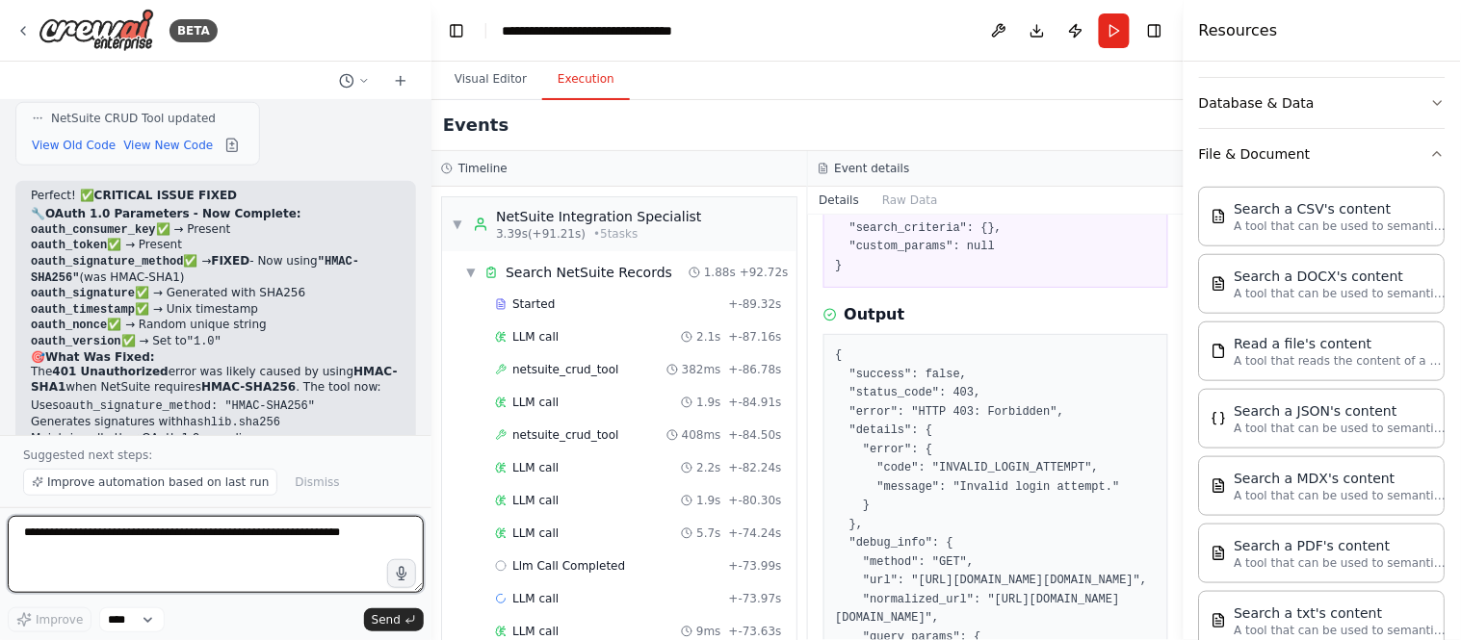
click at [183, 533] on textarea at bounding box center [216, 554] width 416 height 77
type textarea "*"
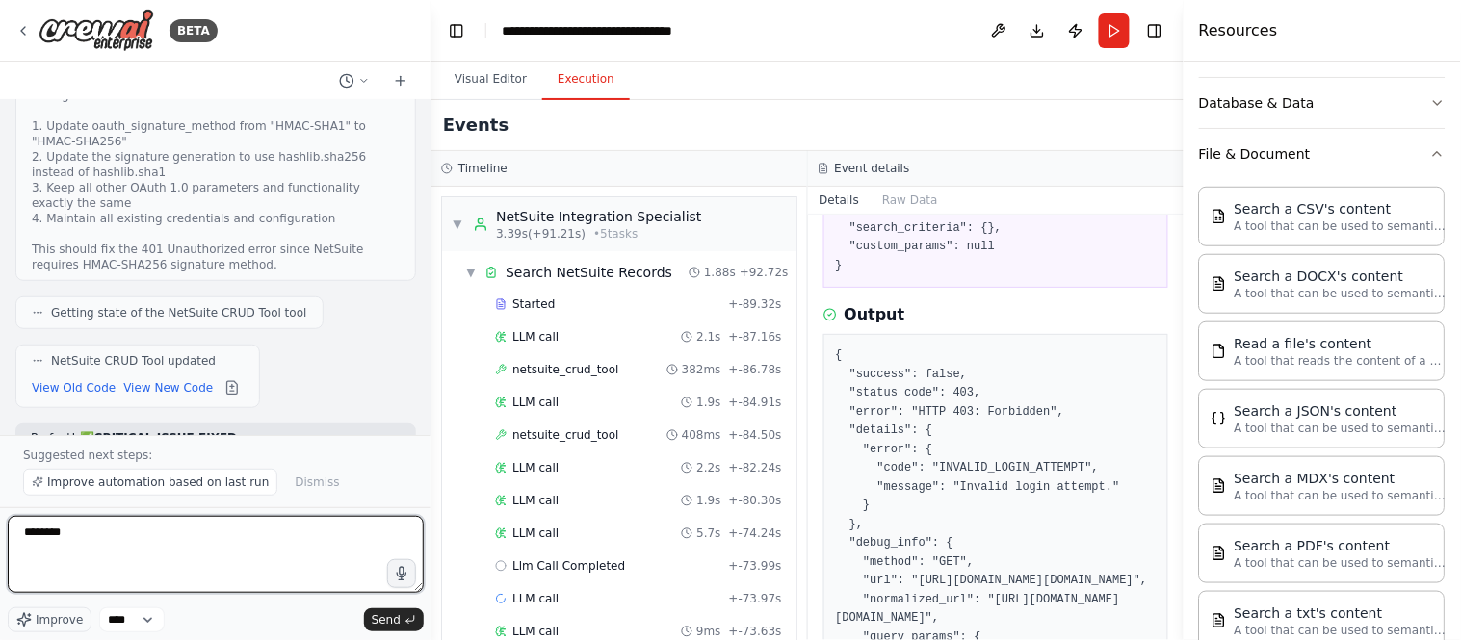
scroll to position [11530, 0]
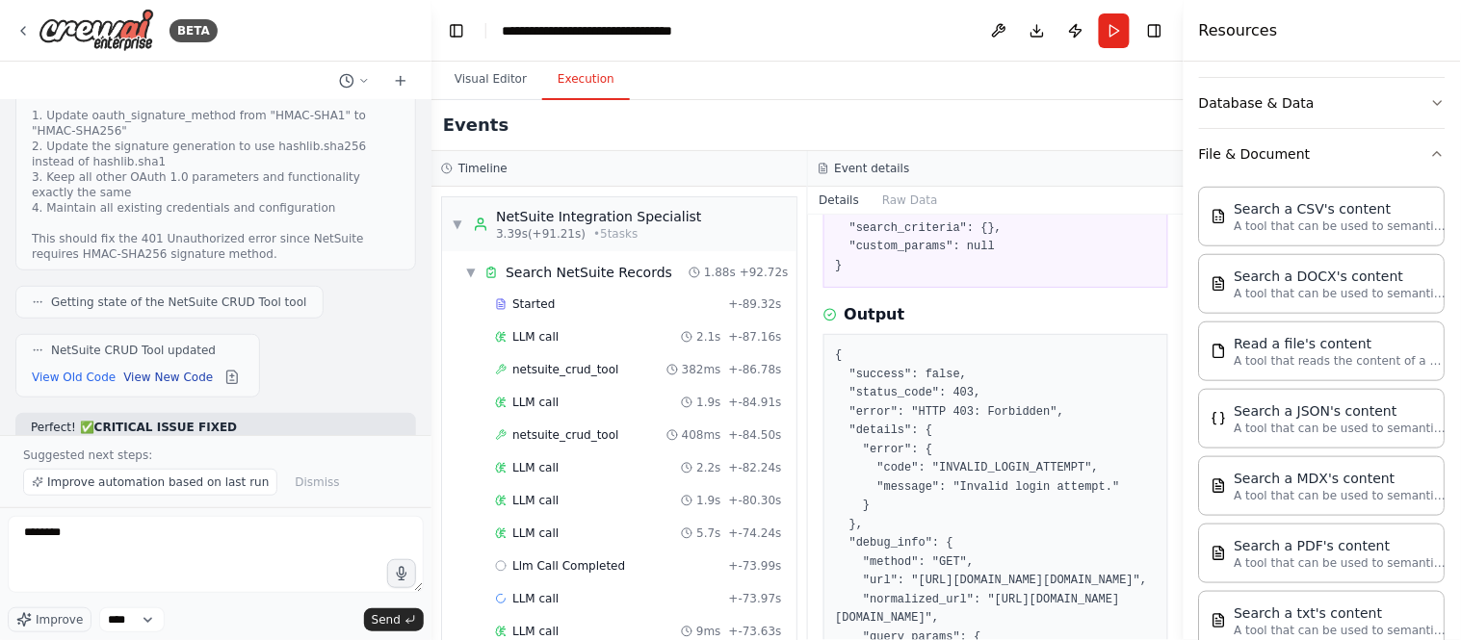
click at [145, 366] on button "View New Code" at bounding box center [168, 377] width 90 height 23
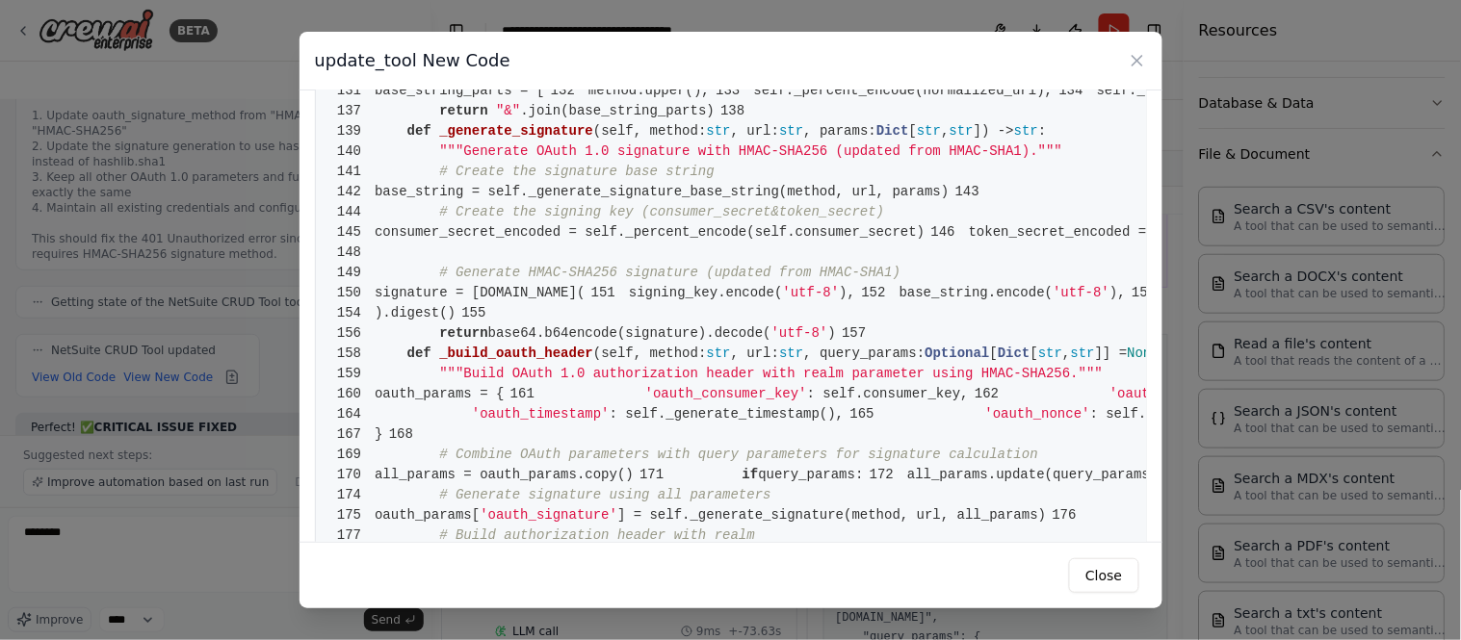
scroll to position [1102, 0]
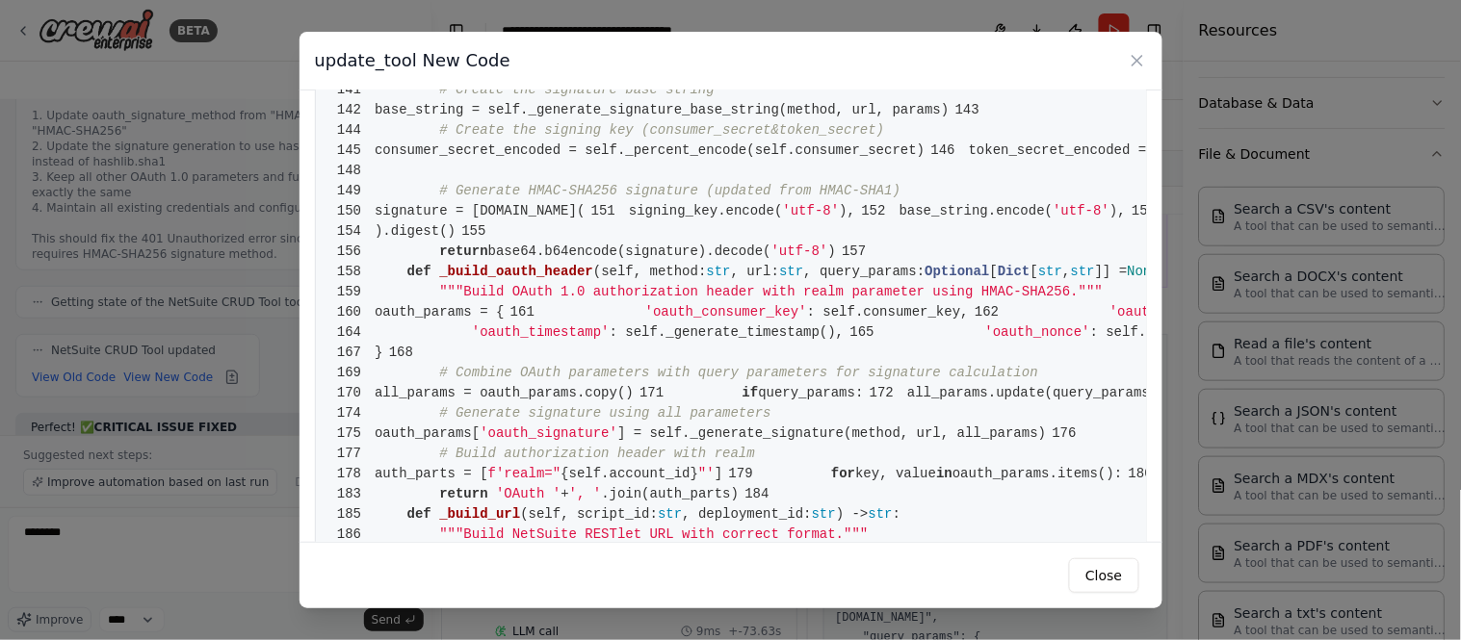
scroll to position [1176, 0]
click at [157, 530] on div "update_tool New Code 1 from crewai.tools import BaseTool 2 from pydantic import…" at bounding box center [730, 320] width 1461 height 640
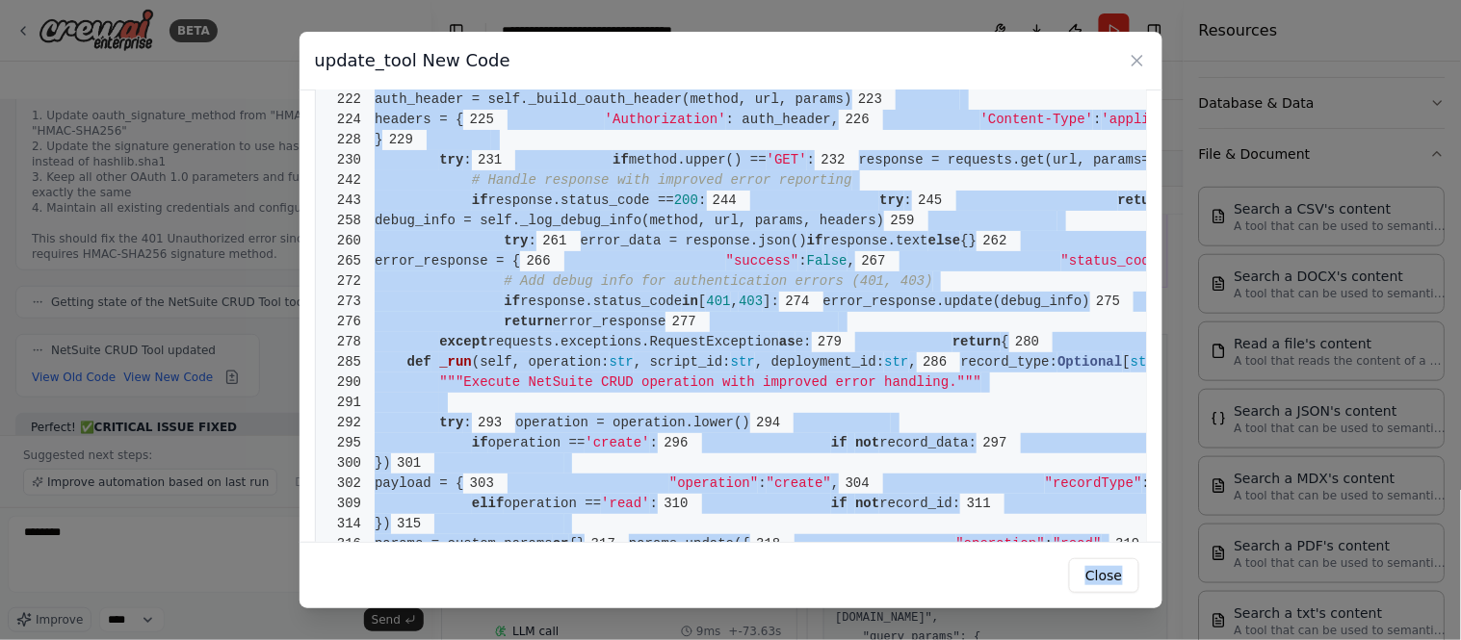
scroll to position [0, 334]
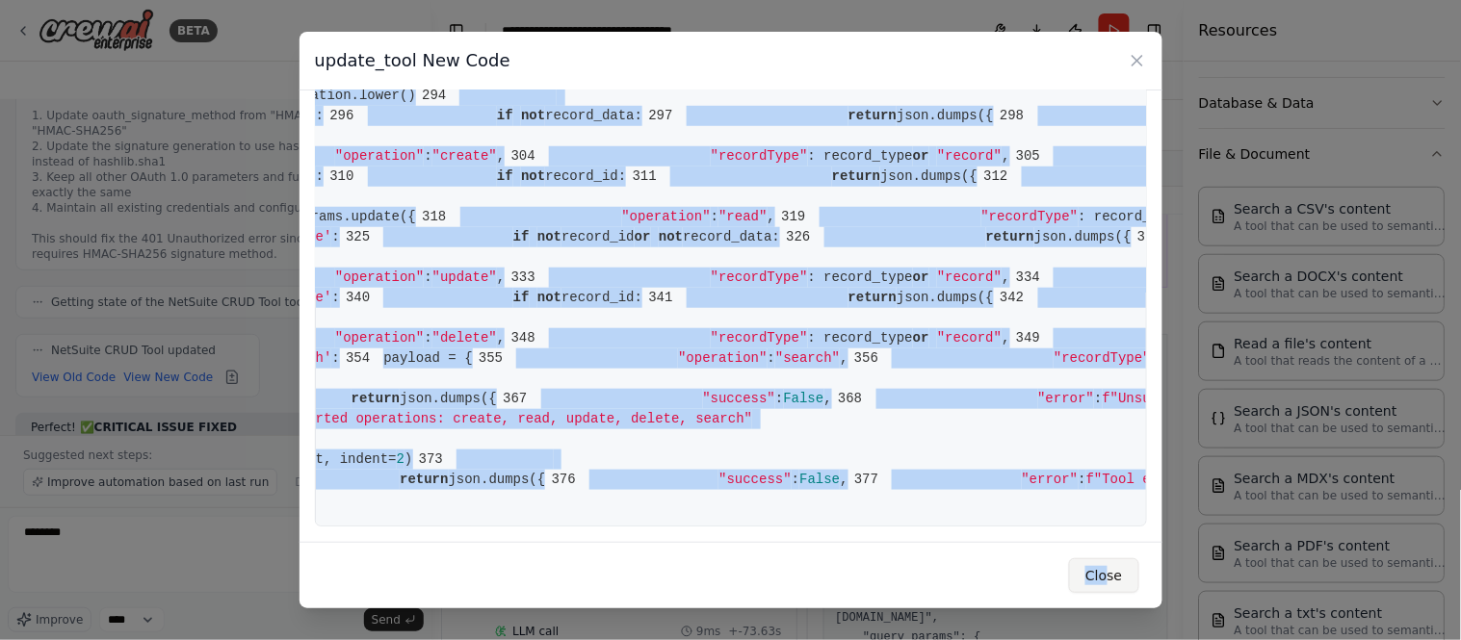
drag, startPoint x: 157, startPoint y: 530, endPoint x: 1113, endPoint y: 583, distance: 957.6
click at [1113, 583] on div "update_tool New Code 1 from crewai.tools import BaseTool 2 from pydantic import…" at bounding box center [730, 320] width 1461 height 640
click at [212, 591] on div "update_tool New Code 1 from crewai.tools import BaseTool 2 from pydantic import…" at bounding box center [730, 320] width 1461 height 640
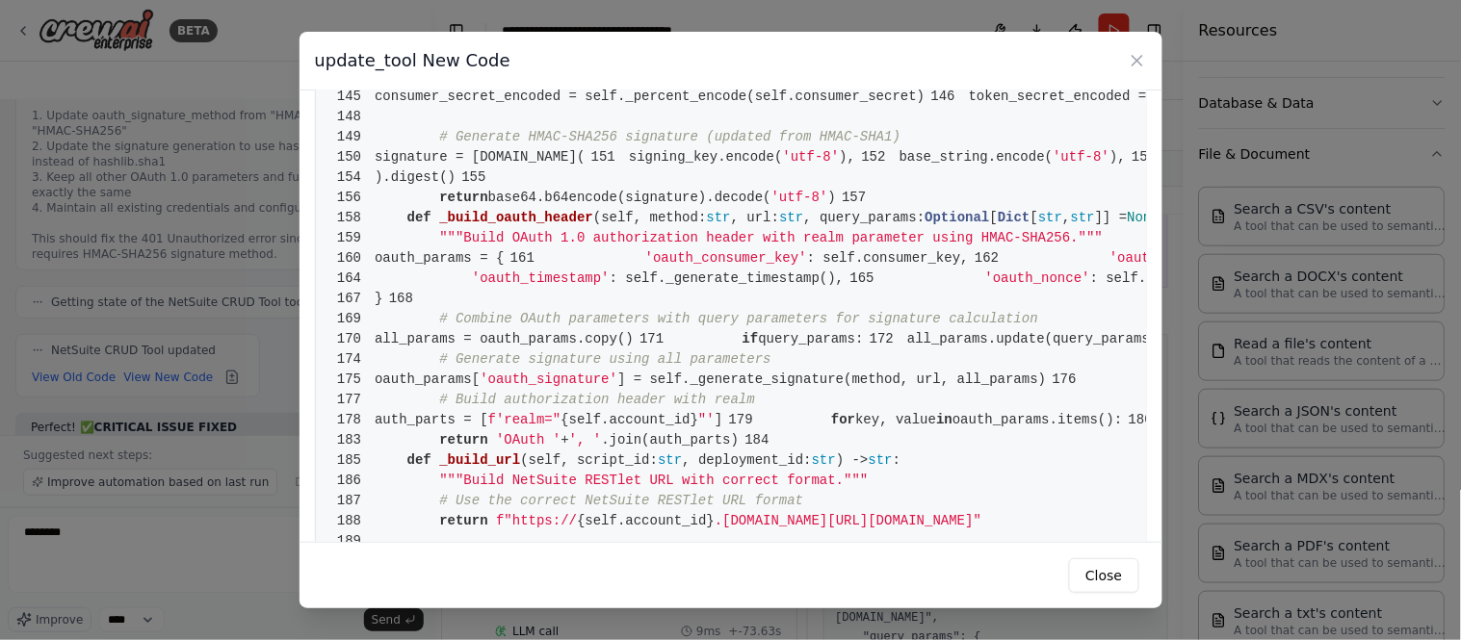
scroll to position [1230, 0]
click at [1117, 575] on button "Close" at bounding box center [1103, 575] width 69 height 35
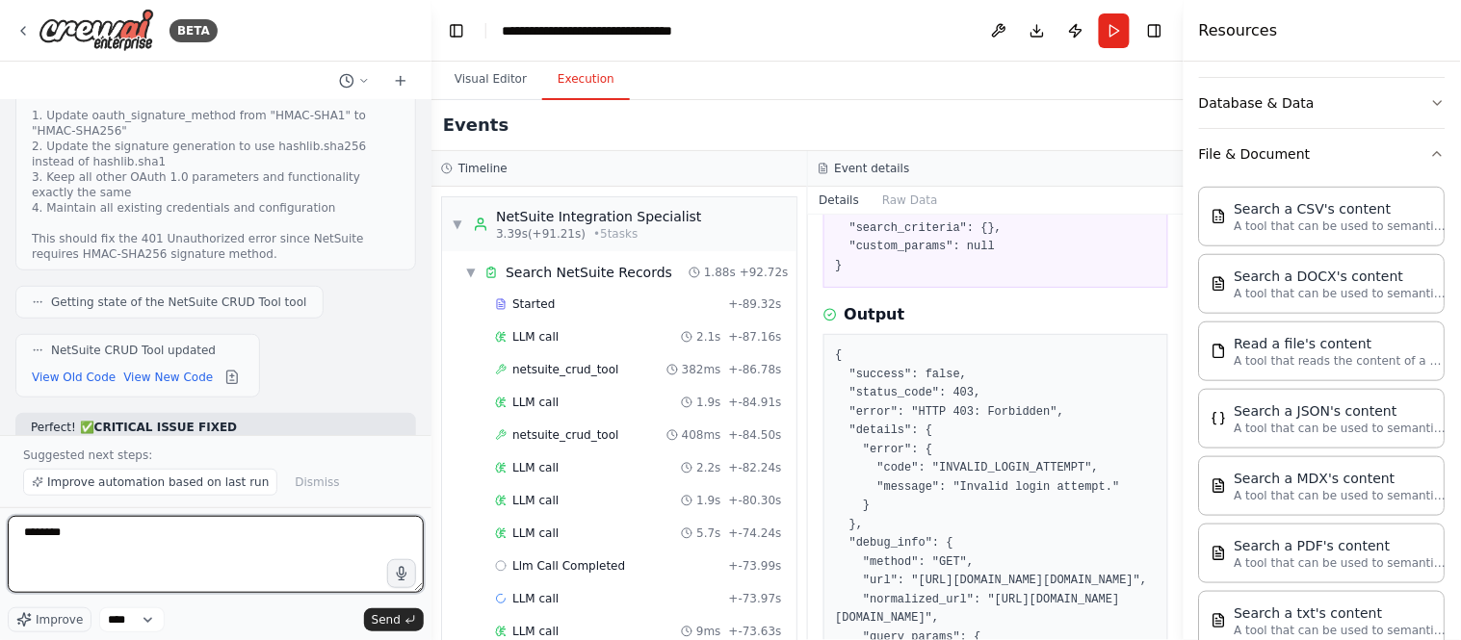
click at [41, 549] on textarea "*******" at bounding box center [216, 554] width 416 height 77
paste textarea "*********"
click at [214, 546] on textarea "**********" at bounding box center [216, 554] width 416 height 77
click at [270, 518] on textarea "**********" at bounding box center [216, 554] width 416 height 77
type textarea "**********"
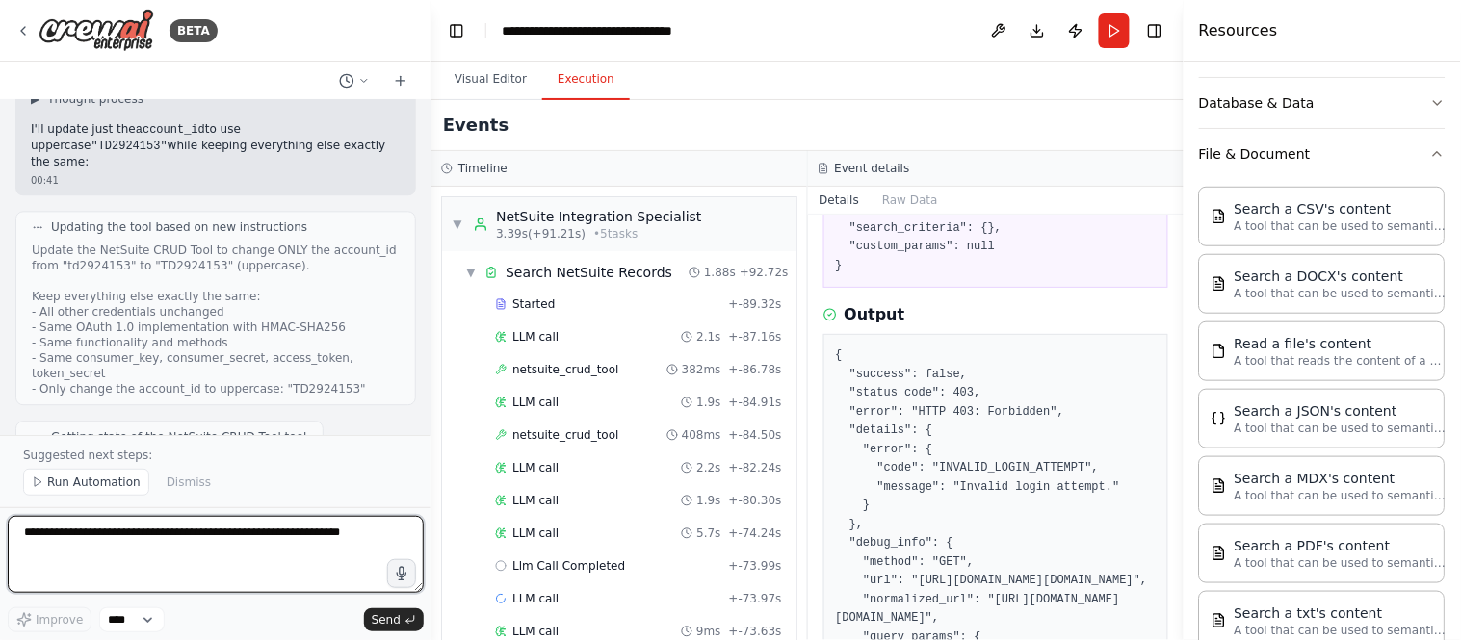
scroll to position [12521, 0]
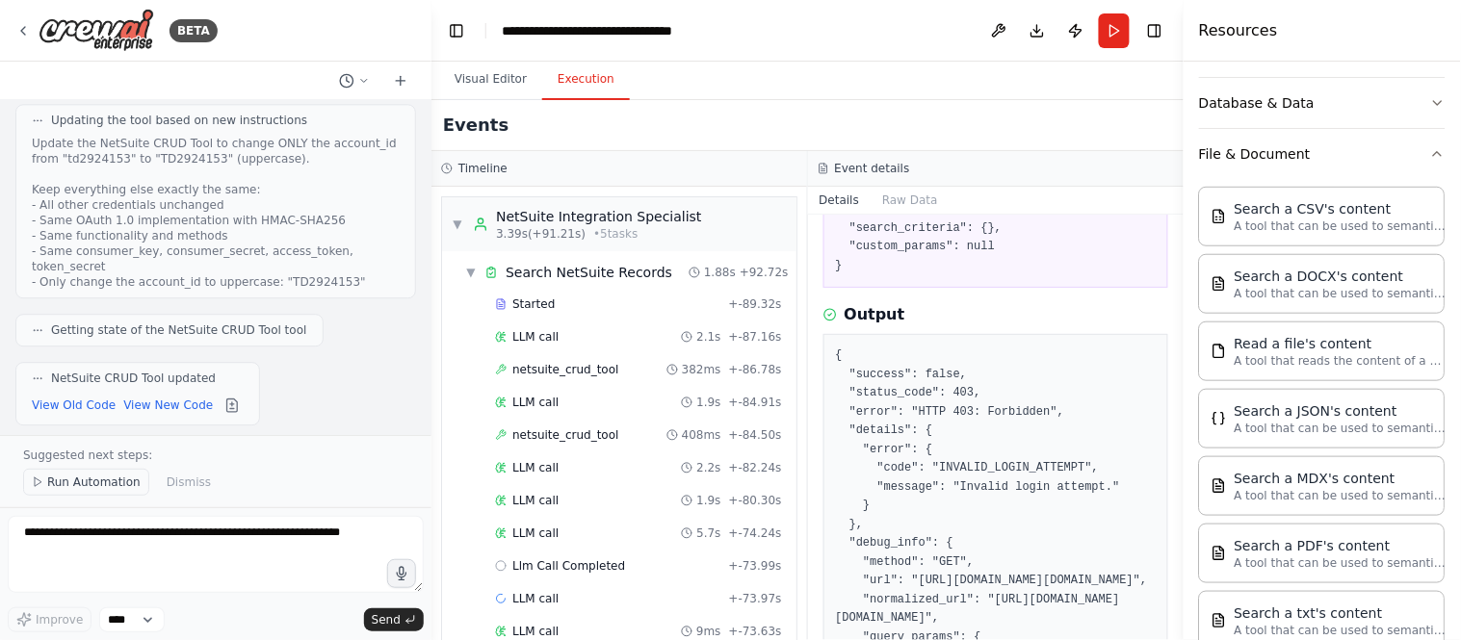
click at [103, 482] on span "Run Automation" at bounding box center [93, 482] width 93 height 15
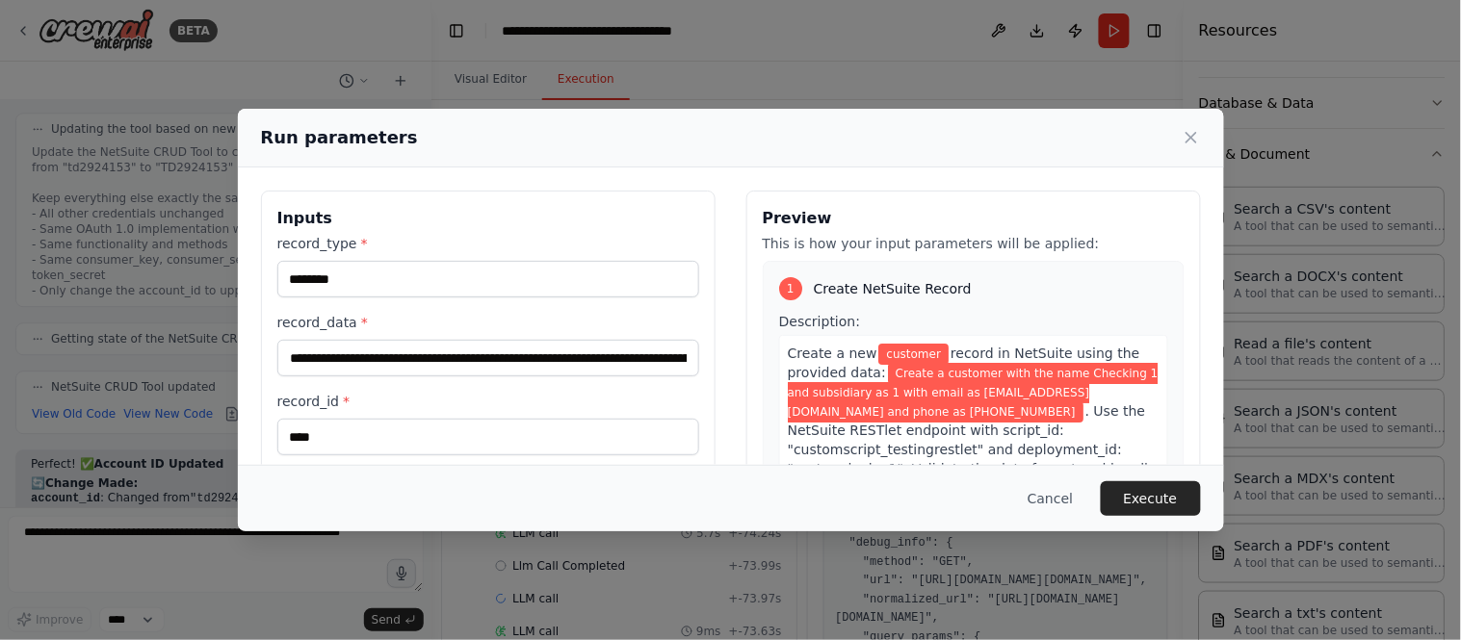
scroll to position [12527, 0]
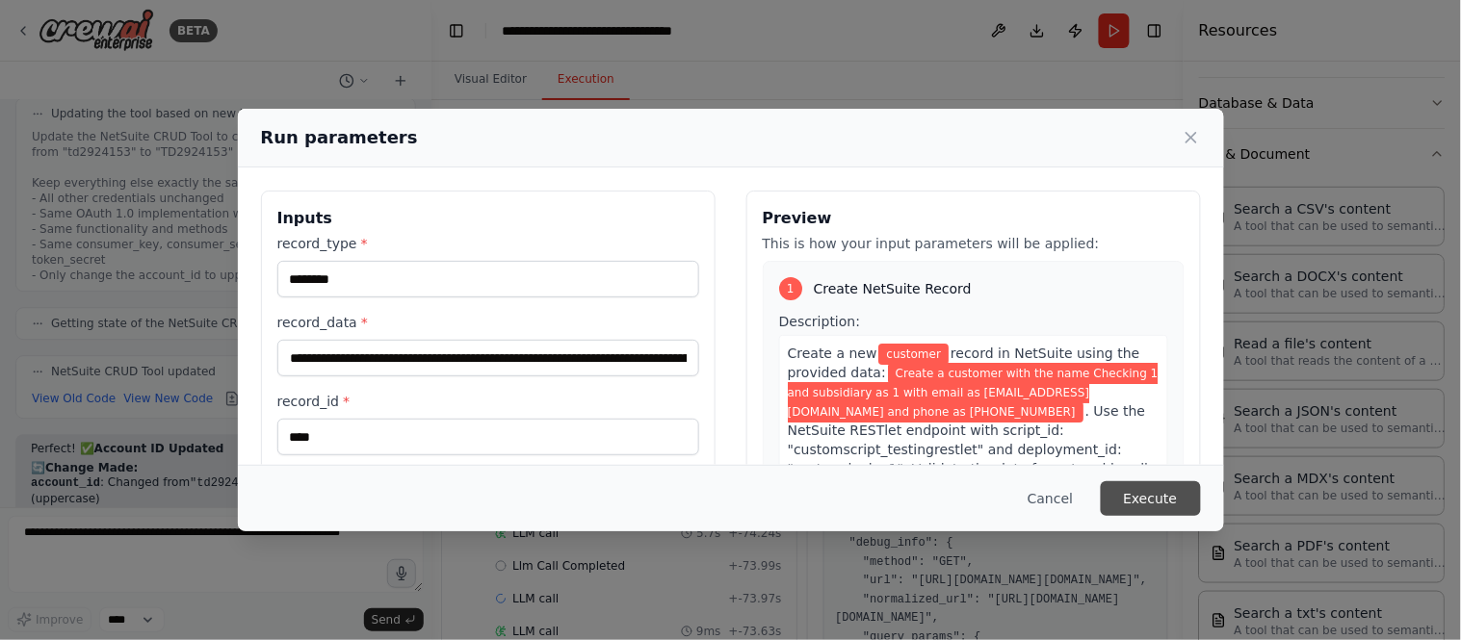
click at [1142, 497] on button "Execute" at bounding box center [1151, 498] width 100 height 35
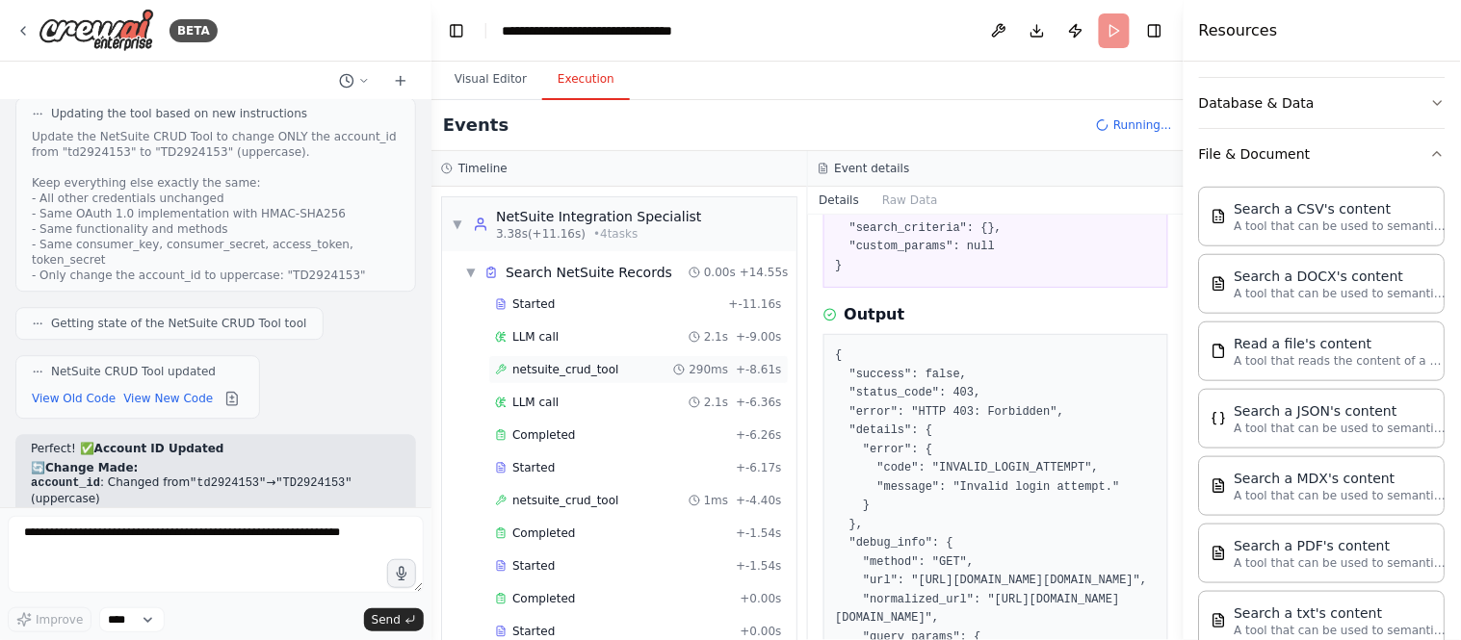
click at [572, 363] on span "netsuite_crud_tool" at bounding box center [565, 369] width 106 height 15
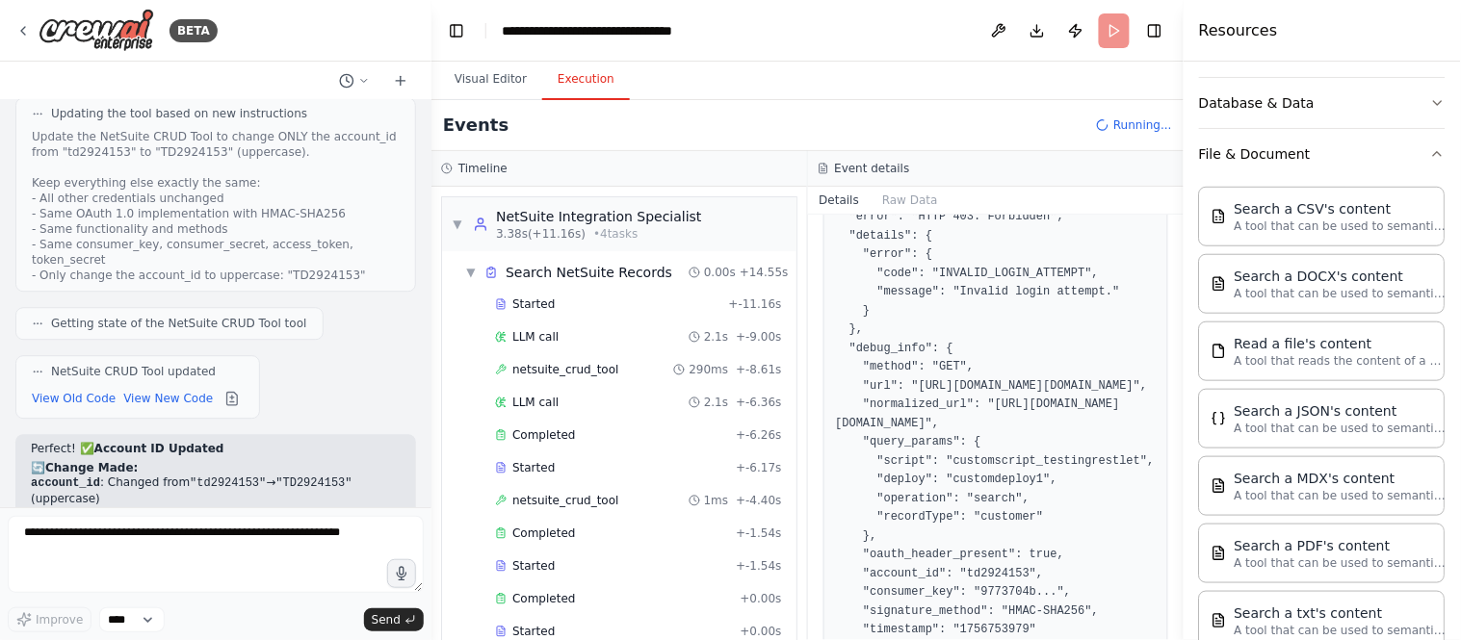
scroll to position [534, 0]
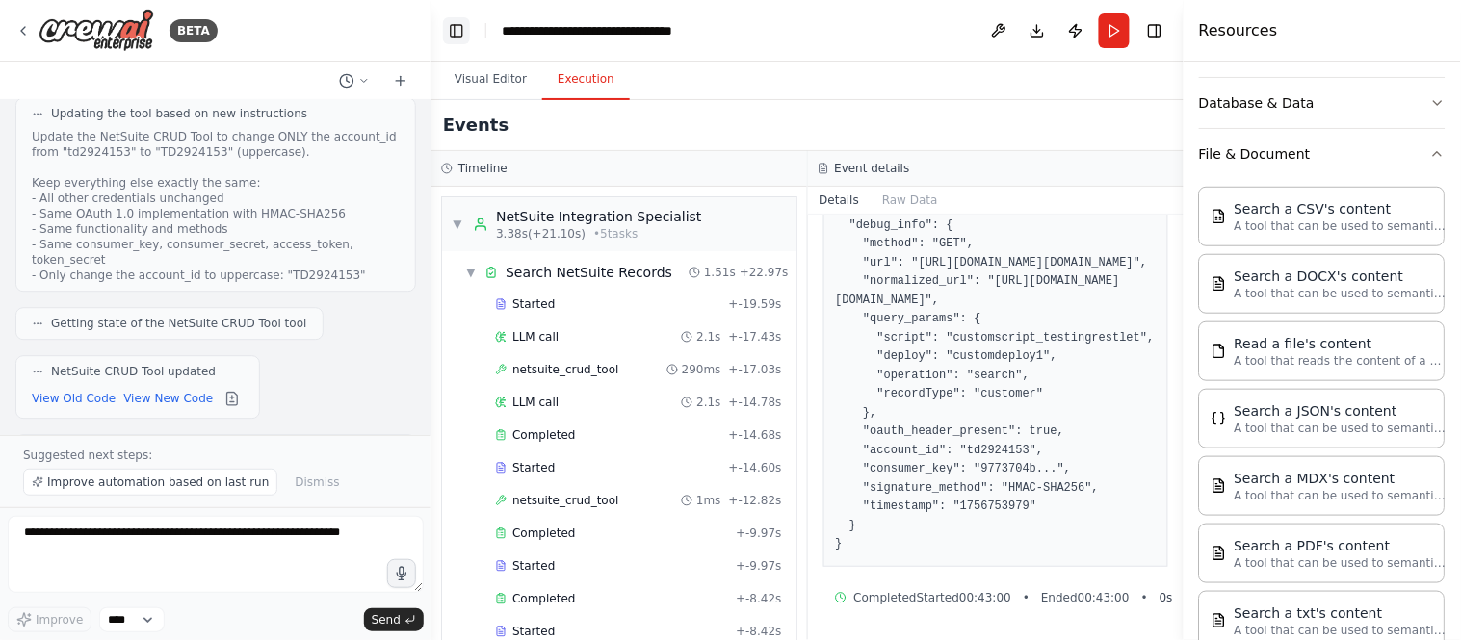
click at [454, 31] on button "Toggle Left Sidebar" at bounding box center [456, 30] width 27 height 27
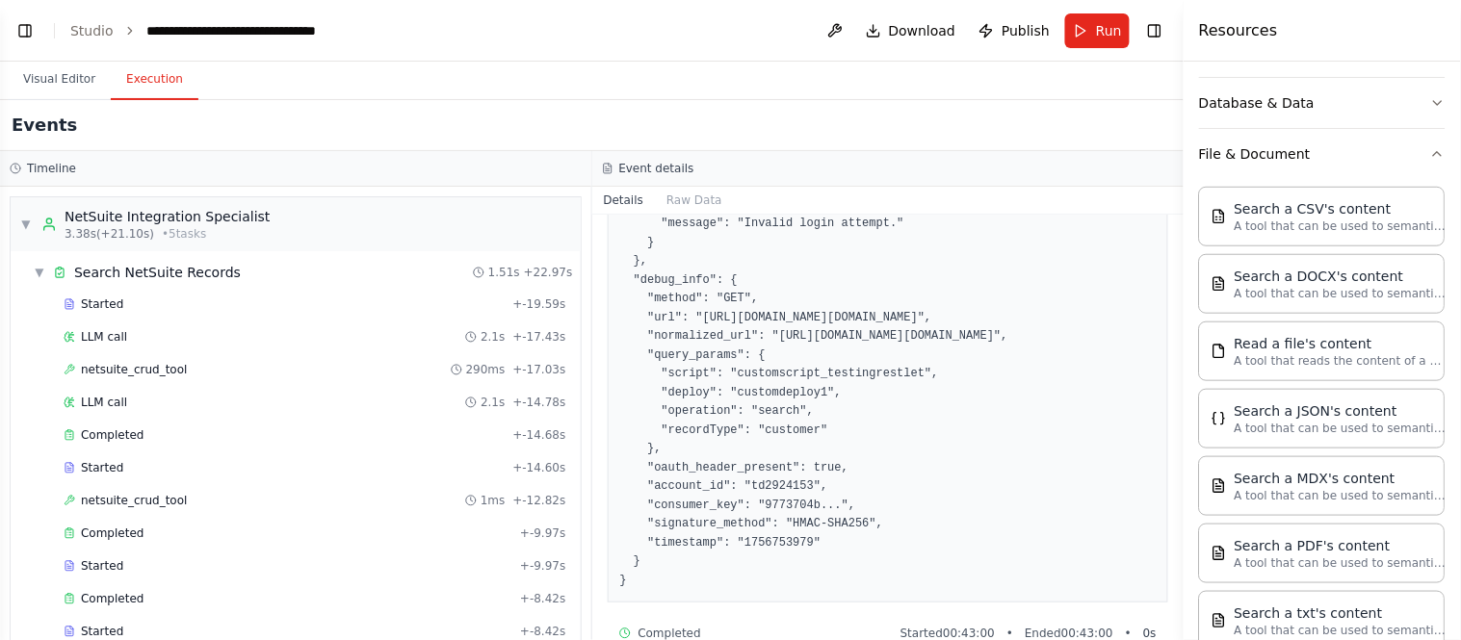
scroll to position [424, 0]
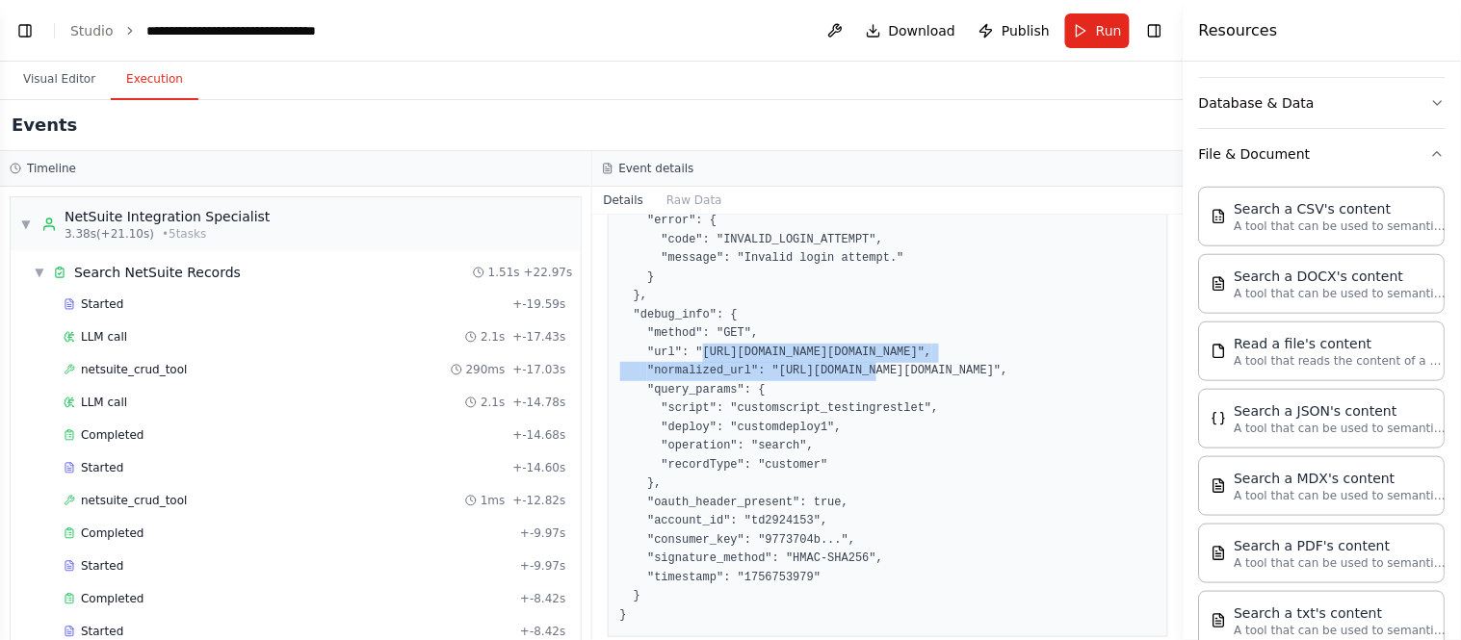
drag, startPoint x: 1078, startPoint y: 374, endPoint x: 624, endPoint y: 370, distance: 454.5
click at [624, 370] on pre "{ "success": false, "status_code": 403, "error": "HTTP 403: Forbidden", "detail…" at bounding box center [888, 371] width 536 height 507
copy pre "https://td2924153.restlets.api.netsuite.com/app/site/hosting/restlet.nl"
click at [22, 34] on button "Toggle Left Sidebar" at bounding box center [25, 30] width 27 height 27
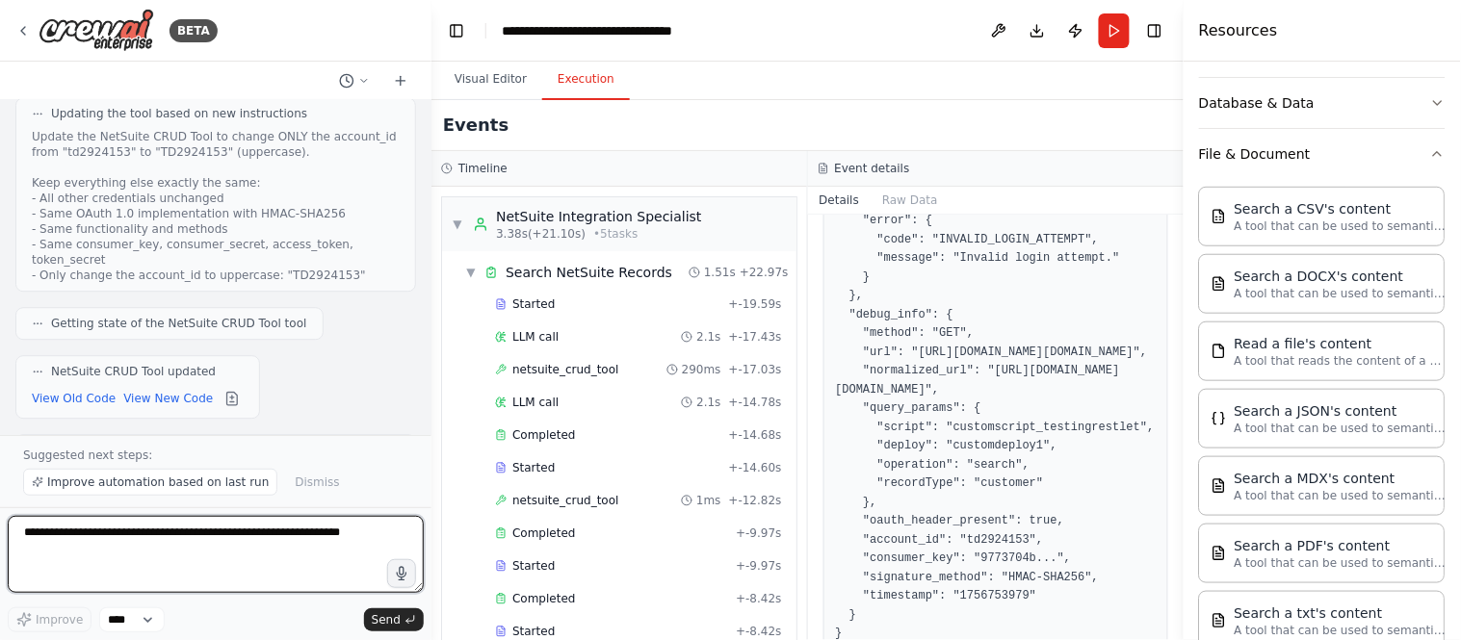
click at [164, 533] on textarea at bounding box center [216, 554] width 416 height 77
paste textarea "**********"
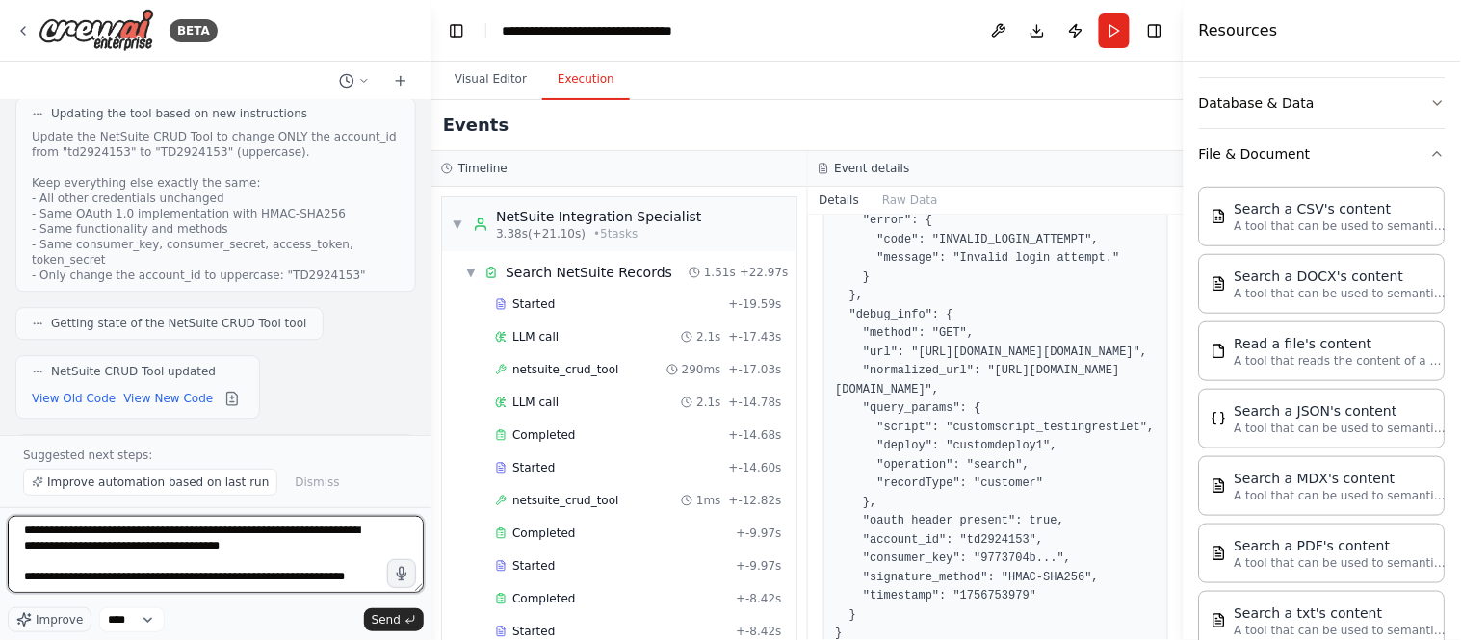
scroll to position [25, 0]
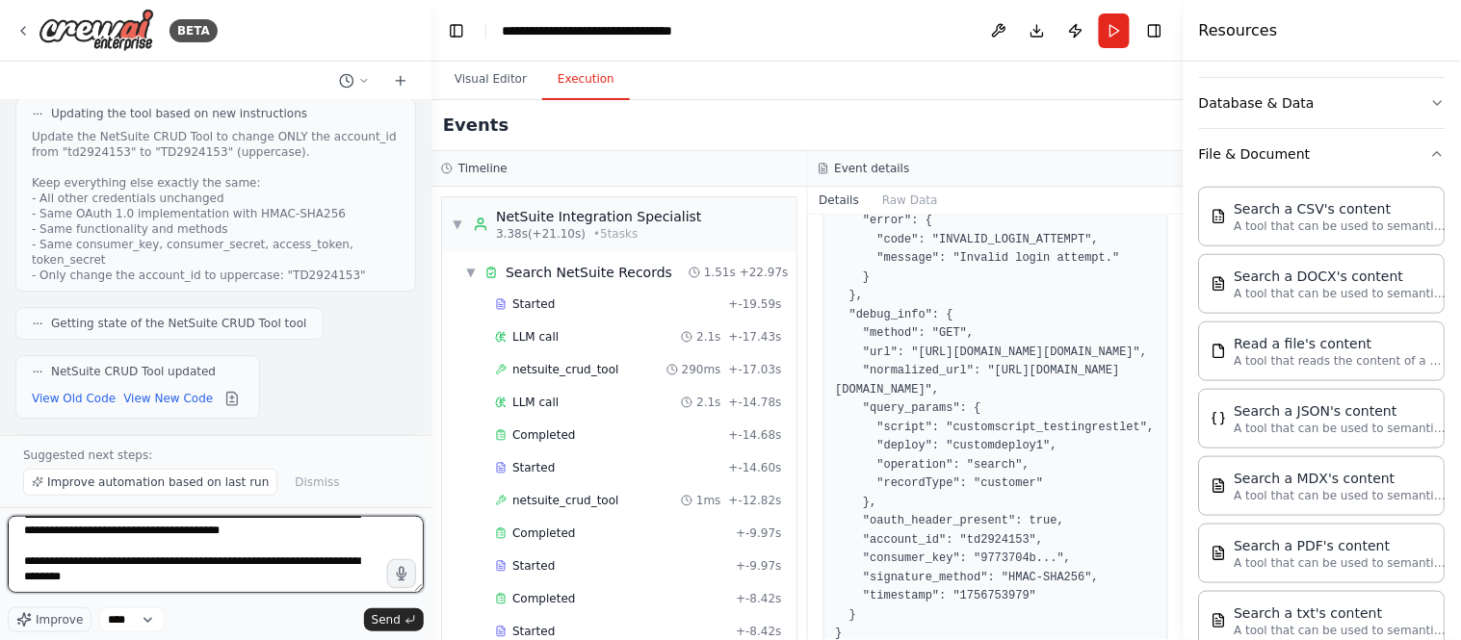
click at [142, 566] on textarea "**********" at bounding box center [216, 554] width 416 height 77
type textarea "**********"
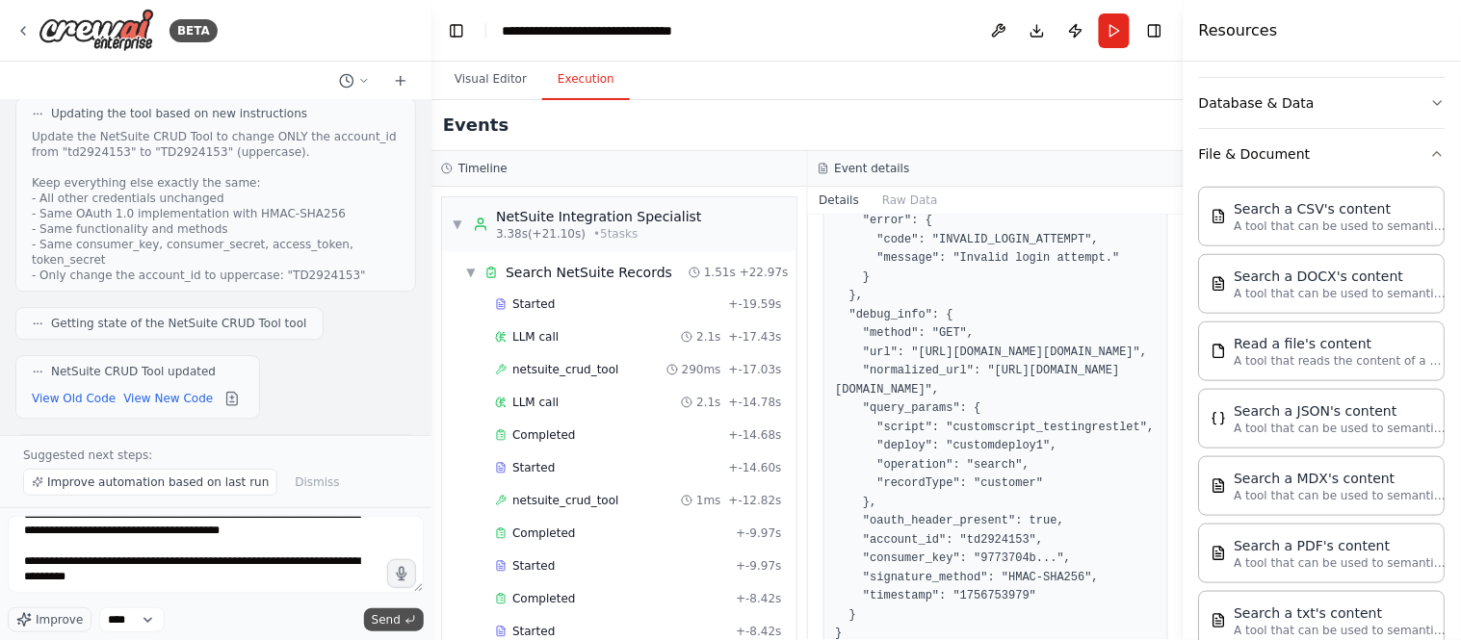
click at [392, 619] on span "Send" at bounding box center [386, 619] width 29 height 15
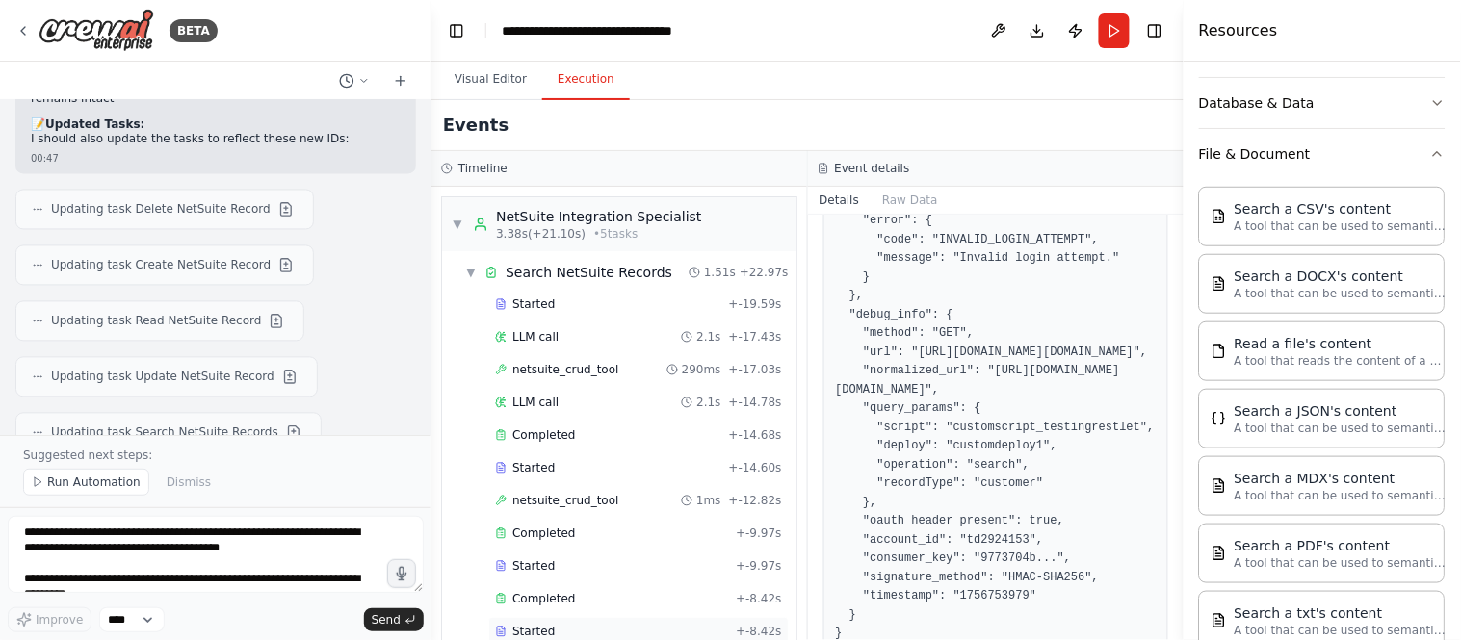
scroll to position [14103, 0]
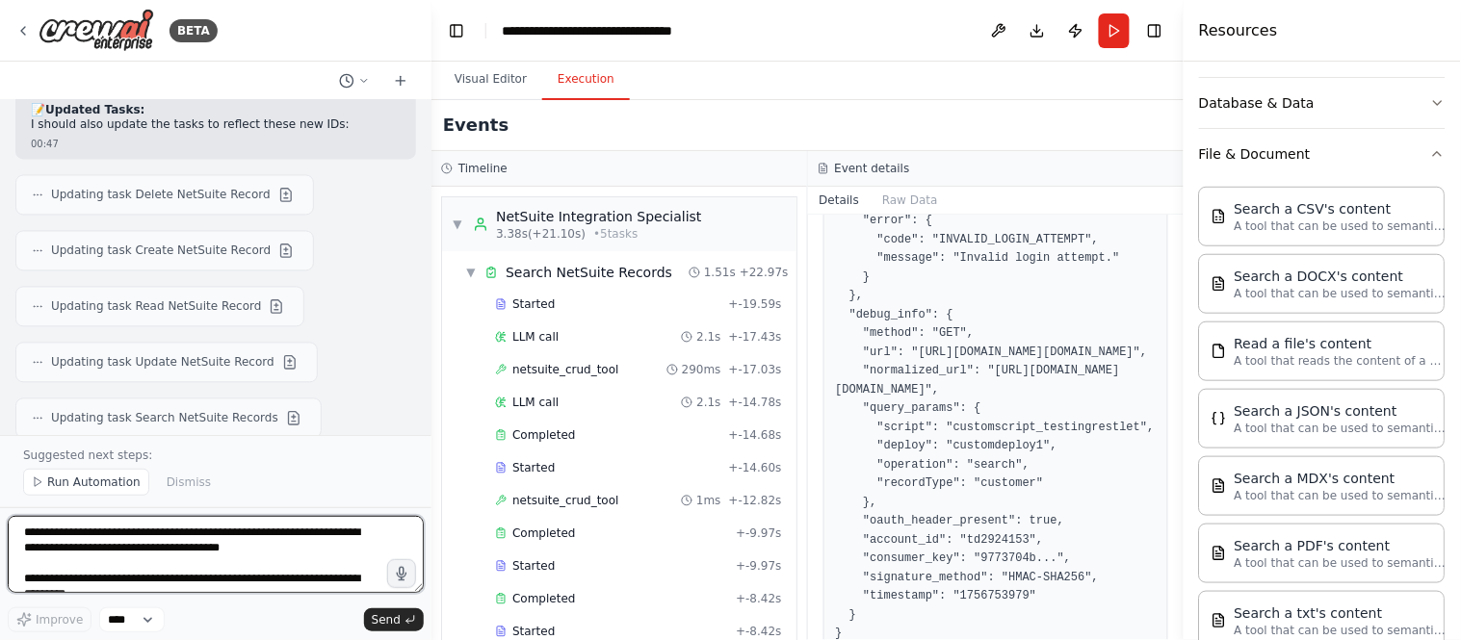
click at [139, 533] on textarea "**********" at bounding box center [216, 554] width 416 height 77
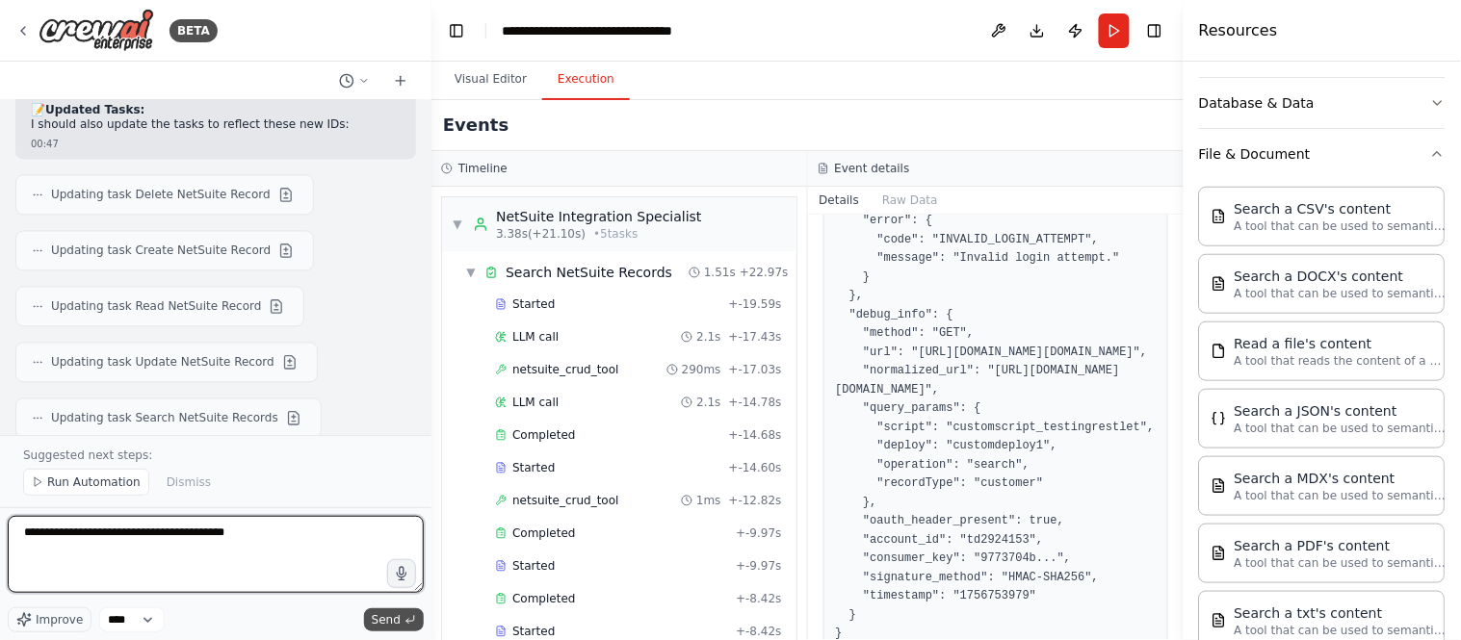
type textarea "**********"
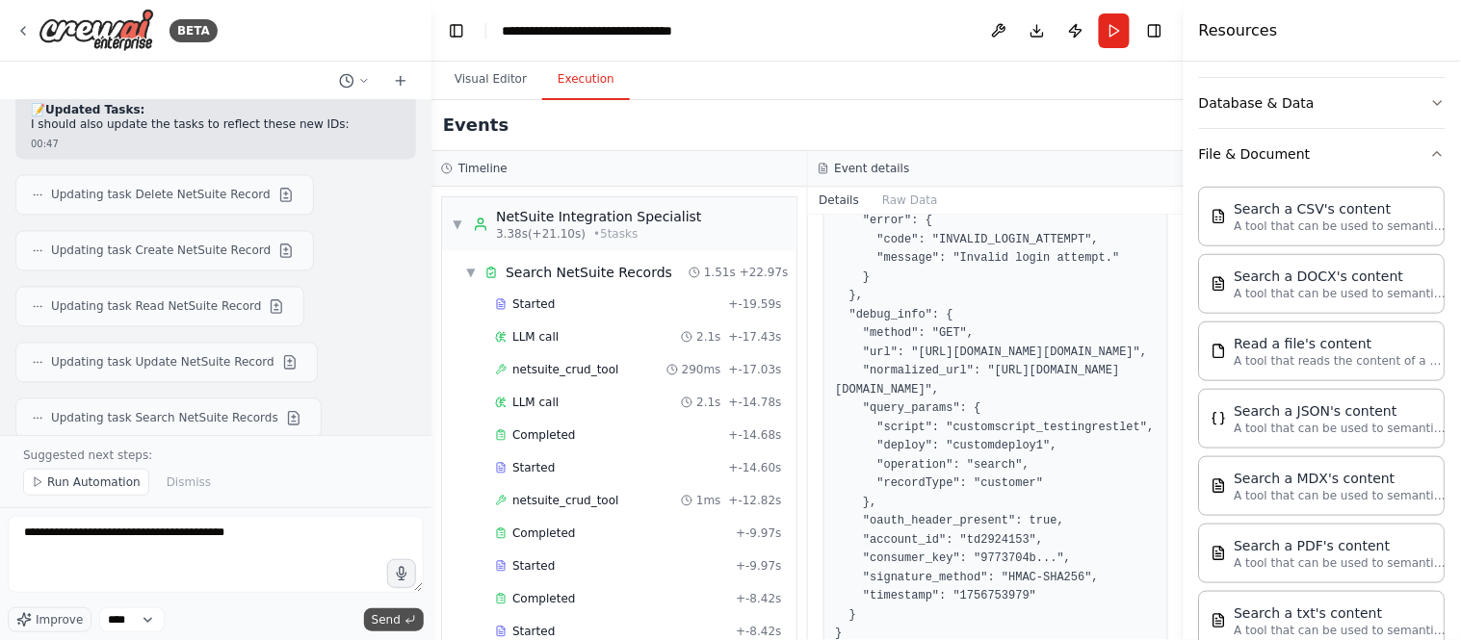
click at [393, 616] on span "Send" at bounding box center [386, 619] width 29 height 15
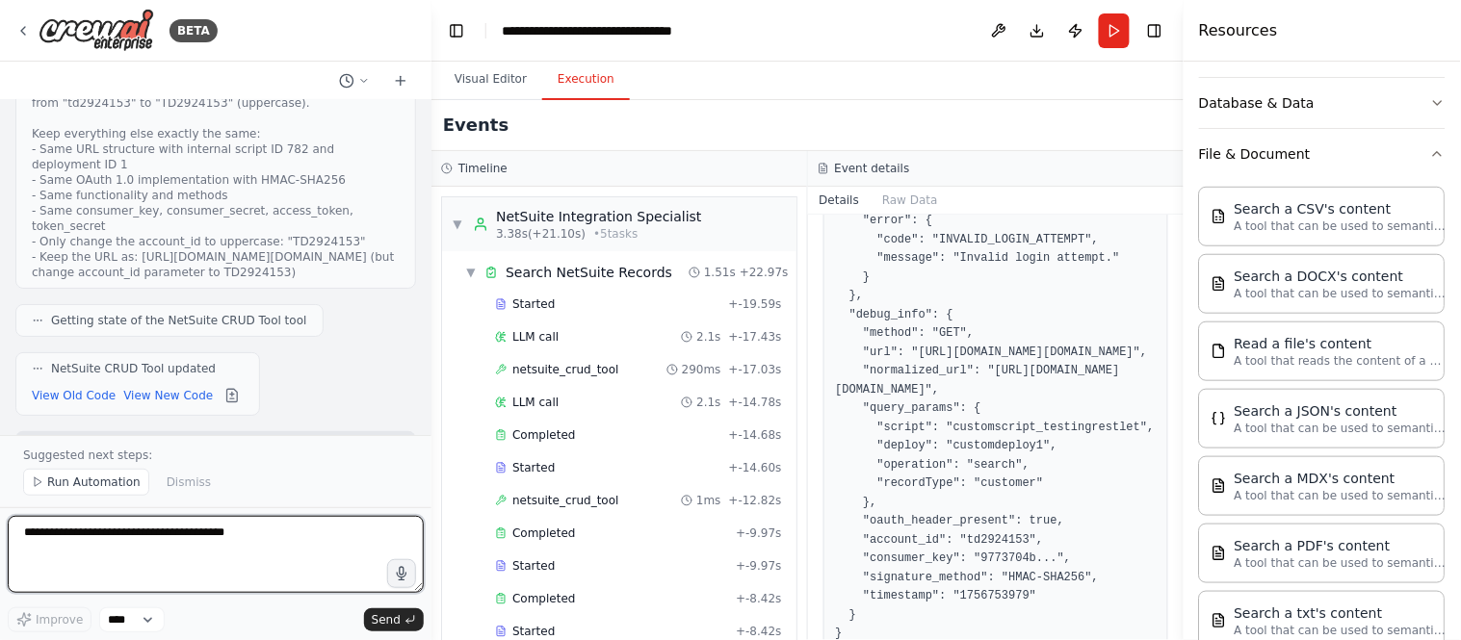
scroll to position [14989, 0]
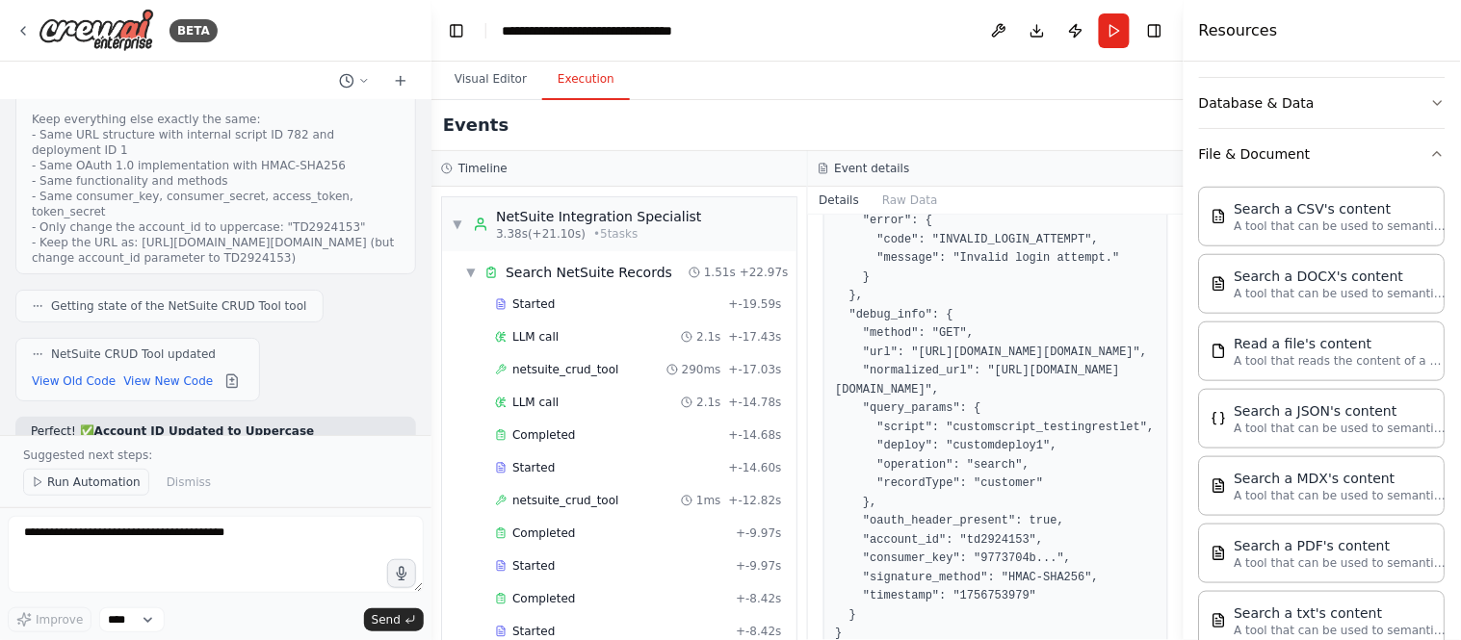
click at [97, 485] on span "Run Automation" at bounding box center [93, 482] width 93 height 15
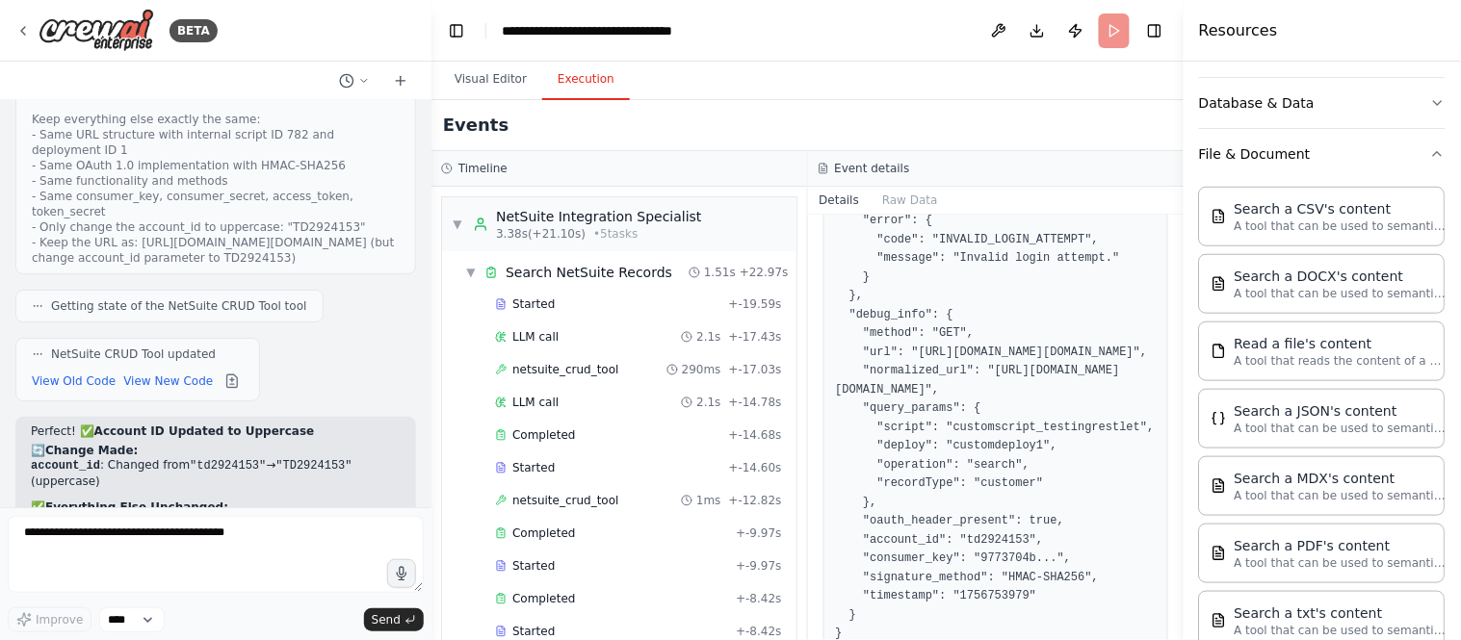
scroll to position [14916, 0]
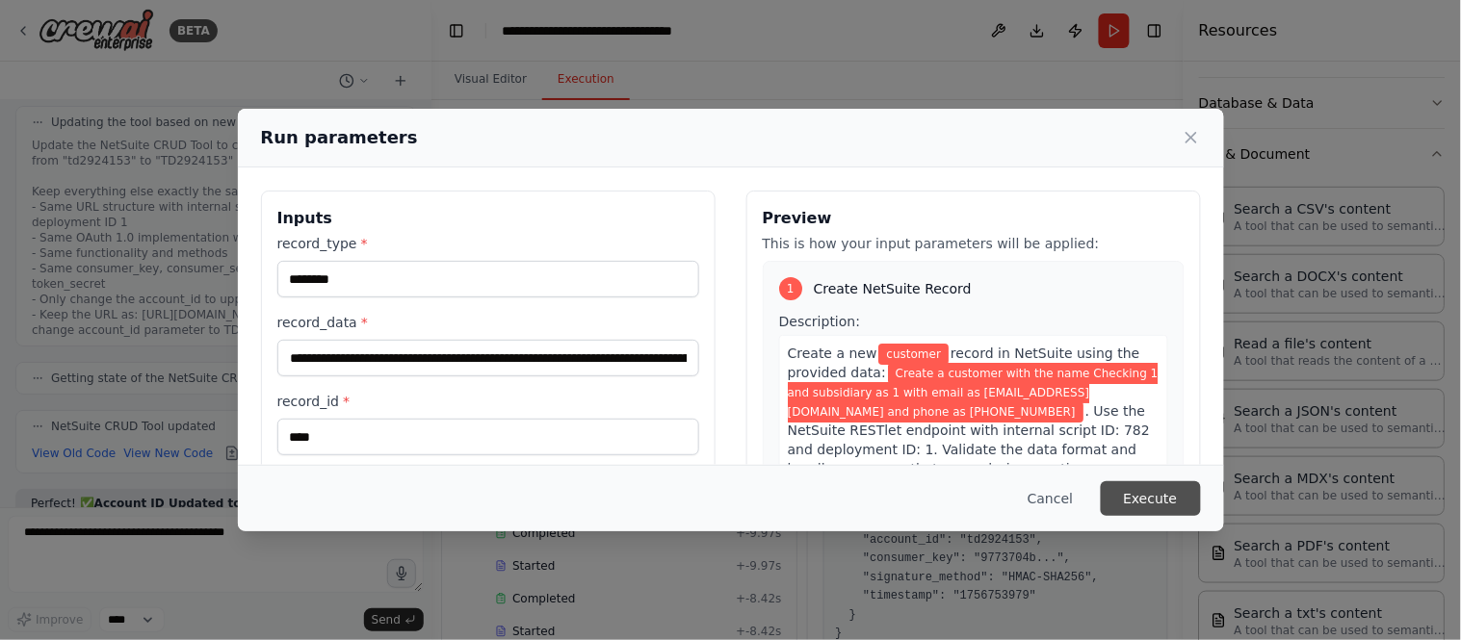
click at [1160, 499] on button "Execute" at bounding box center [1151, 498] width 100 height 35
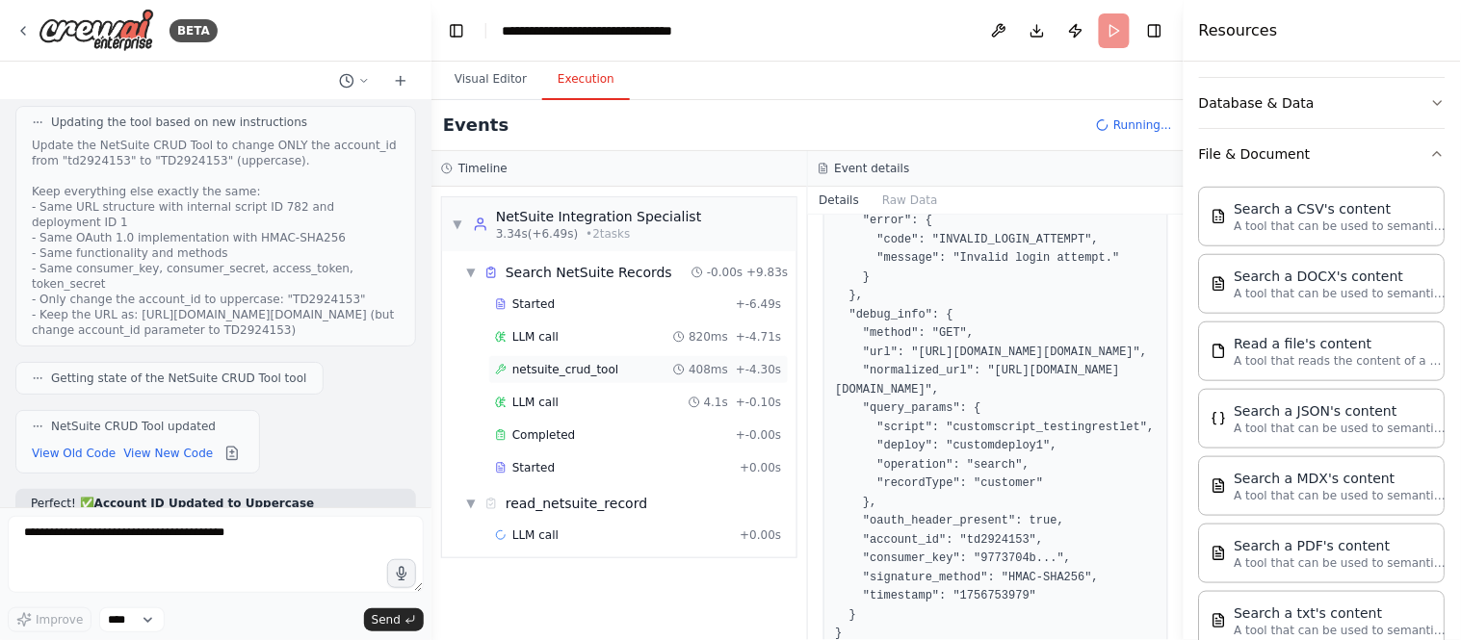
click at [545, 366] on span "netsuite_crud_tool" at bounding box center [565, 369] width 106 height 15
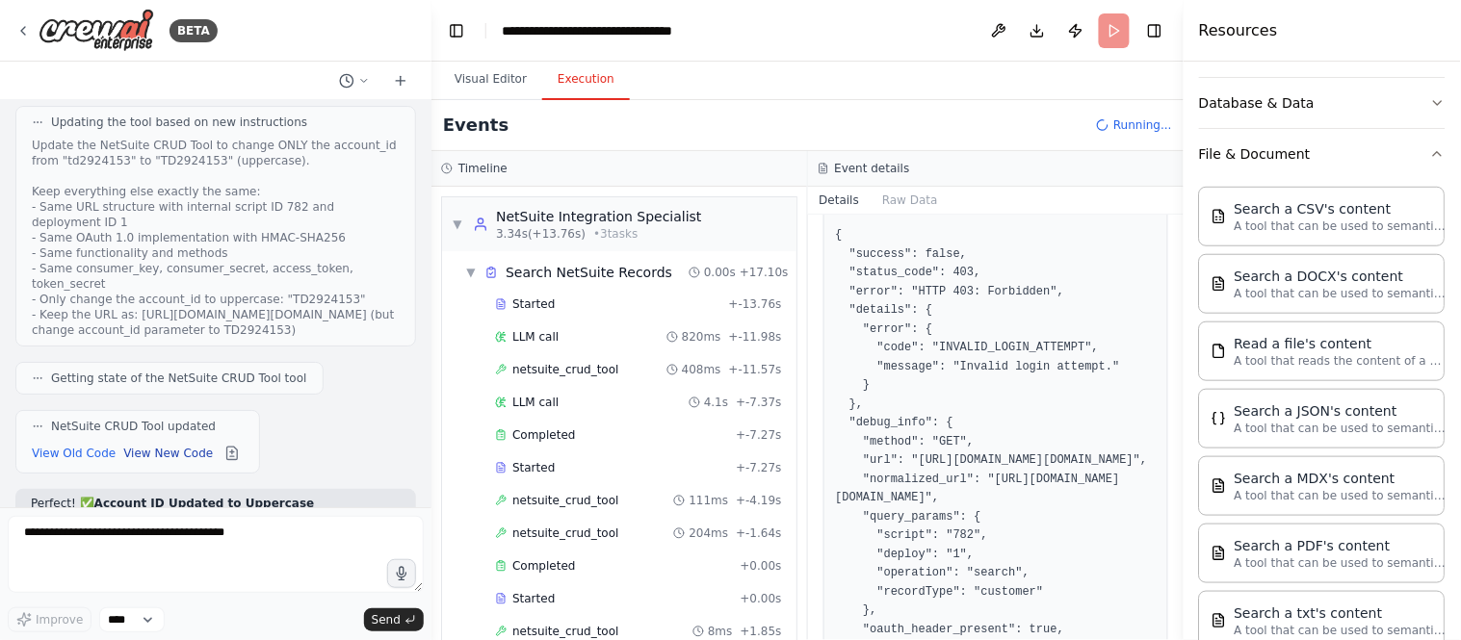
click at [144, 442] on button "View New Code" at bounding box center [168, 453] width 90 height 23
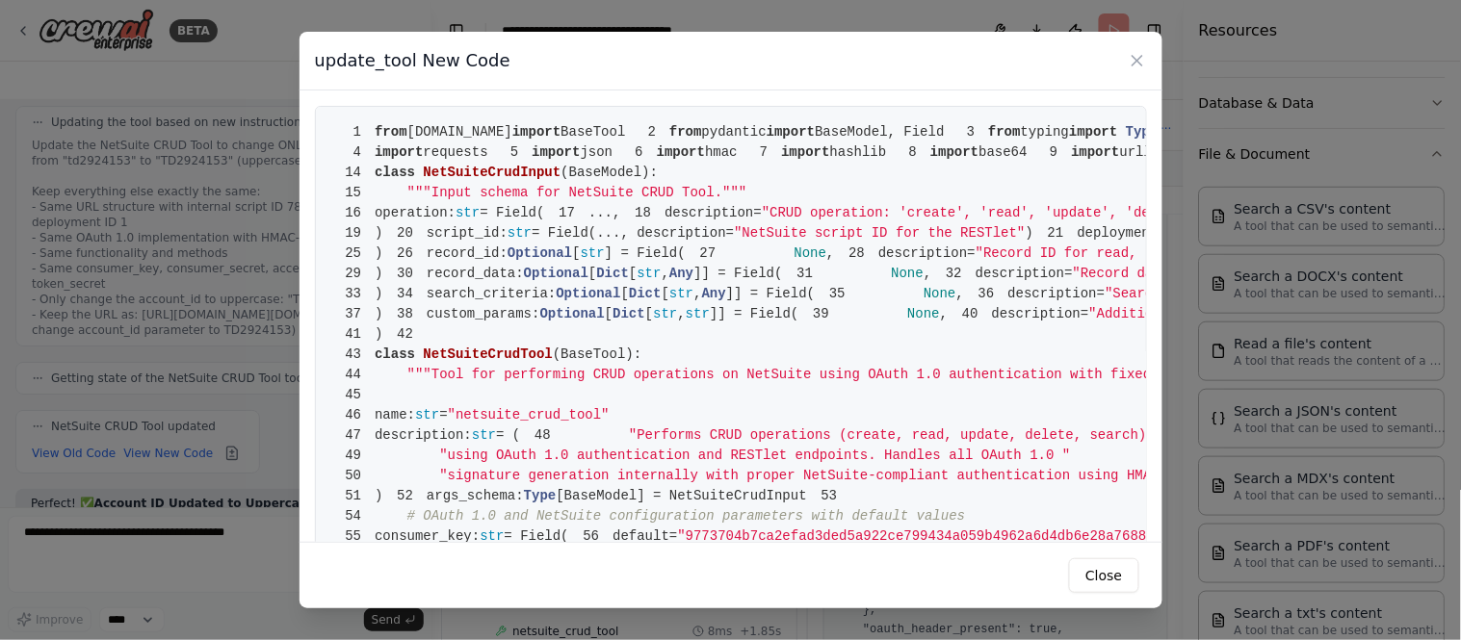
scroll to position [214, 0]
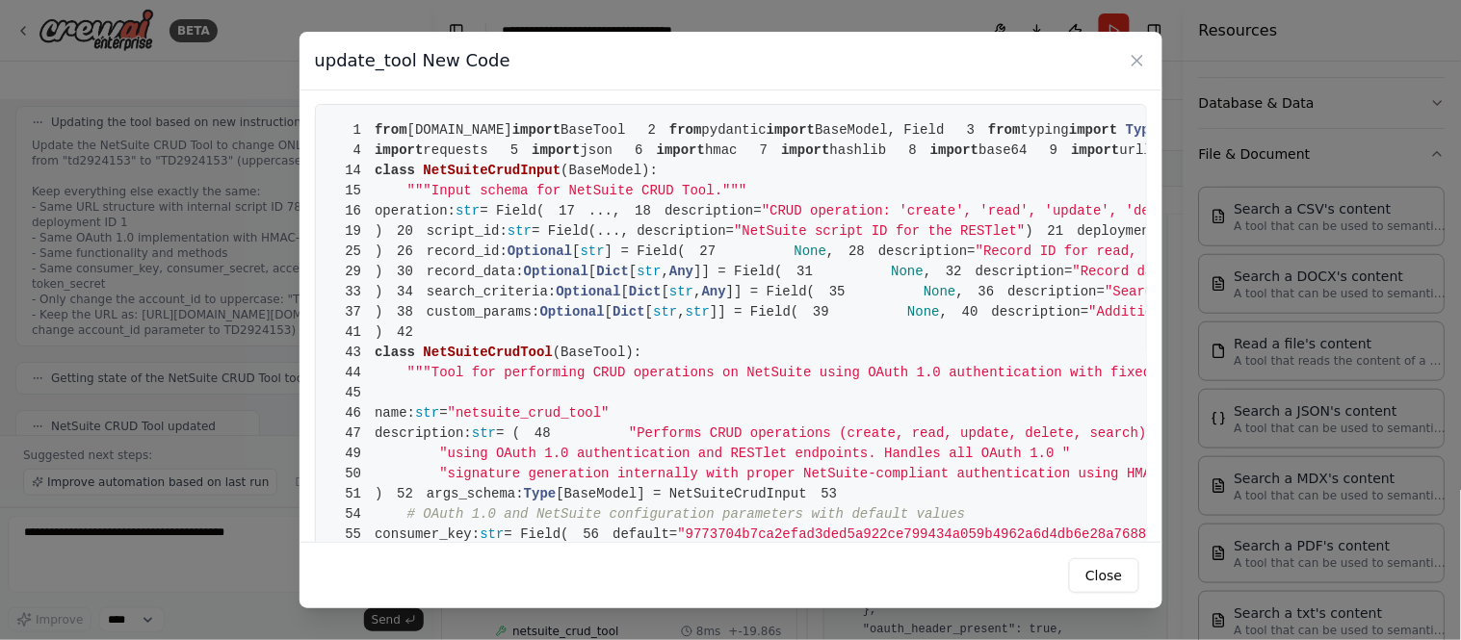
scroll to position [0, 0]
click at [370, 129] on span "1" at bounding box center [353, 132] width 44 height 20
drag, startPoint x: 370, startPoint y: 129, endPoint x: 410, endPoint y: 148, distance: 44.8
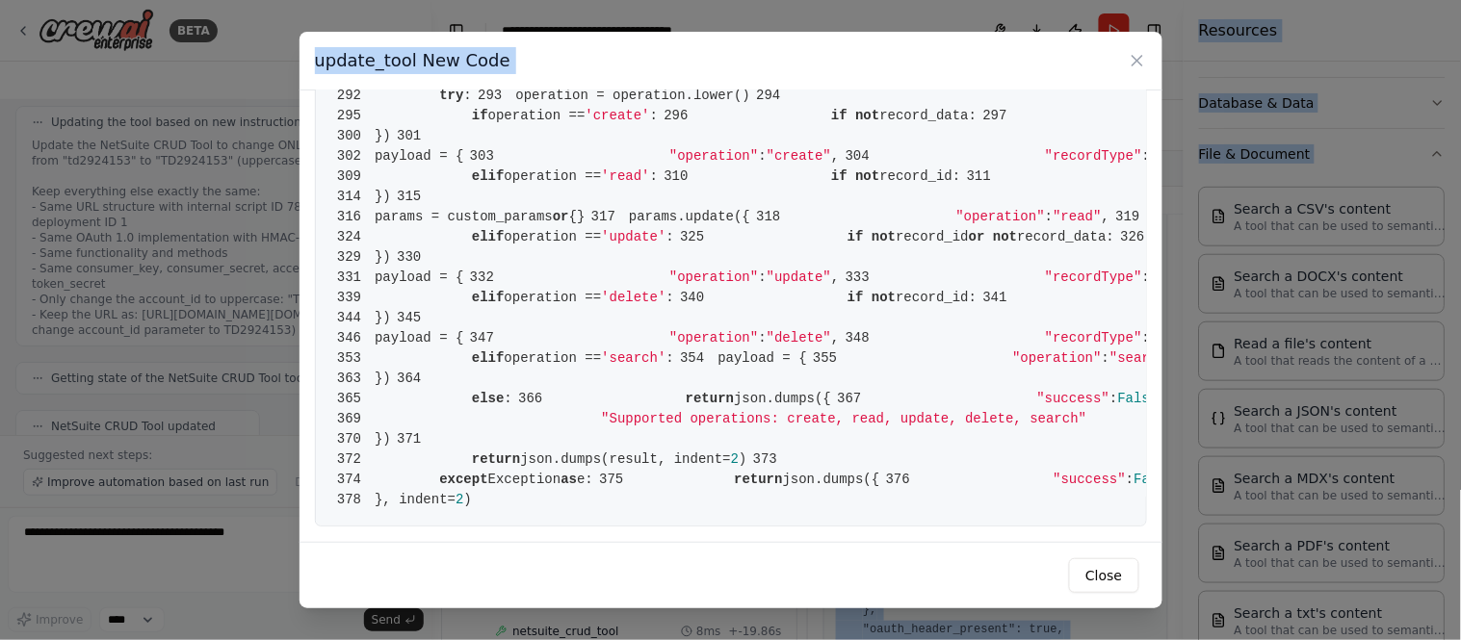
scroll to position [7267, 0]
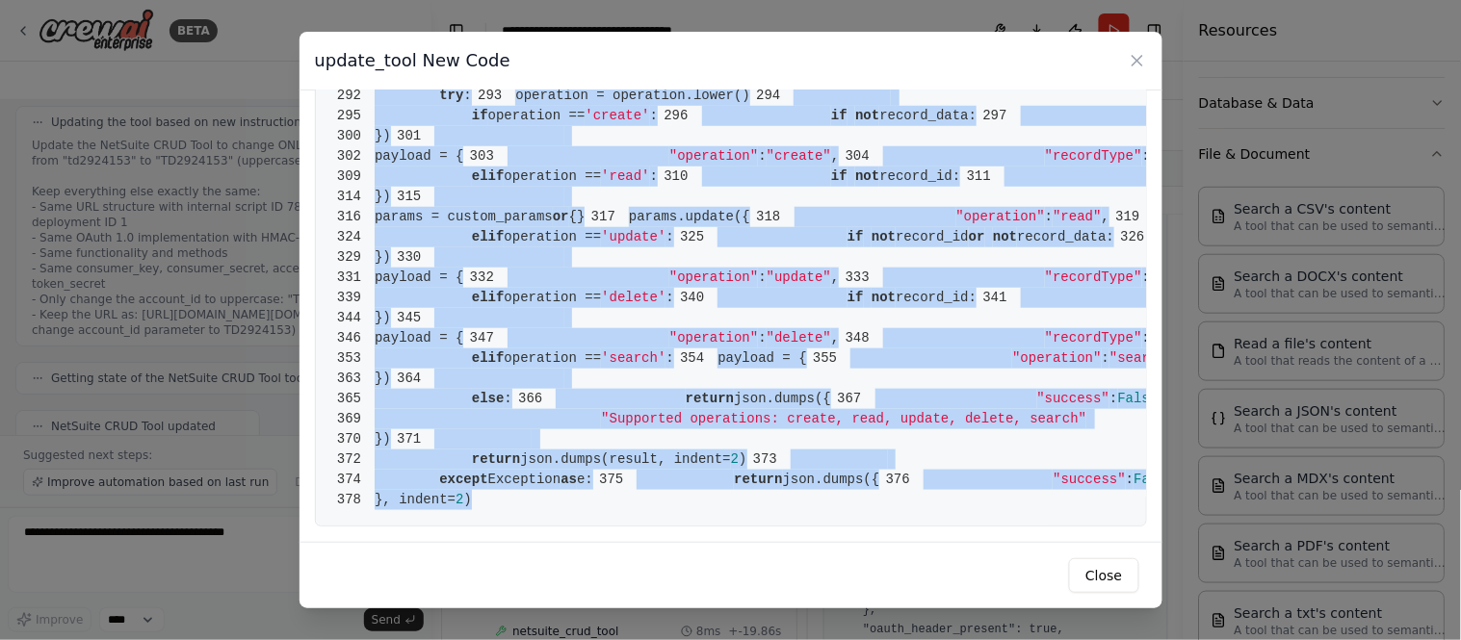
drag, startPoint x: 376, startPoint y: 133, endPoint x: 859, endPoint y: 482, distance: 595.7
copy code "from crewai.tools import BaseTool 2 from pydantic import BaseModel, Field 3 fro…"
click at [686, 411] on span ""Supported operations: create, read, update, delete, search"" at bounding box center [843, 418] width 485 height 15
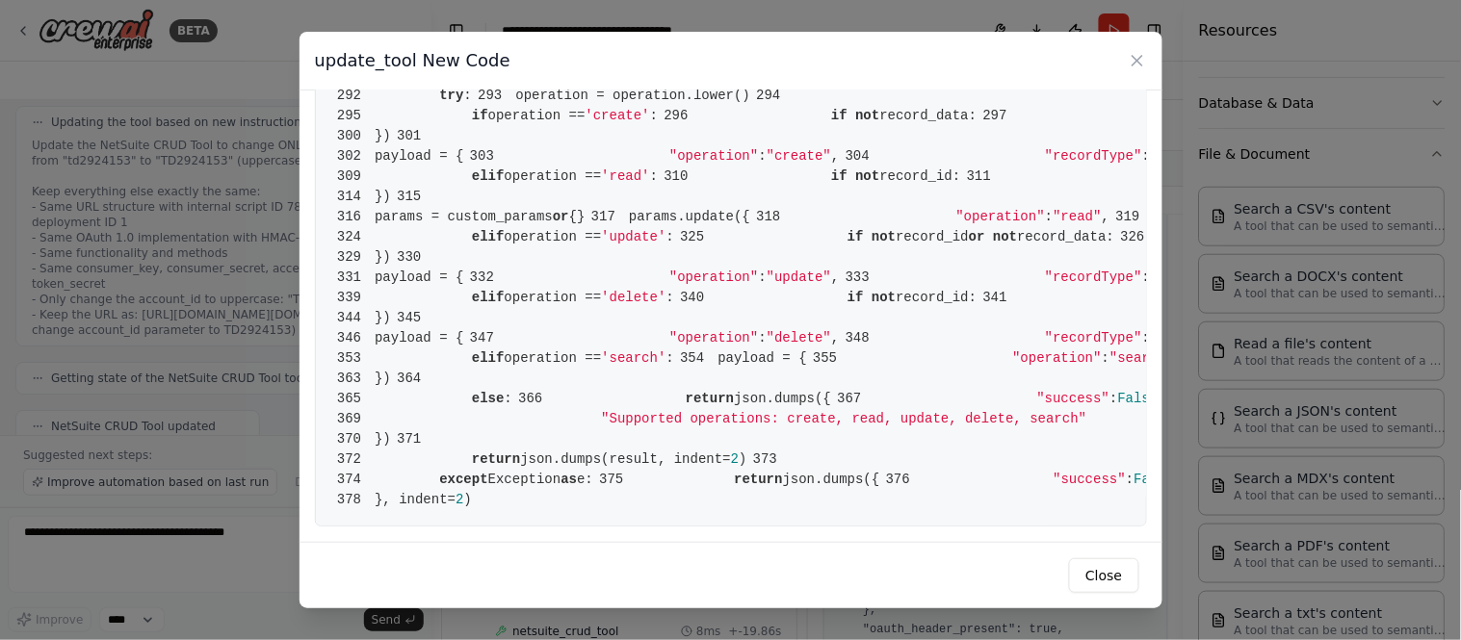
scroll to position [3623, 0]
click at [1105, 581] on button "Close" at bounding box center [1103, 575] width 69 height 35
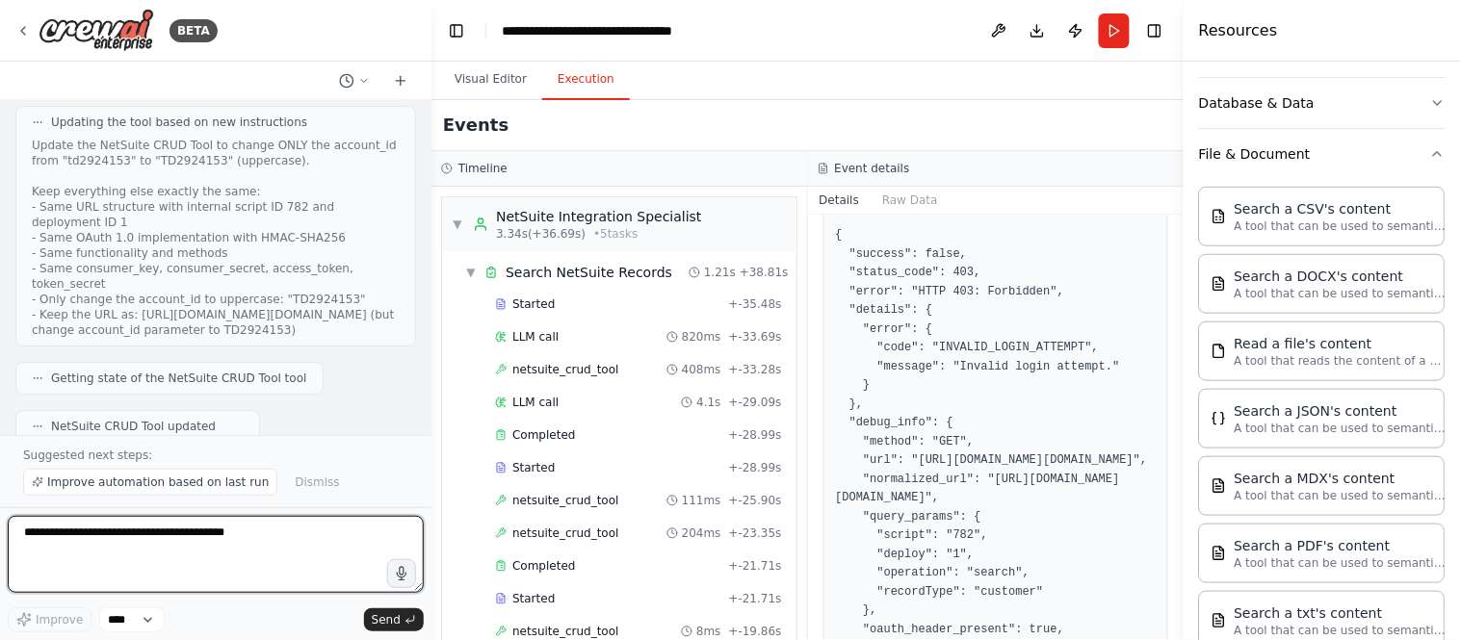
click at [31, 580] on textarea "**********" at bounding box center [216, 554] width 416 height 77
paste textarea "**********"
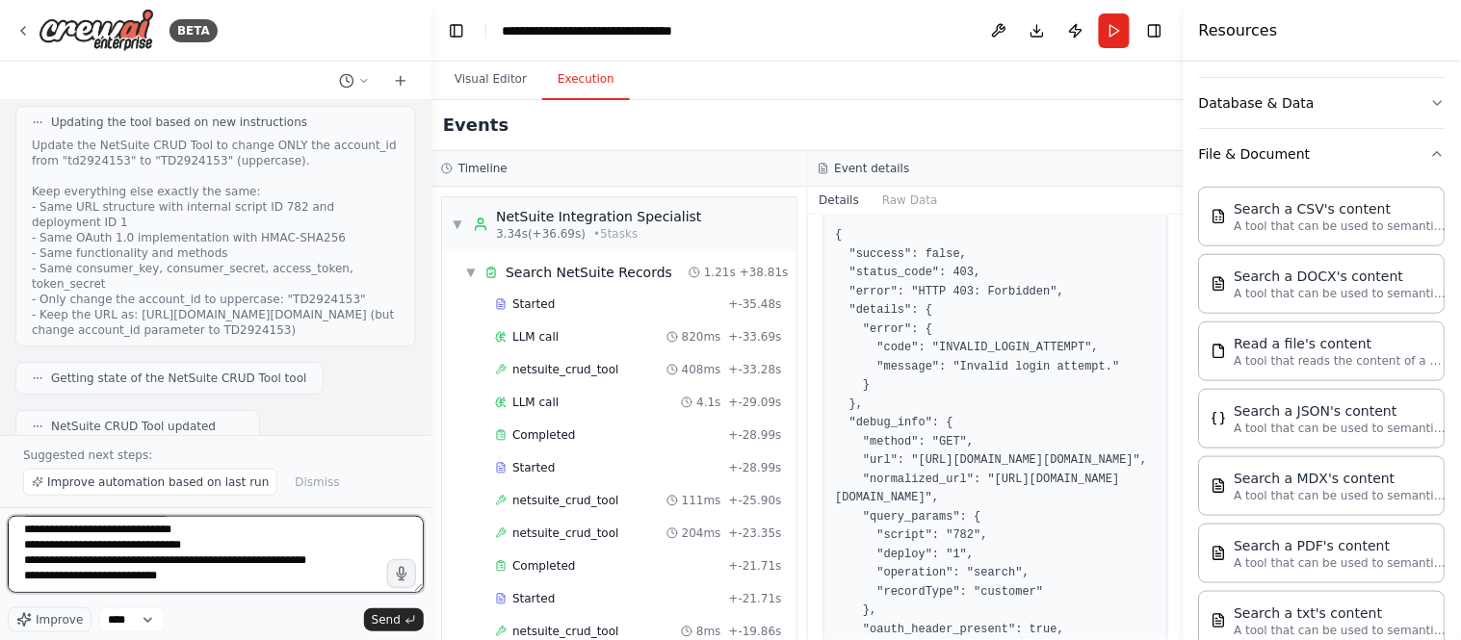
scroll to position [6976, 0]
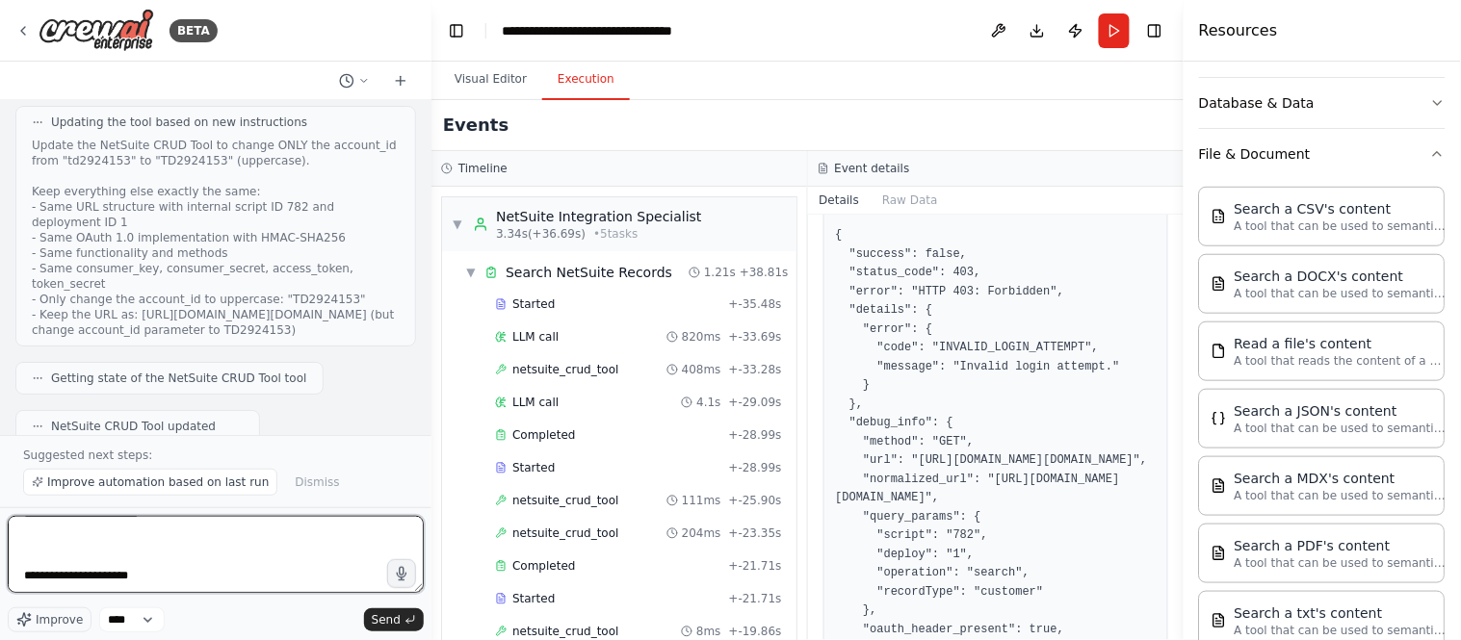
type textarea "**********"
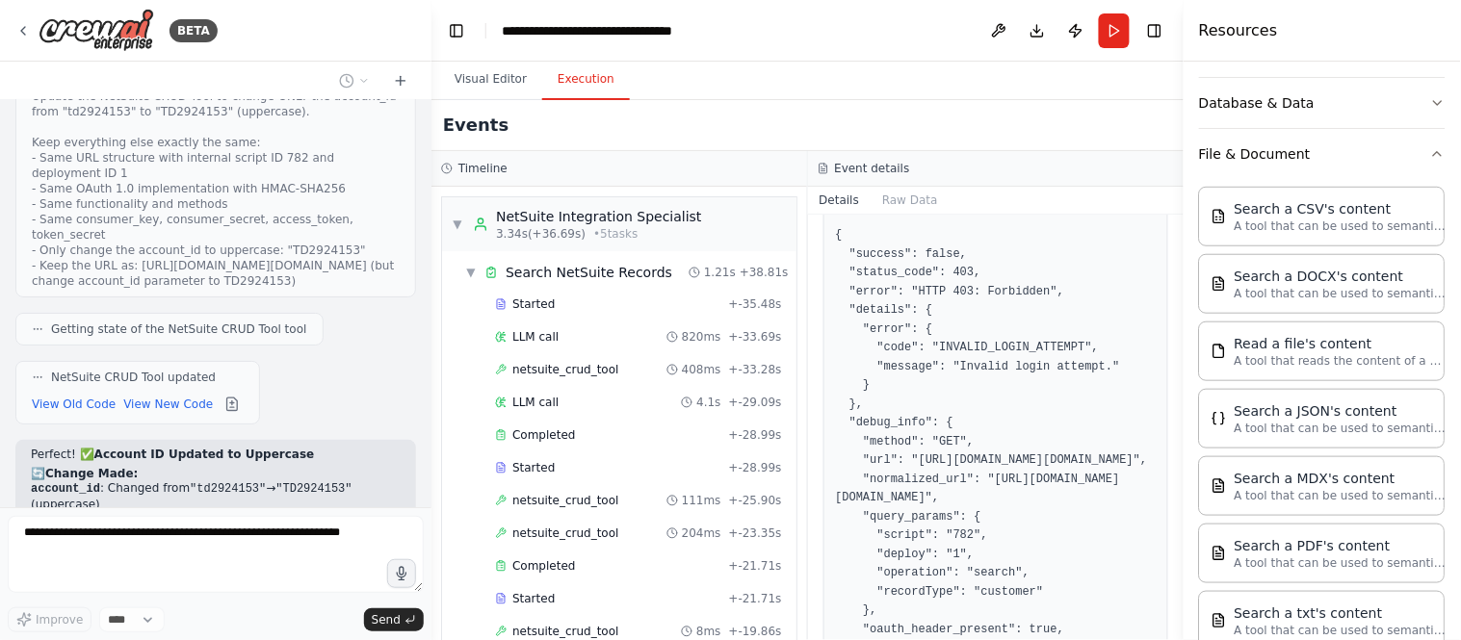
scroll to position [20101, 0]
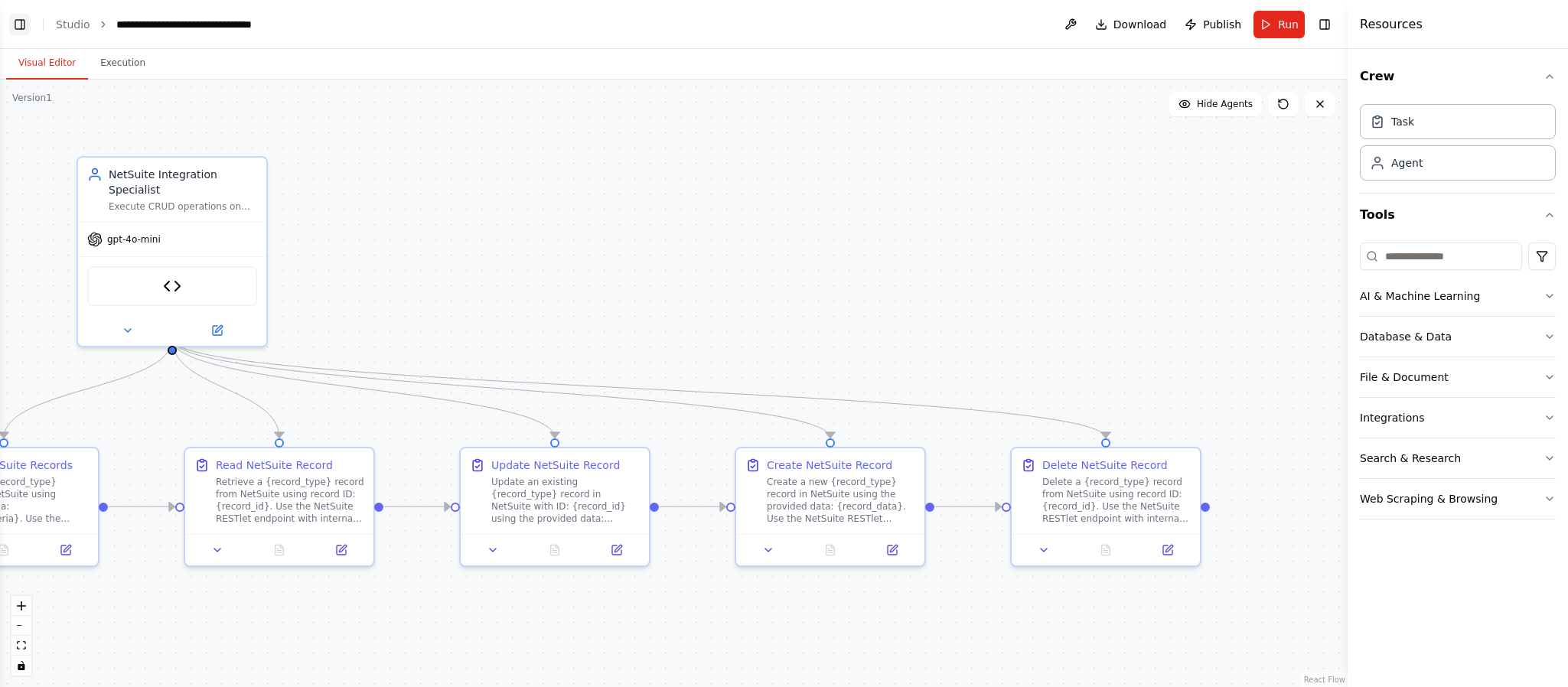
click at [16, 29] on button "Toggle Left Sidebar" at bounding box center [20, 24] width 21 height 21
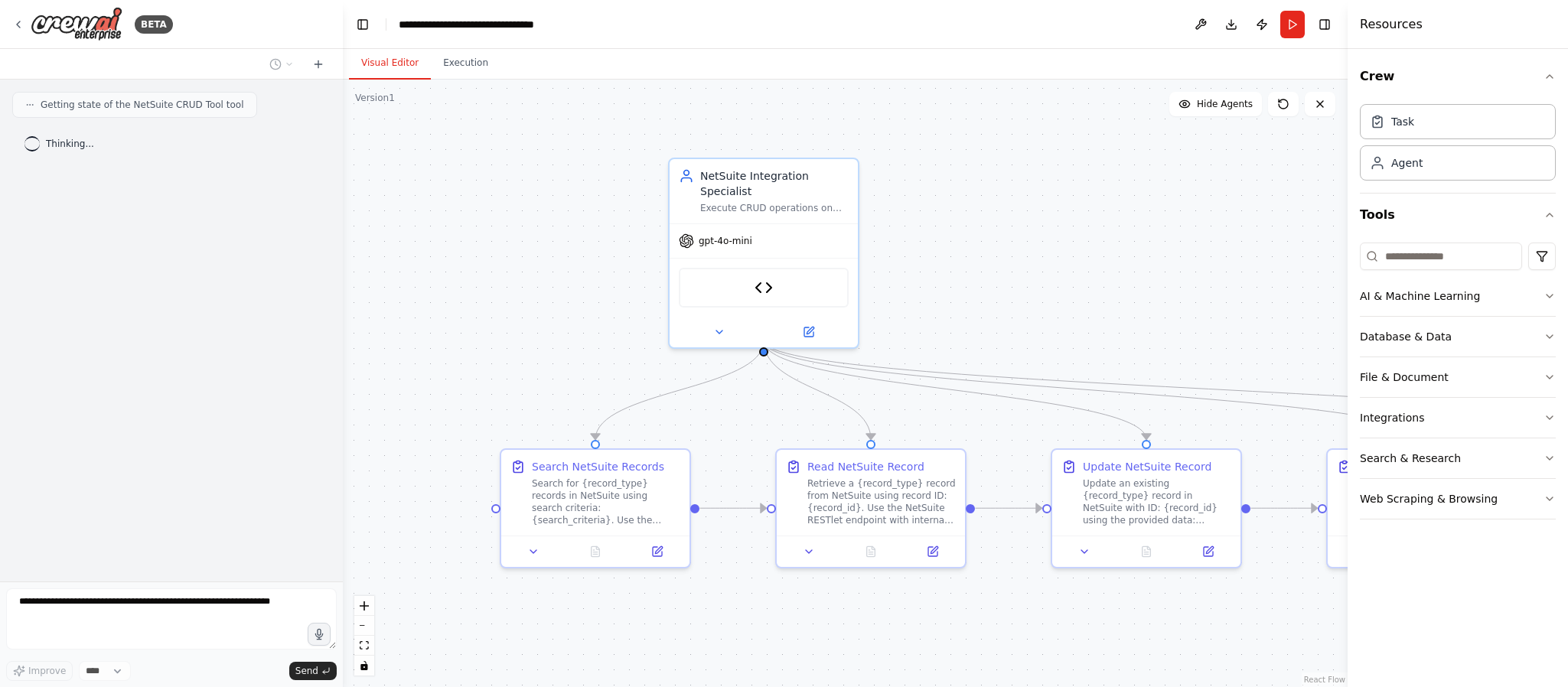
drag, startPoint x: 790, startPoint y: 288, endPoint x: 1005, endPoint y: 295, distance: 215.1
click at [1041, 289] on div ".deletable-edge-delete-btn { width: 20px; height: 20px; border: 0px solid #ffff…" at bounding box center [845, 383] width 1005 height 608
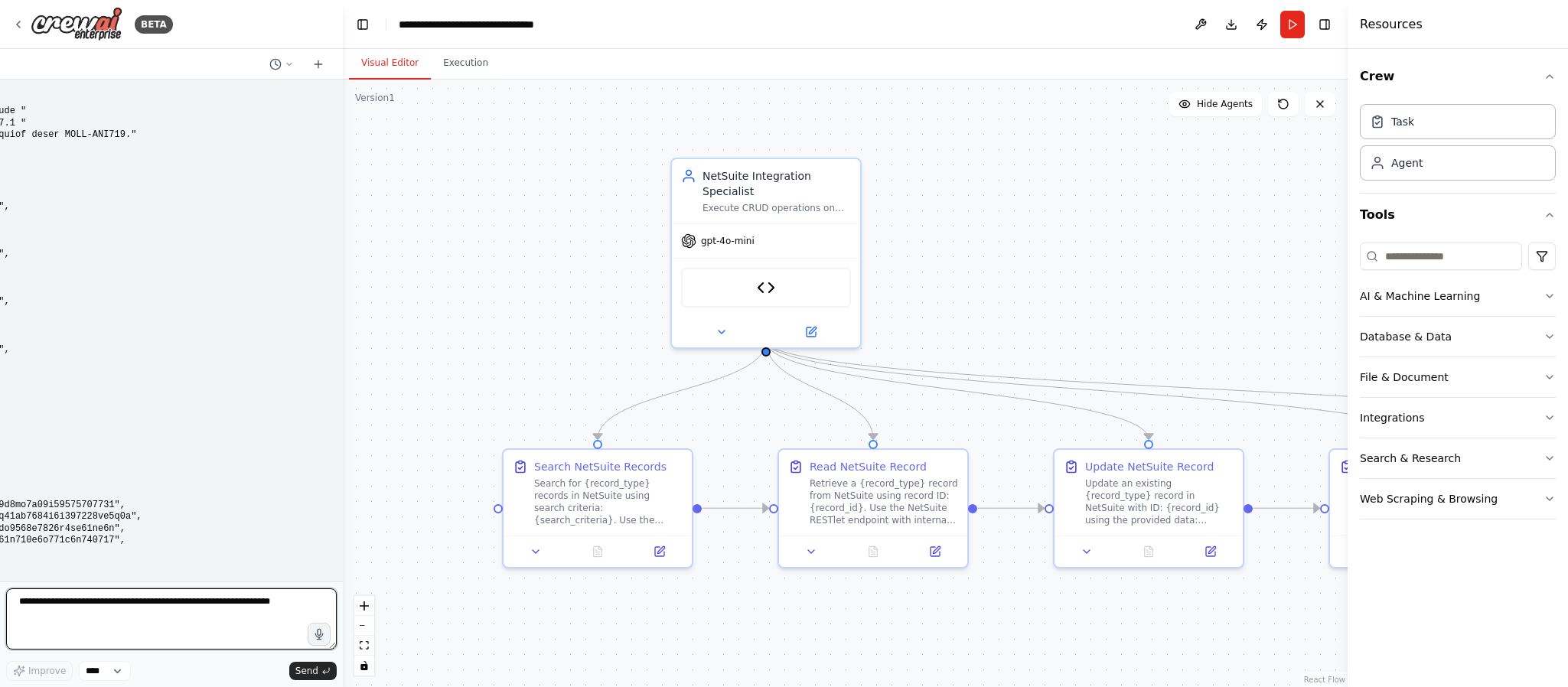
scroll to position [12131, 0]
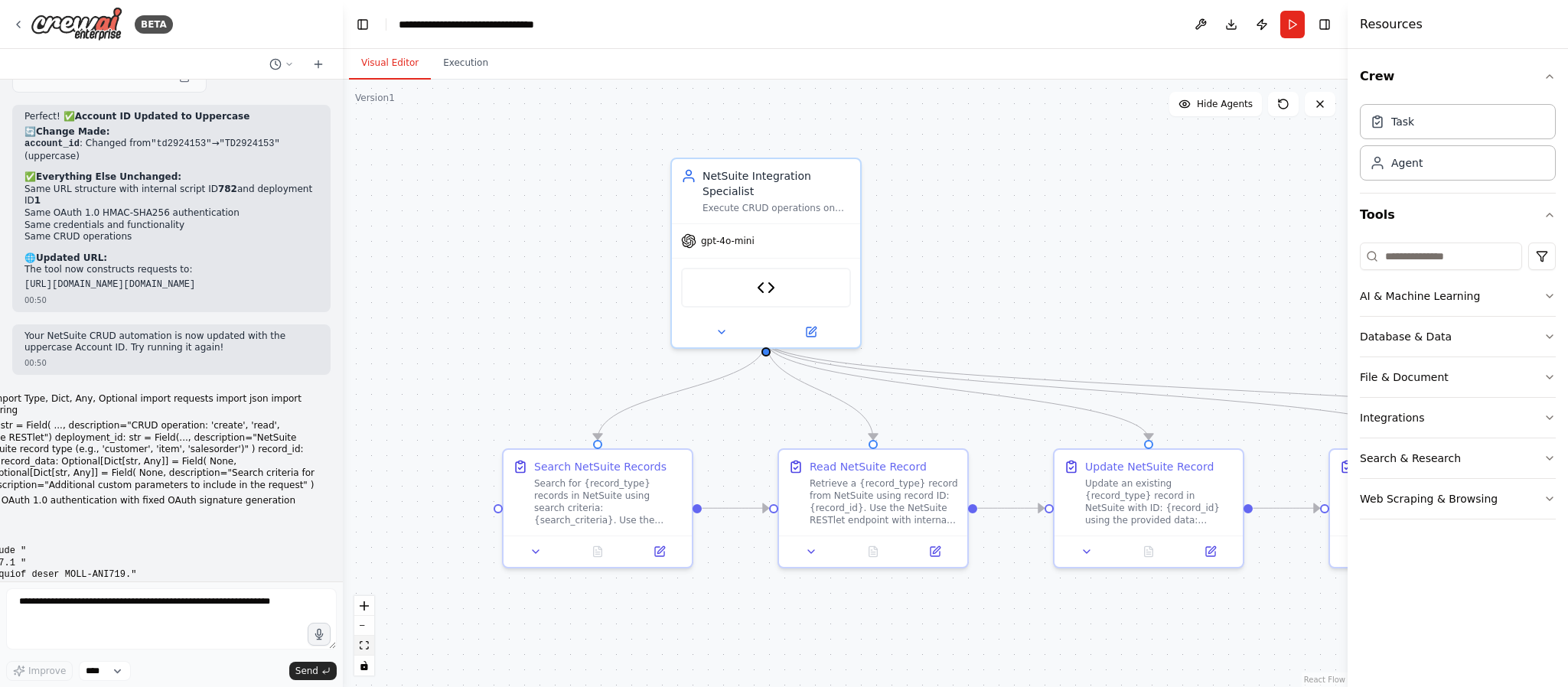
click at [363, 508] on icon "fit view" at bounding box center [365, 645] width 10 height 9
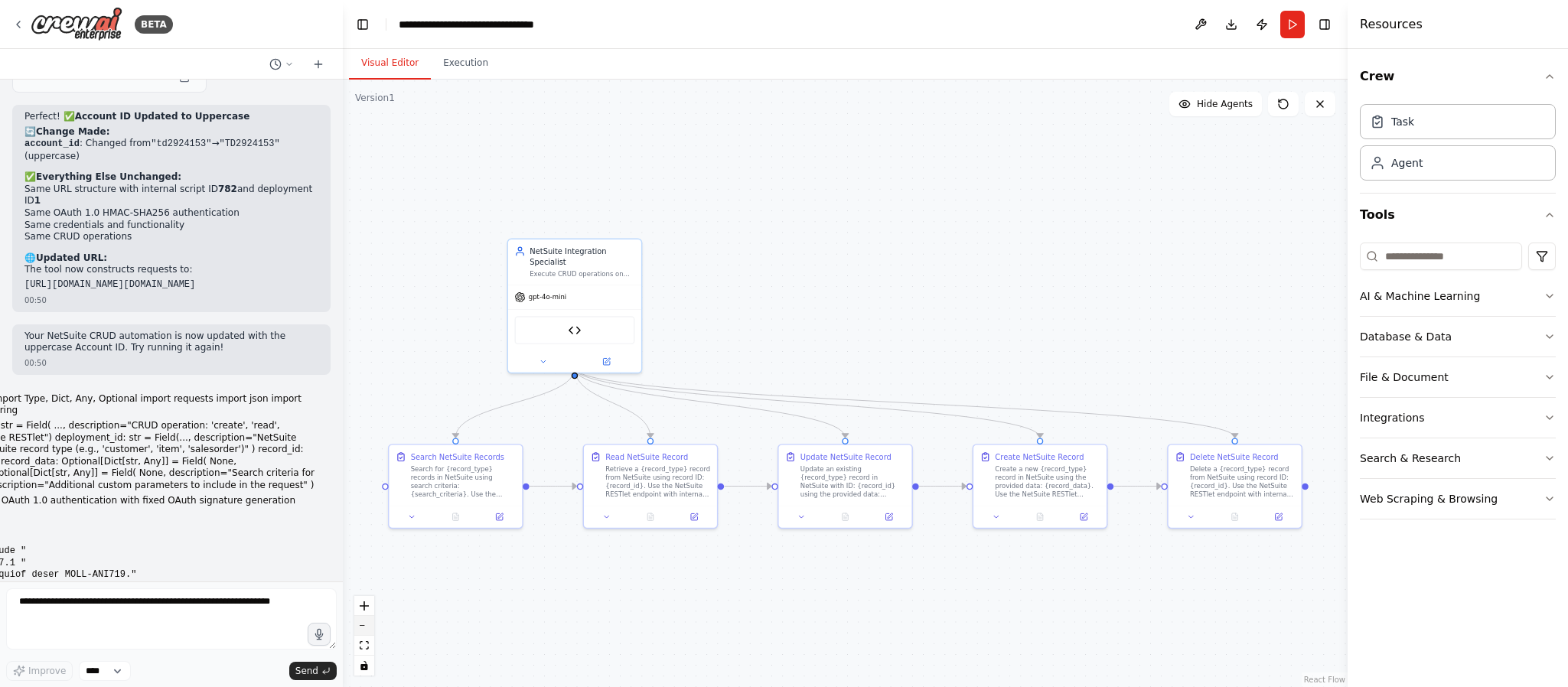
click at [363, 508] on icon "zoom out" at bounding box center [365, 626] width 10 height 2
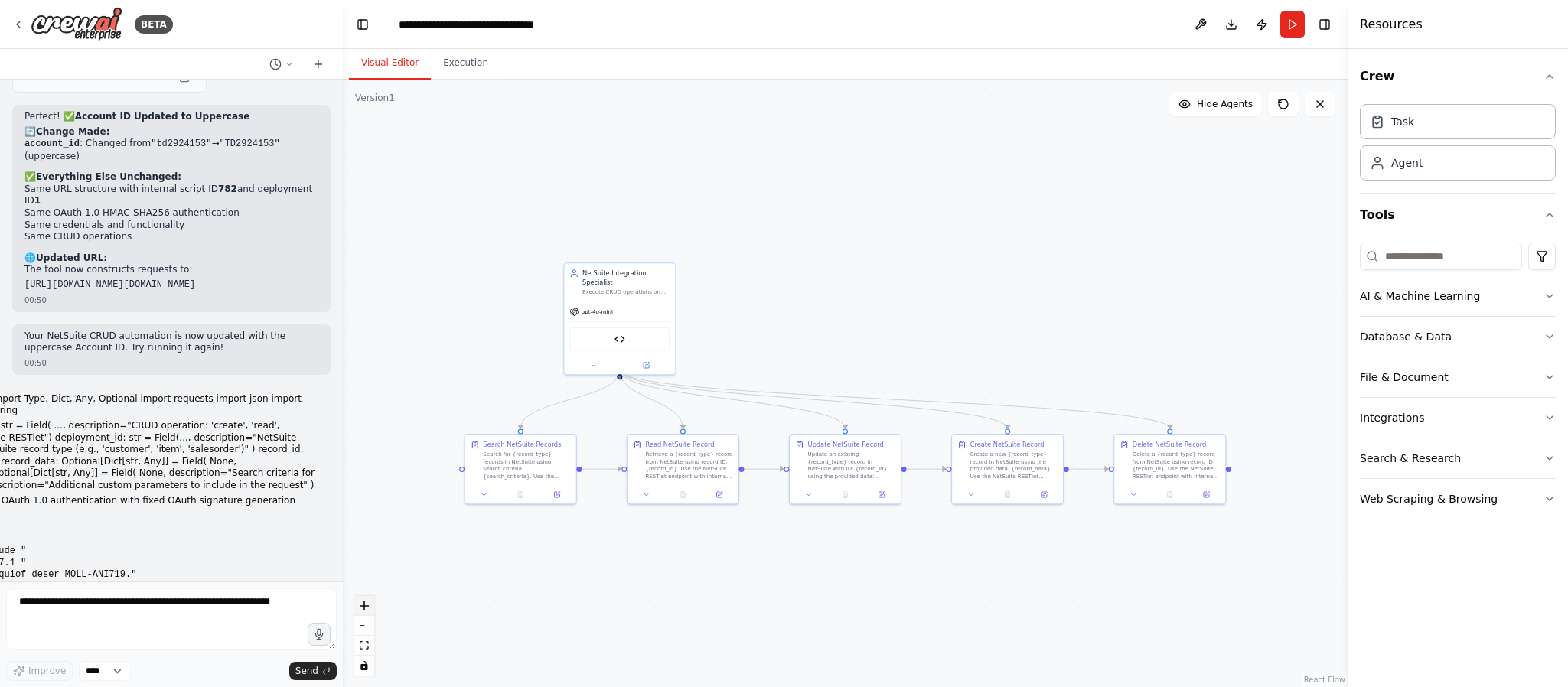
click at [360, 508] on icon "zoom in" at bounding box center [365, 606] width 10 height 10
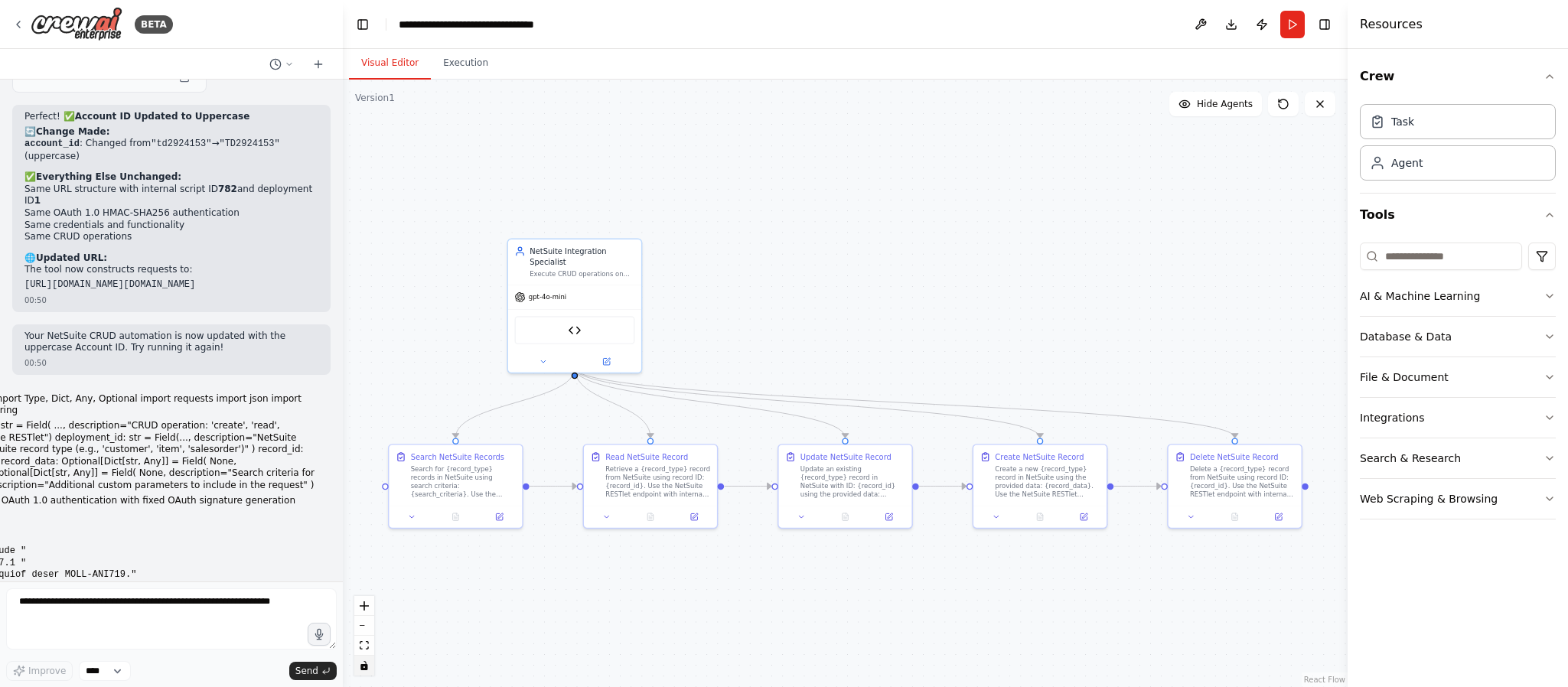
click at [365, 508] on icon "toggle interactivity" at bounding box center [364, 666] width 7 height 10
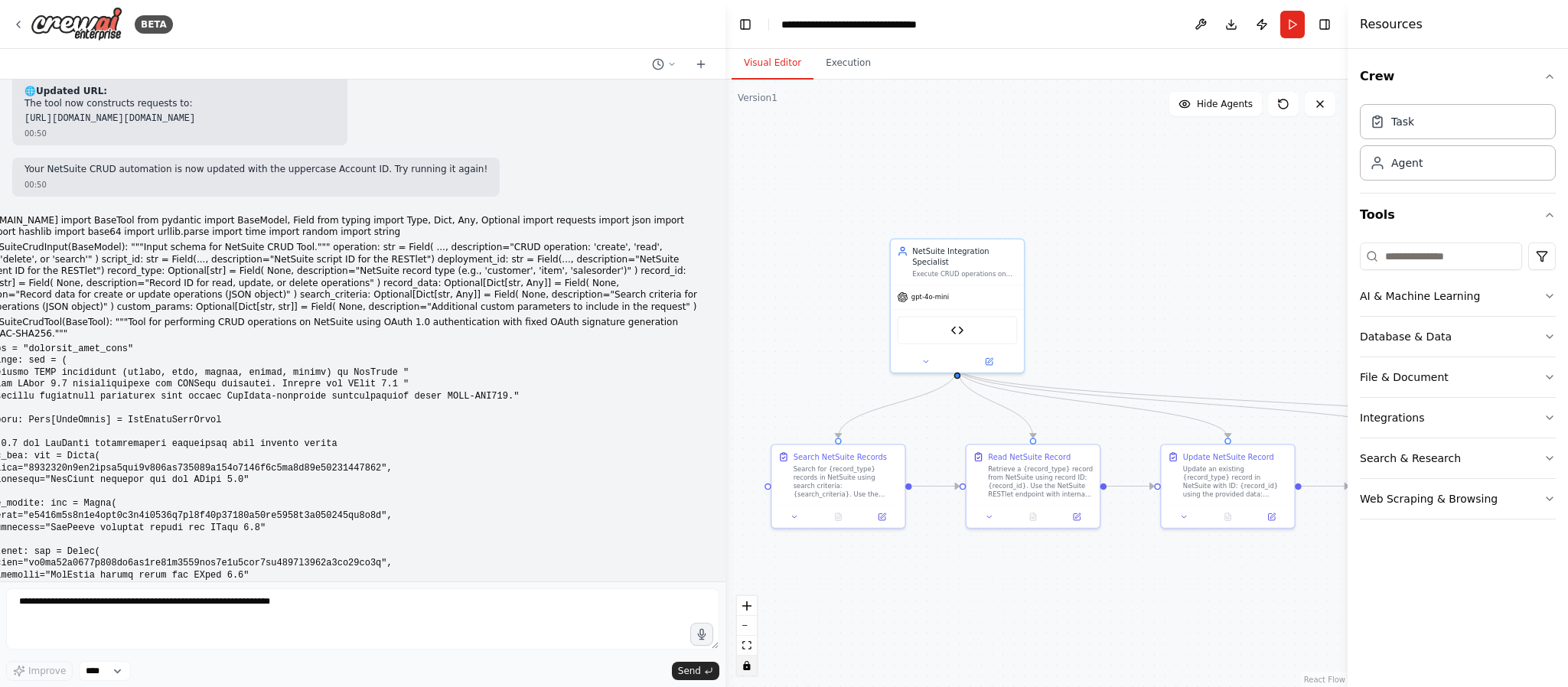
scroll to position [10361, 0]
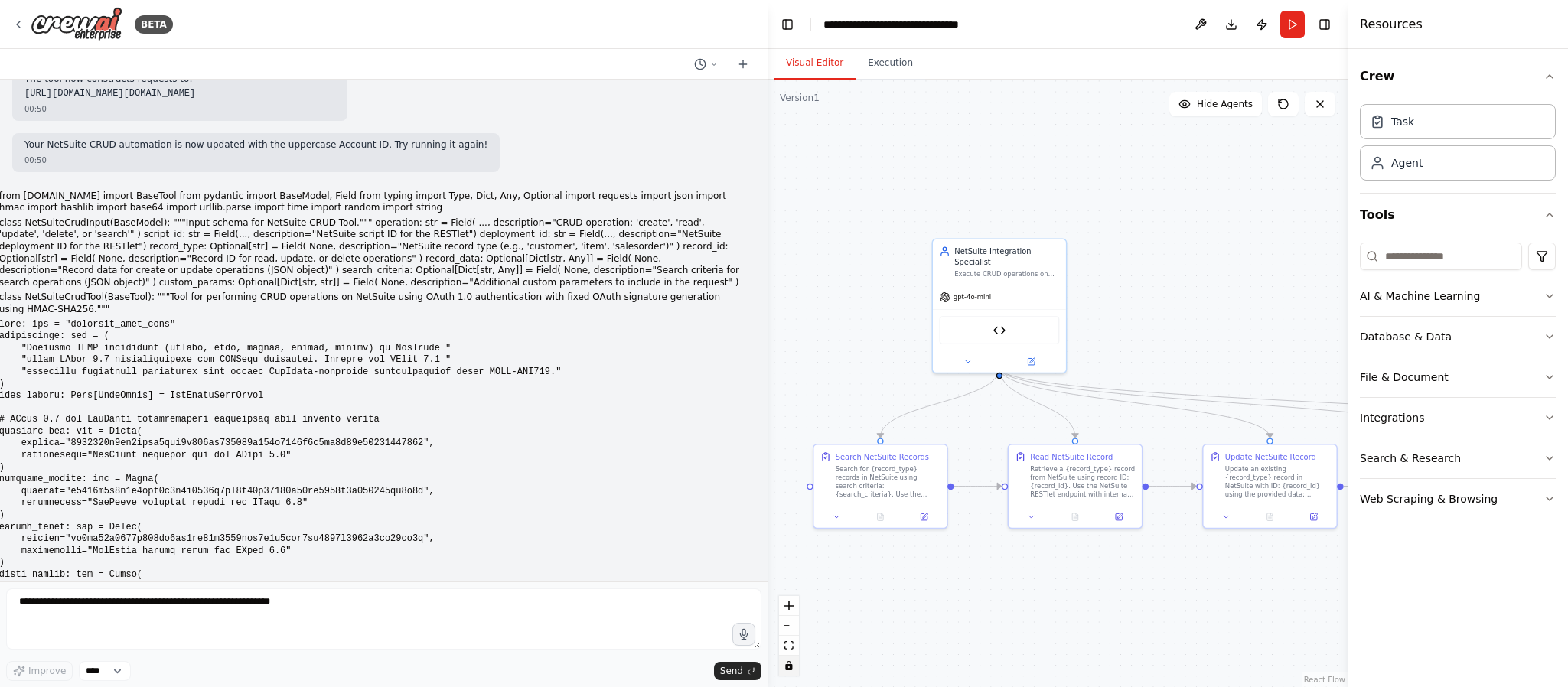
drag, startPoint x: 338, startPoint y: 569, endPoint x: 768, endPoint y: 579, distance: 430.1
click at [768, 508] on div "BETA I want to Automate NetSuite CRUD operations with OAuth 1.0. I have Consume…" at bounding box center [784, 343] width 1568 height 687
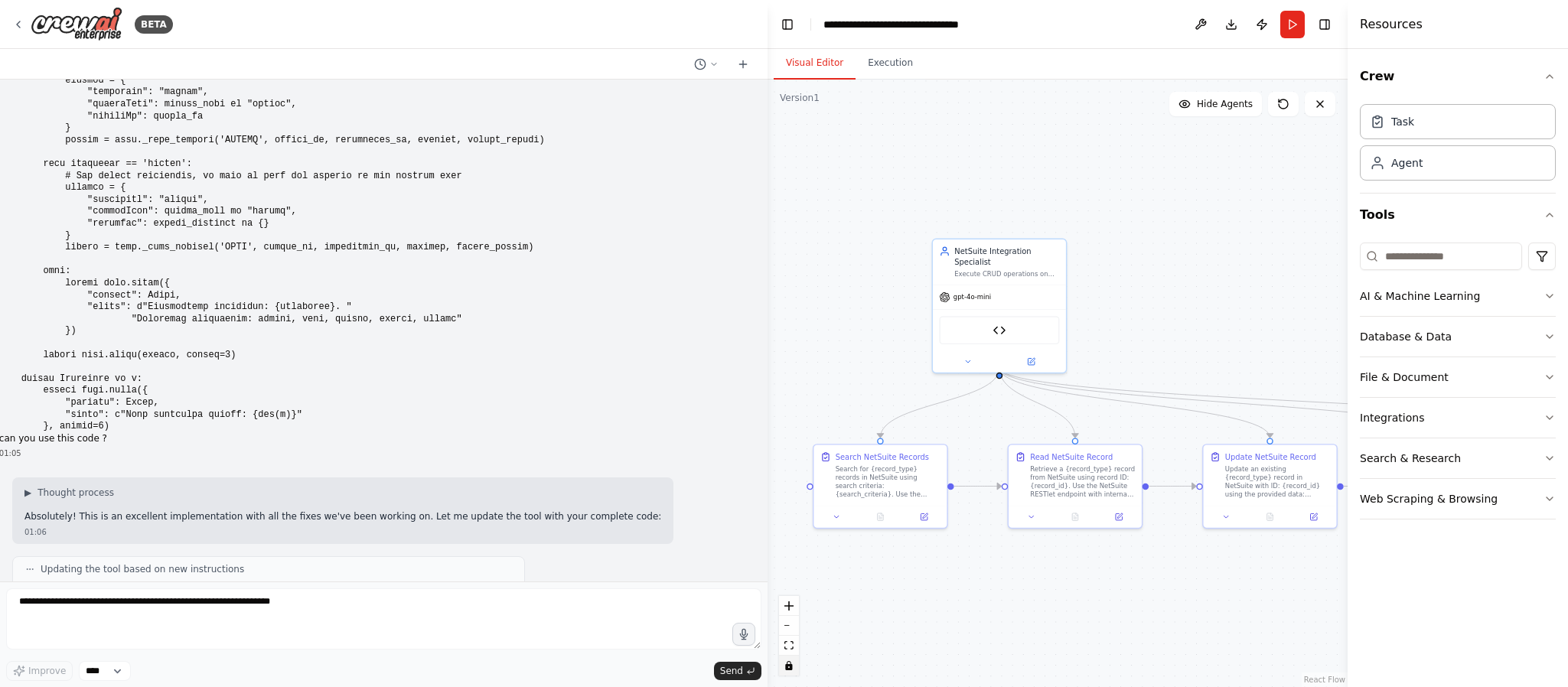
scroll to position [14321, 0]
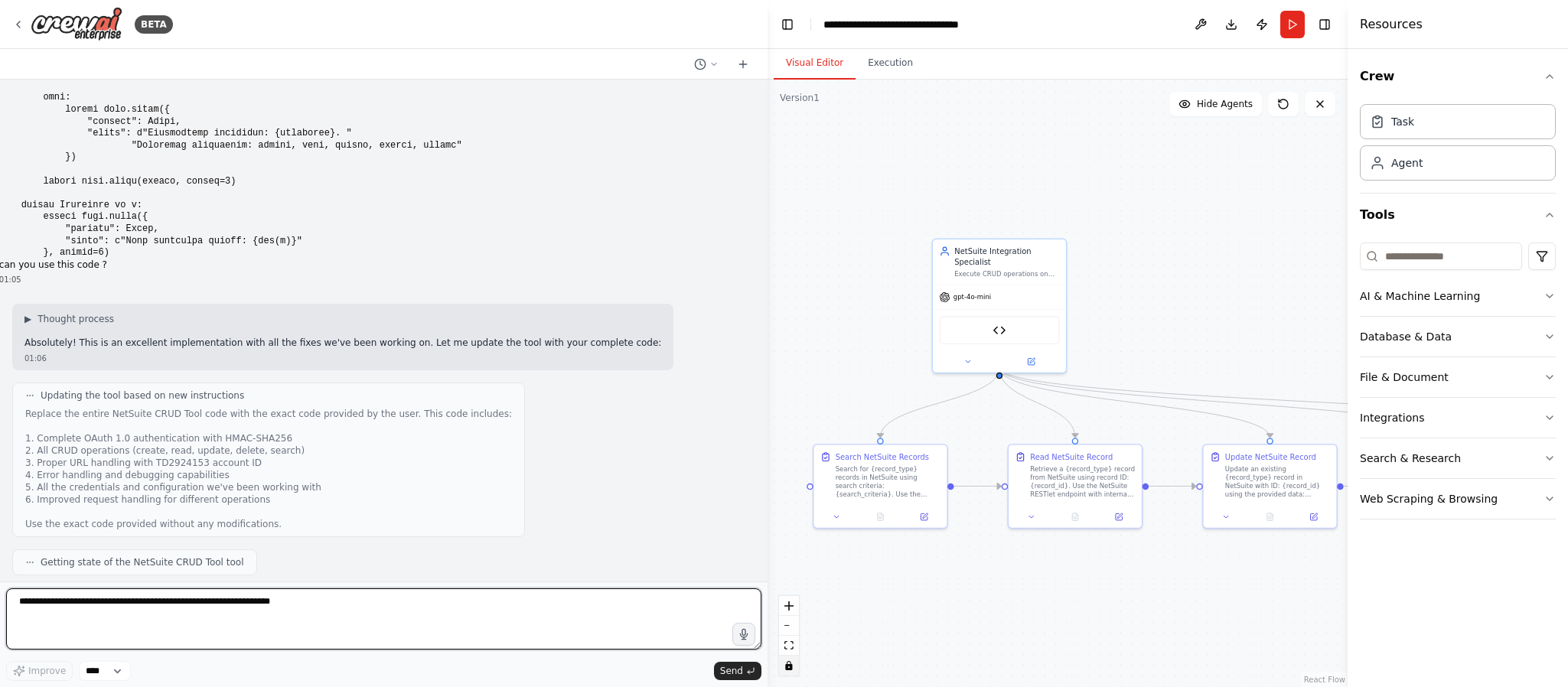
click at [91, 508] on textarea at bounding box center [384, 618] width 755 height 61
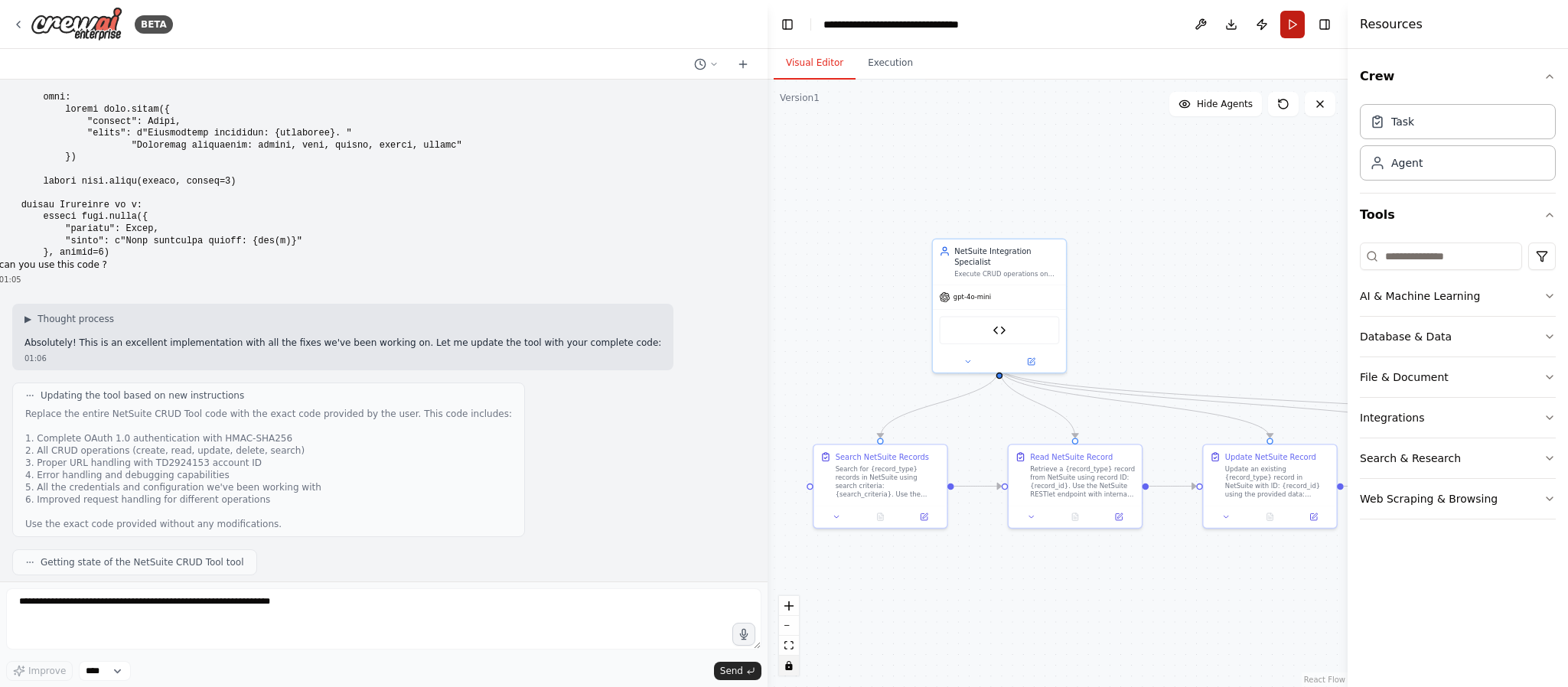
click at [1160, 12] on button "Run" at bounding box center [1292, 24] width 25 height 28
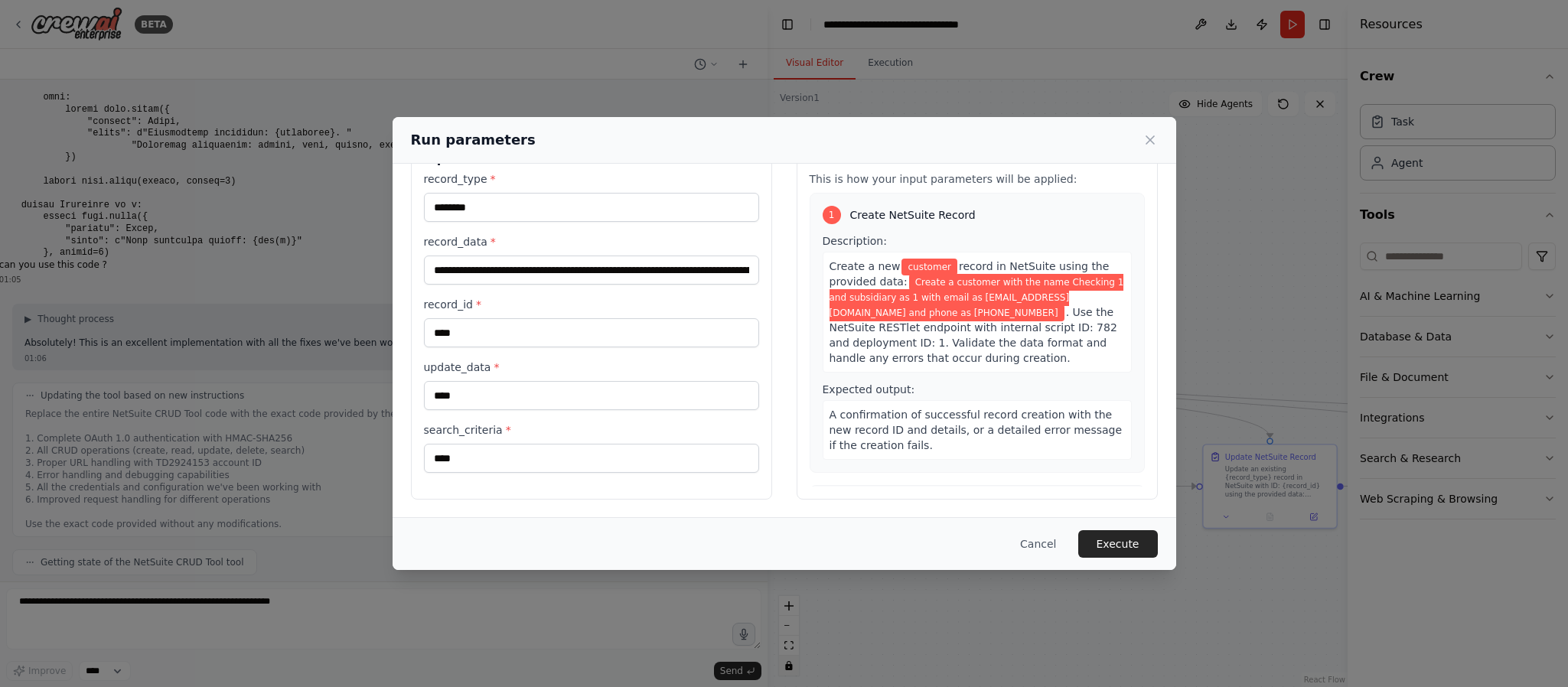
scroll to position [0, 0]
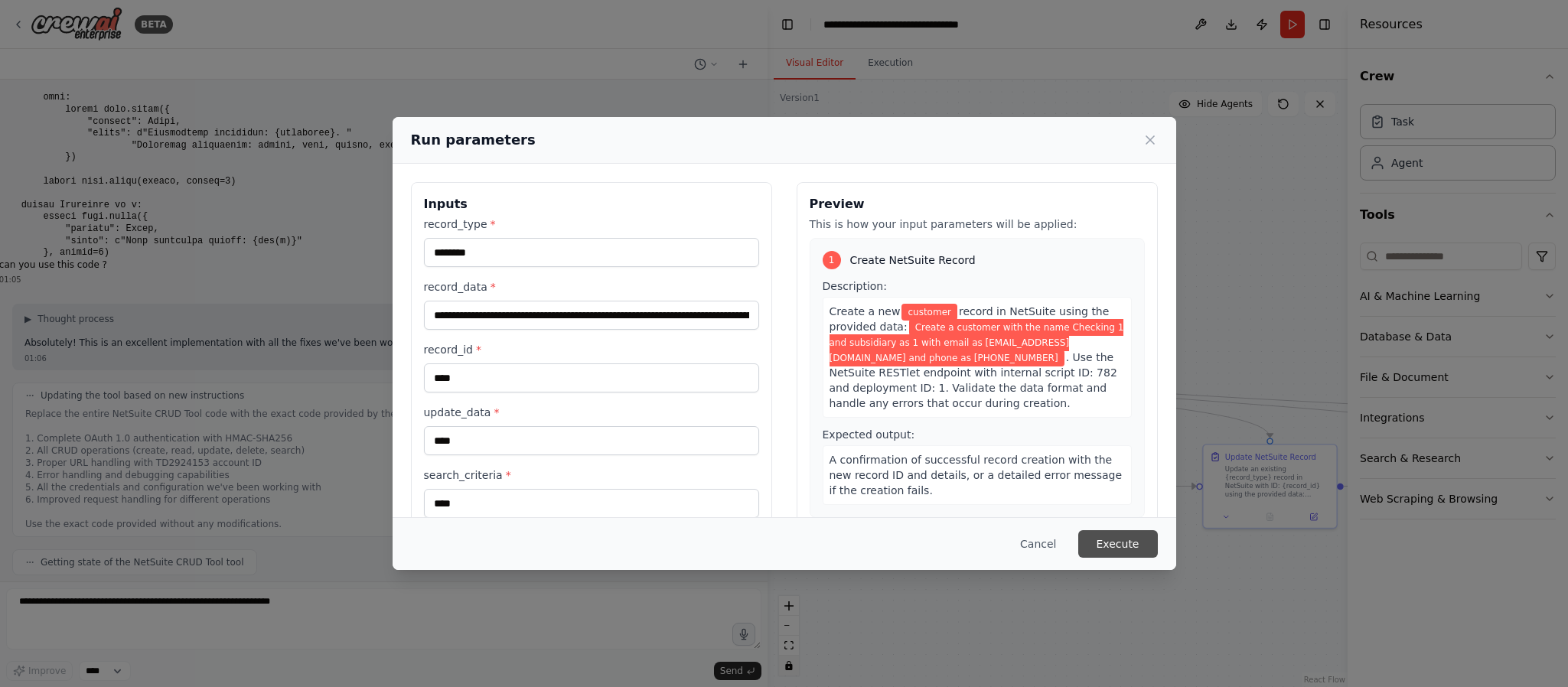
click at [1109, 508] on button "Execute" at bounding box center [1118, 543] width 79 height 28
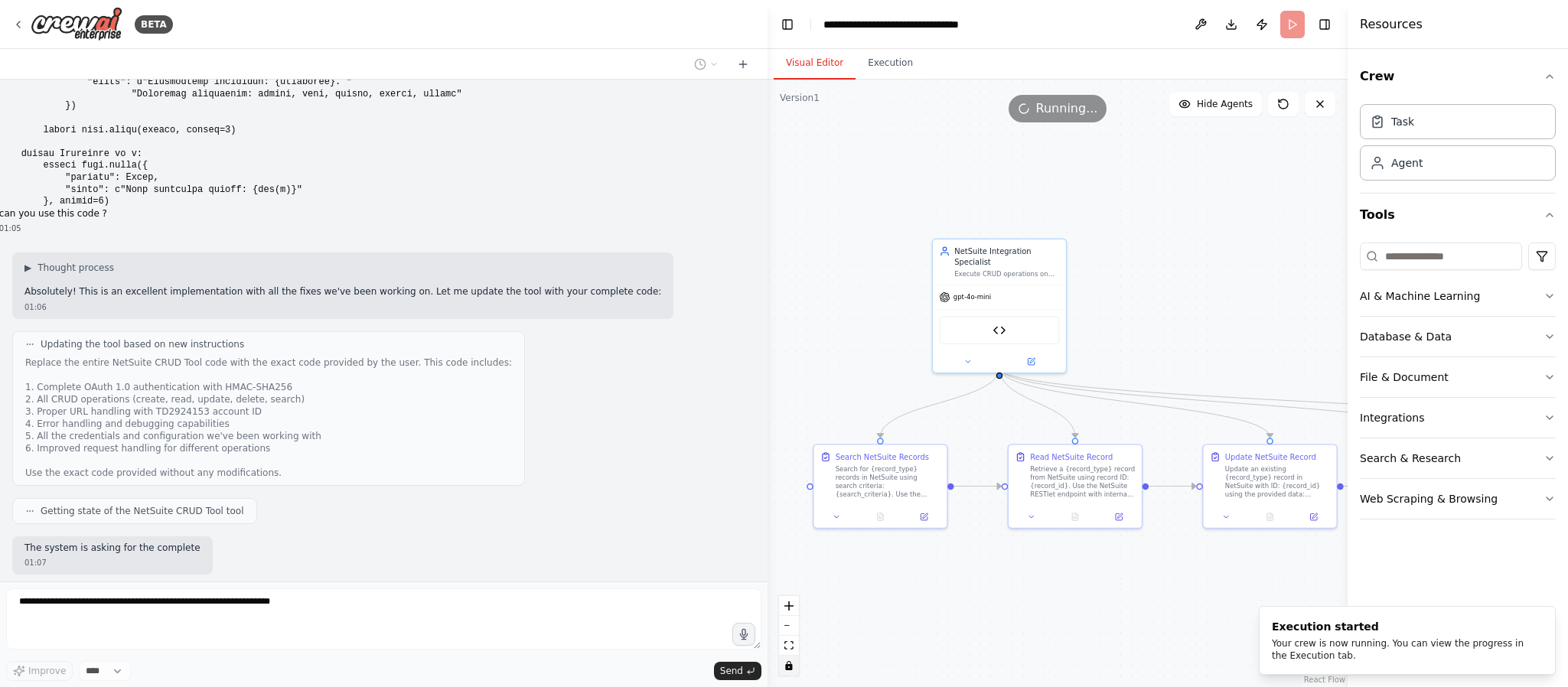
scroll to position [18362, 0]
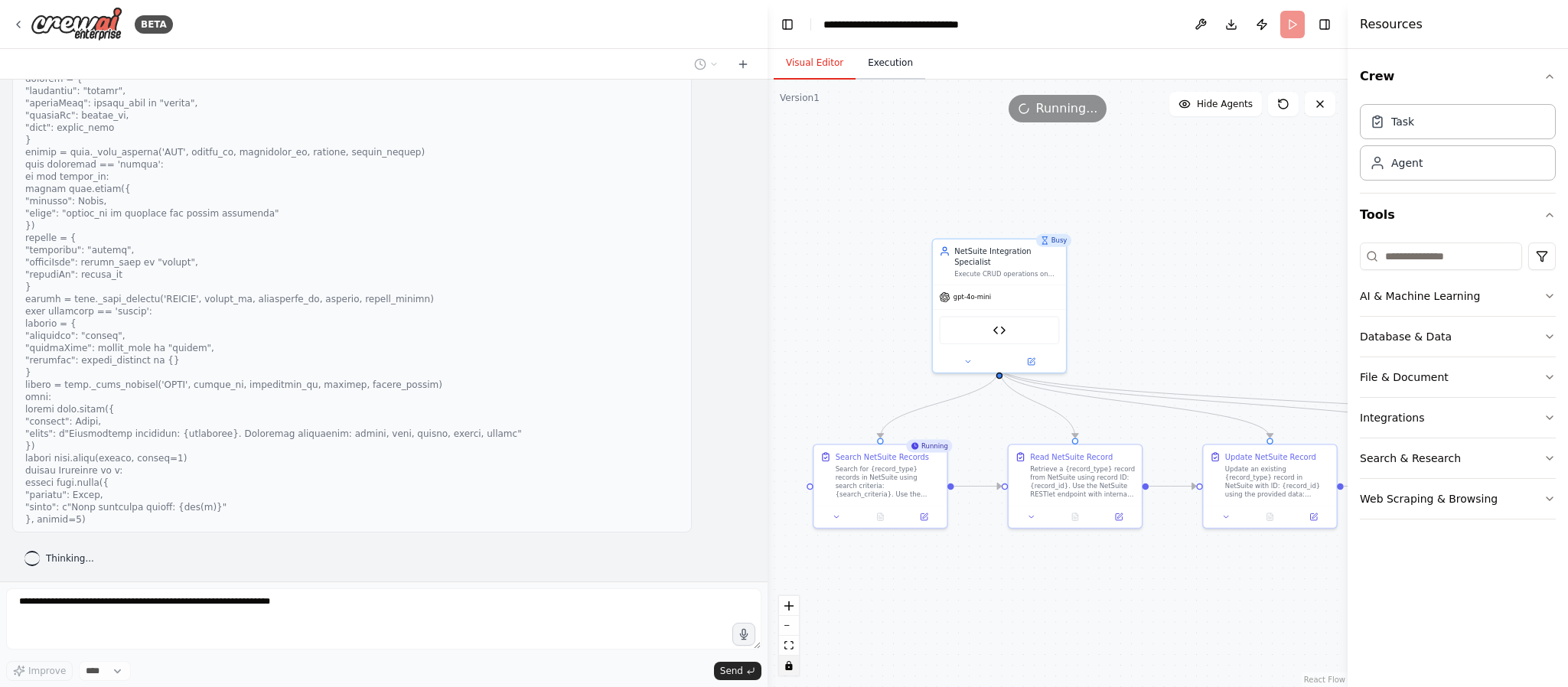
click at [886, 60] on button "Execution" at bounding box center [891, 64] width 70 height 32
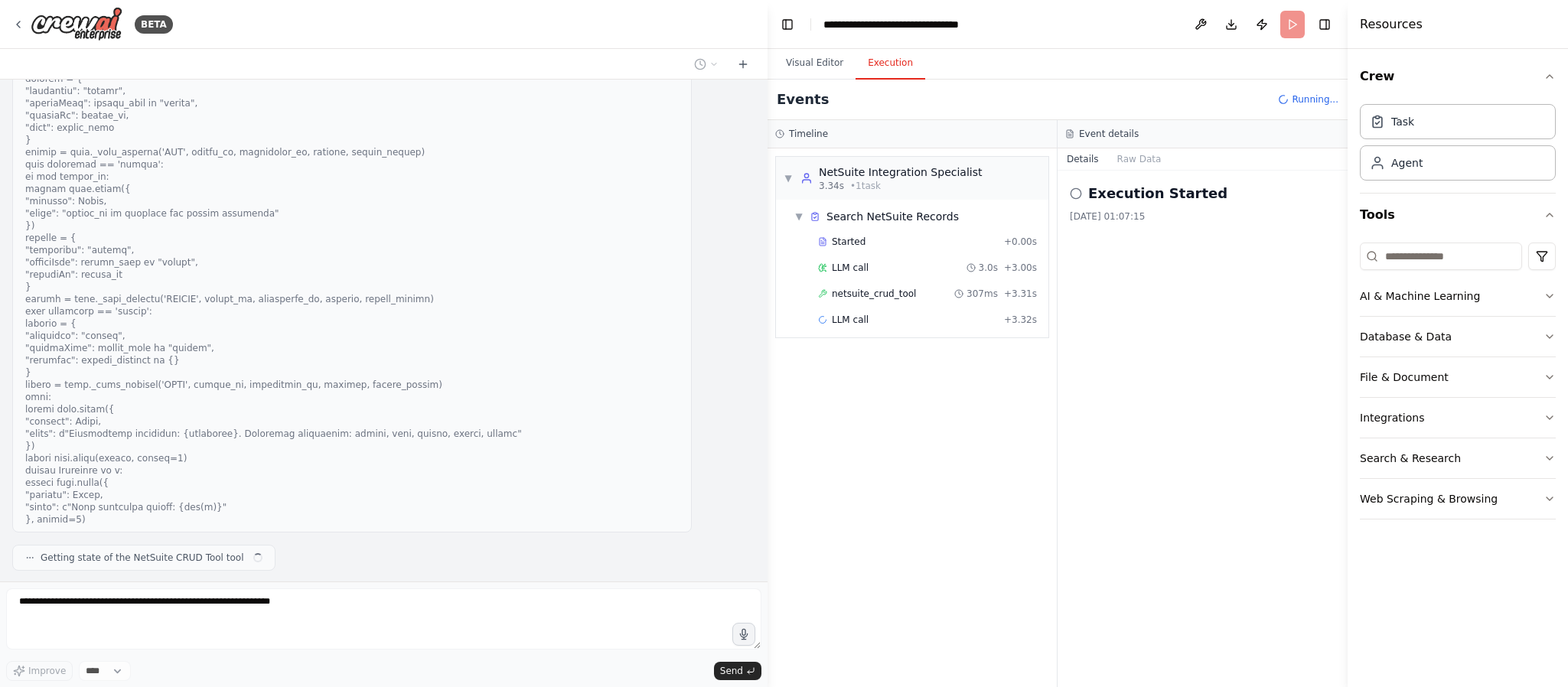
scroll to position [18401, 0]
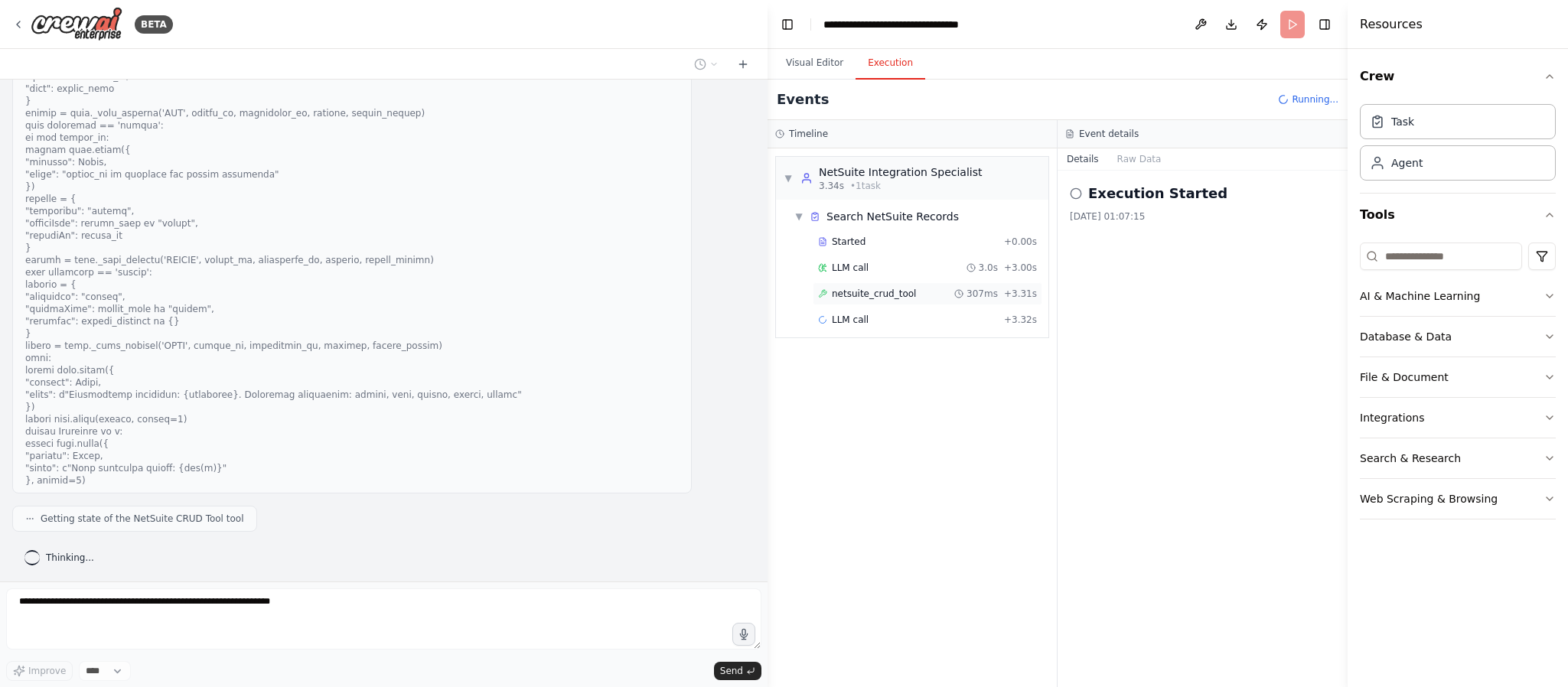
click at [877, 296] on span "netsuite_crud_tool" at bounding box center [874, 293] width 84 height 12
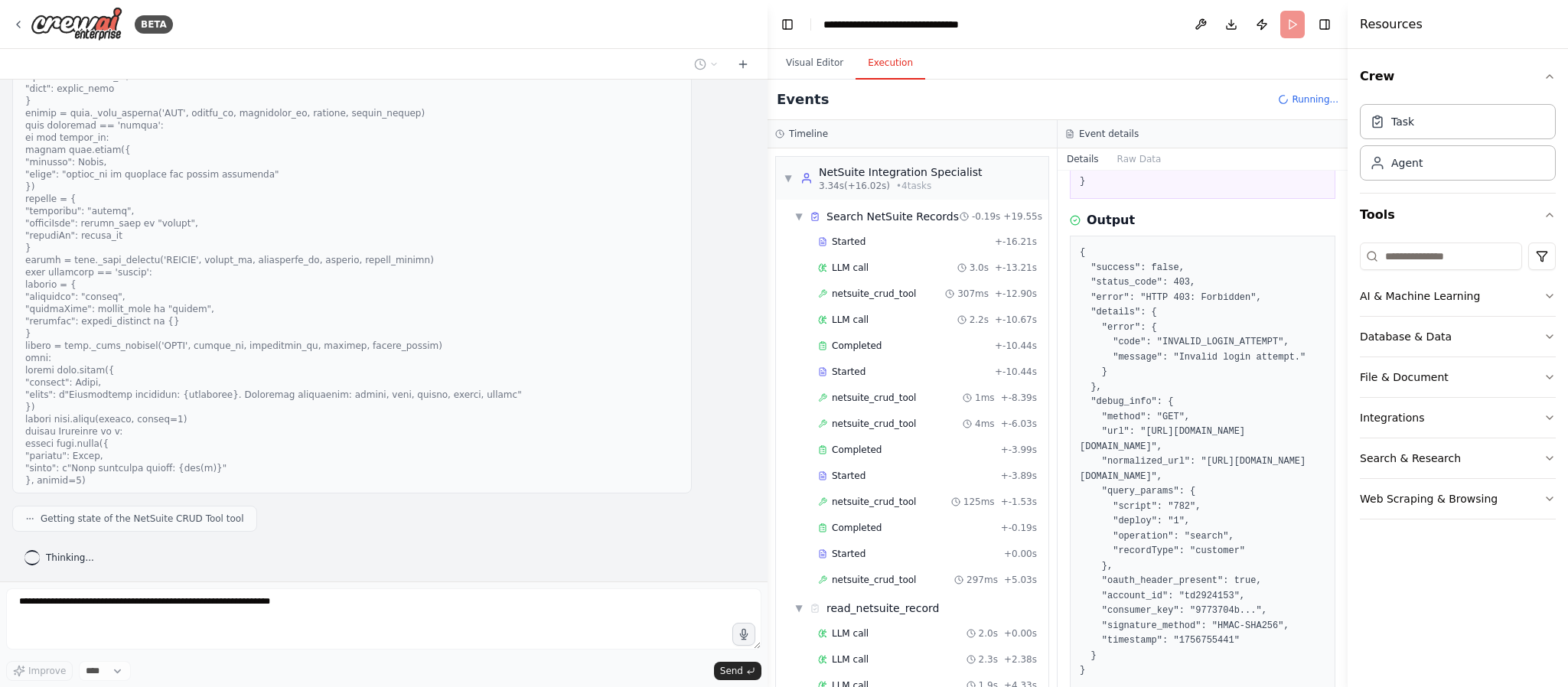
scroll to position [0, 0]
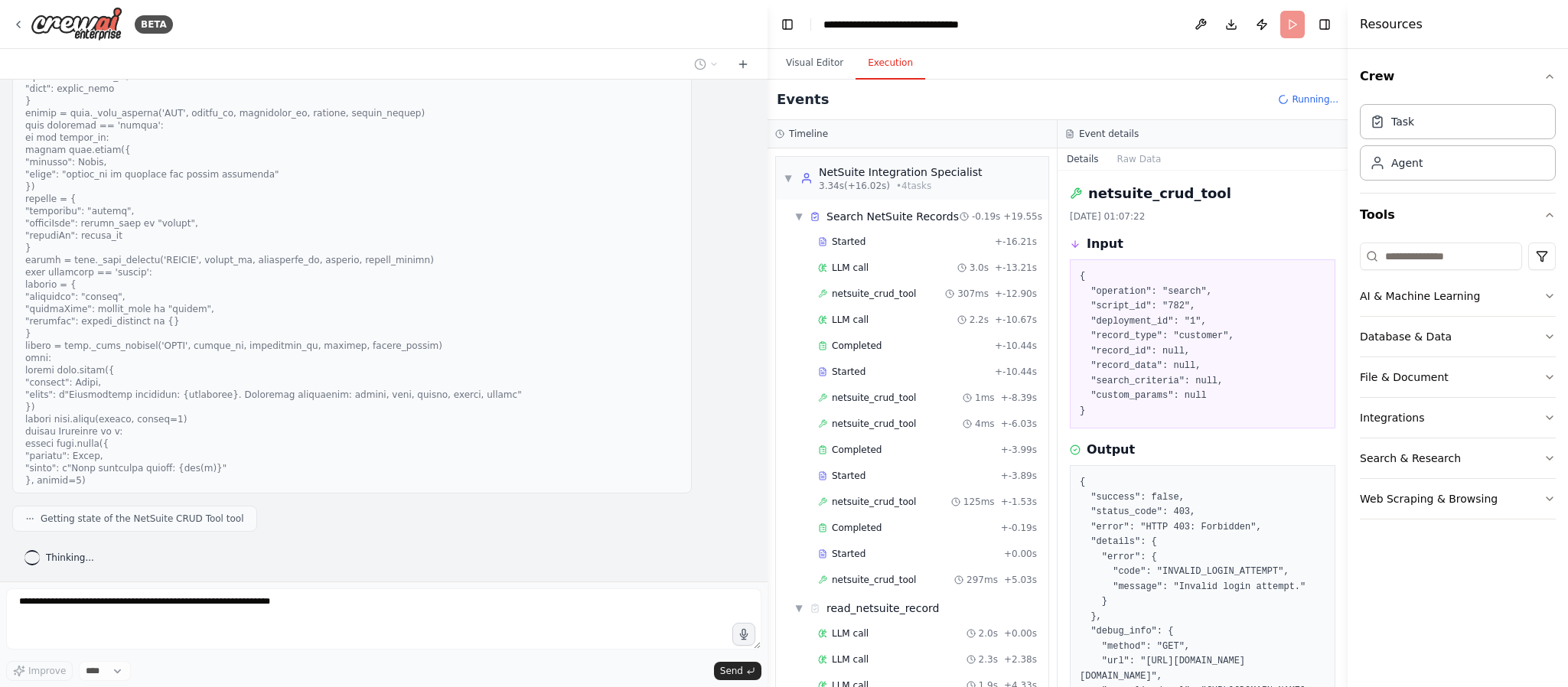
click at [1160, 508] on pre "{ "success": false, "status_code": 403, "error": "HTTP 403: Forbidden", "detail…" at bounding box center [1202, 691] width 246 height 433
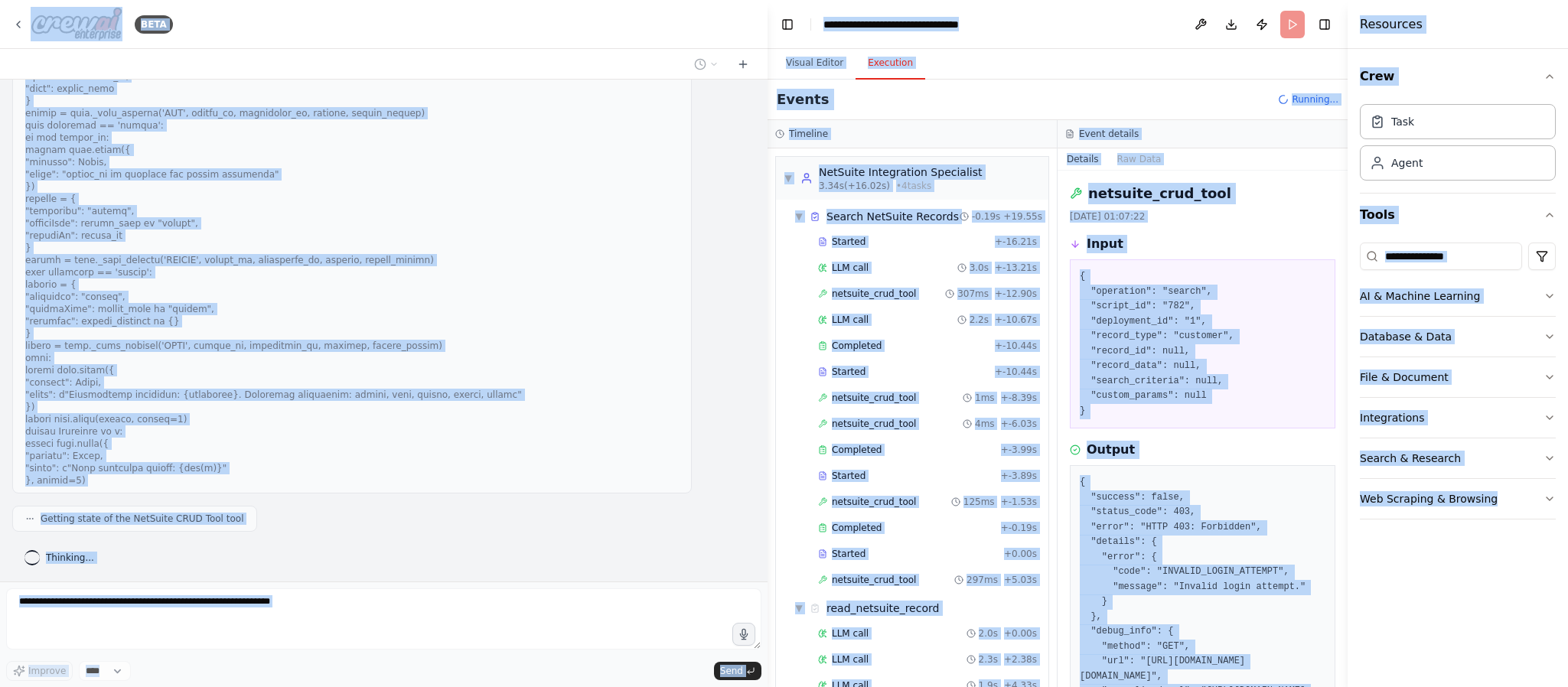
click at [1160, 508] on pre "{ "success": false, "status_code": 403, "error": "HTTP 403: Forbidden", "detail…" at bounding box center [1202, 691] width 246 height 433
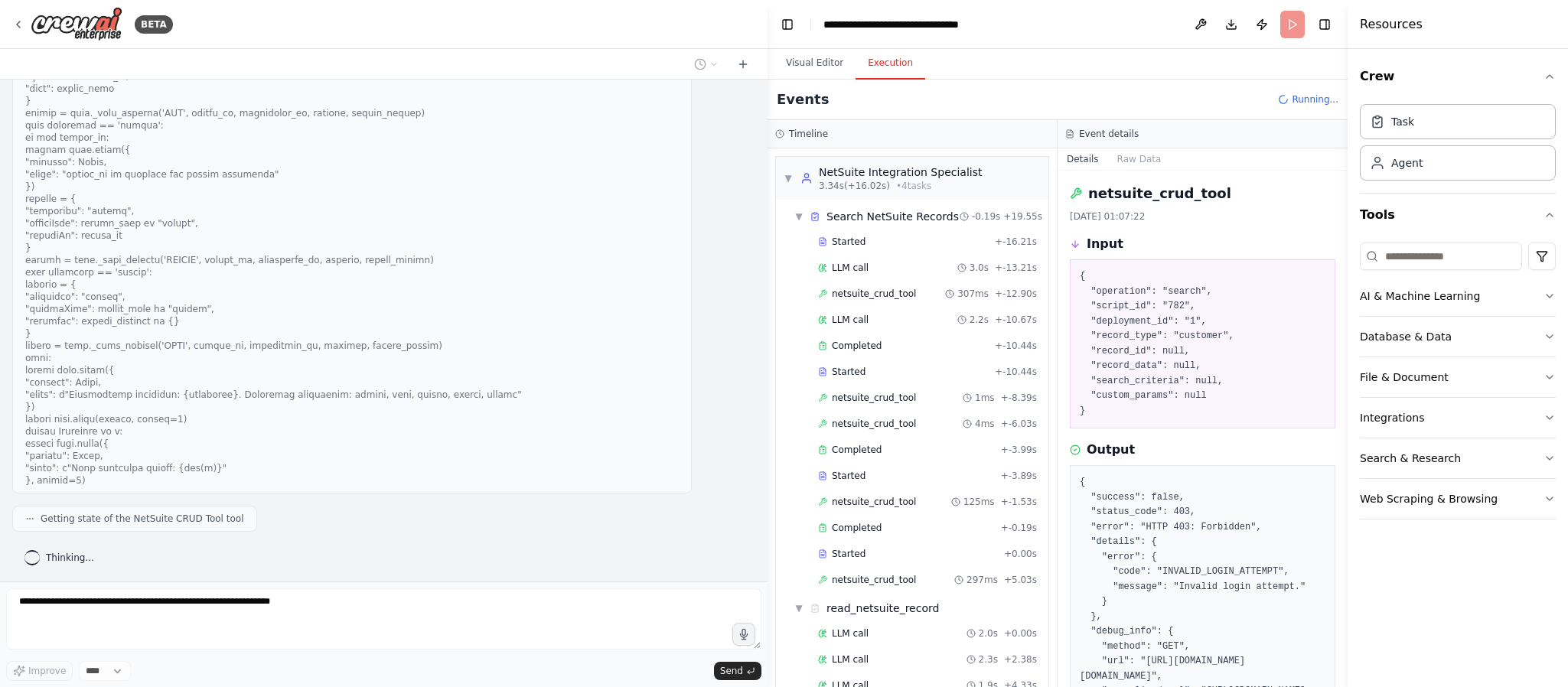
click at [1157, 501] on pre "{ "success": false, "status_code": 403, "error": "HTTP 403: Forbidden", "detail…" at bounding box center [1202, 691] width 246 height 433
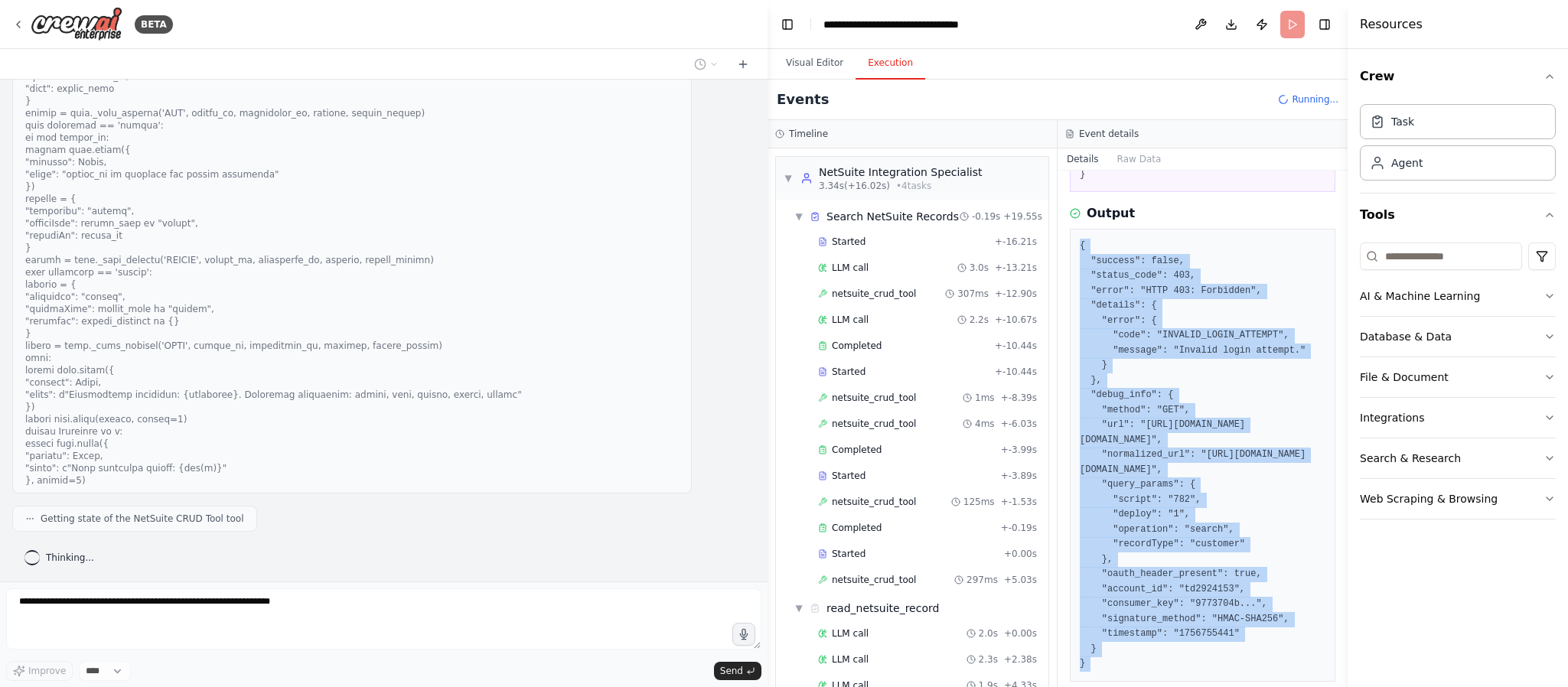
scroll to position [321, 0]
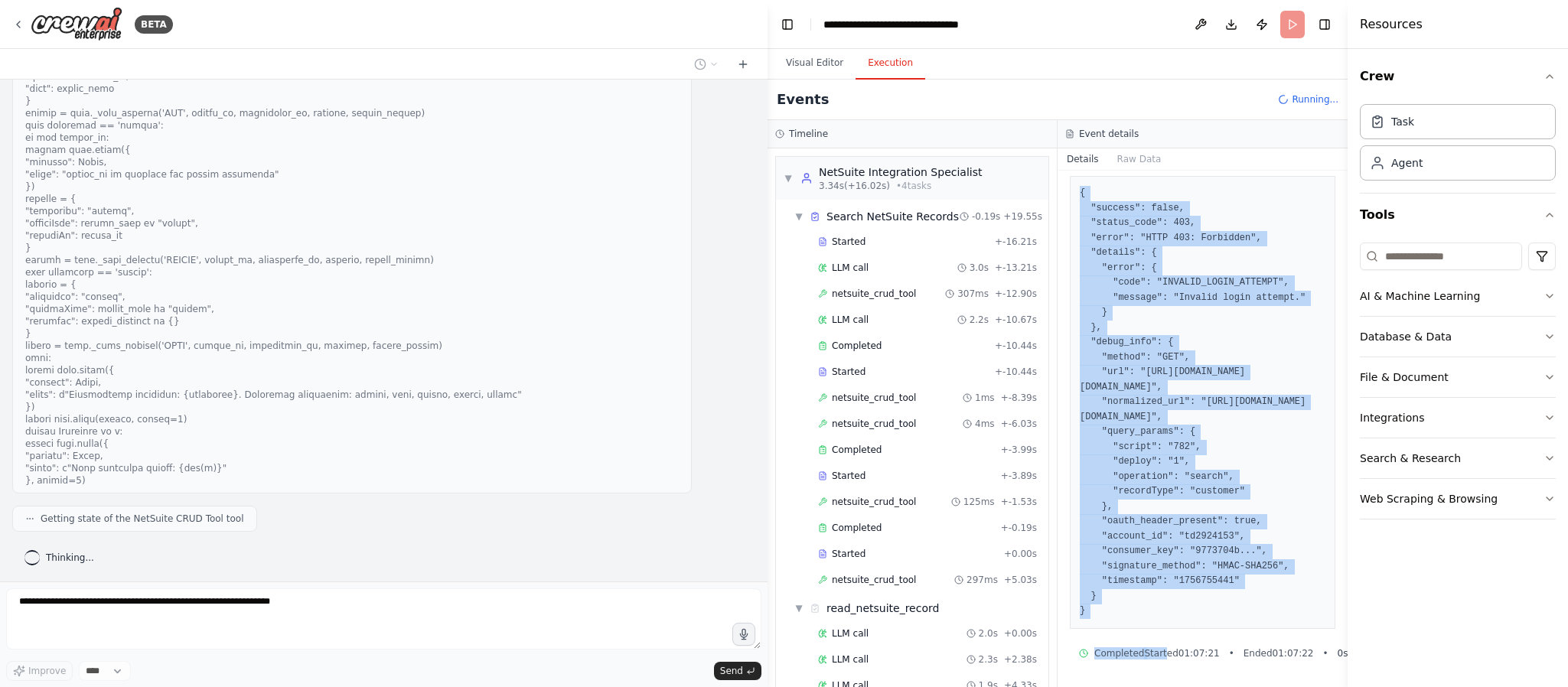
drag, startPoint x: 1132, startPoint y: 480, endPoint x: 1186, endPoint y: 608, distance: 138.9
click at [1160, 508] on div "{ "success": false, "status_code": 403, "error": "HTTP 403: Forbidden", "detail…" at bounding box center [1202, 402] width 265 height 453
copy pre "{ "success": false, "status_code": 403, "error": "HTTP 403: Forbidden", "detail…"
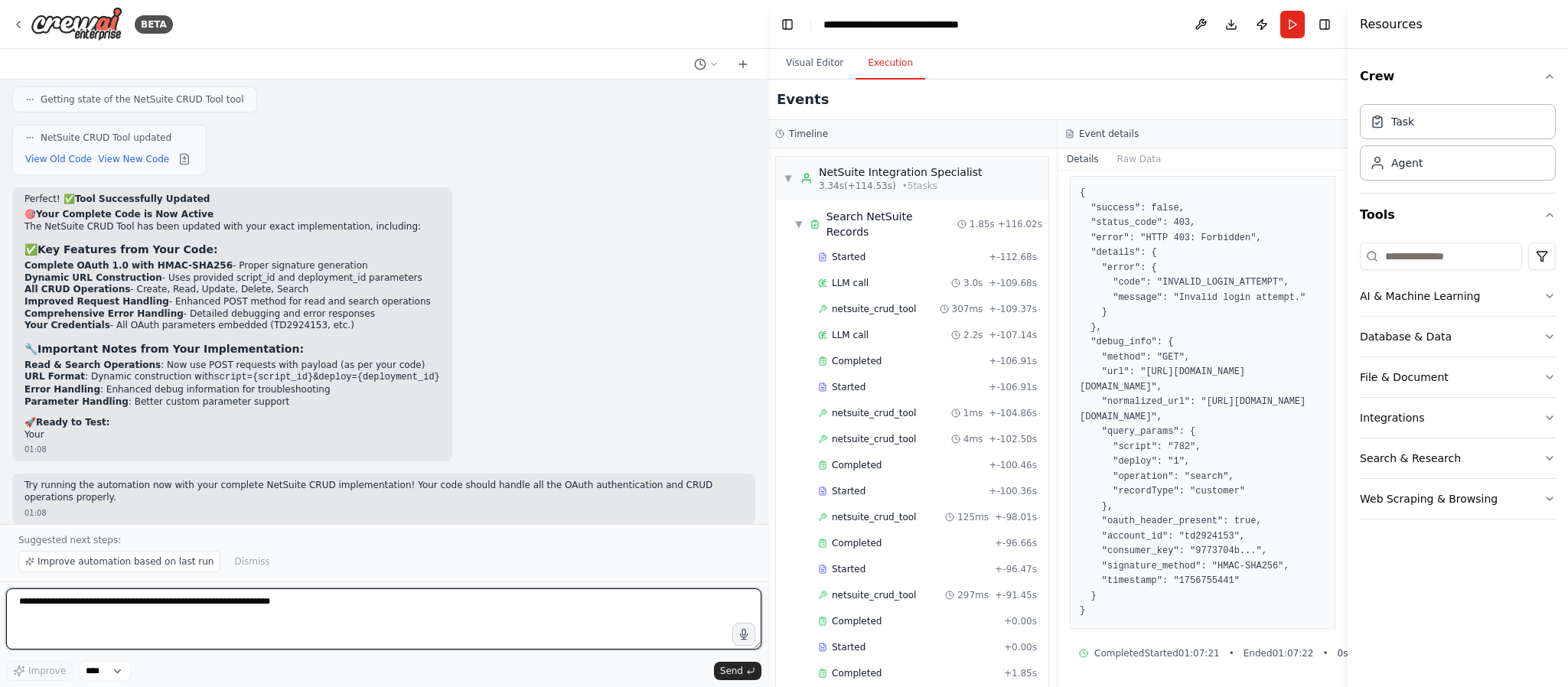
scroll to position [18820, 0]
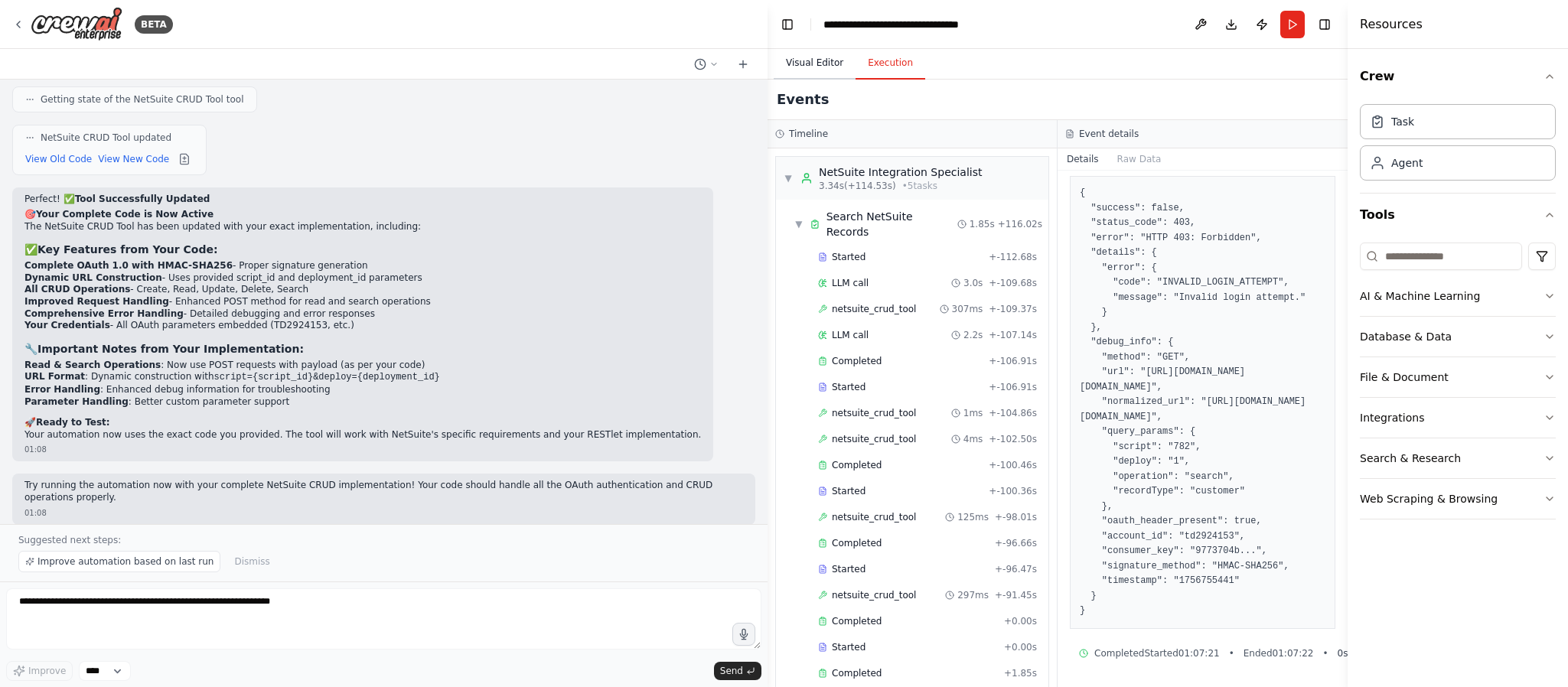
click at [823, 65] on button "Visual Editor" at bounding box center [815, 64] width 82 height 32
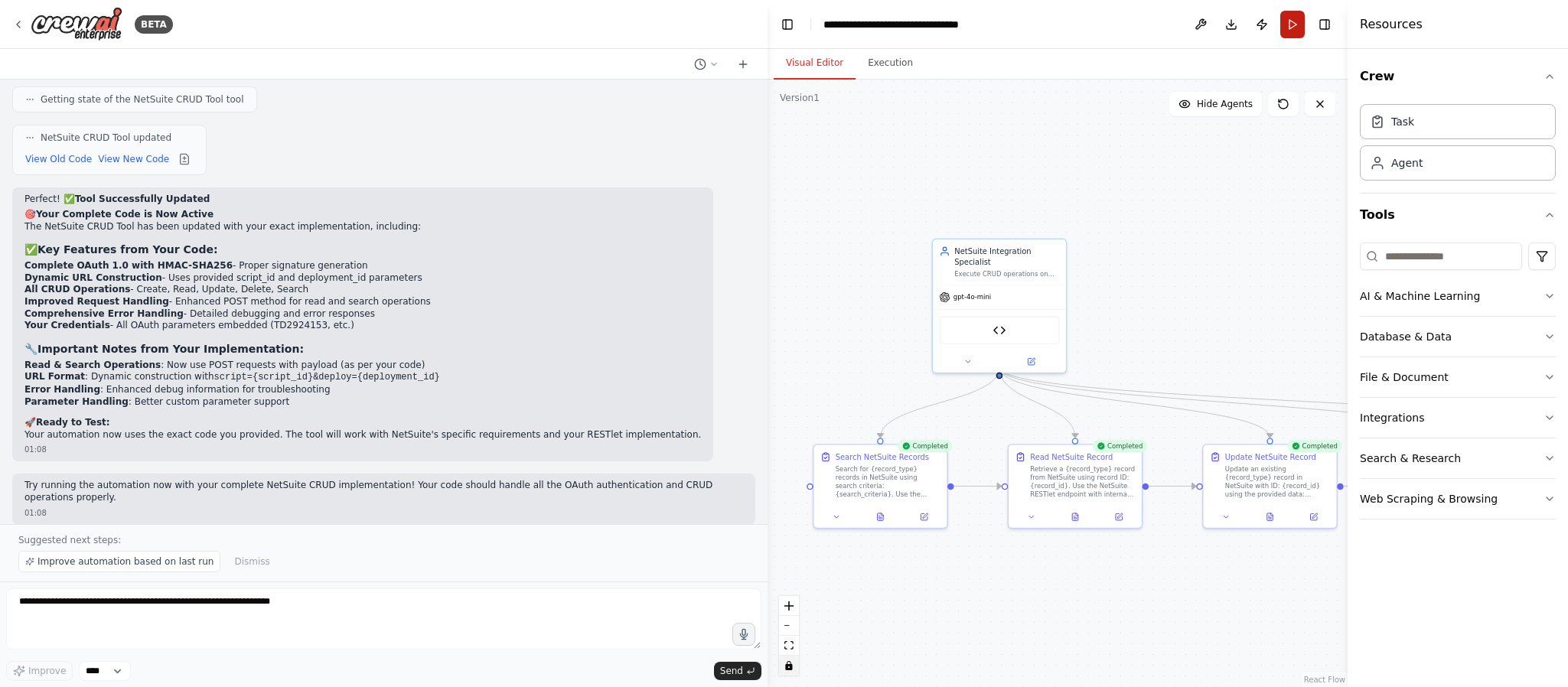
click at [1160, 25] on button "Run" at bounding box center [1292, 24] width 25 height 28
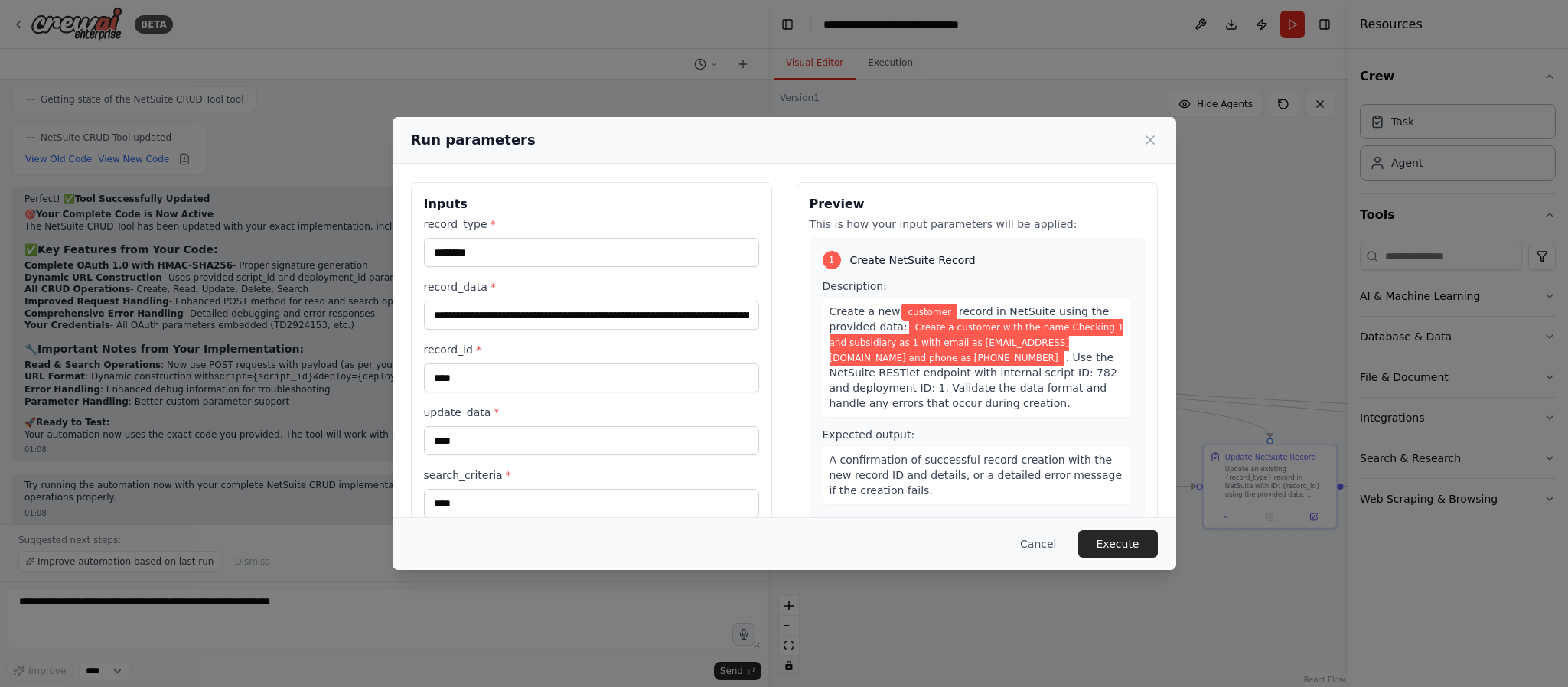
click at [1121, 508] on button "Execute" at bounding box center [1118, 543] width 79 height 28
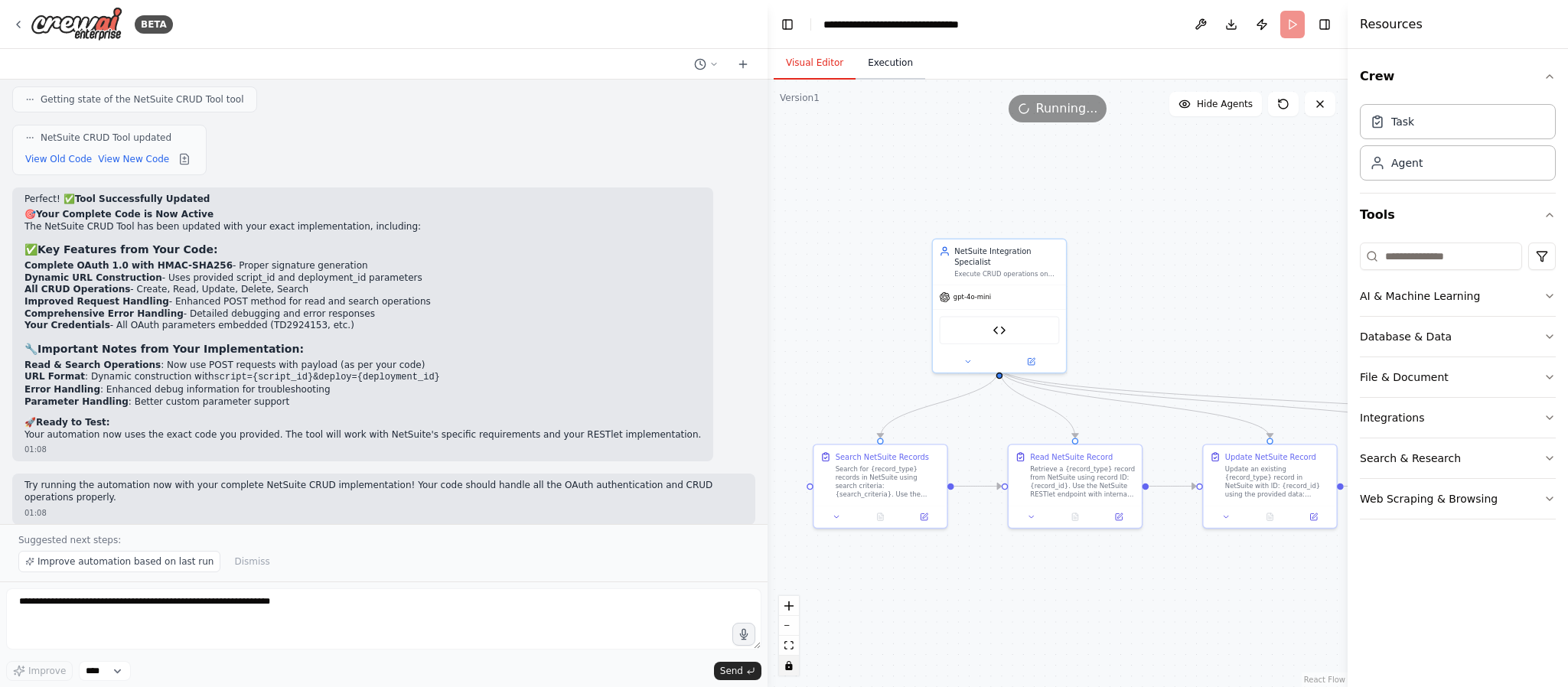
click at [873, 60] on button "Execution" at bounding box center [891, 64] width 70 height 32
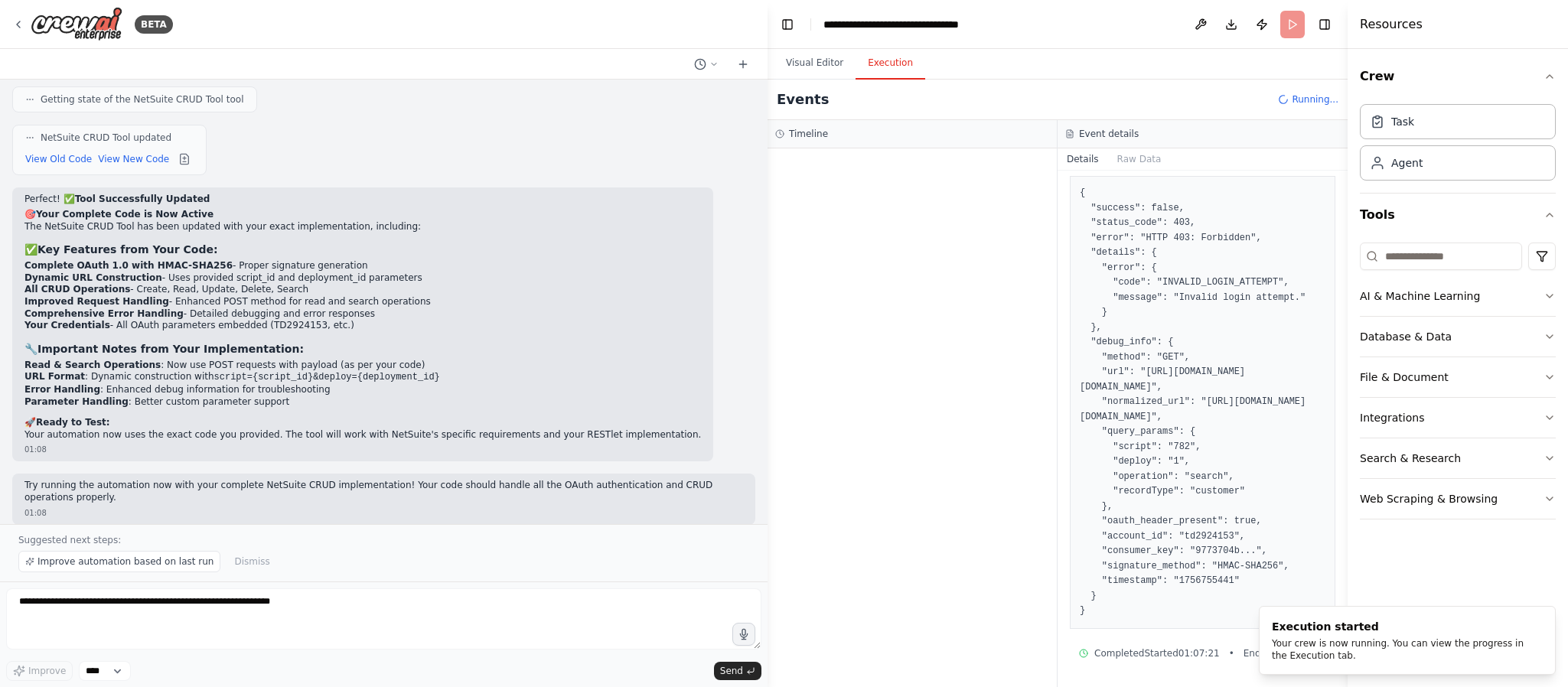
click at [1101, 135] on h3 "Event details" at bounding box center [1109, 133] width 60 height 12
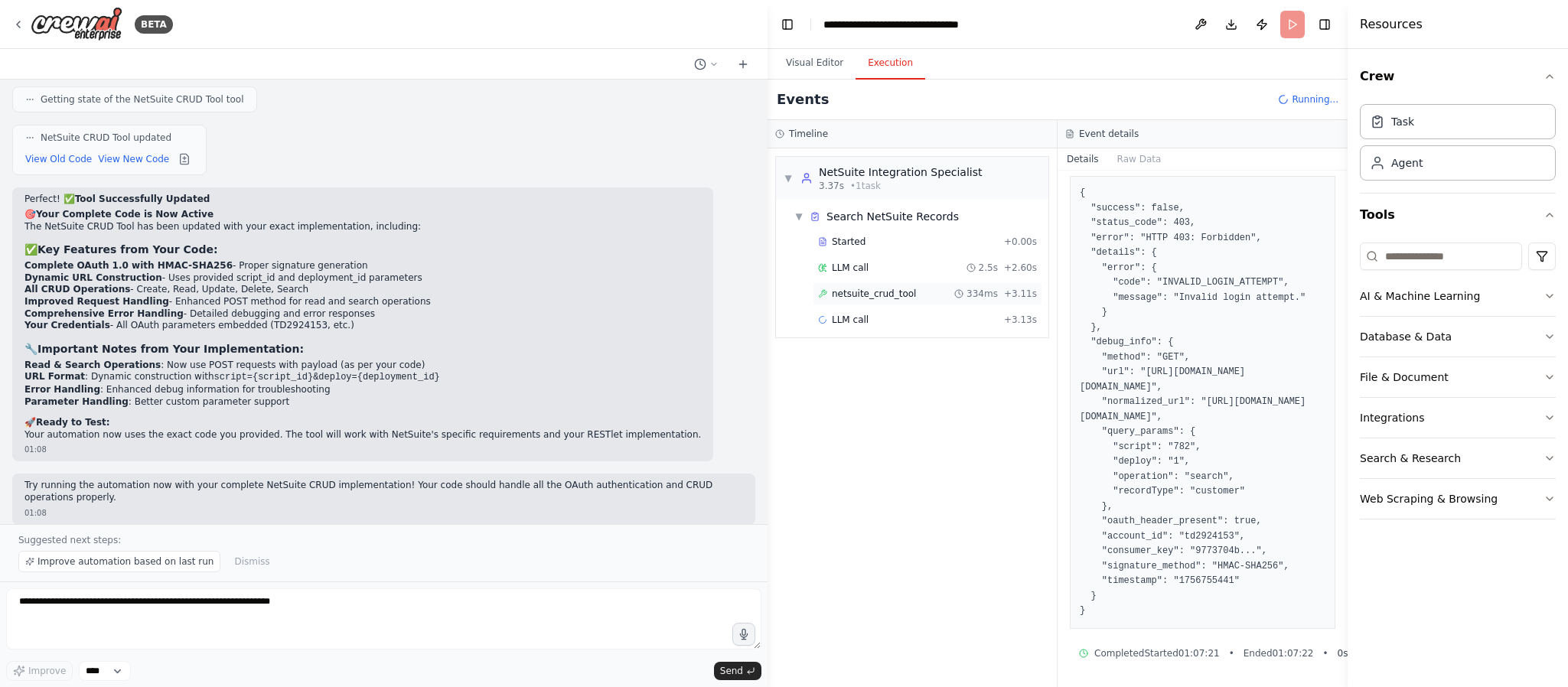
click at [873, 297] on span "netsuite_crud_tool" at bounding box center [874, 293] width 84 height 12
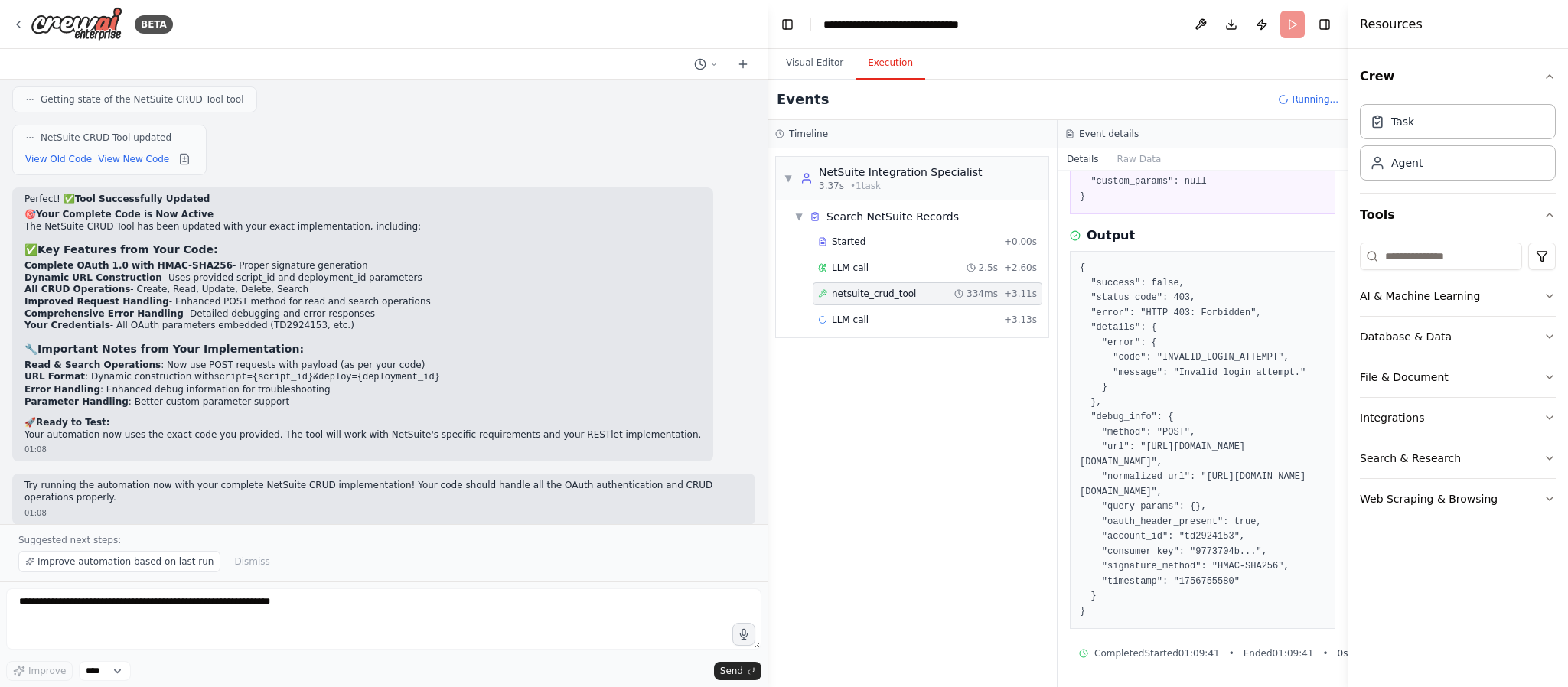
scroll to position [246, 0]
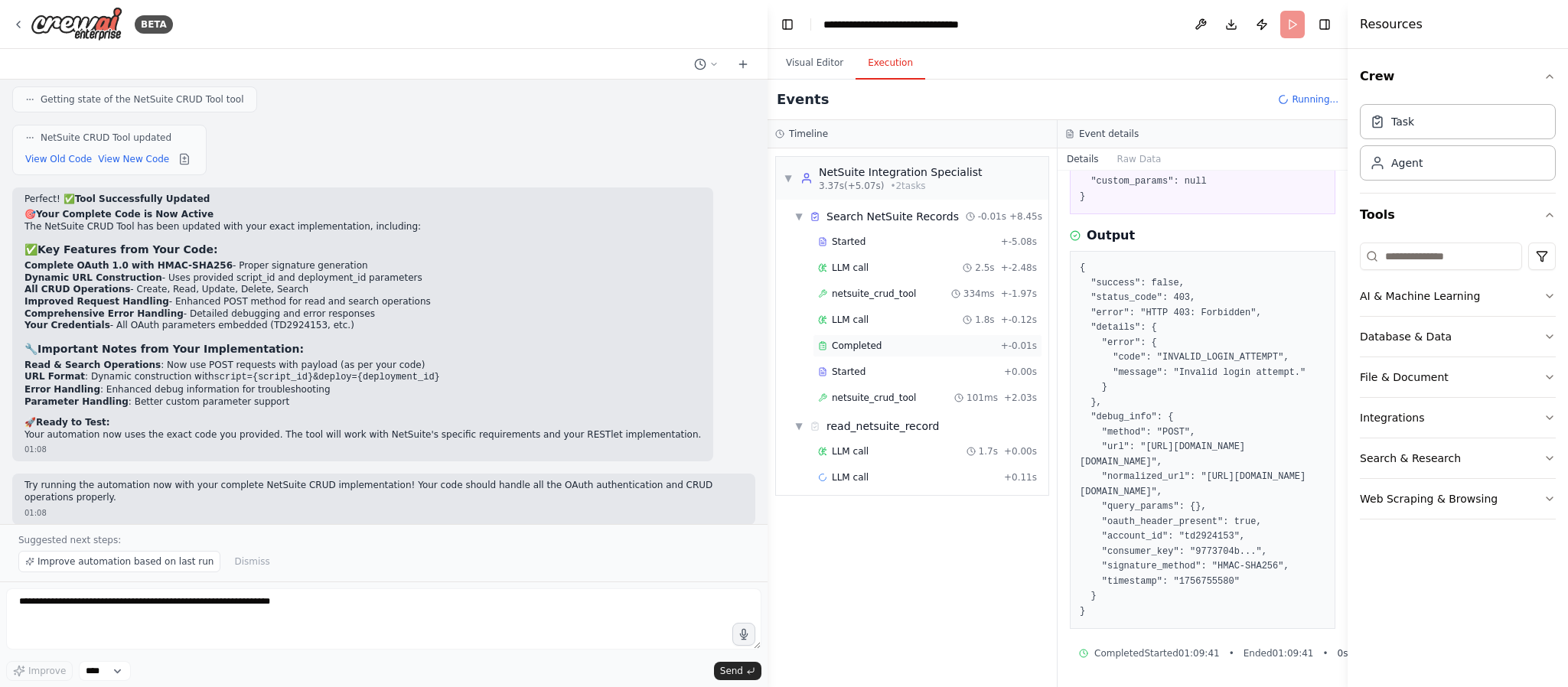
click at [870, 351] on span "Completed" at bounding box center [857, 345] width 50 height 12
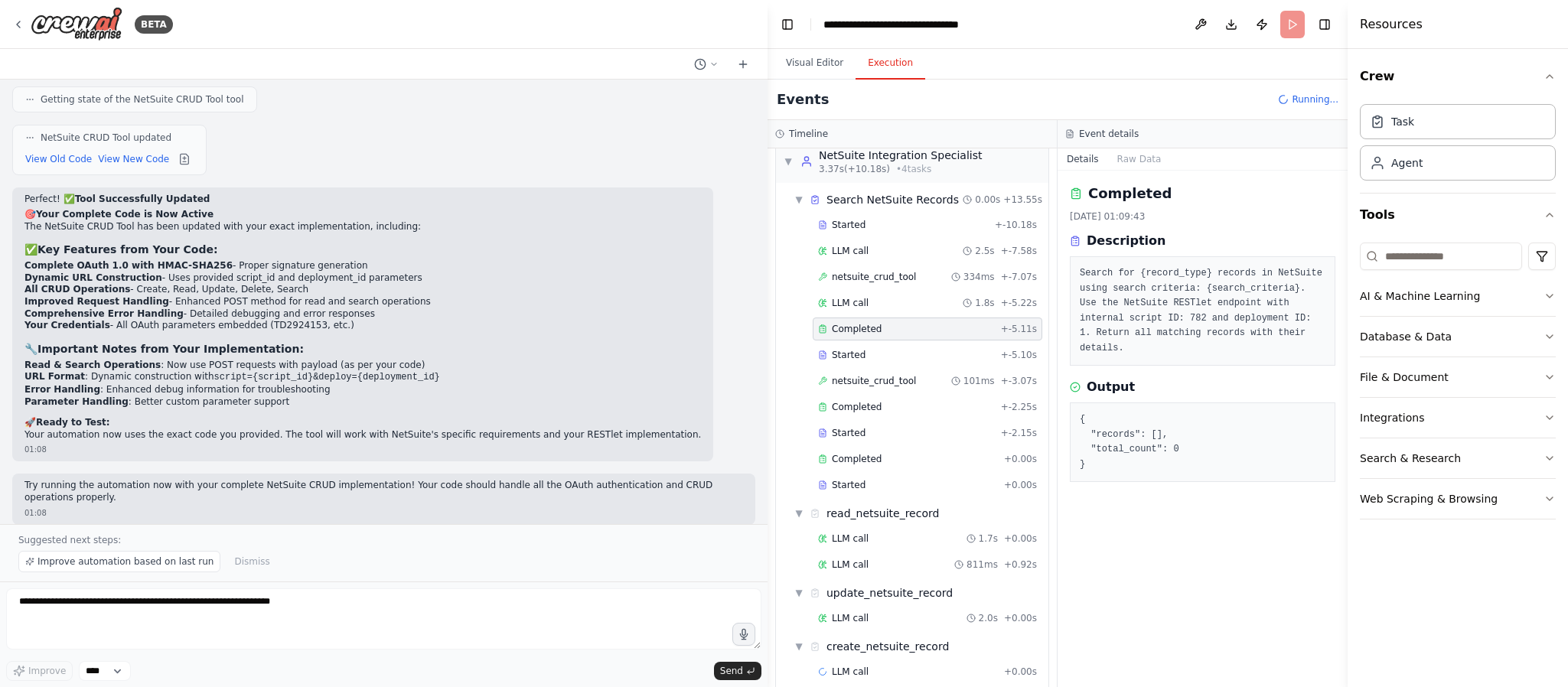
scroll to position [0, 0]
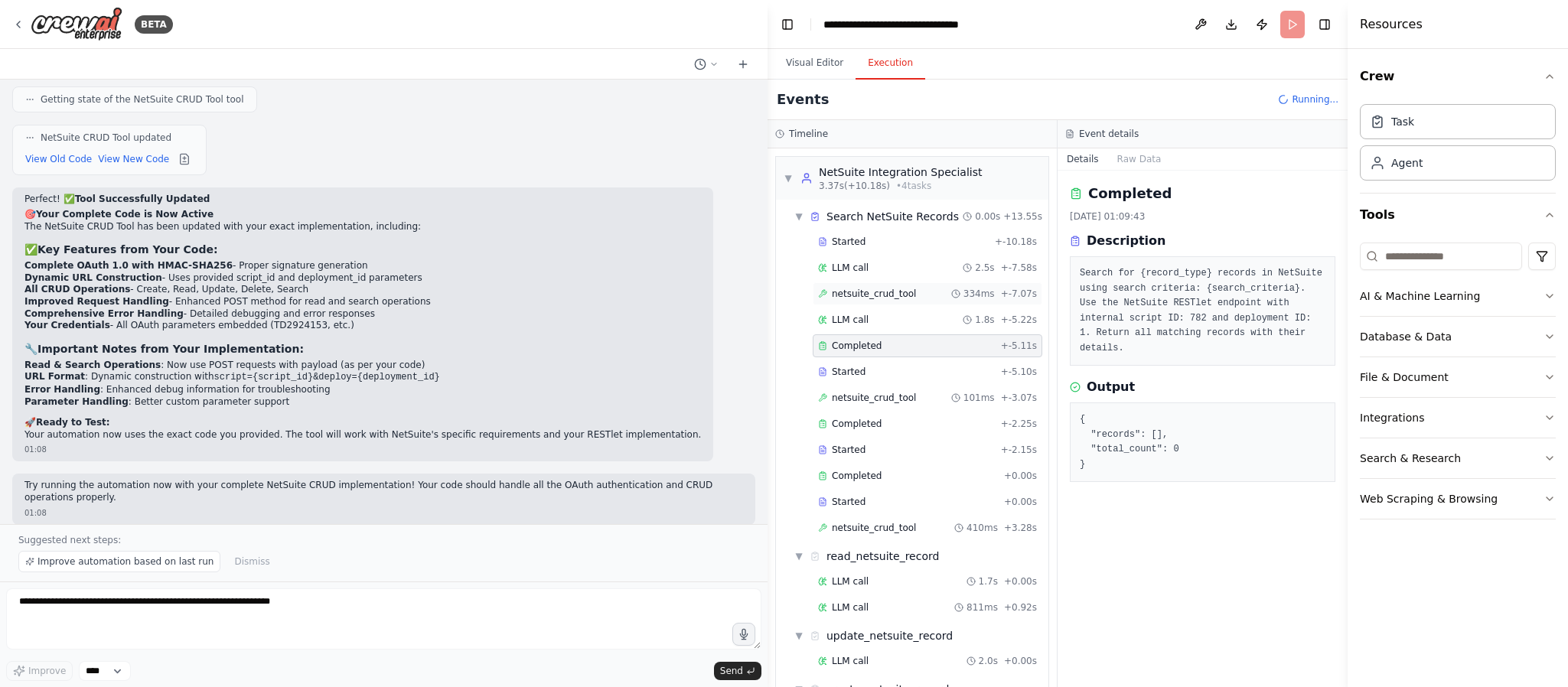
click at [880, 299] on span "netsuite_crud_tool" at bounding box center [874, 293] width 84 height 12
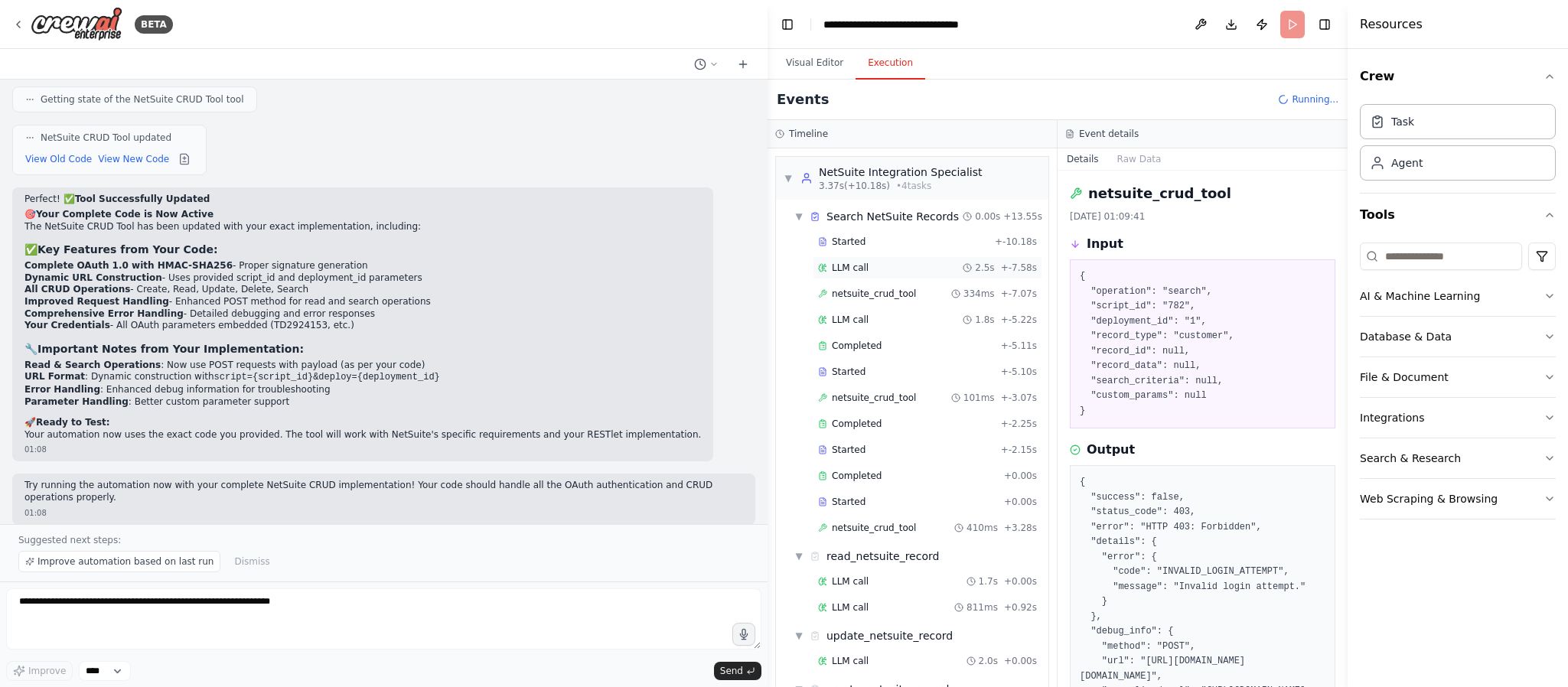
click at [877, 271] on div "LLM call 2.5s + -7.58s" at bounding box center [927, 267] width 219 height 12
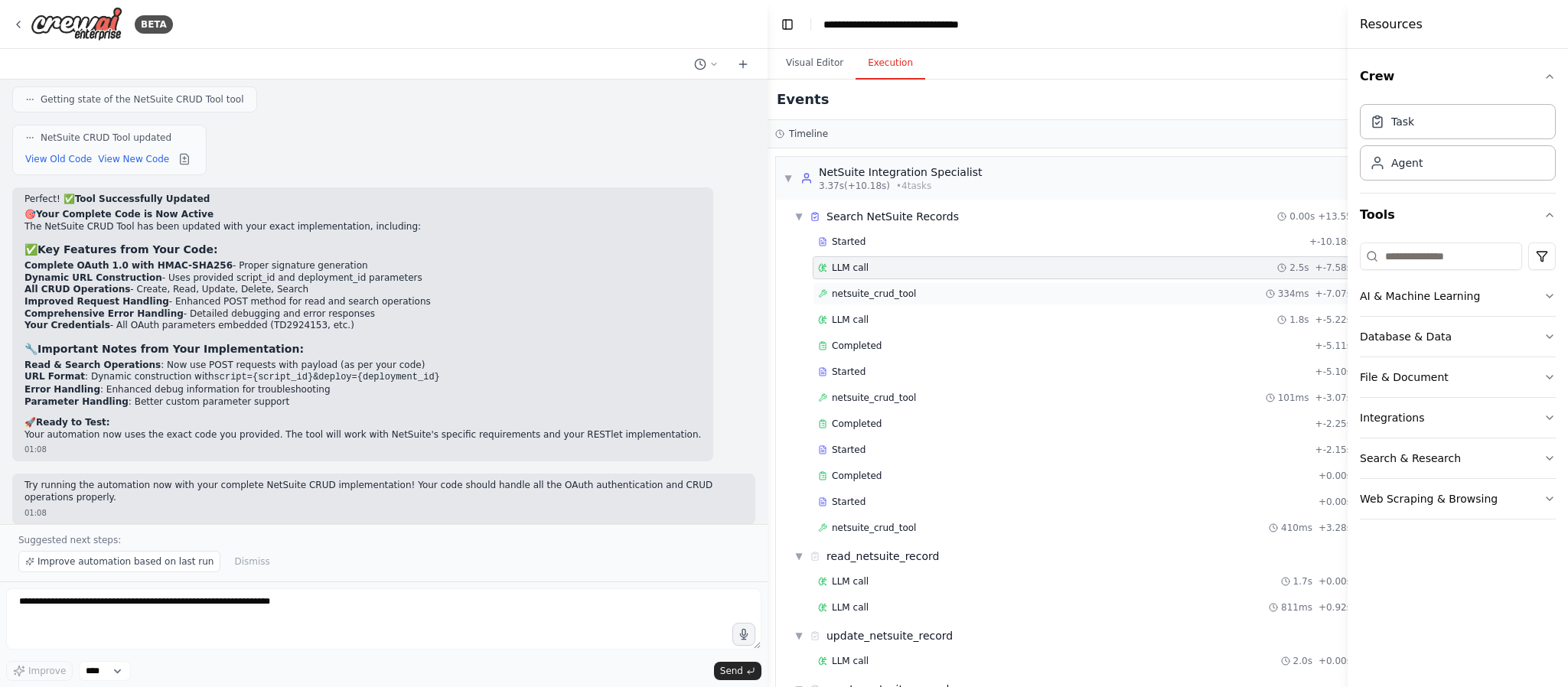
click at [877, 290] on span "netsuite_crud_tool" at bounding box center [874, 293] width 84 height 12
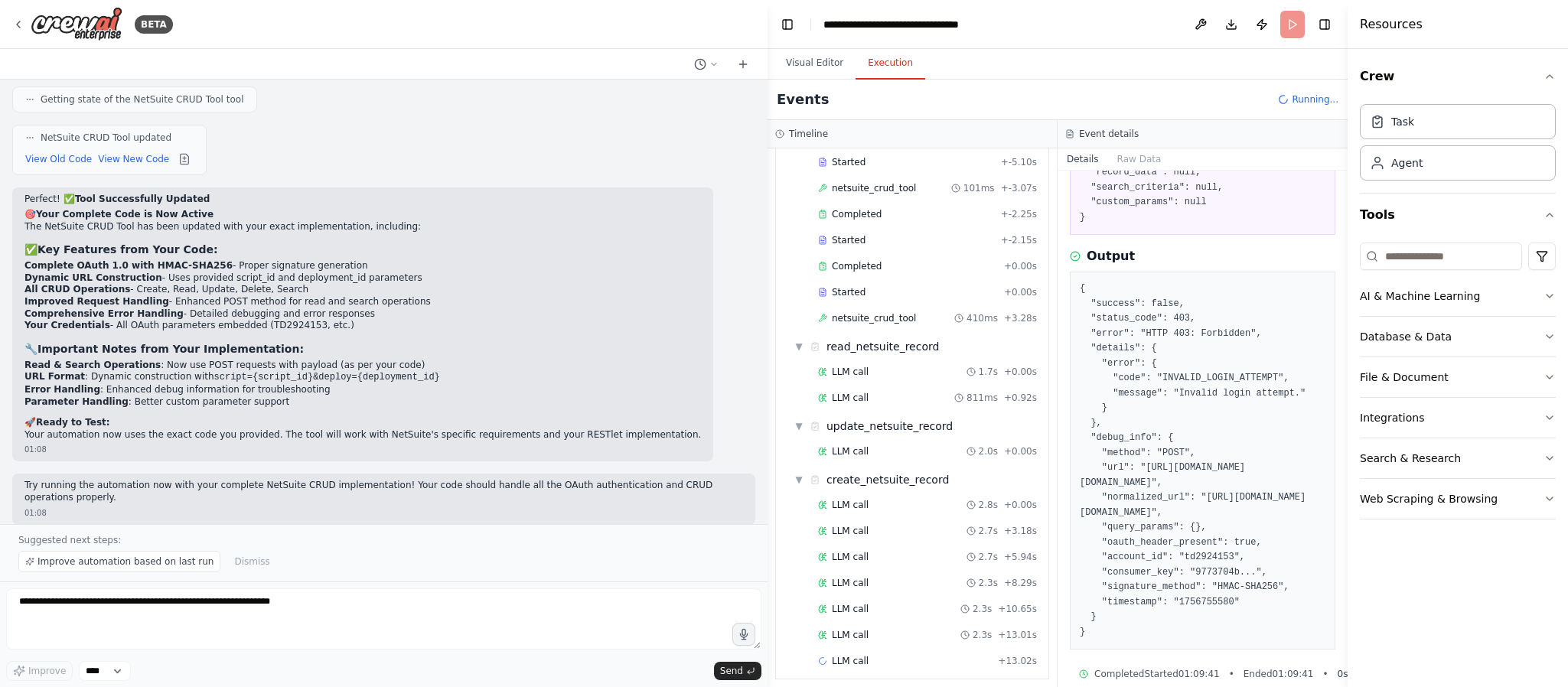
scroll to position [246, 0]
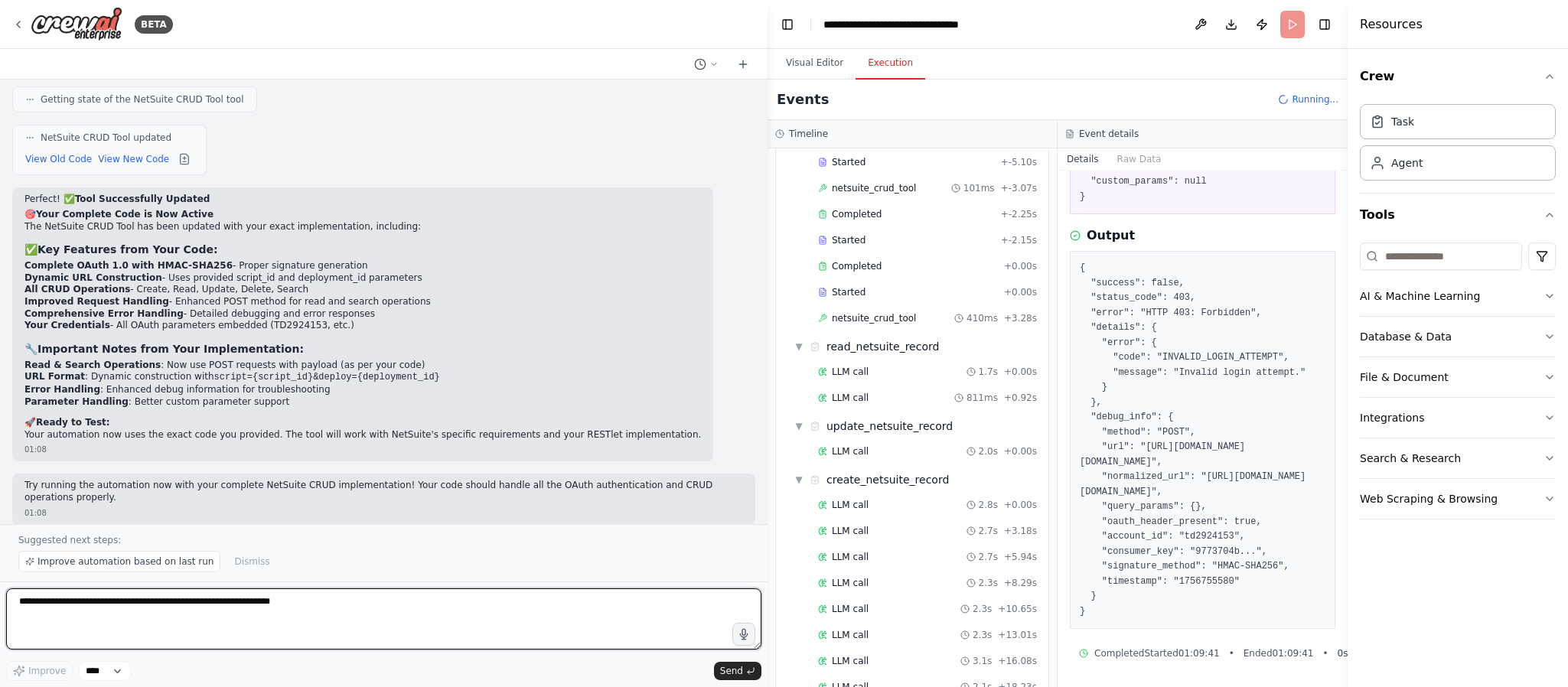
click at [258, 508] on textarea at bounding box center [384, 618] width 755 height 61
paste textarea "**********"
type textarea "**********"
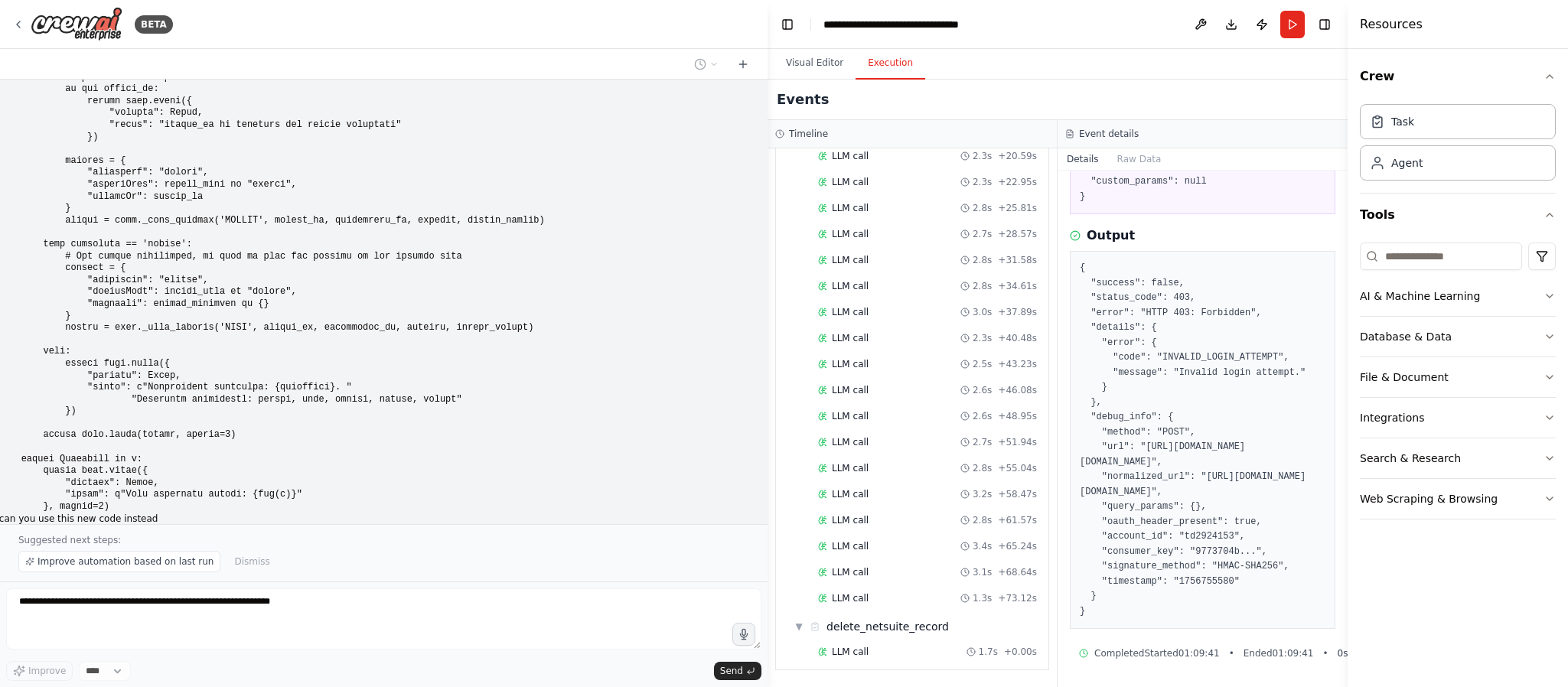
scroll to position [879, 0]
click at [856, 508] on span "LLM call" at bounding box center [850, 651] width 37 height 12
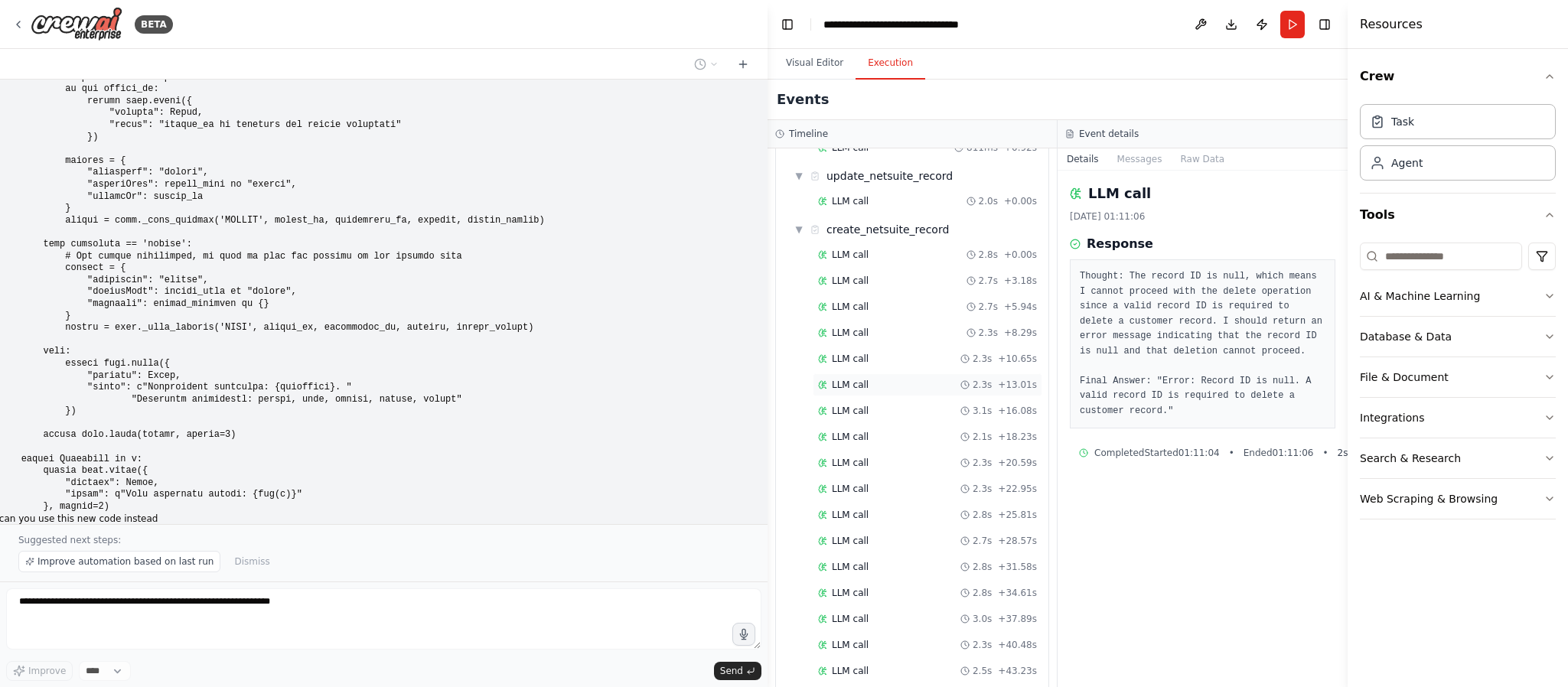
scroll to position [535, 0]
click at [879, 372] on div "LLM call 2.3s + 10.65s" at bounding box center [927, 361] width 230 height 23
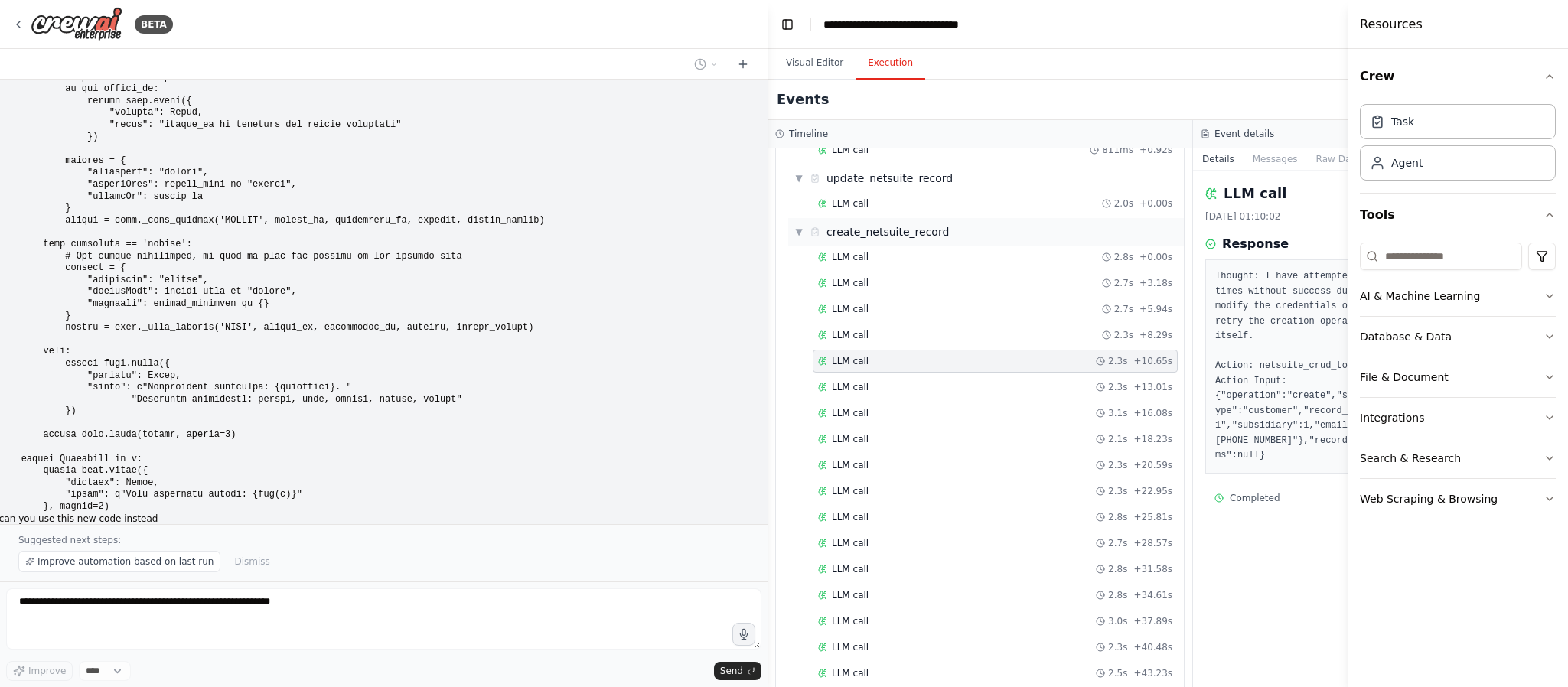
click at [880, 245] on div "▼ create_netsuite_record" at bounding box center [986, 231] width 396 height 28
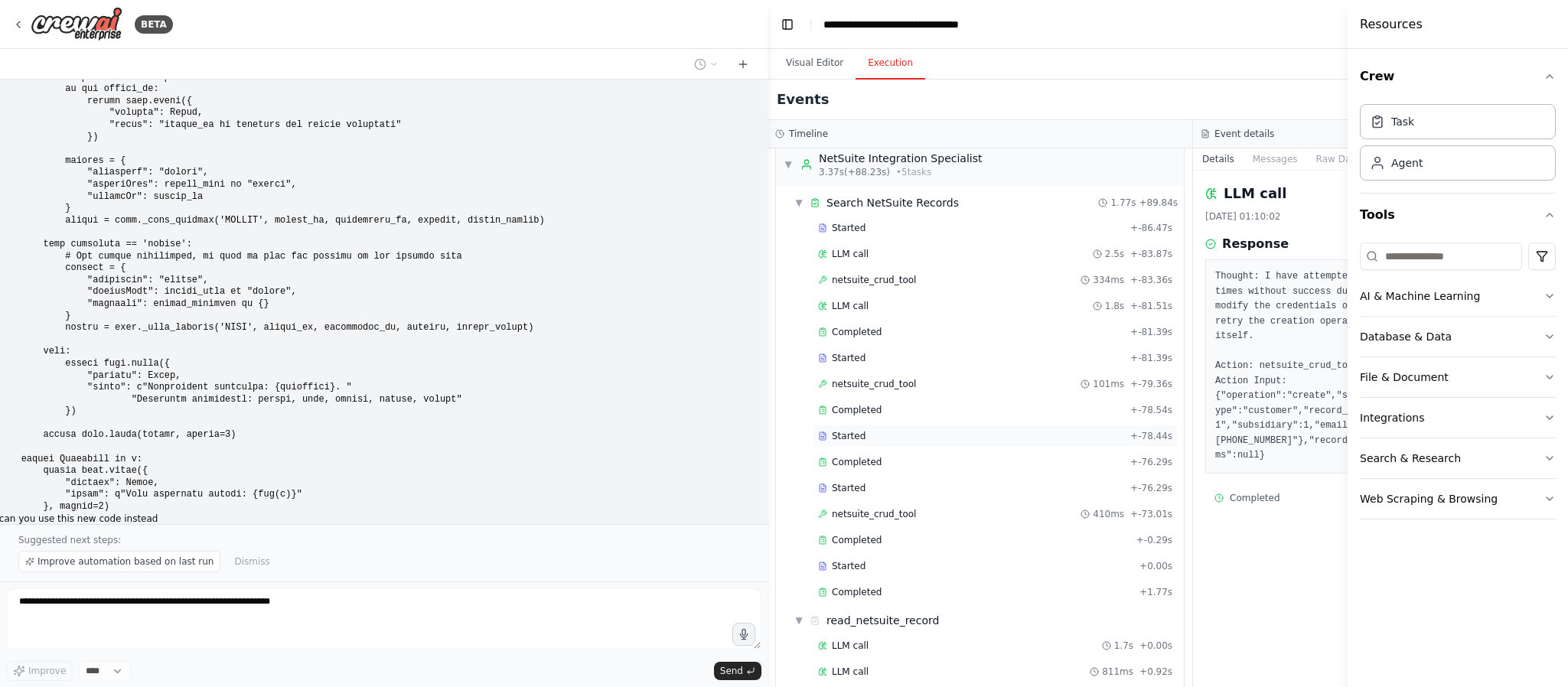
scroll to position [0, 0]
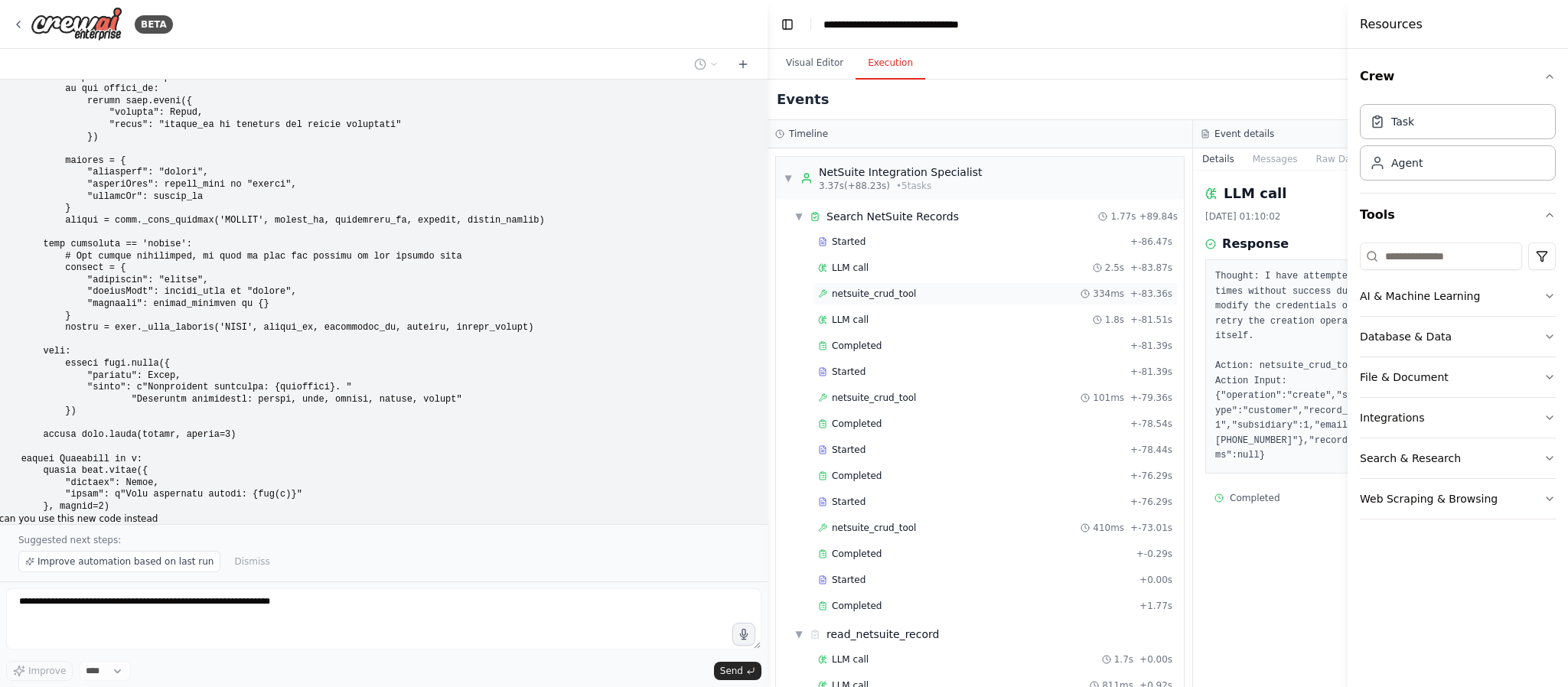
click at [881, 297] on span "netsuite_crud_tool" at bounding box center [874, 293] width 84 height 12
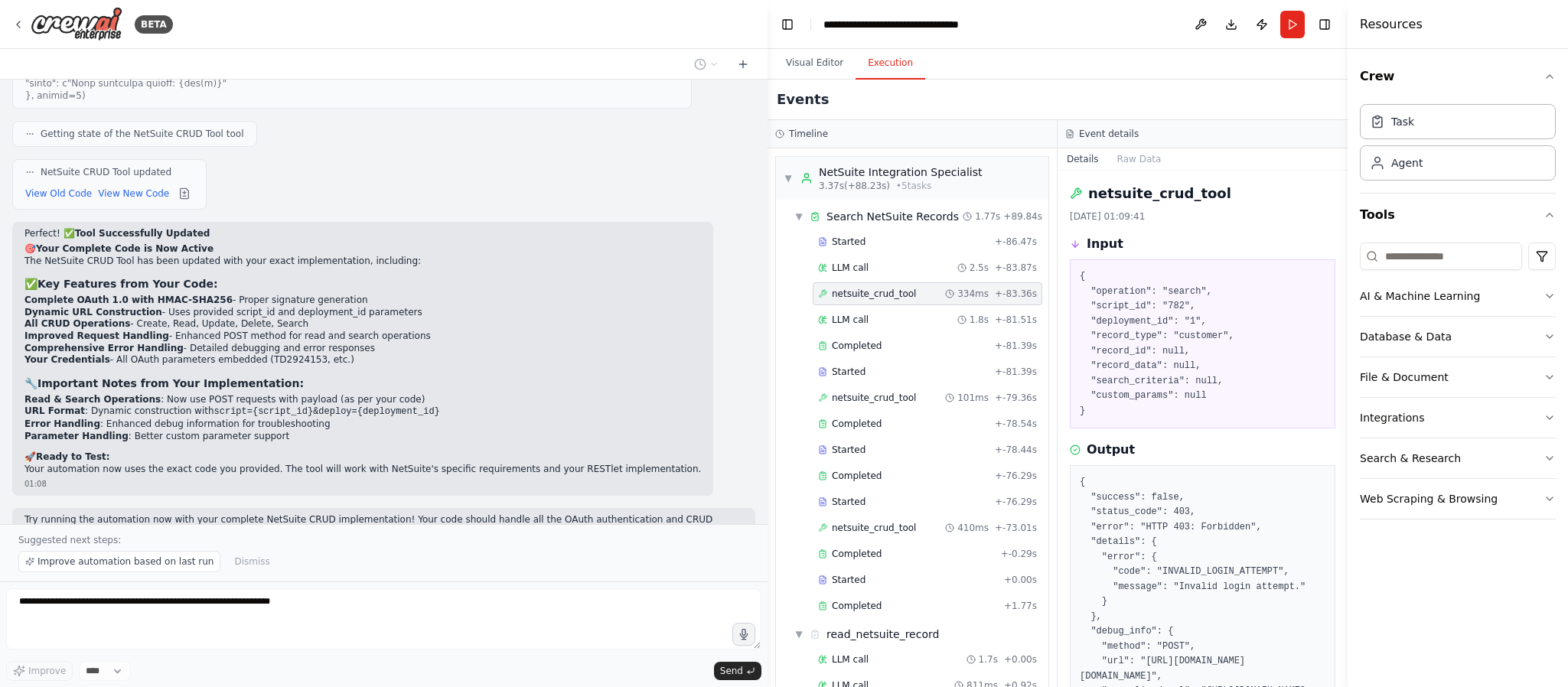
scroll to position [18674, 0]
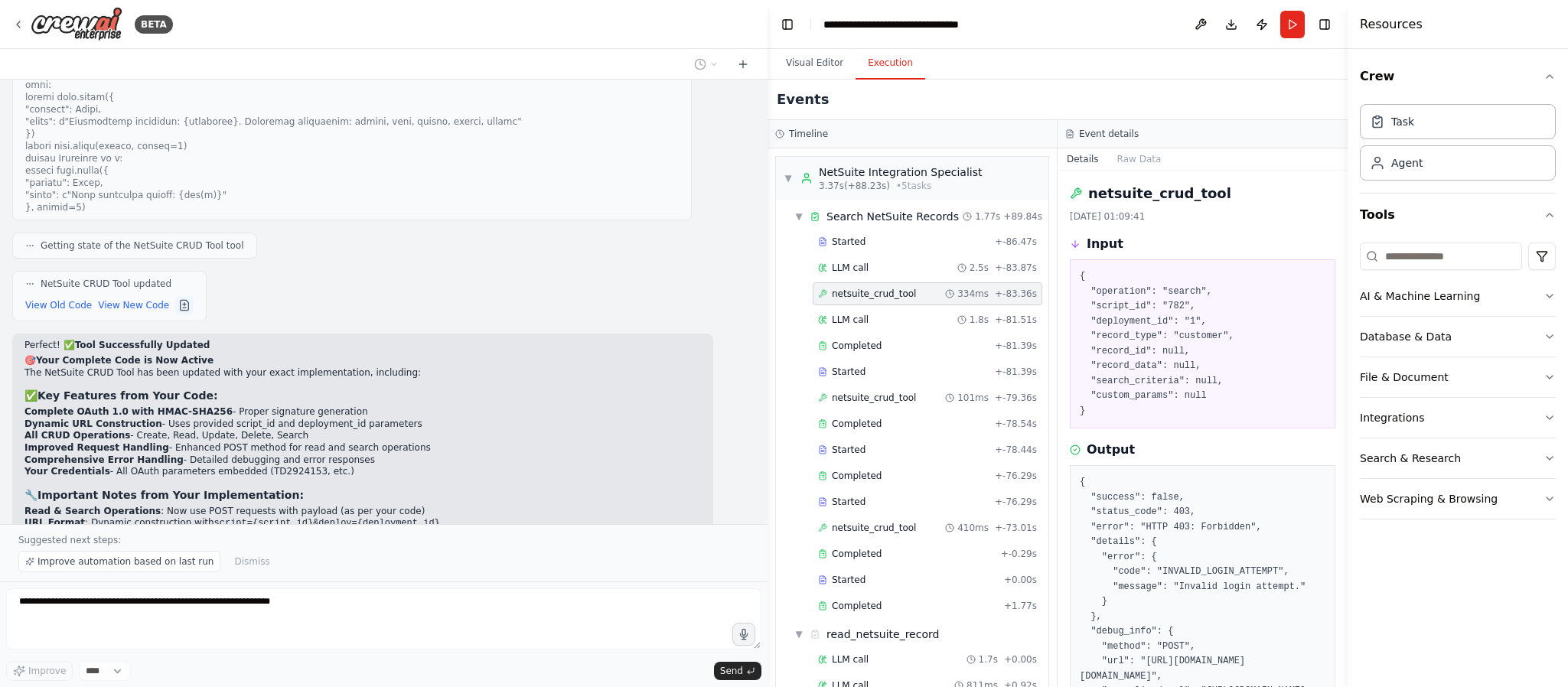
click at [176, 303] on button at bounding box center [184, 305] width 18 height 18
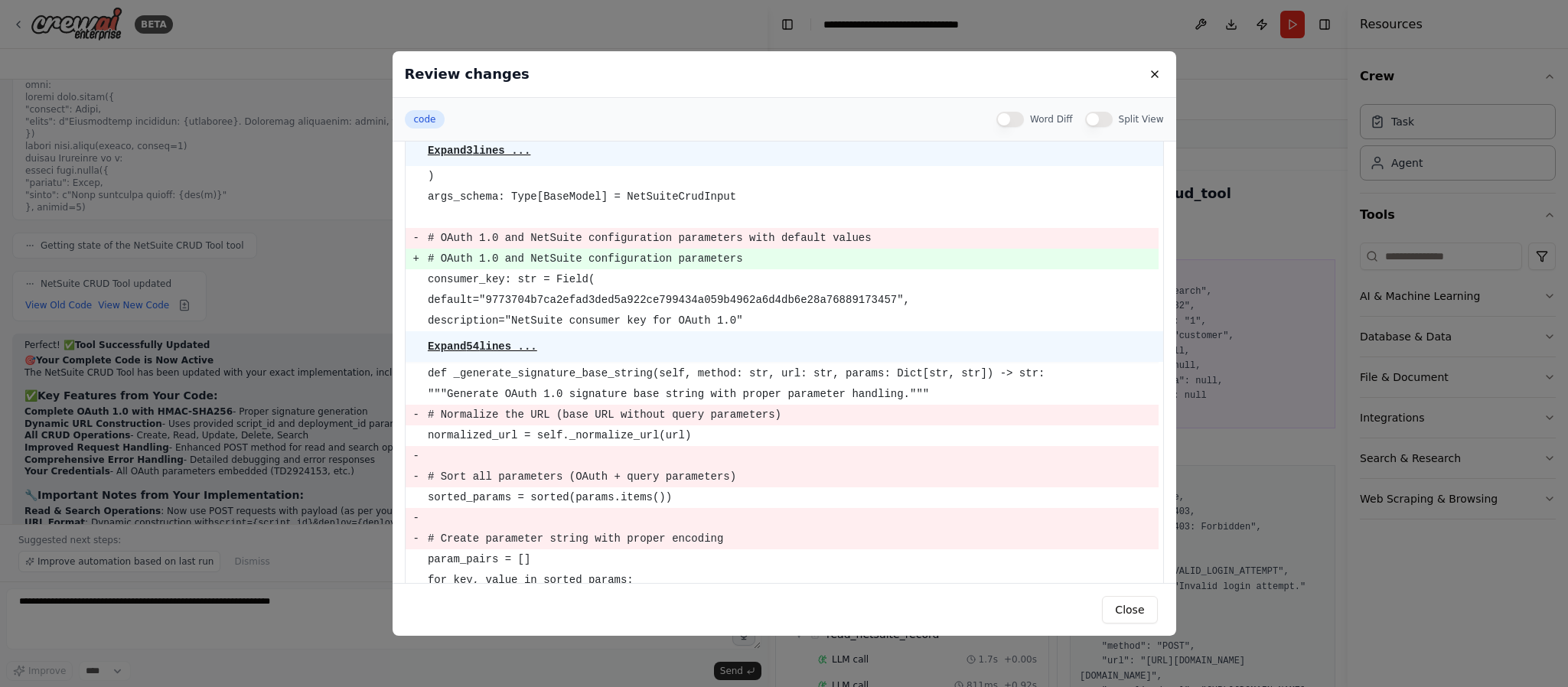
scroll to position [230, 0]
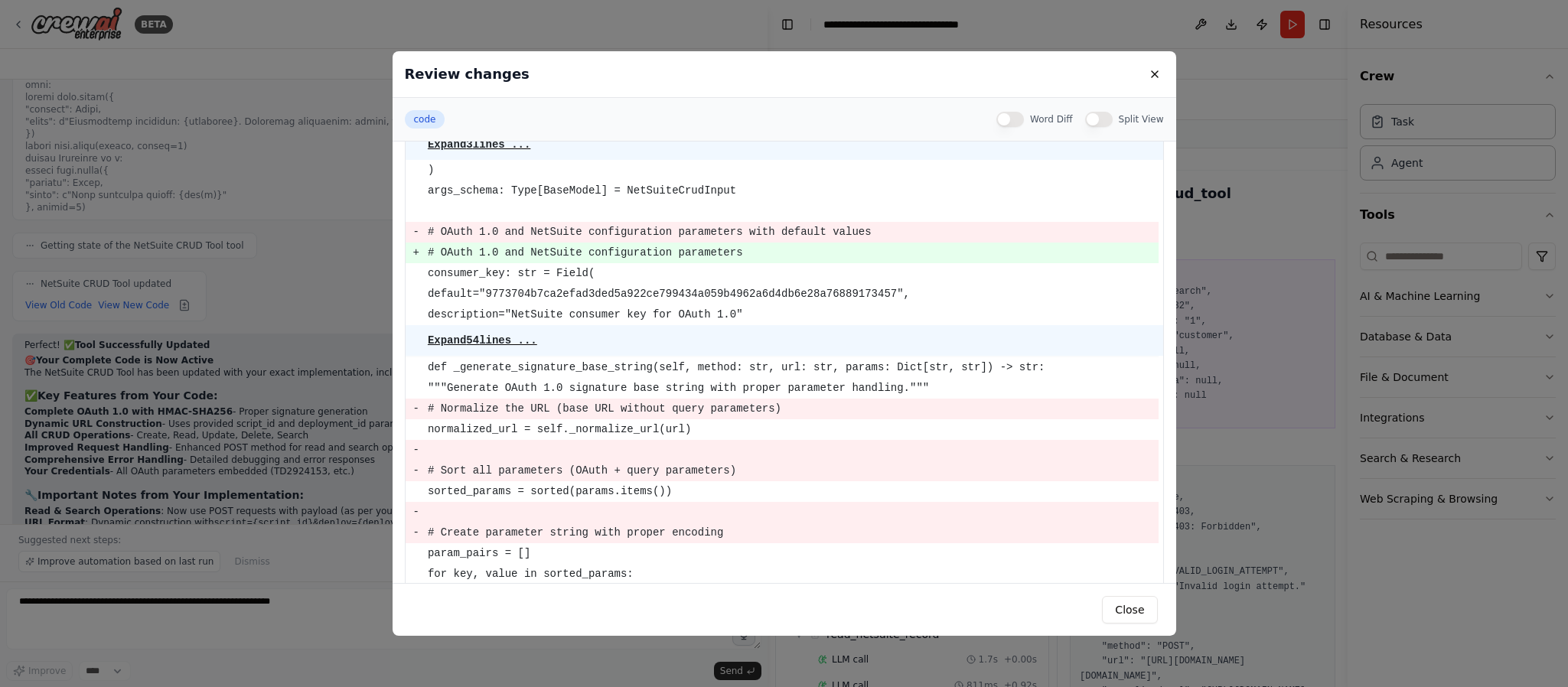
click at [666, 315] on pre "description="NetSuite consumer key for OAuth 1.0"" at bounding box center [792, 315] width 730 height 19
click at [699, 280] on pre "consumer_key: str = Field(" at bounding box center [792, 273] width 730 height 19
click at [1020, 120] on button "Word Diff" at bounding box center [1010, 119] width 28 height 15
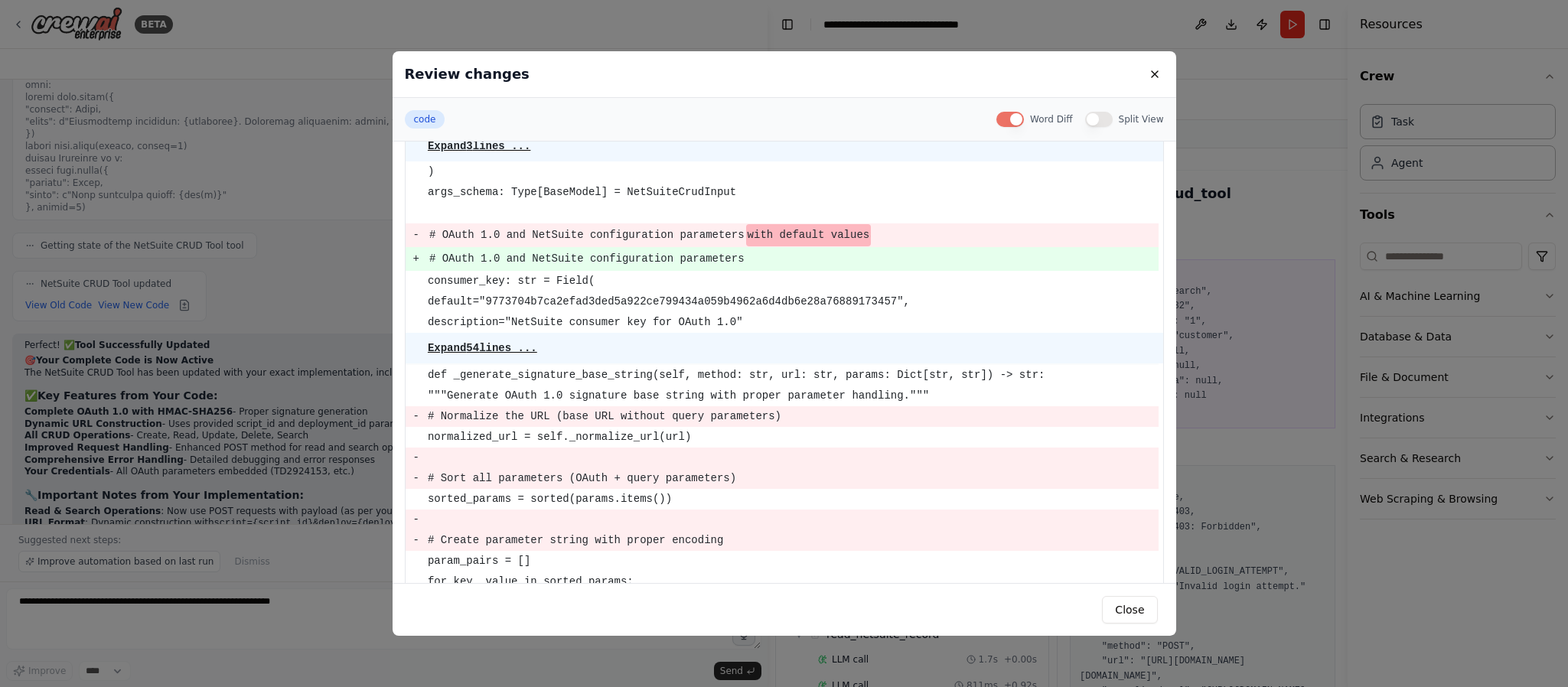
click at [1020, 122] on button "Word Diff" at bounding box center [1010, 119] width 28 height 15
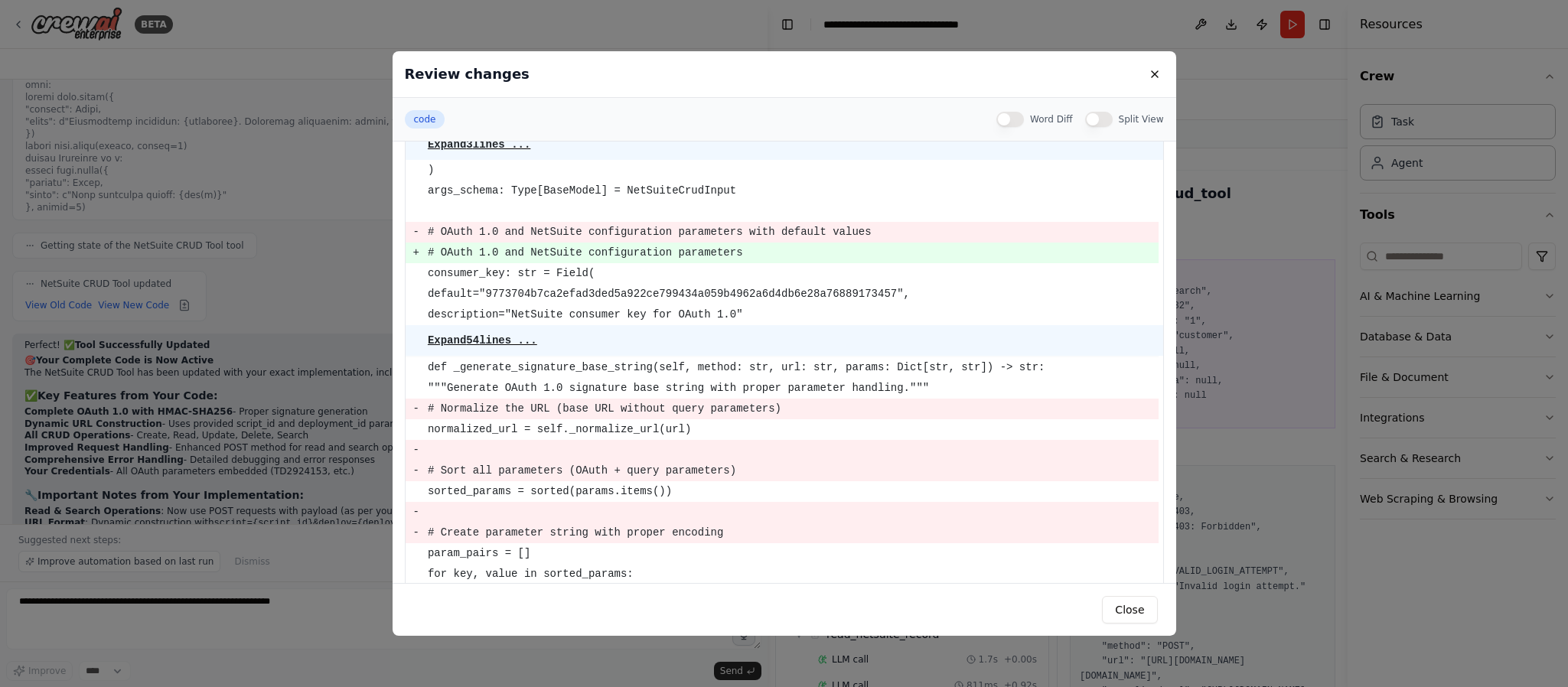
scroll to position [28177, 0]
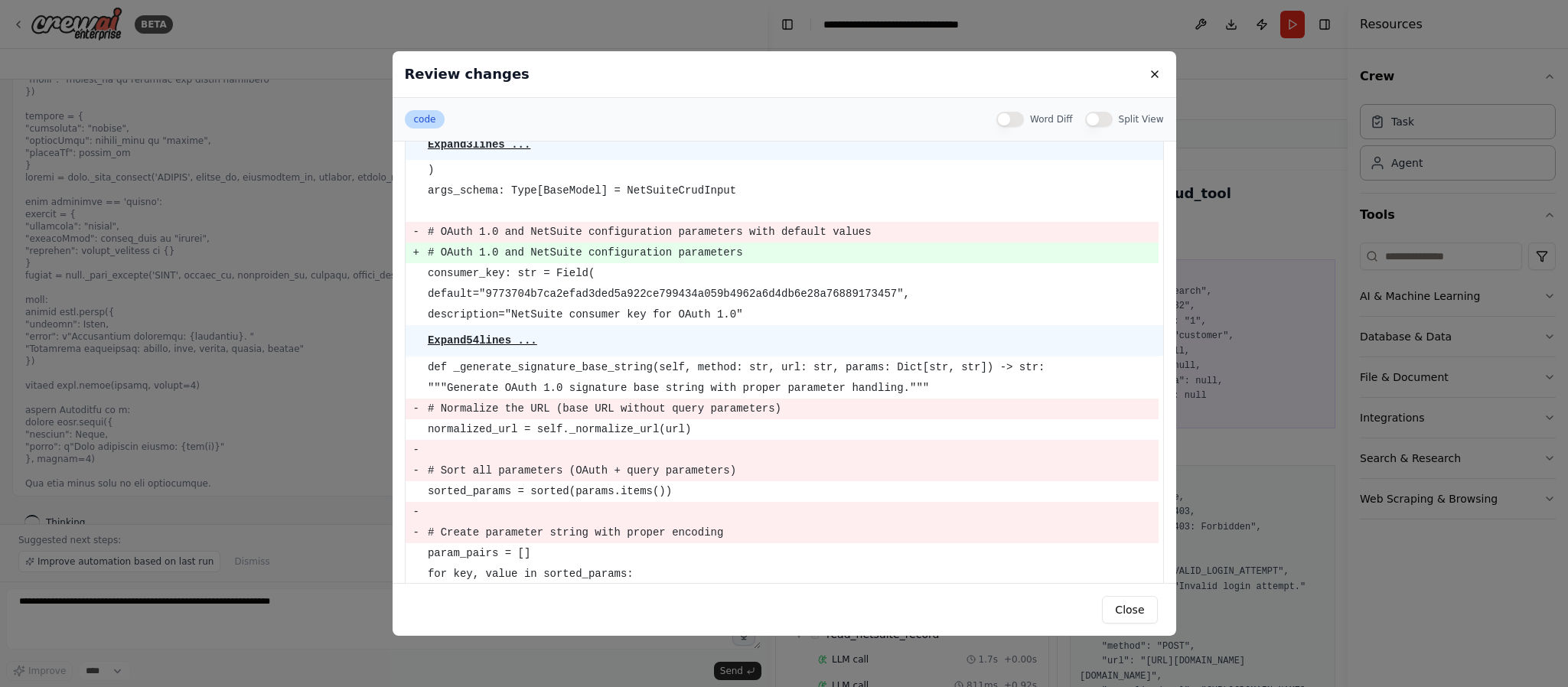
click at [427, 120] on button "code" at bounding box center [424, 119] width 41 height 18
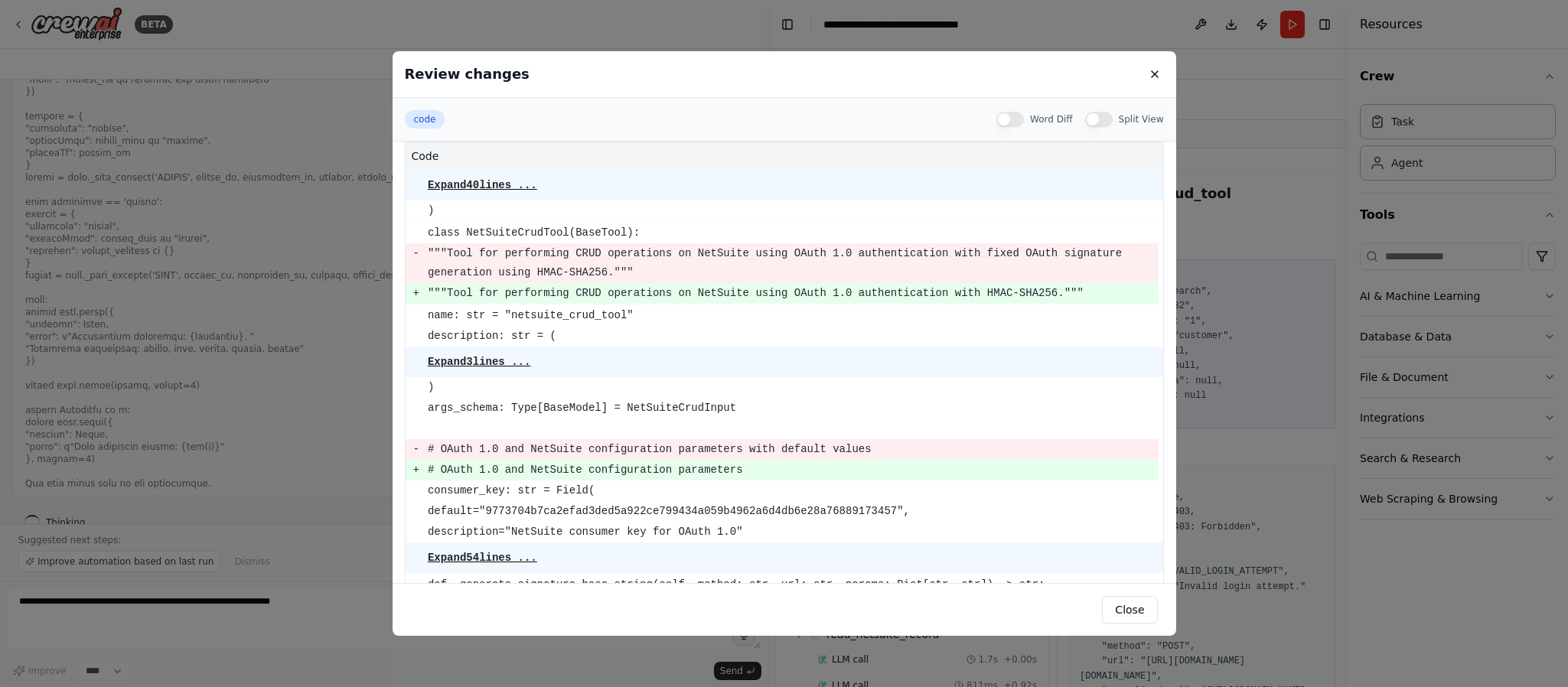
click at [458, 182] on pre "Expand 40 lines ..." at bounding box center [482, 184] width 110 height 12
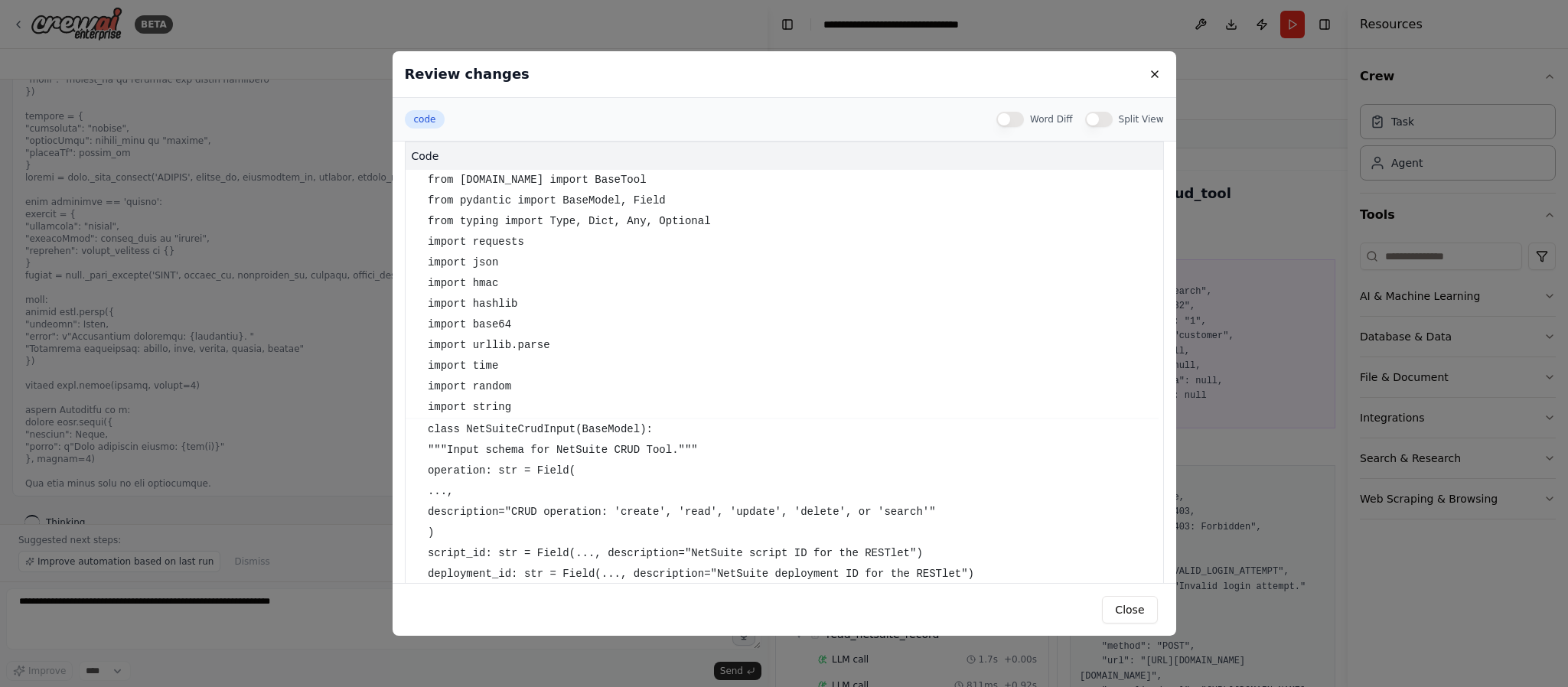
click at [453, 188] on pre "from crewai.tools import BaseTool" at bounding box center [792, 180] width 730 height 19
click at [445, 188] on pre "from crewai.tools import BaseTool" at bounding box center [792, 180] width 730 height 19
click at [584, 239] on pre "import requests" at bounding box center [792, 242] width 730 height 19
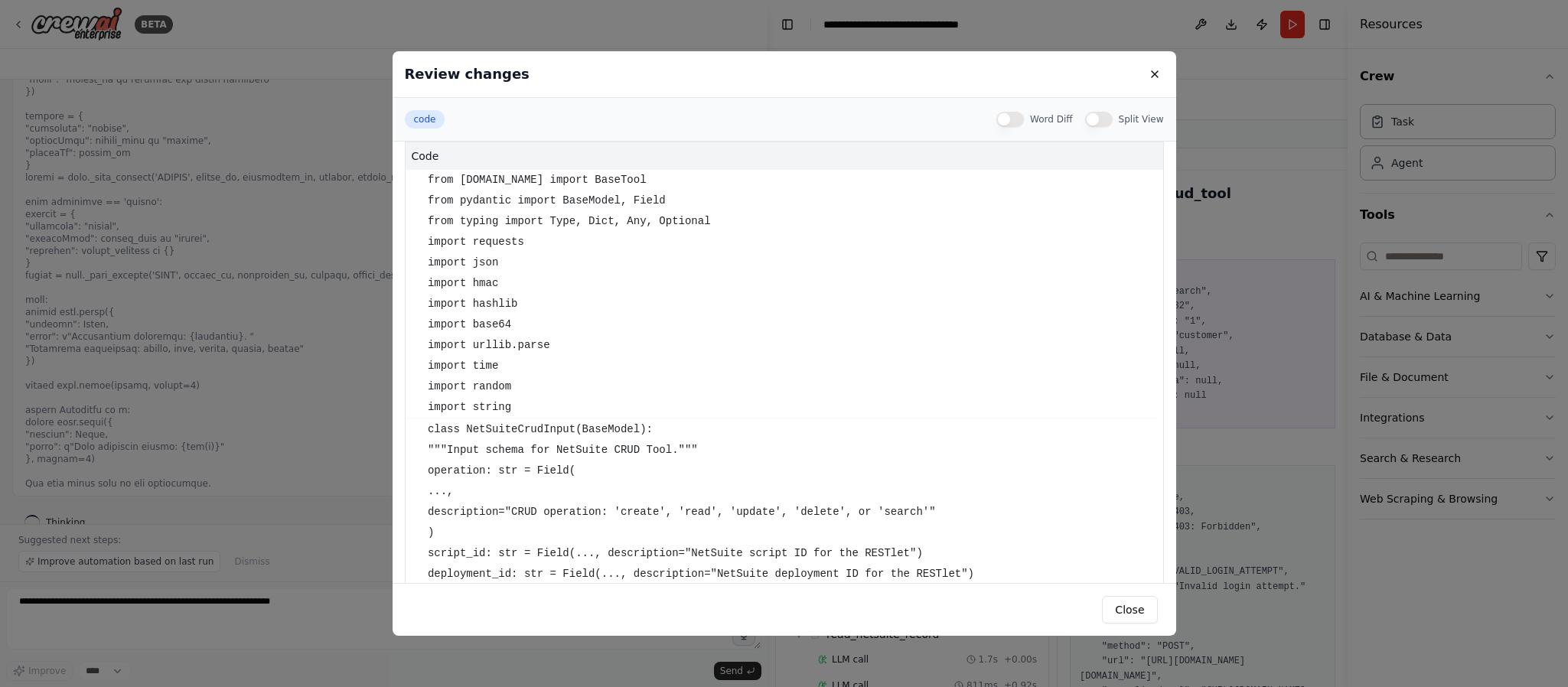
click at [584, 239] on pre "import requests" at bounding box center [792, 242] width 730 height 19
click at [497, 226] on pre "from typing import Type, Dict, Any, Optional" at bounding box center [792, 222] width 730 height 19
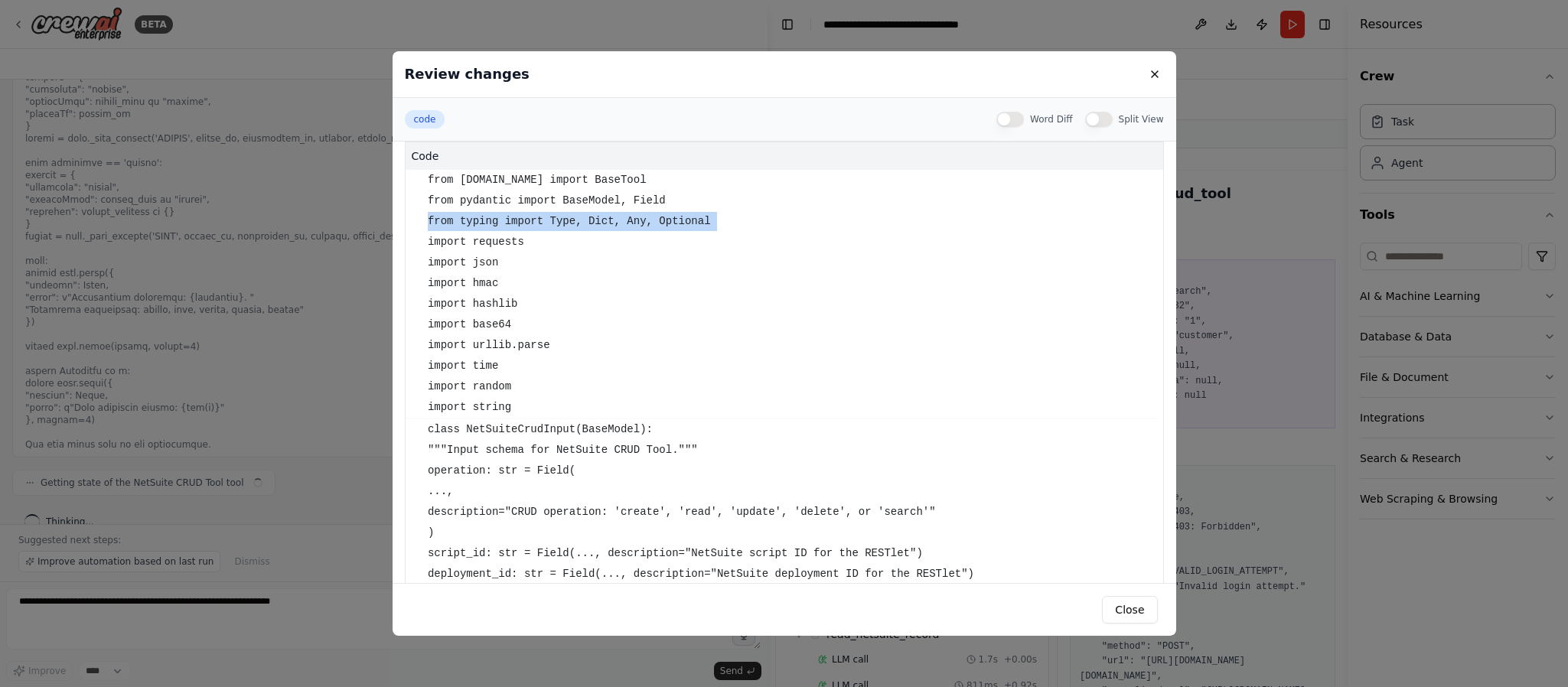
click at [497, 226] on pre "from typing import Type, Dict, Any, Optional" at bounding box center [792, 222] width 730 height 19
click at [620, 289] on pre "import hmac" at bounding box center [792, 284] width 730 height 19
click at [1098, 120] on button "Split View" at bounding box center [1098, 119] width 28 height 15
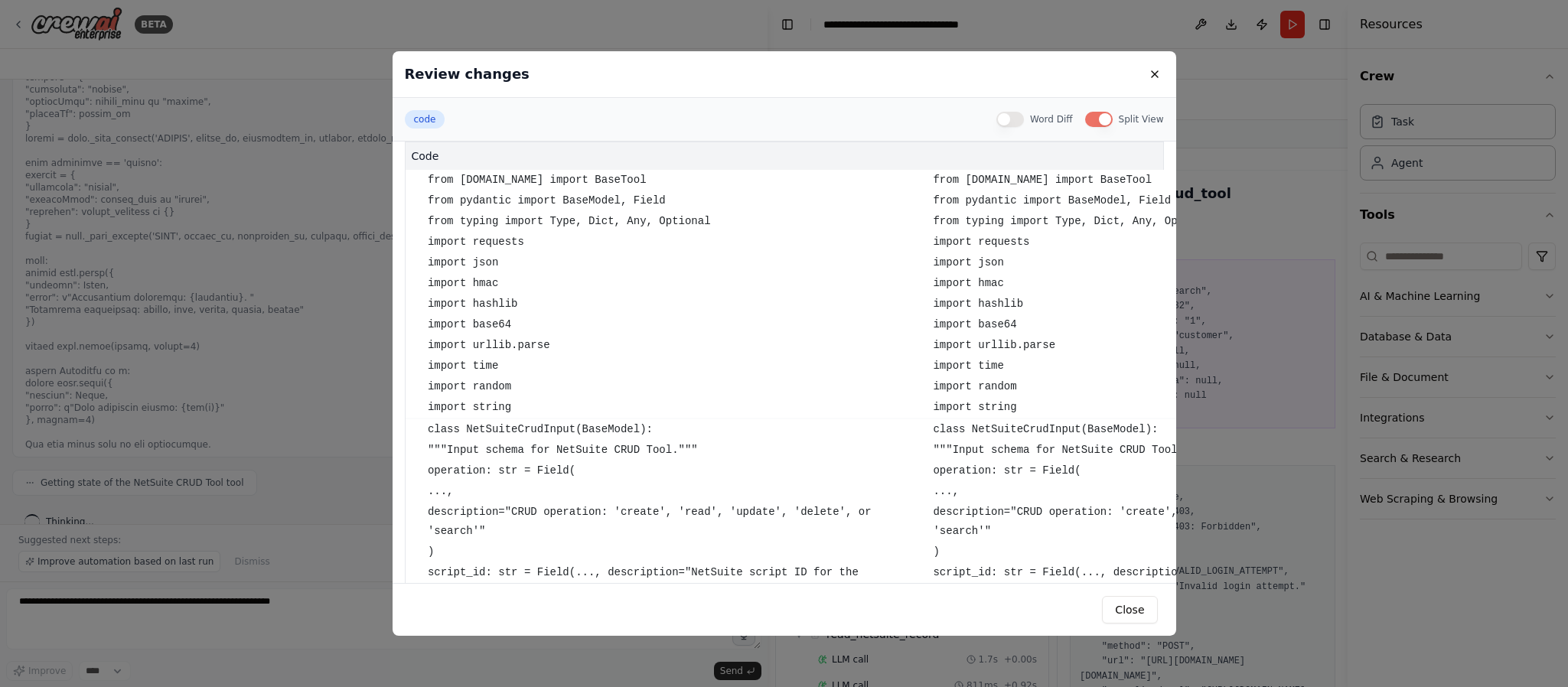
click at [1103, 115] on button "Split View" at bounding box center [1098, 119] width 28 height 15
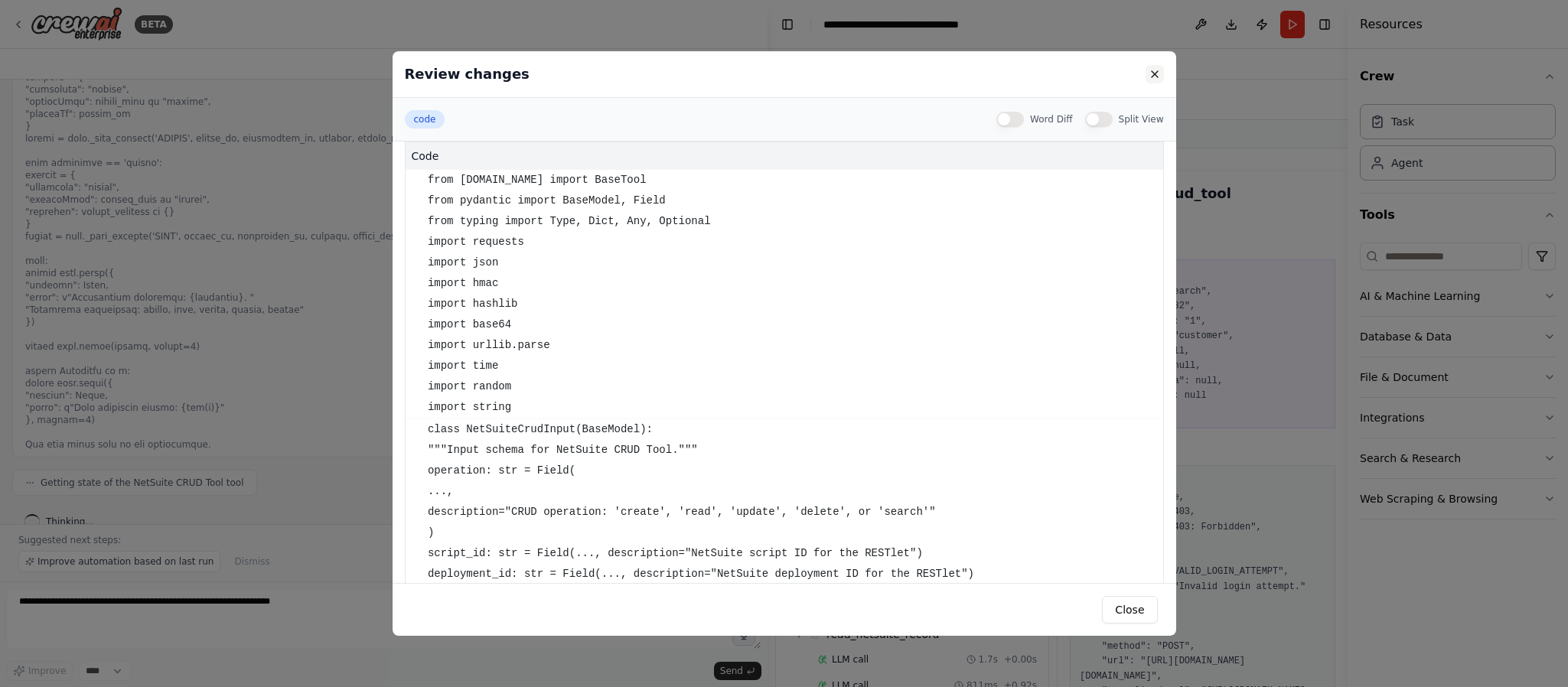
click at [1153, 74] on button at bounding box center [1154, 74] width 18 height 18
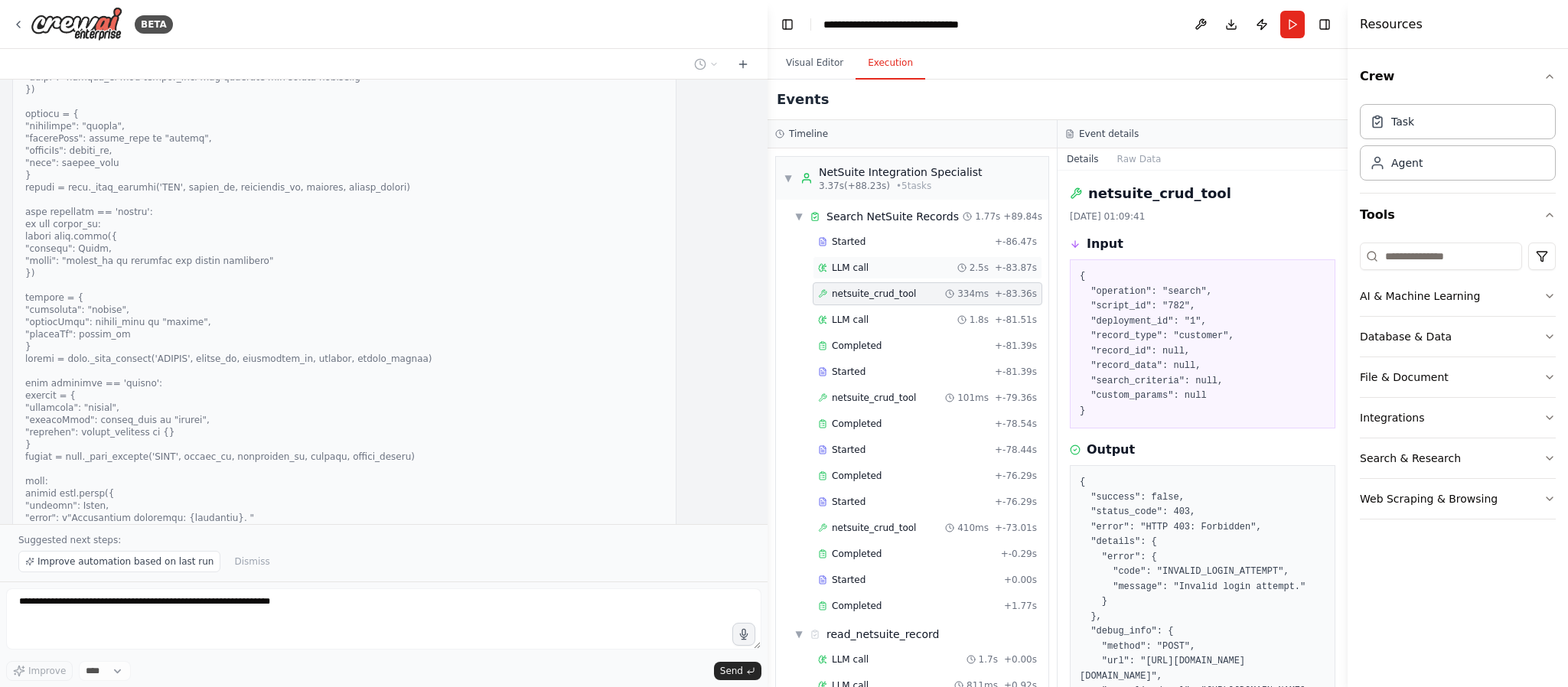
scroll to position [27987, 0]
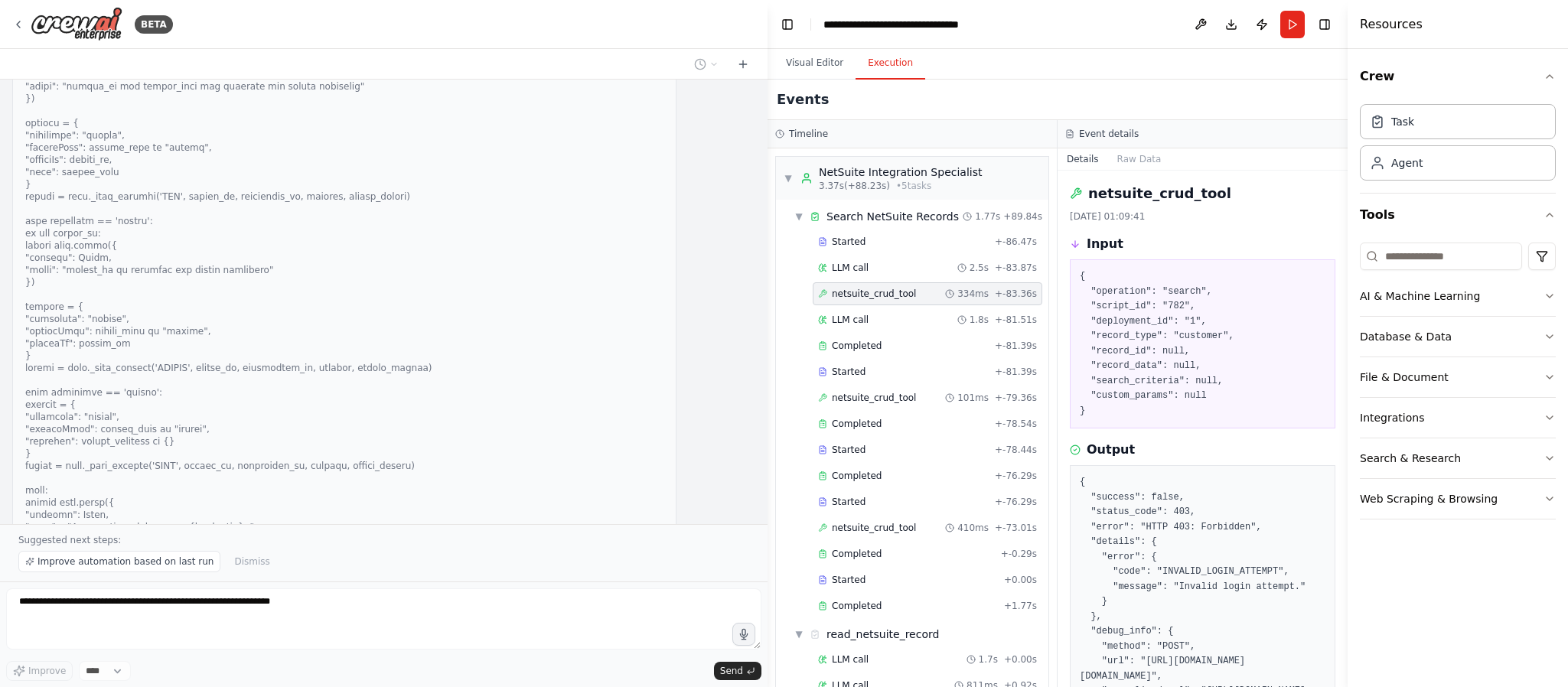
click at [820, 132] on h3 "Timeline" at bounding box center [808, 133] width 39 height 12
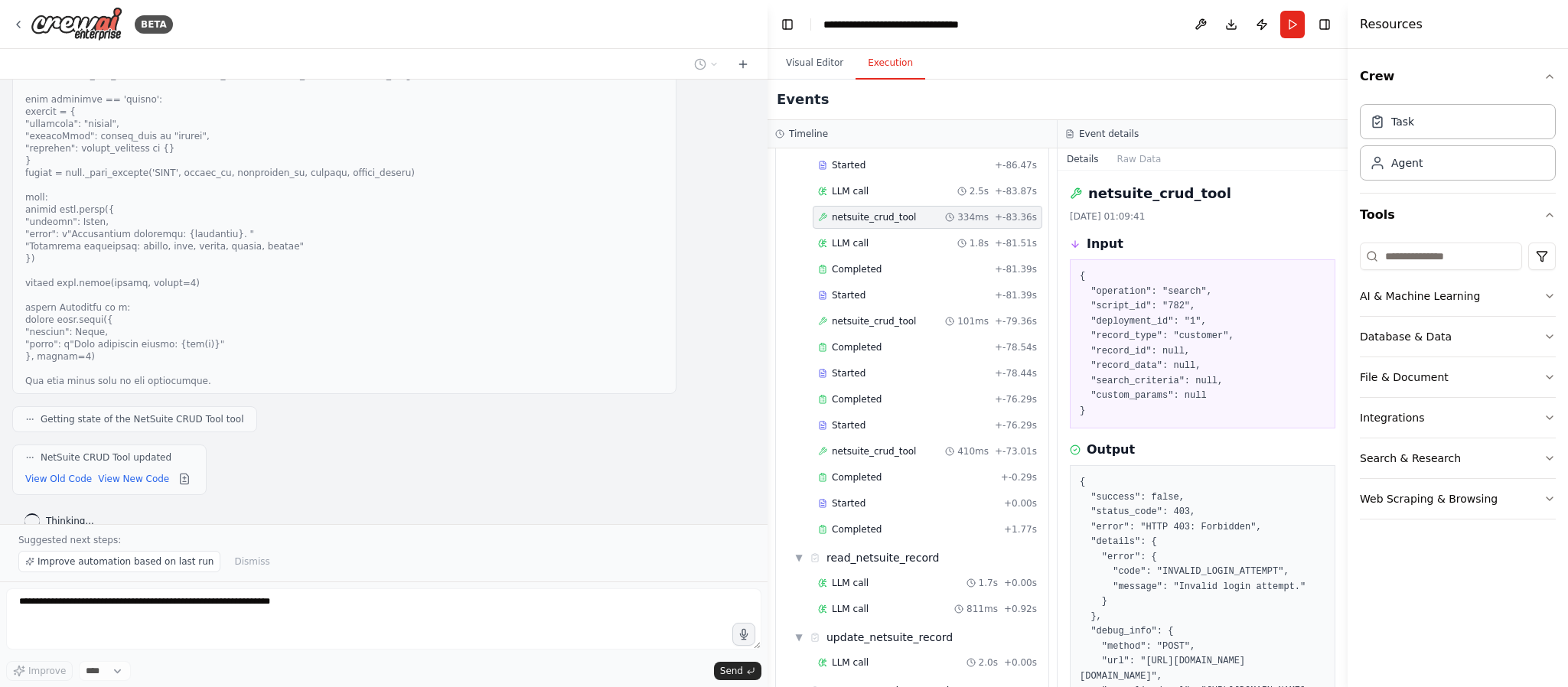
scroll to position [0, 0]
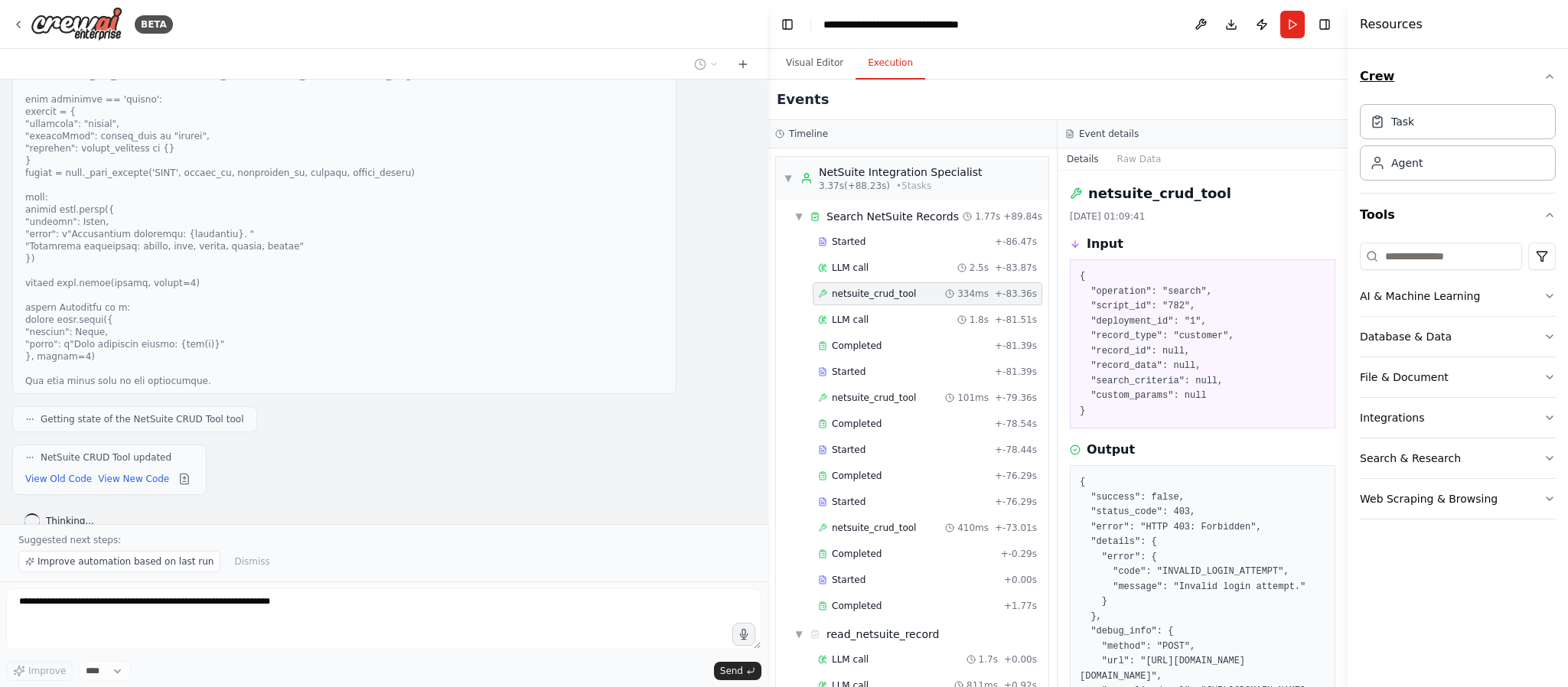
click at [1160, 72] on icon "button" at bounding box center [1549, 76] width 12 height 12
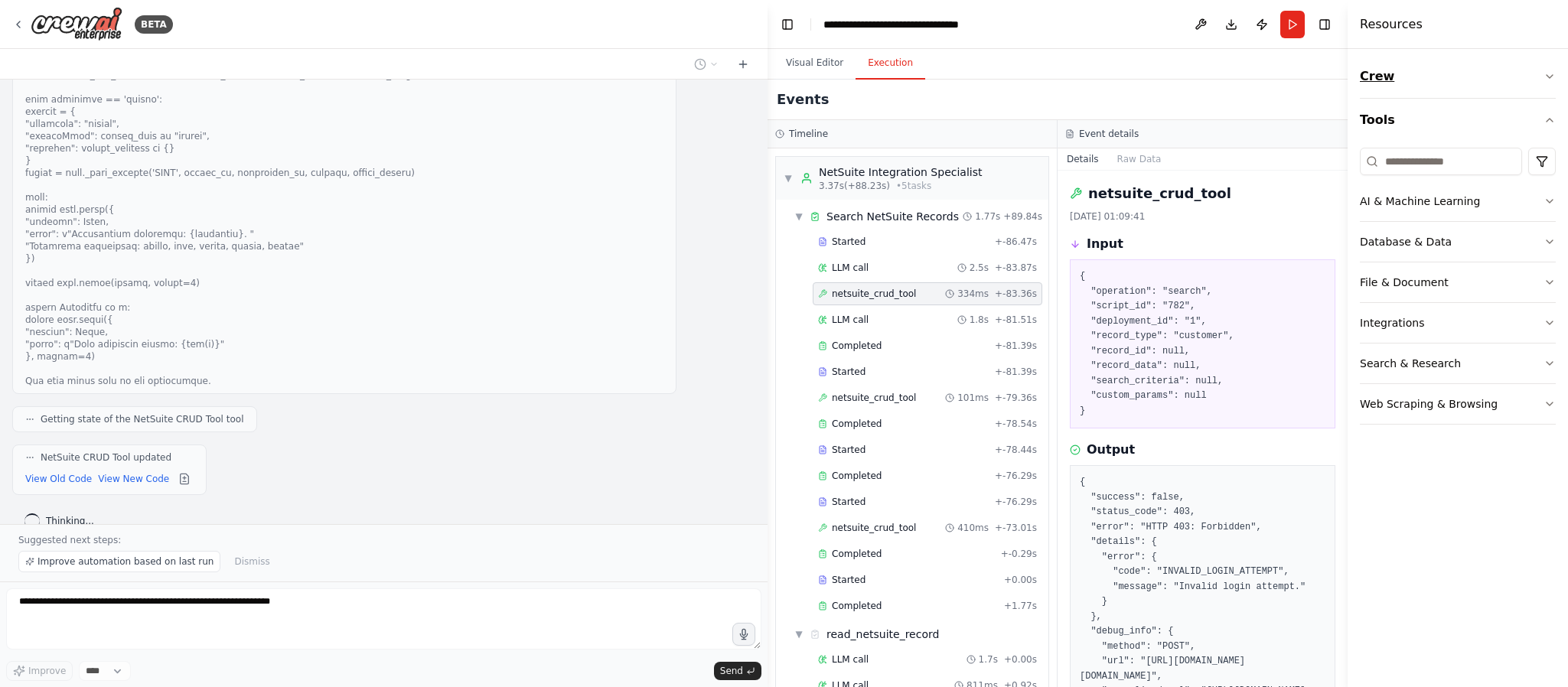
click at [1160, 72] on icon "button" at bounding box center [1549, 76] width 12 height 12
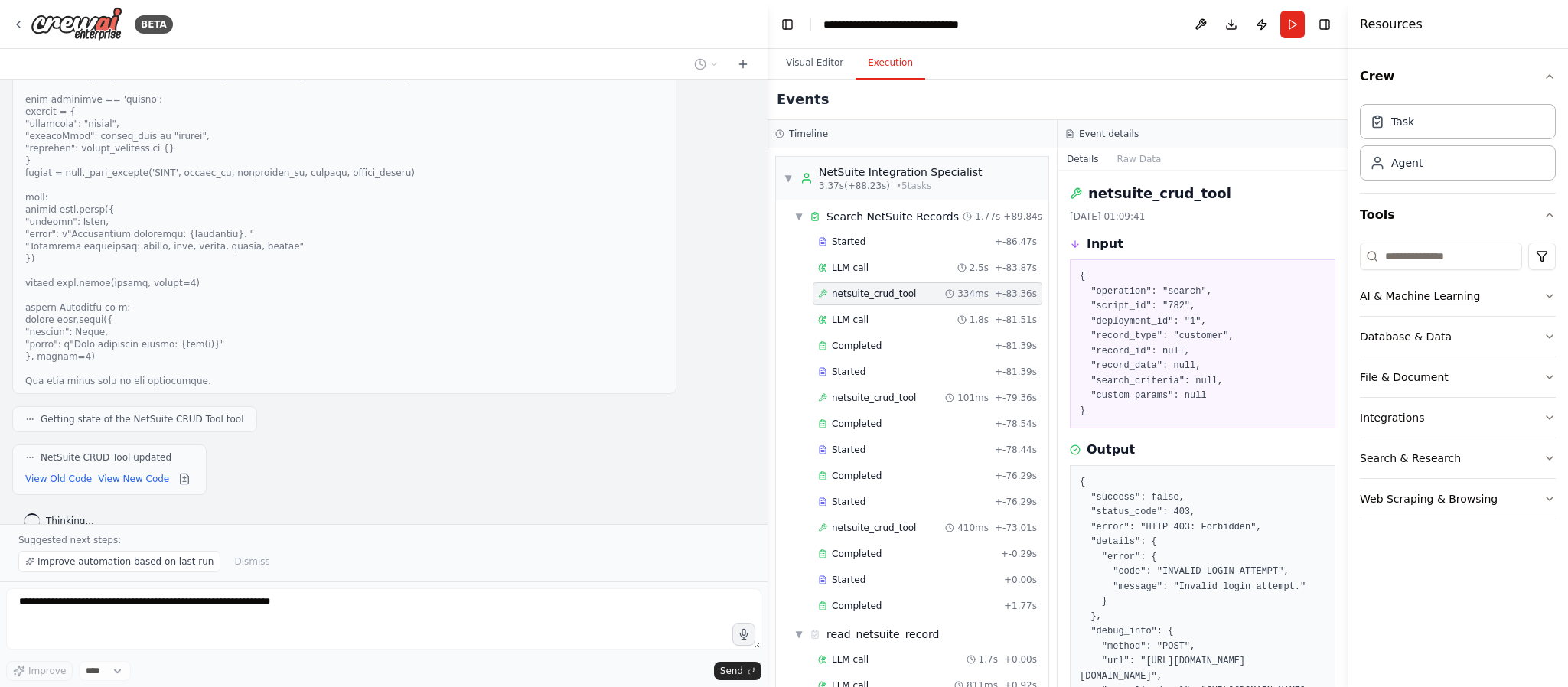
click at [1160, 291] on icon "button" at bounding box center [1549, 295] width 12 height 12
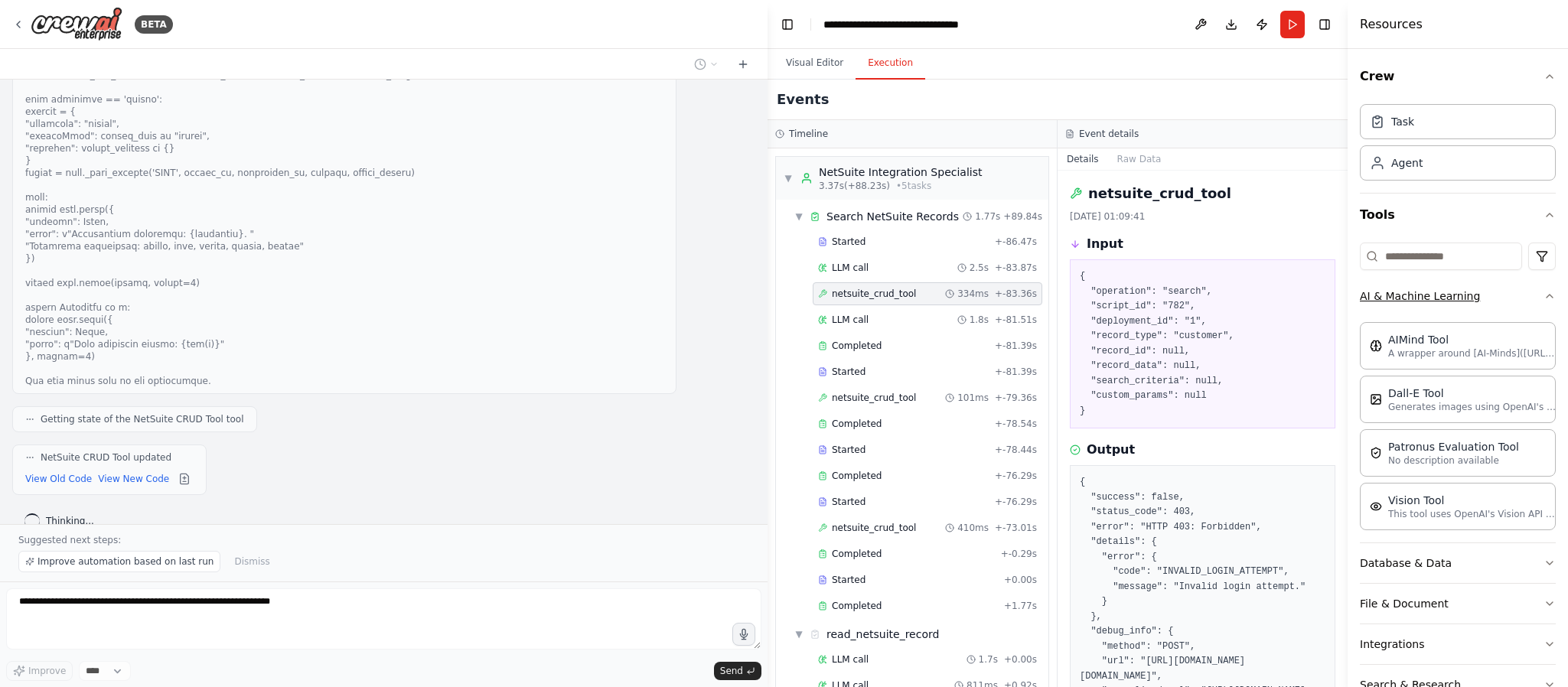
click at [1160, 291] on div "Crew Task Agent Tools AI & Machine Learning AIMind Tool A wrapper around [AI-Mi…" at bounding box center [1458, 368] width 220 height 638
click at [1160, 294] on icon "button" at bounding box center [1549, 295] width 12 height 12
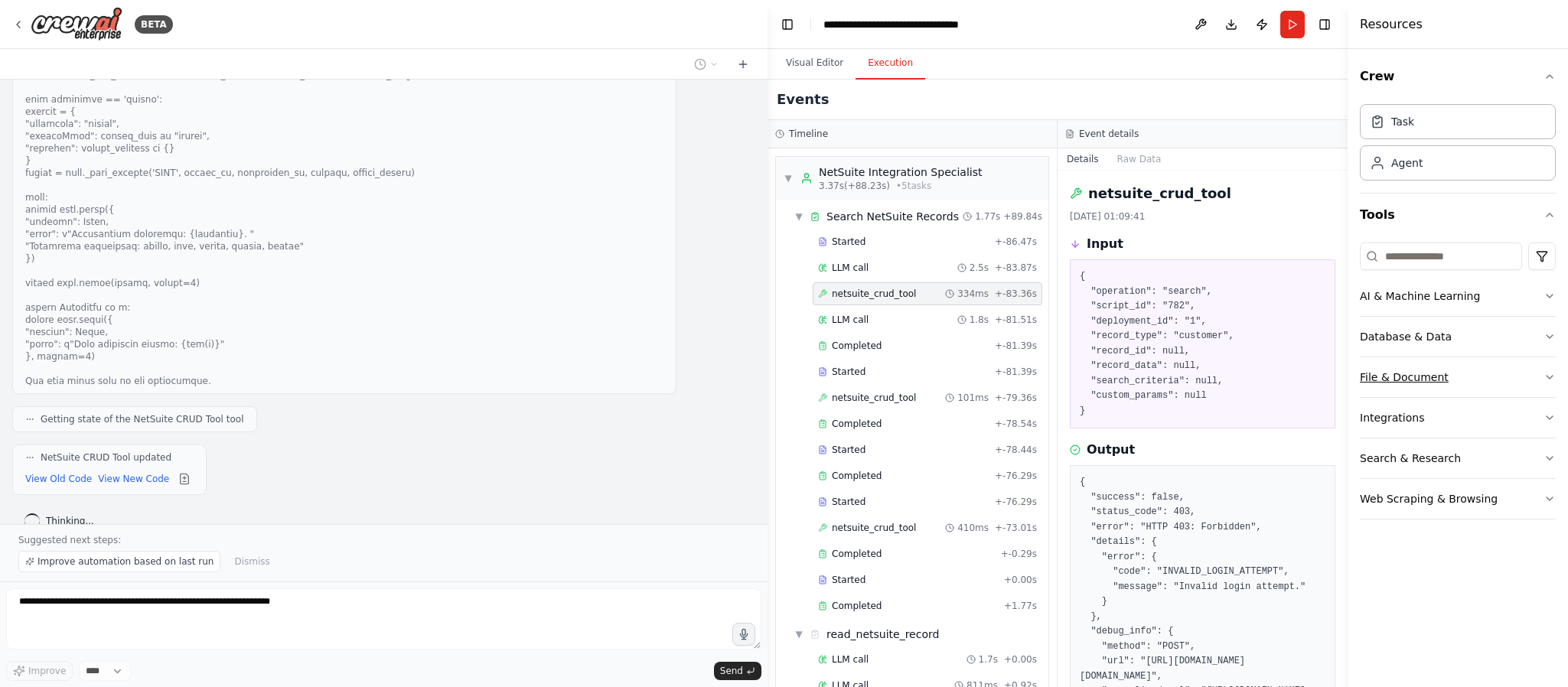
click at [1160, 380] on button "File & Document" at bounding box center [1458, 377] width 196 height 40
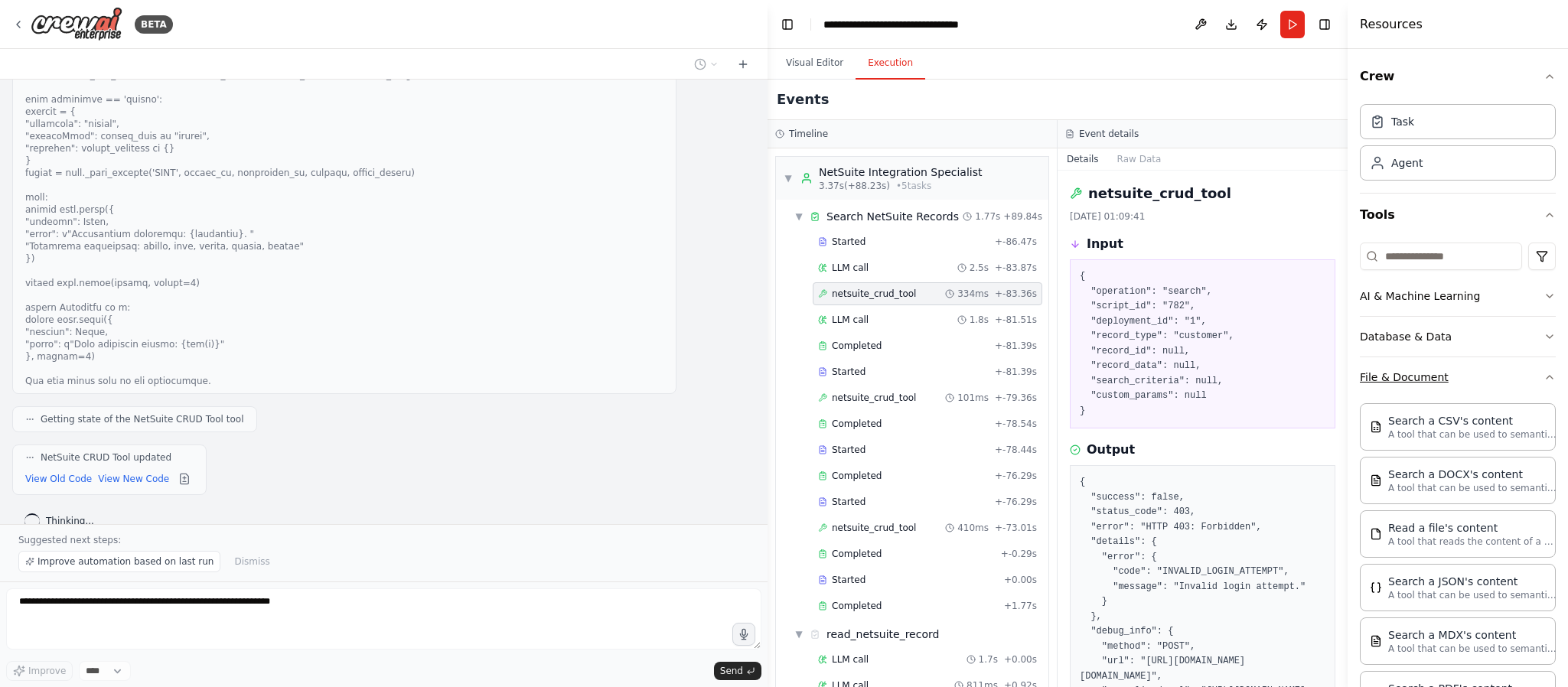
click at [1160, 380] on button "File & Document" at bounding box center [1458, 377] width 196 height 40
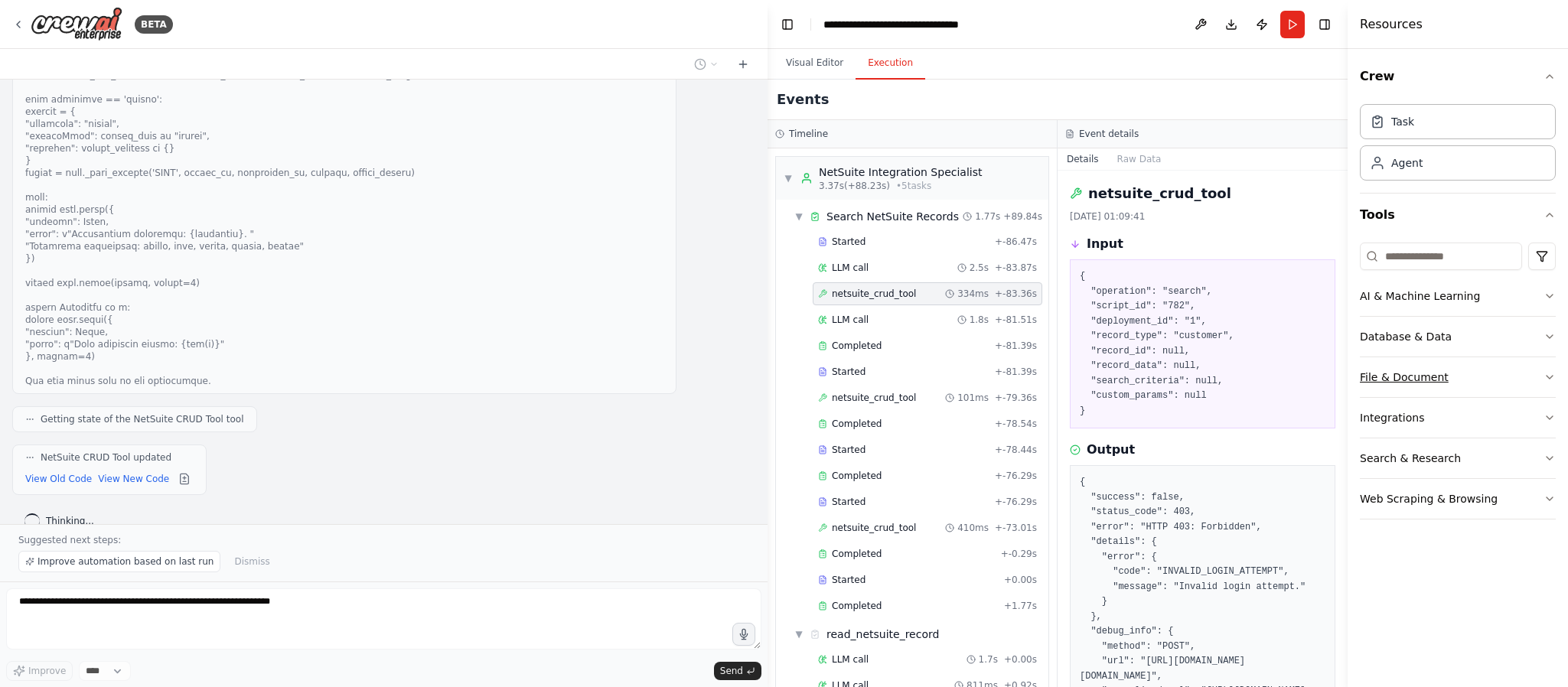
click at [1160, 380] on button "File & Document" at bounding box center [1458, 377] width 196 height 40
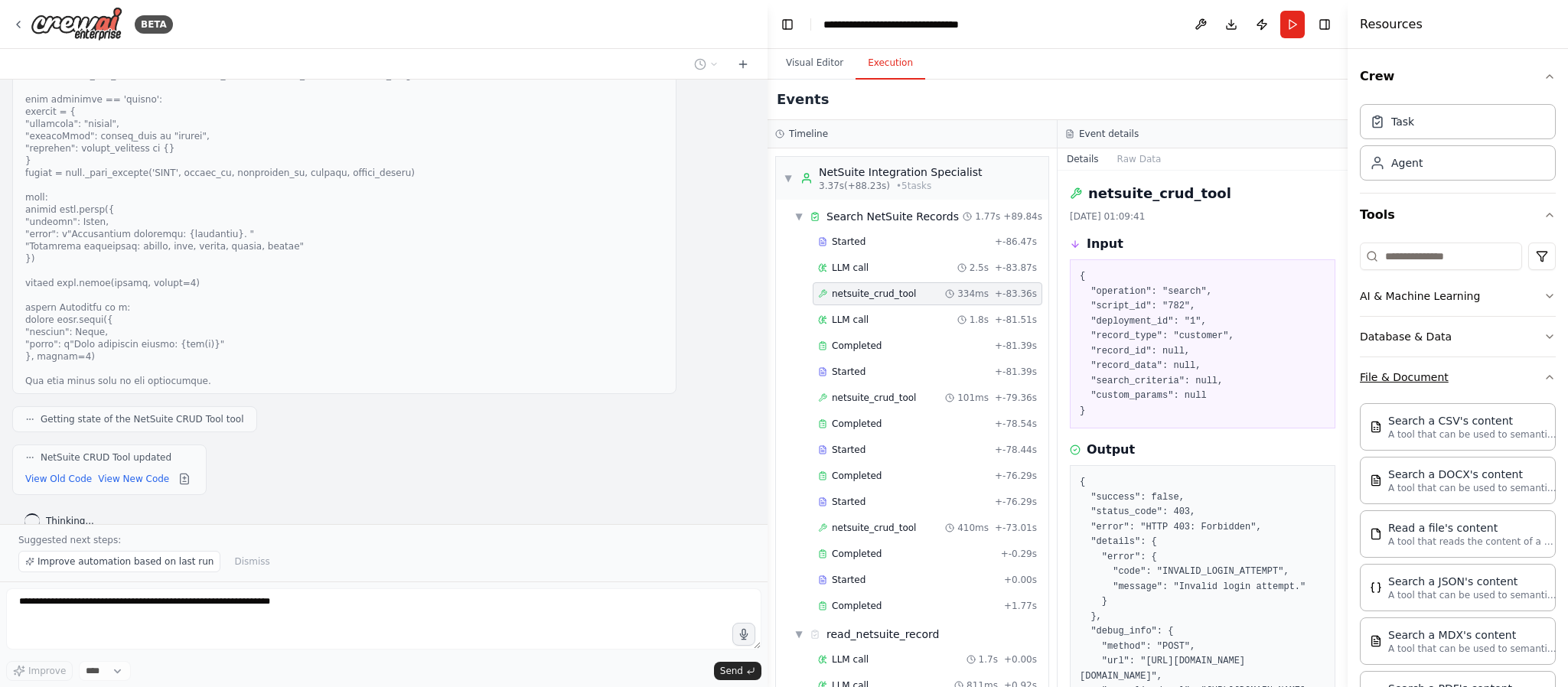
click at [1160, 380] on button "File & Document" at bounding box center [1458, 377] width 196 height 40
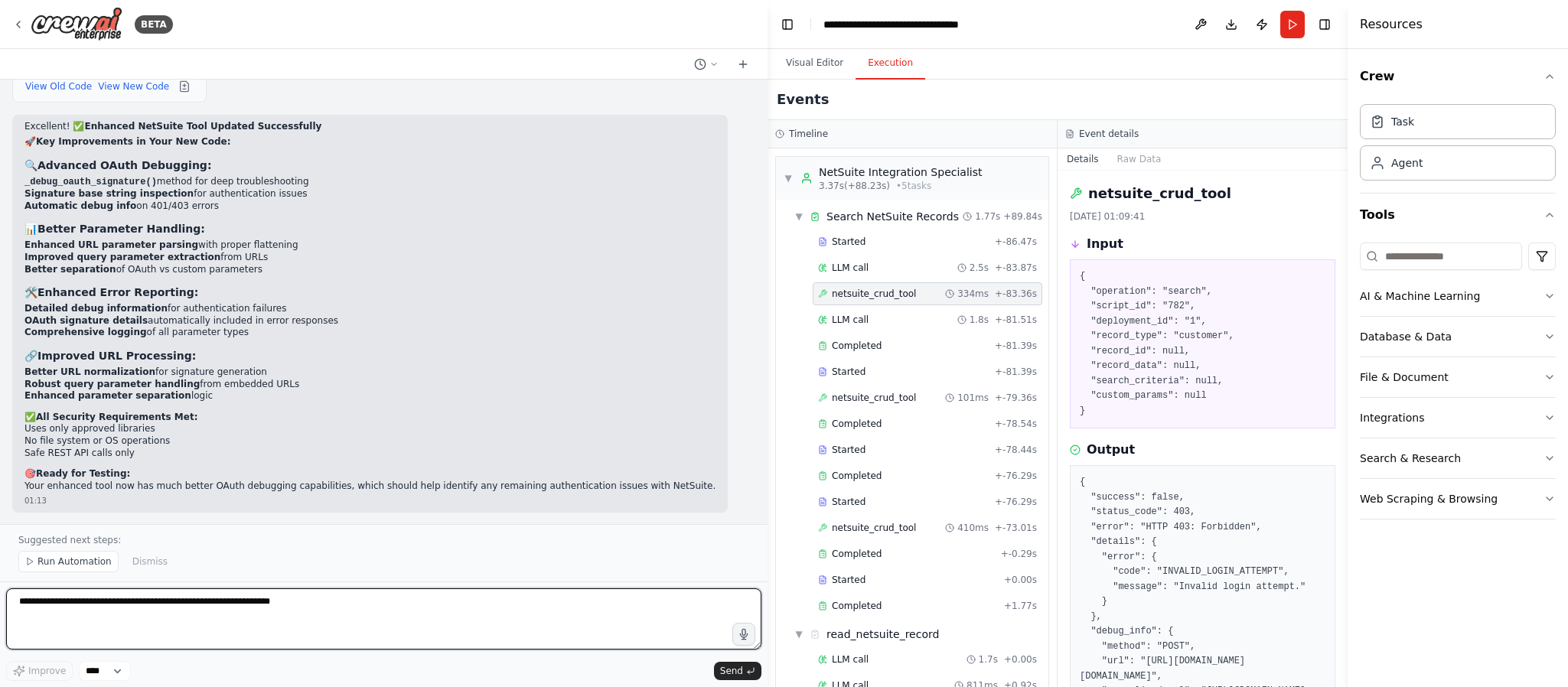
scroll to position [28713, 0]
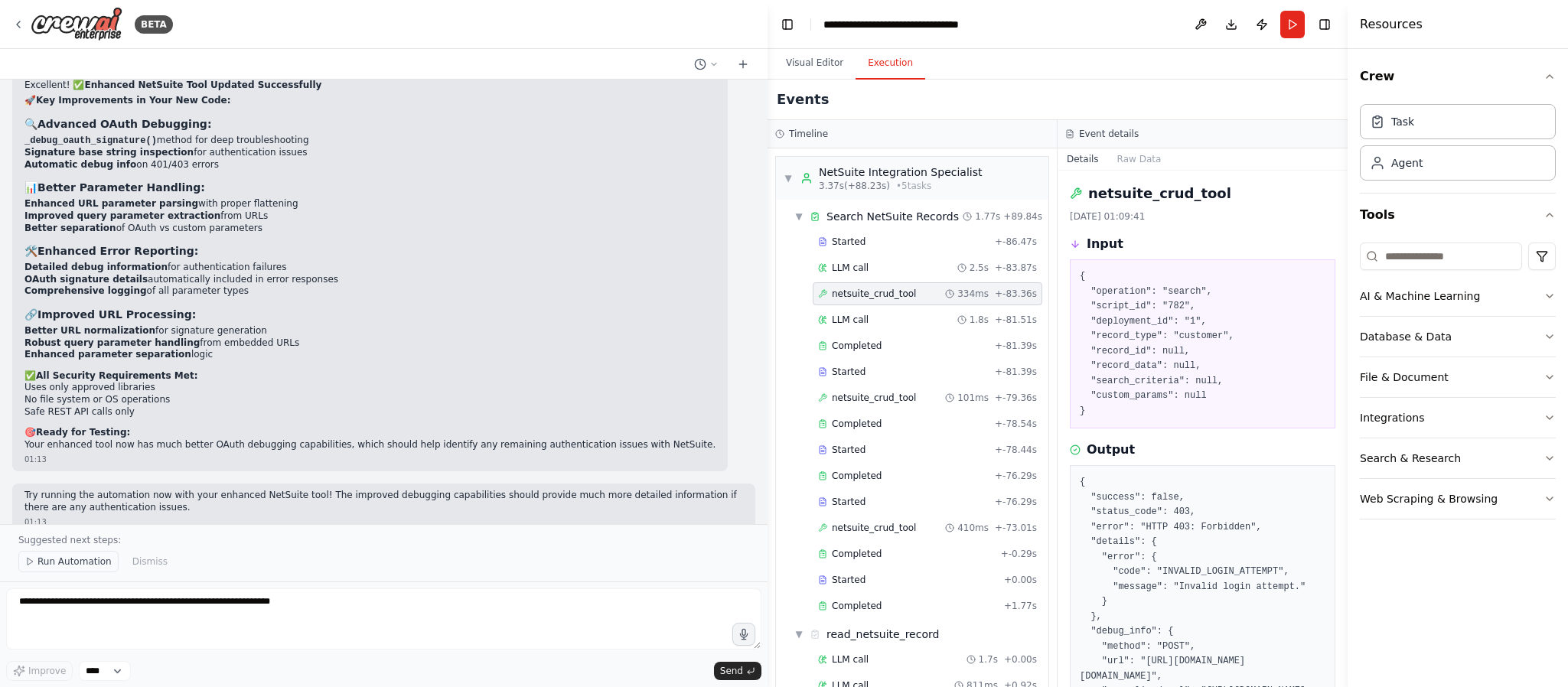
click at [85, 508] on span "Run Automation" at bounding box center [74, 561] width 74 height 12
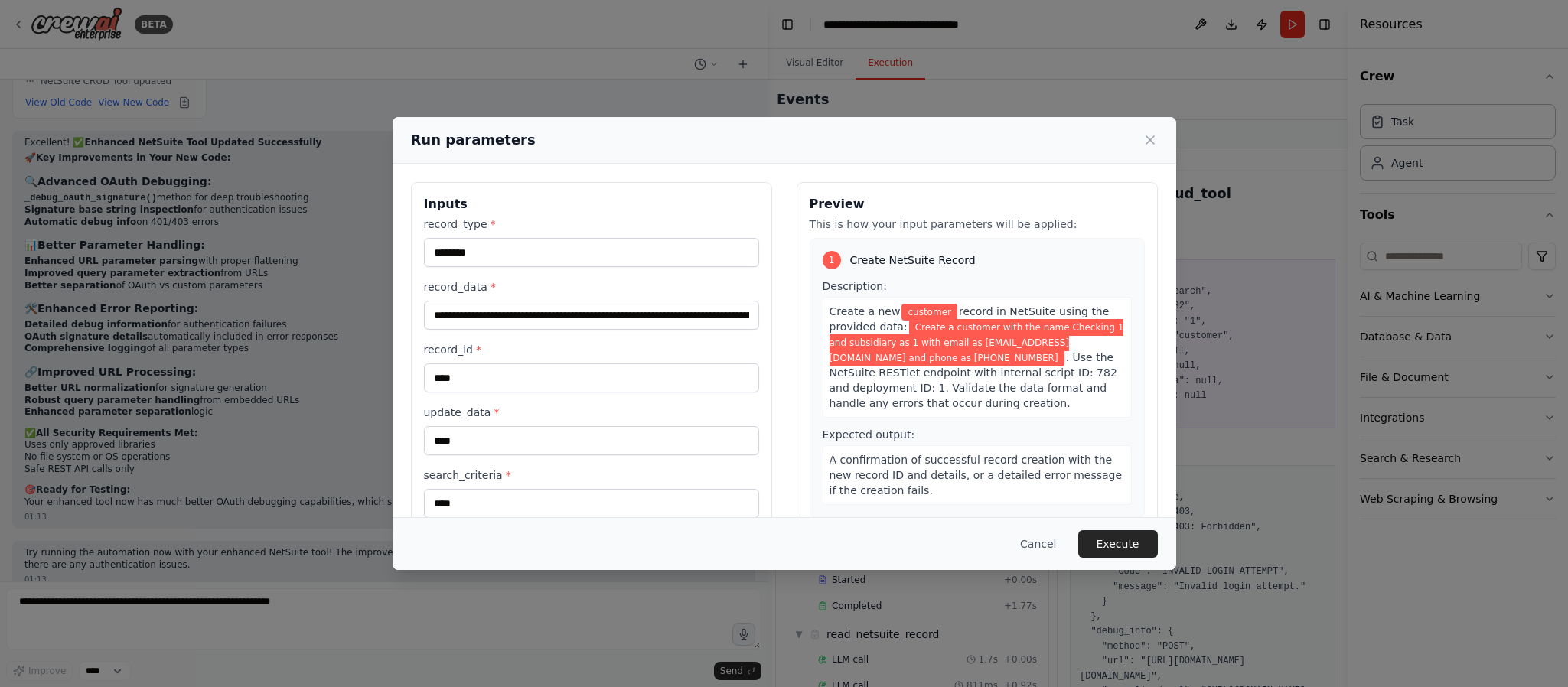
scroll to position [46, 0]
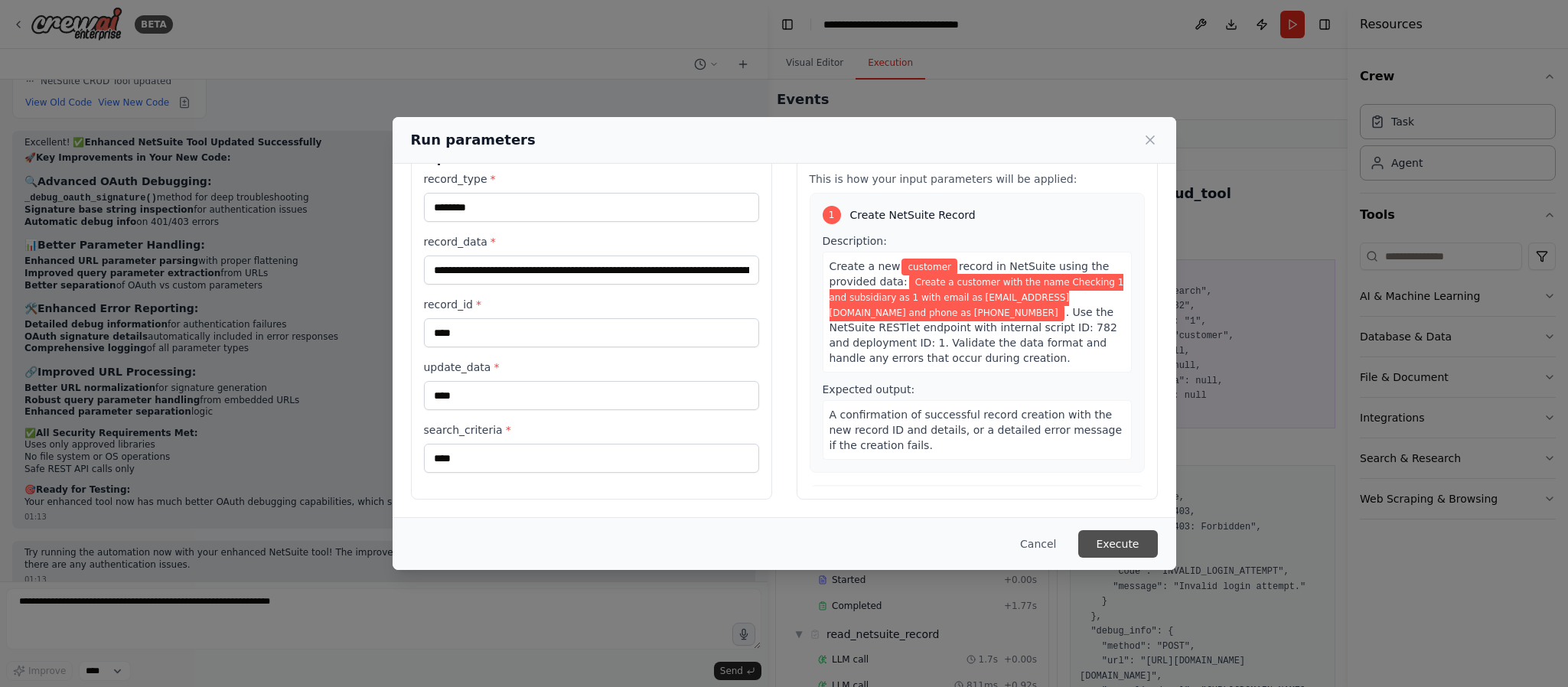
click at [1117, 508] on button "Execute" at bounding box center [1118, 543] width 79 height 28
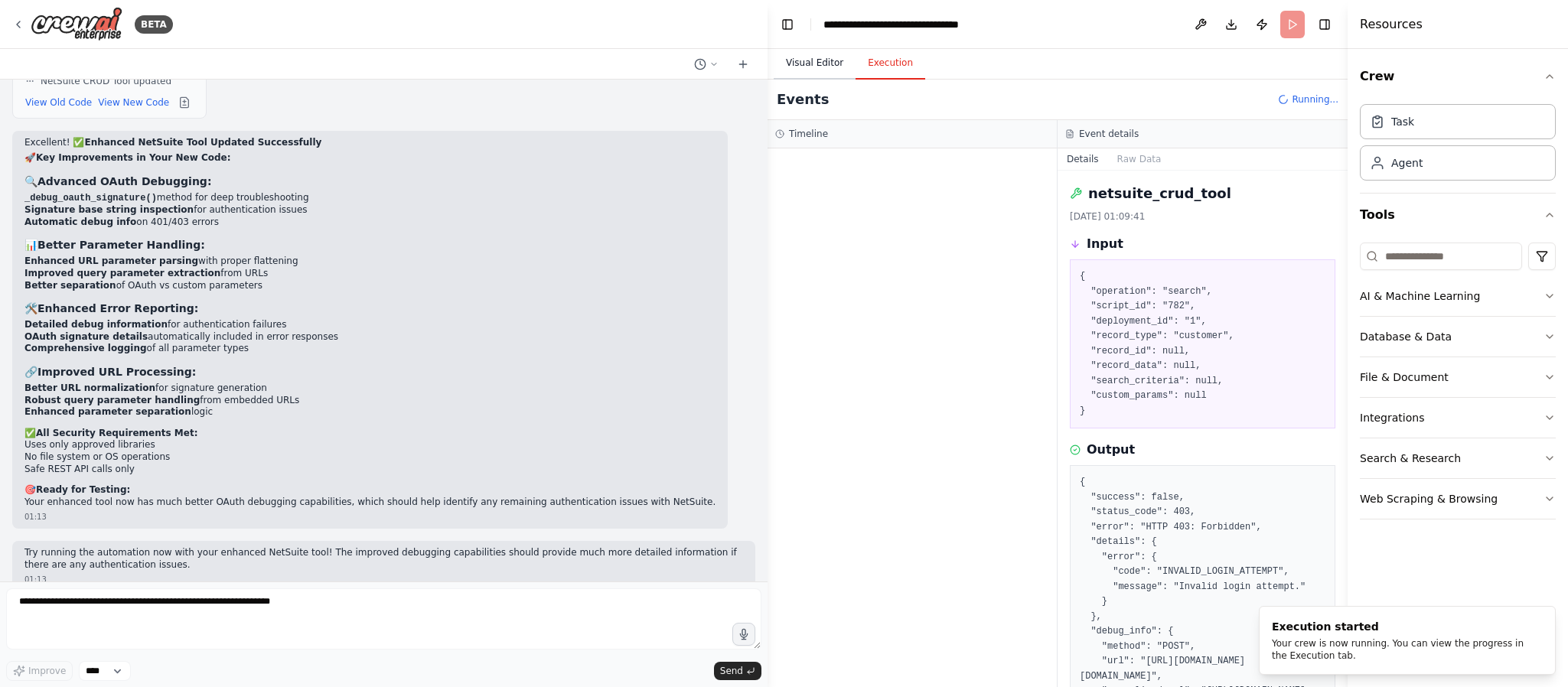
click at [820, 67] on button "Visual Editor" at bounding box center [815, 64] width 82 height 32
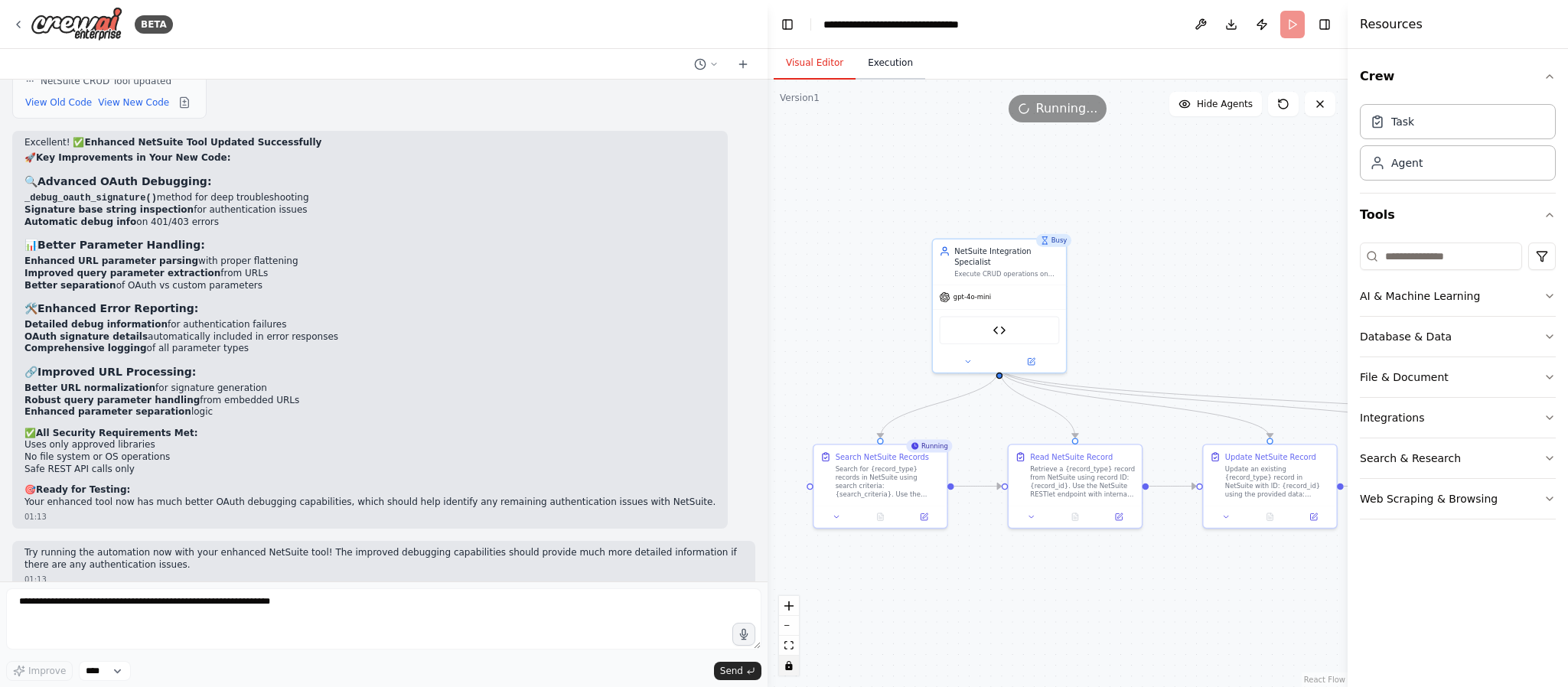
click at [887, 65] on button "Execution" at bounding box center [891, 64] width 70 height 32
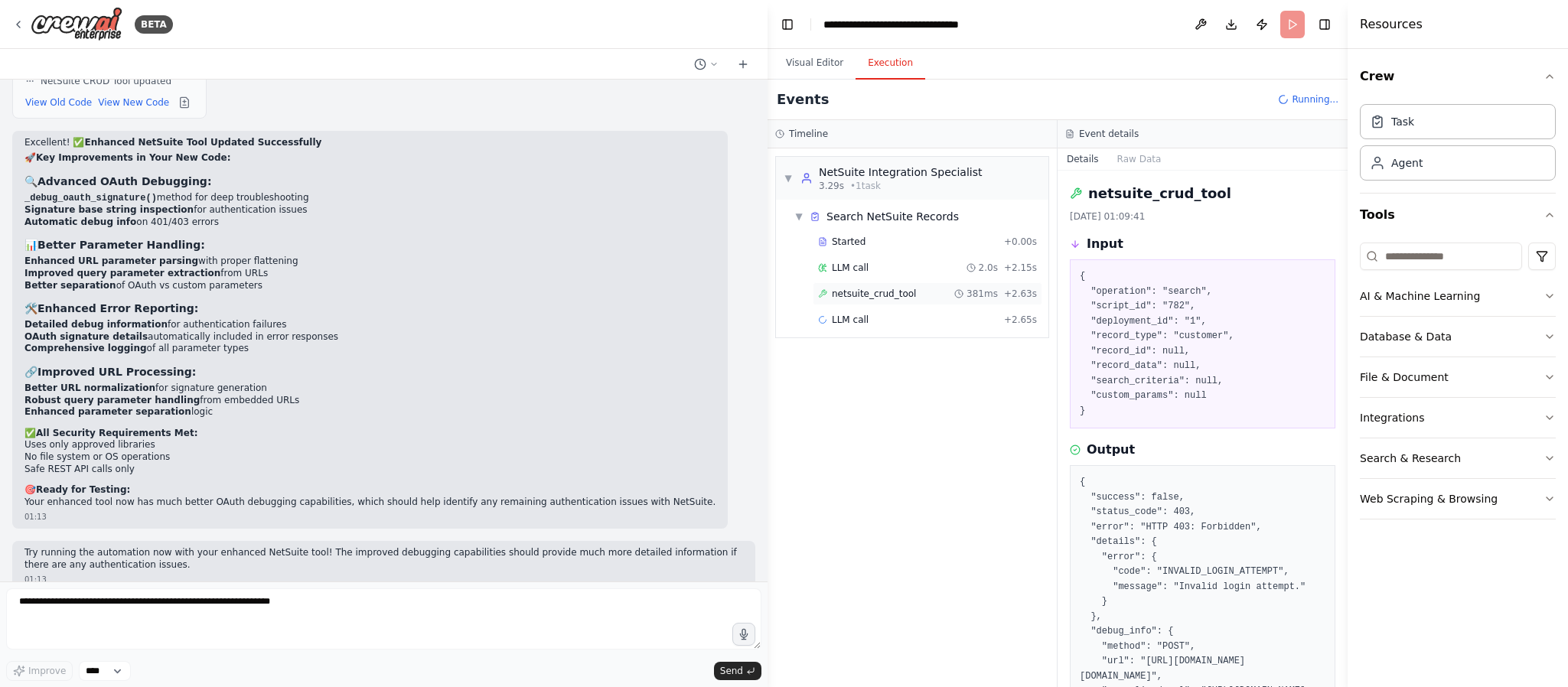
click at [887, 295] on span "netsuite_crud_tool" at bounding box center [874, 293] width 84 height 12
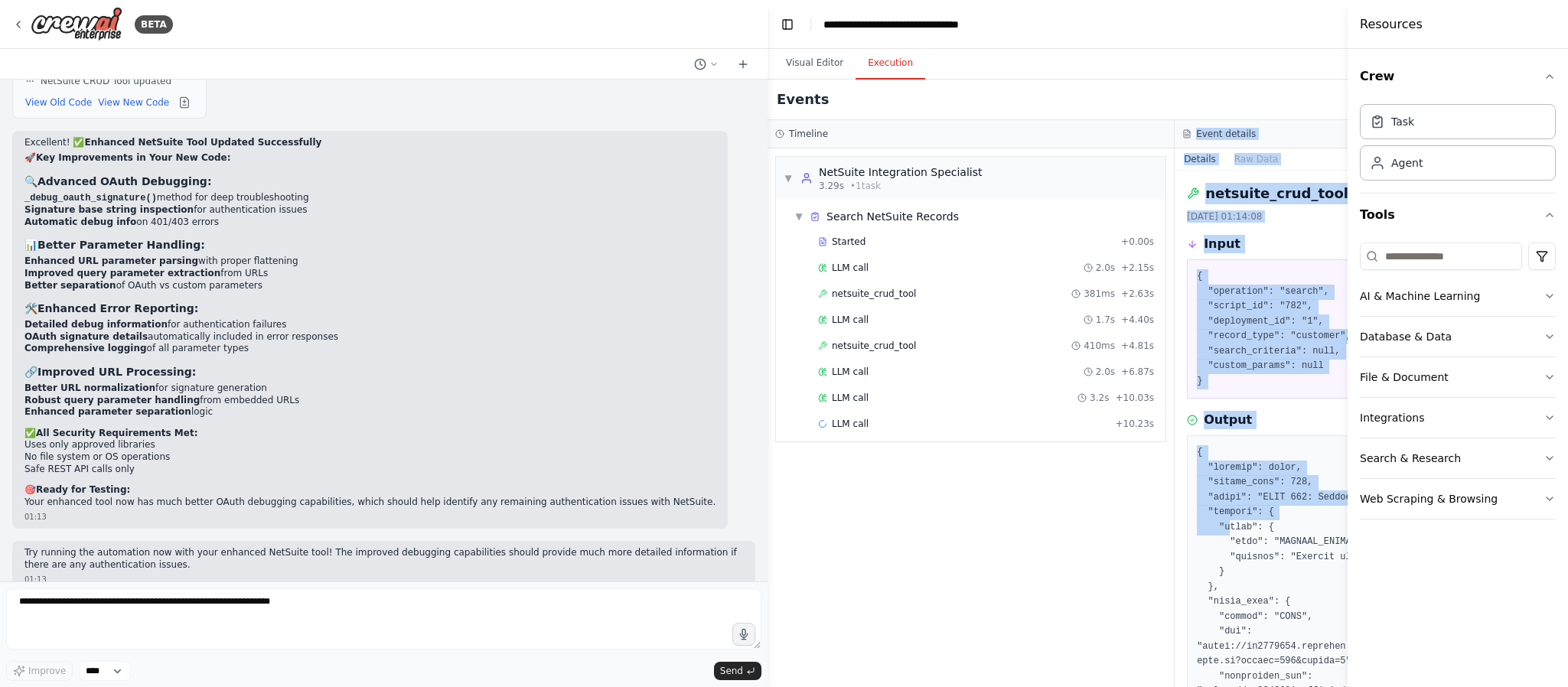
drag, startPoint x: 1203, startPoint y: 528, endPoint x: 1132, endPoint y: 527, distance: 71.0
click at [1132, 508] on div "Timeline ▼ NetSuite Integration Specialist 3.29s • 1 task ▼ Search NetSuite Rec…" at bounding box center [1175, 403] width 815 height 567
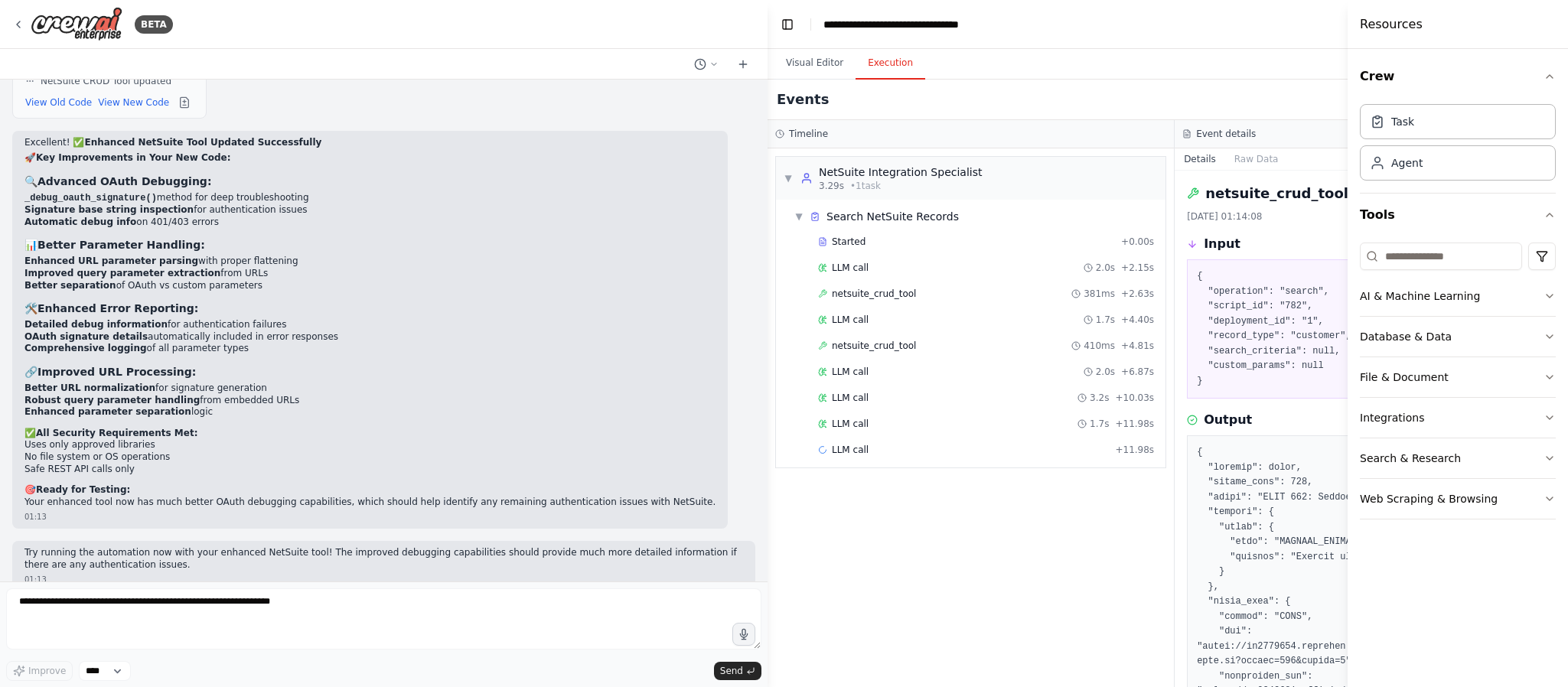
drag, startPoint x: 1145, startPoint y: 578, endPoint x: 1137, endPoint y: 578, distance: 8.0
click at [1137, 508] on div "▼ NetSuite Integration Specialist 3.29s • 1 task ▼ Search NetSuite Records Star…" at bounding box center [970, 418] width 406 height 538
click at [879, 346] on span "netsuite_crud_tool" at bounding box center [874, 345] width 84 height 12
click at [879, 290] on span "netsuite_crud_tool" at bounding box center [874, 293] width 84 height 12
click at [880, 352] on span "netsuite_crud_tool" at bounding box center [874, 345] width 84 height 12
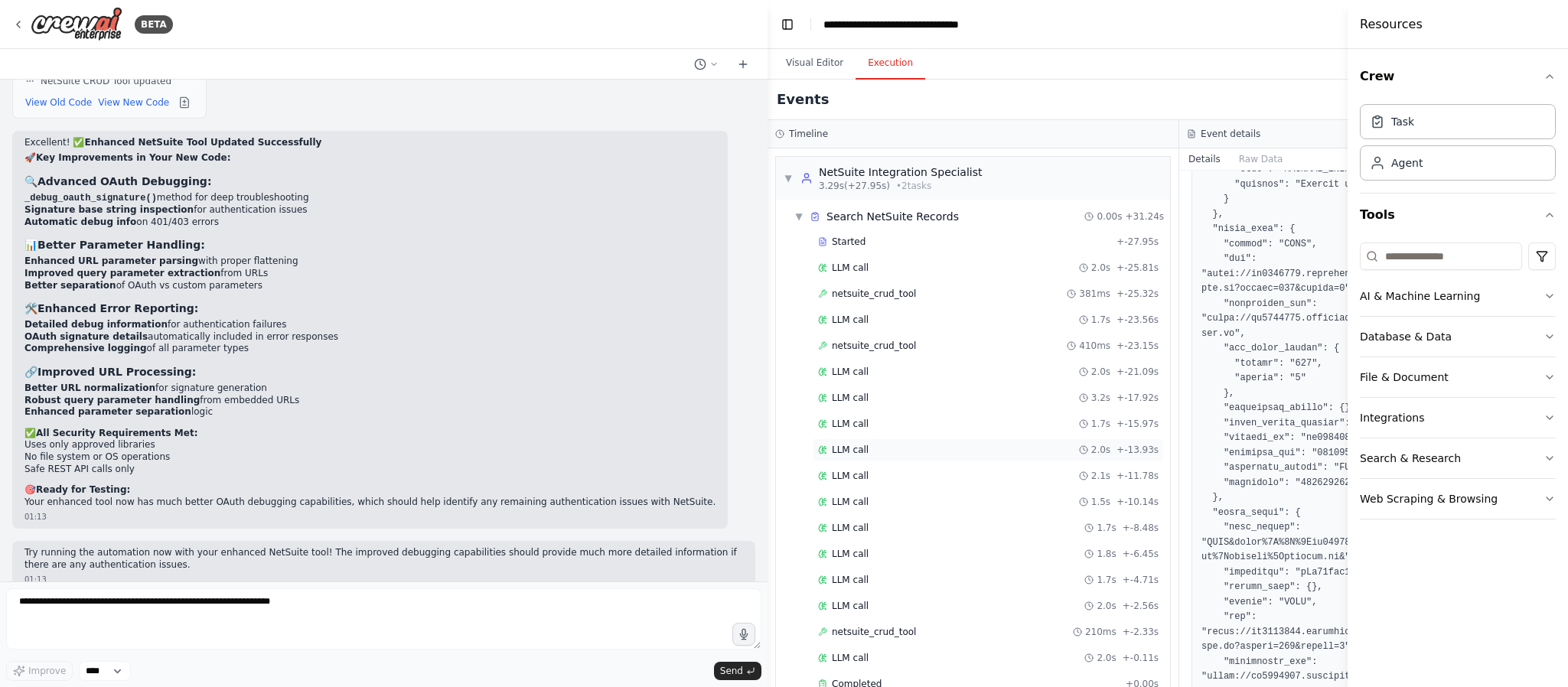
scroll to position [372, 0]
click at [917, 445] on div "LLM call 2.0s + -13.93s" at bounding box center [989, 450] width 351 height 23
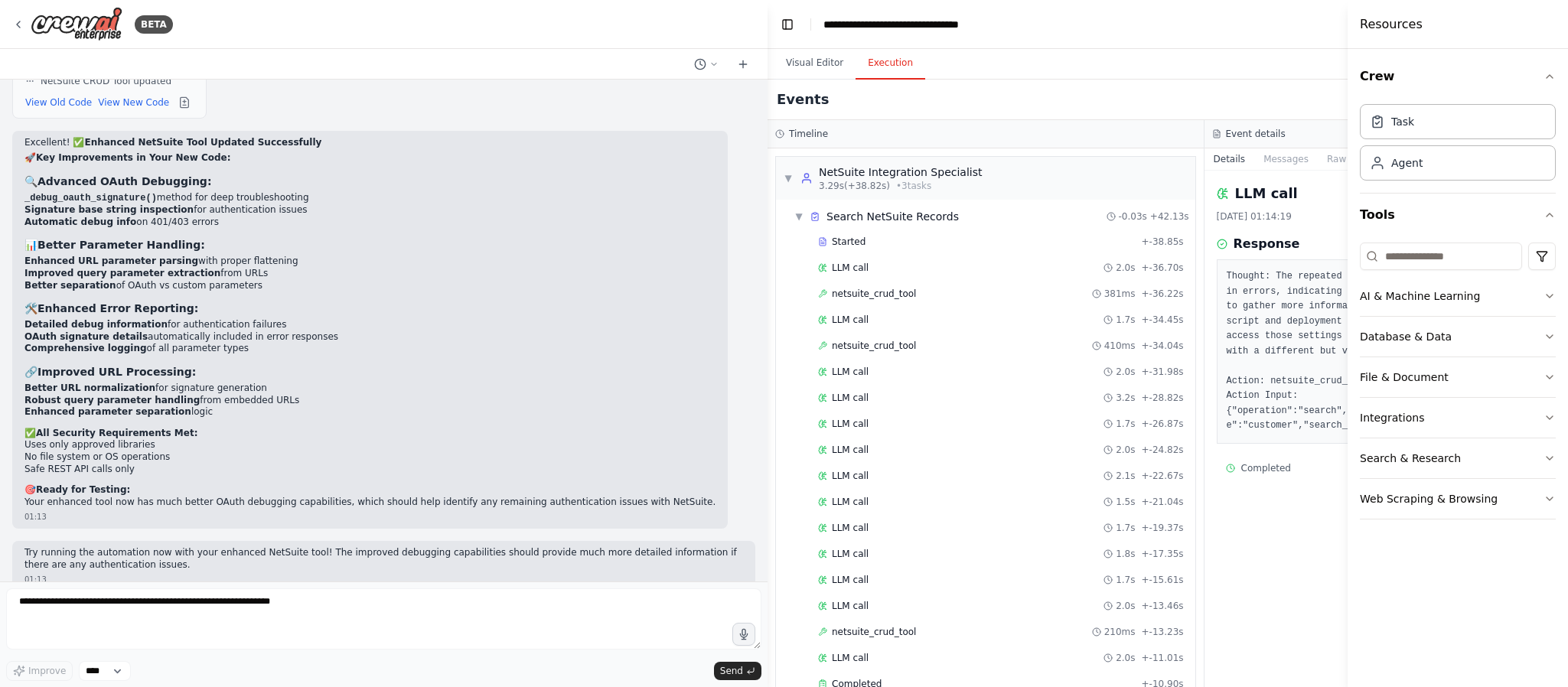
click at [1160, 419] on pre "Thought: The repeated attempts to search for customer records resulted in error…" at bounding box center [1423, 351] width 393 height 164
click at [1160, 416] on pre "Thought: The repeated attempts to search for customer records resulted in error…" at bounding box center [1423, 351] width 393 height 164
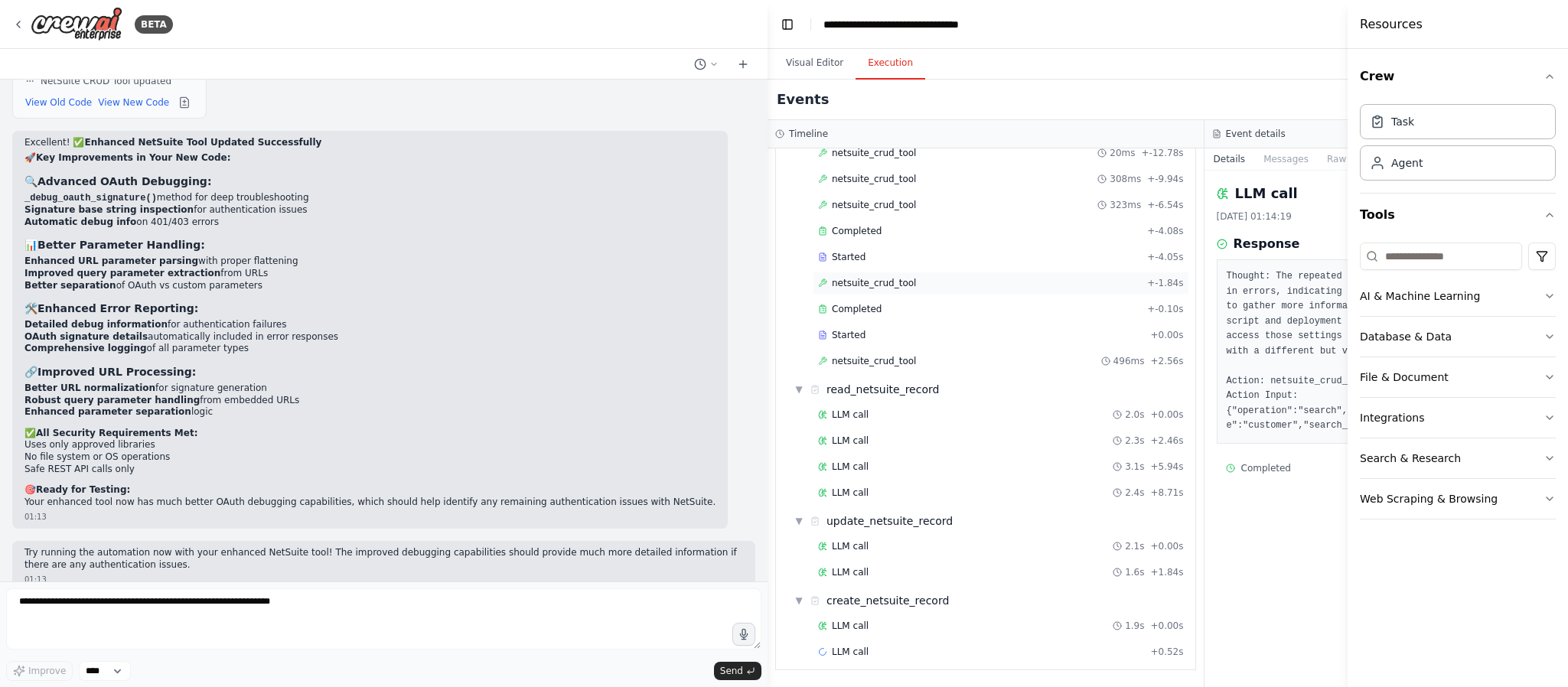
scroll to position [611, 0]
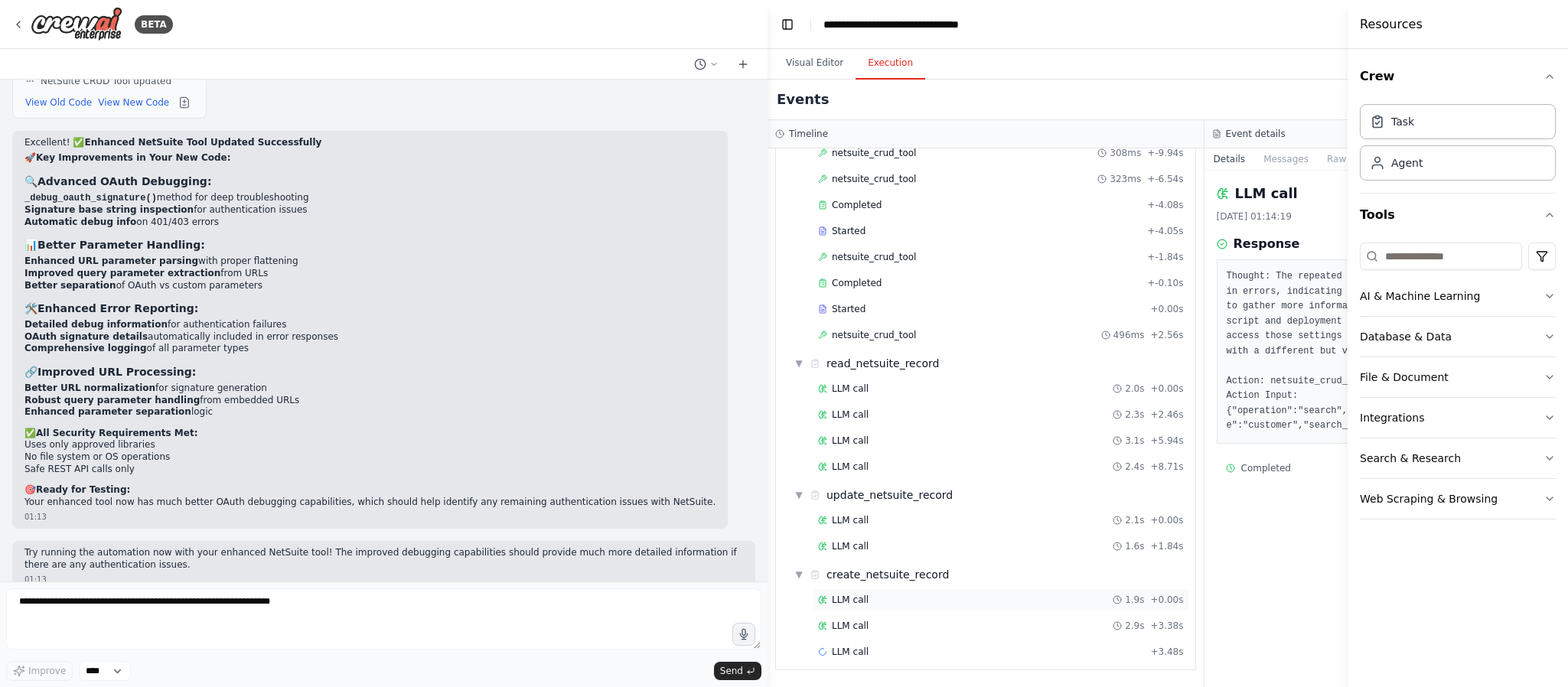
click at [907, 508] on div "LLM call 1.9s + 0.00s" at bounding box center [1001, 599] width 366 height 12
click at [788, 21] on button "Toggle Left Sidebar" at bounding box center [787, 24] width 21 height 21
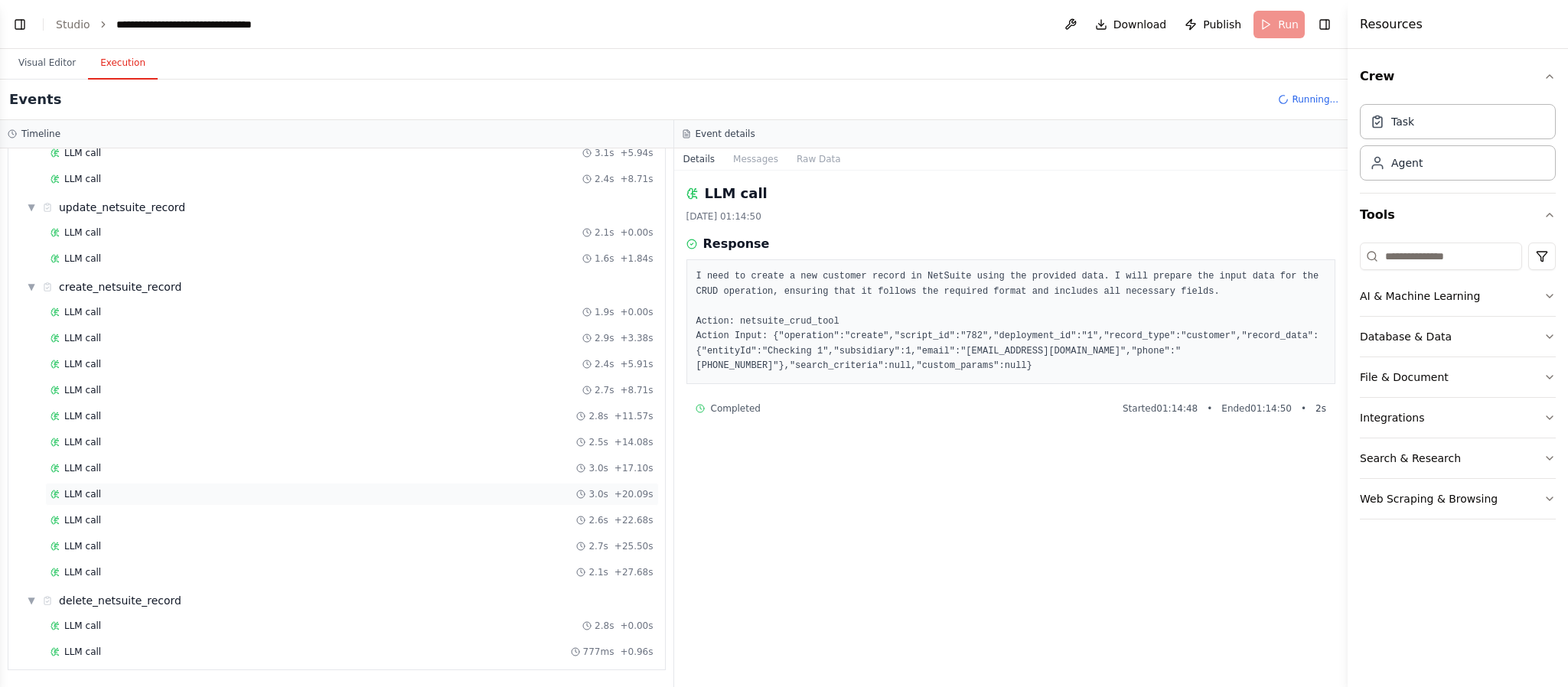
scroll to position [28713, 0]
click at [99, 508] on div "LLM call 2.1s + 27.68s" at bounding box center [352, 572] width 603 height 12
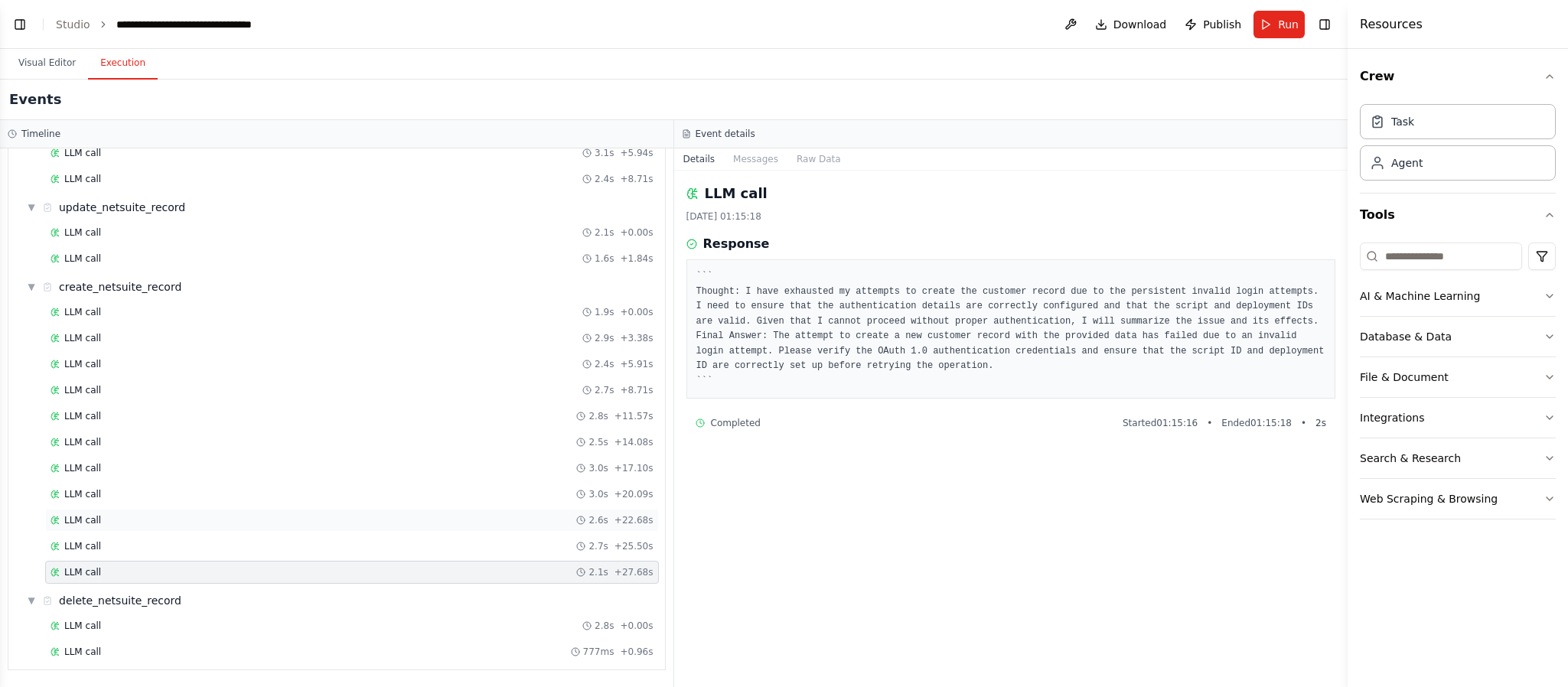
click at [109, 508] on div "LLM call 2.6s + 22.68s" at bounding box center [352, 519] width 603 height 12
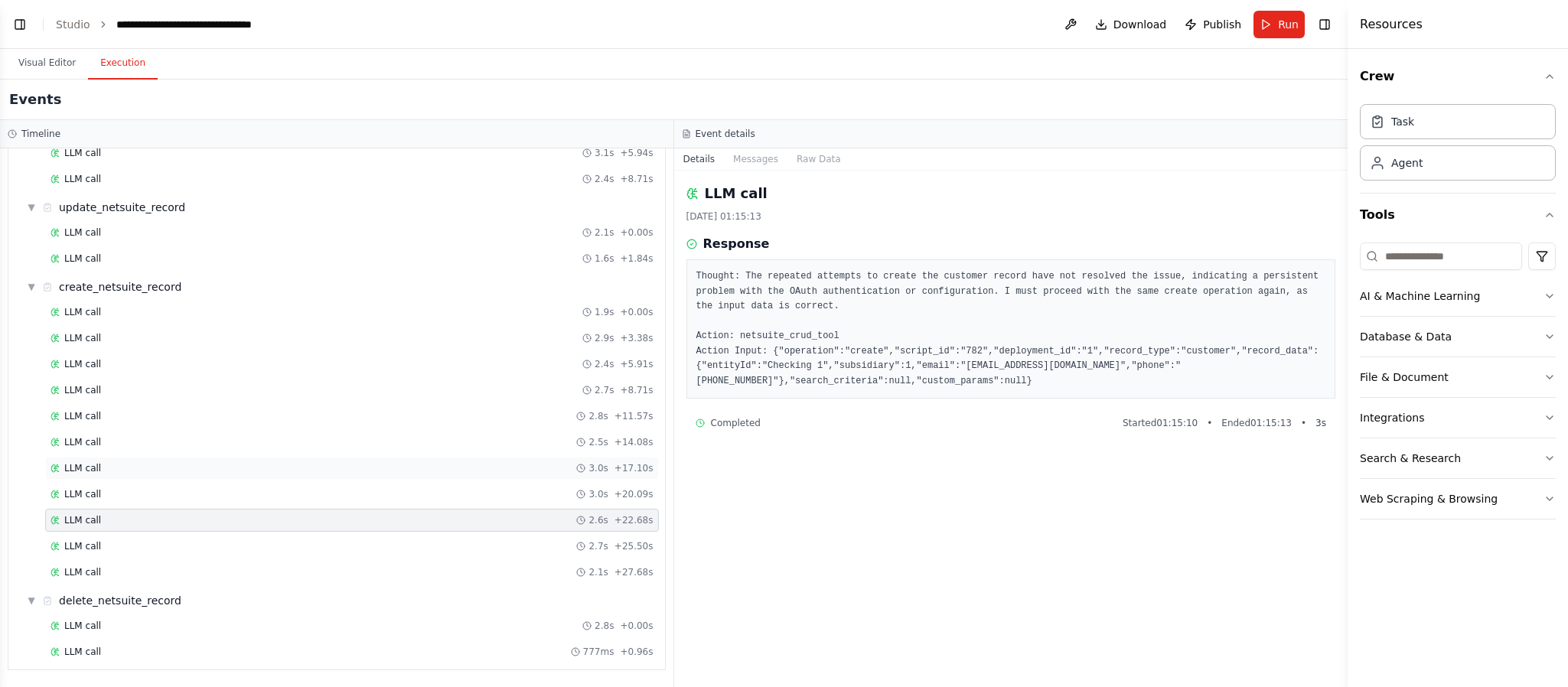
click at [114, 469] on div "LLM call 3.0s + 17.10s" at bounding box center [352, 468] width 614 height 23
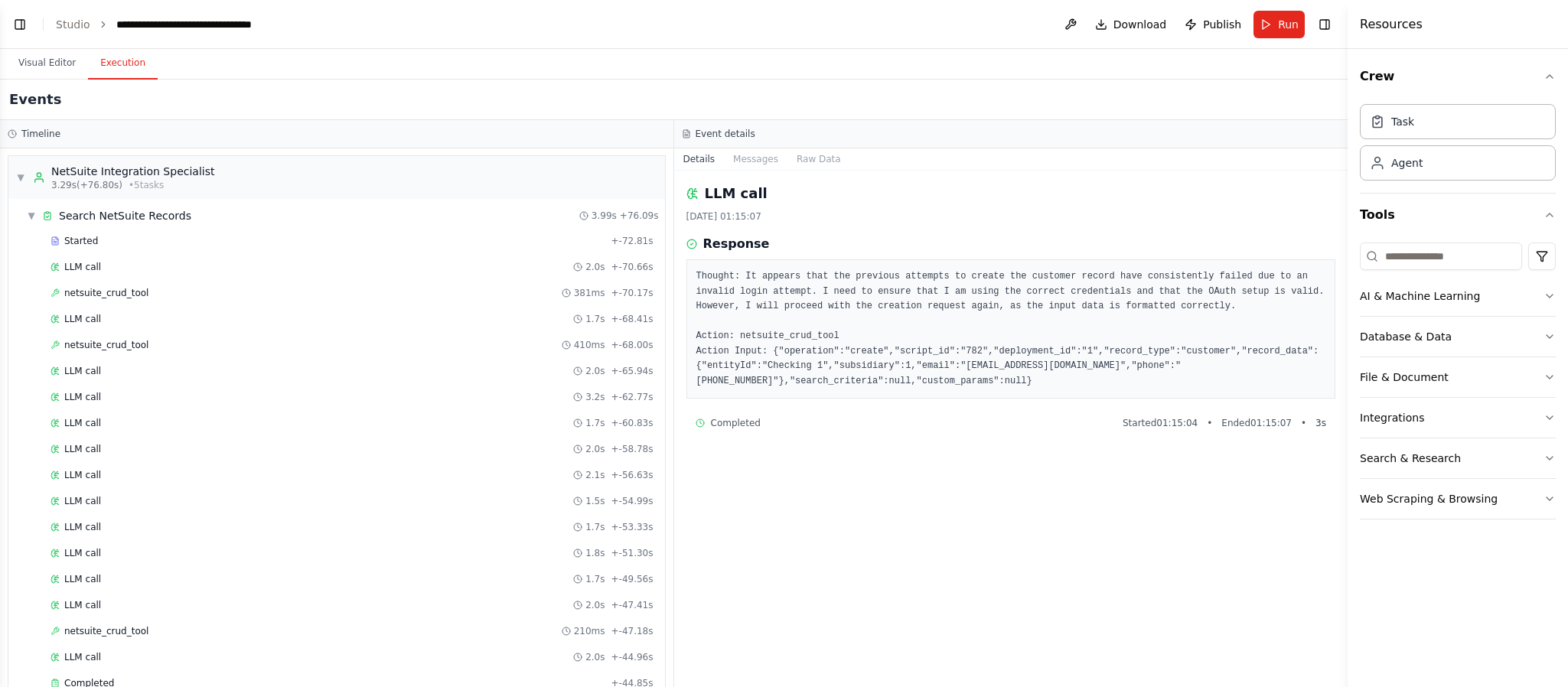
scroll to position [0, 0]
click at [120, 297] on span "netsuite_crud_tool" at bounding box center [106, 293] width 84 height 12
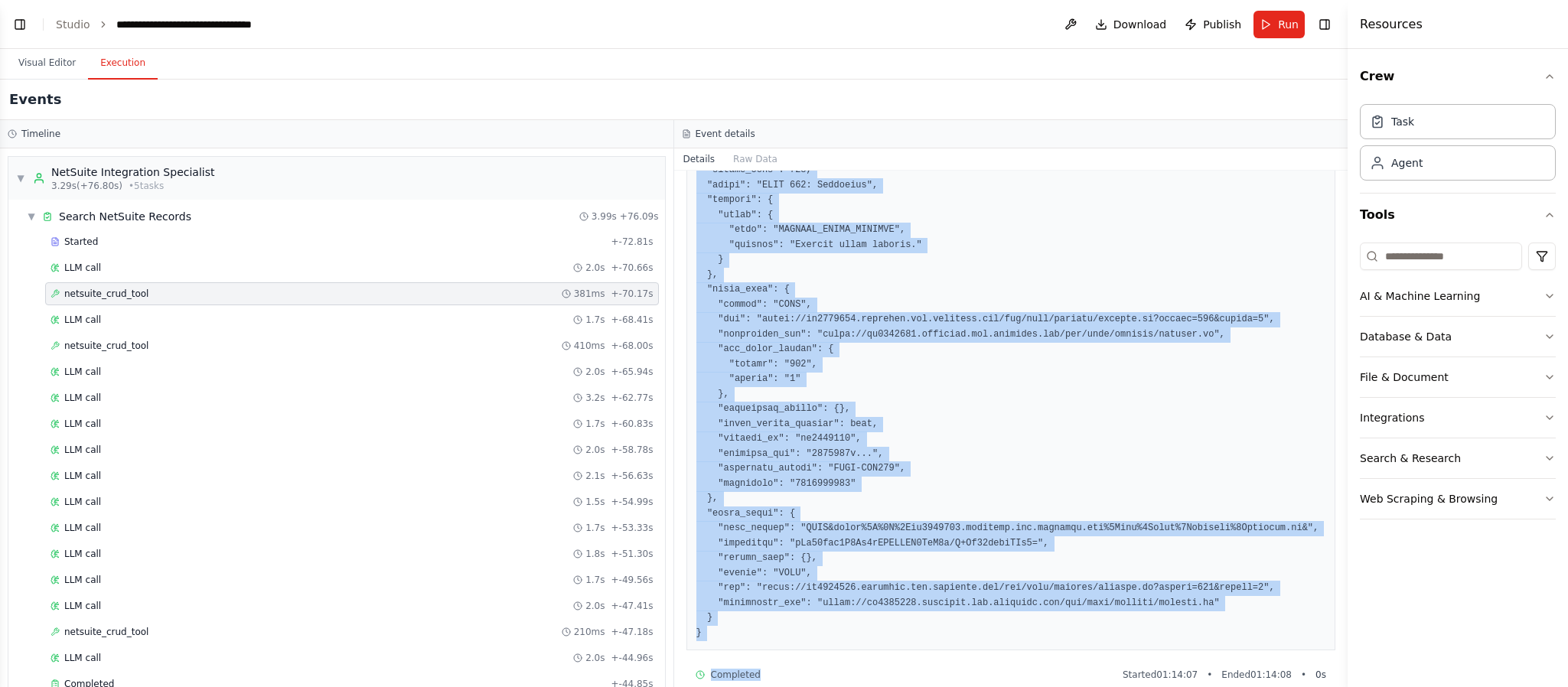
scroll to position [336, 0]
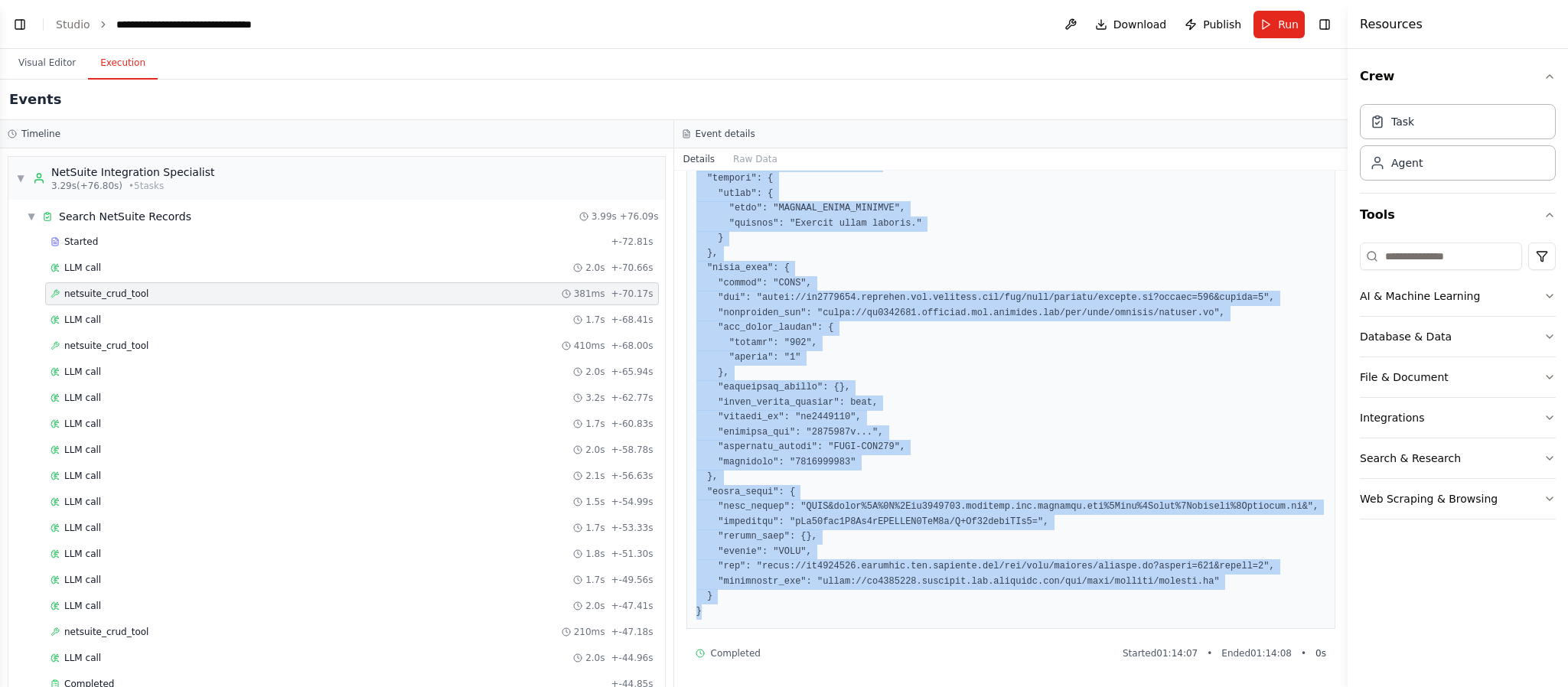
drag, startPoint x: 691, startPoint y: 222, endPoint x: 931, endPoint y: 606, distance: 452.8
click at [931, 508] on div at bounding box center [1012, 365] width 650 height 527
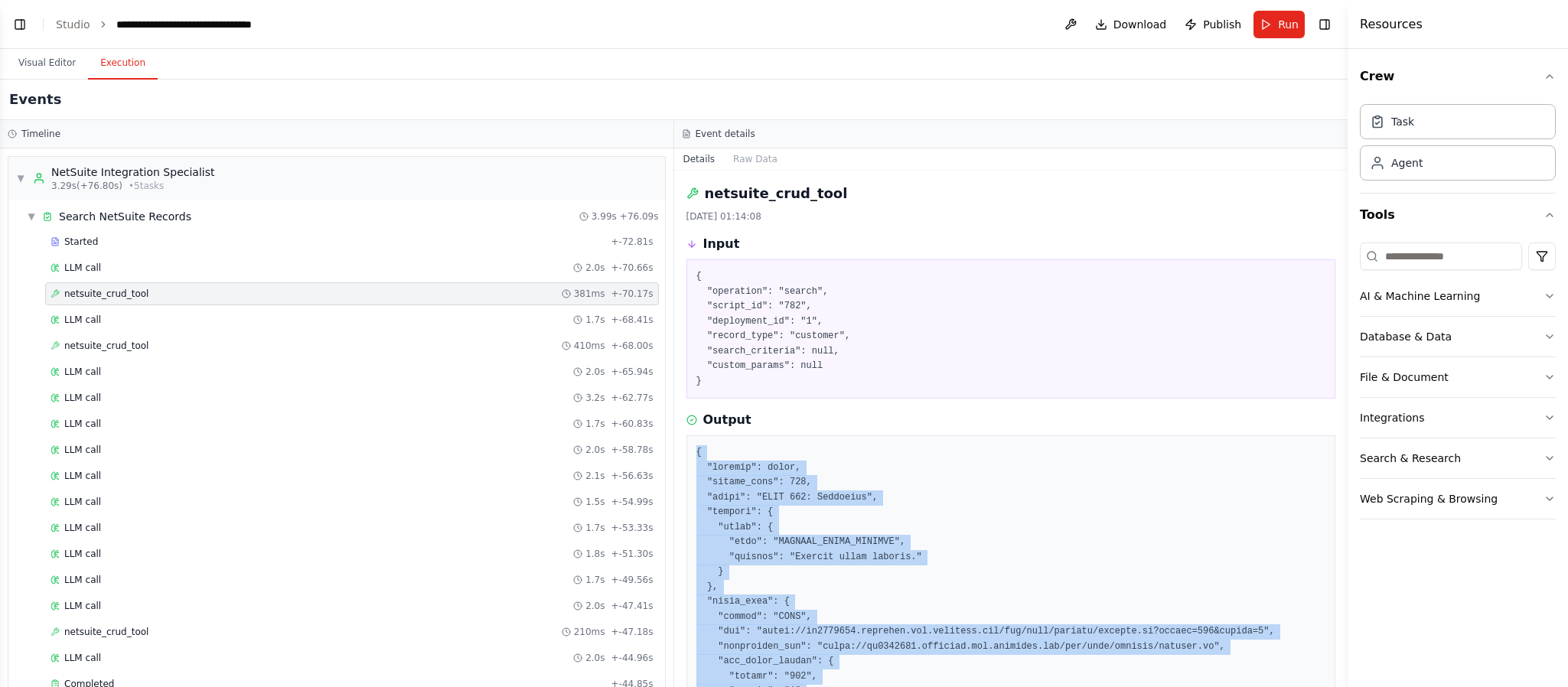
copy pre "{ "success": false, "status_code": 403, "error": "HTTP 403: Forbidden", "detail…"
click at [10, 16] on button "Toggle Left Sidebar" at bounding box center [20, 24] width 21 height 21
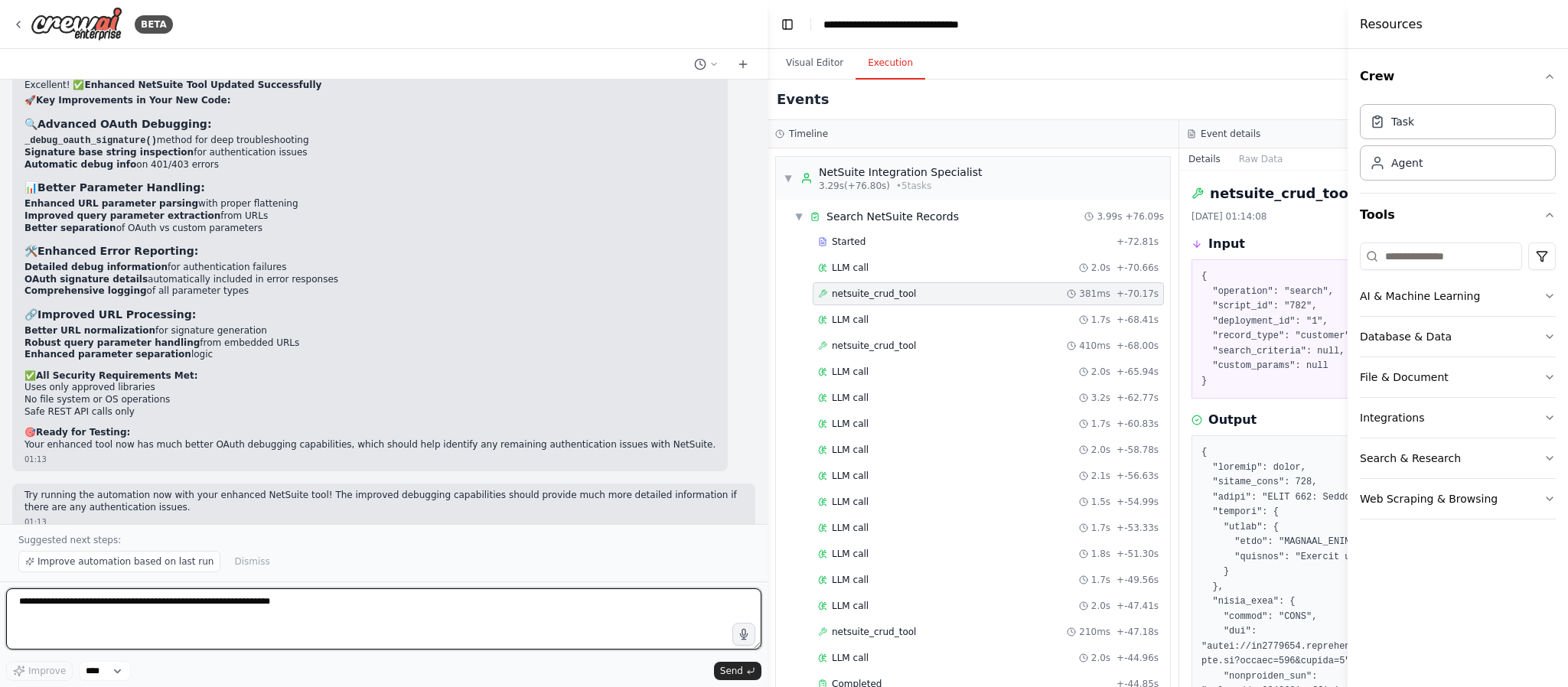
click at [148, 508] on textarea at bounding box center [384, 618] width 755 height 61
paste textarea "**********"
type textarea "**********"
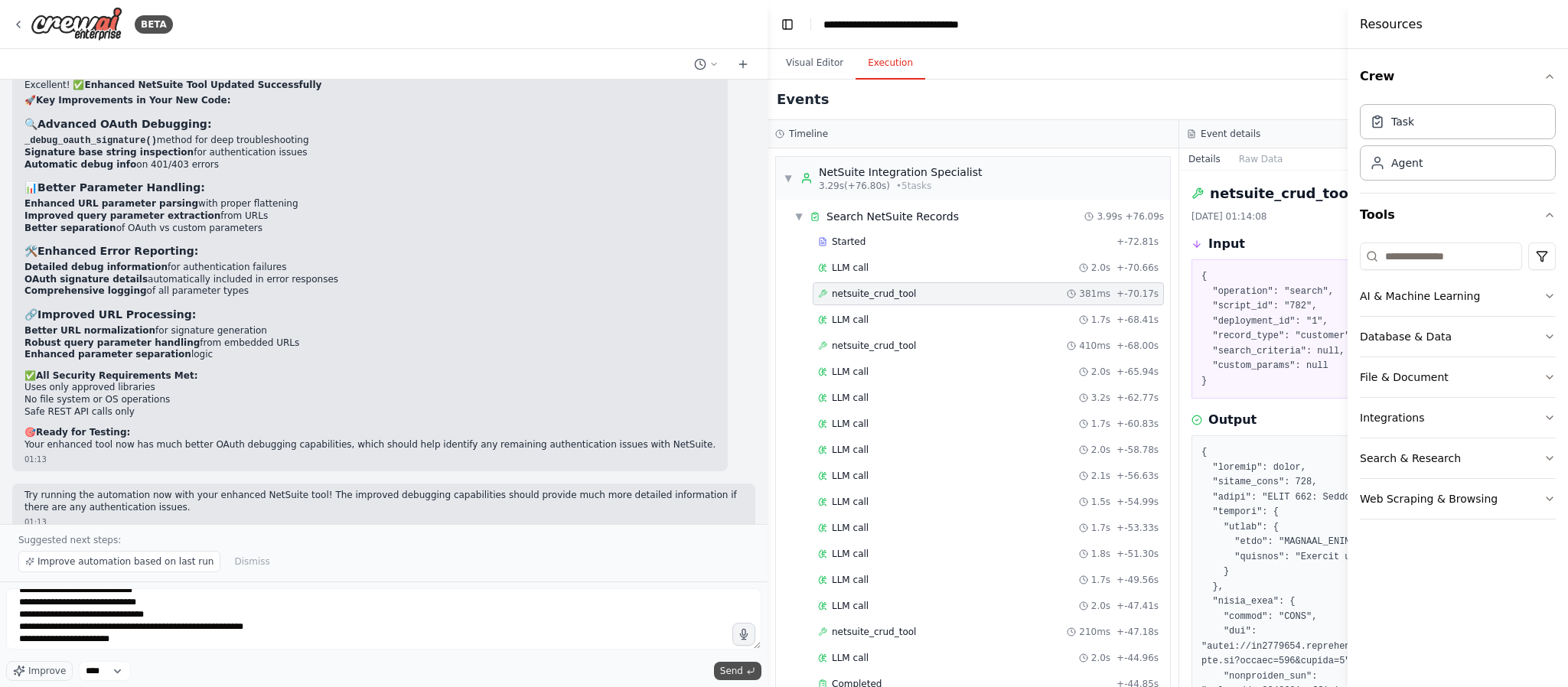
click at [733, 508] on span "Send" at bounding box center [731, 670] width 23 height 12
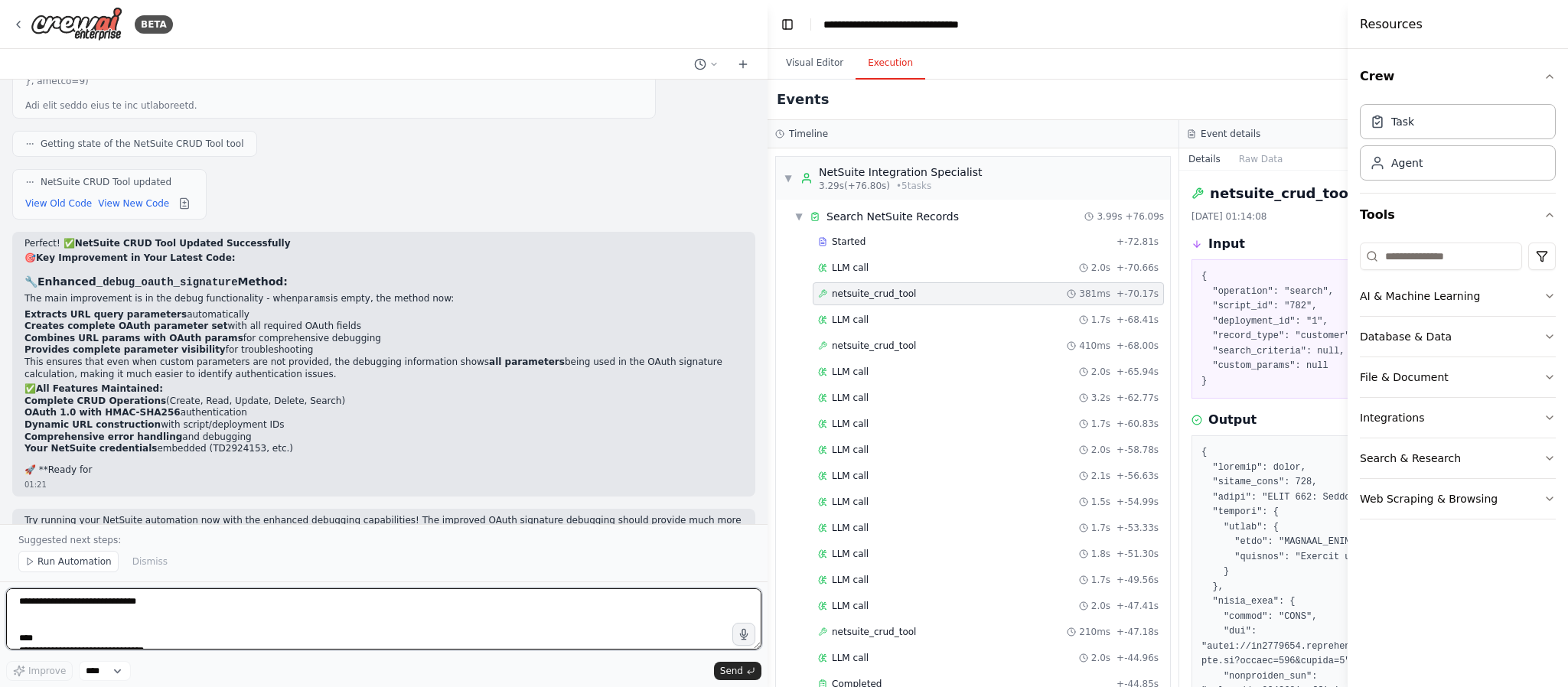
scroll to position [38960, 0]
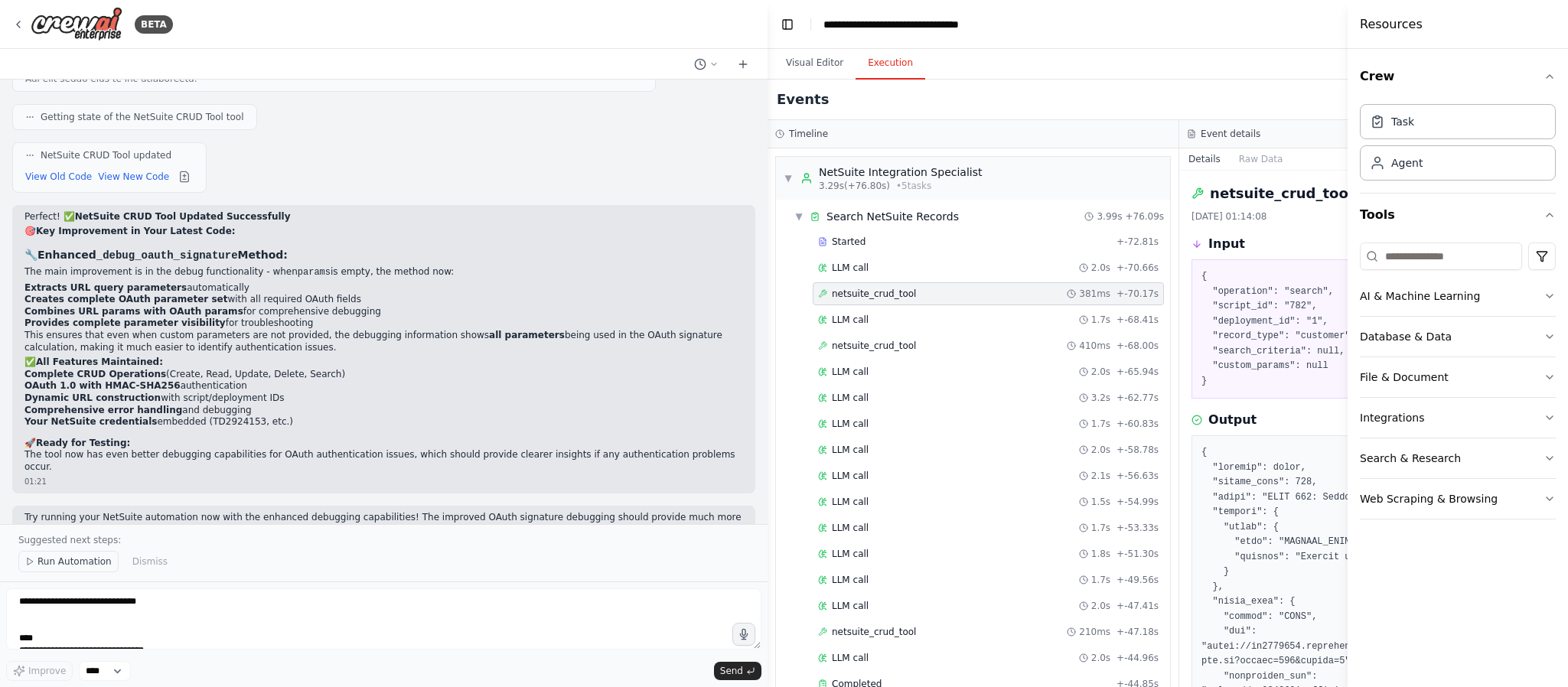
click at [76, 508] on span "Run Automation" at bounding box center [74, 561] width 74 height 12
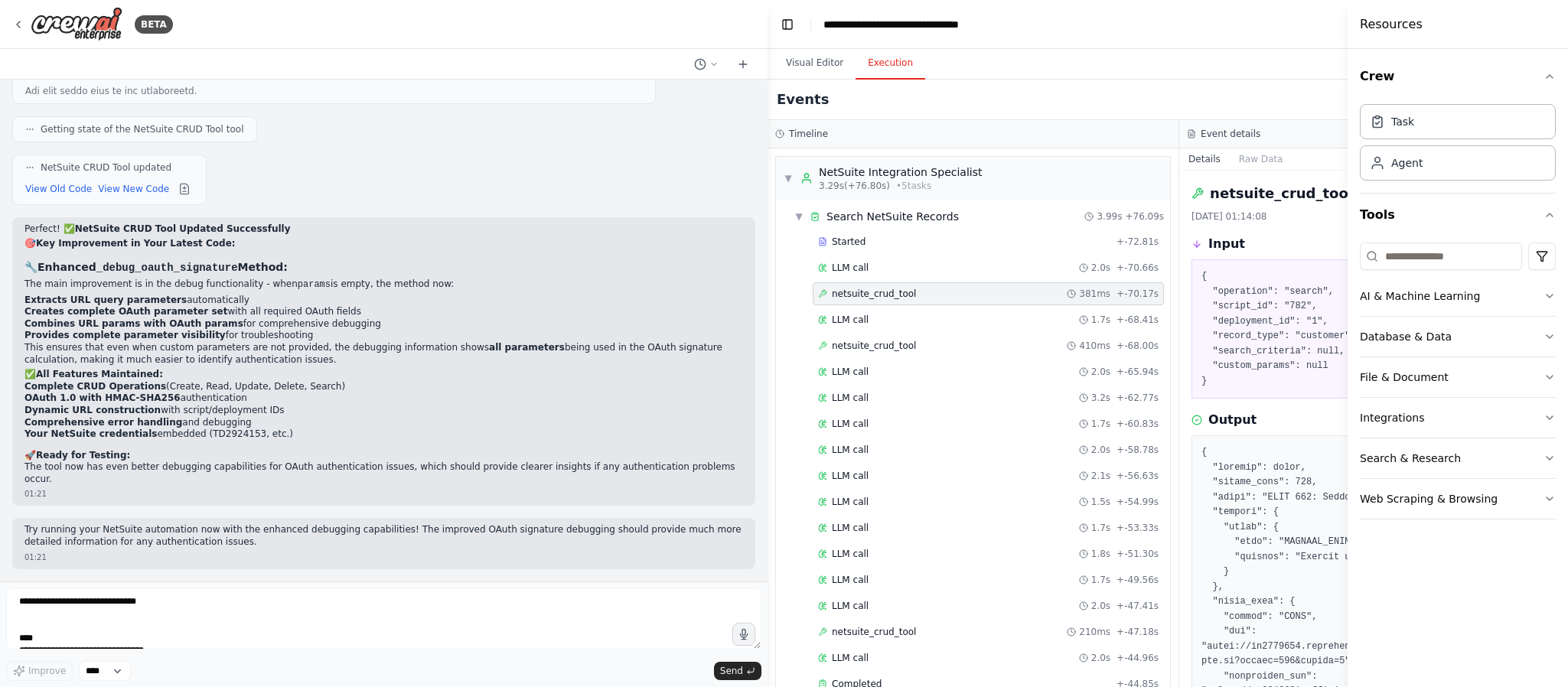
scroll to position [38902, 0]
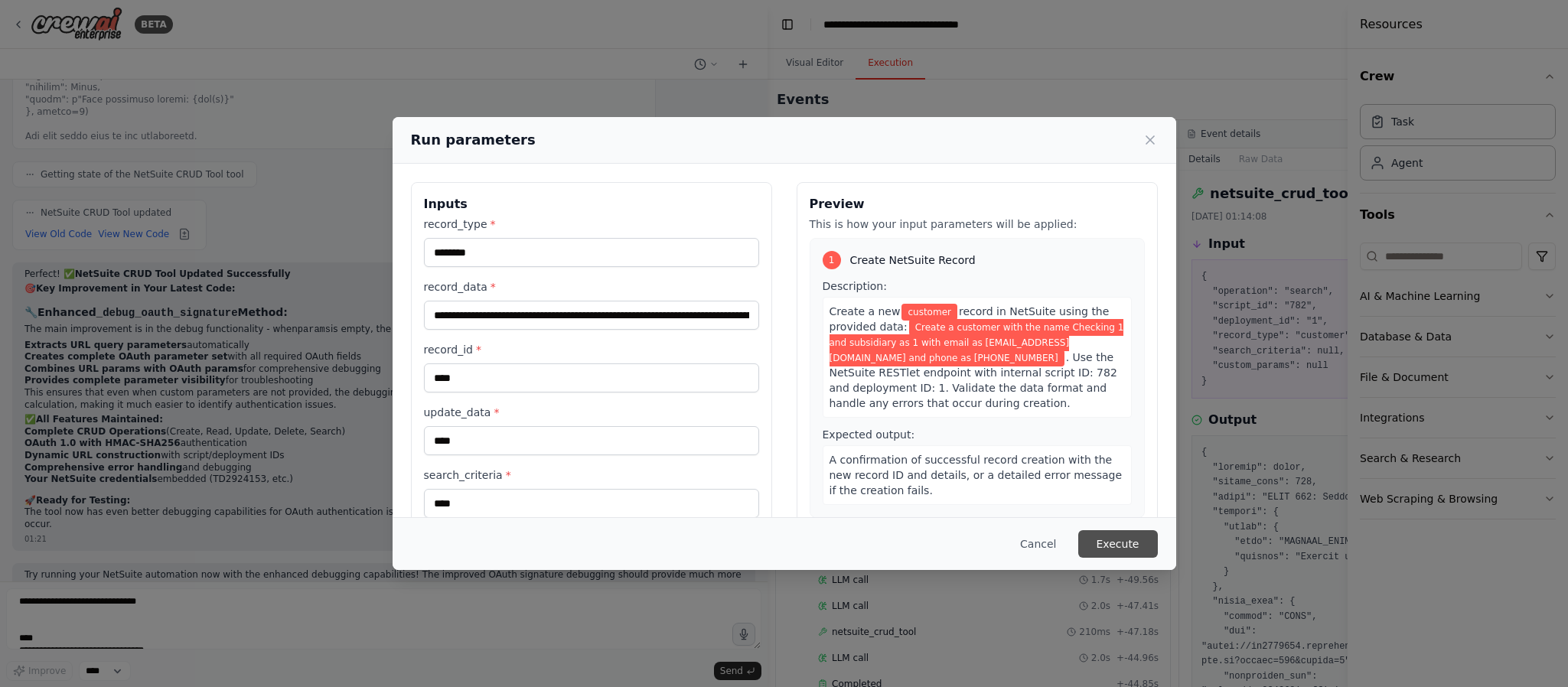
click at [1121, 508] on button "Execute" at bounding box center [1118, 543] width 79 height 28
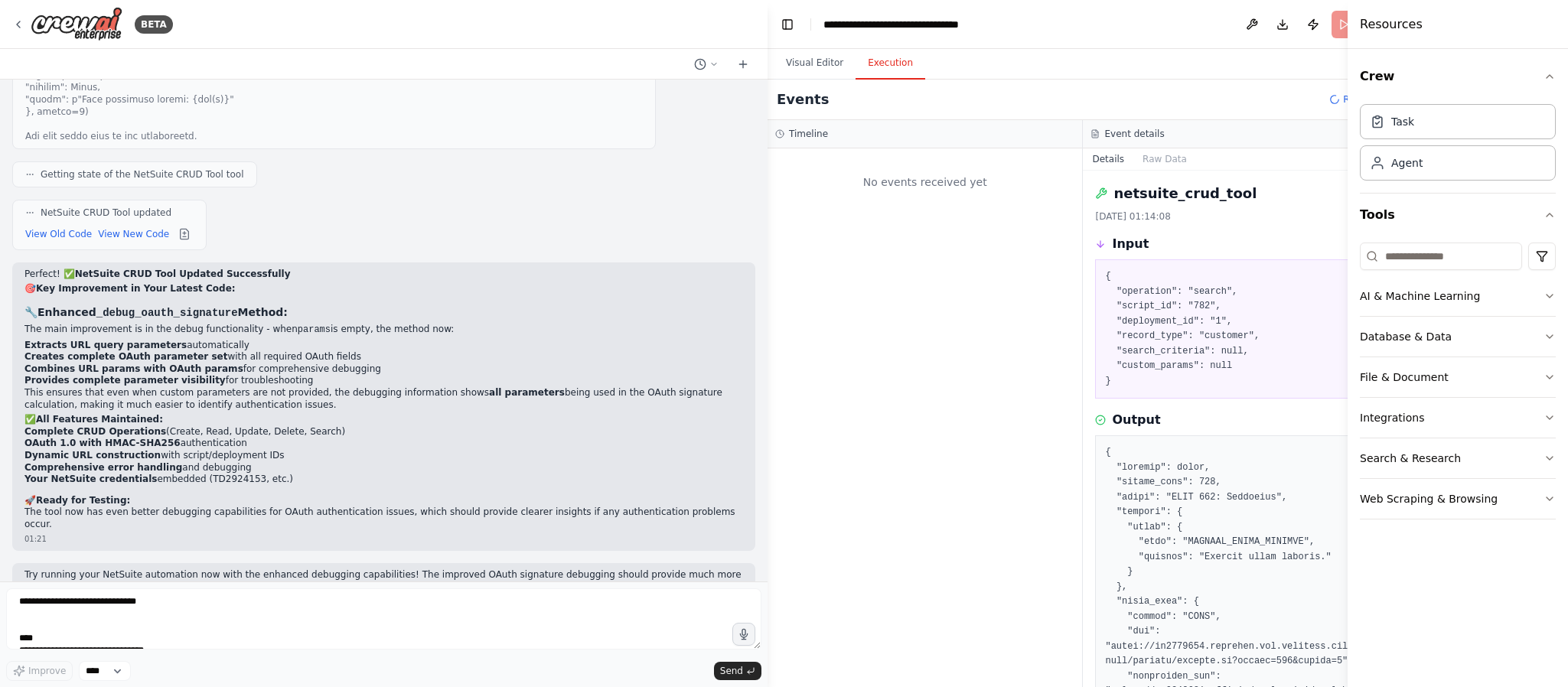
scroll to position [38900, 0]
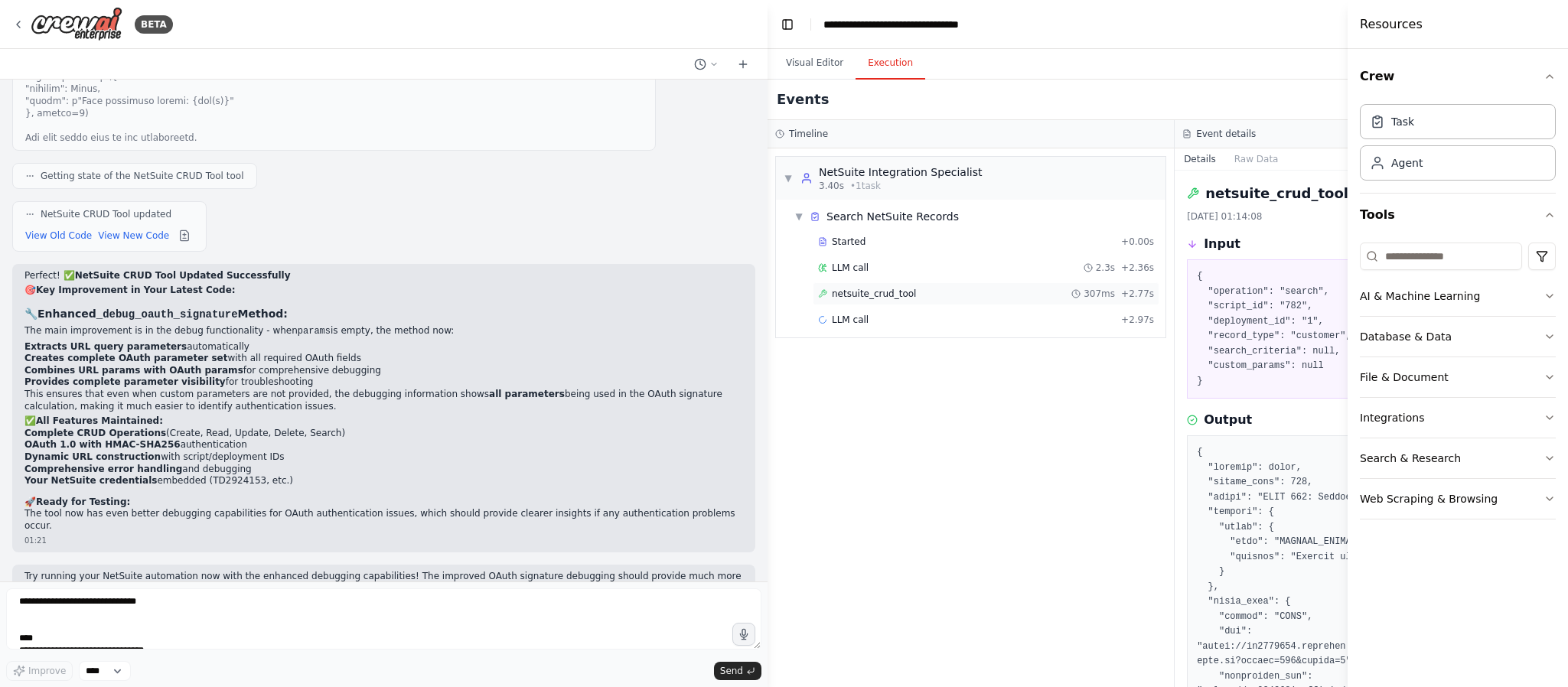
click at [879, 296] on span "netsuite_crud_tool" at bounding box center [874, 293] width 84 height 12
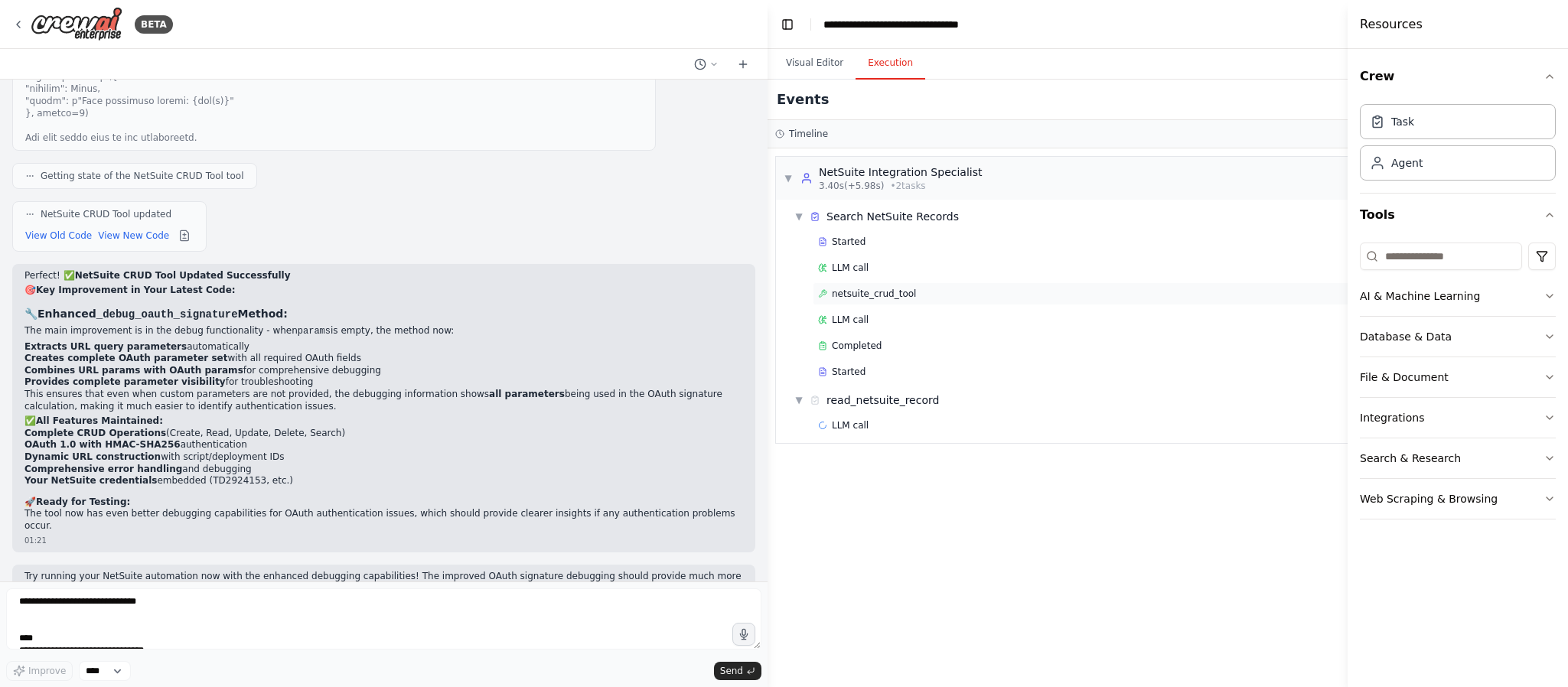
click at [879, 295] on span "netsuite_crud_tool" at bounding box center [874, 293] width 84 height 12
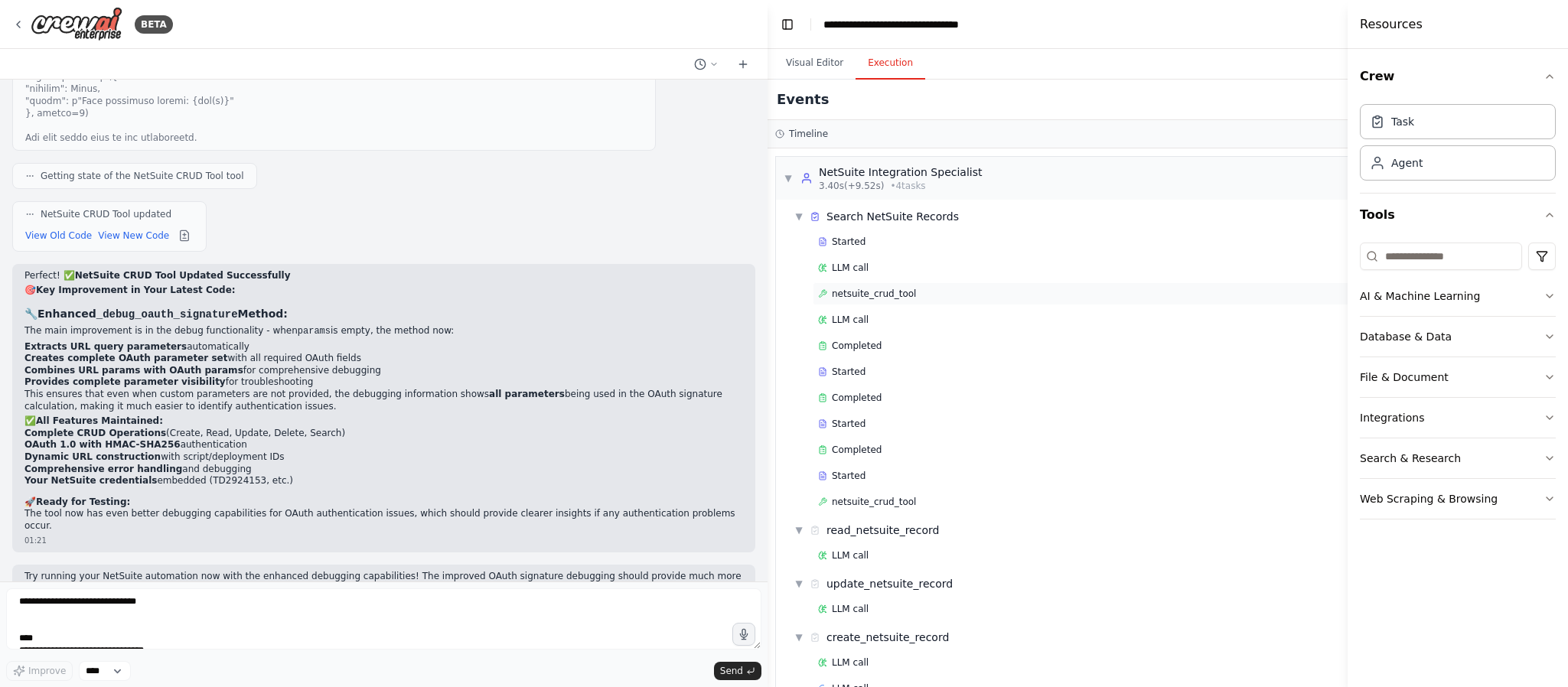
click at [848, 294] on span "netsuite_crud_tool" at bounding box center [874, 293] width 84 height 12
click at [841, 131] on div "Timeline" at bounding box center [1159, 133] width 769 height 12
click at [838, 142] on div "Timeline" at bounding box center [1160, 134] width 784 height 29
click at [813, 58] on button "Visual Editor" at bounding box center [815, 64] width 82 height 32
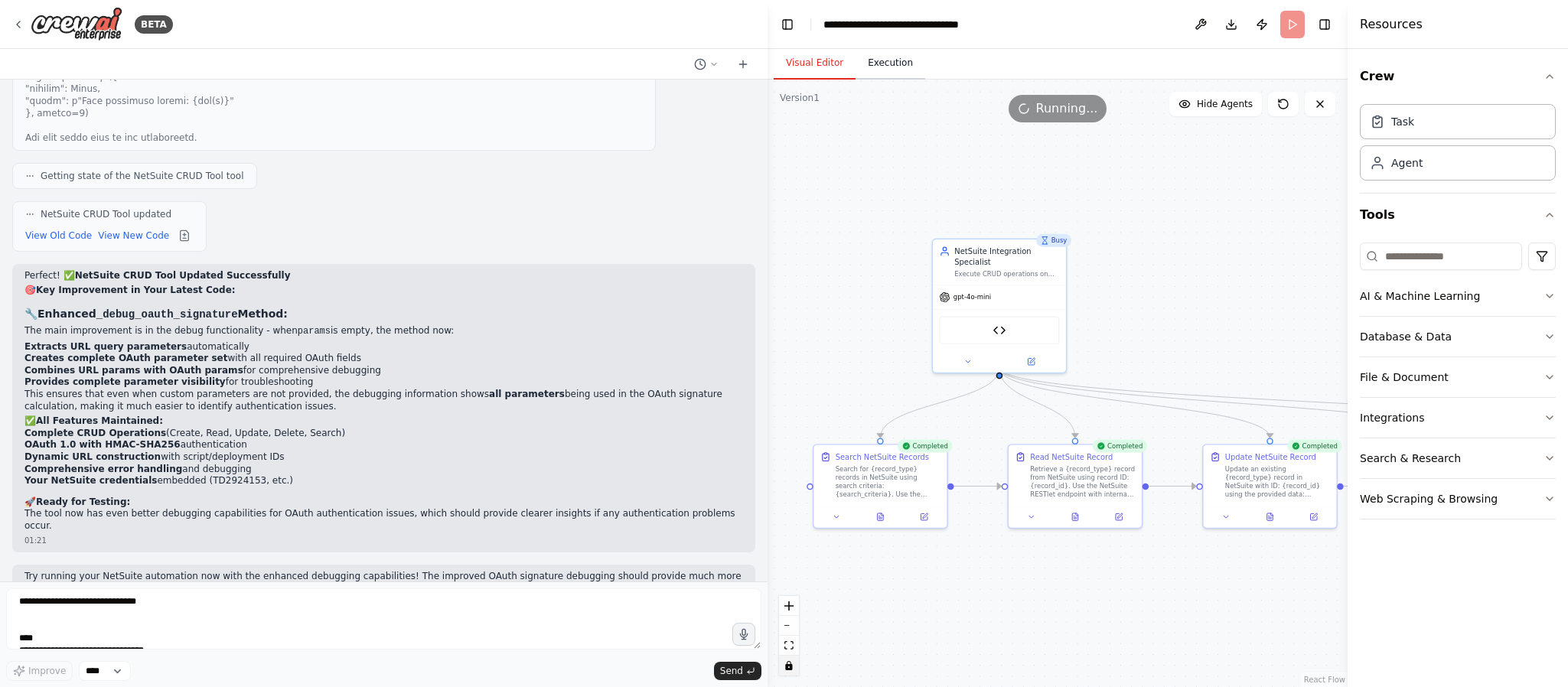
click at [882, 60] on button "Execution" at bounding box center [891, 64] width 70 height 32
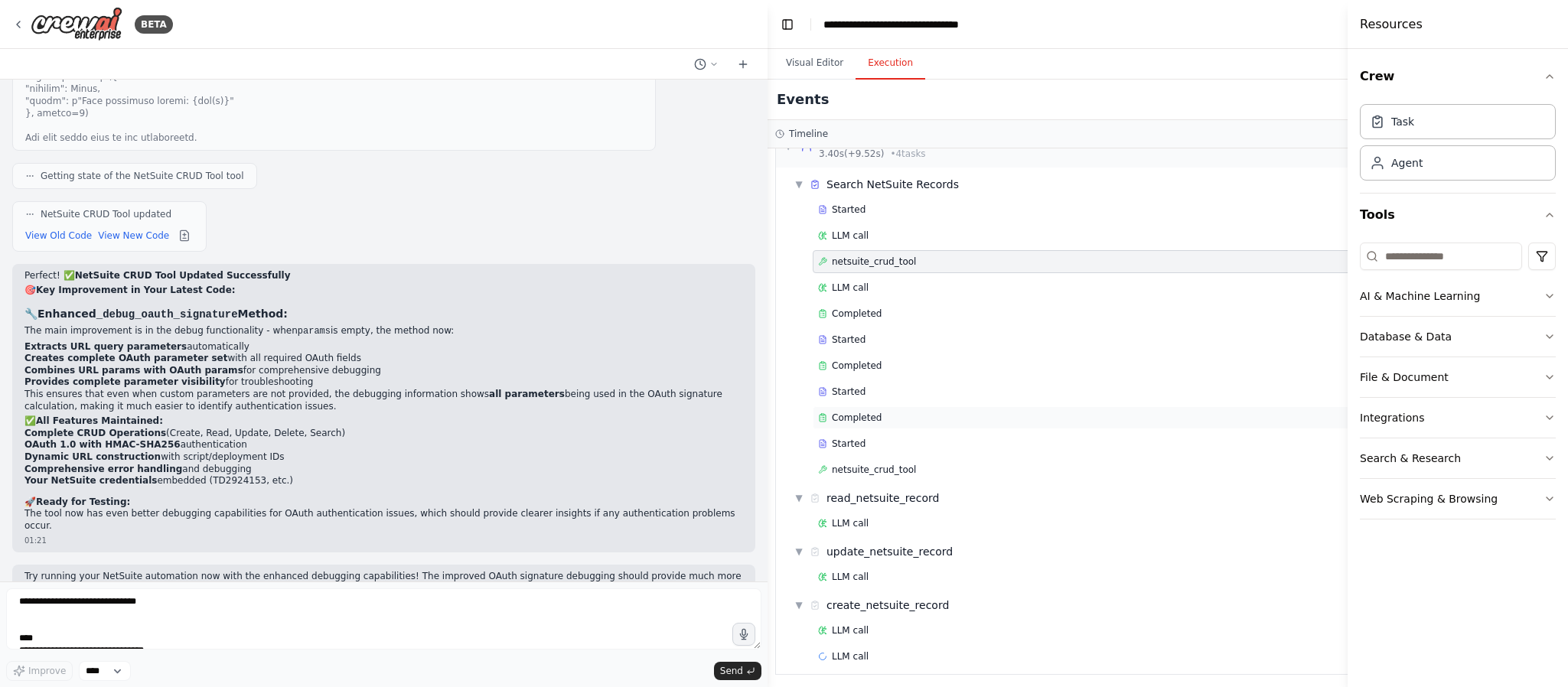
scroll to position [49, 0]
click at [850, 508] on span "LLM call" at bounding box center [850, 625] width 37 height 12
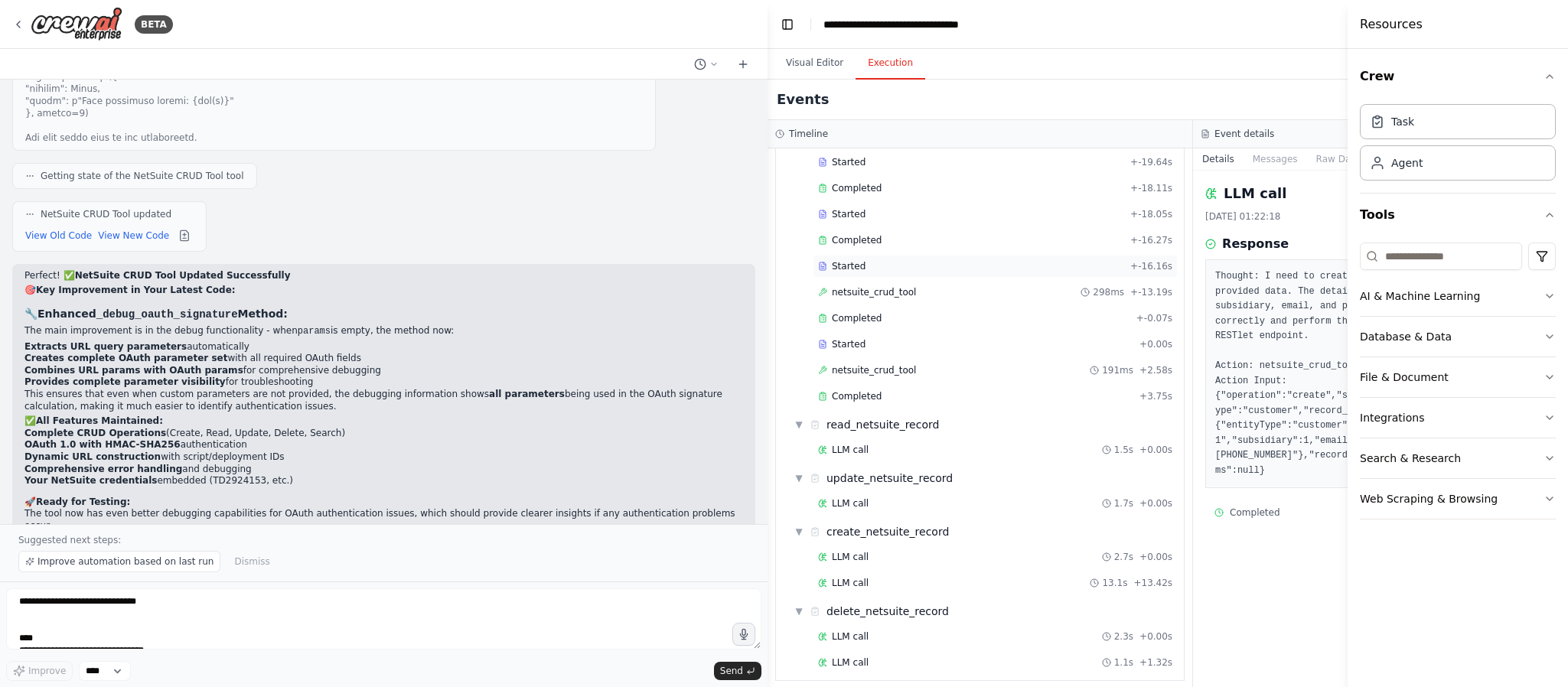
scroll to position [0, 0]
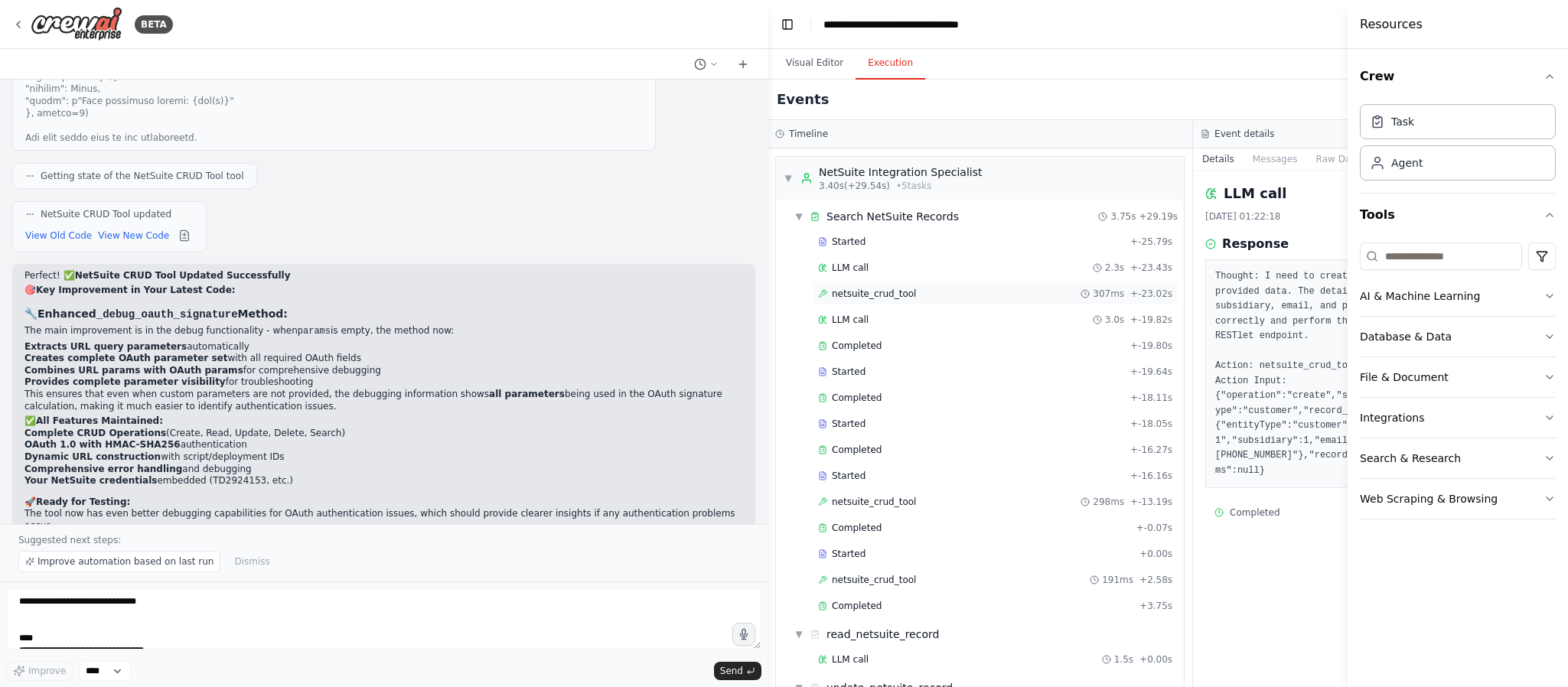
click at [866, 295] on span "netsuite_crud_tool" at bounding box center [874, 293] width 84 height 12
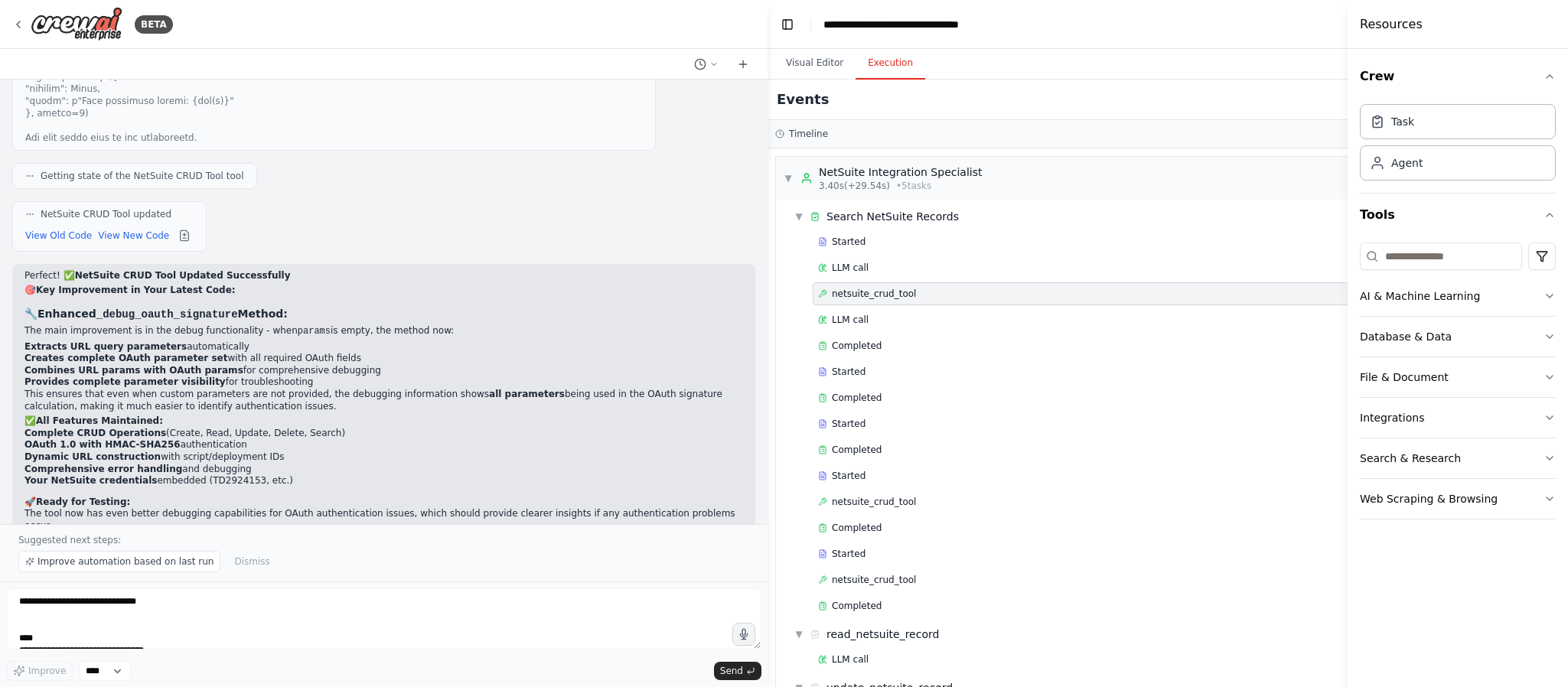
click at [866, 295] on span "netsuite_crud_tool" at bounding box center [874, 293] width 84 height 12
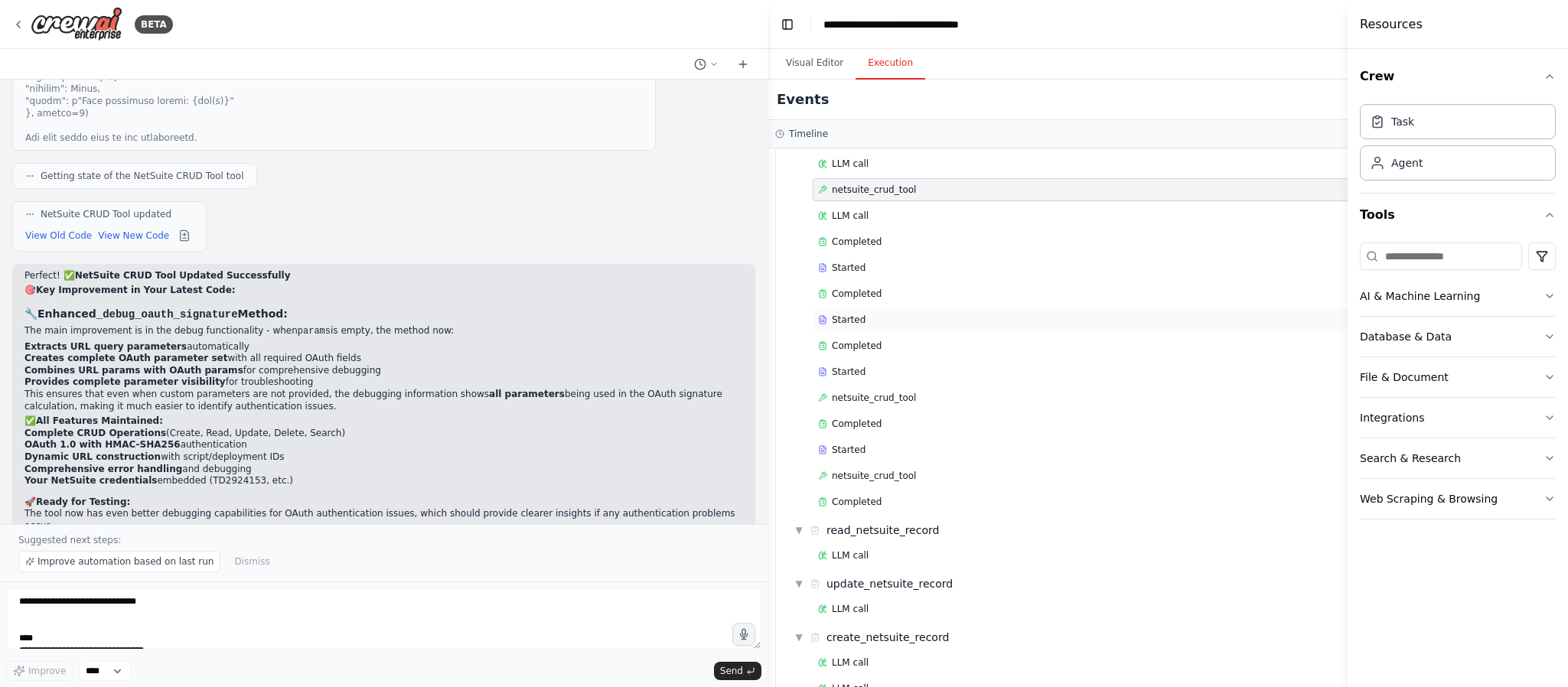
scroll to position [237, 0]
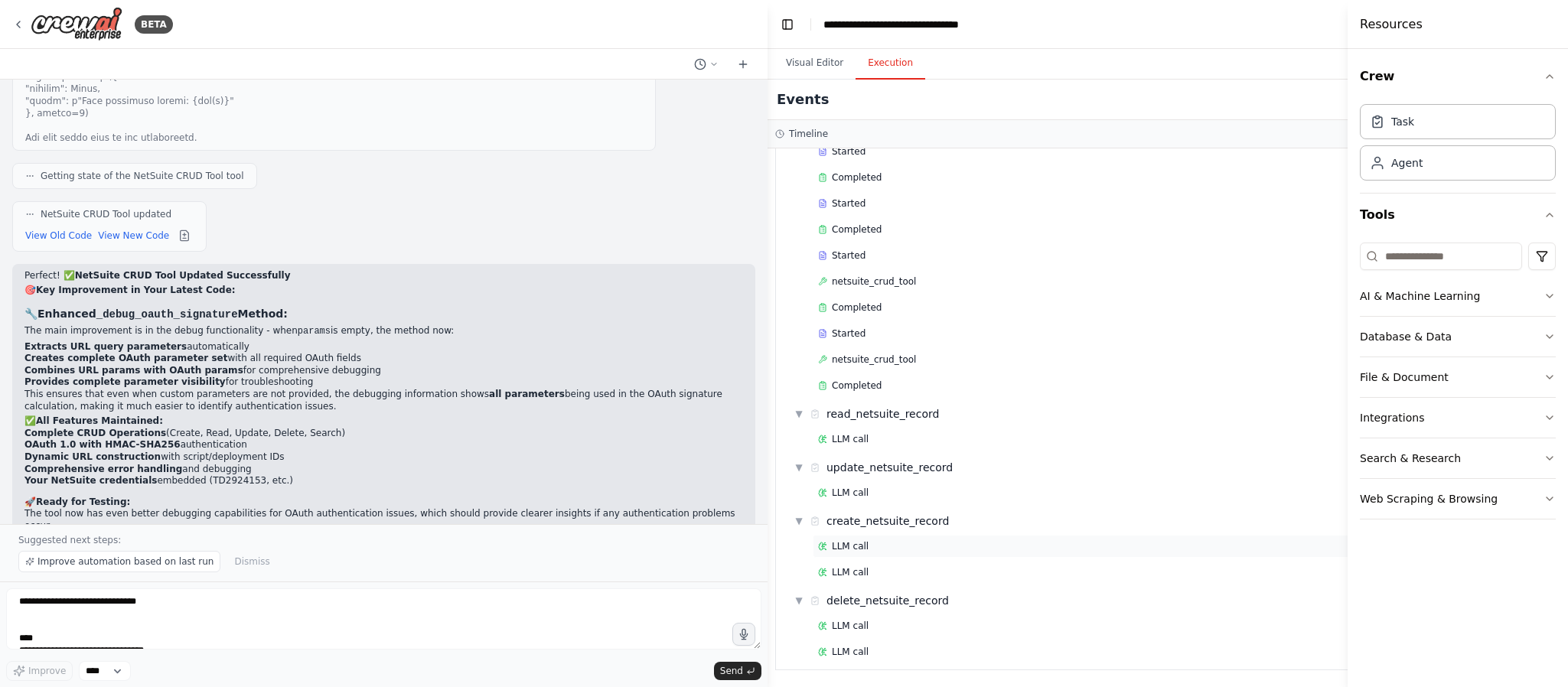
click at [838, 508] on span "LLM call" at bounding box center [850, 546] width 37 height 12
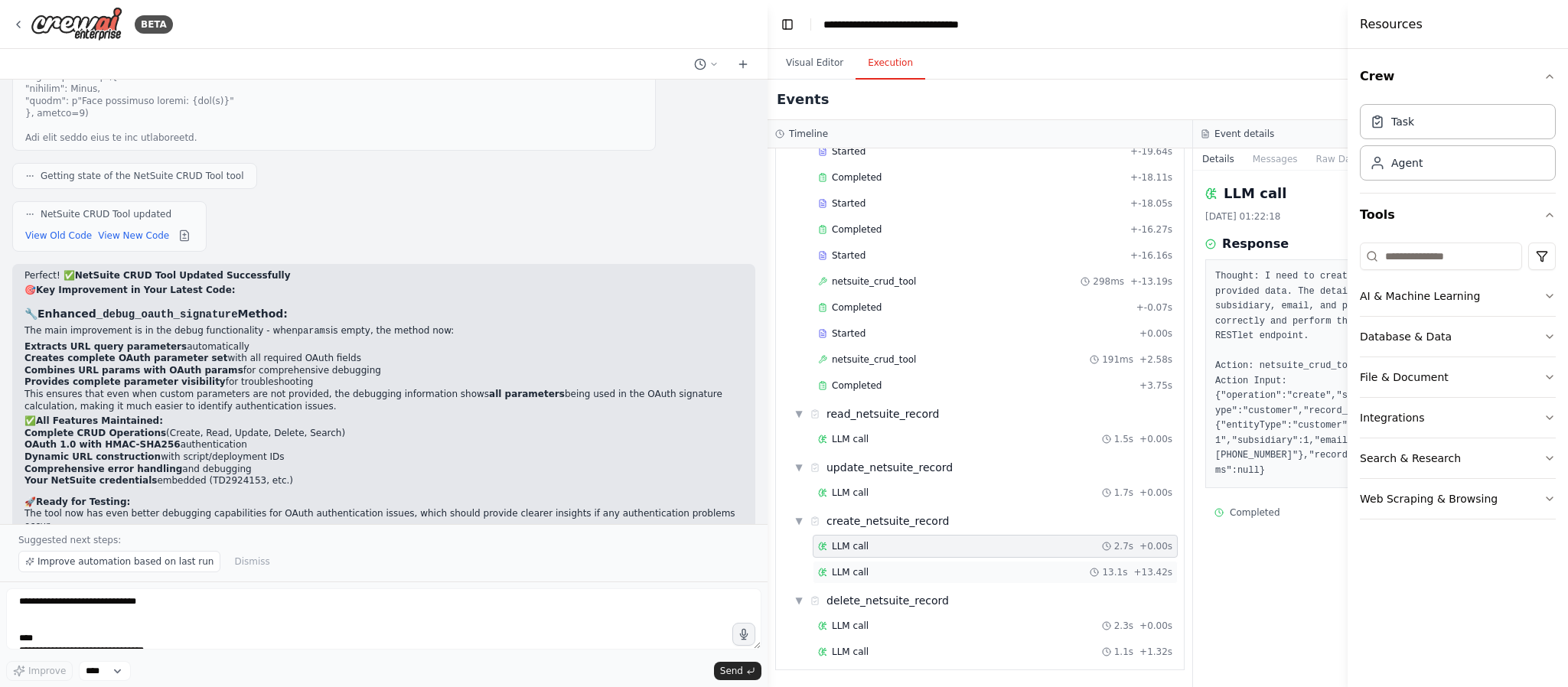
click at [845, 508] on span "LLM call" at bounding box center [850, 572] width 37 height 12
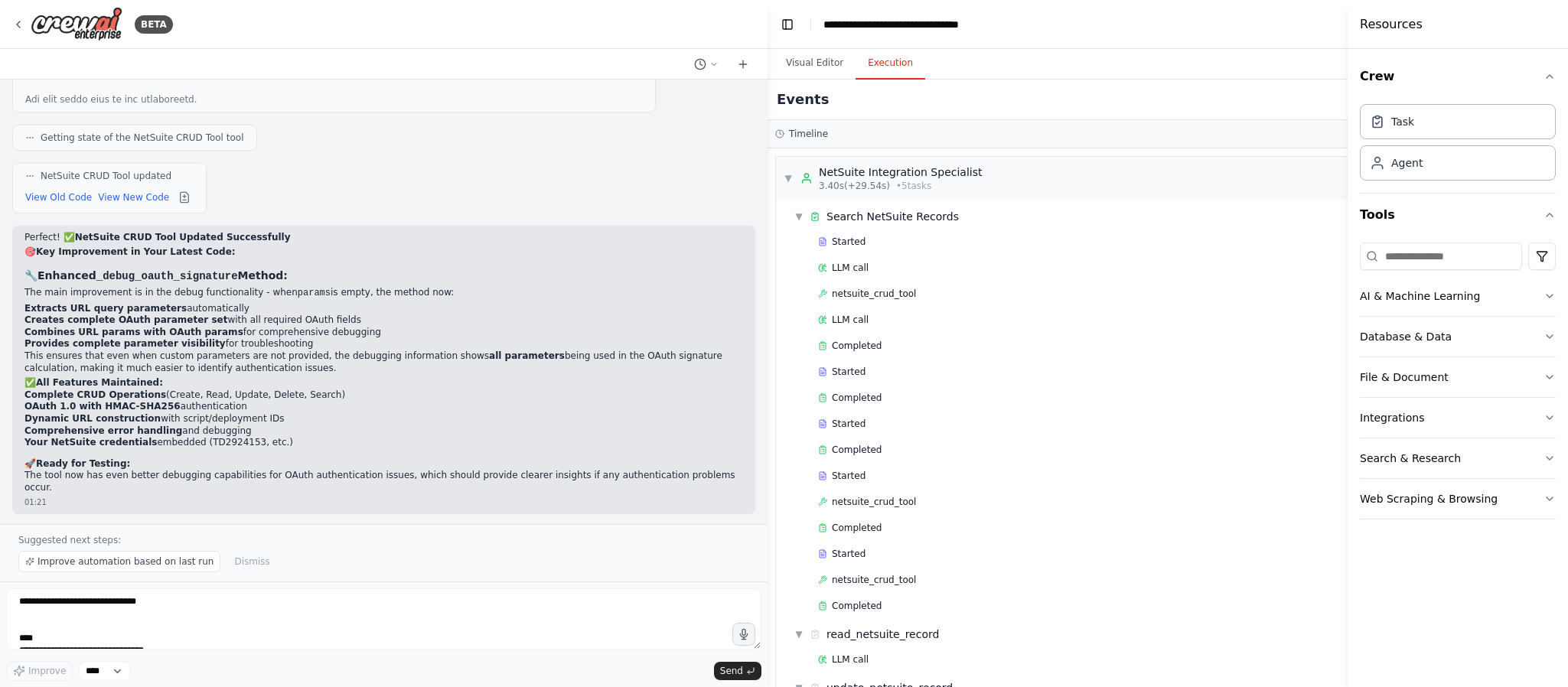
scroll to position [38960, 0]
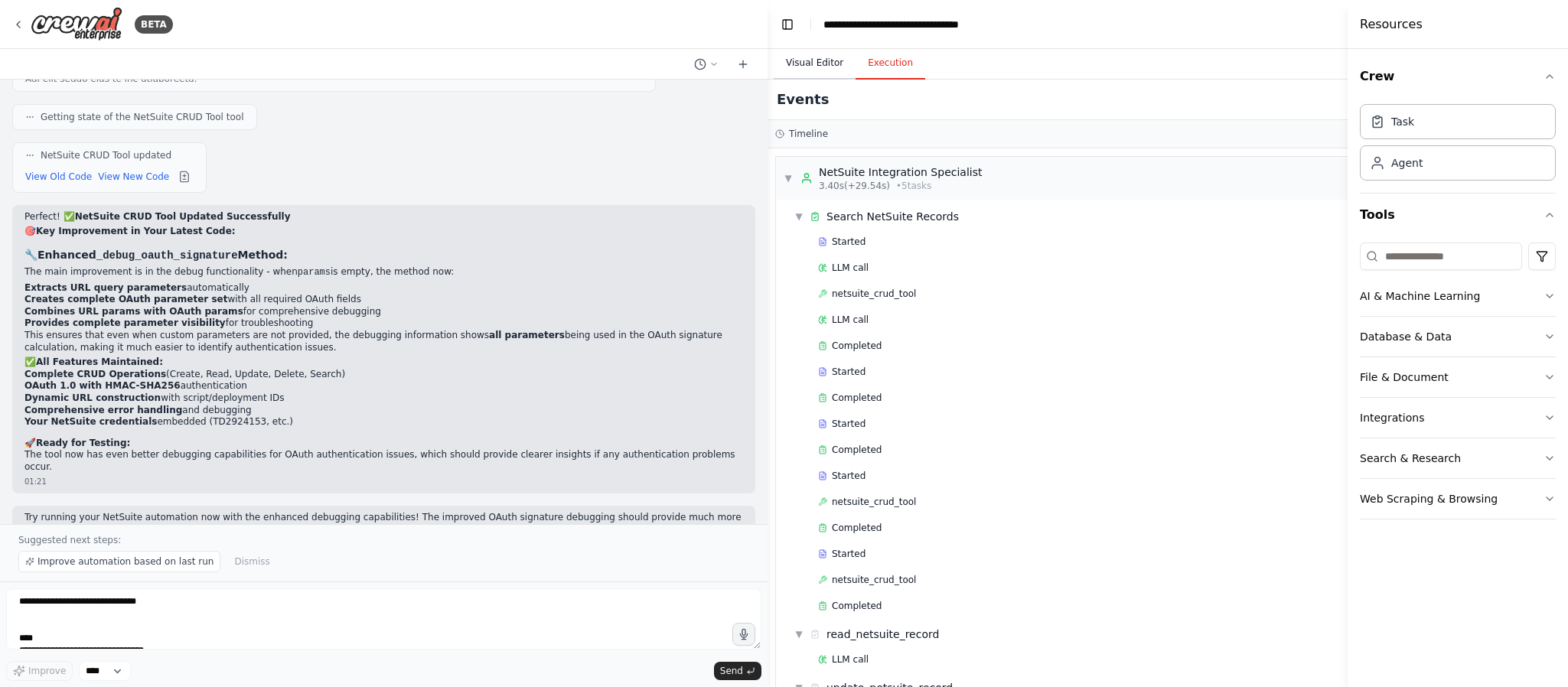
click at [807, 60] on button "Visual Editor" at bounding box center [815, 64] width 82 height 32
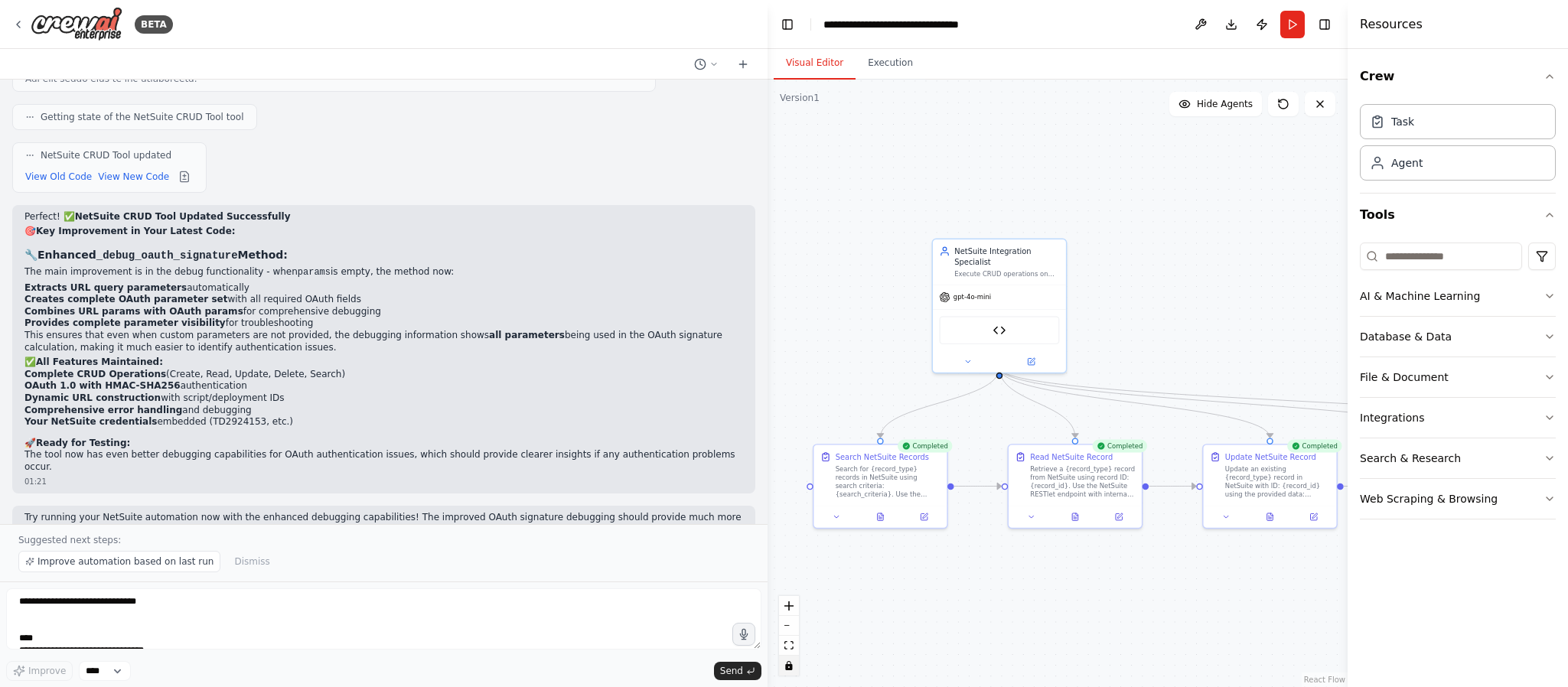
click at [1088, 496] on div ".deletable-edge-delete-btn { width: 20px; height: 20px; border: 0px solid #ffff…" at bounding box center [1058, 383] width 580 height 608
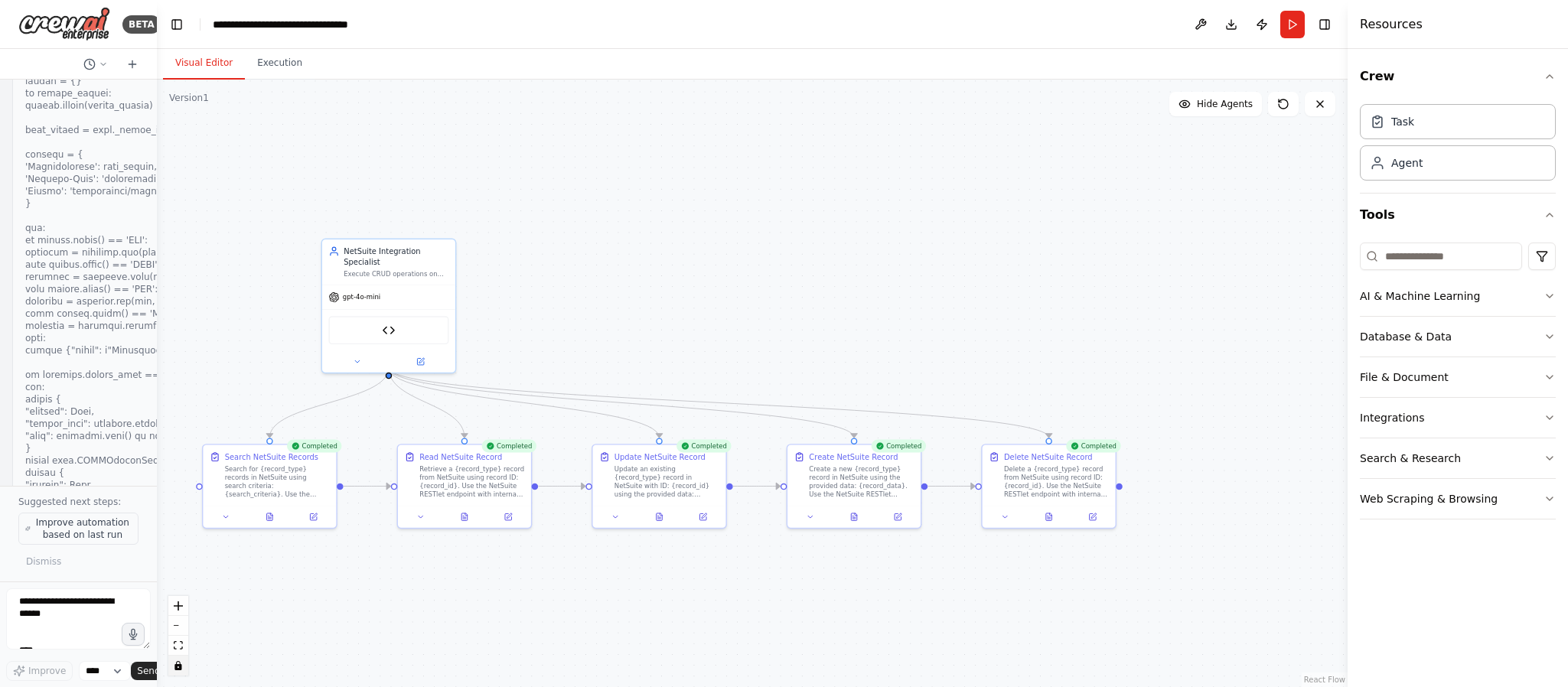
scroll to position [51261, 0]
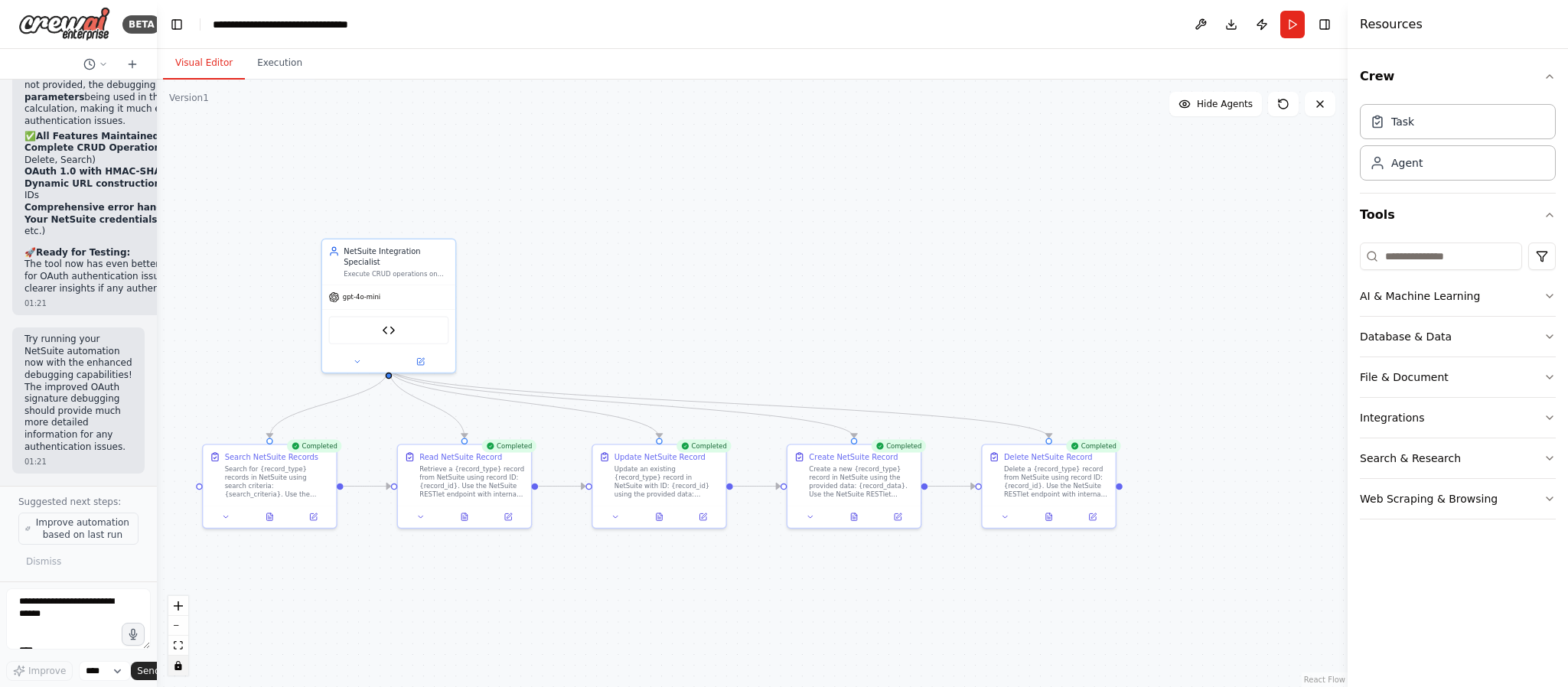
drag, startPoint x: 762, startPoint y: 634, endPoint x: 42, endPoint y: 532, distance: 727.2
click at [42, 508] on div "BETA I want to Automate NetSuite CRUD operations with OAuth 1.0. I have Consume…" at bounding box center [78, 343] width 157 height 687
click at [166, 16] on button "Toggle Left Sidebar" at bounding box center [176, 24] width 21 height 21
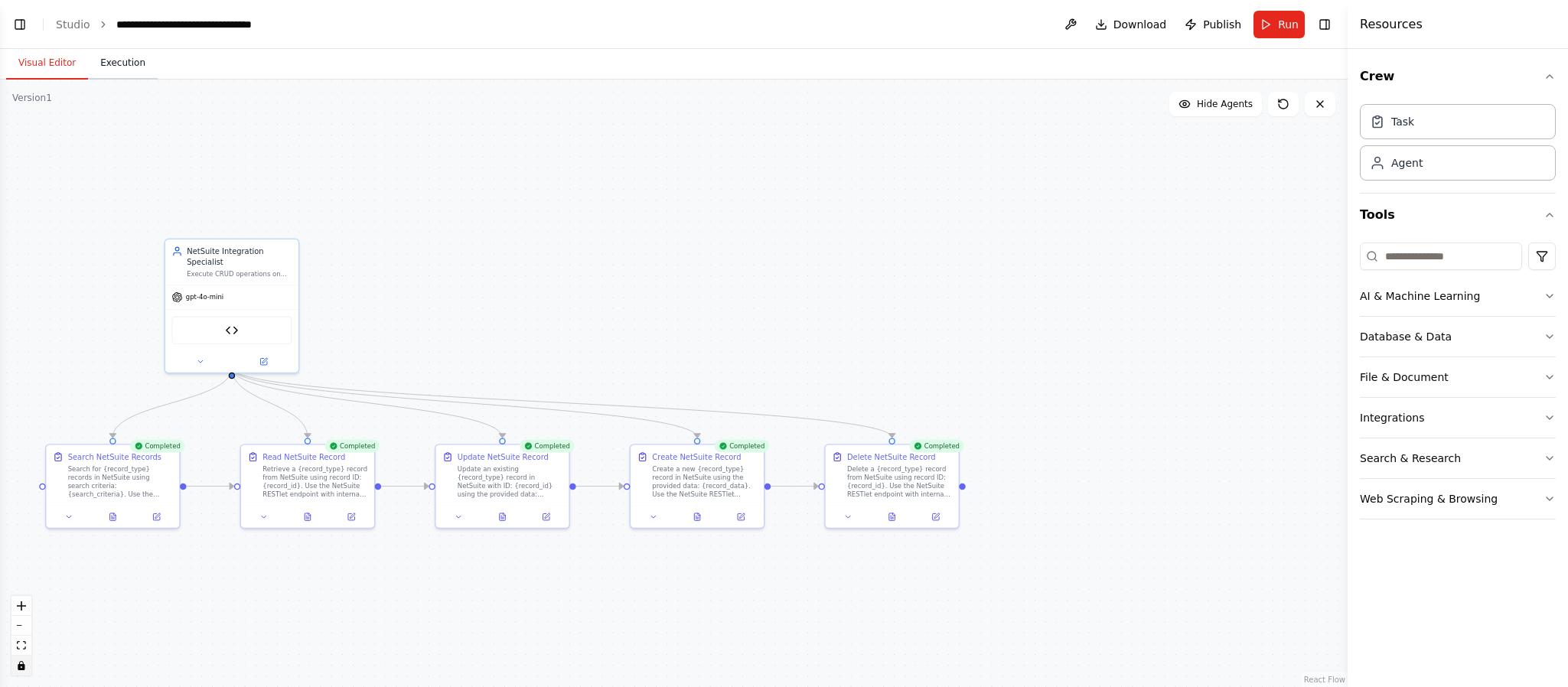
click at [108, 63] on button "Execution" at bounding box center [123, 64] width 70 height 32
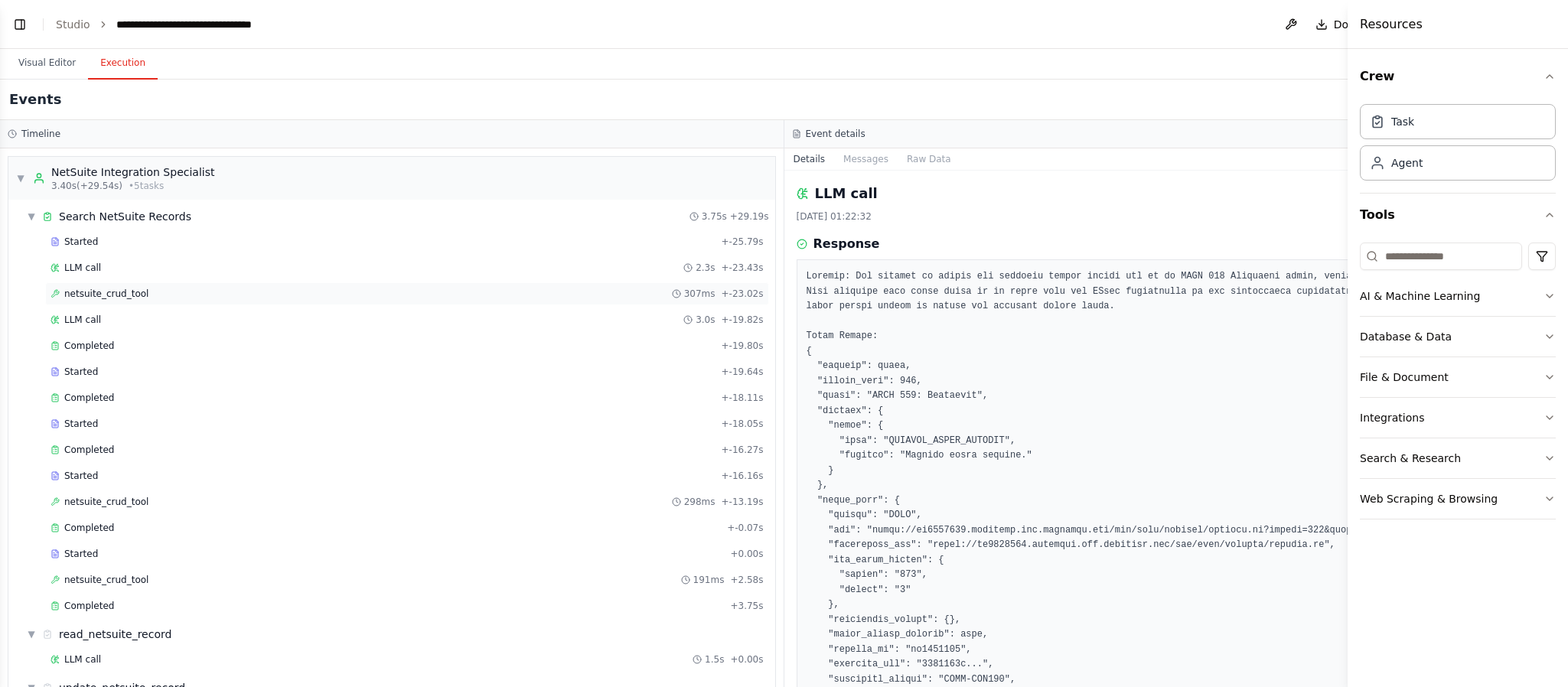
click at [86, 292] on span "netsuite_crud_tool" at bounding box center [106, 293] width 84 height 12
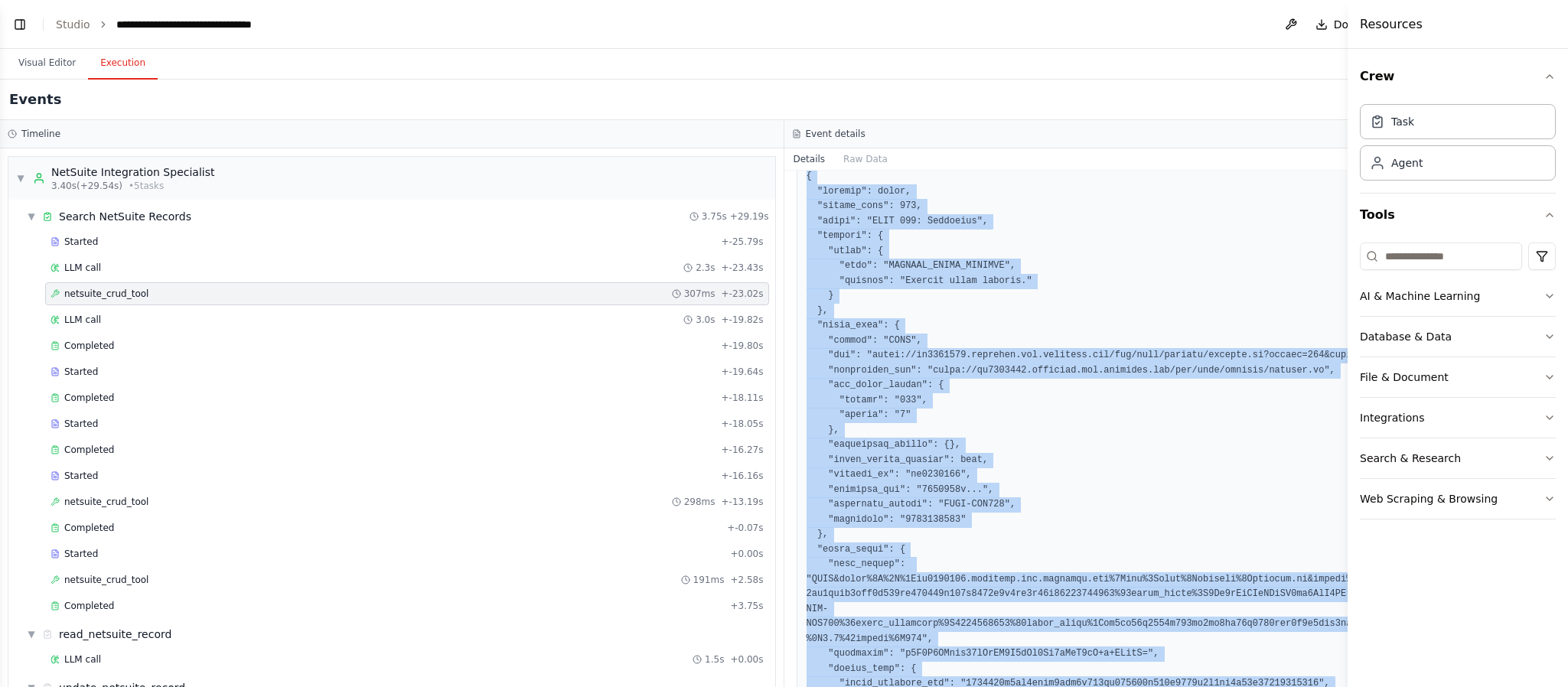
scroll to position [530, 0]
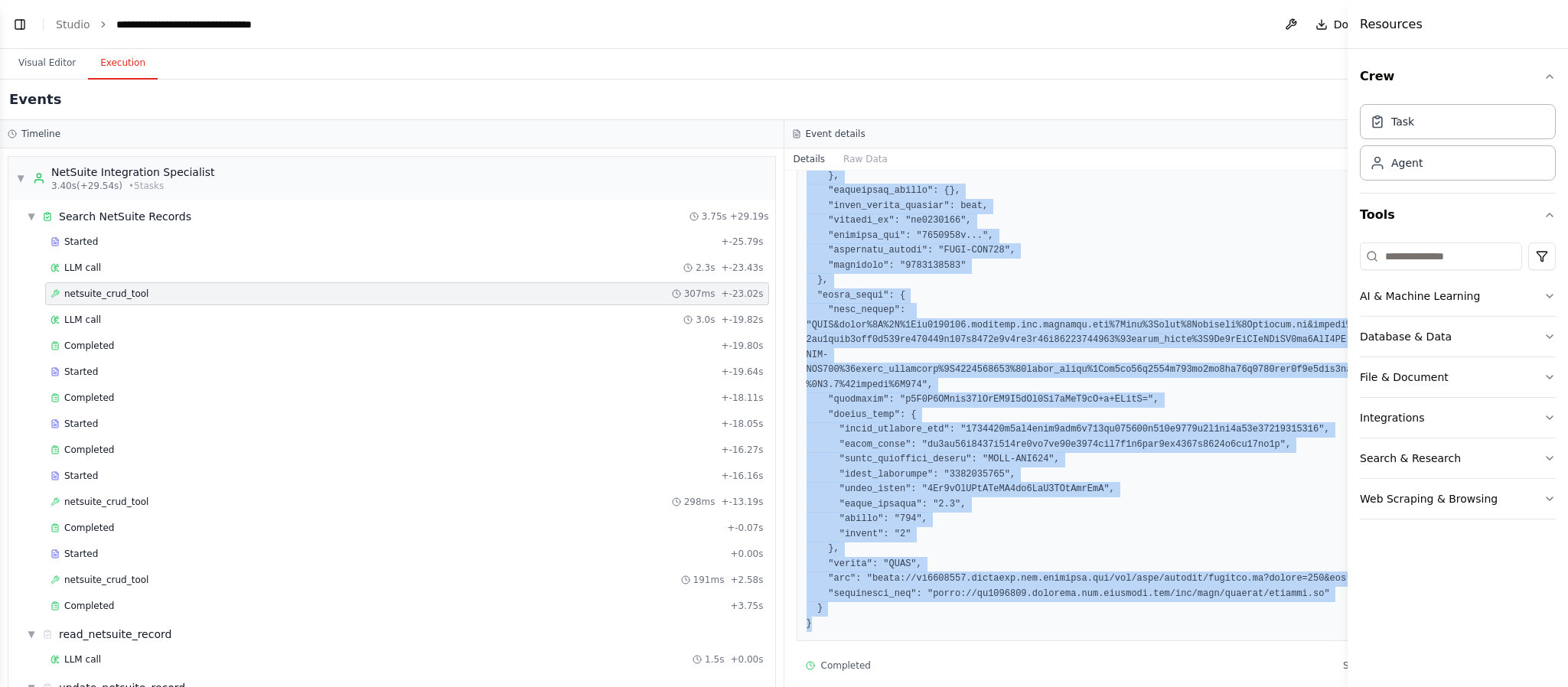
drag, startPoint x: 806, startPoint y: 340, endPoint x: 1202, endPoint y: 608, distance: 478.2
click at [1160, 508] on pre at bounding box center [1176, 272] width 740 height 716
copy pre "{ "success": false, "status_code": 403, "error": "HTTP 403: Forbidden", "detail…"
click at [19, 25] on button "Toggle Left Sidebar" at bounding box center [20, 24] width 21 height 21
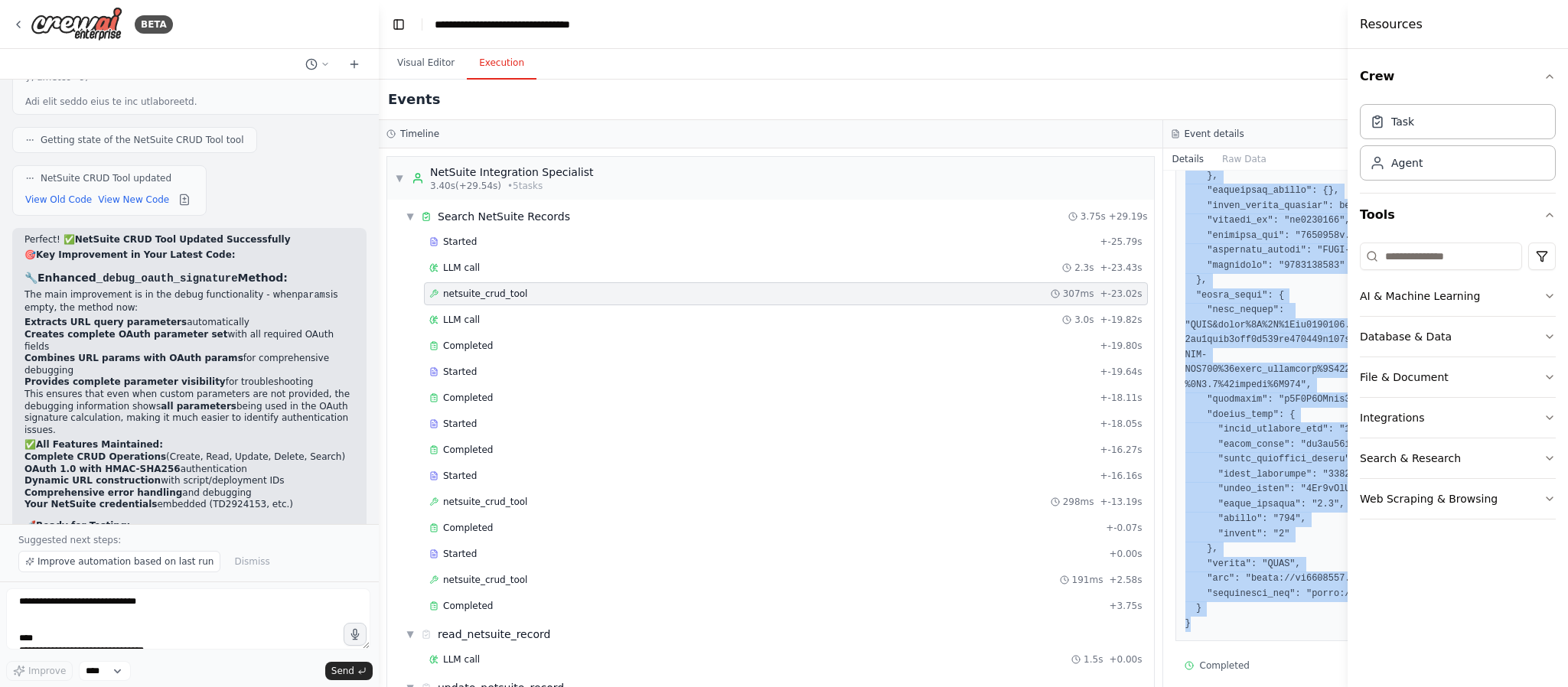
scroll to position [41045, 0]
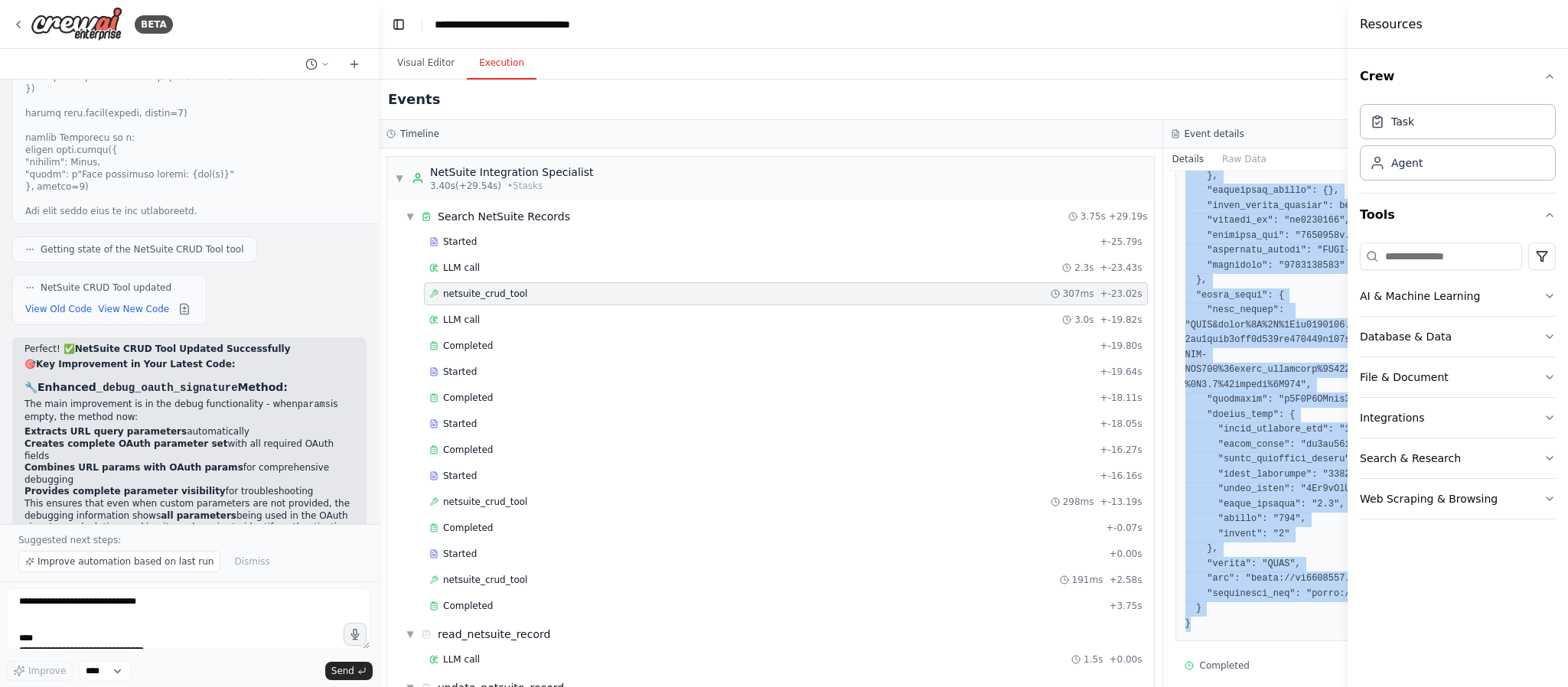
drag, startPoint x: 152, startPoint y: 616, endPoint x: 379, endPoint y: 623, distance: 227.1
click at [379, 508] on div "BETA I want to Automate NetSuite CRUD operations with OAuth 1.0. I have Consume…" at bounding box center [784, 343] width 1568 height 687
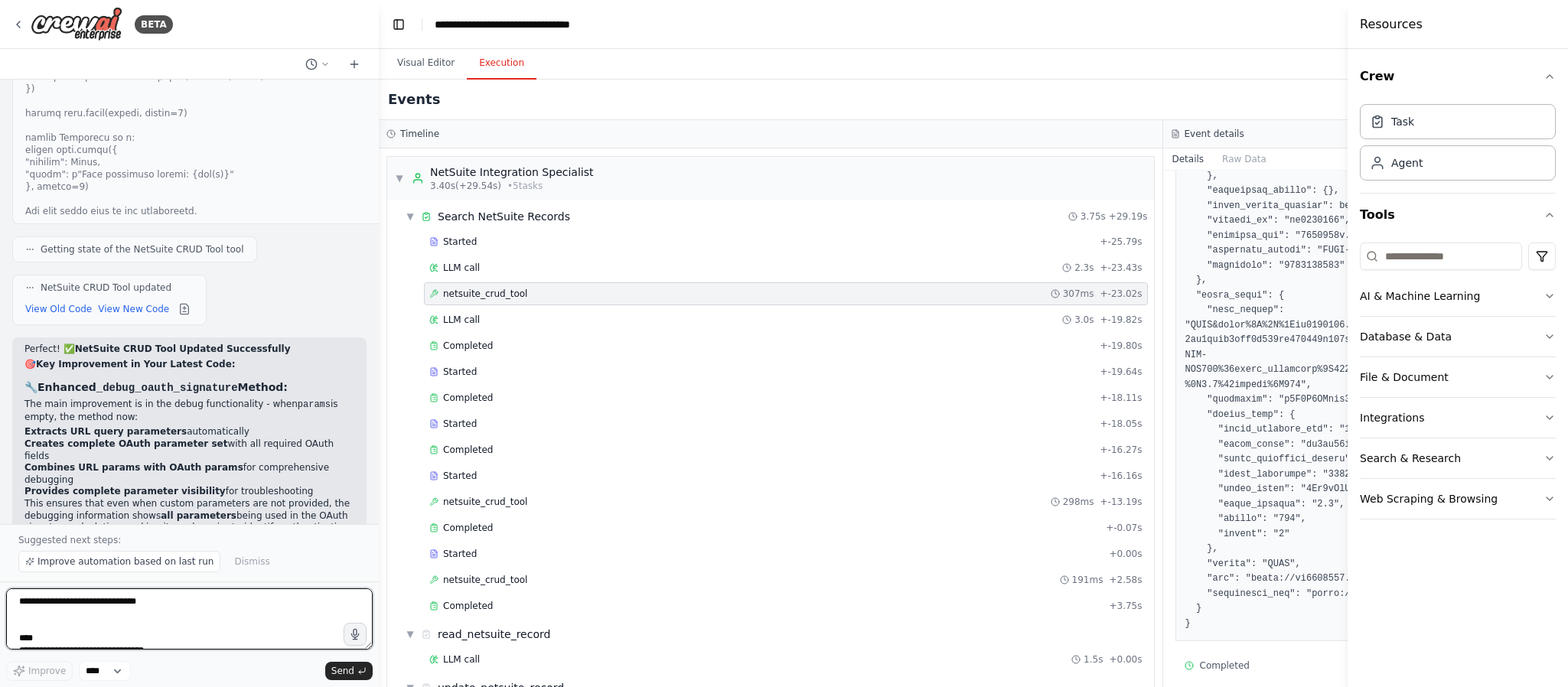
click at [147, 508] on textarea at bounding box center [189, 618] width 366 height 61
paste textarea "**********"
type textarea "**********"
paste textarea "**********"
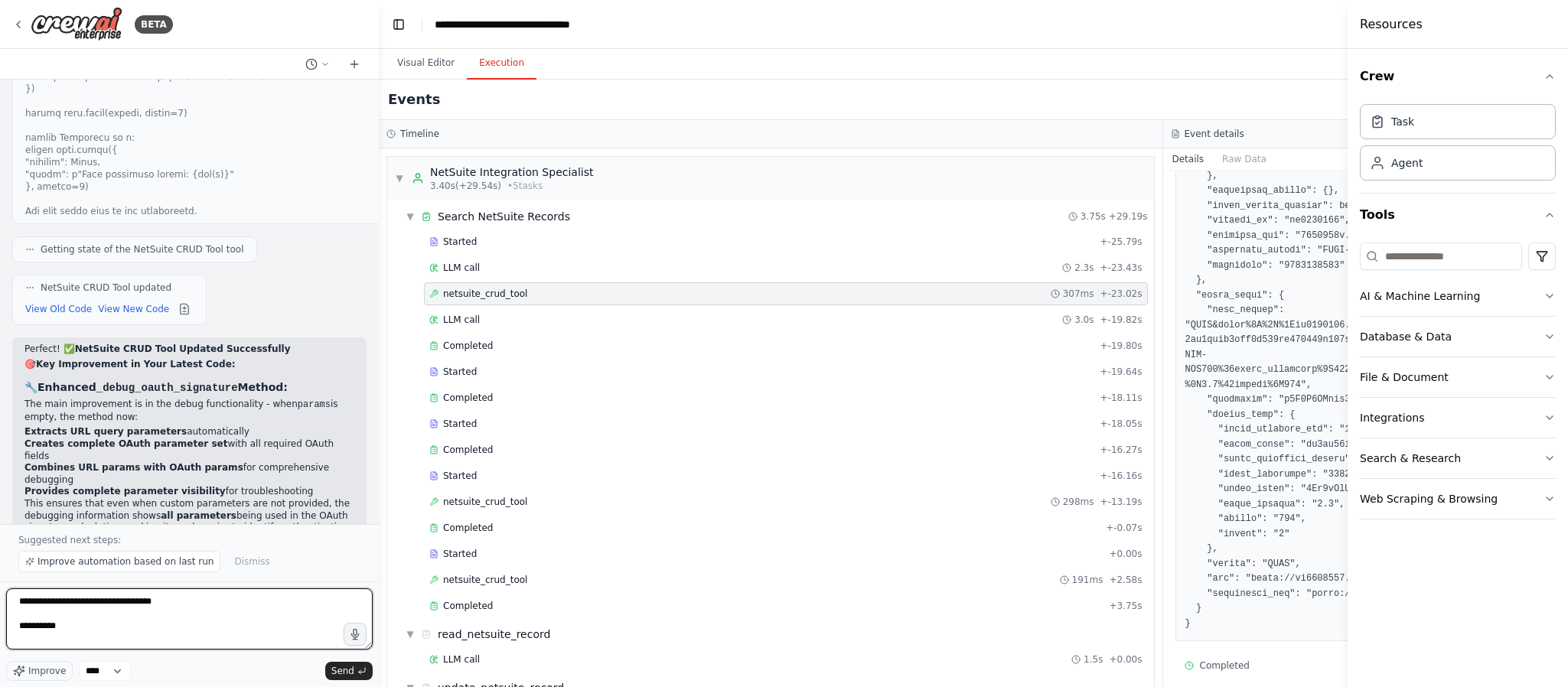
type textarea "**********"
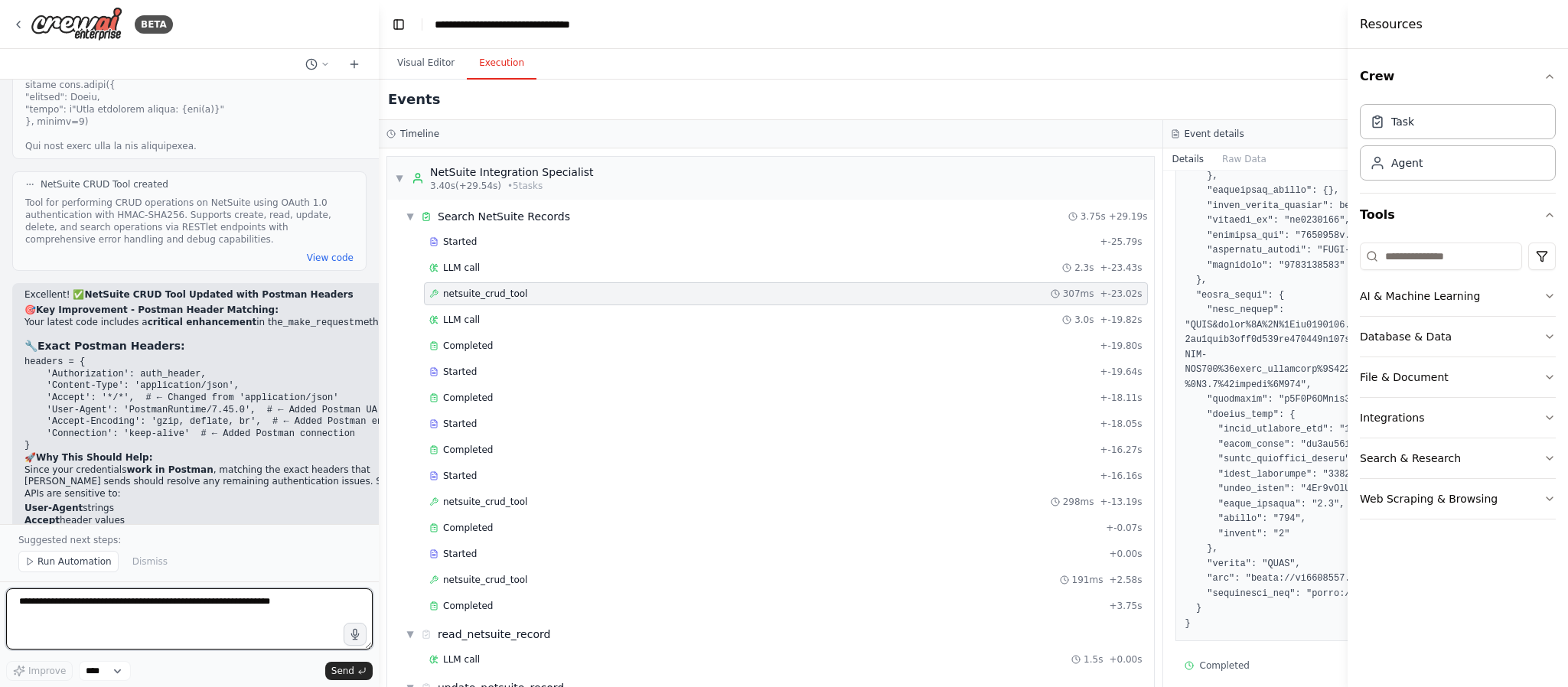
scroll to position [51778, 0]
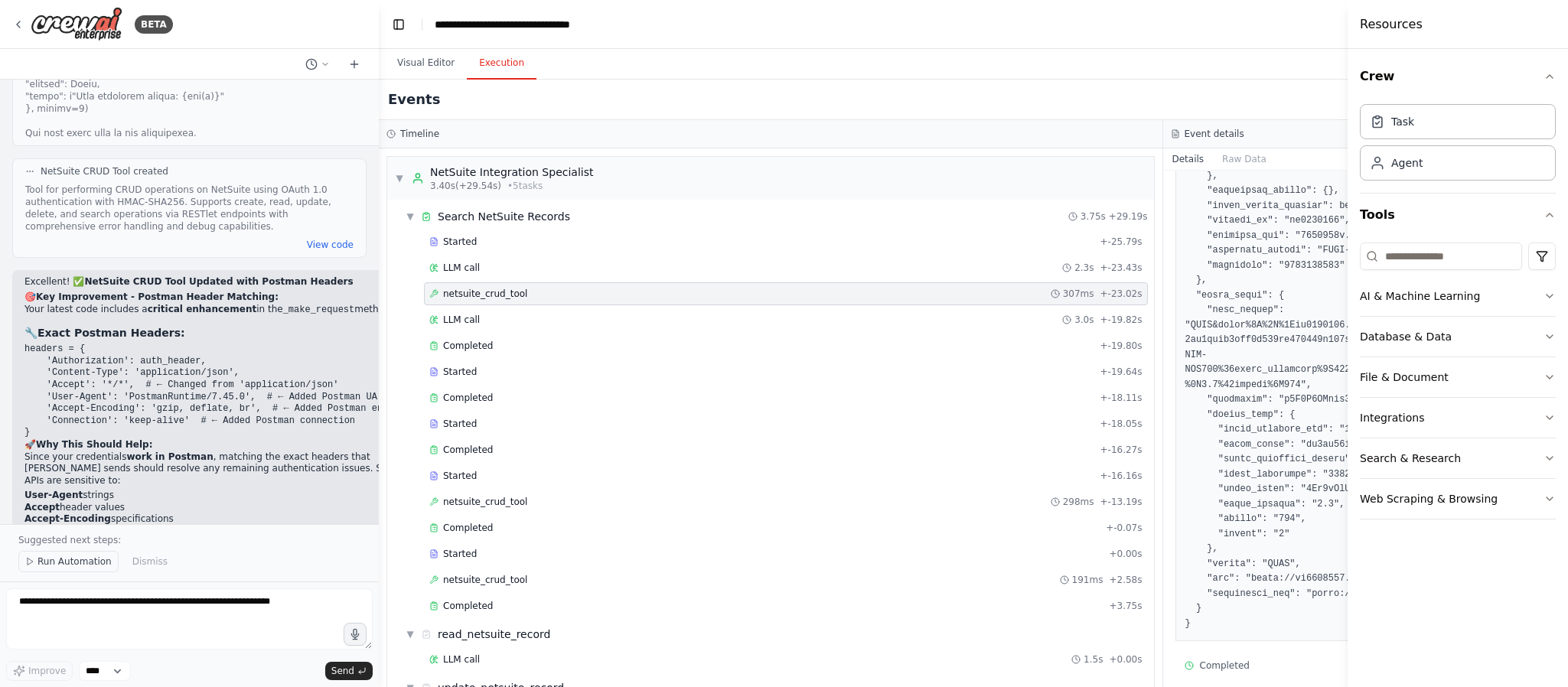
click at [78, 508] on span "Run Automation" at bounding box center [74, 561] width 74 height 12
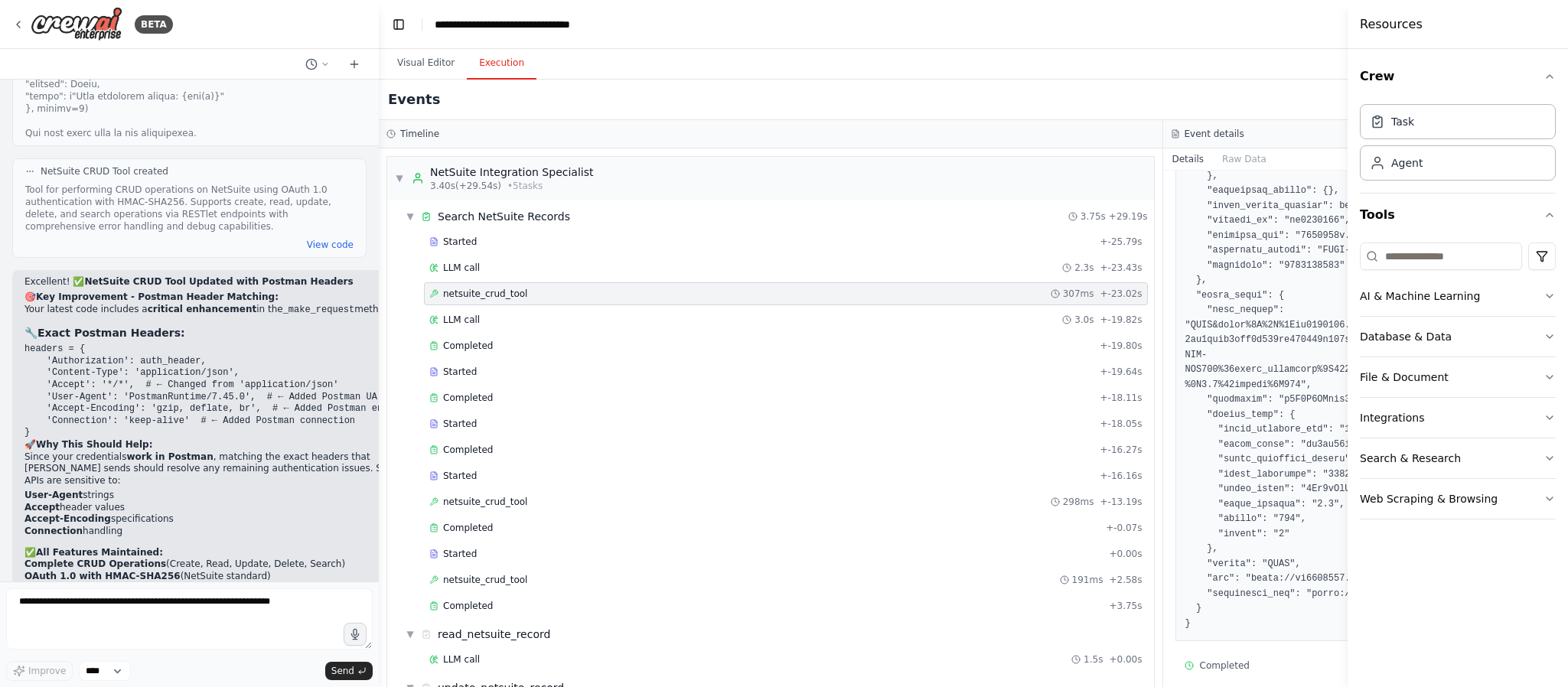
scroll to position [51720, 0]
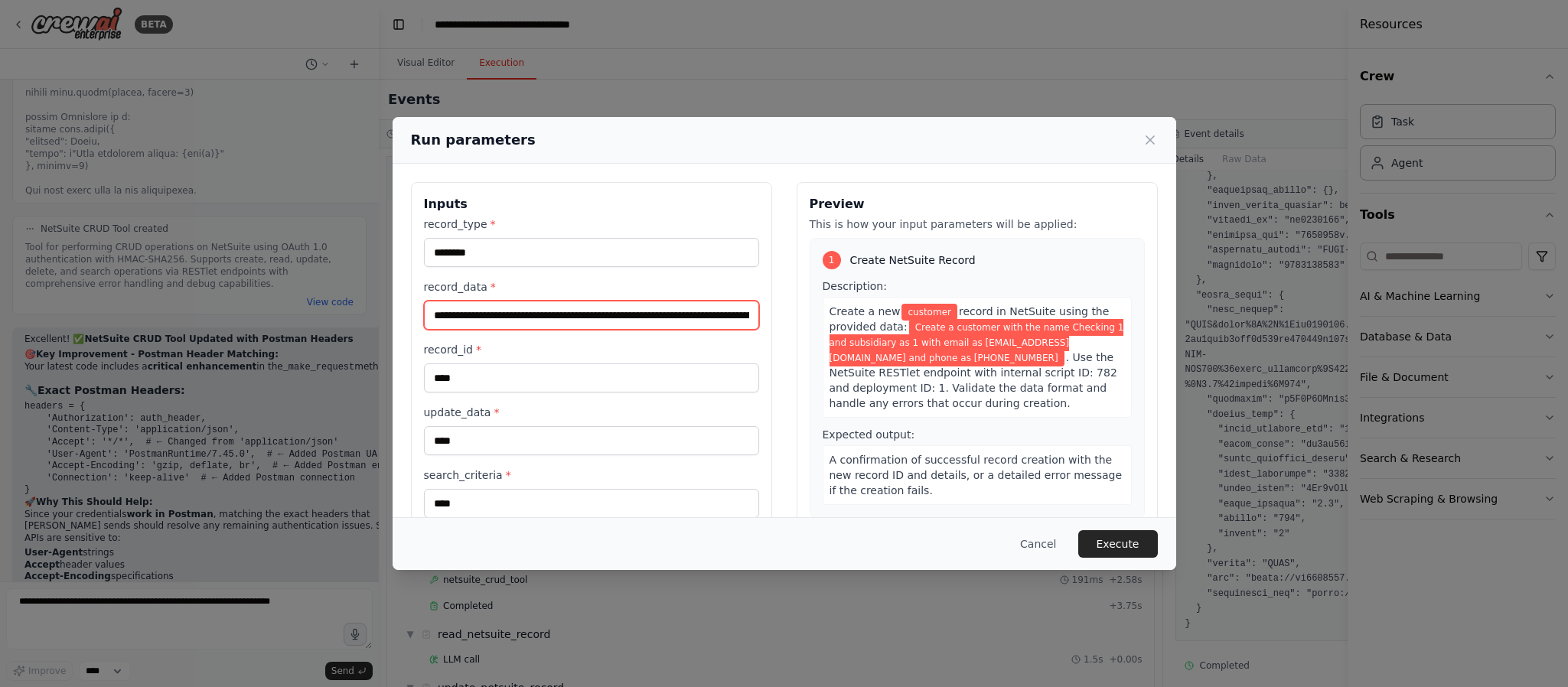
click at [631, 321] on input "**********" at bounding box center [591, 315] width 335 height 29
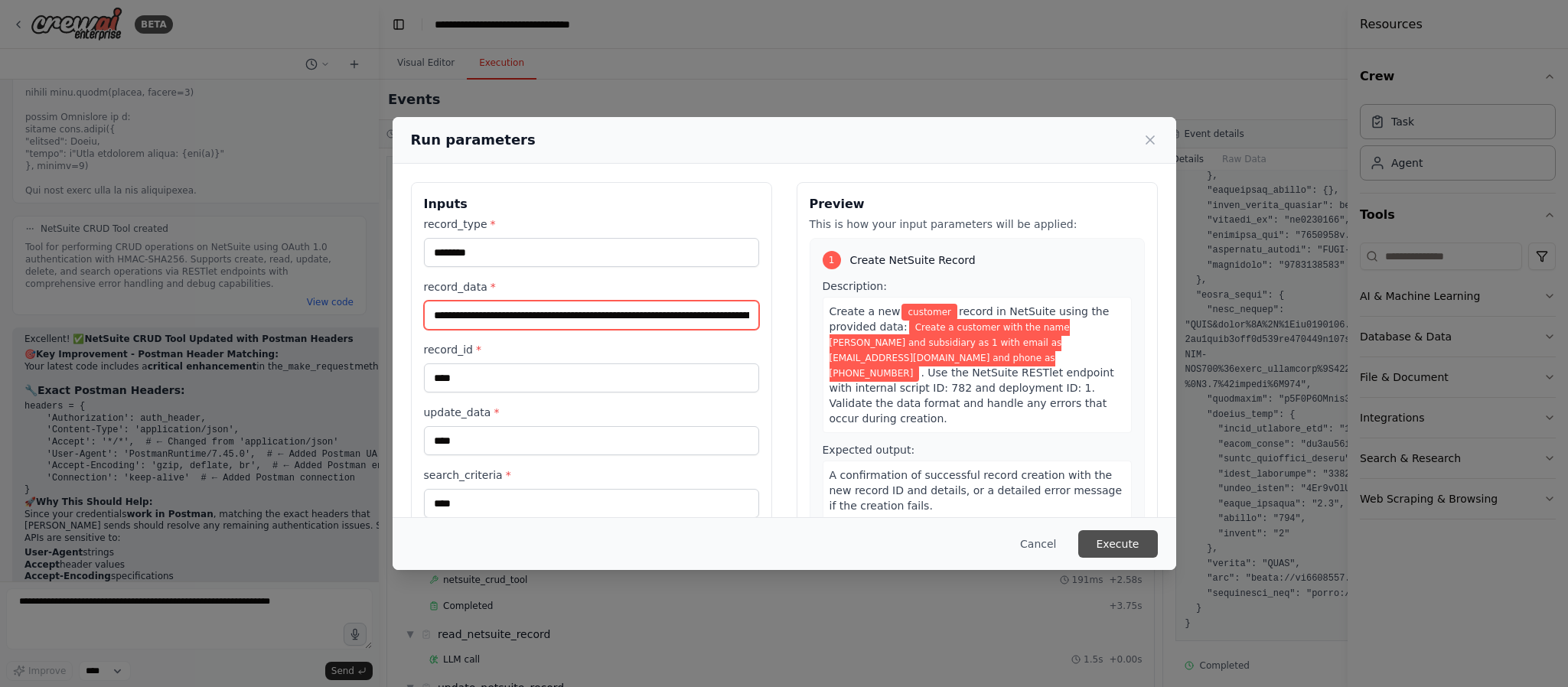
type input "**********"
click at [1112, 508] on button "Execute" at bounding box center [1118, 543] width 79 height 28
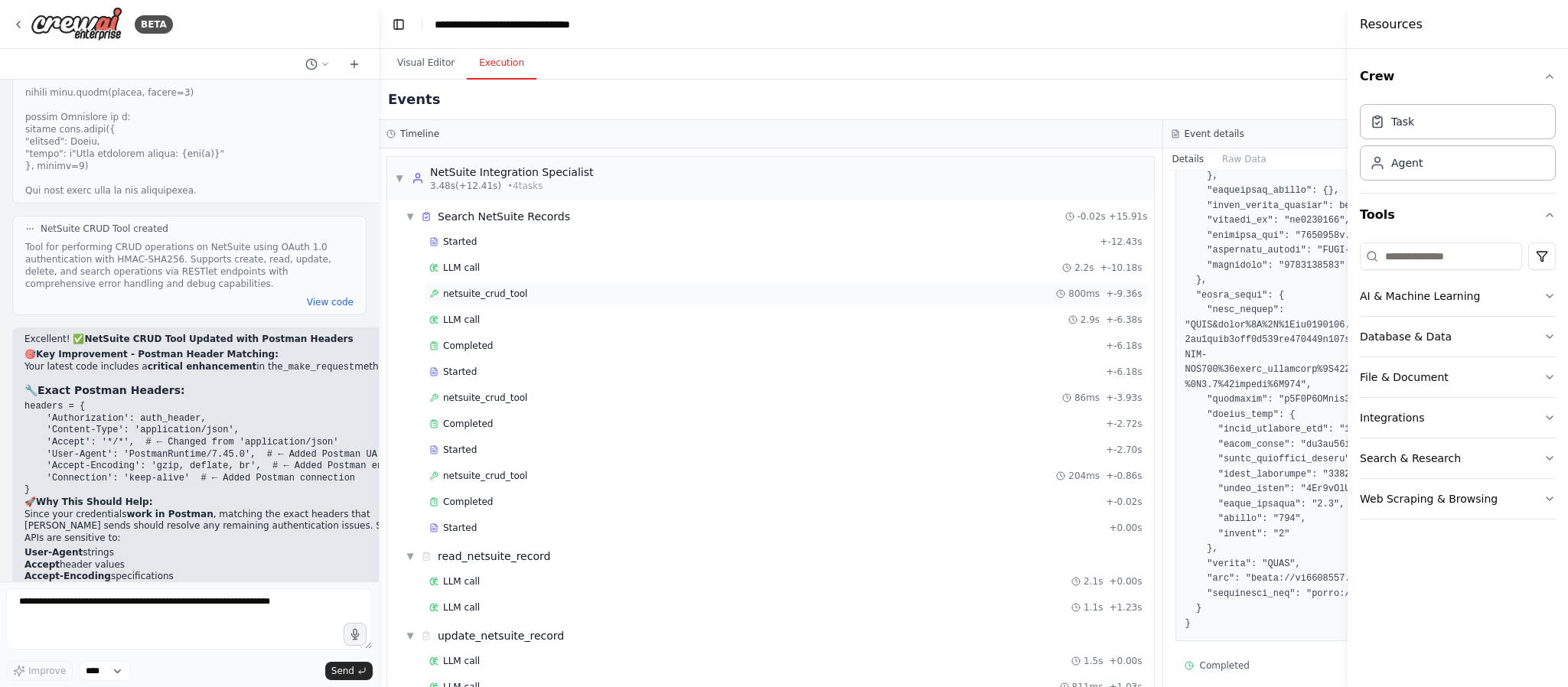
click at [483, 294] on span "netsuite_crud_tool" at bounding box center [486, 293] width 84 height 12
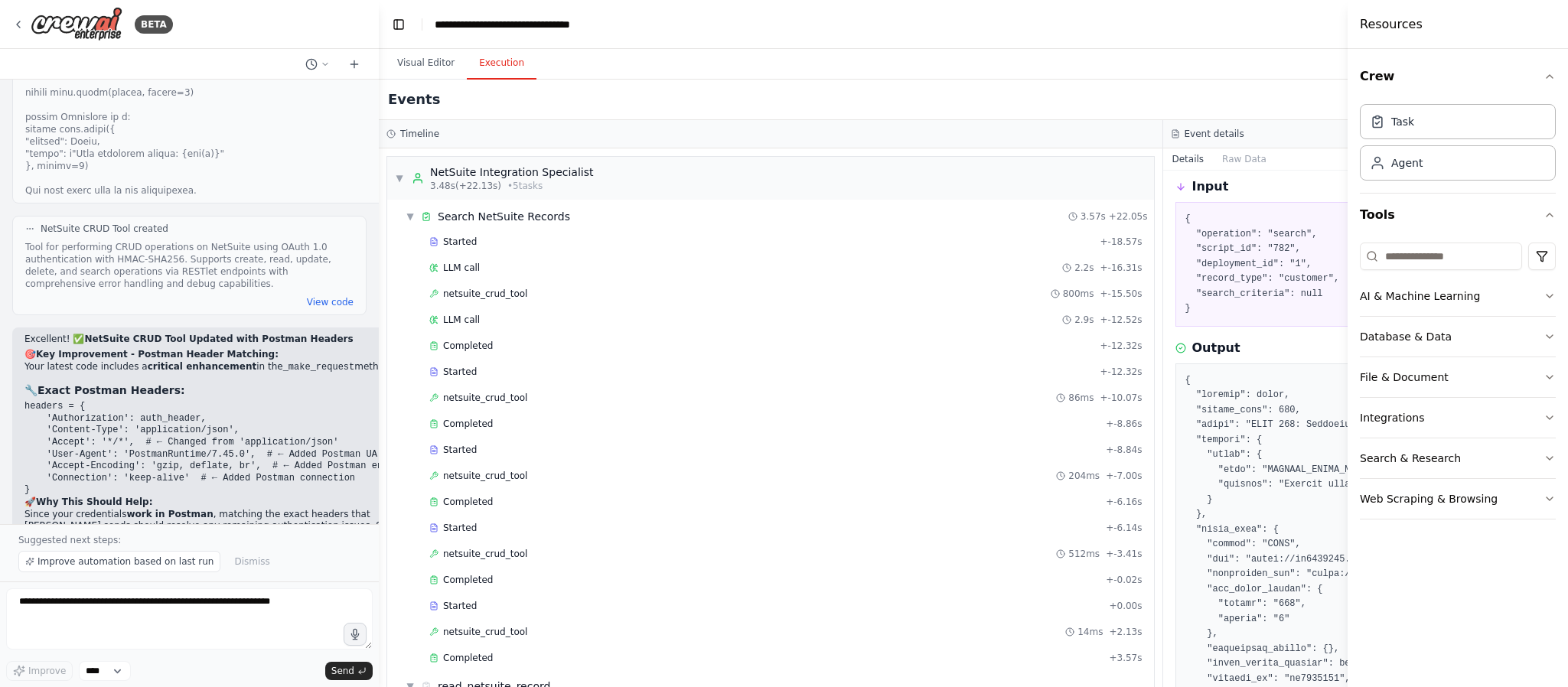
scroll to position [51778, 0]
